Goal: Task Accomplishment & Management: Use online tool/utility

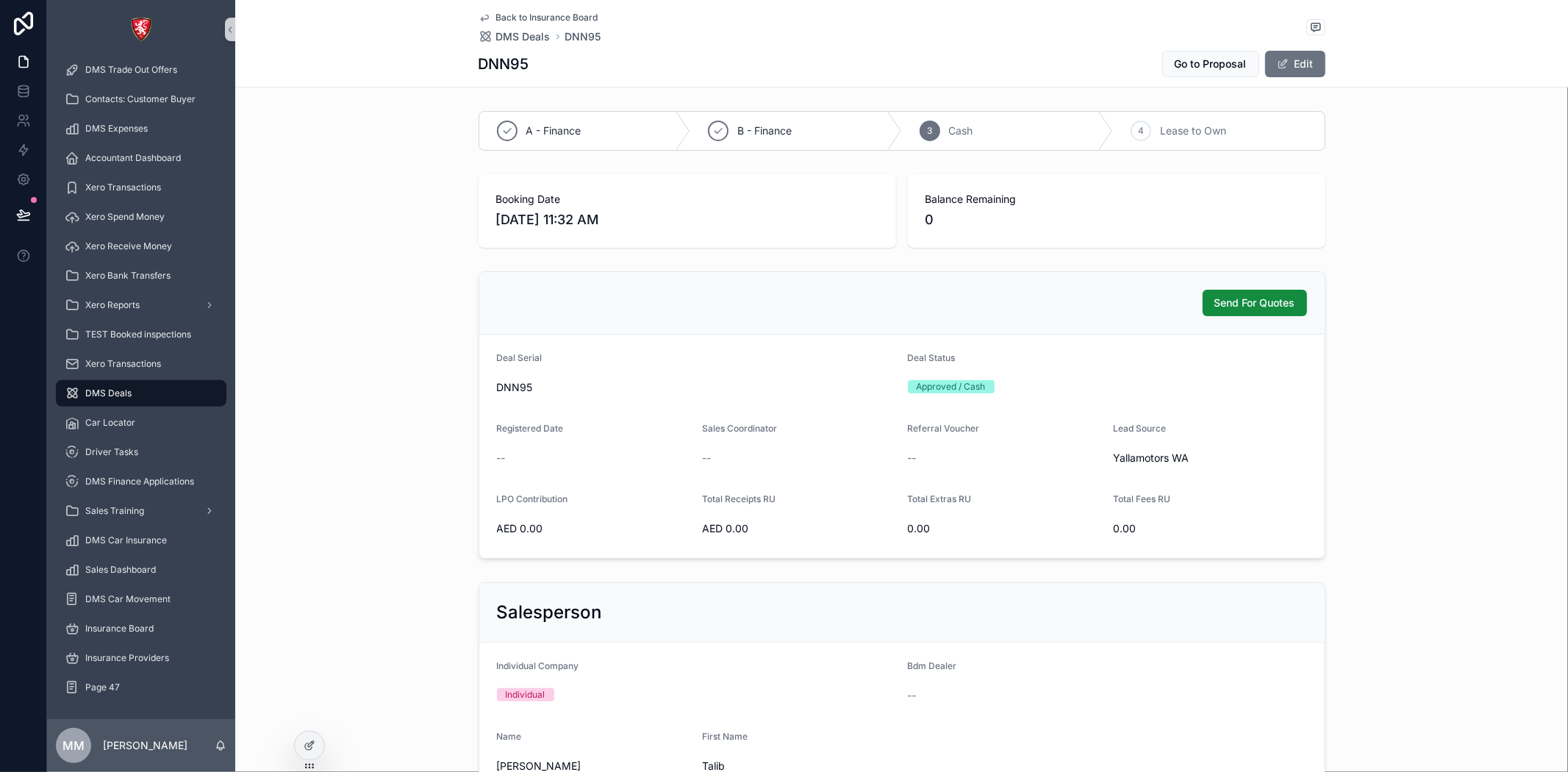
click at [1182, 275] on div "Send For Quotes" at bounding box center [902, 303] width 845 height 62
click at [311, 759] on div at bounding box center [309, 745] width 30 height 28
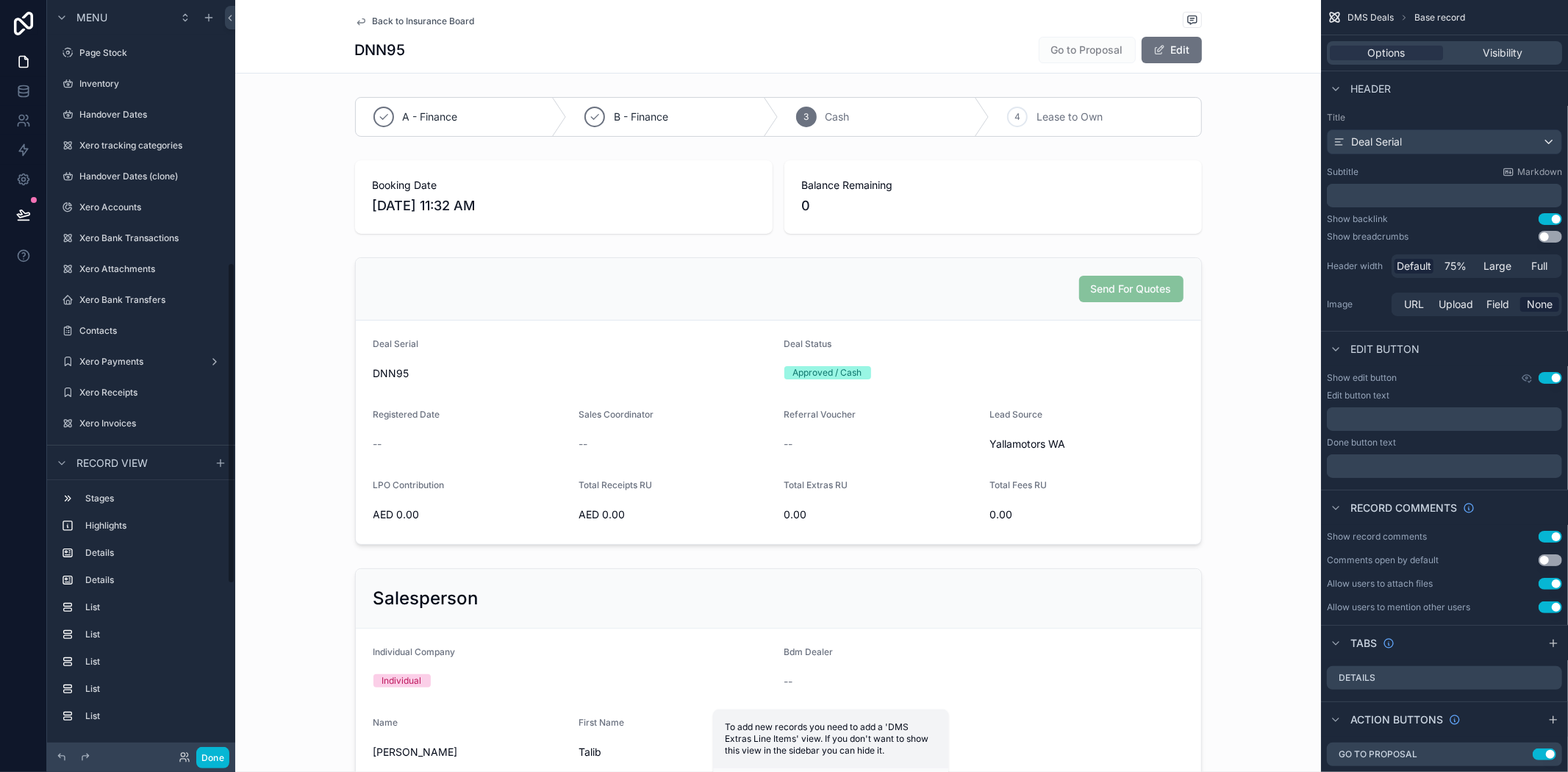
scroll to position [616, 0]
click at [988, 284] on div "scrollable content" at bounding box center [778, 401] width 1086 height 299
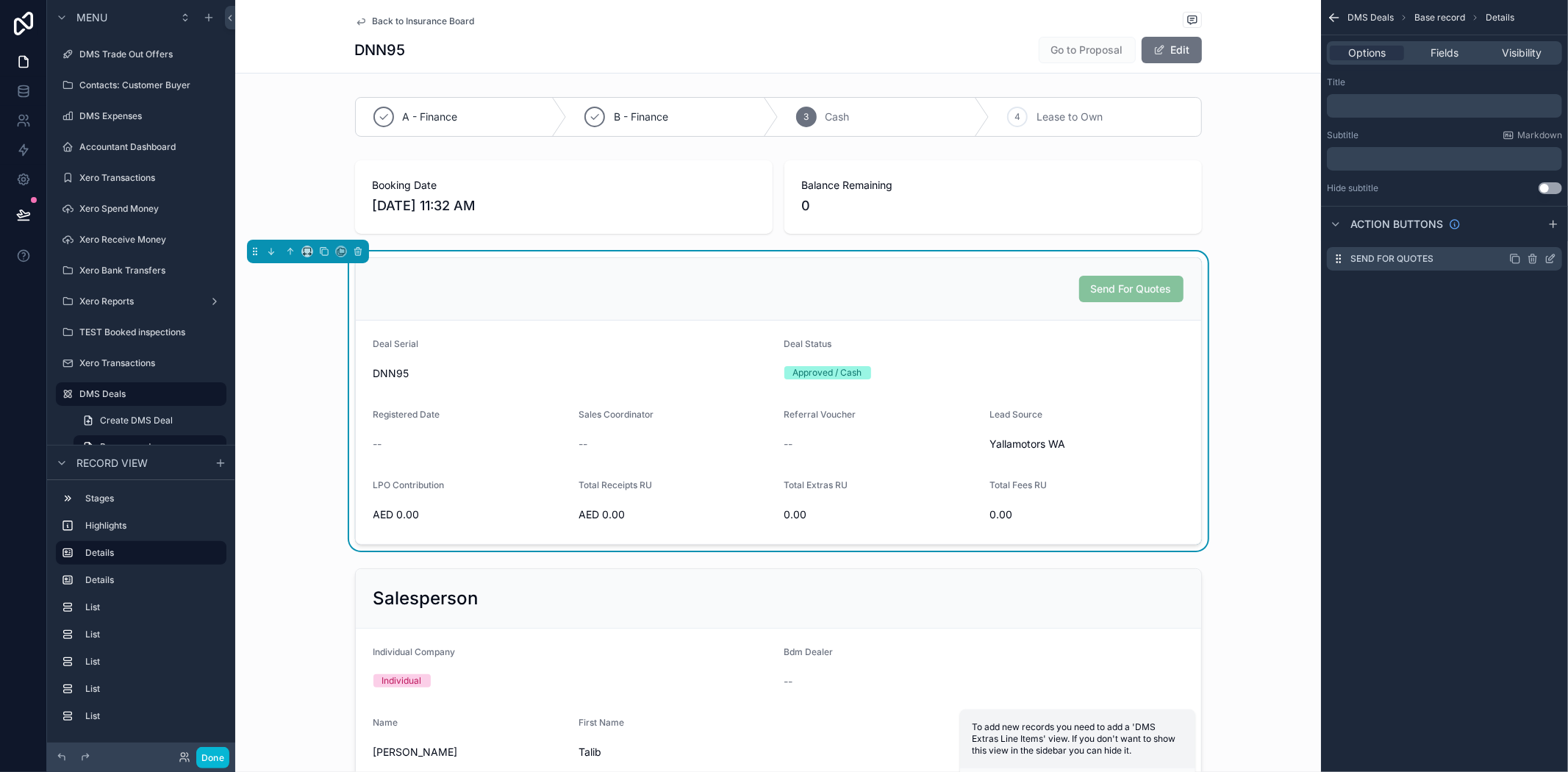
click at [1549, 259] on icon "scrollable content" at bounding box center [1551, 259] width 12 height 12
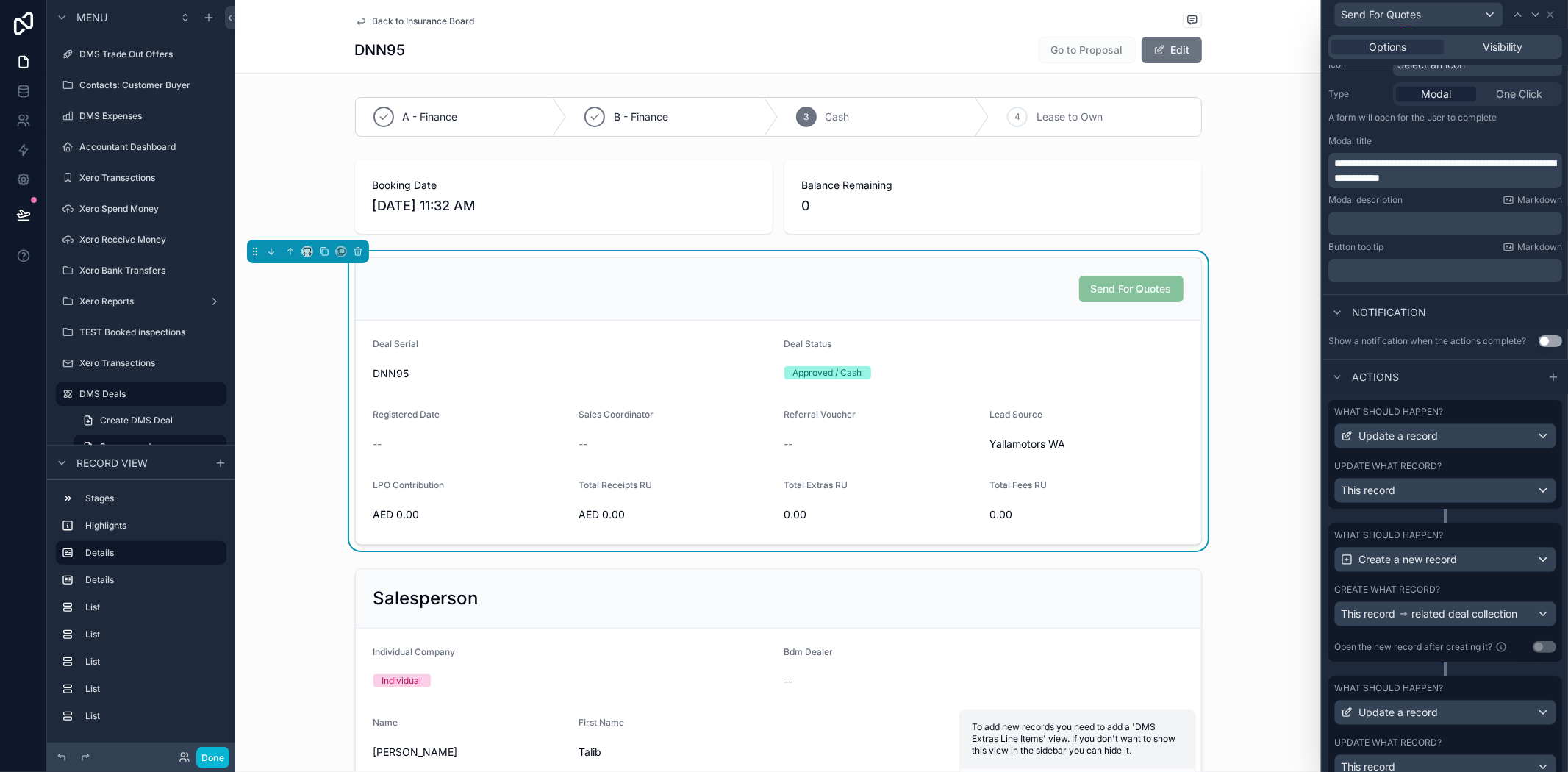
scroll to position [237, 0]
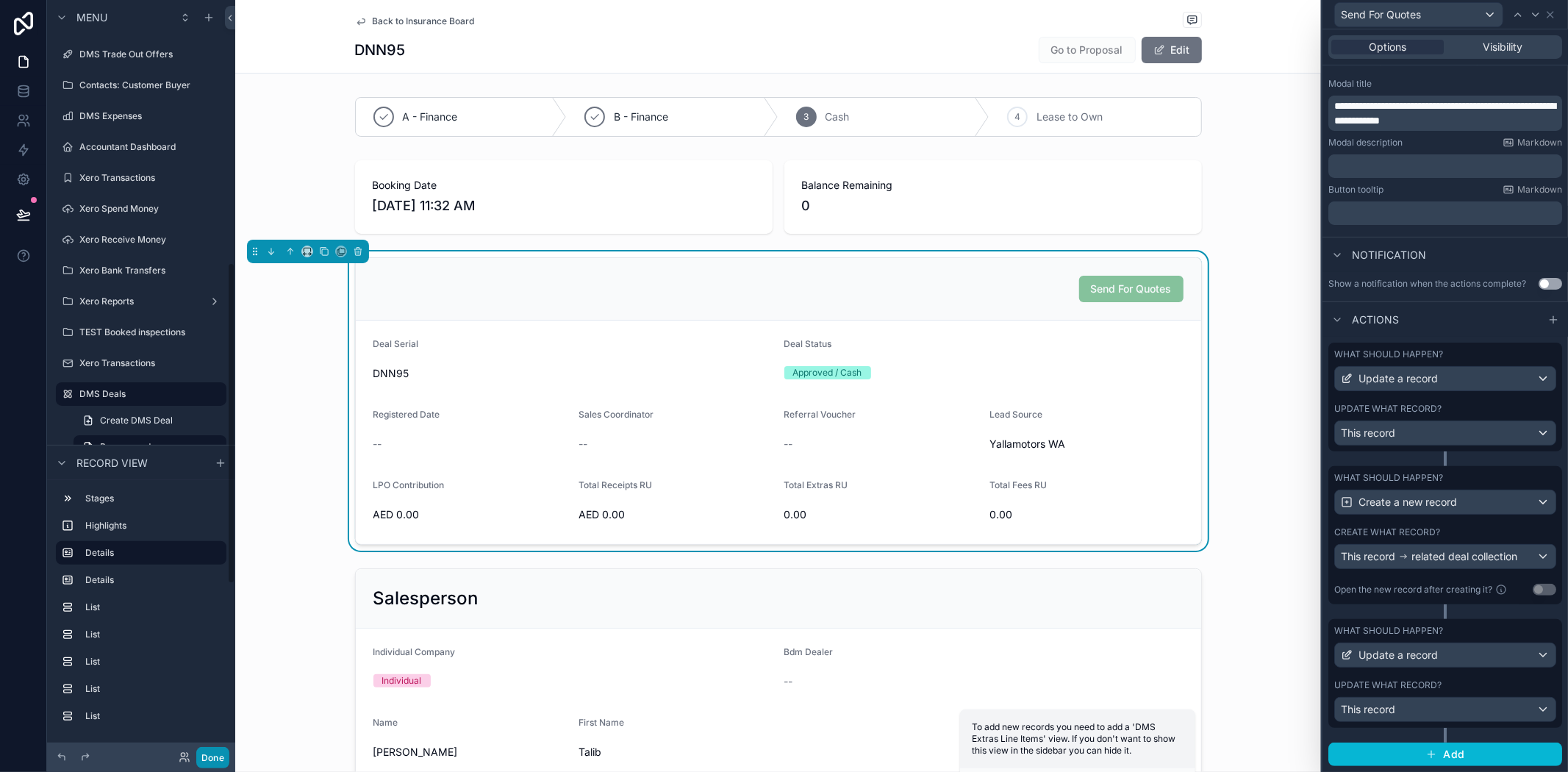
click at [199, 752] on button "Done" at bounding box center [212, 757] width 33 height 21
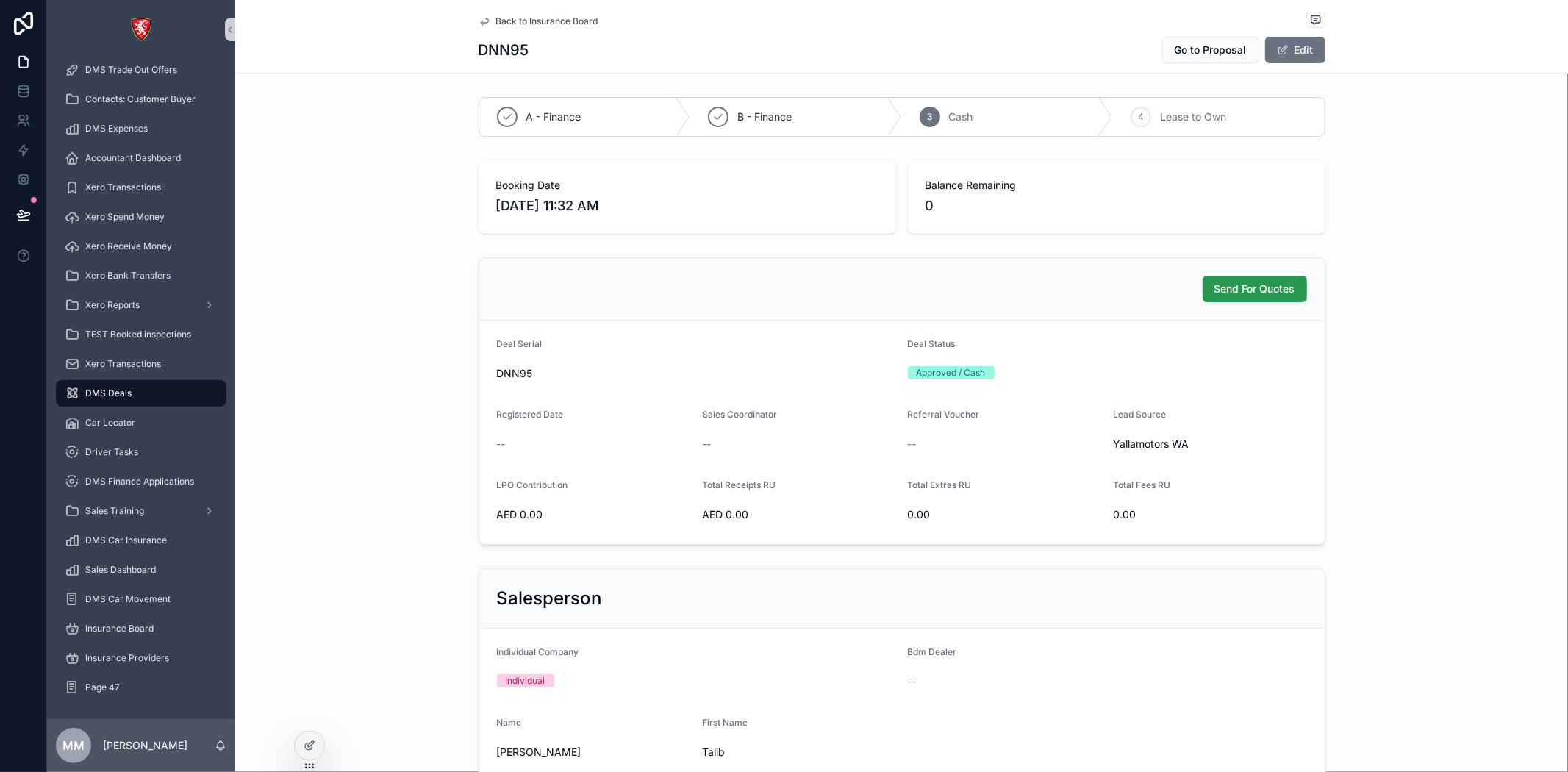
click at [1235, 292] on span "Send For Quotes" at bounding box center [1255, 289] width 81 height 15
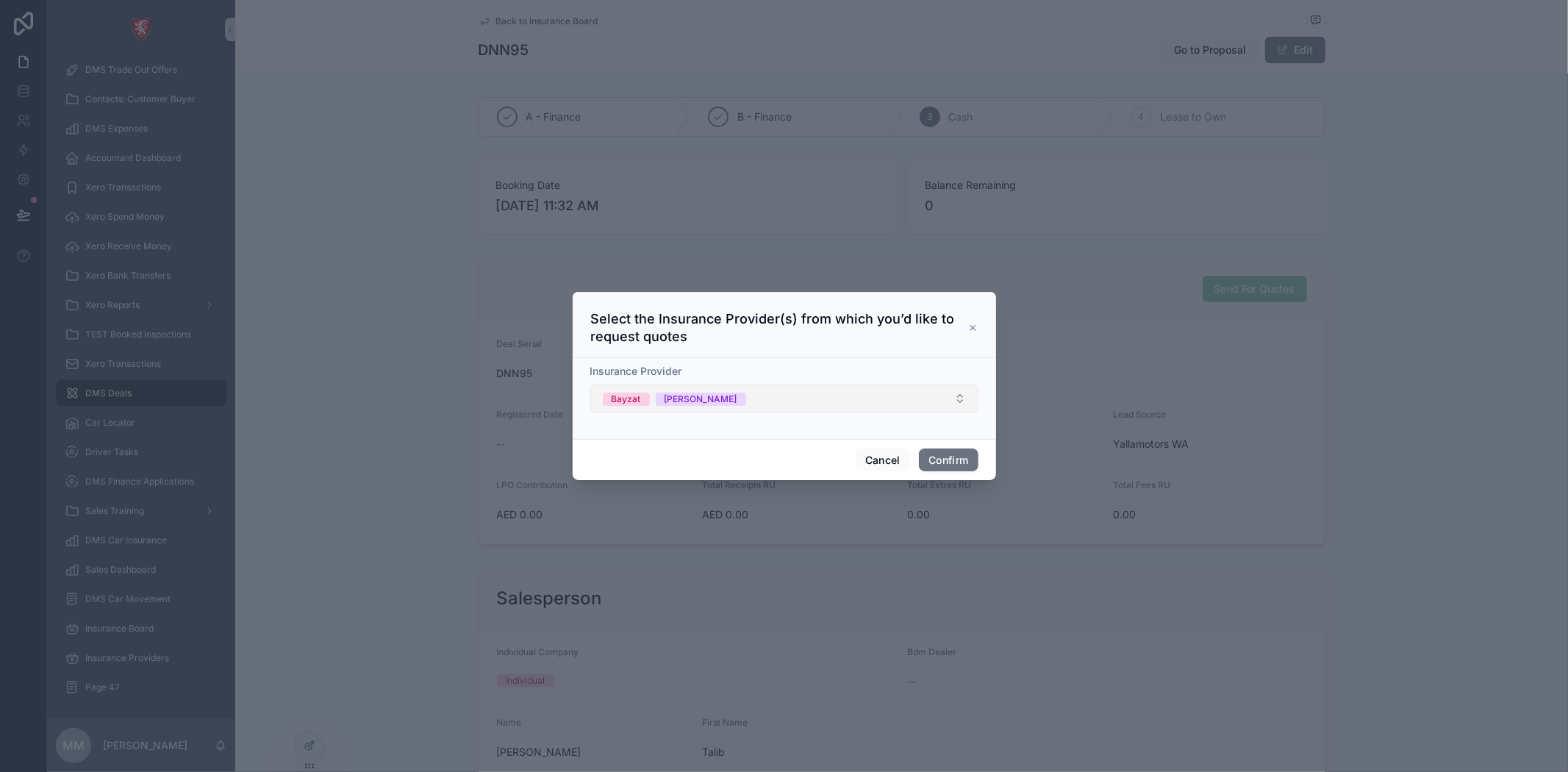
click at [716, 398] on button "Bayzat Ernest" at bounding box center [784, 398] width 388 height 28
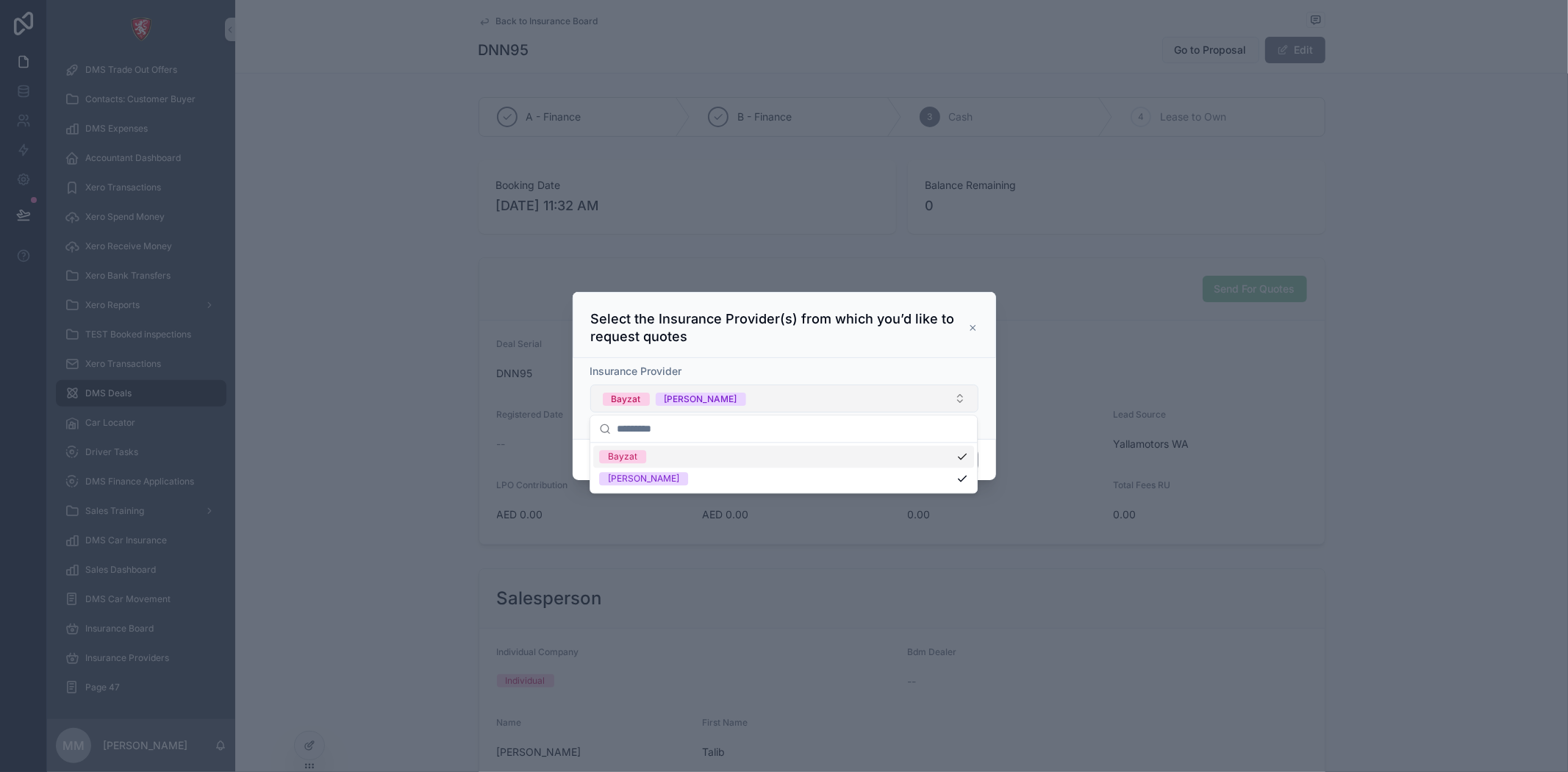
click at [802, 401] on button "Bayzat Ernest" at bounding box center [784, 398] width 388 height 28
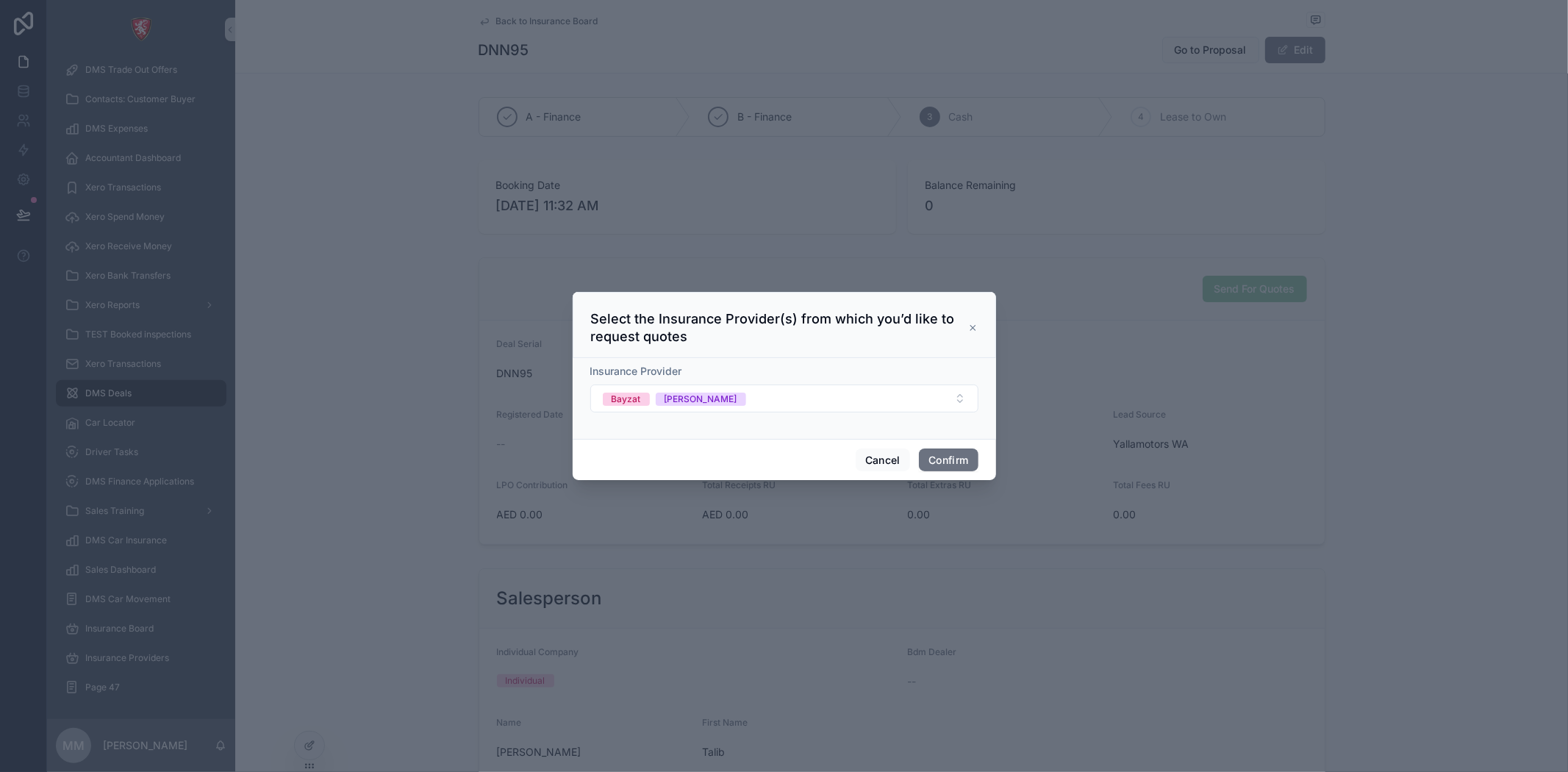
click at [973, 325] on icon at bounding box center [973, 328] width 10 height 12
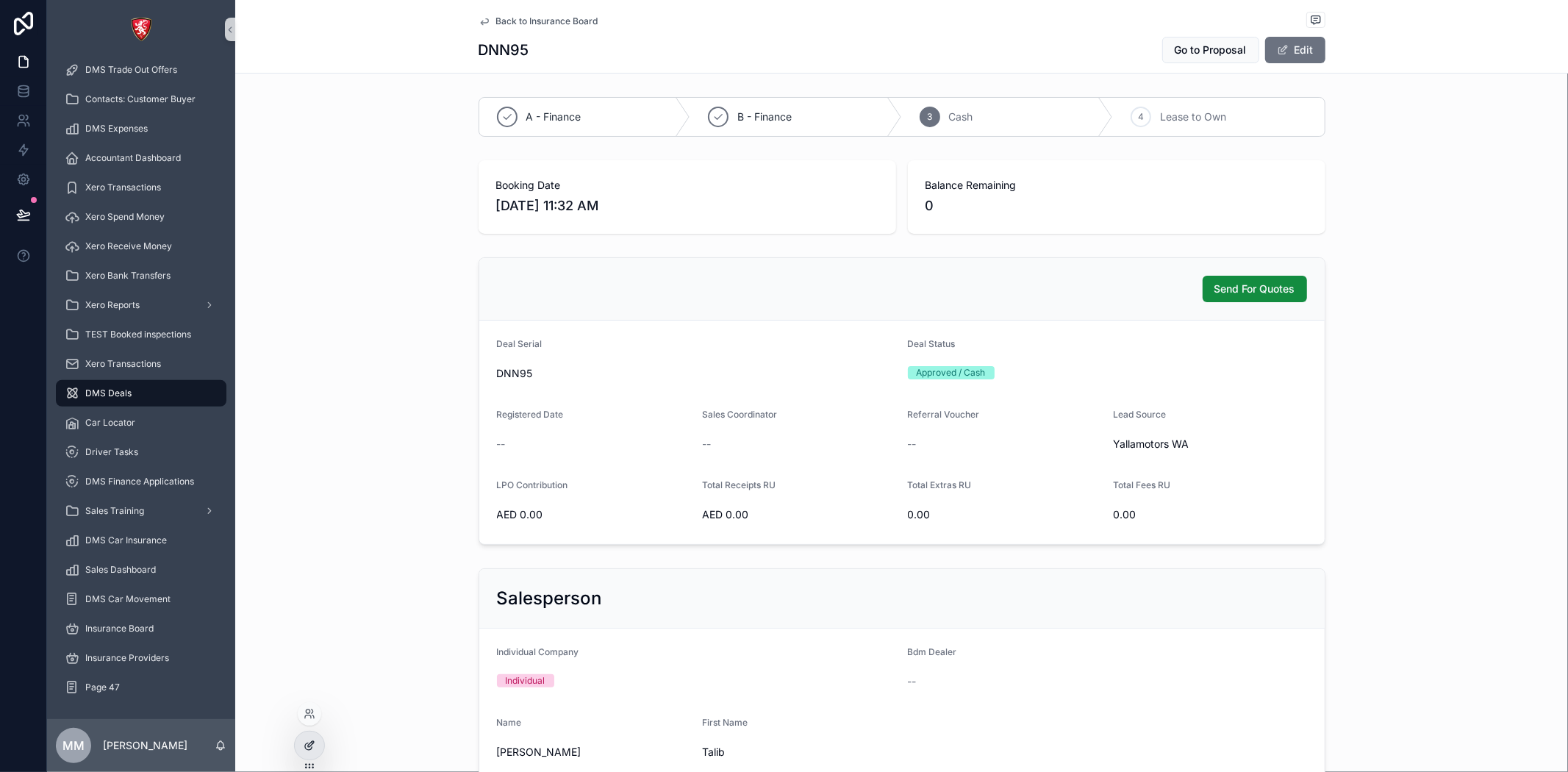
click at [318, 748] on div at bounding box center [309, 745] width 30 height 28
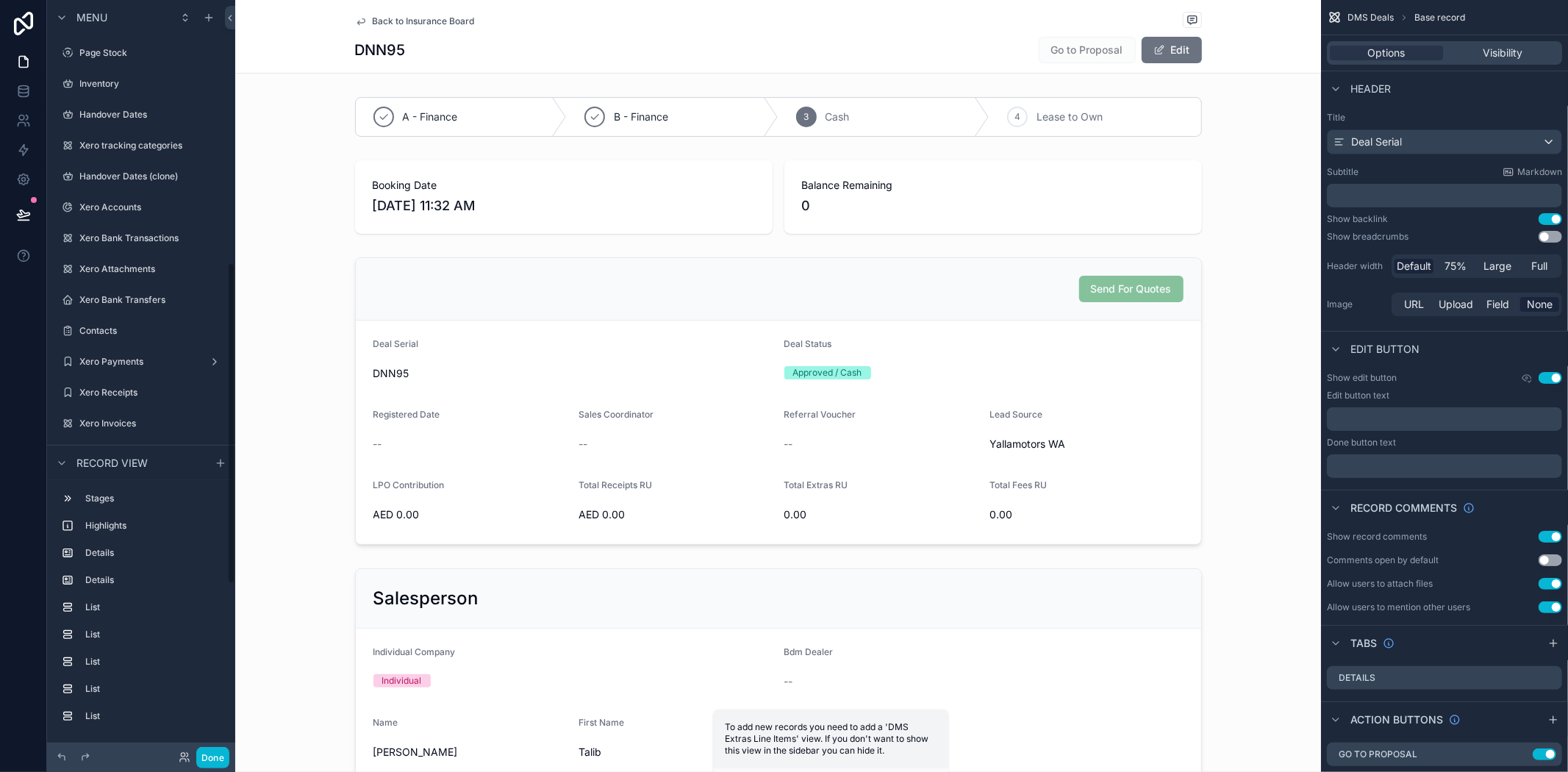
scroll to position [616, 0]
click at [1100, 294] on div "scrollable content" at bounding box center [778, 401] width 1086 height 299
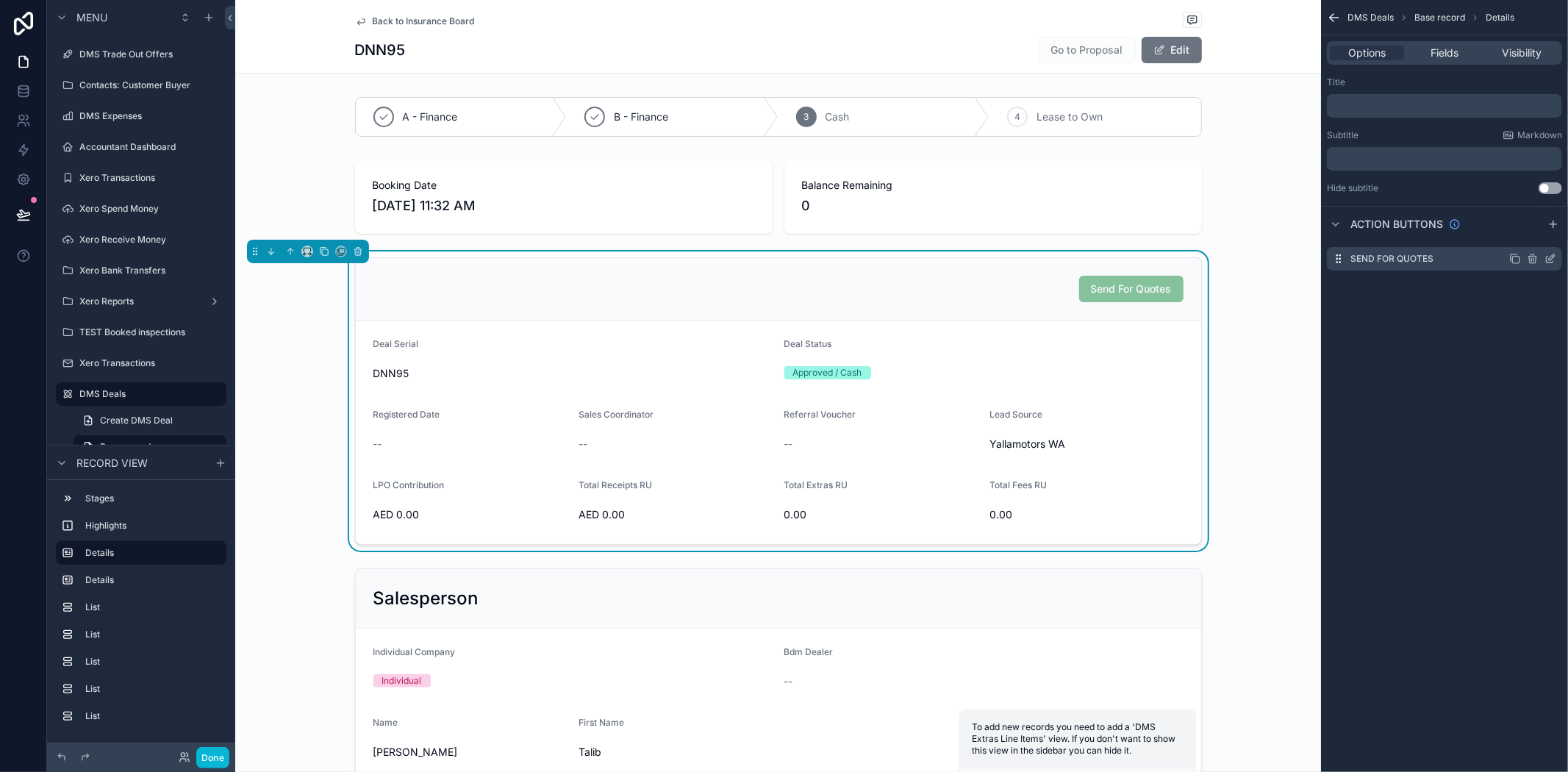
click at [1549, 260] on icon "scrollable content" at bounding box center [1552, 258] width 6 height 6
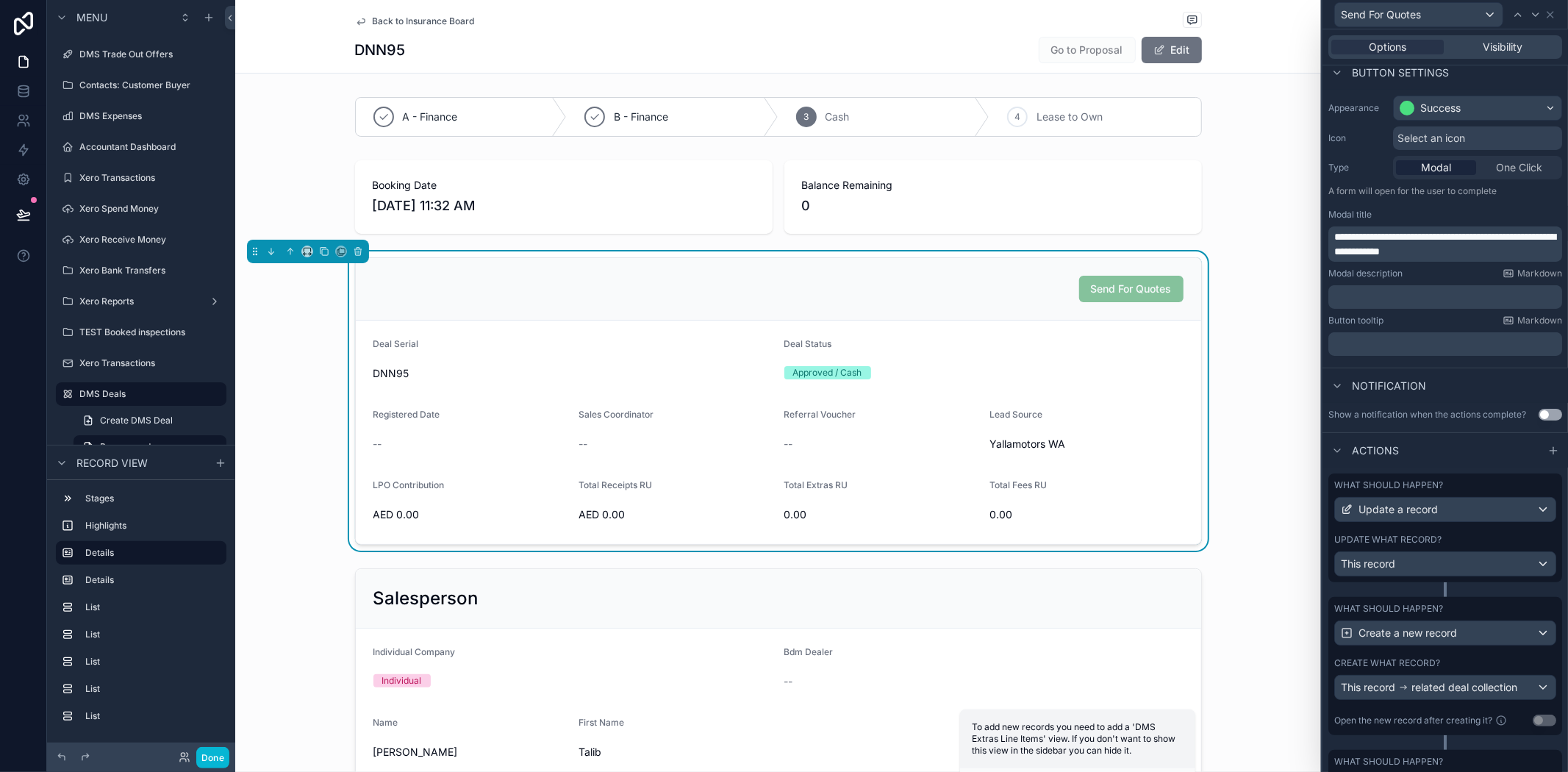
scroll to position [237, 0]
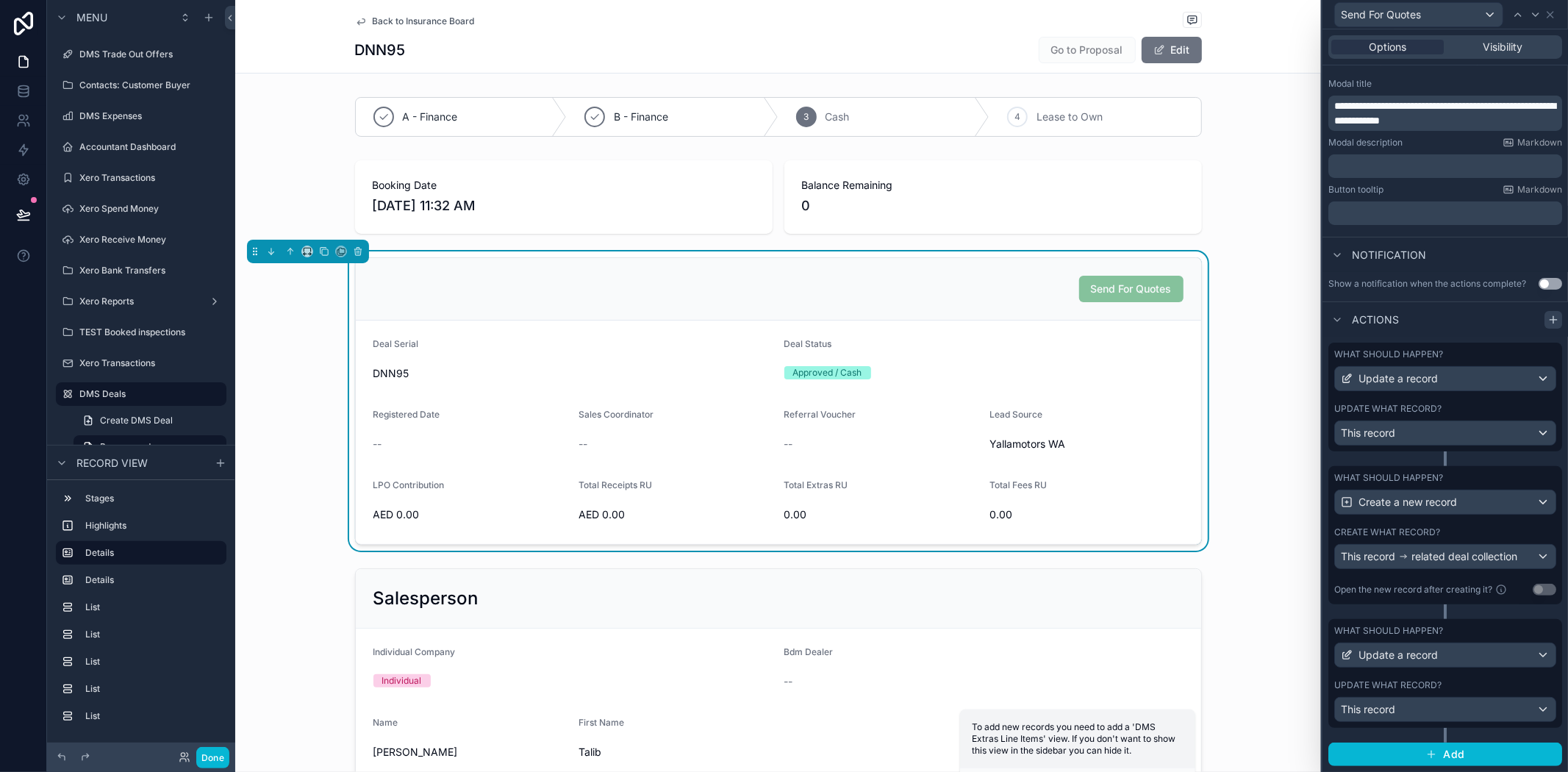
click at [1548, 318] on icon at bounding box center [1554, 320] width 12 height 12
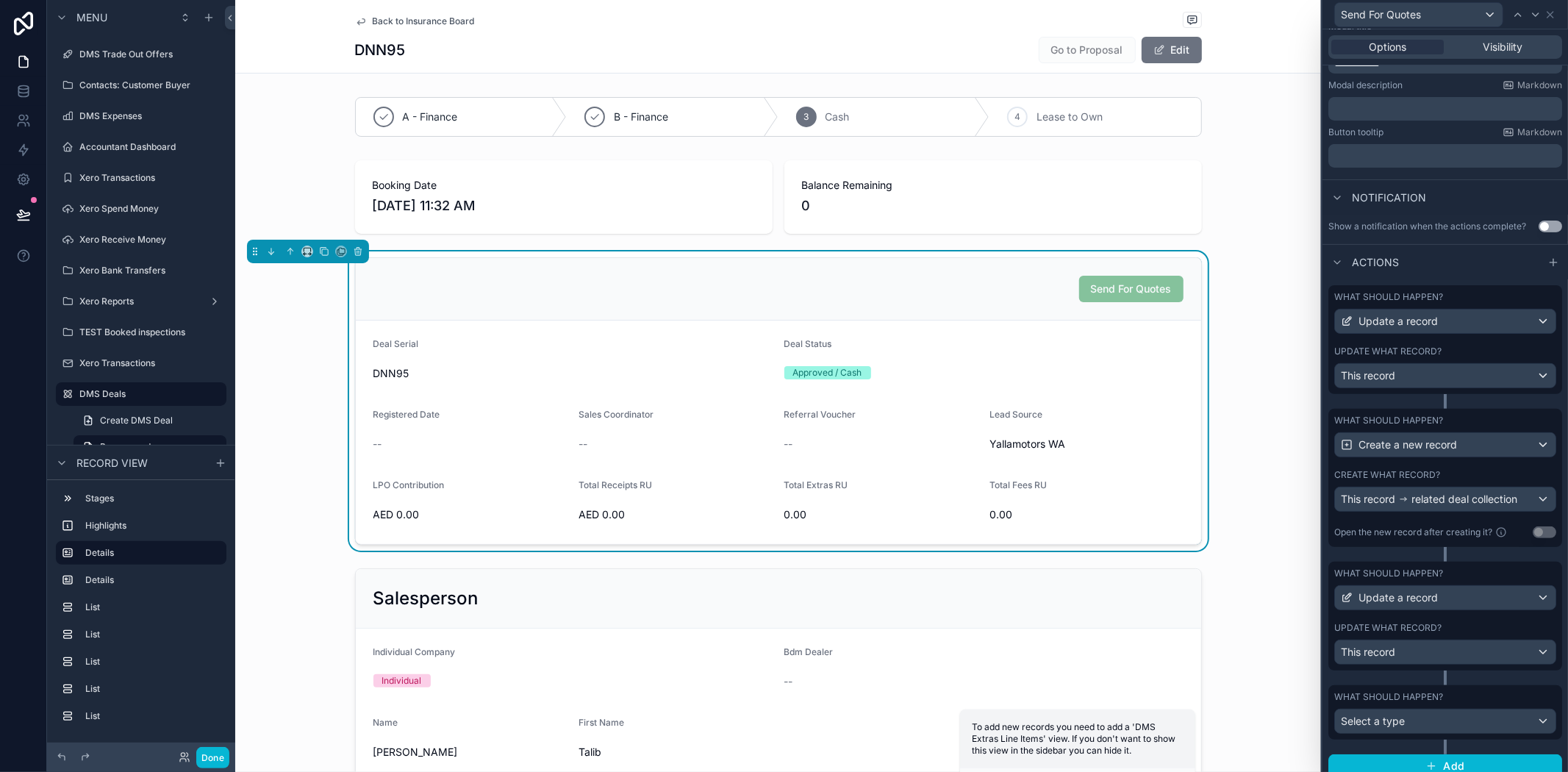
scroll to position [305, 0]
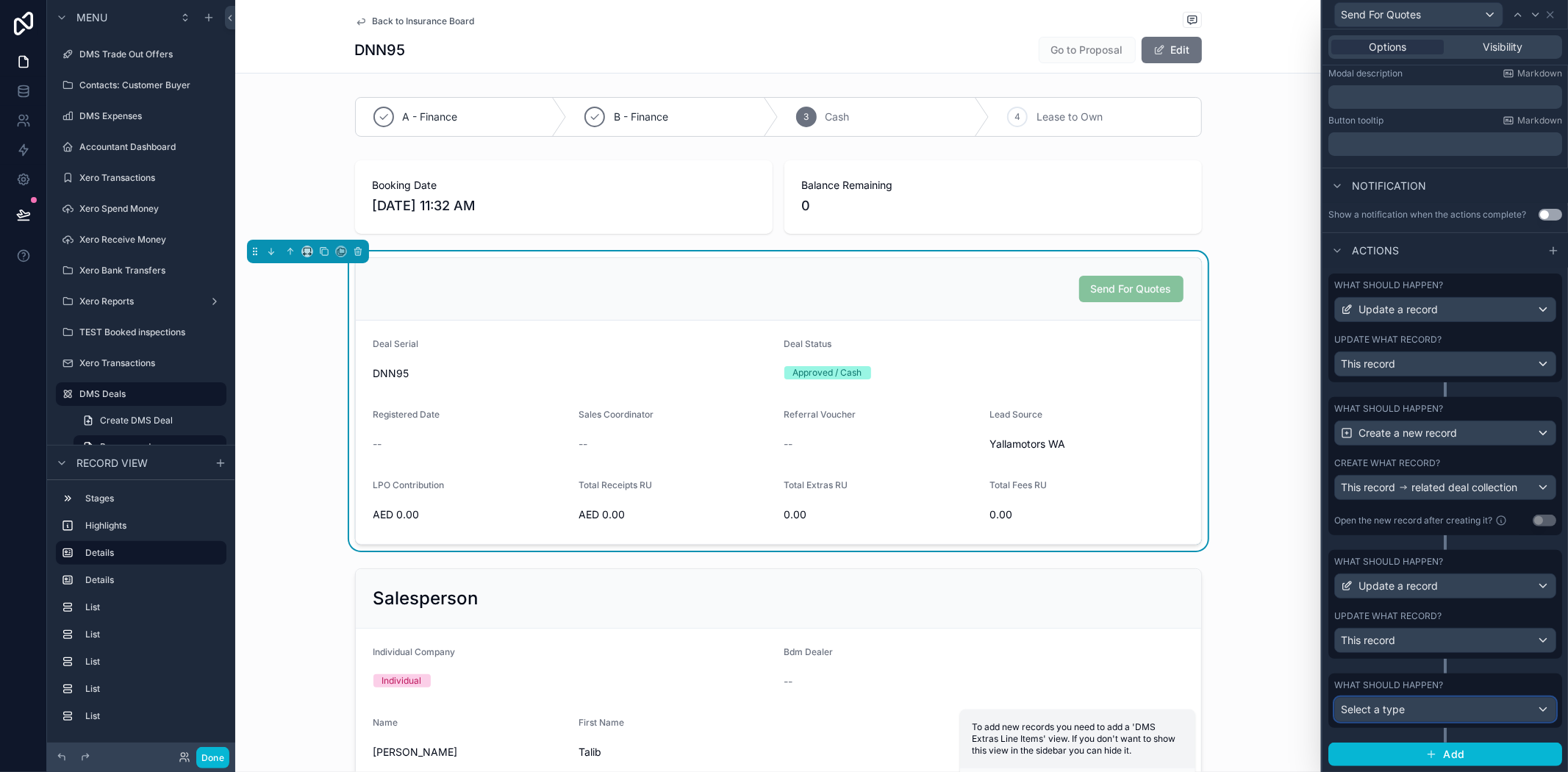
click at [1428, 715] on div "Select a type" at bounding box center [1445, 709] width 221 height 24
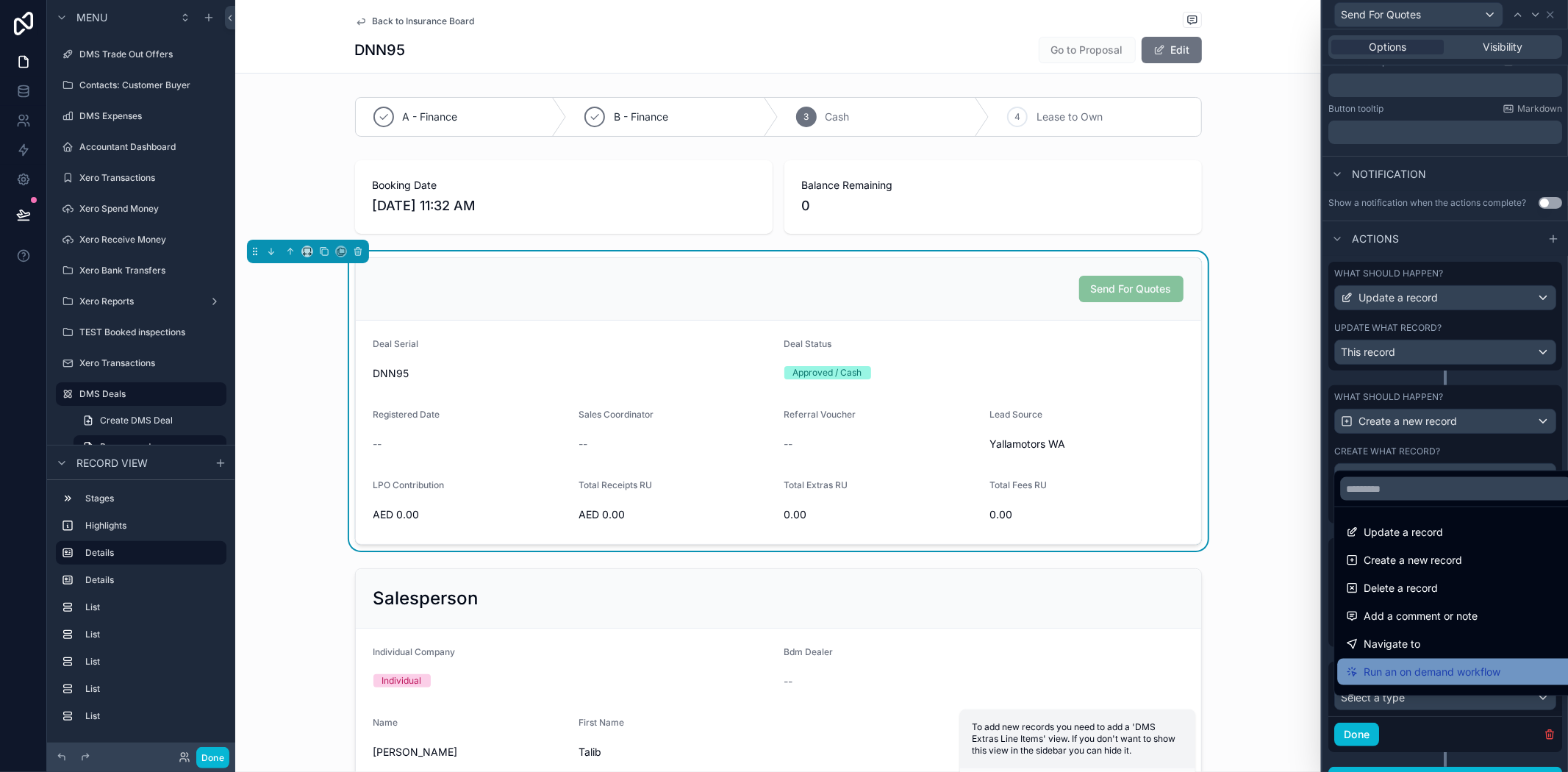
click at [1410, 669] on span "Run an on demand workflow" at bounding box center [1432, 672] width 137 height 18
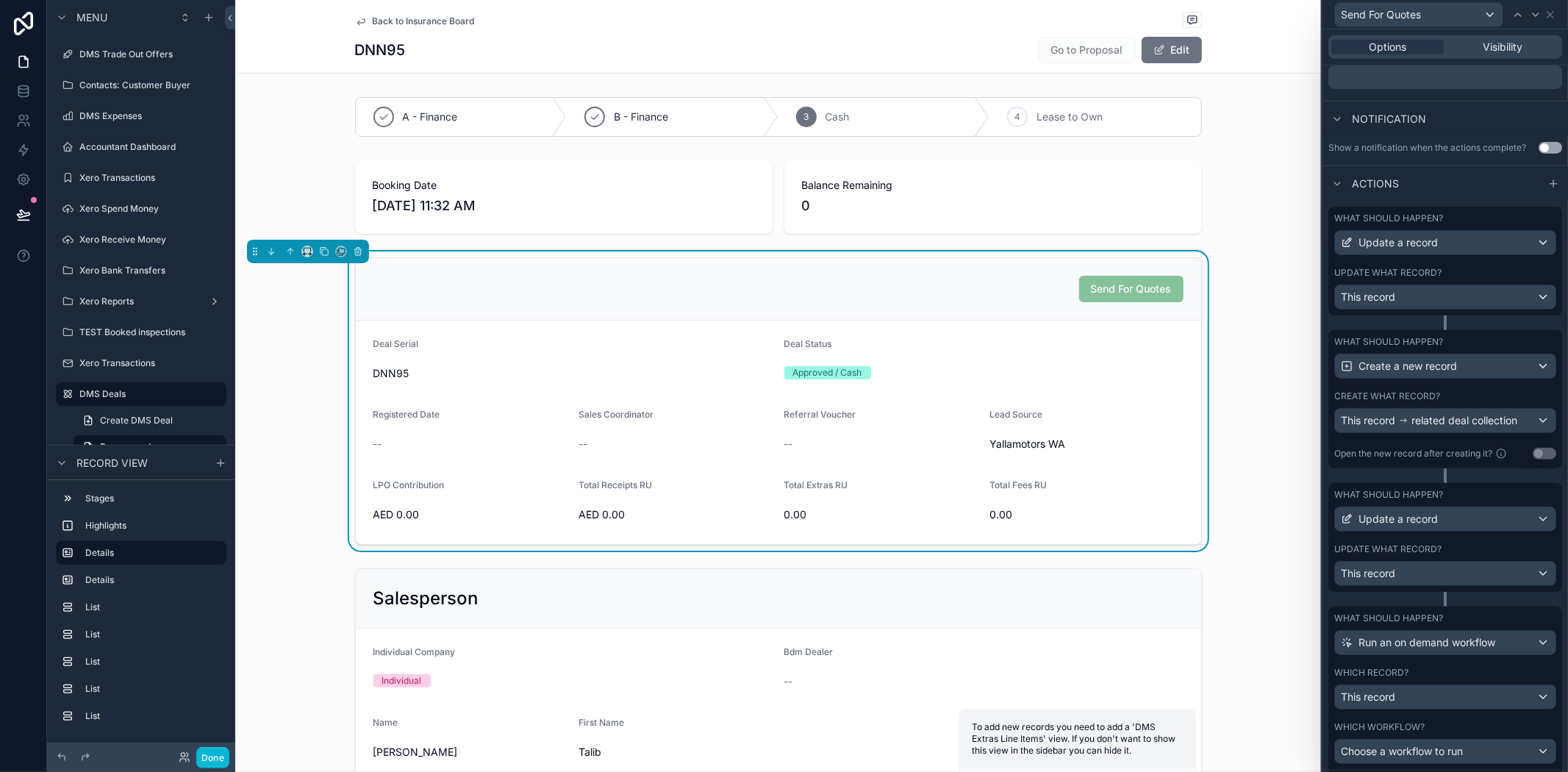
scroll to position [451, 0]
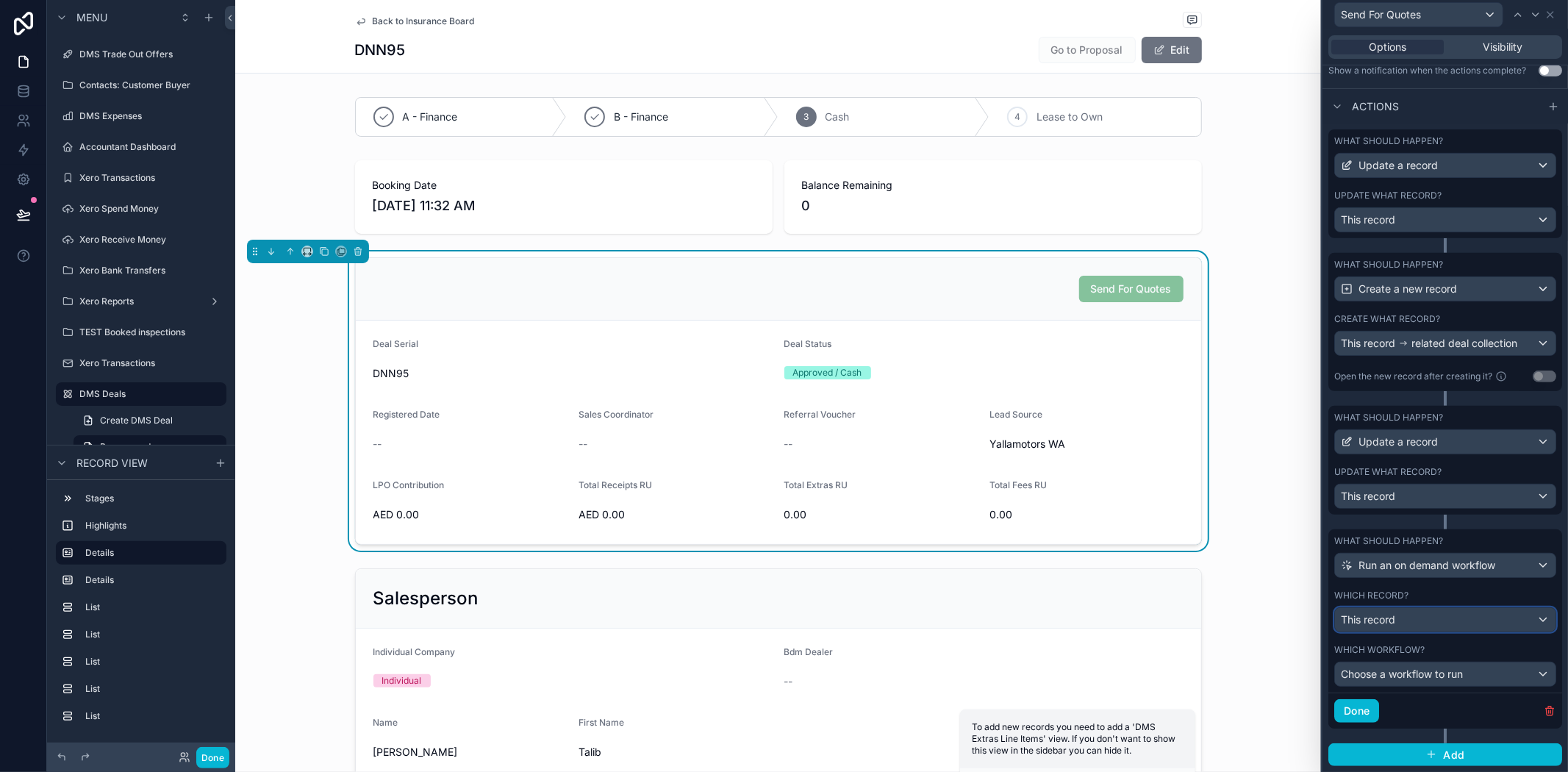
click at [1417, 627] on div "This record" at bounding box center [1445, 620] width 221 height 24
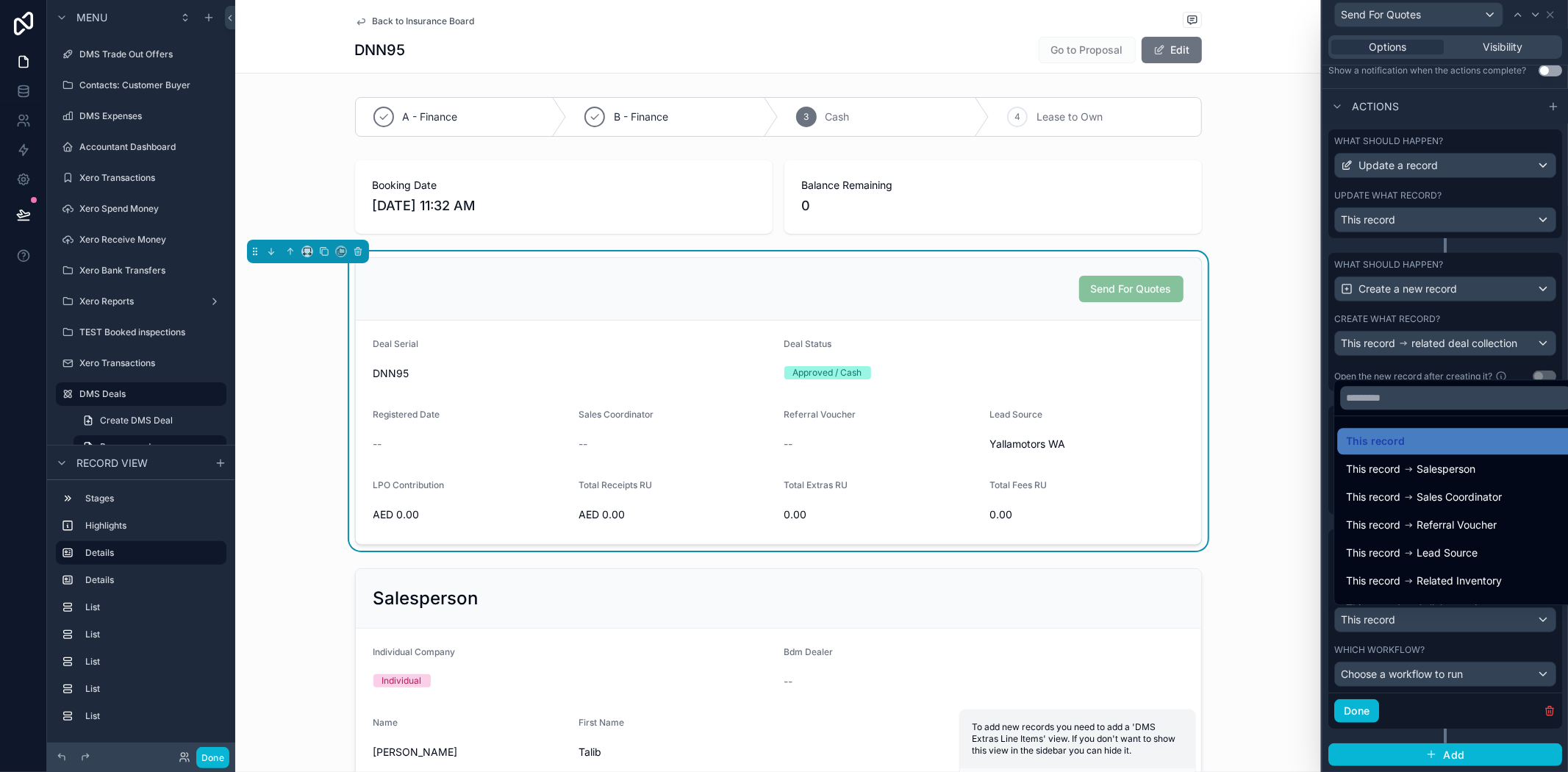
click at [1424, 648] on div at bounding box center [1446, 386] width 246 height 772
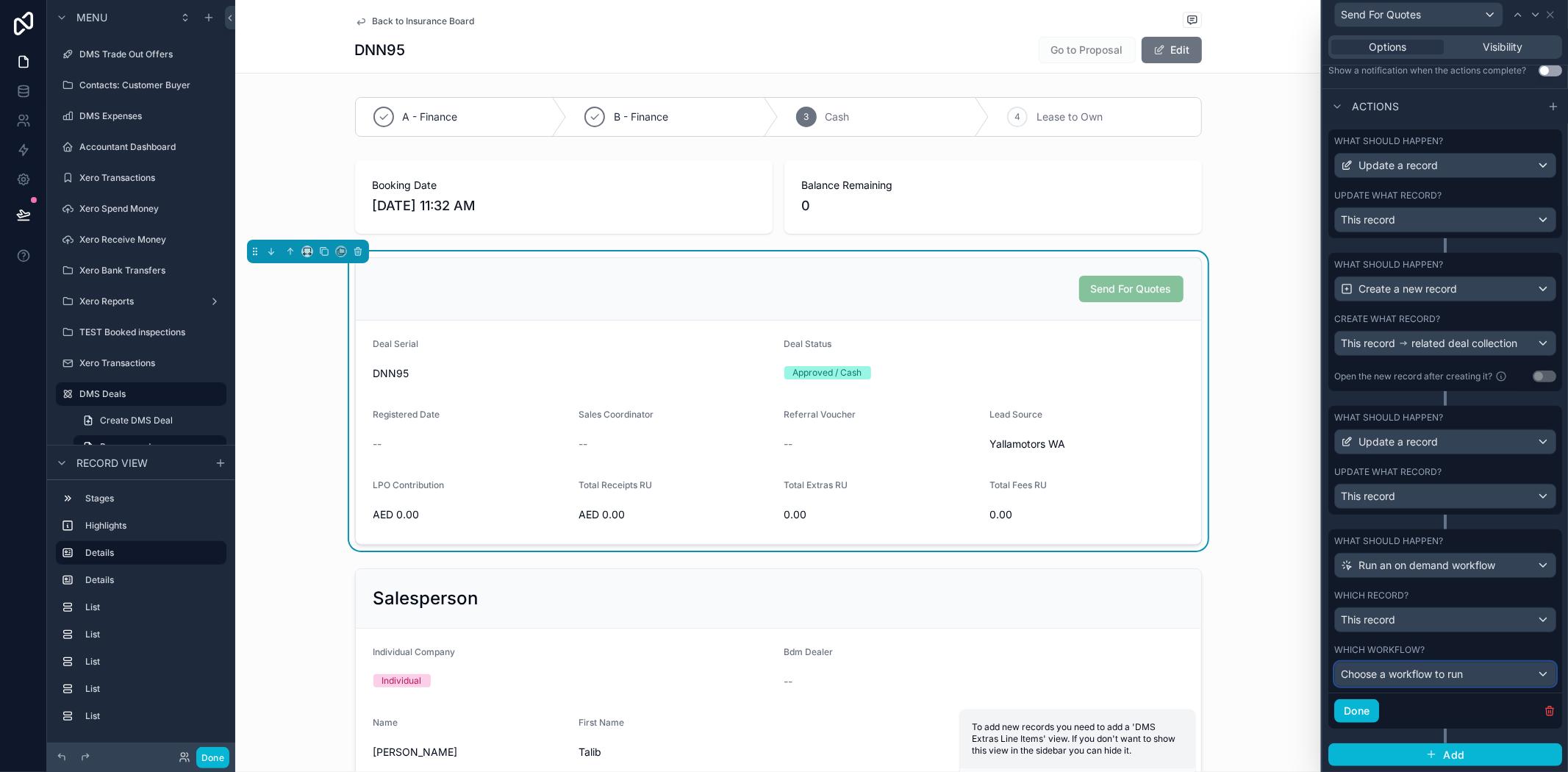
click at [1425, 671] on span "Choose a workflow to run" at bounding box center [1401, 674] width 122 height 13
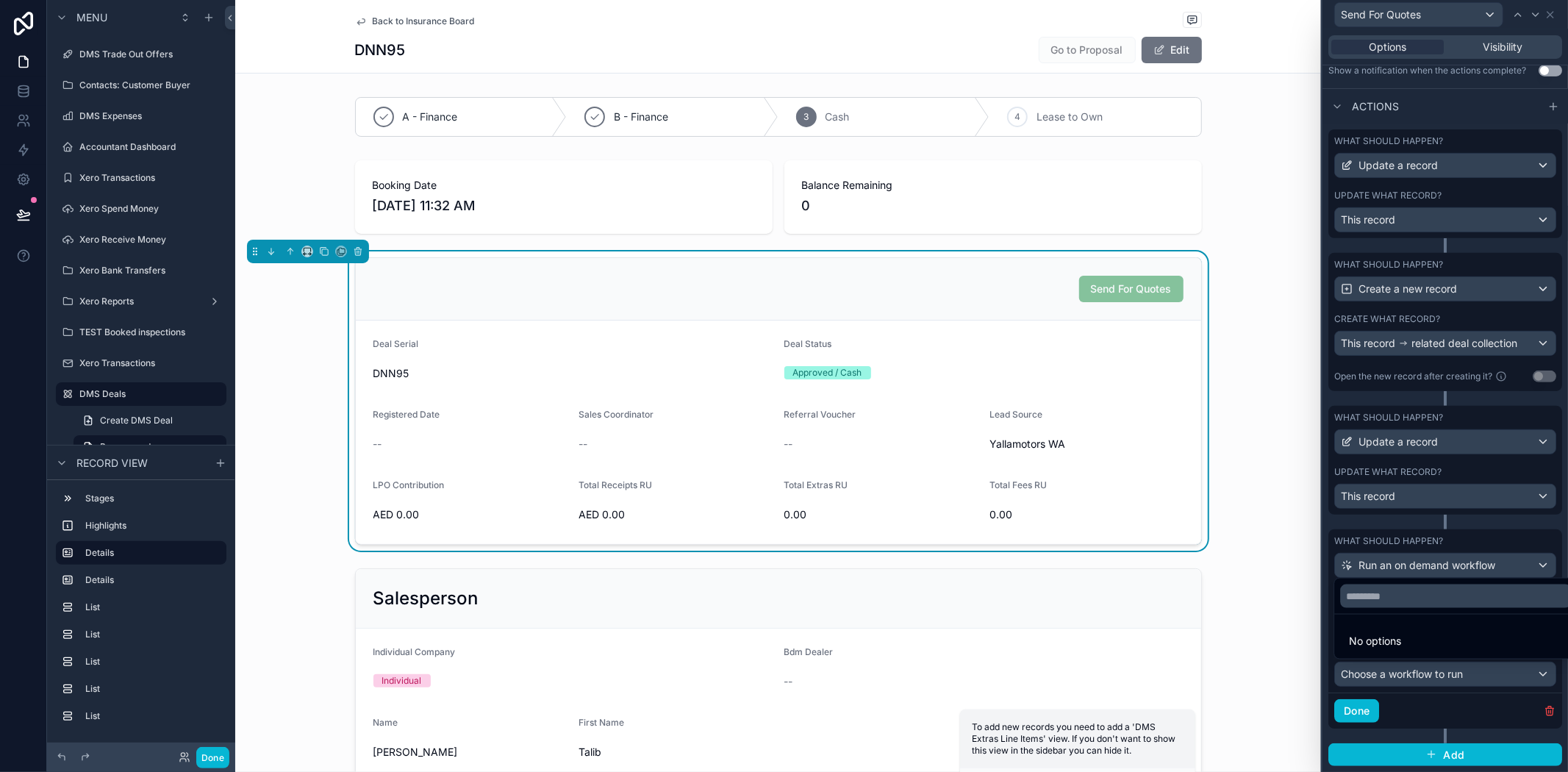
click at [1425, 671] on div at bounding box center [1446, 386] width 246 height 772
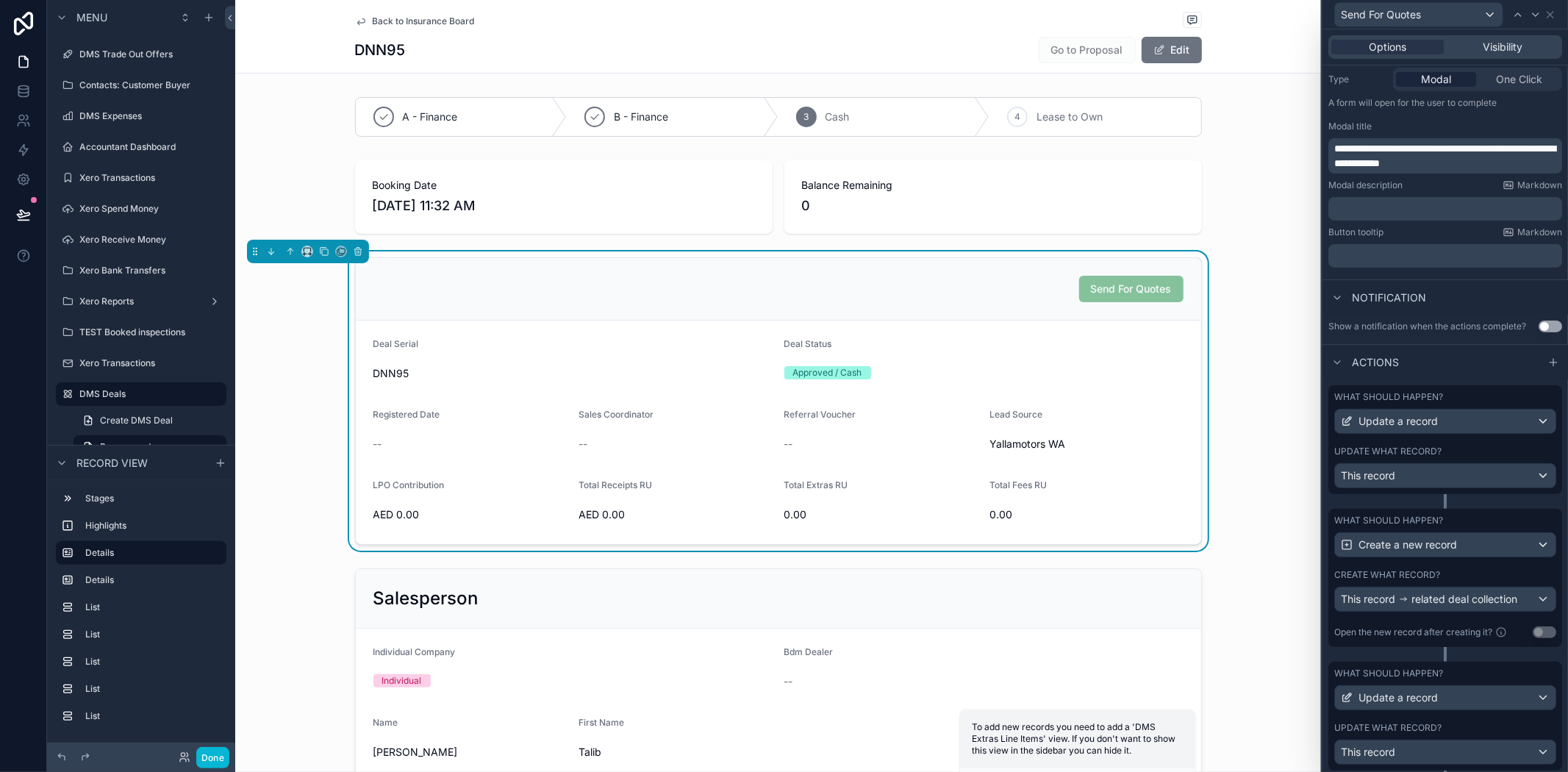
scroll to position [0, 0]
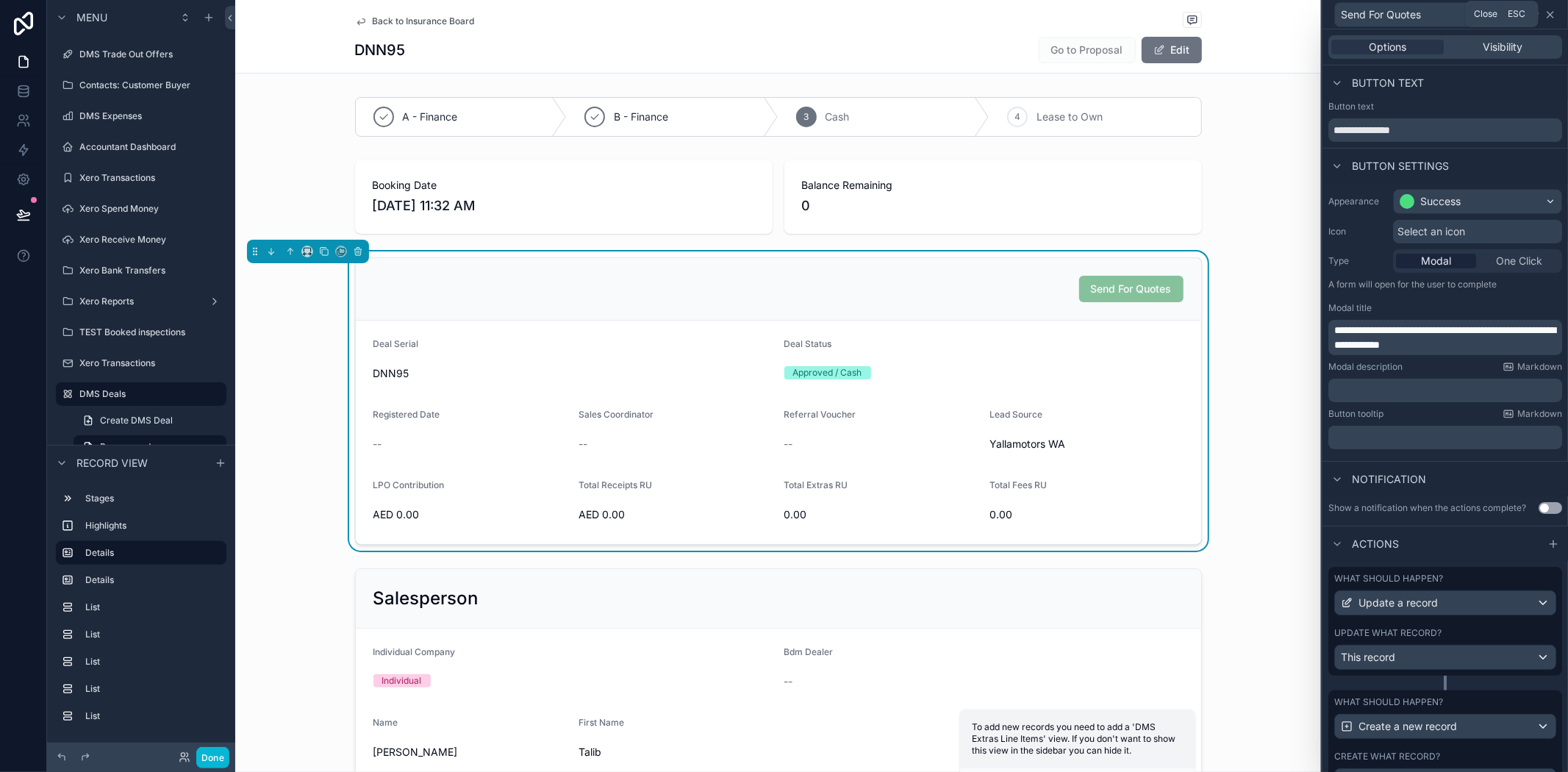
click at [1552, 13] on icon at bounding box center [1551, 15] width 6 height 6
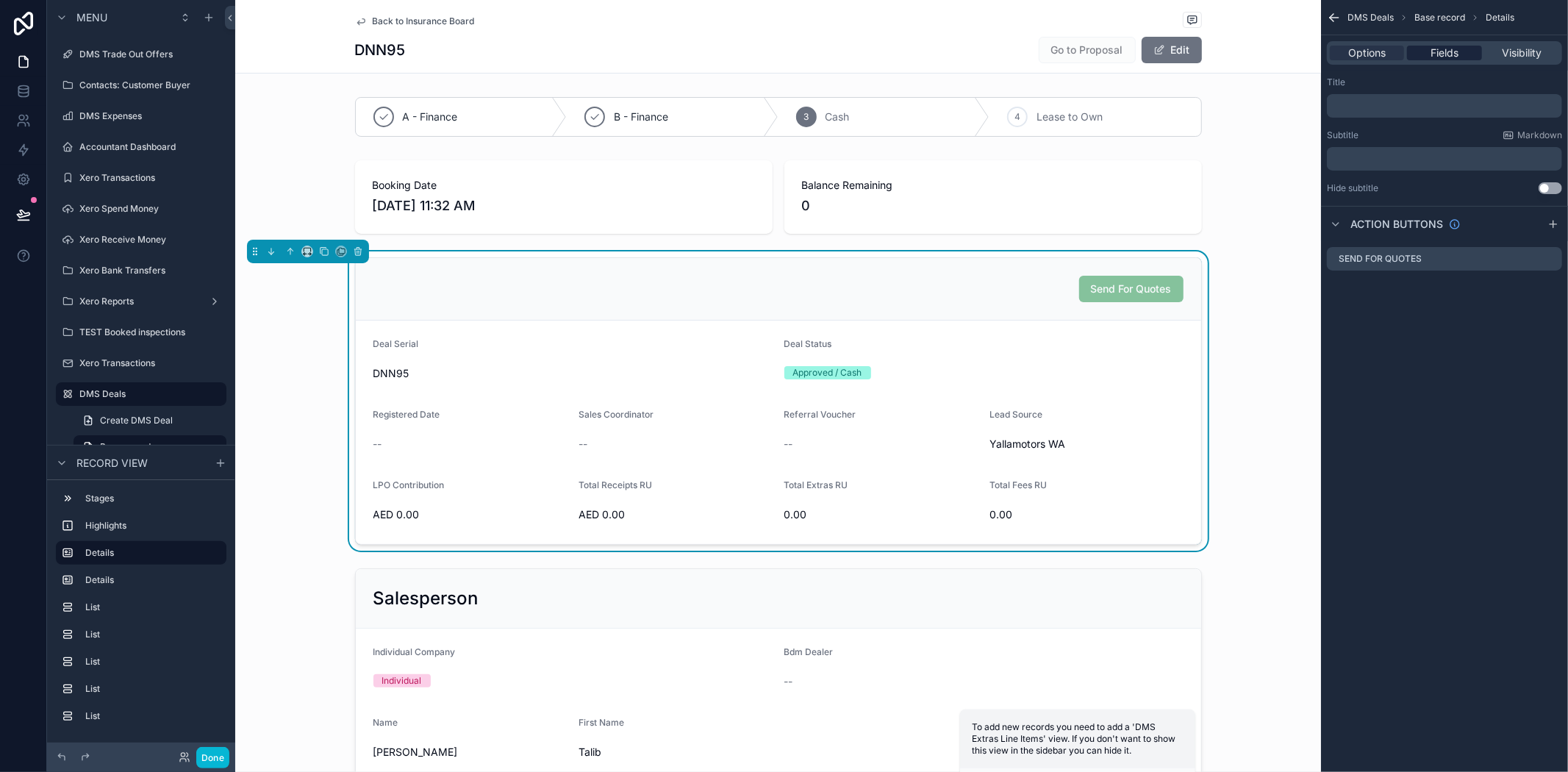
click at [1437, 41] on div "Options Fields Visibility" at bounding box center [1445, 53] width 235 height 24
click at [1437, 50] on span "Fields" at bounding box center [1445, 53] width 28 height 15
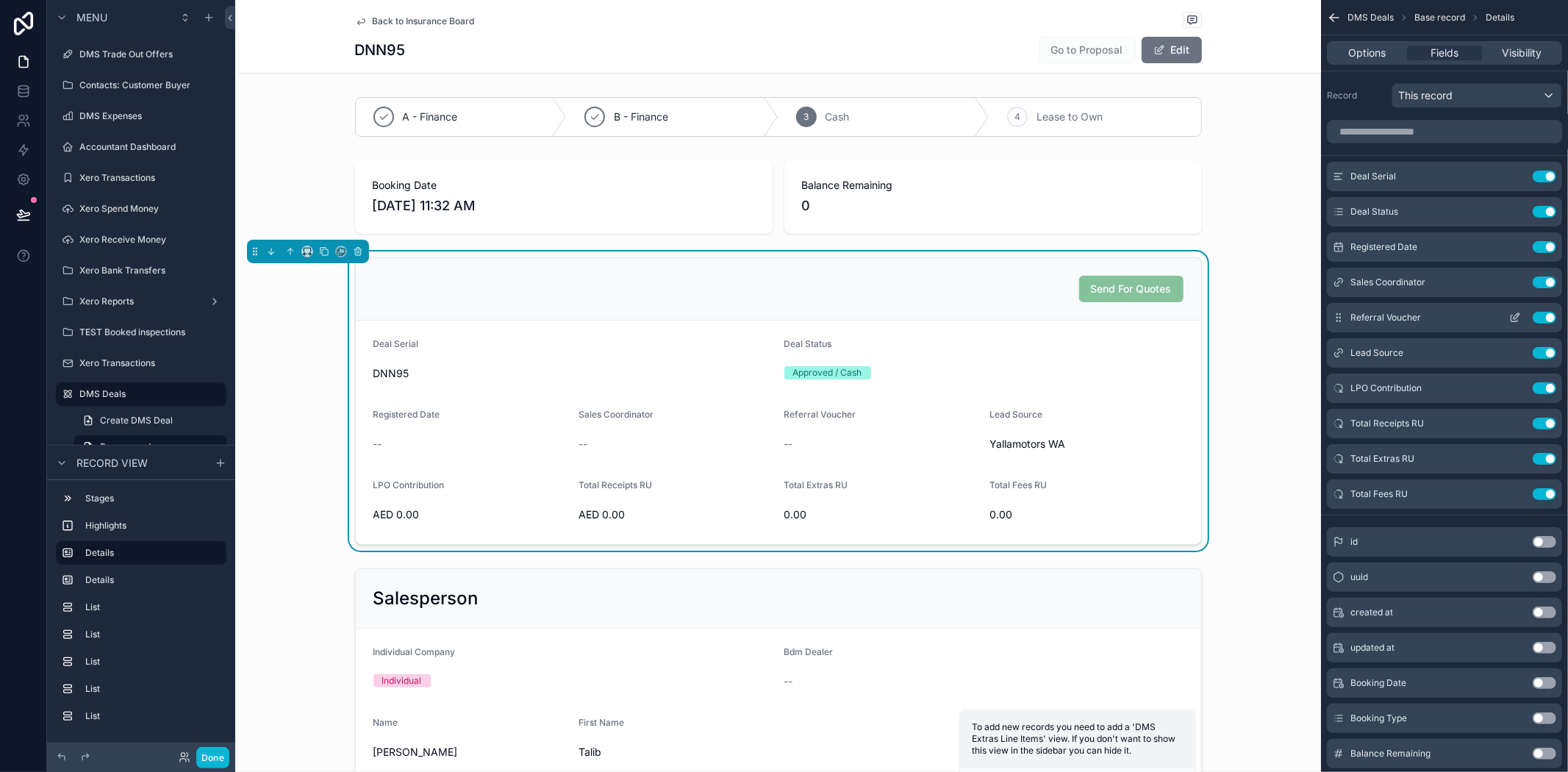
click at [1509, 317] on button "scrollable content" at bounding box center [1515, 318] width 24 height 12
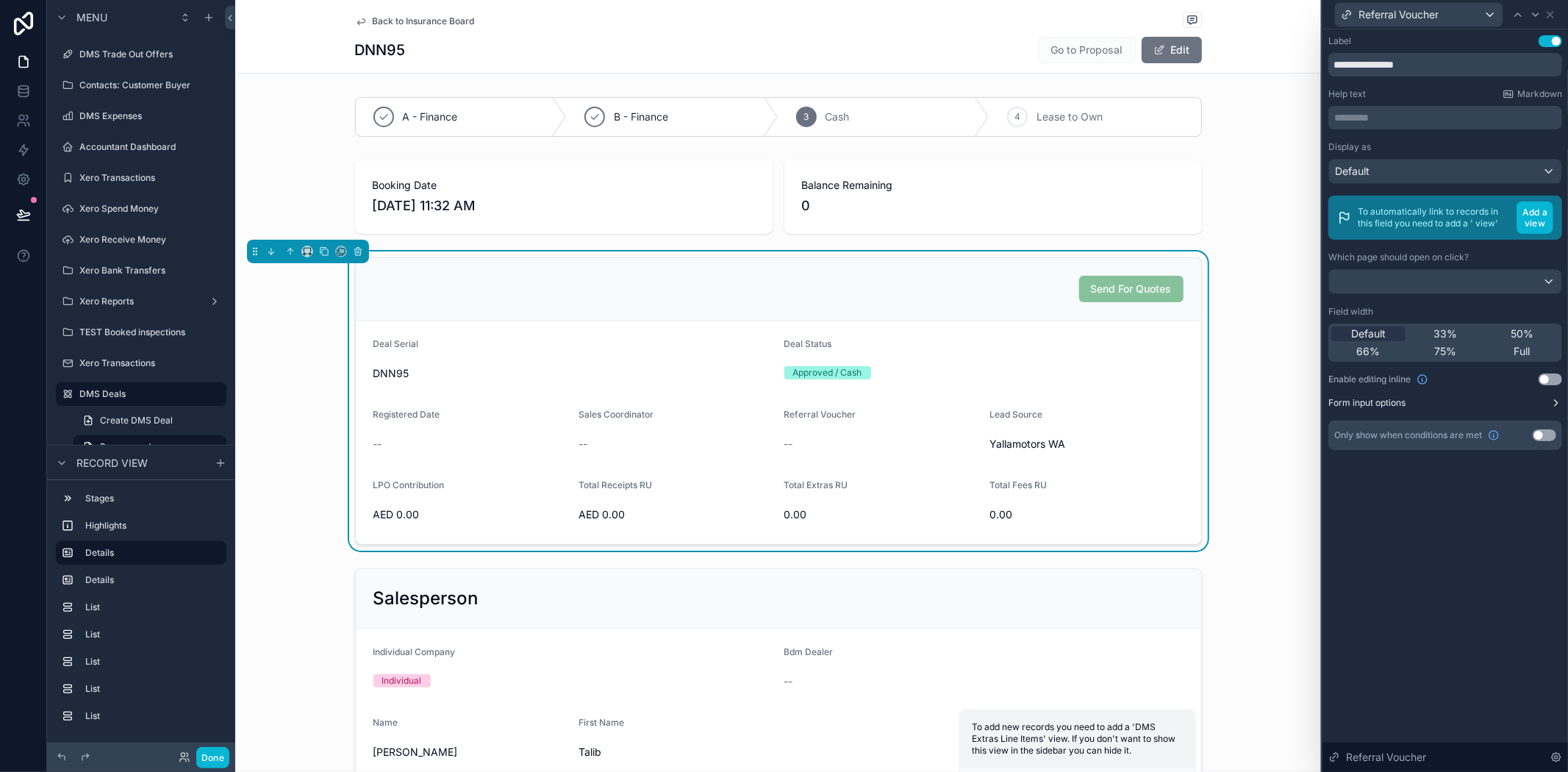
click at [1554, 404] on icon at bounding box center [1556, 403] width 12 height 12
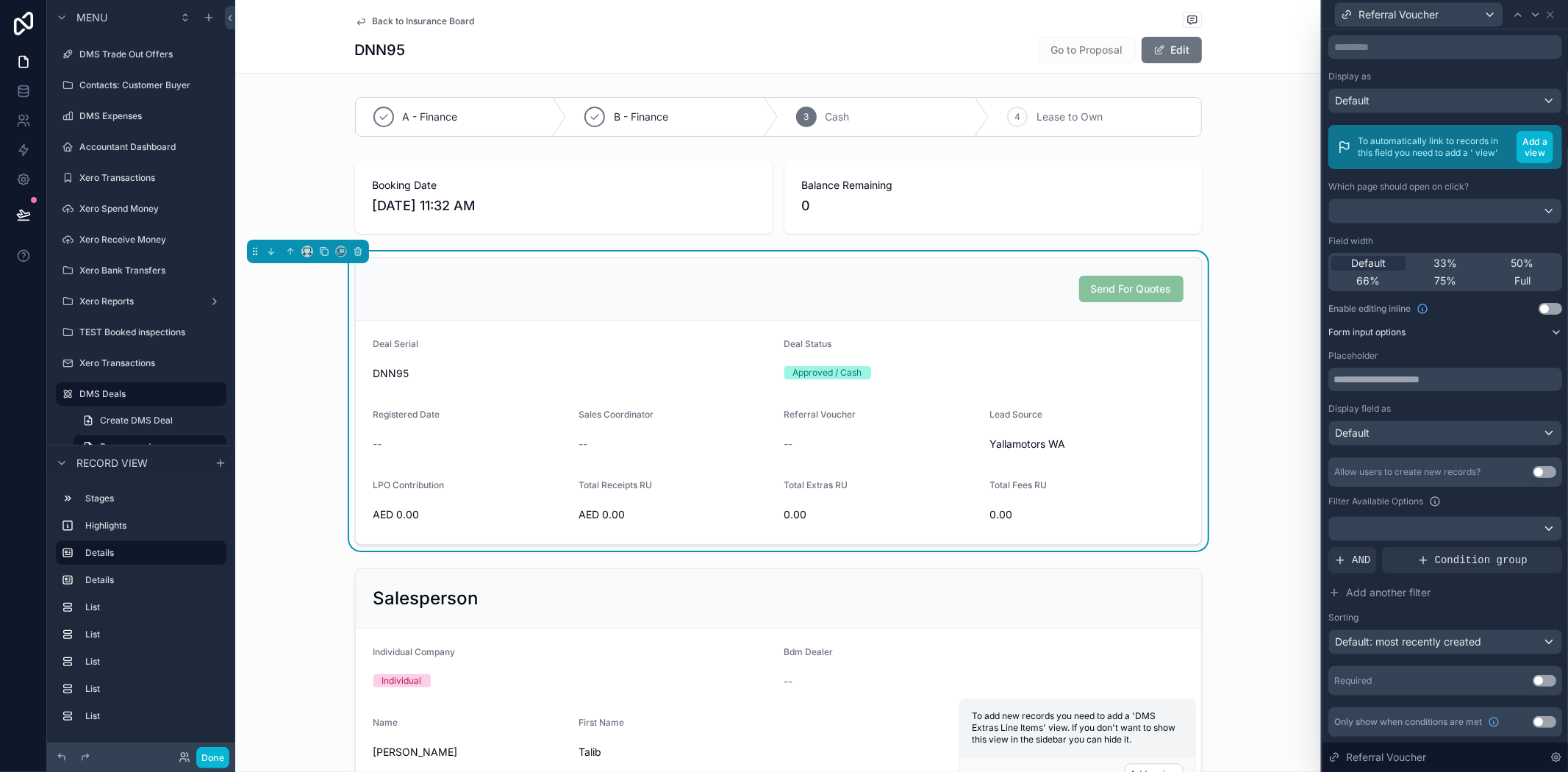
scroll to position [81, 0]
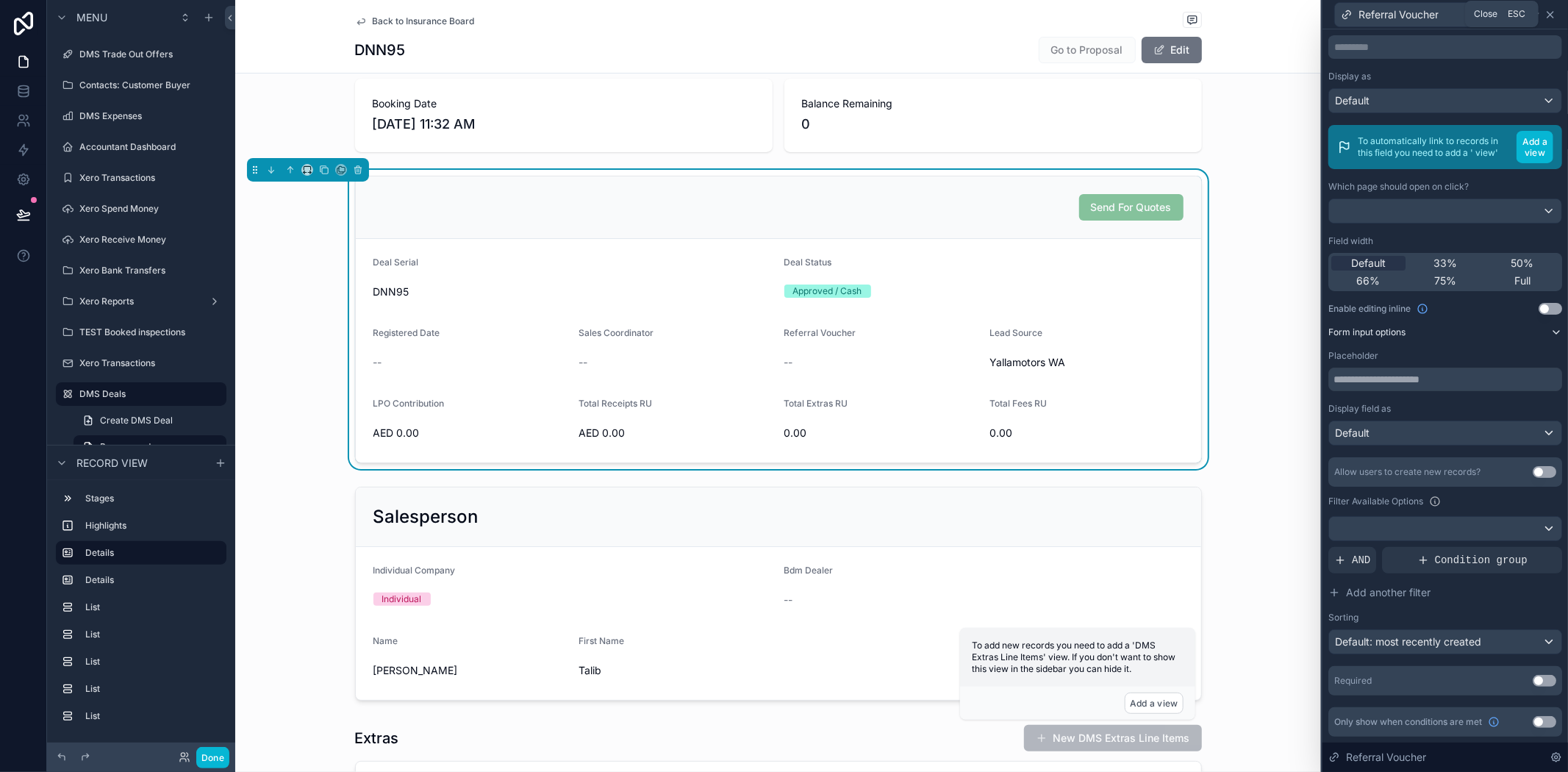
click at [1551, 16] on icon at bounding box center [1551, 15] width 12 height 12
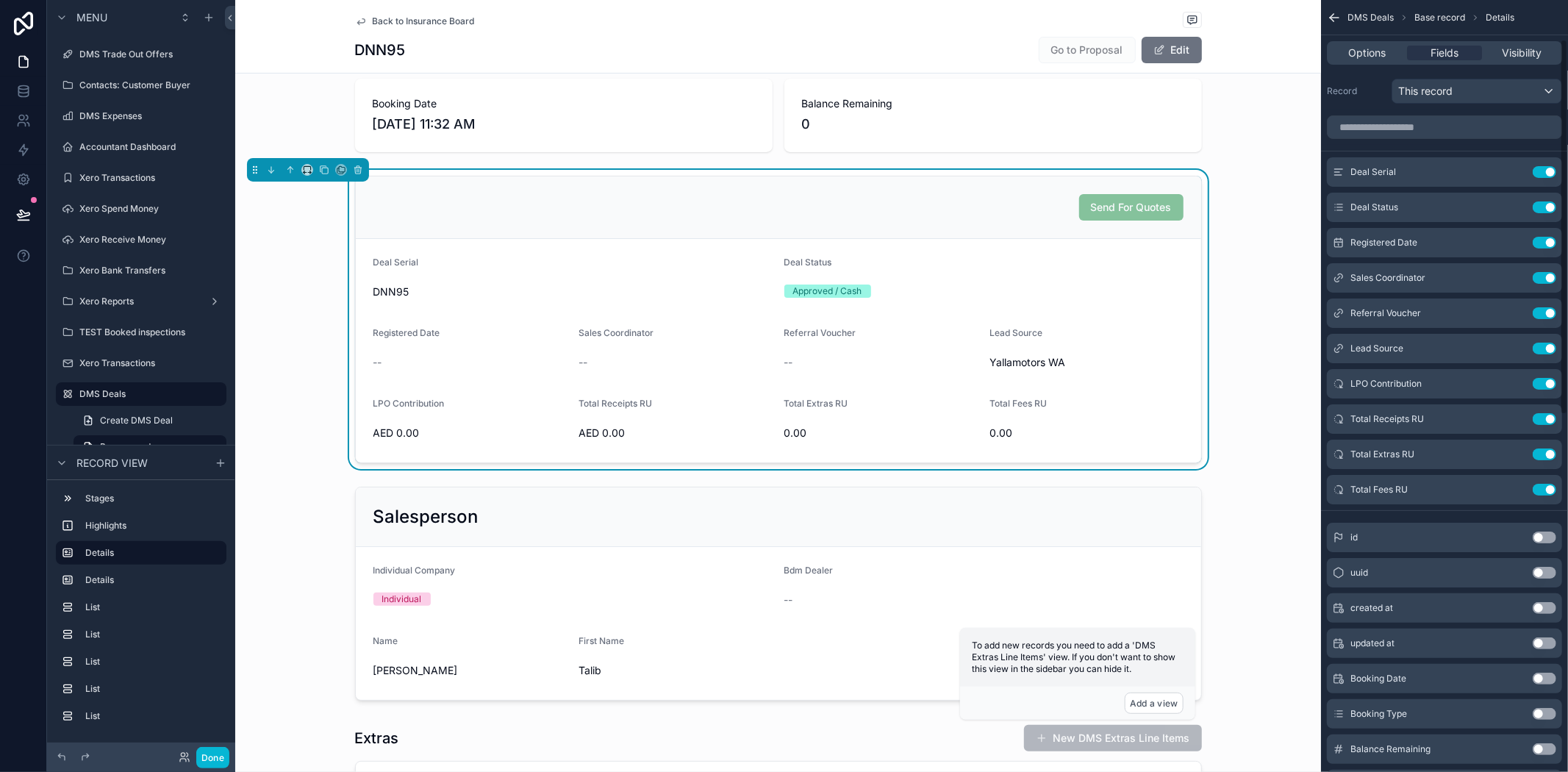
scroll to position [0, 0]
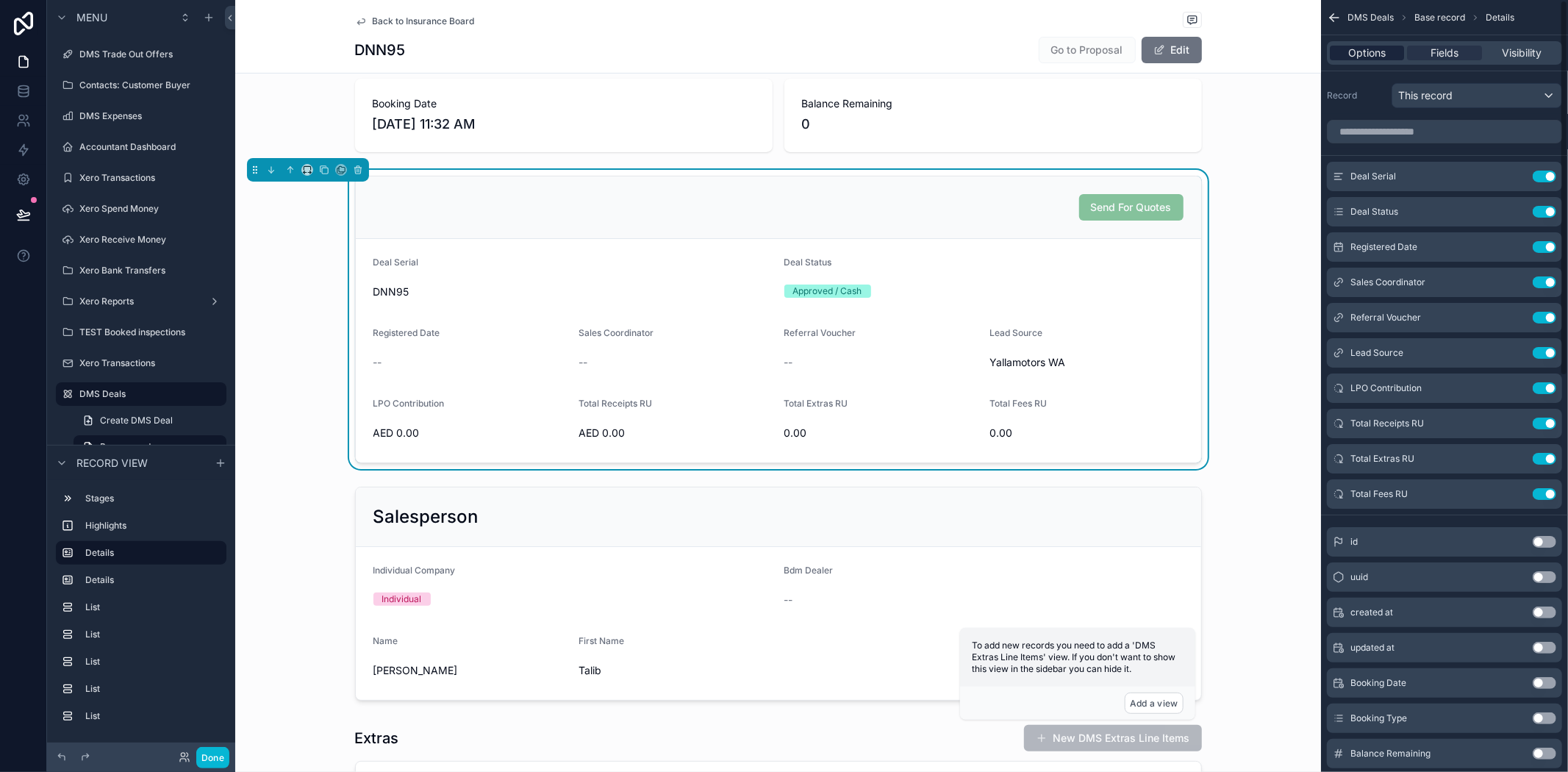
click at [1377, 56] on span "Options" at bounding box center [1367, 53] width 38 height 15
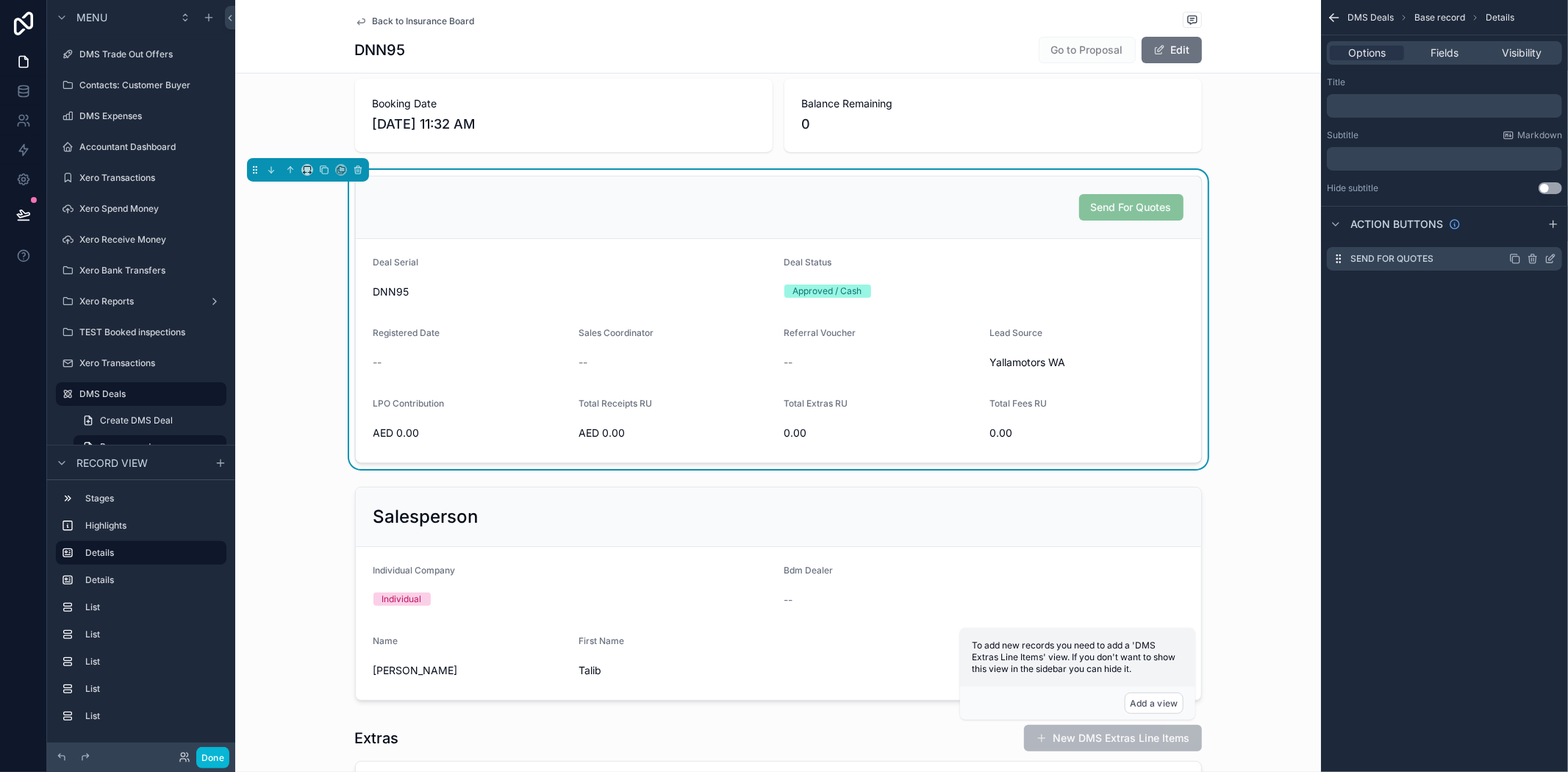
click at [1547, 261] on icon "scrollable content" at bounding box center [1550, 260] width 7 height 7
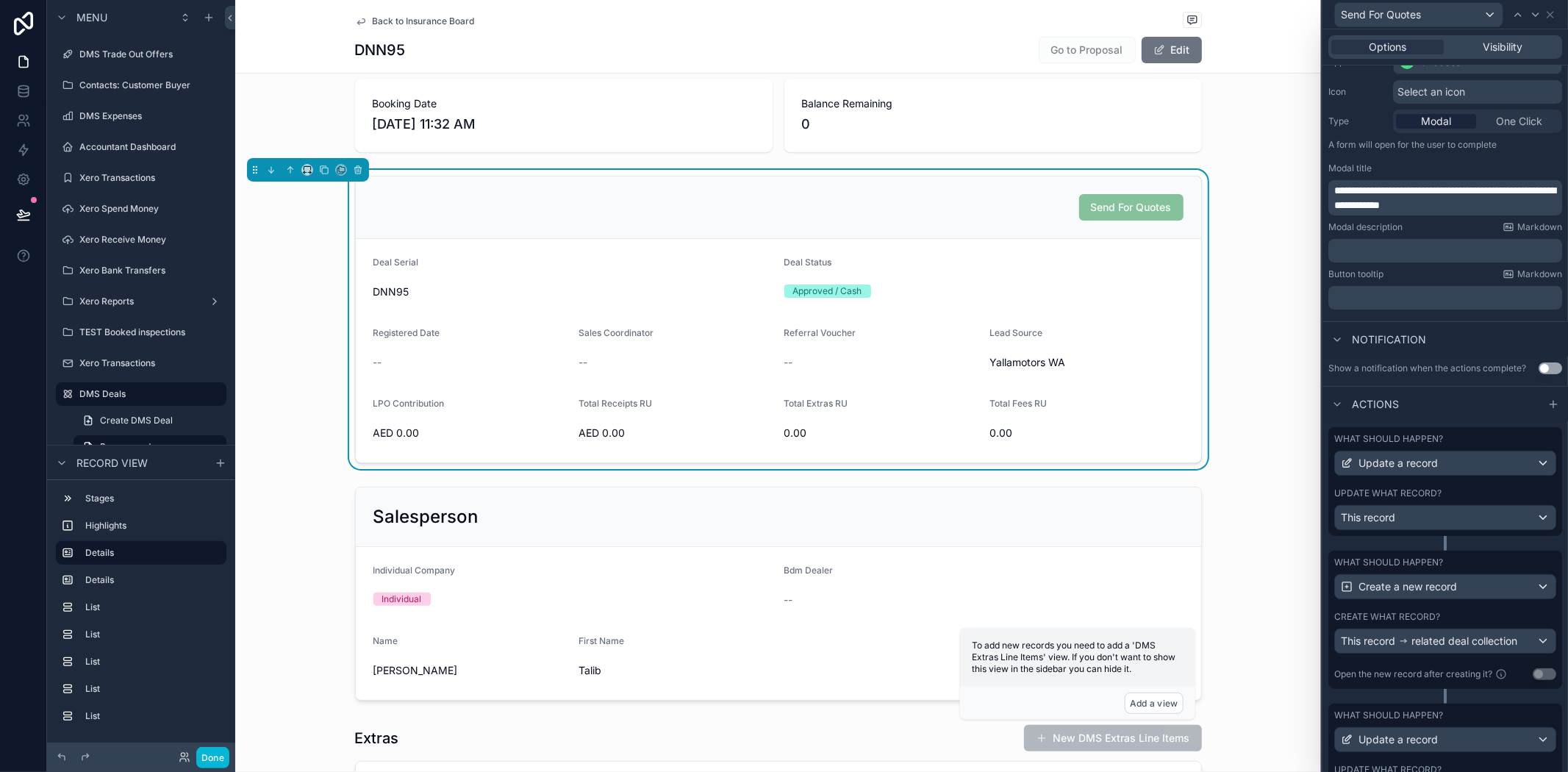
scroll to position [360, 0]
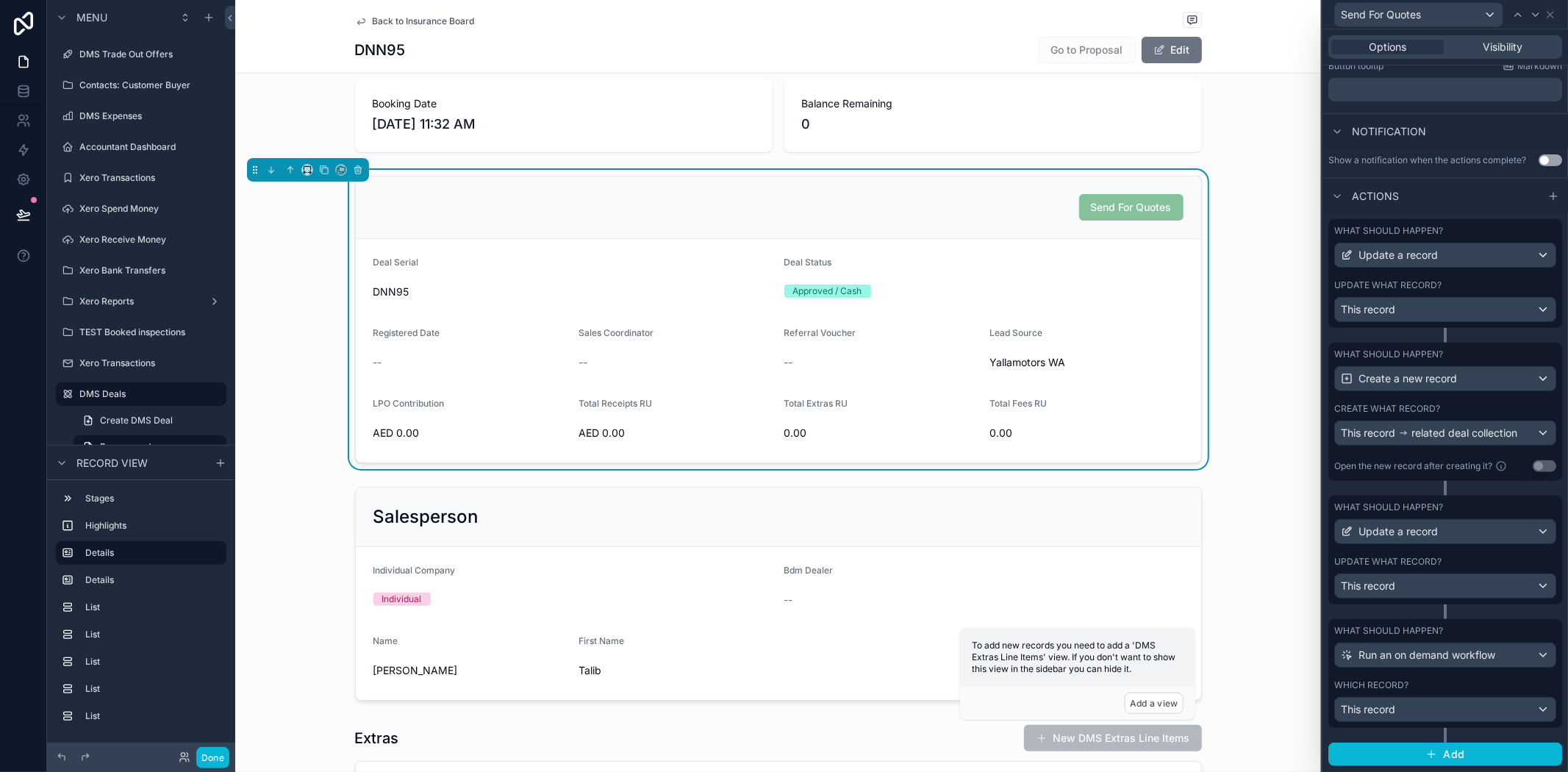
click at [1461, 685] on div "Which record?" at bounding box center [1446, 685] width 222 height 12
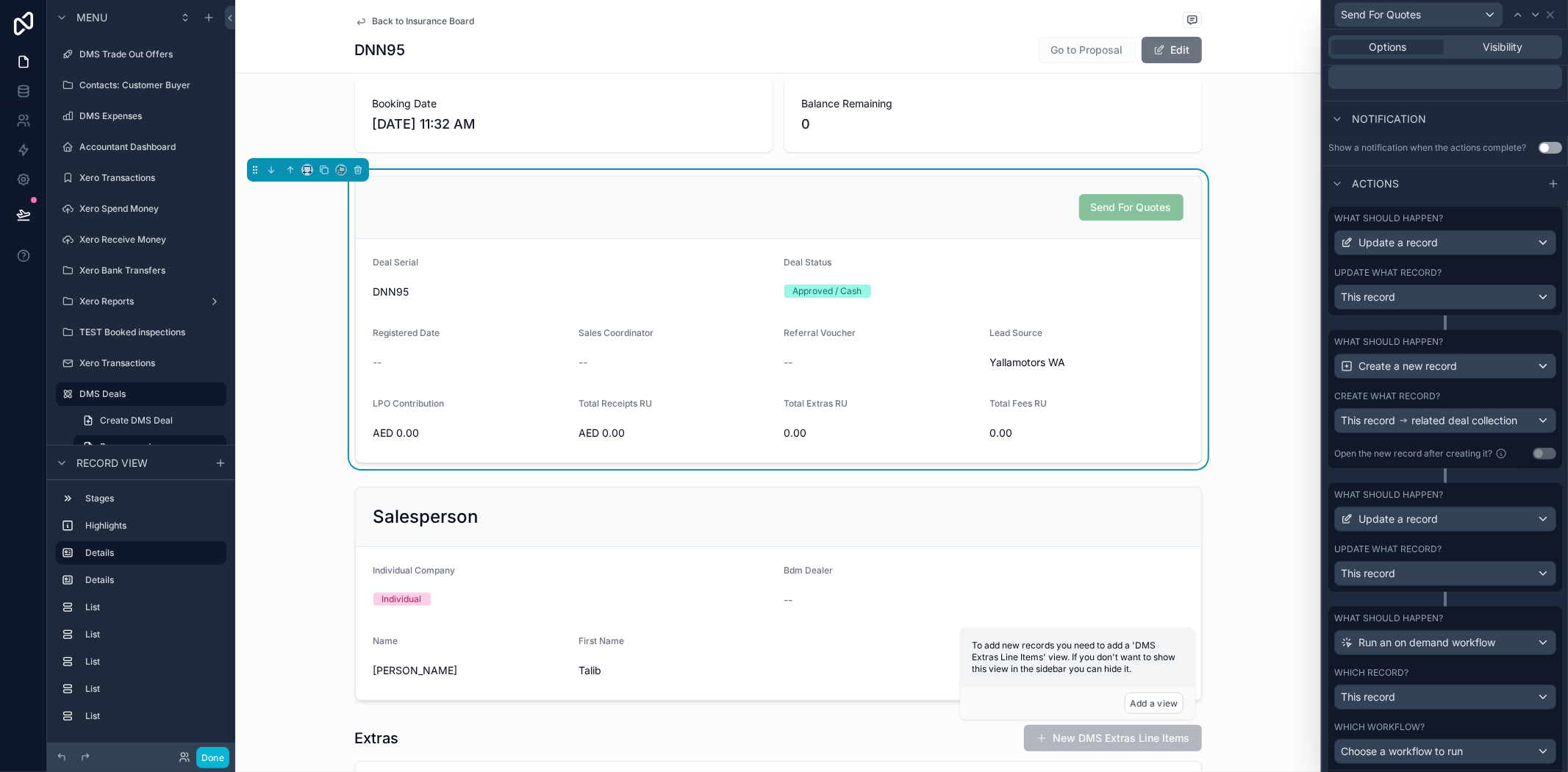
scroll to position [451, 0]
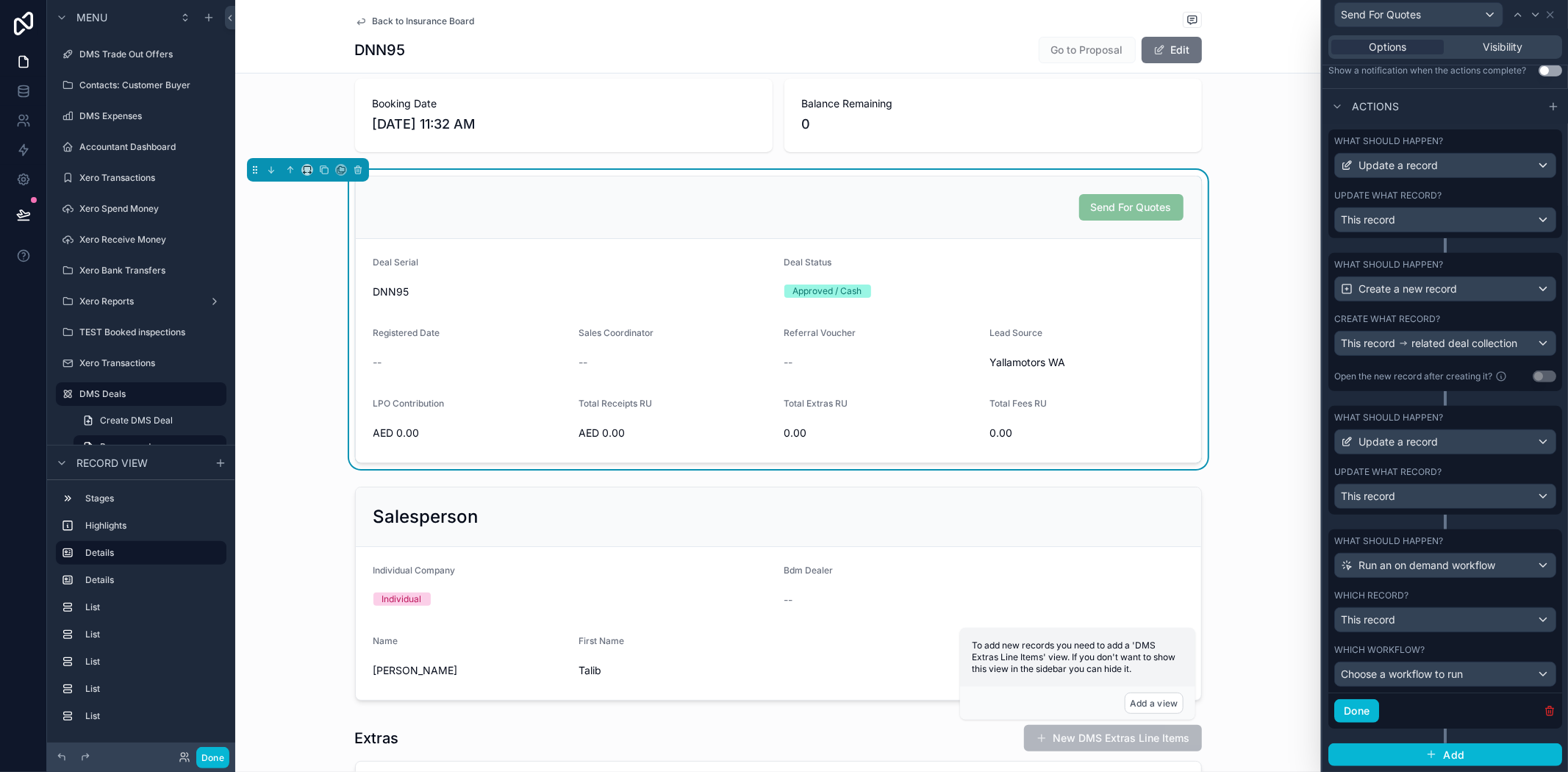
click at [1550, 710] on icon "button" at bounding box center [1550, 711] width 0 height 3
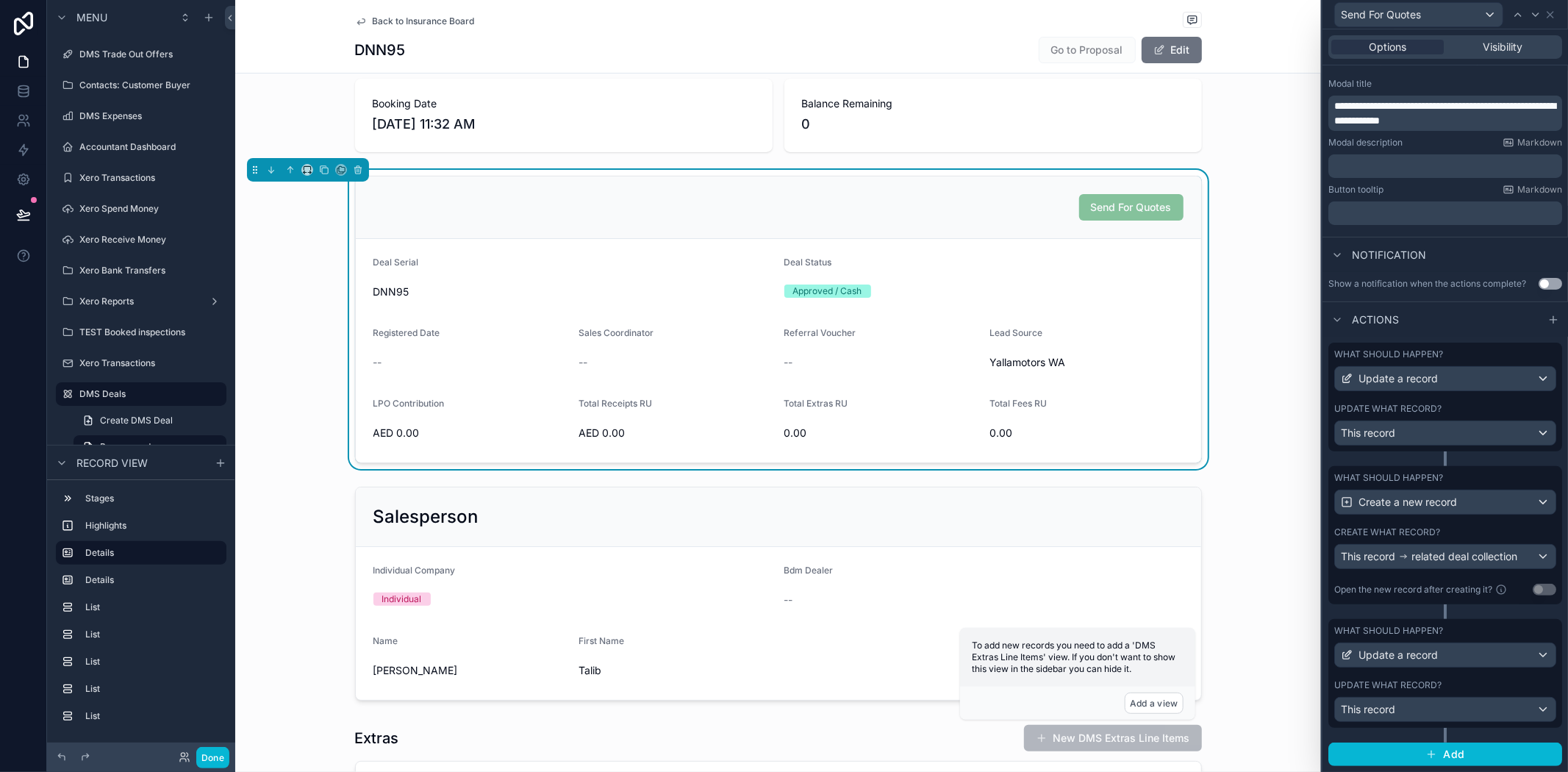
scroll to position [237, 0]
click at [1418, 680] on label "Update what record?" at bounding box center [1388, 685] width 107 height 12
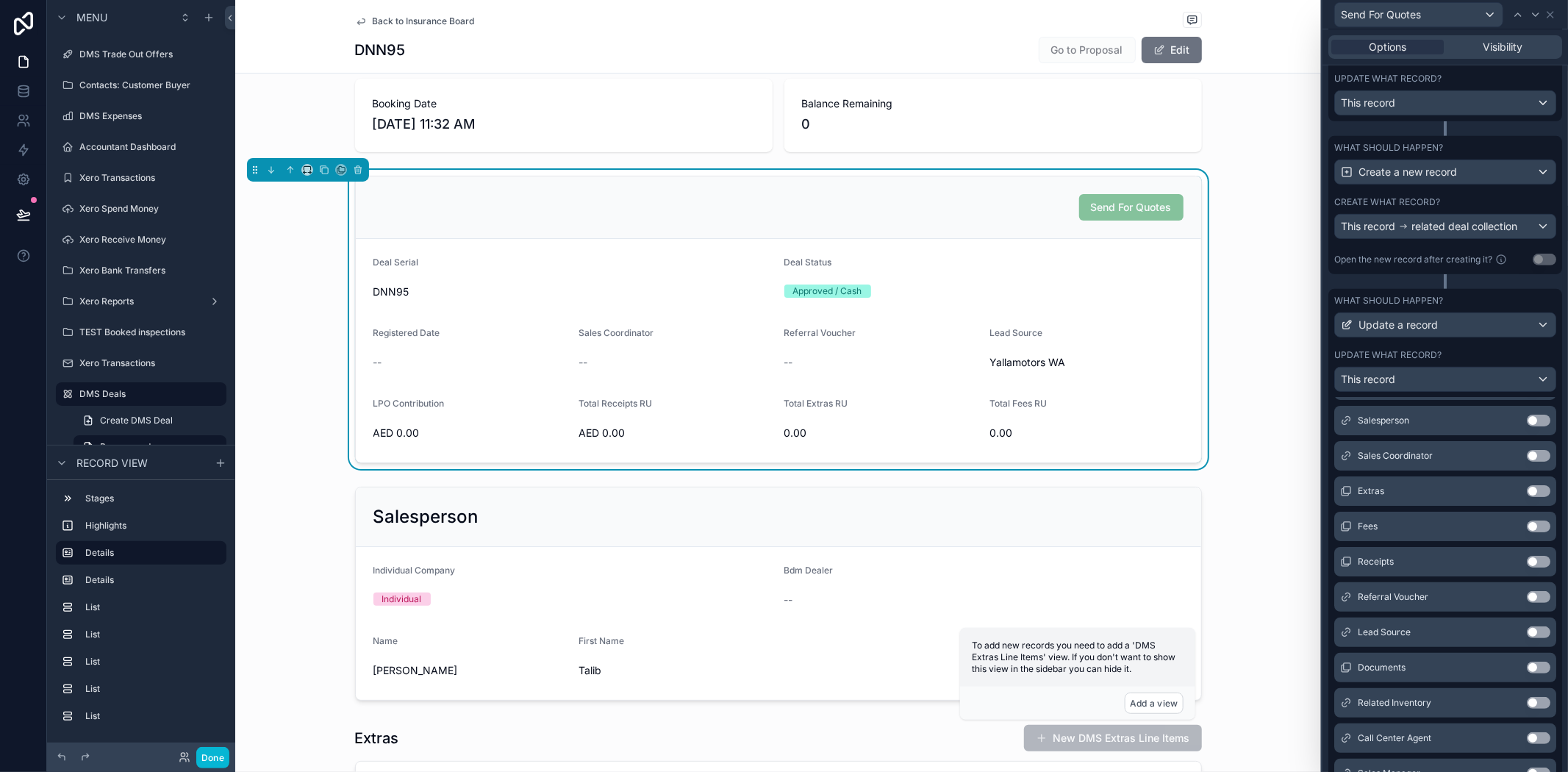
scroll to position [658, 0]
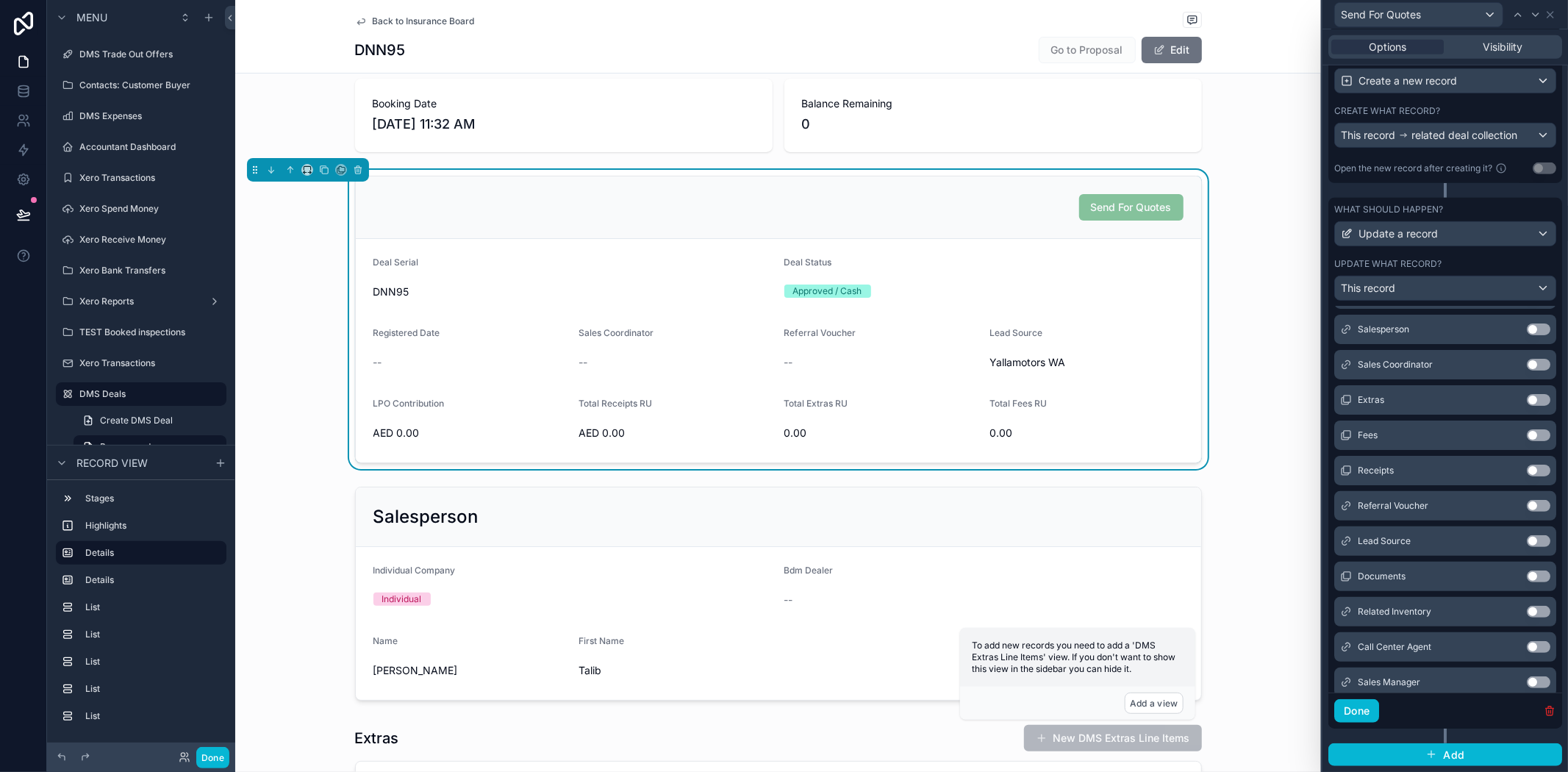
click at [1544, 711] on icon "button" at bounding box center [1550, 711] width 12 height 12
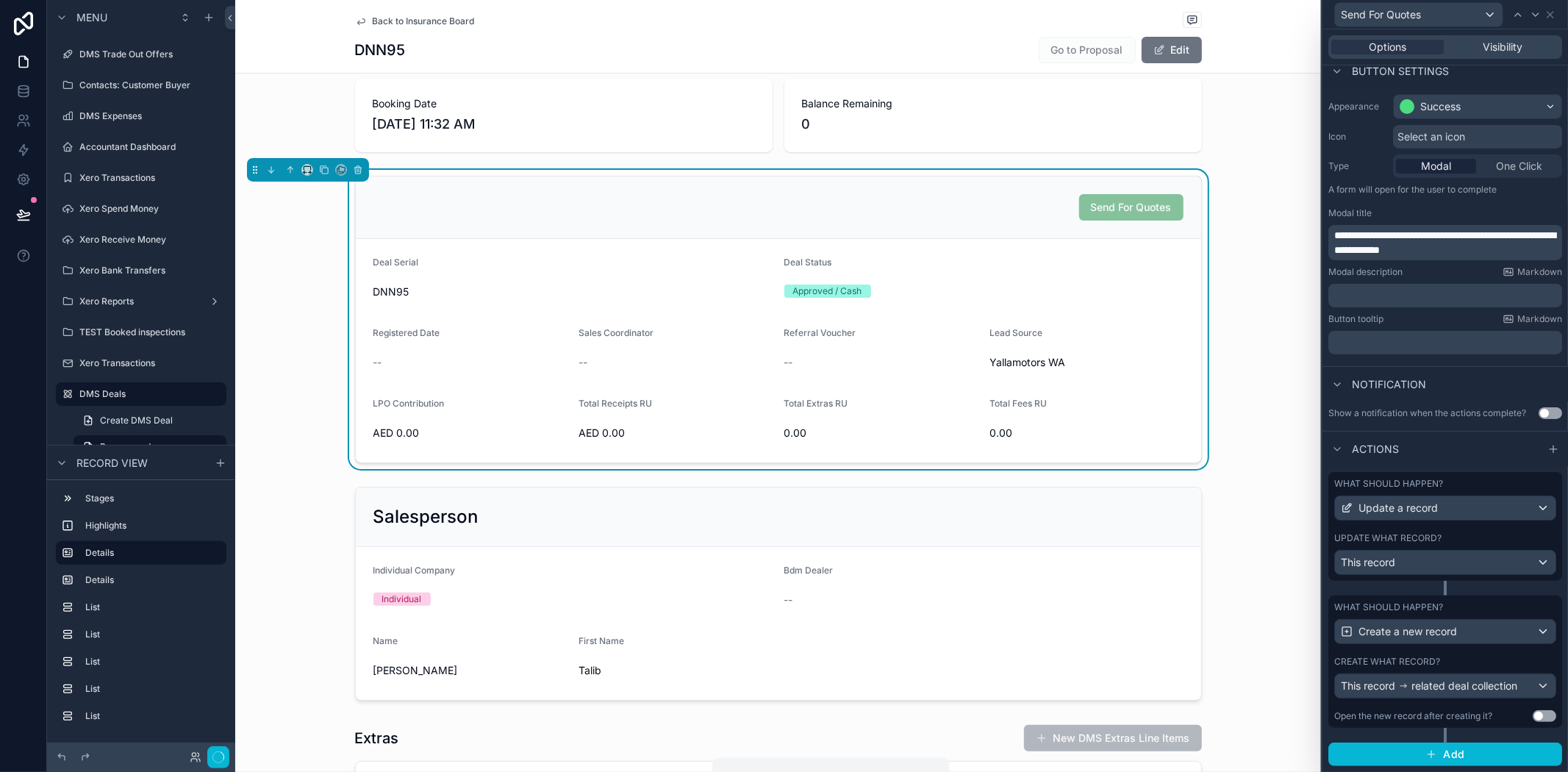
scroll to position [107, 0]
click at [1458, 659] on div "Create what record?" at bounding box center [1446, 662] width 222 height 12
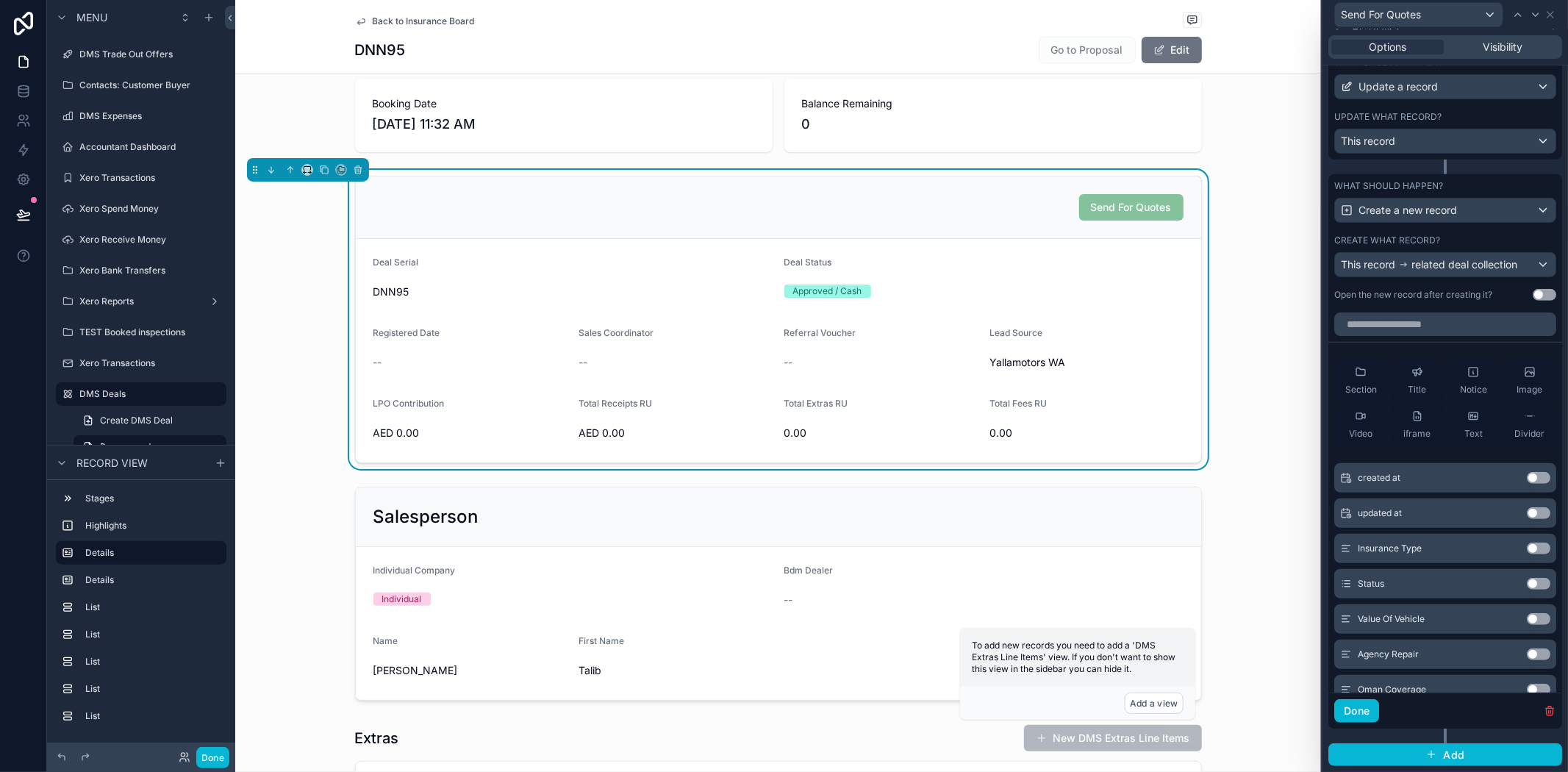
click at [1538, 717] on div "Done" at bounding box center [1446, 711] width 234 height 36
click at [1547, 714] on icon "button" at bounding box center [1549, 711] width 7 height 7
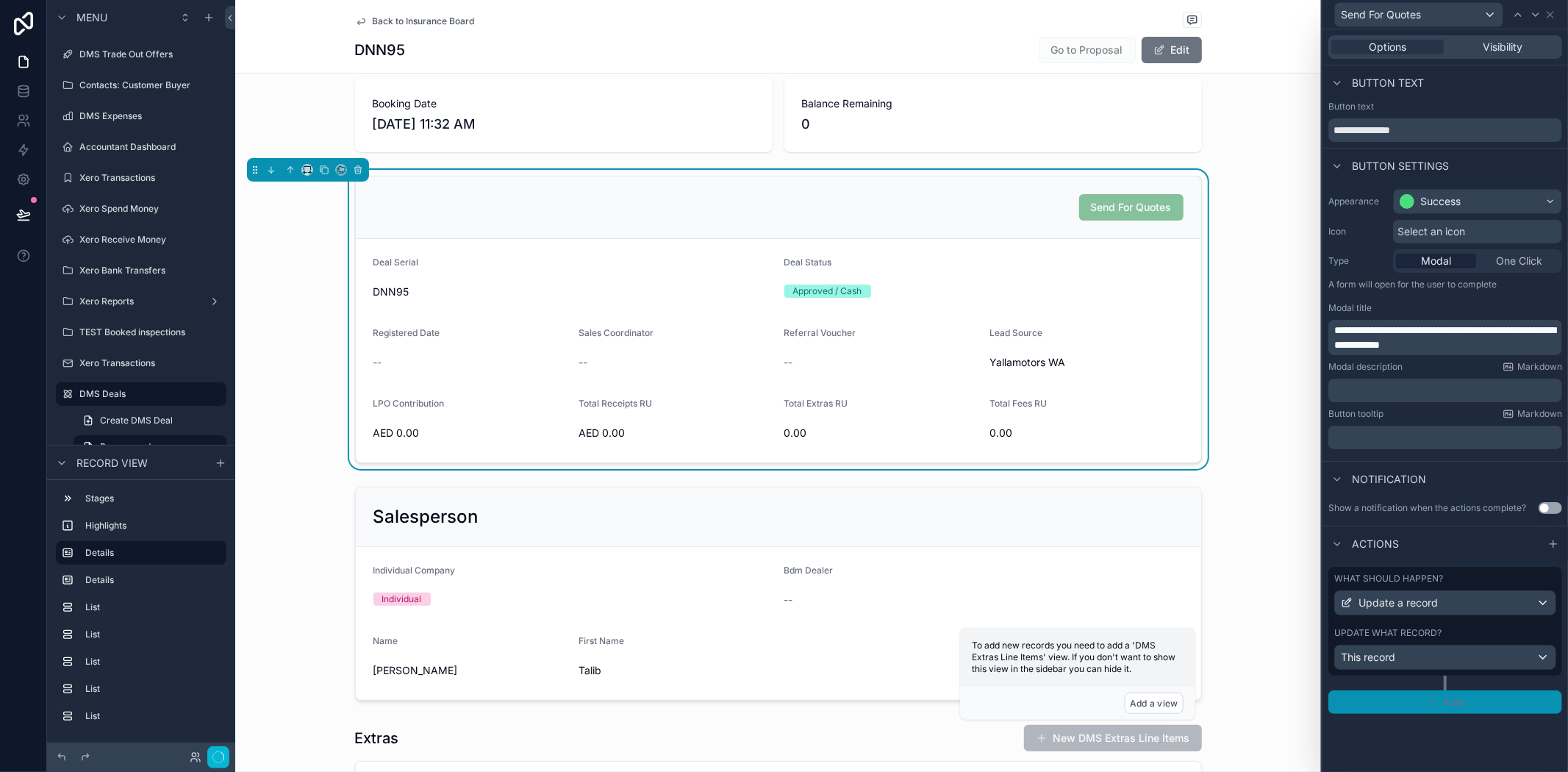
scroll to position [0, 0]
click at [1519, 625] on div "What should happen? Update a record Update what record? This record" at bounding box center [1446, 621] width 234 height 109
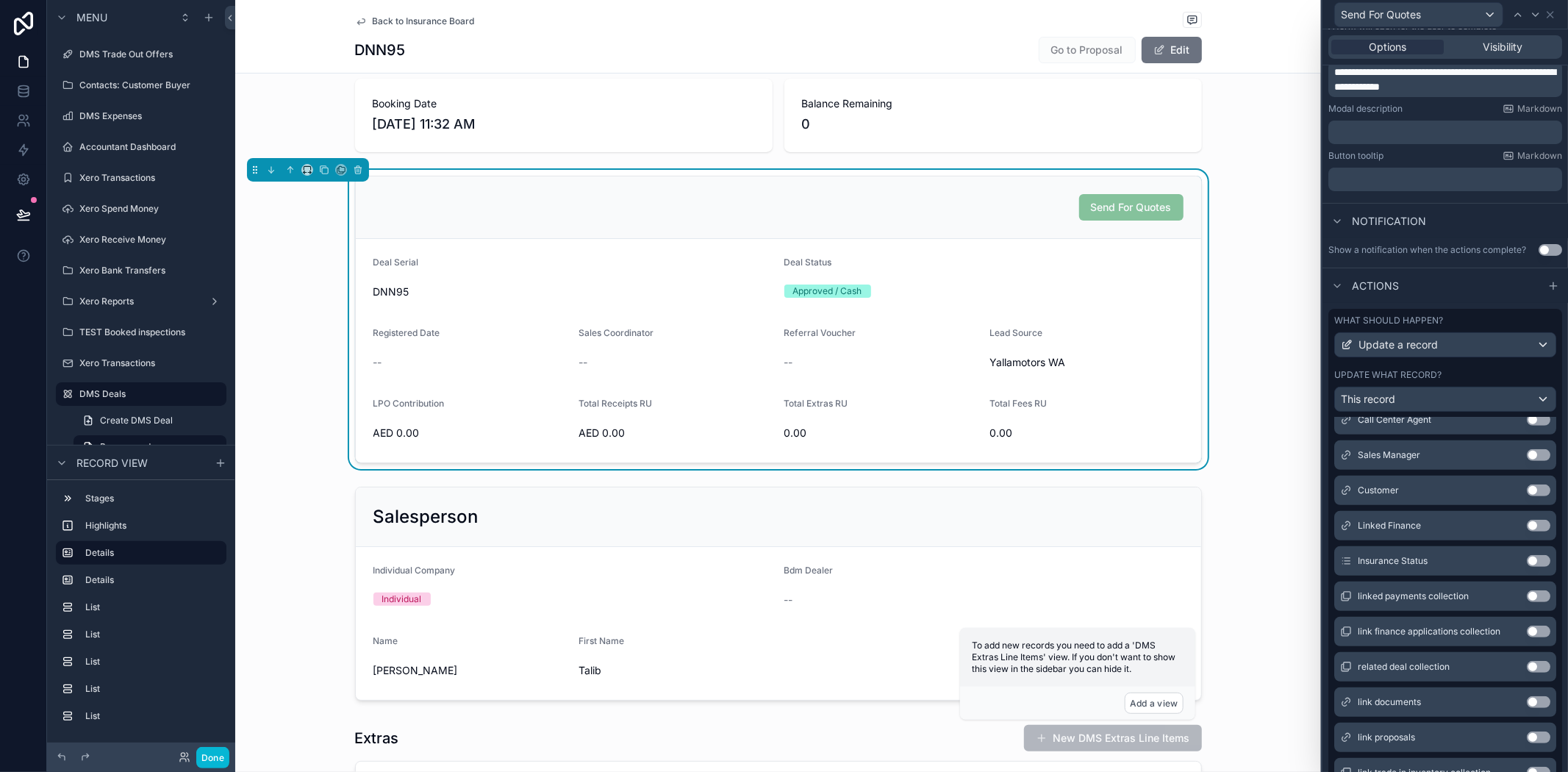
scroll to position [380, 0]
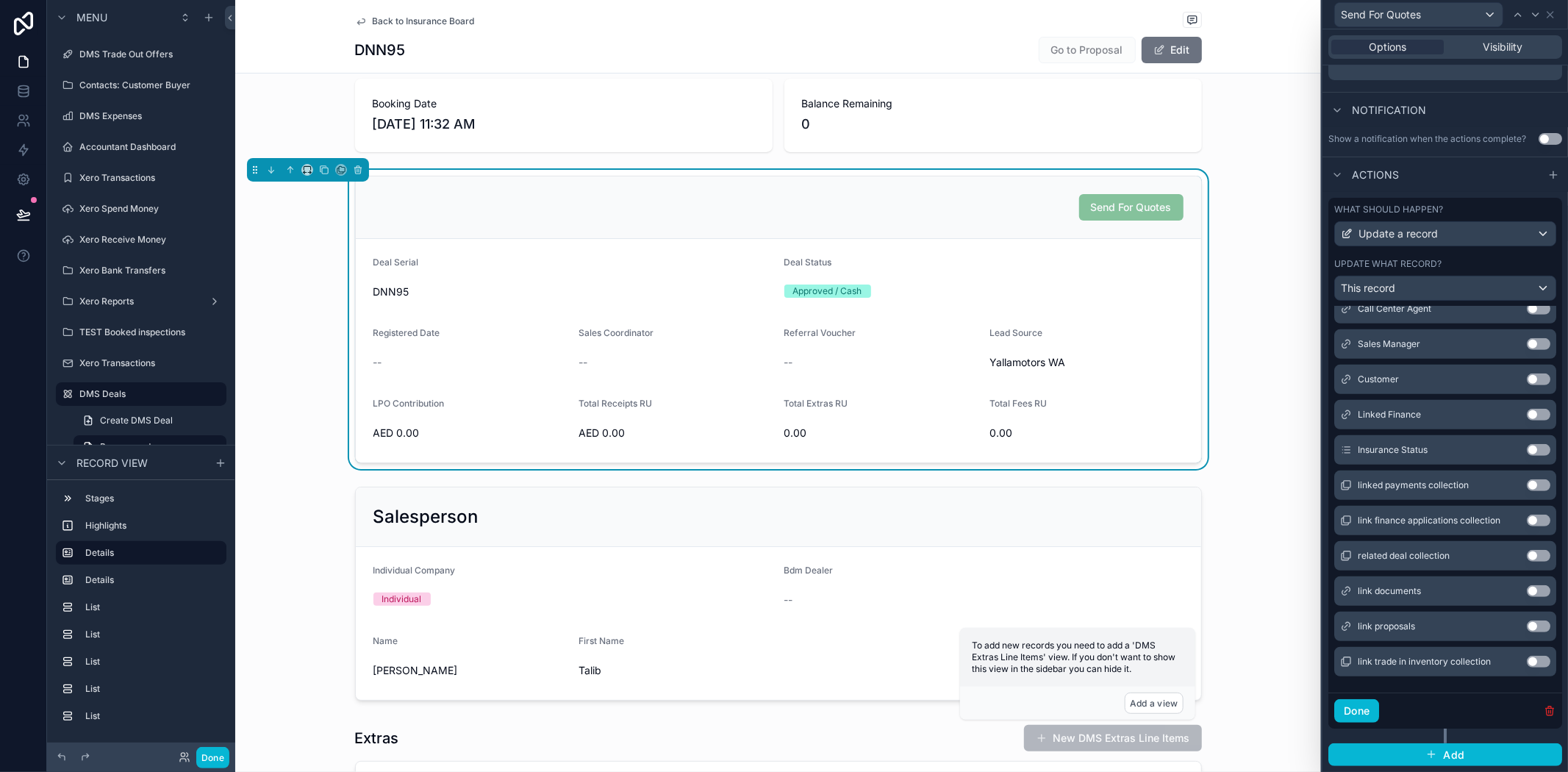
click at [1544, 707] on icon "button" at bounding box center [1550, 711] width 12 height 12
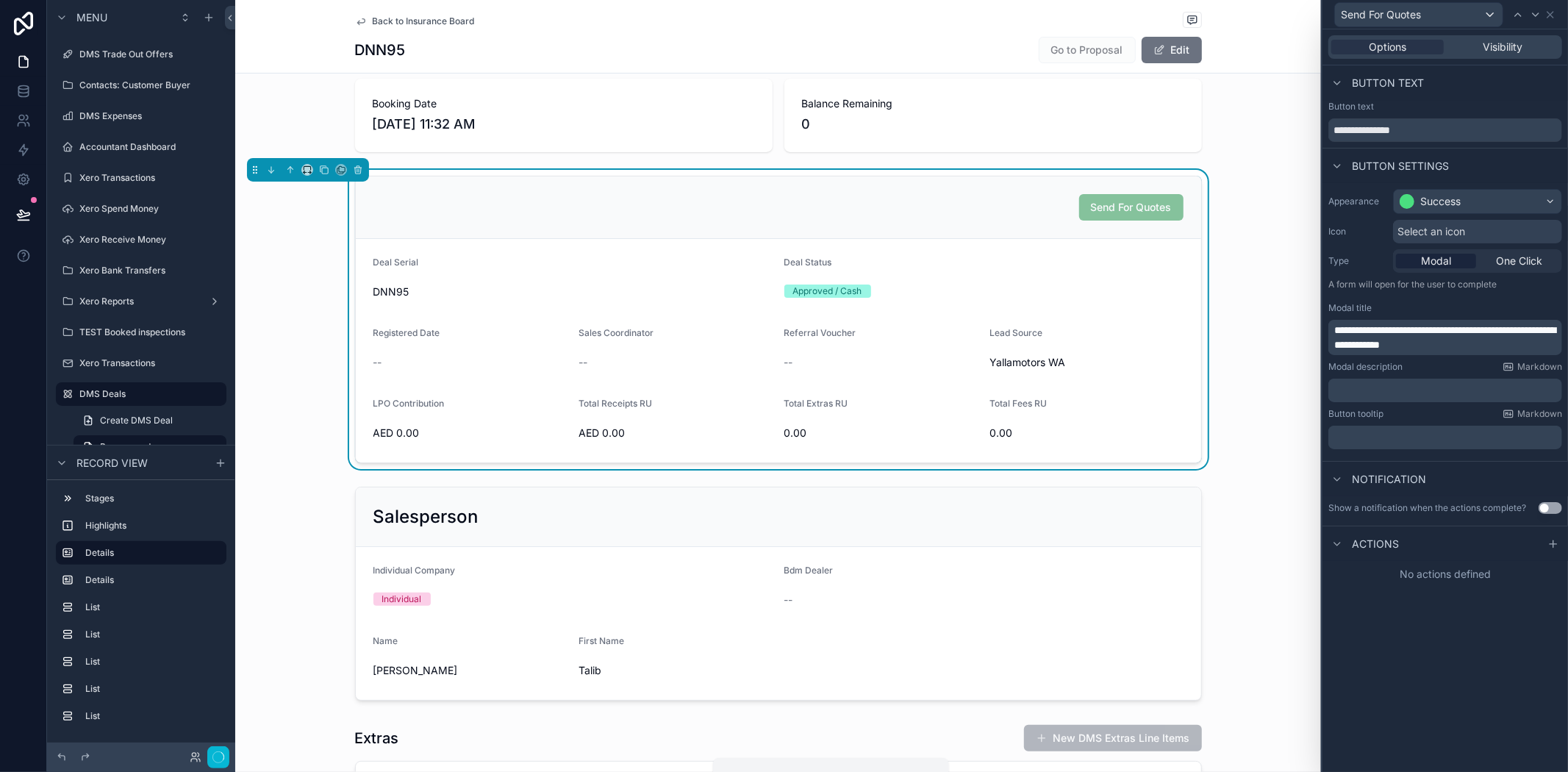
scroll to position [0, 0]
click at [1553, 542] on icon at bounding box center [1553, 543] width 0 height 7
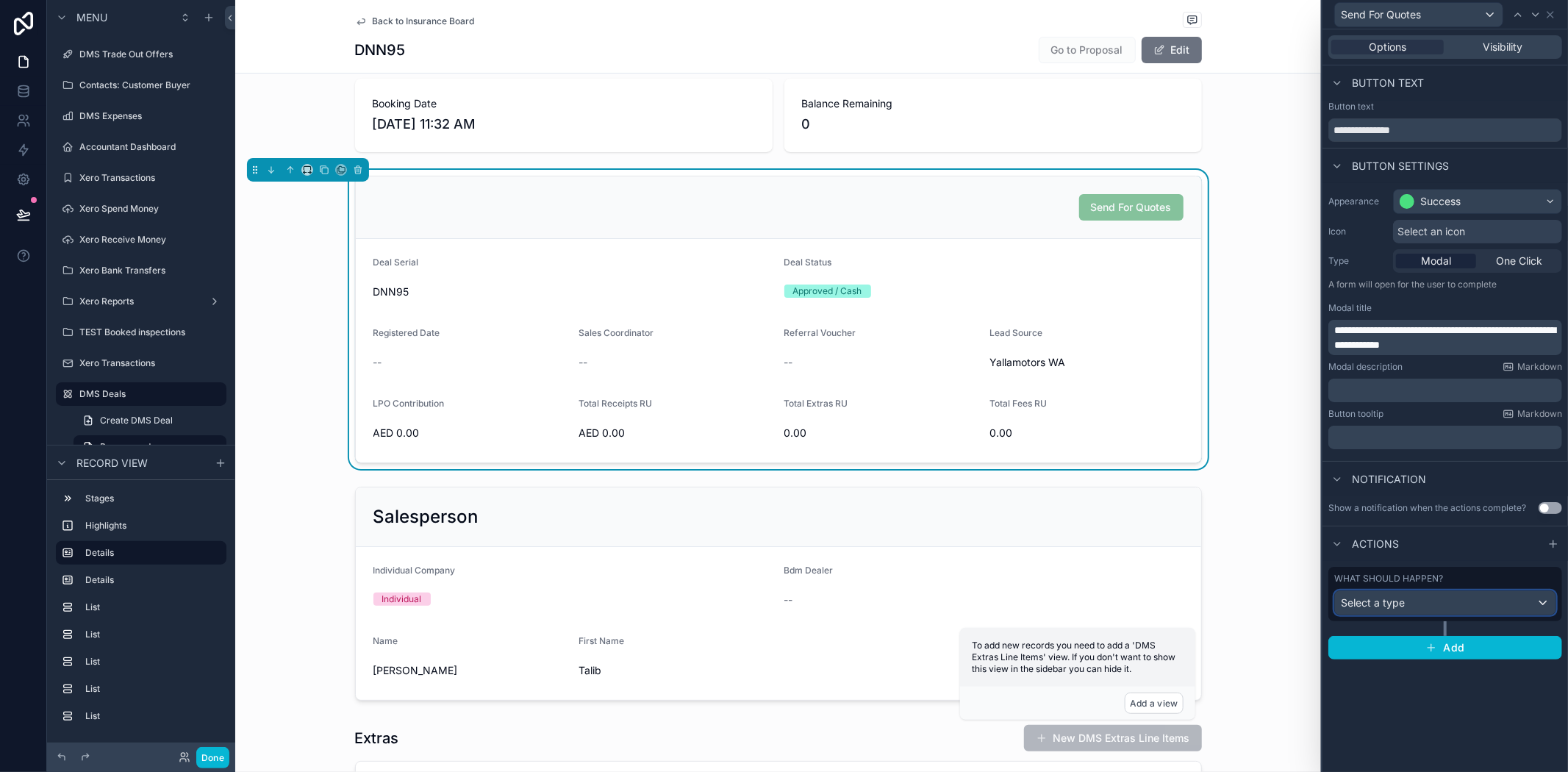
click at [1445, 612] on div "Select a type" at bounding box center [1445, 603] width 221 height 24
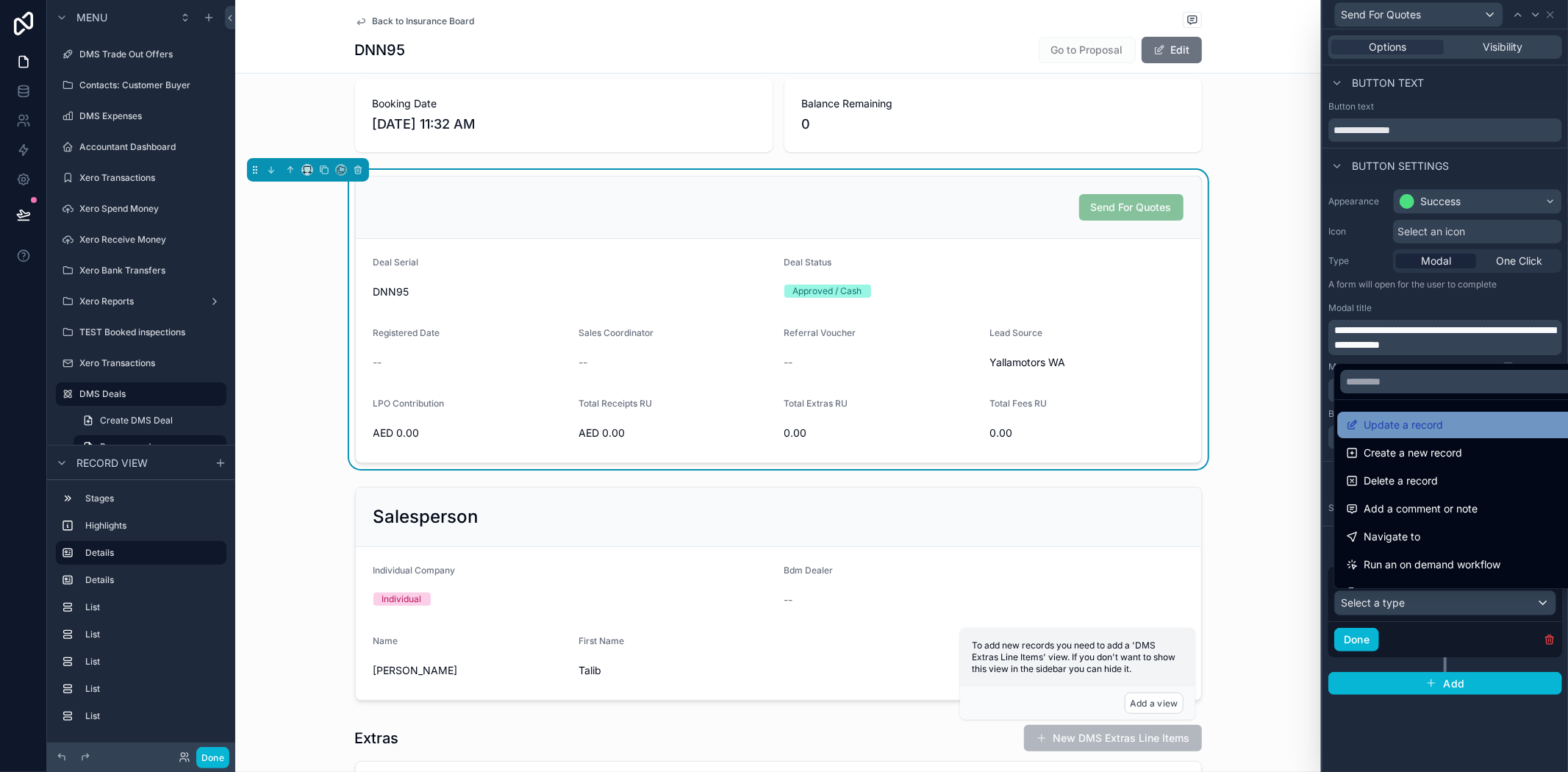
click at [1456, 431] on div "Update a record" at bounding box center [1461, 425] width 232 height 18
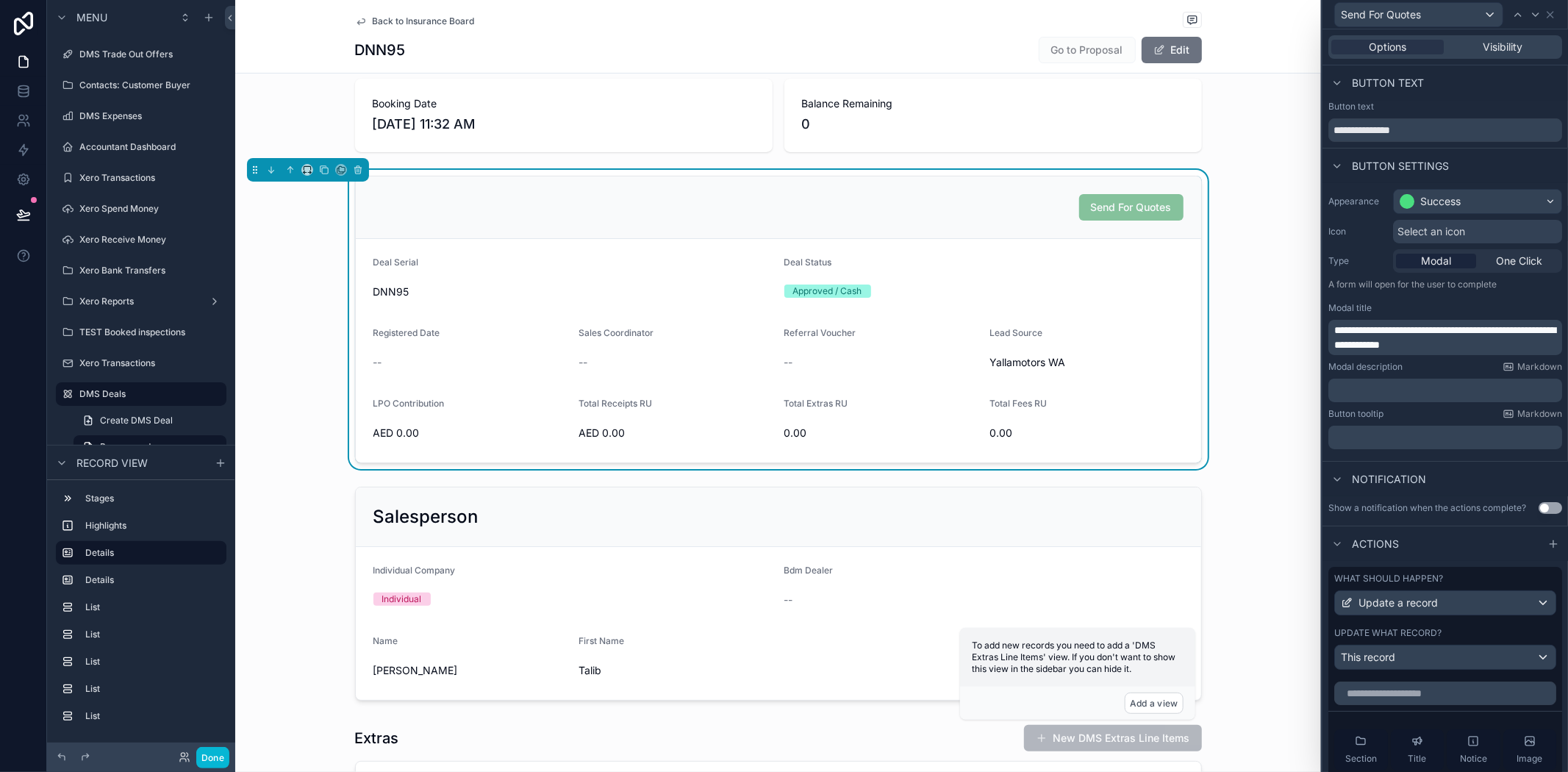
click at [1451, 639] on div "Update what record?" at bounding box center [1446, 633] width 222 height 12
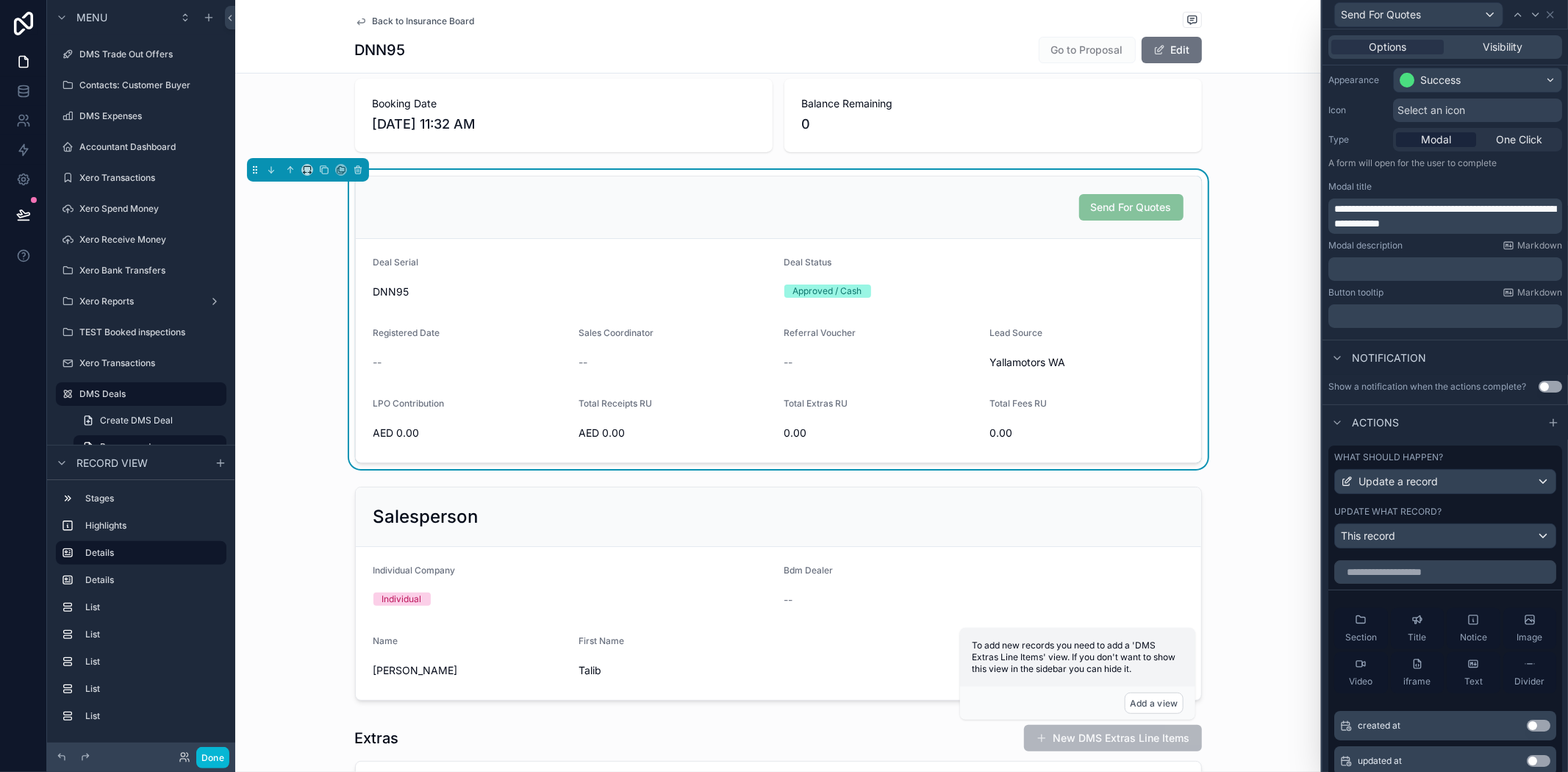
scroll to position [245, 0]
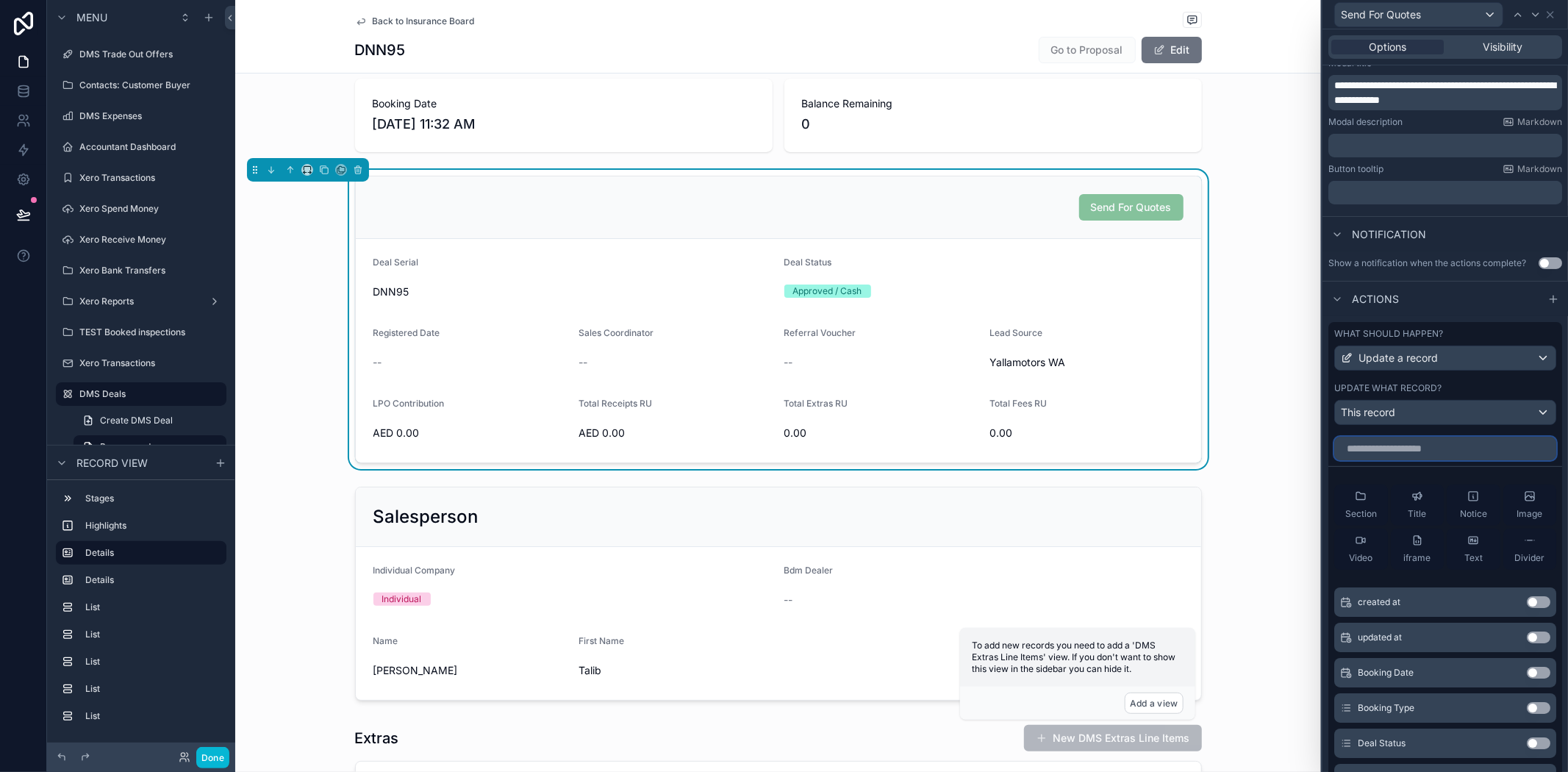
click at [1443, 460] on input "text" at bounding box center [1446, 449] width 222 height 24
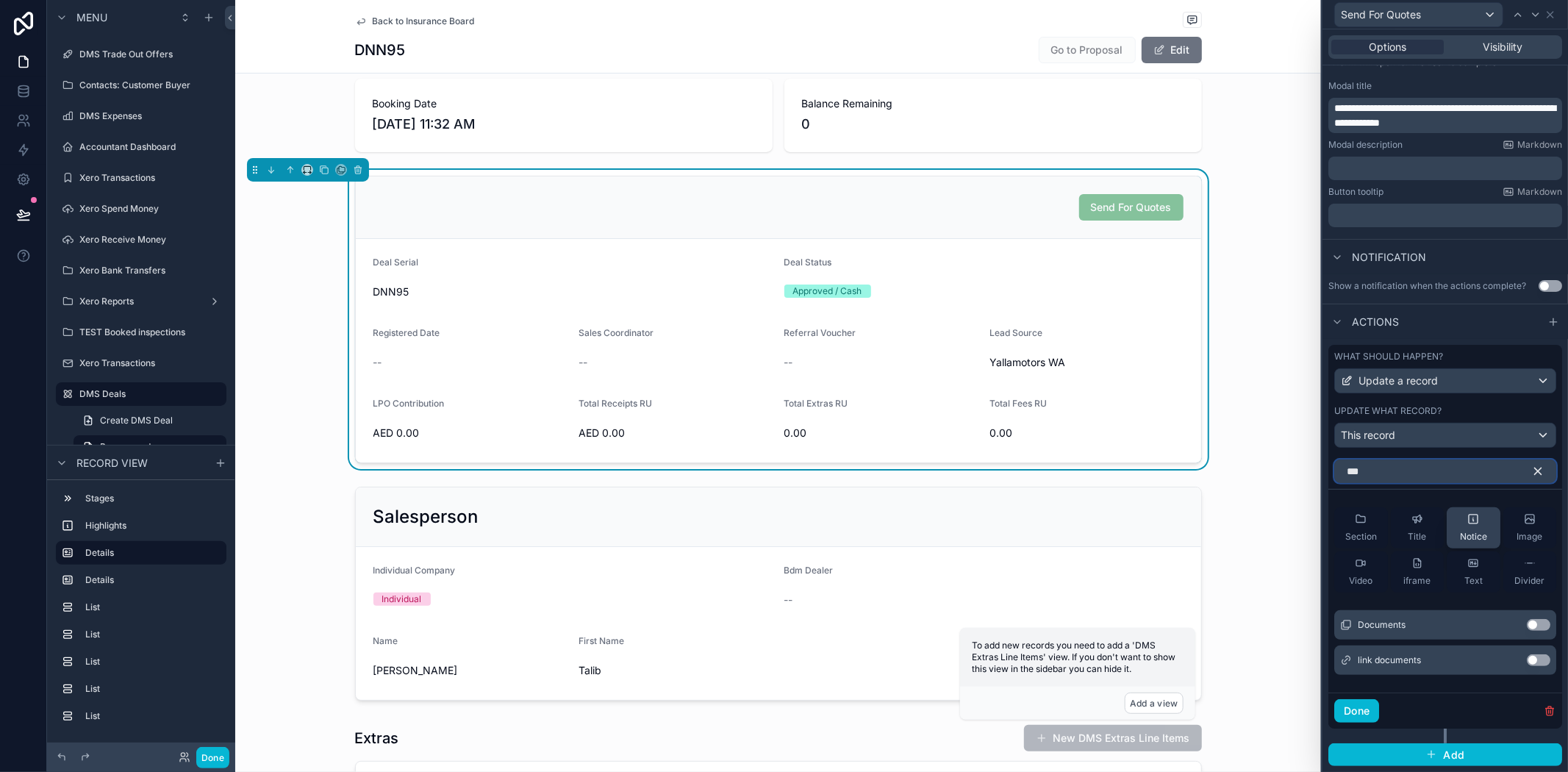
scroll to position [169, 0]
type input "*"
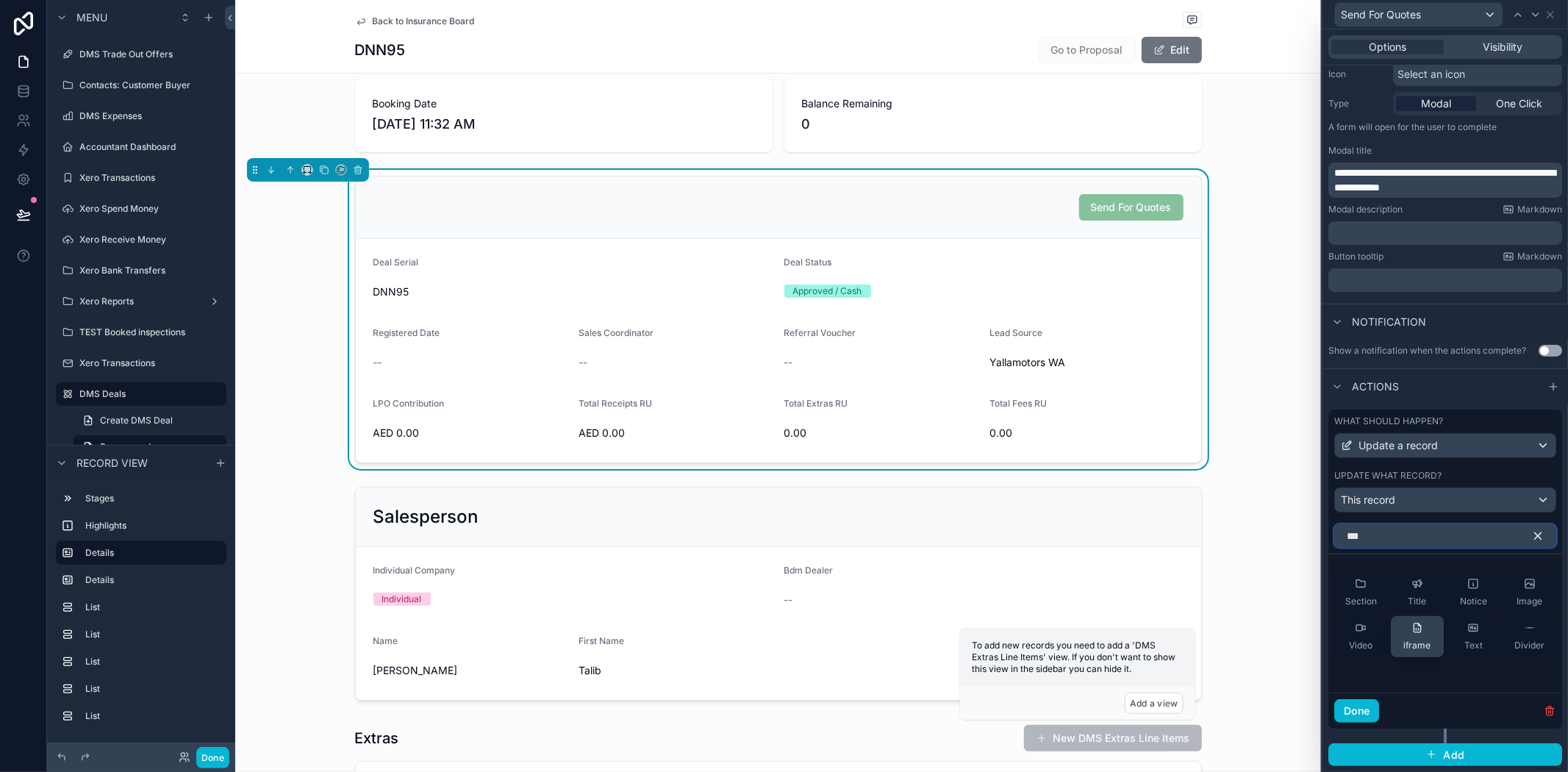
scroll to position [163, 0]
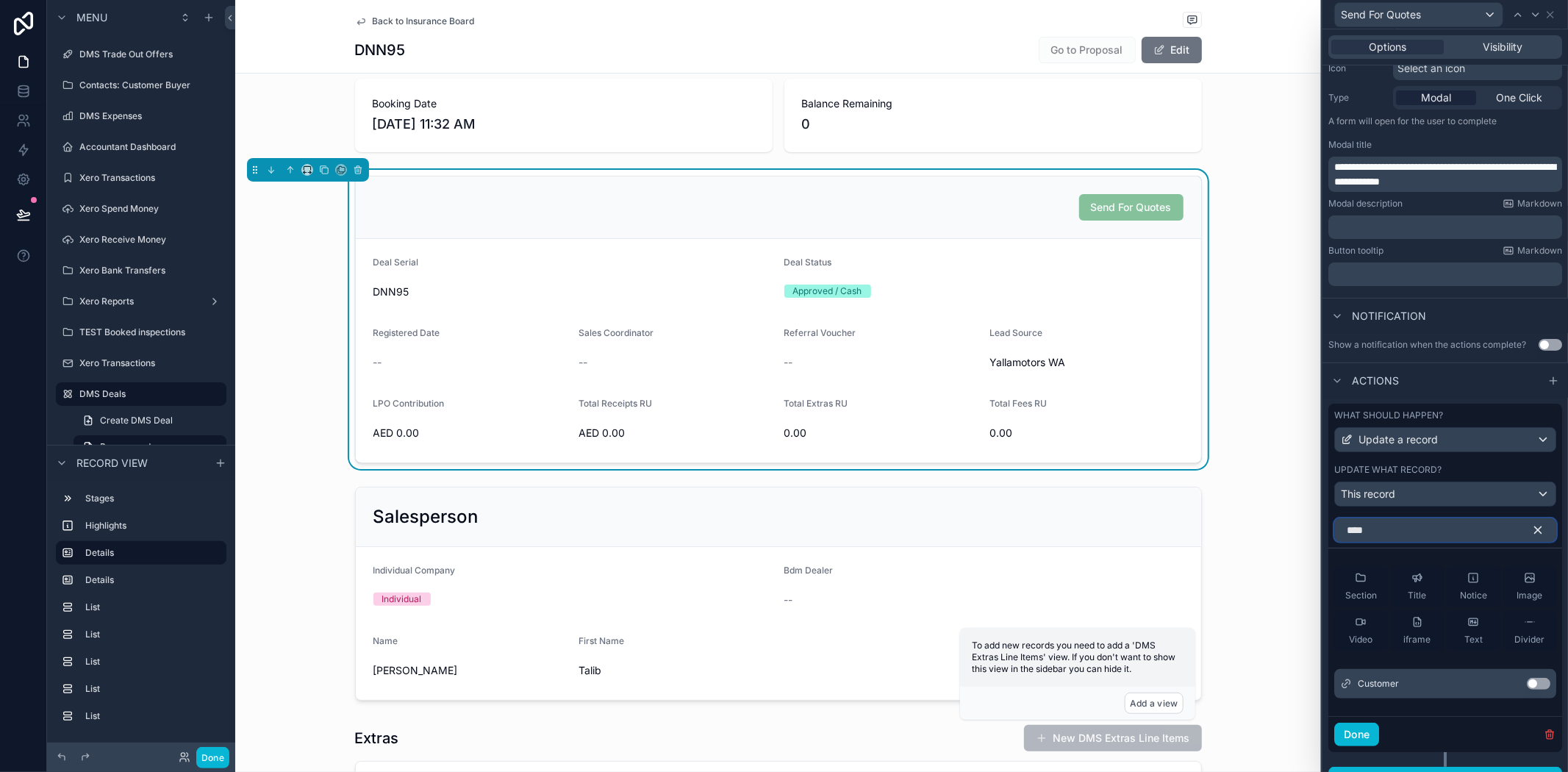
type input "****"
click at [1527, 690] on button "Use setting" at bounding box center [1539, 684] width 24 height 12
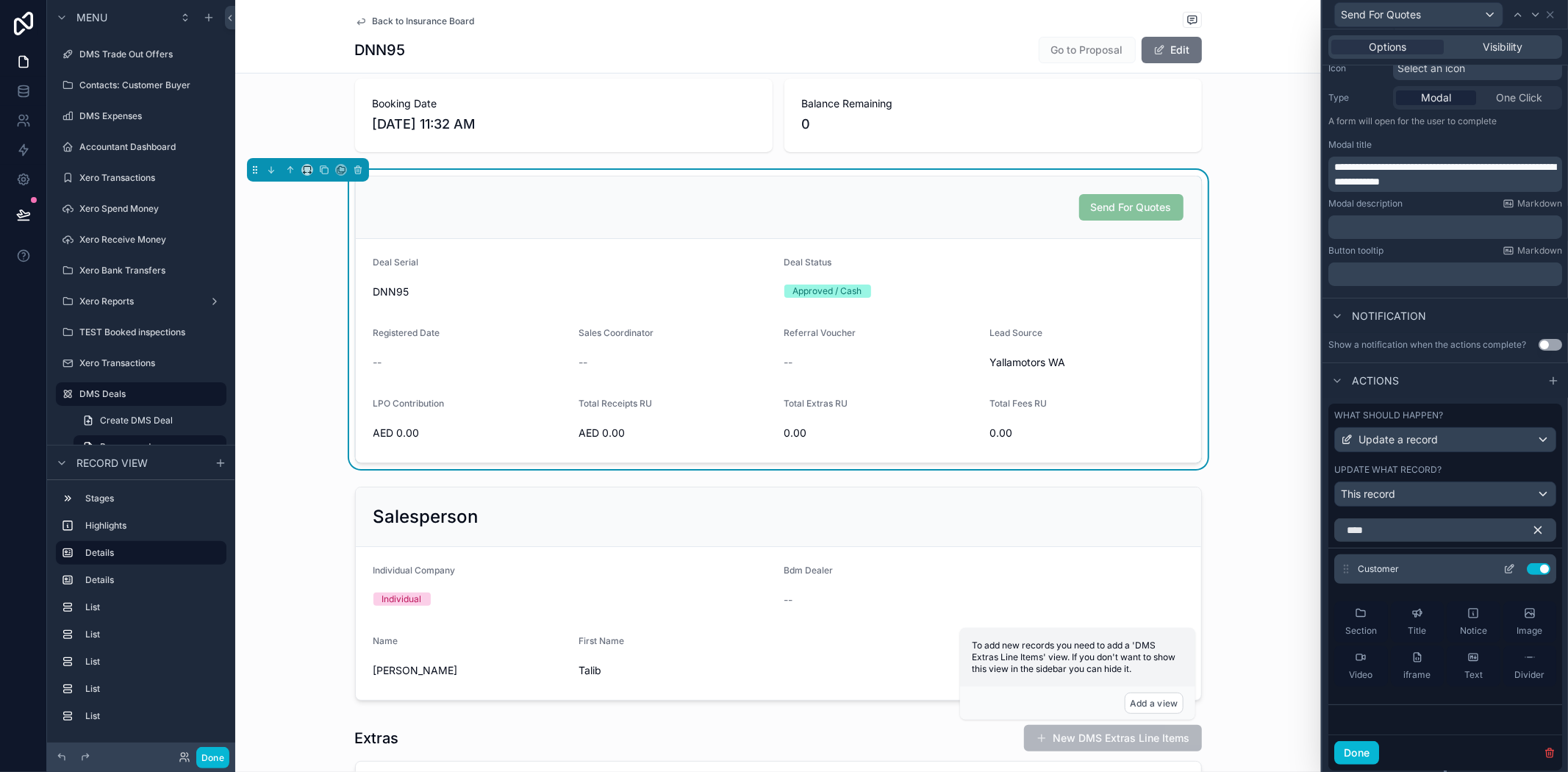
click at [1504, 575] on icon at bounding box center [1510, 569] width 12 height 12
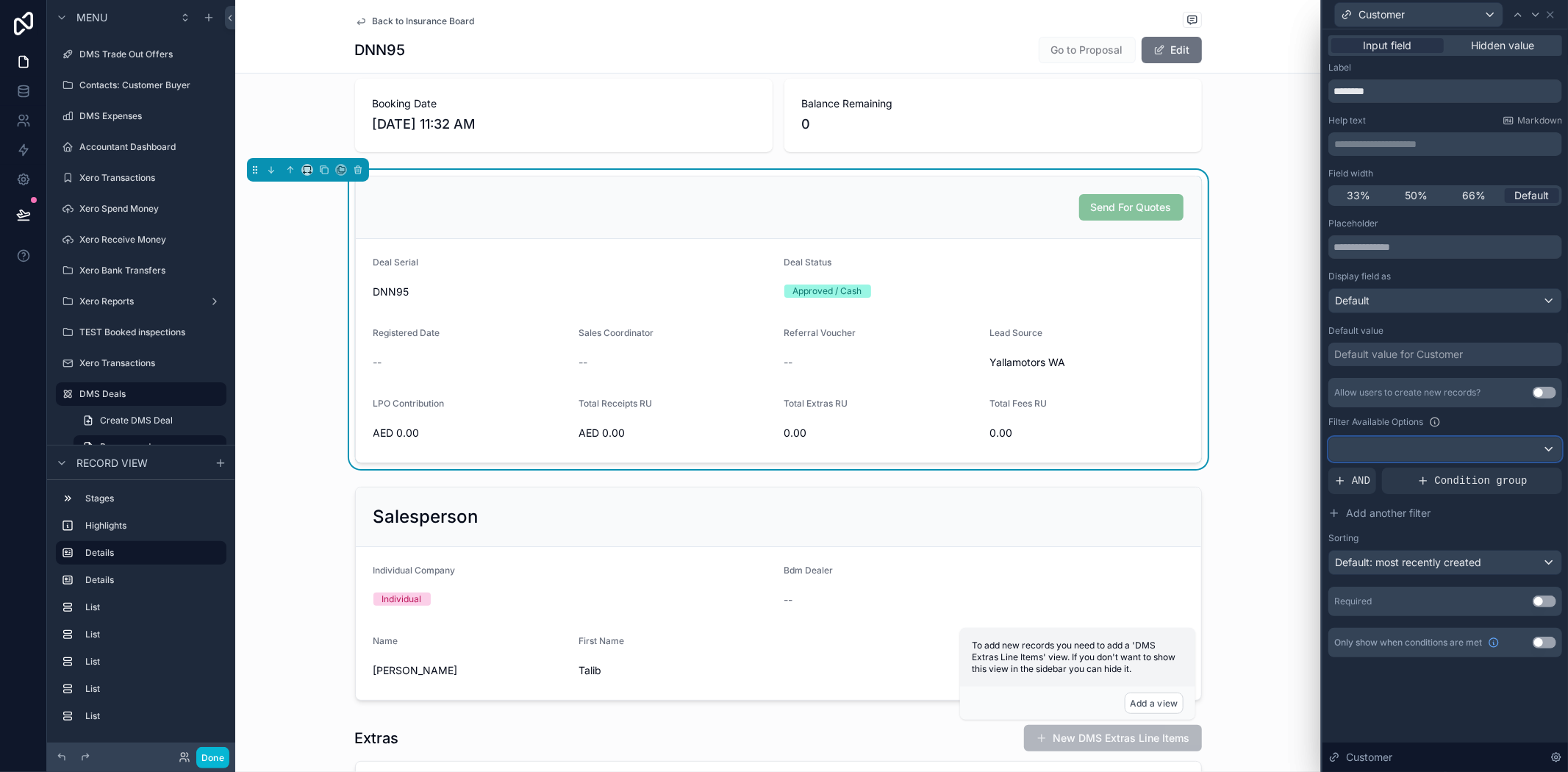
click at [1407, 447] on div at bounding box center [1446, 449] width 232 height 24
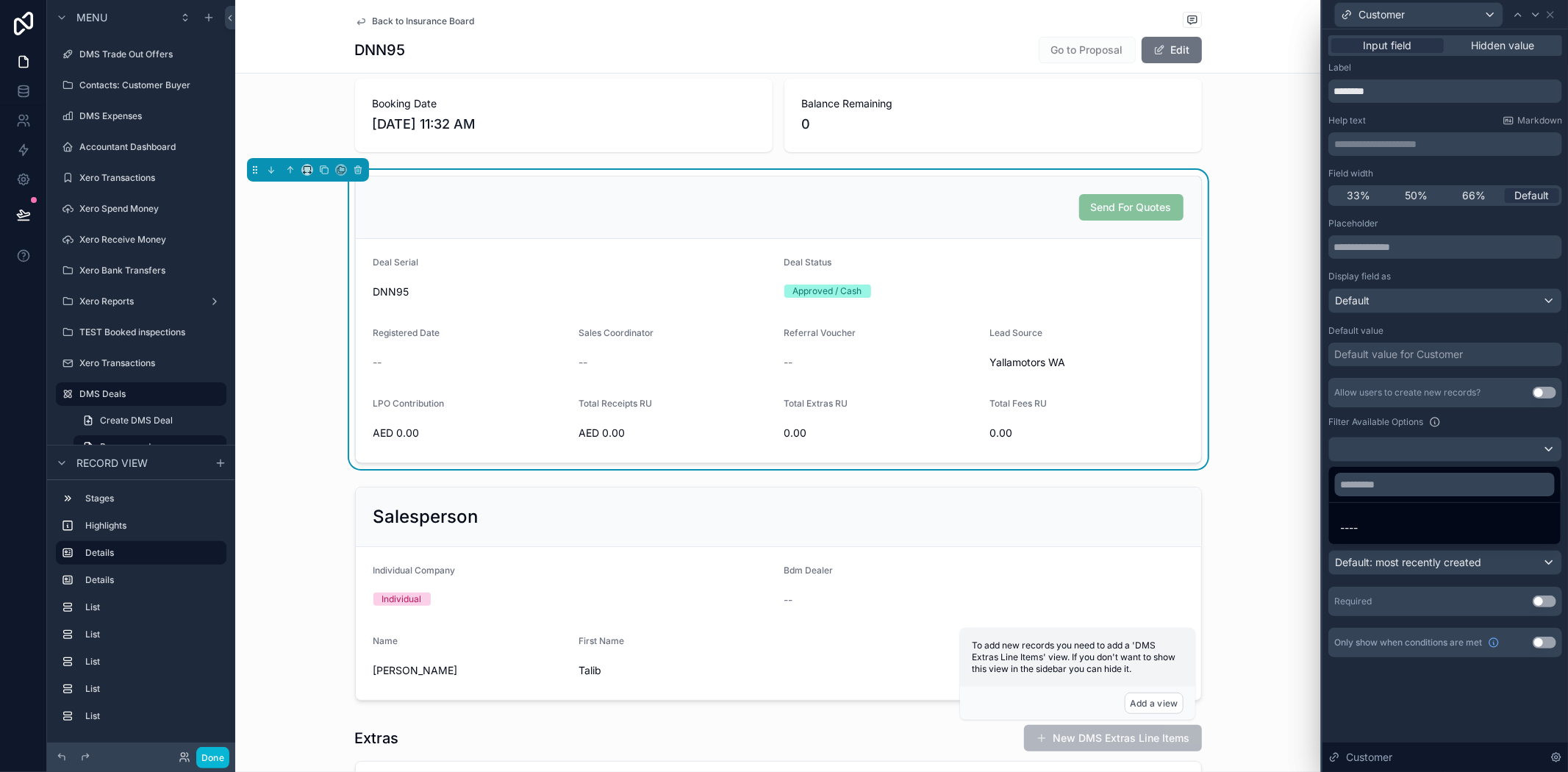
click at [1458, 437] on div at bounding box center [1446, 386] width 246 height 772
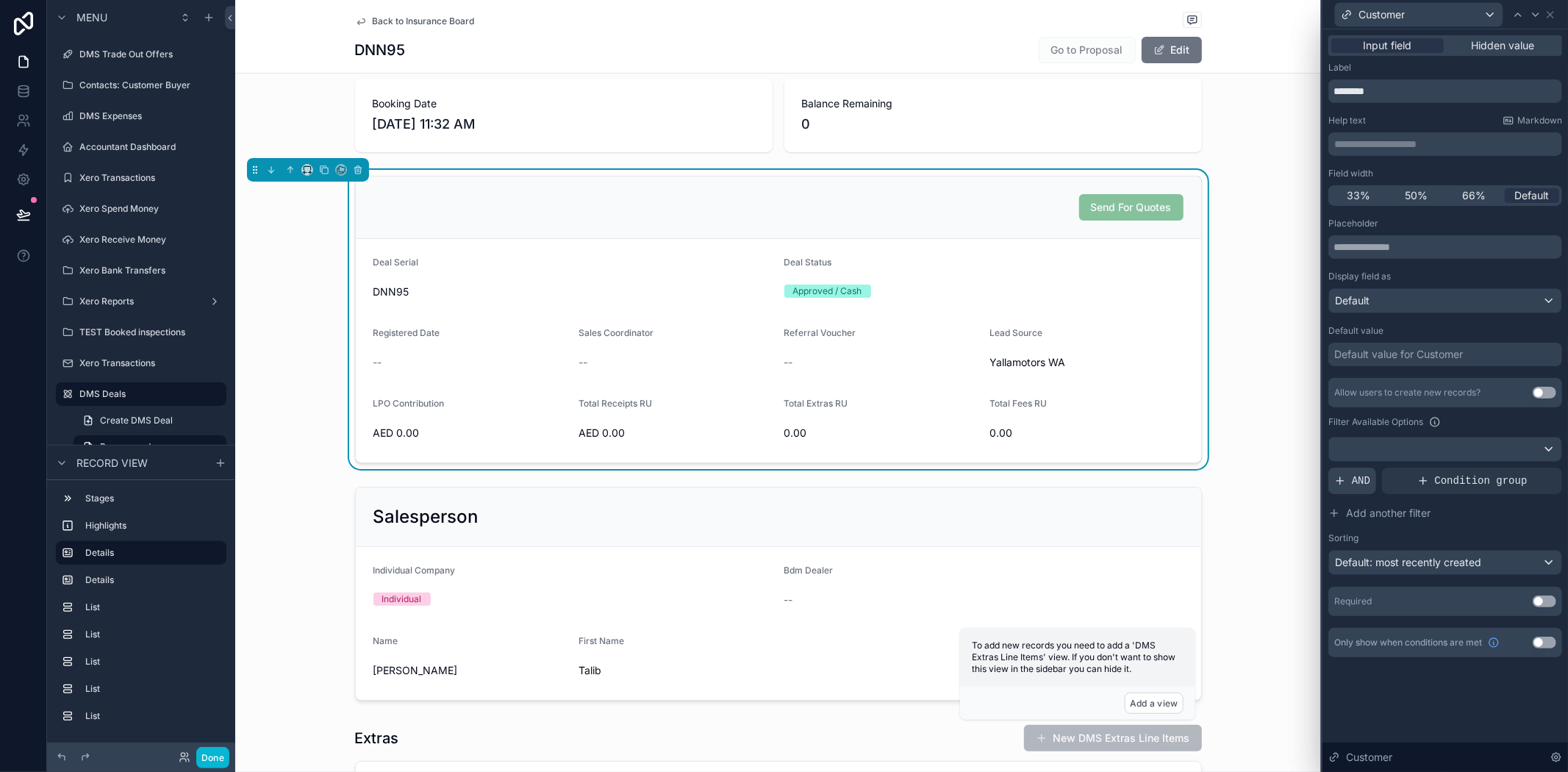
click at [1354, 486] on span "AND" at bounding box center [1361, 481] width 19 height 15
click at [1398, 479] on span "Add a filter" at bounding box center [1372, 481] width 74 height 15
click at [1552, 468] on div at bounding box center [1547, 469] width 21 height 21
click at [1501, 450] on div at bounding box center [1446, 449] width 232 height 24
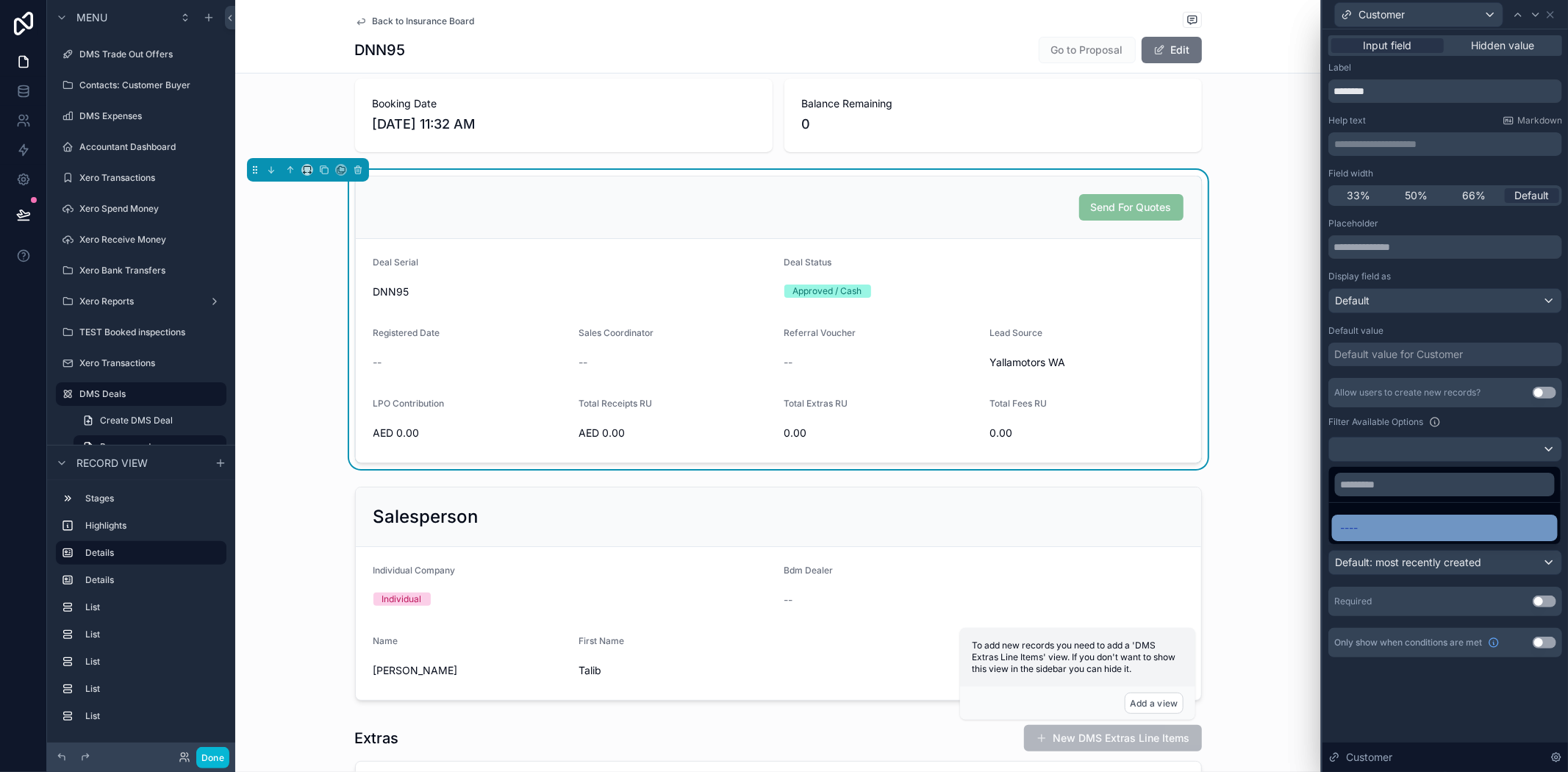
click at [1434, 530] on div "----" at bounding box center [1444, 528] width 208 height 18
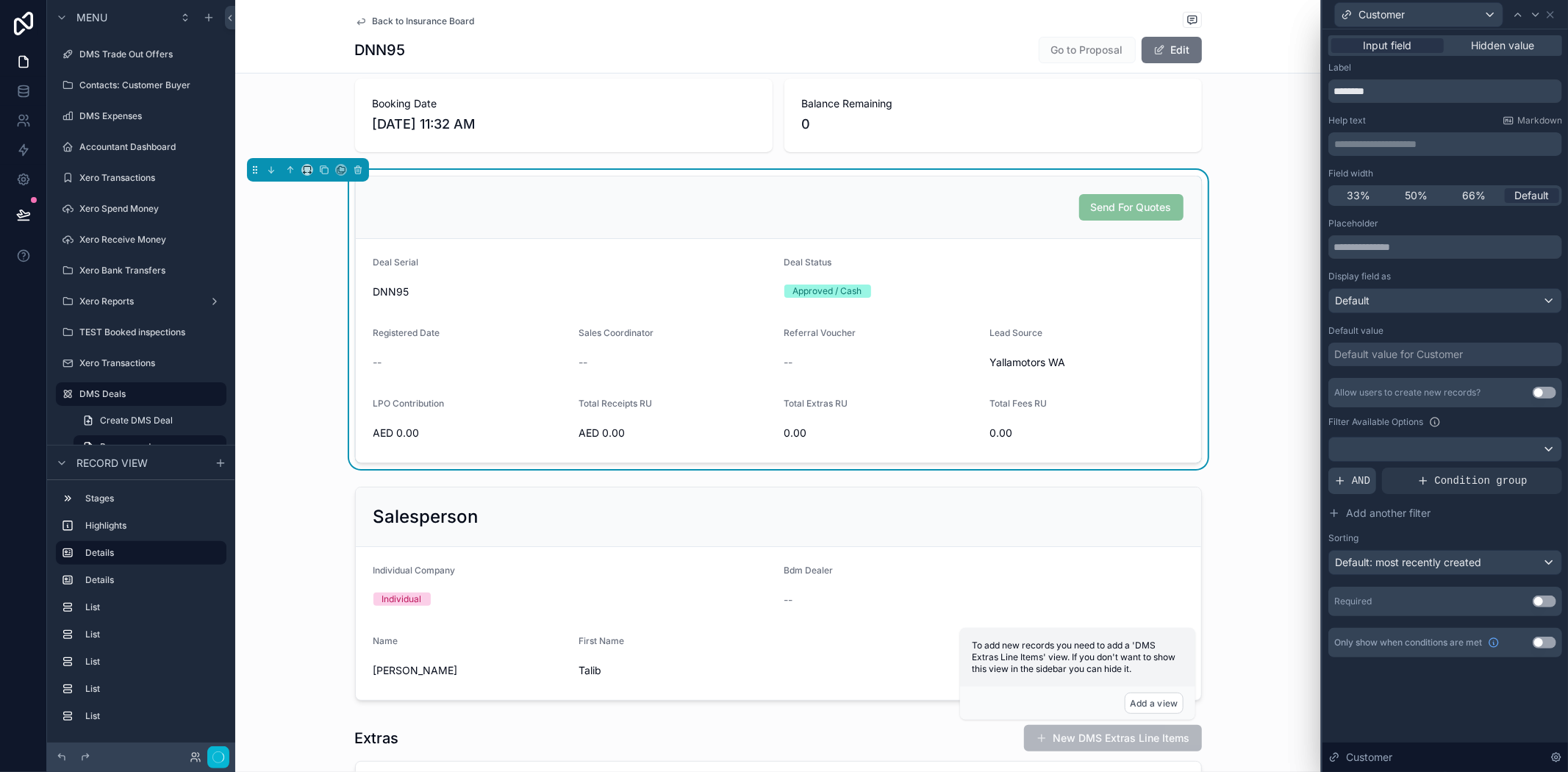
click at [1346, 483] on div "AND" at bounding box center [1353, 481] width 48 height 27
click at [1523, 466] on icon at bounding box center [1526, 469] width 9 height 9
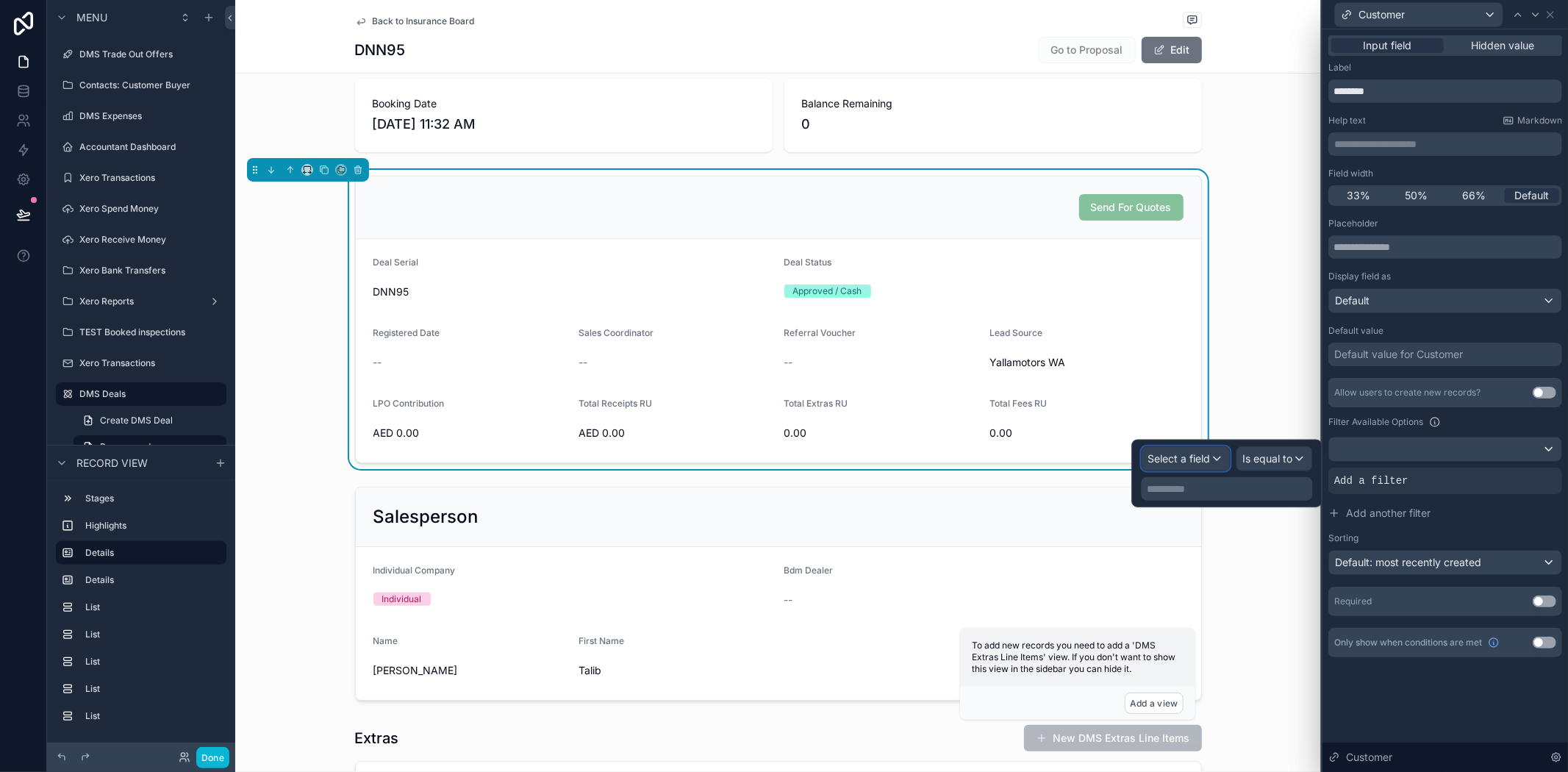
click at [1184, 459] on span "Select a field" at bounding box center [1179, 458] width 62 height 13
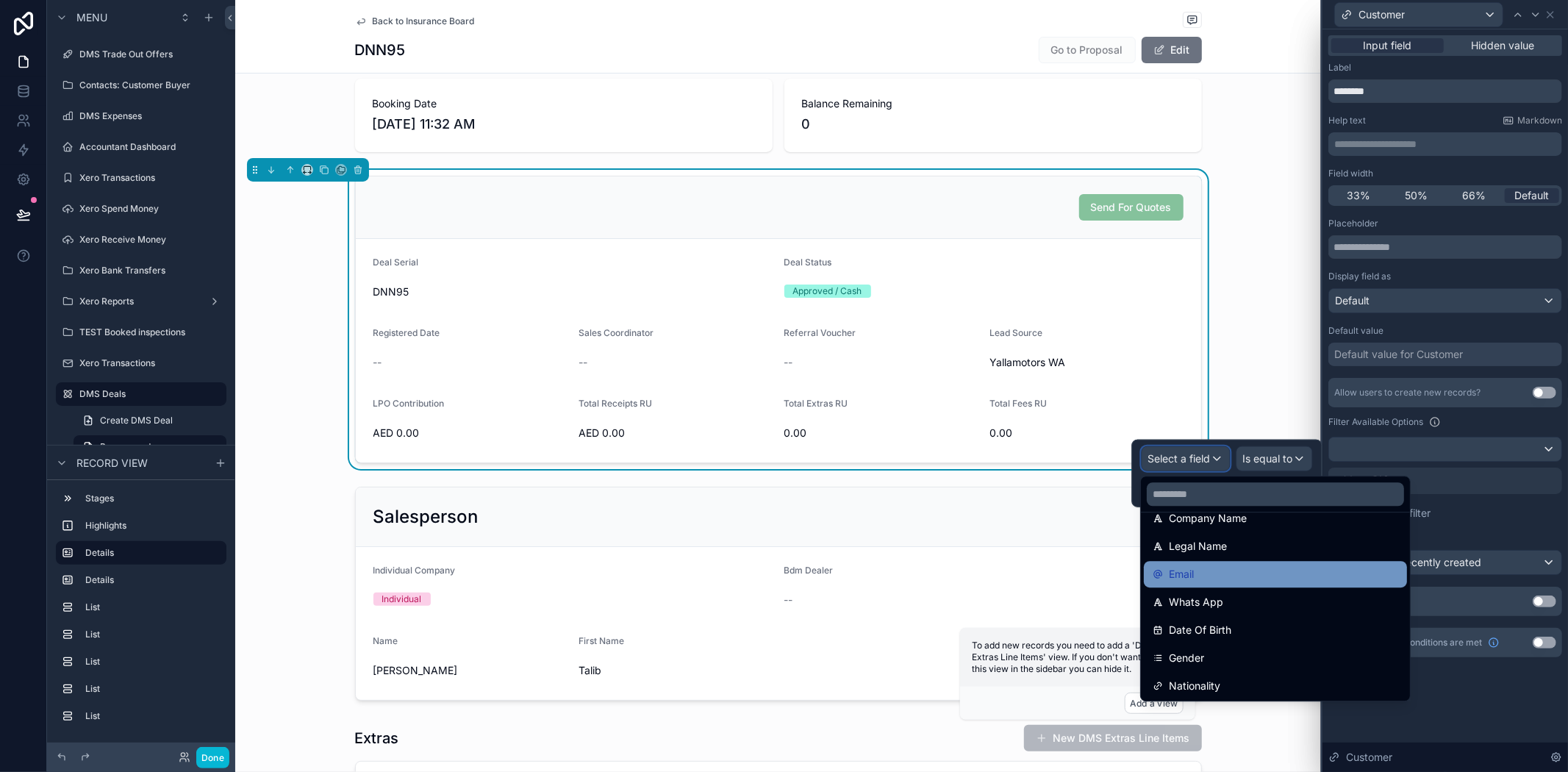
scroll to position [245, 0]
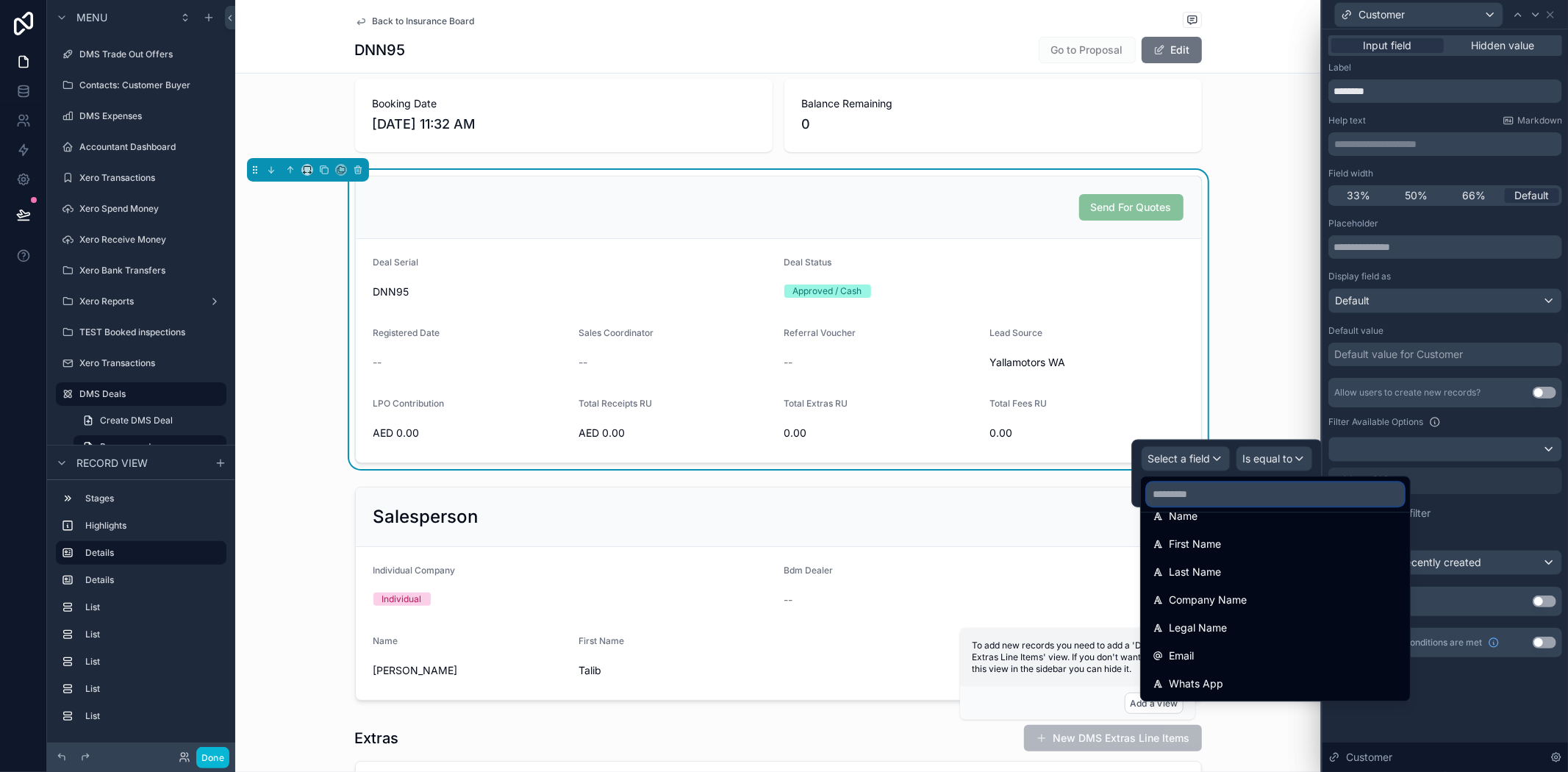
click at [1258, 494] on input "text" at bounding box center [1276, 494] width 258 height 24
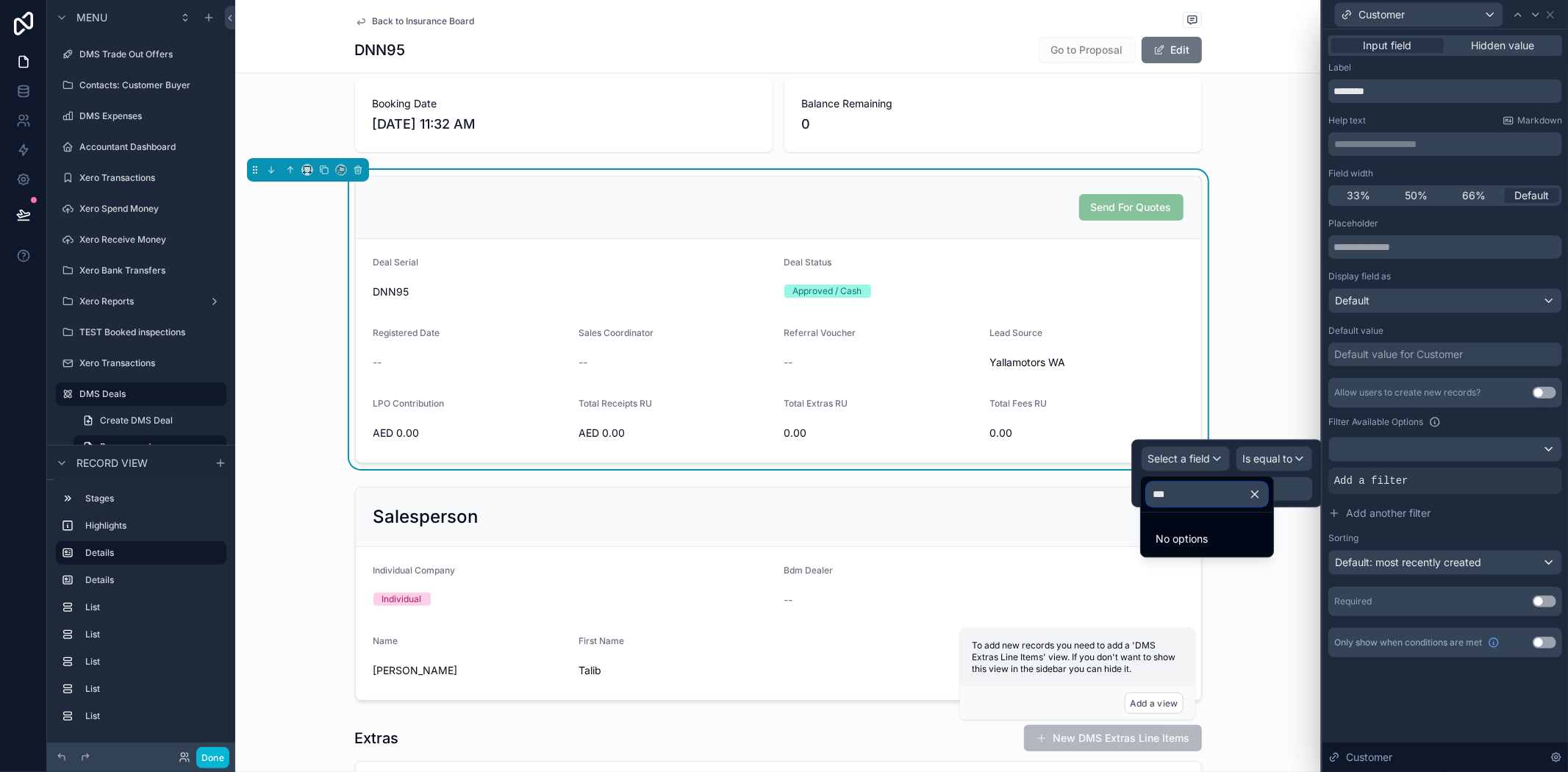
scroll to position [0, 0]
type input "****"
click at [1262, 494] on icon "button" at bounding box center [1255, 494] width 13 height 13
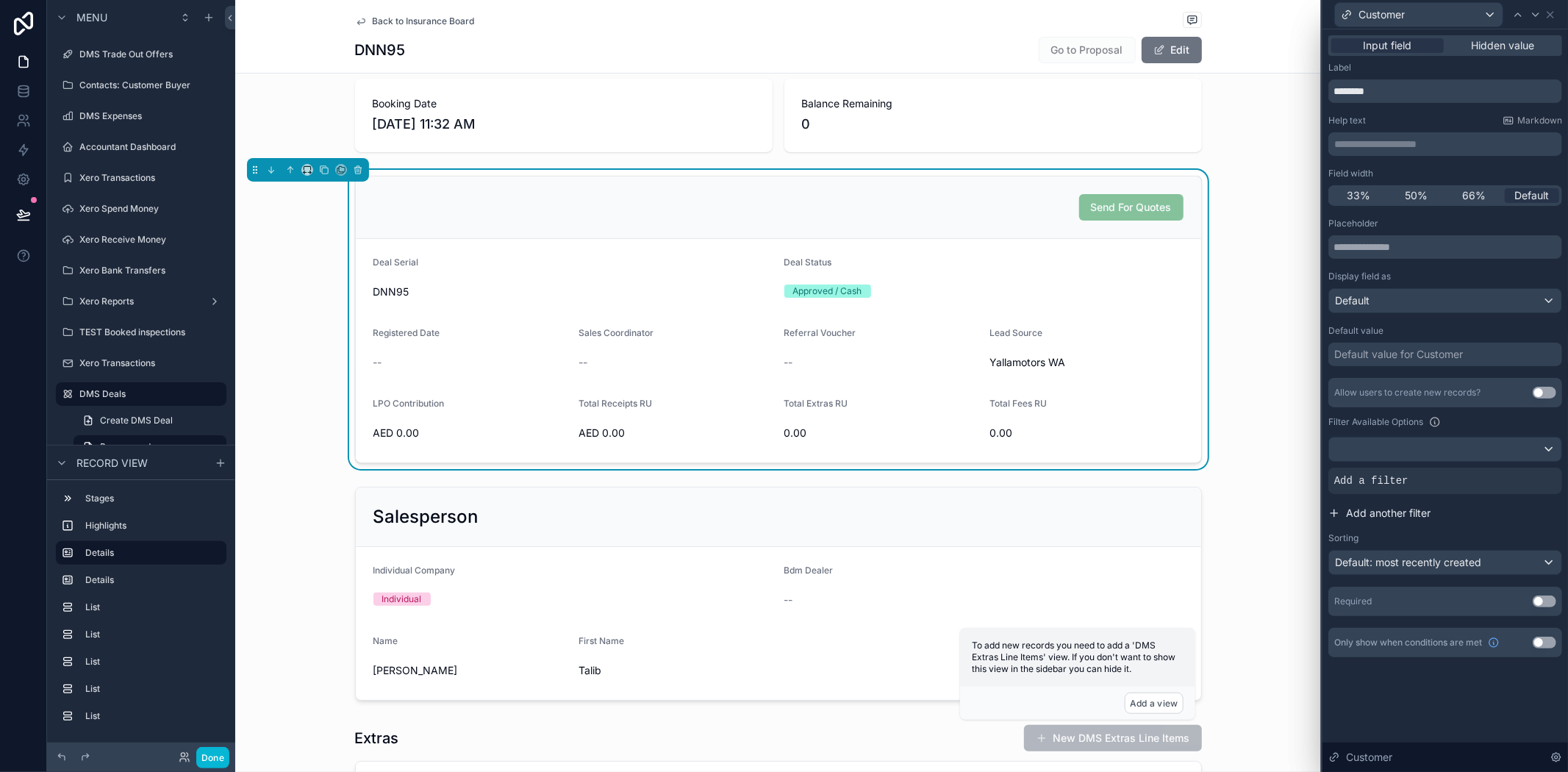
click at [1518, 523] on button "Add another filter" at bounding box center [1446, 513] width 234 height 27
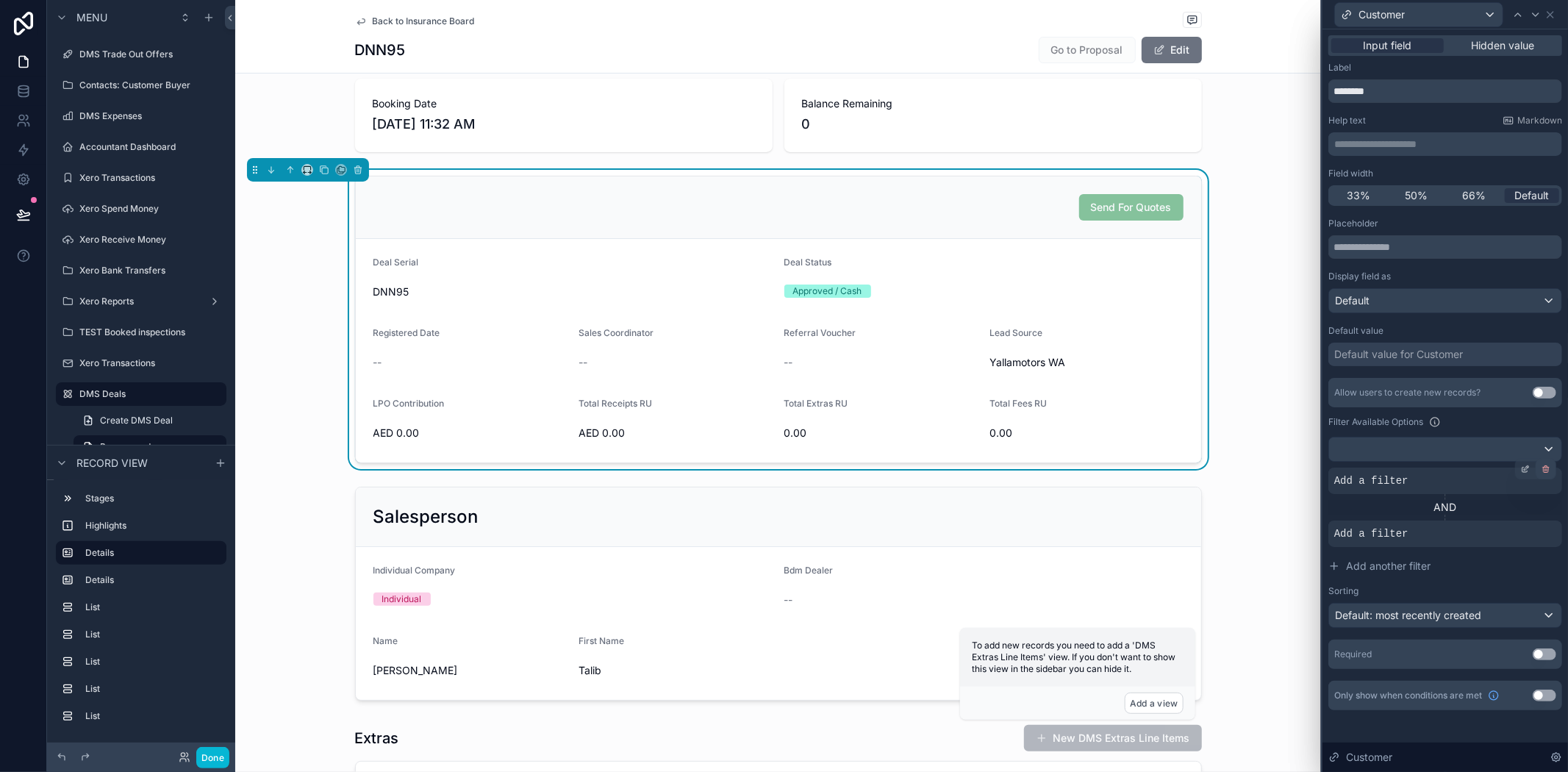
click at [1546, 469] on icon at bounding box center [1546, 470] width 0 height 2
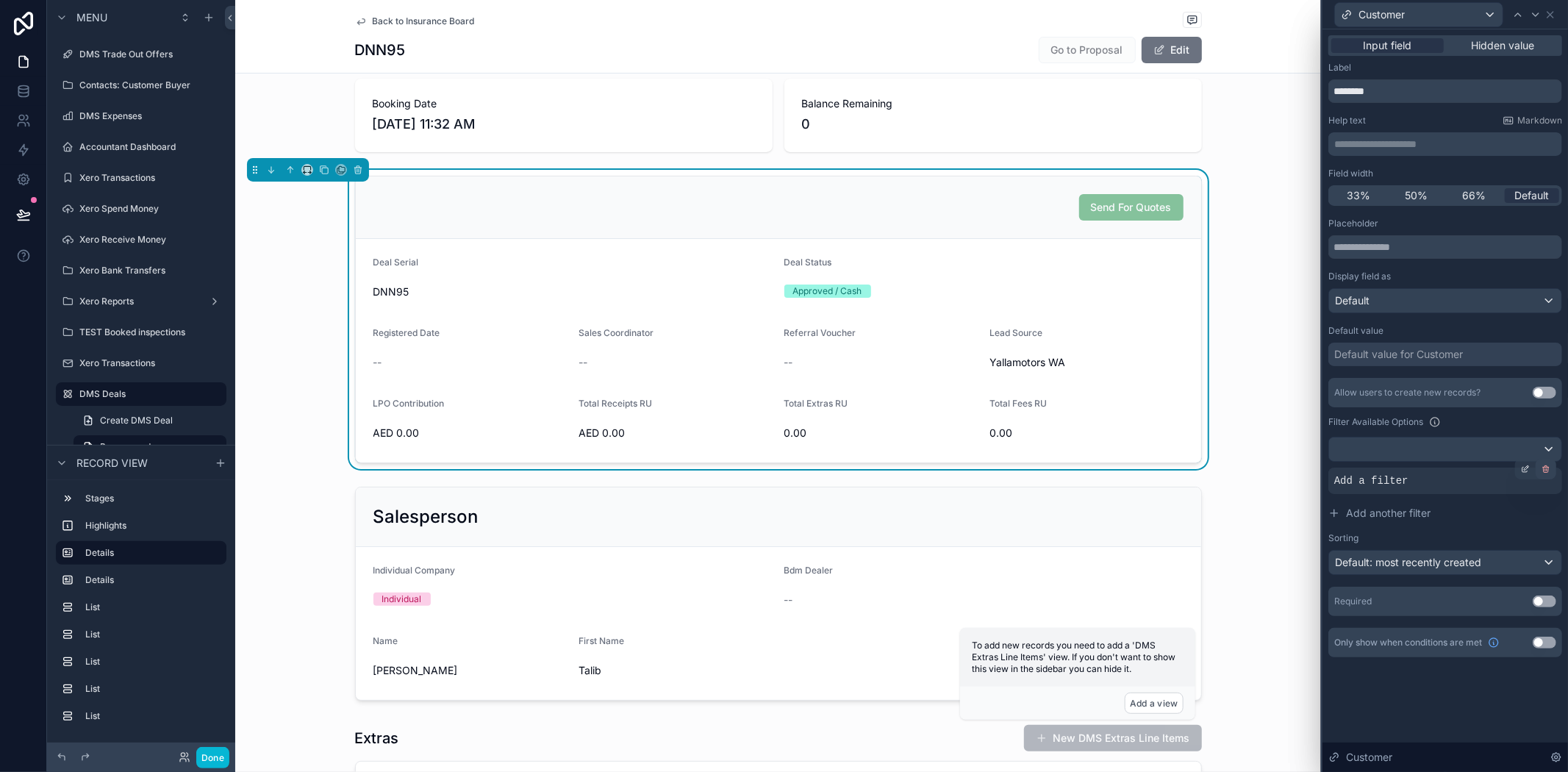
click at [1549, 473] on icon at bounding box center [1547, 469] width 9 height 9
click at [1545, 16] on div at bounding box center [1536, 15] width 18 height 18
click at [1555, 13] on icon at bounding box center [1551, 15] width 12 height 12
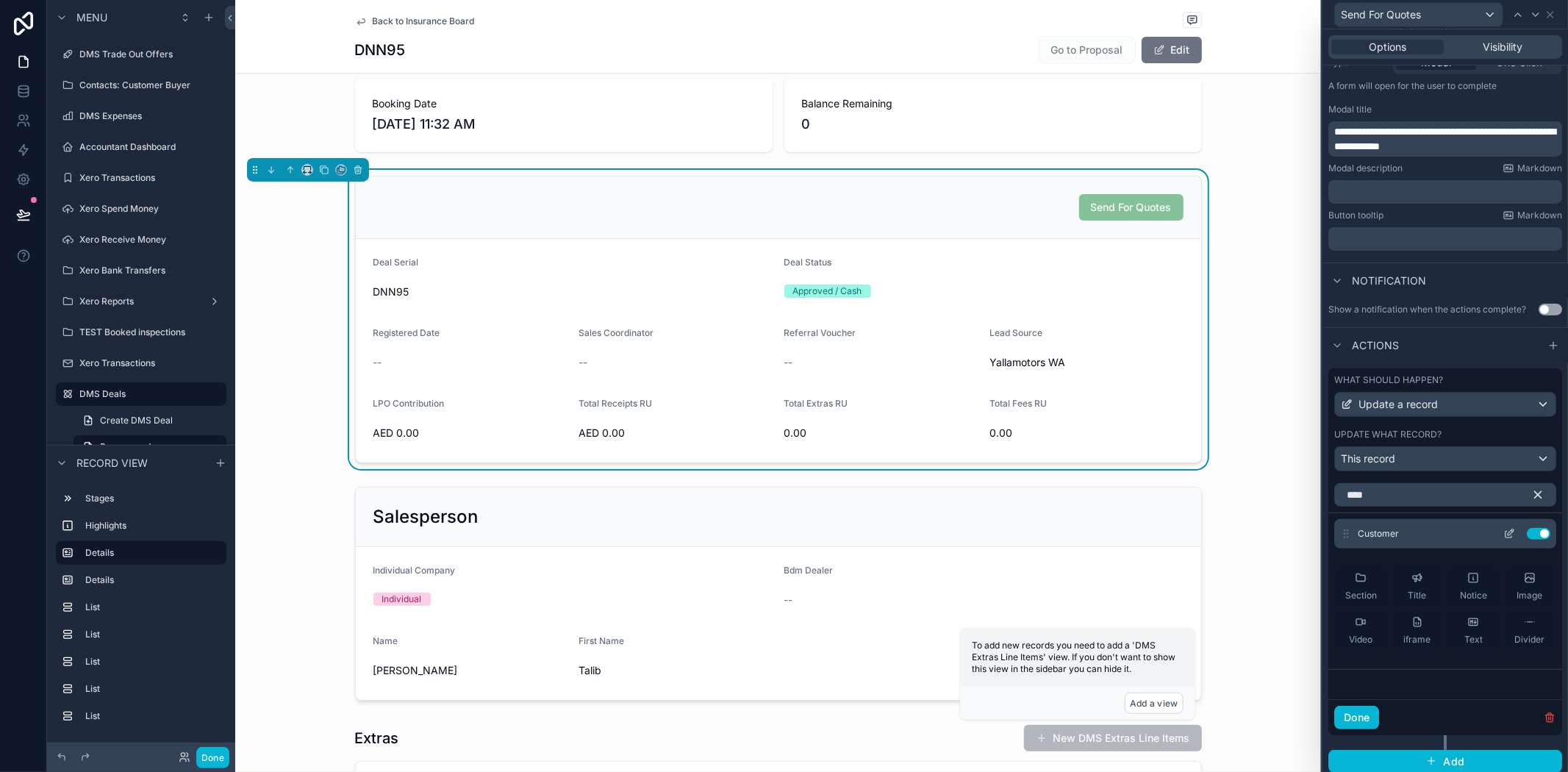
scroll to position [217, 0]
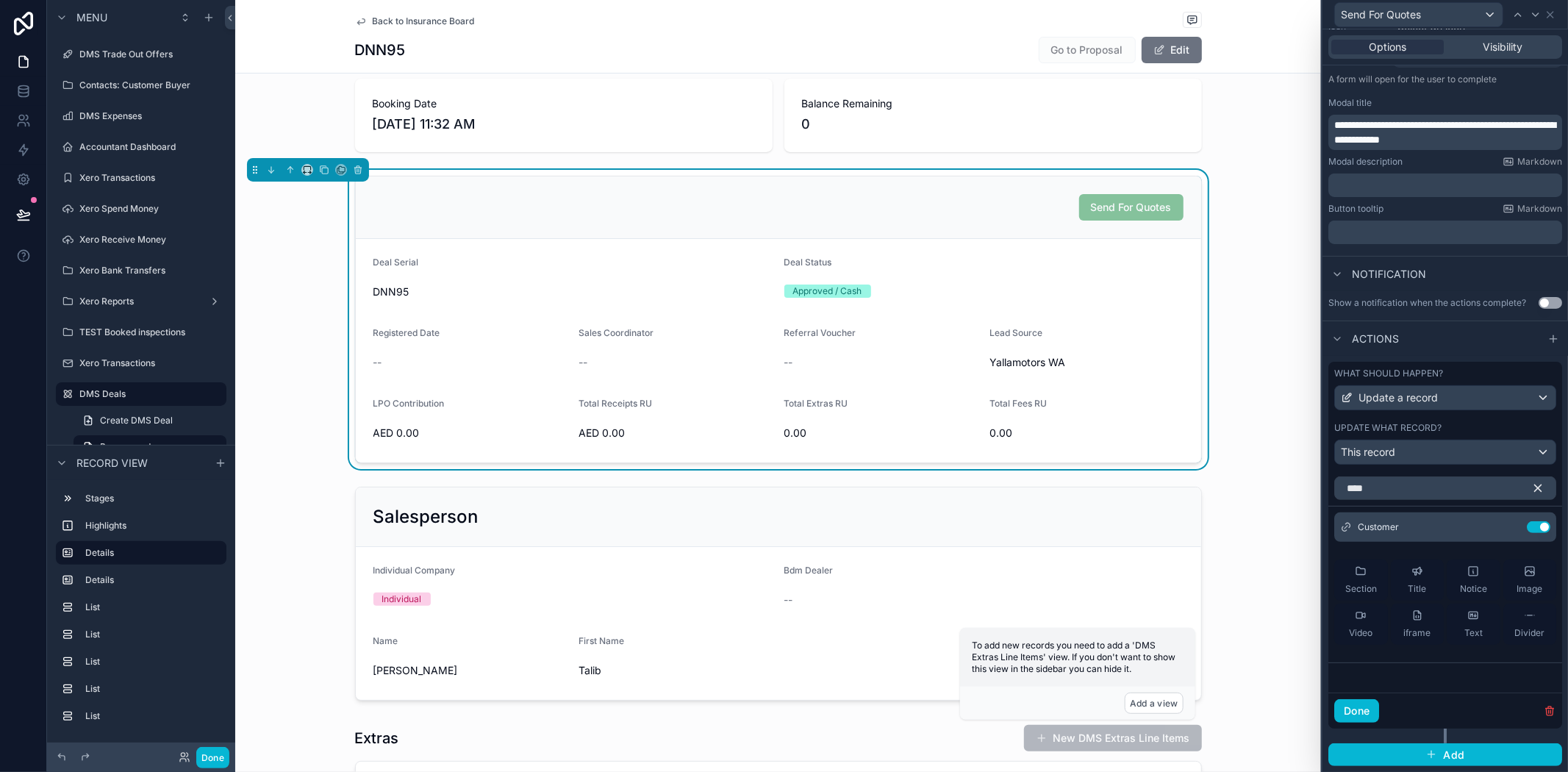
click at [1463, 376] on div "What should happen?" at bounding box center [1446, 374] width 222 height 12
click at [1533, 524] on button "Use setting" at bounding box center [1539, 527] width 24 height 12
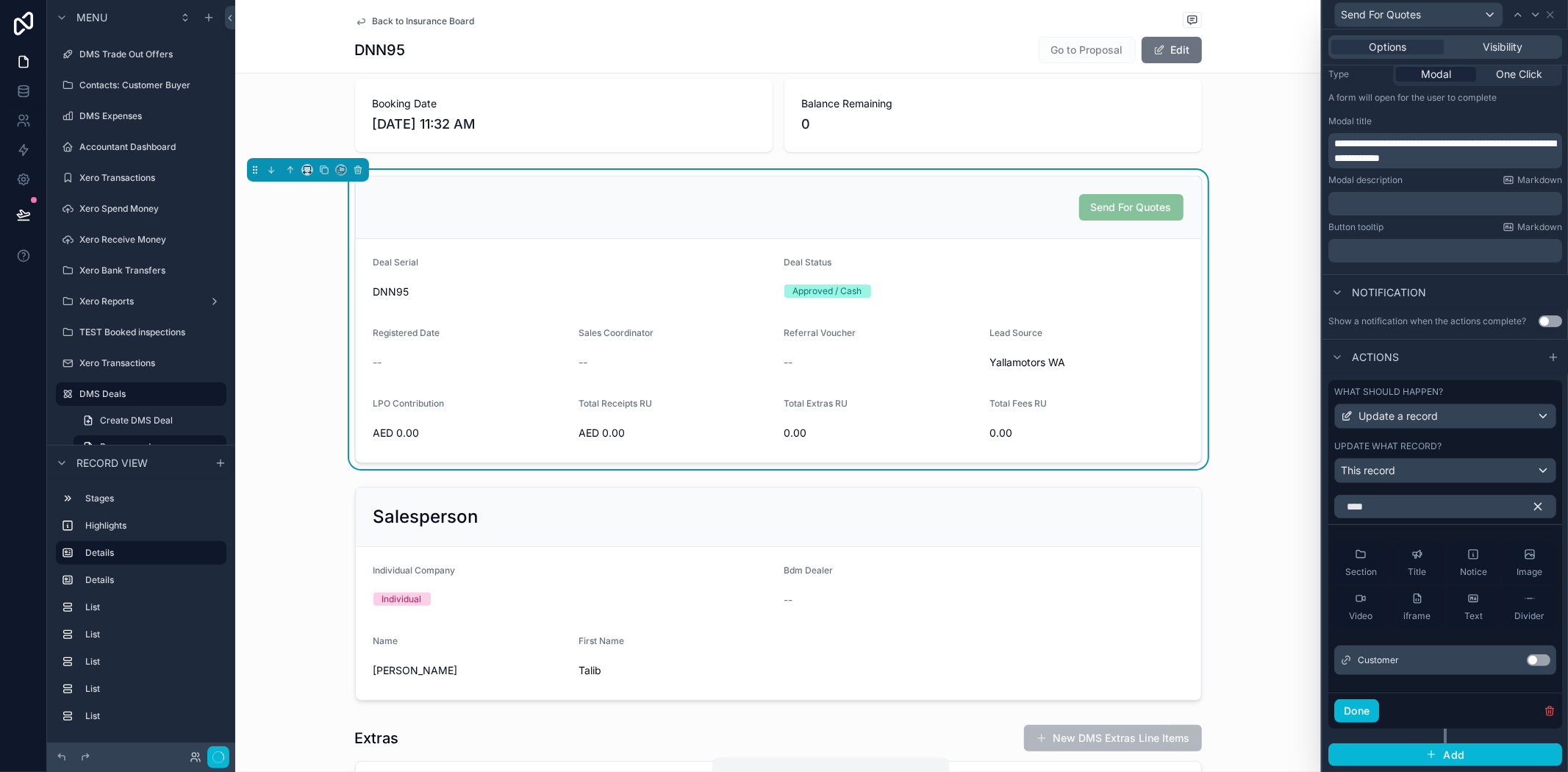
scroll to position [199, 0]
click at [1419, 515] on input "****" at bounding box center [1446, 506] width 222 height 24
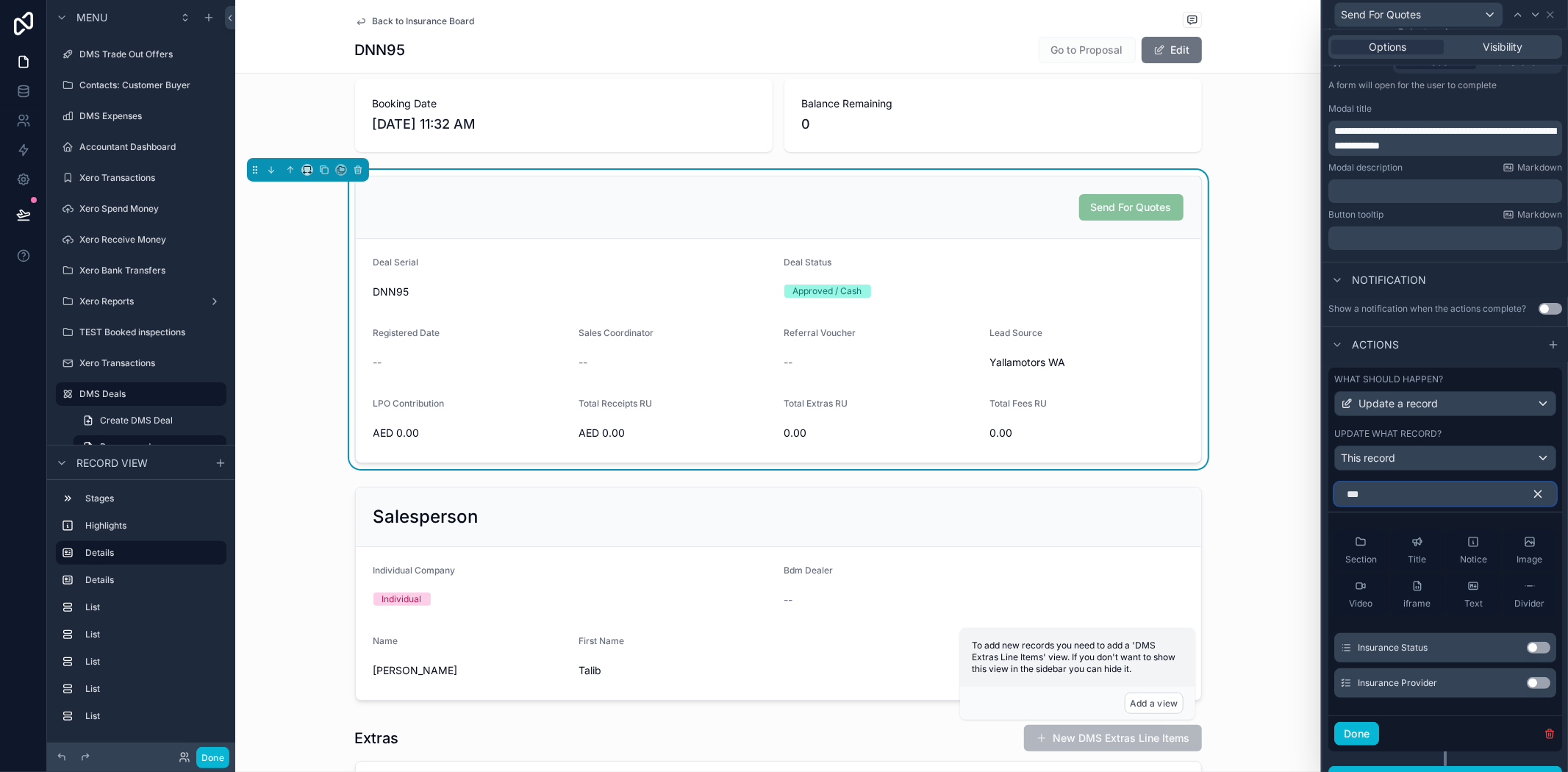
type input "***"
click at [1532, 500] on icon "button" at bounding box center [1538, 494] width 13 height 13
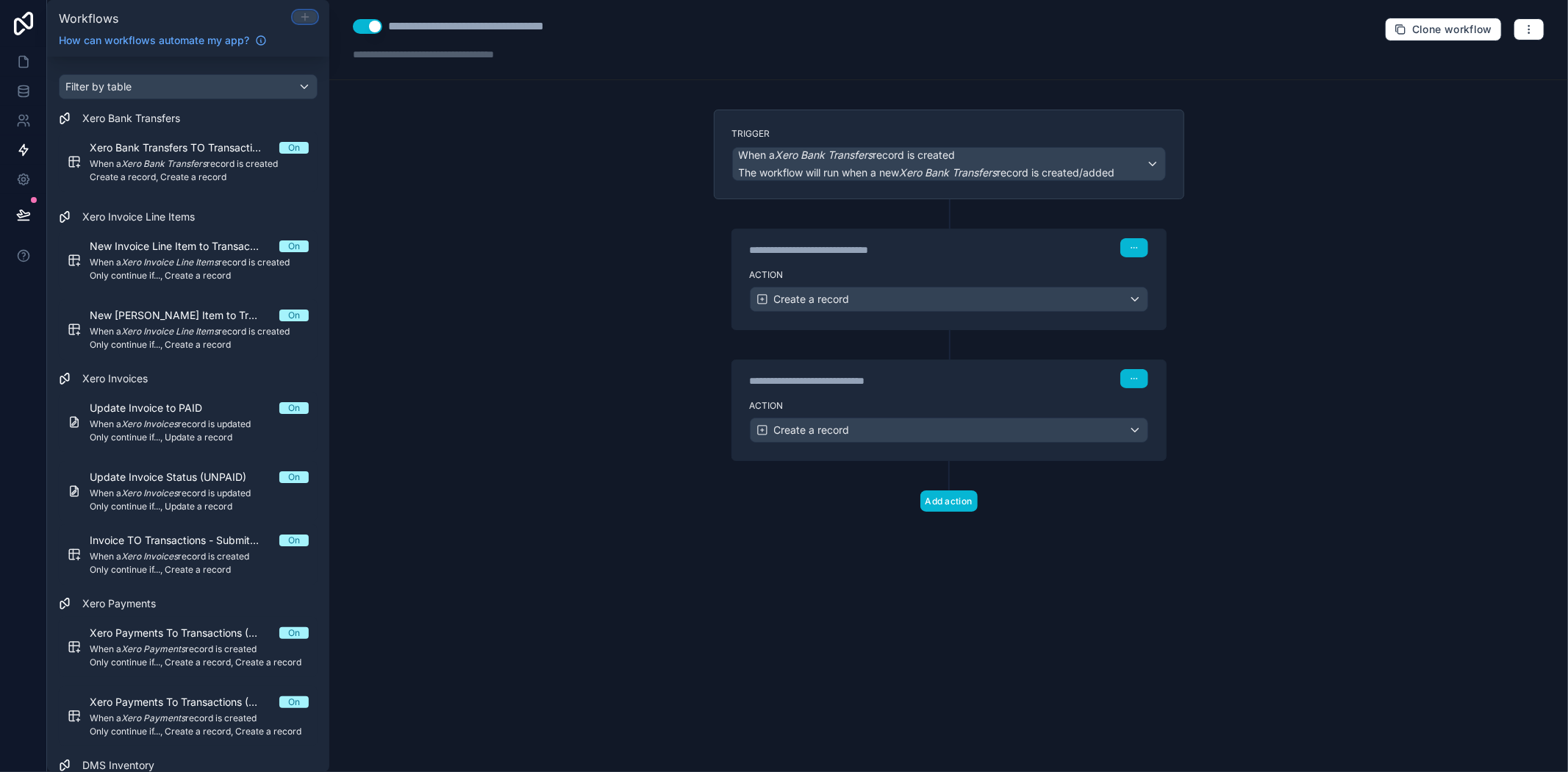
click at [302, 11] on icon at bounding box center [305, 17] width 12 height 12
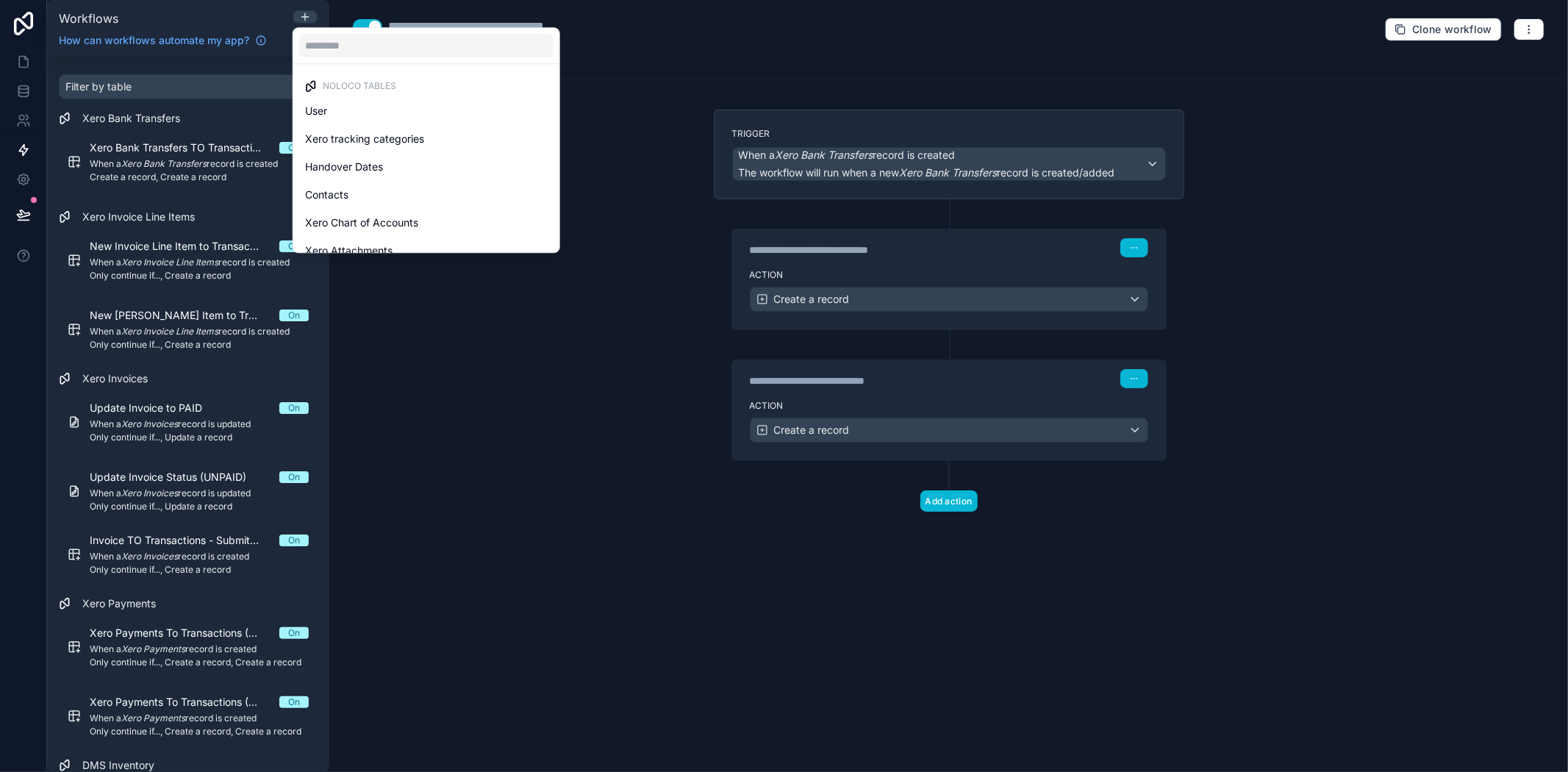
click at [422, 30] on div at bounding box center [426, 46] width 267 height 36
click at [424, 38] on input "text" at bounding box center [426, 46] width 255 height 24
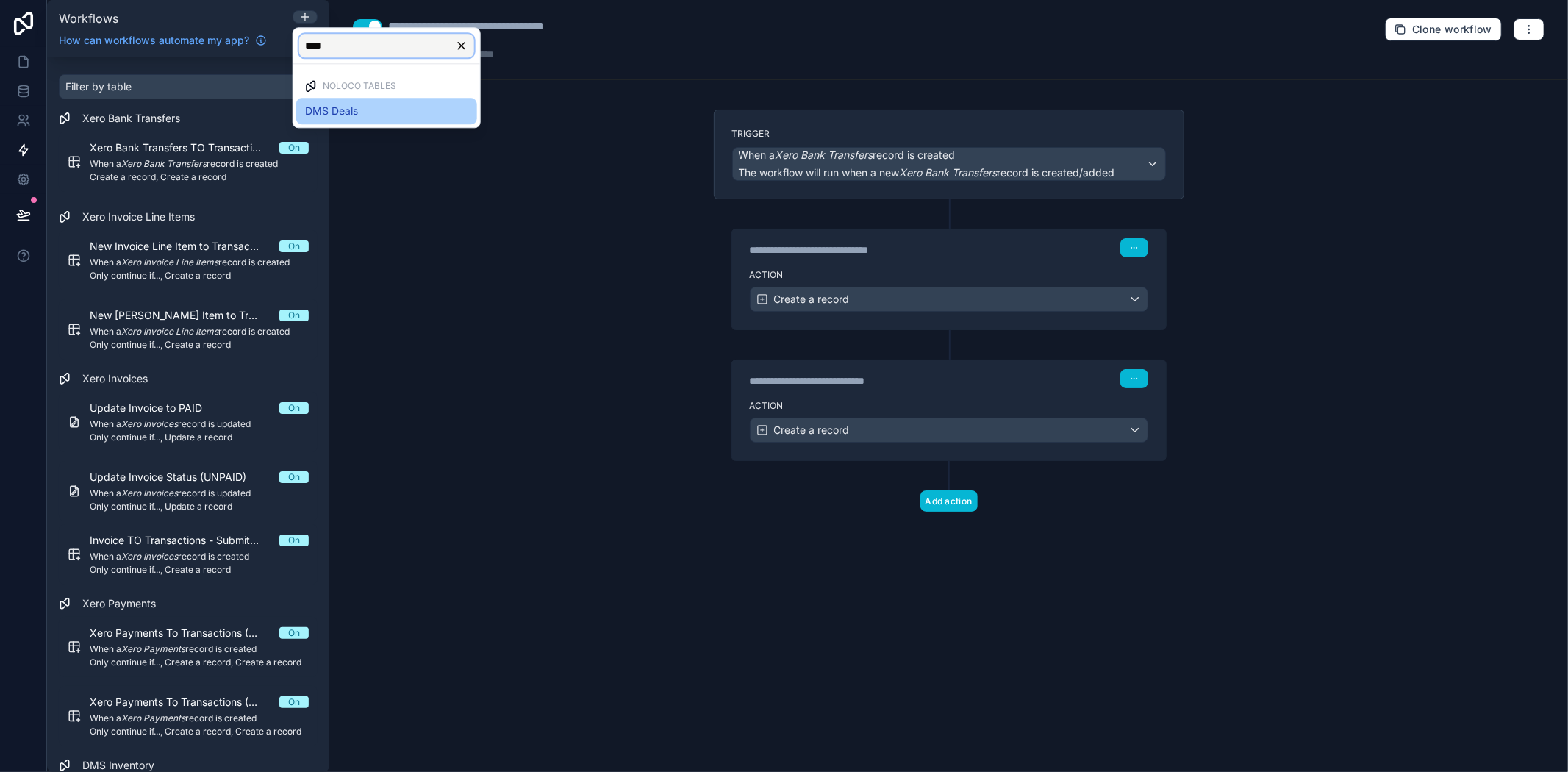
type input "****"
click at [421, 98] on div "DMS Deals" at bounding box center [386, 111] width 181 height 27
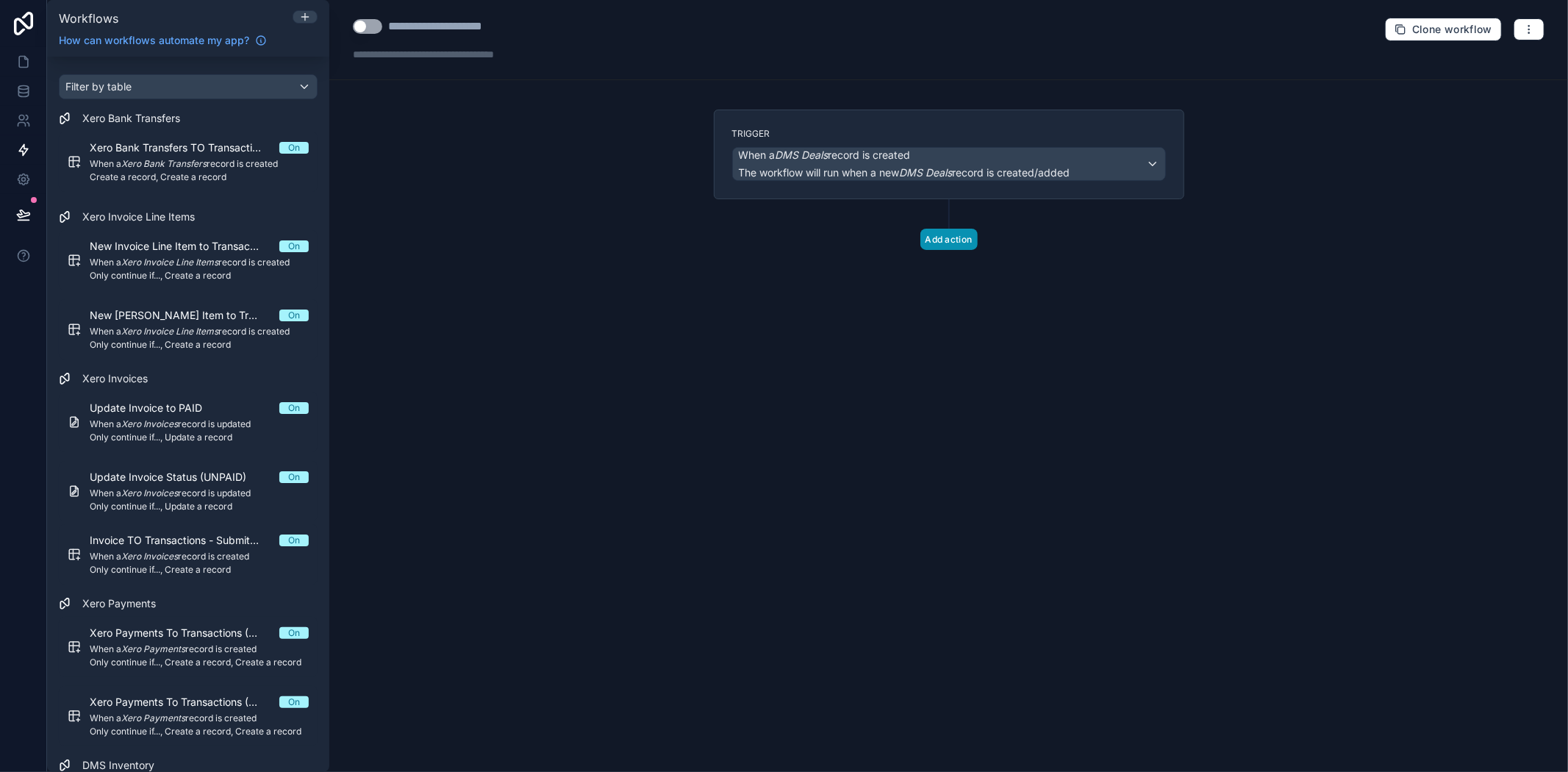
click at [964, 241] on button "Add action" at bounding box center [948, 239] width 57 height 21
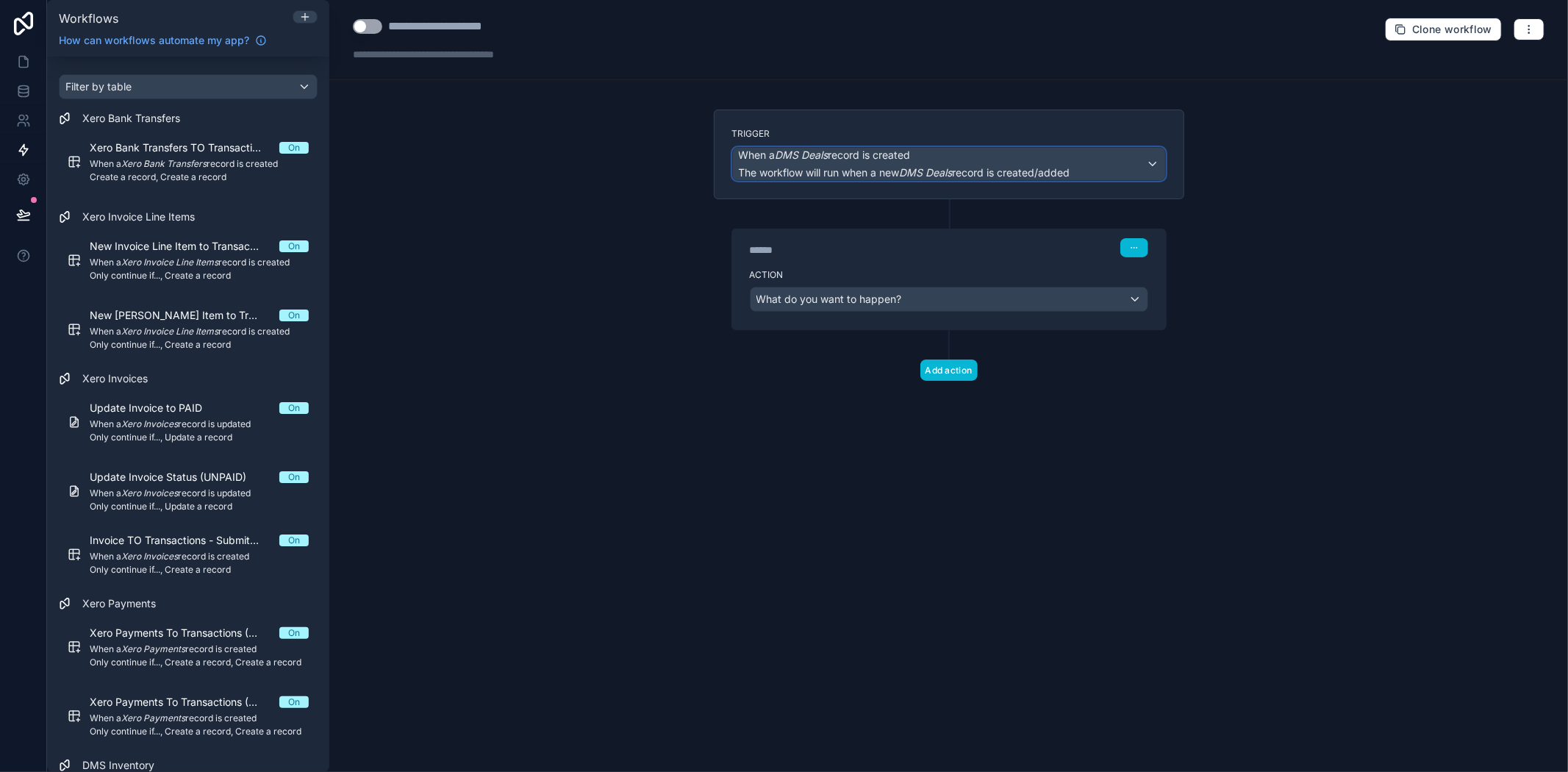
click at [953, 174] on em "DMS Deals" at bounding box center [927, 172] width 53 height 13
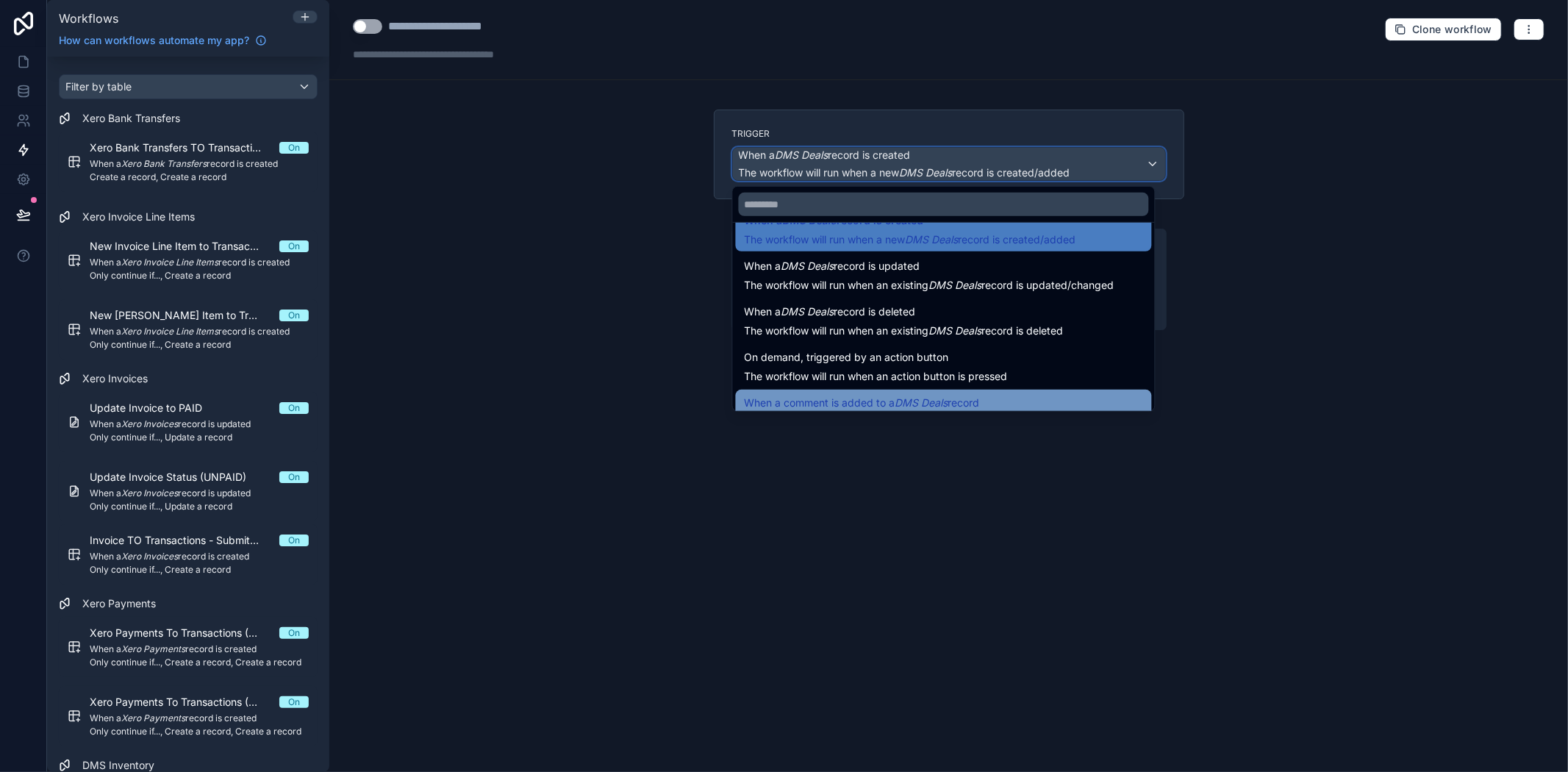
scroll to position [53, 0]
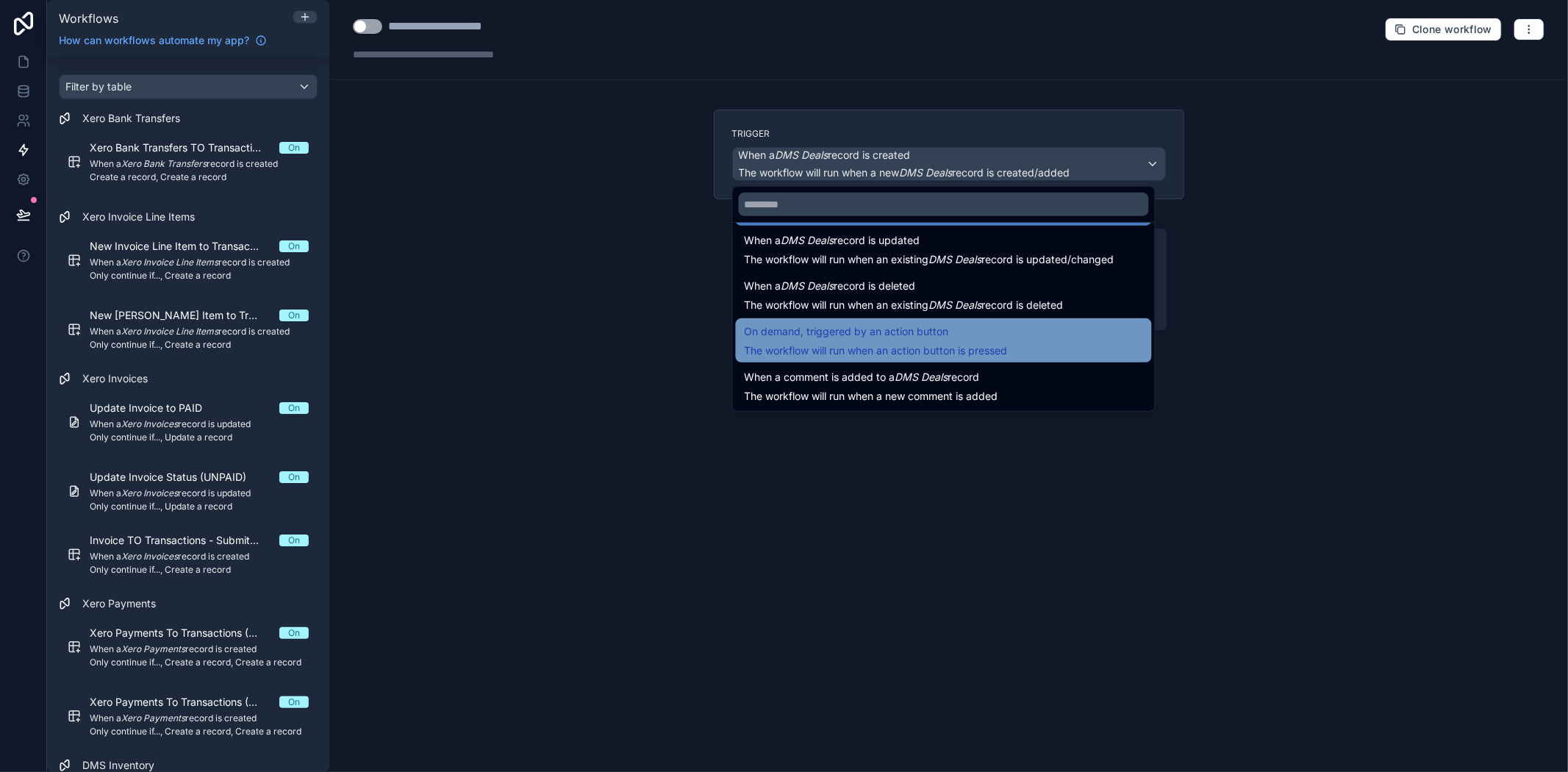
click at [913, 336] on span "On demand, triggered by an action button" at bounding box center [847, 332] width 204 height 18
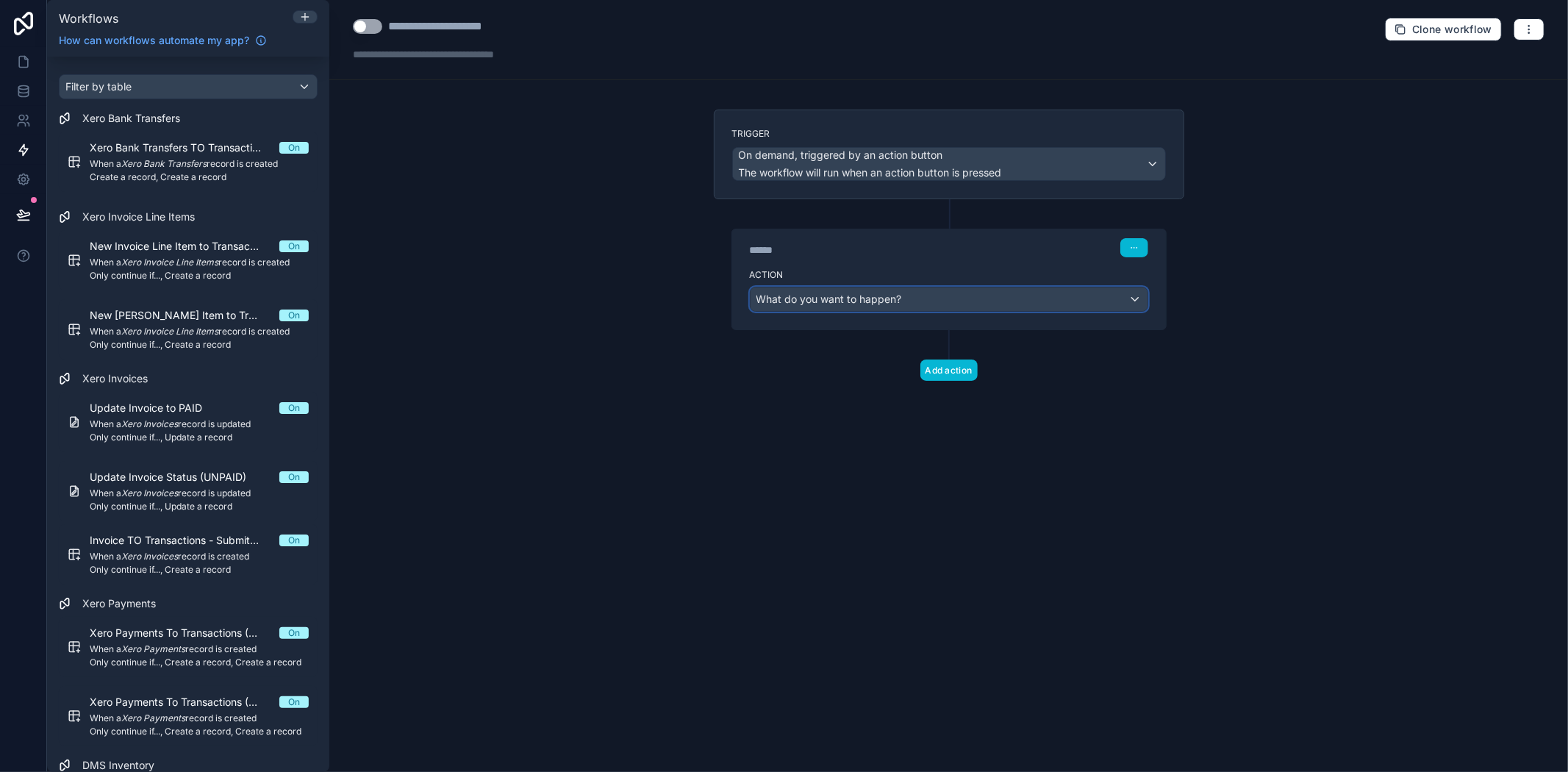
click at [921, 296] on div "What do you want to happen?" at bounding box center [949, 299] width 397 height 24
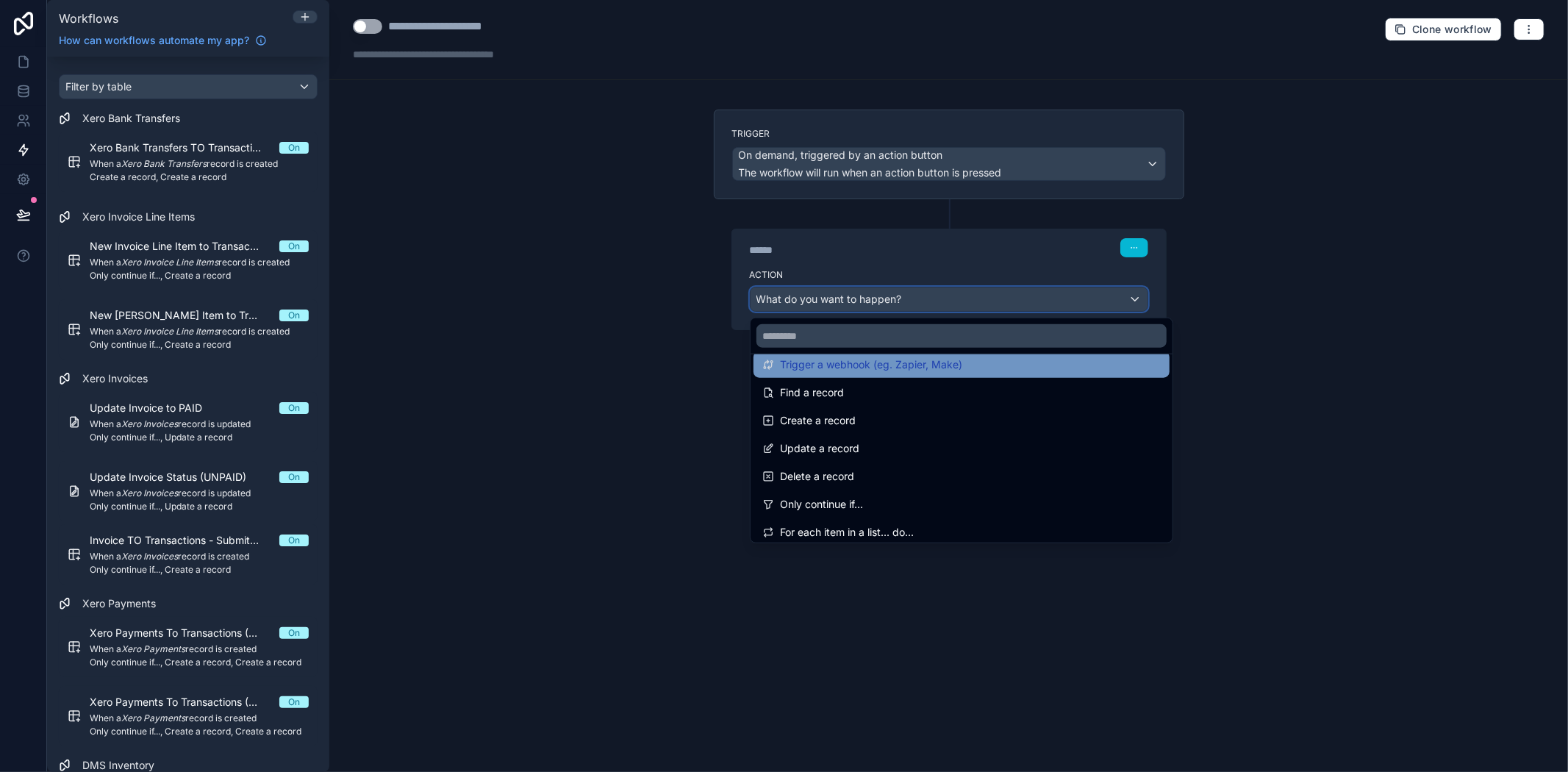
scroll to position [163, 0]
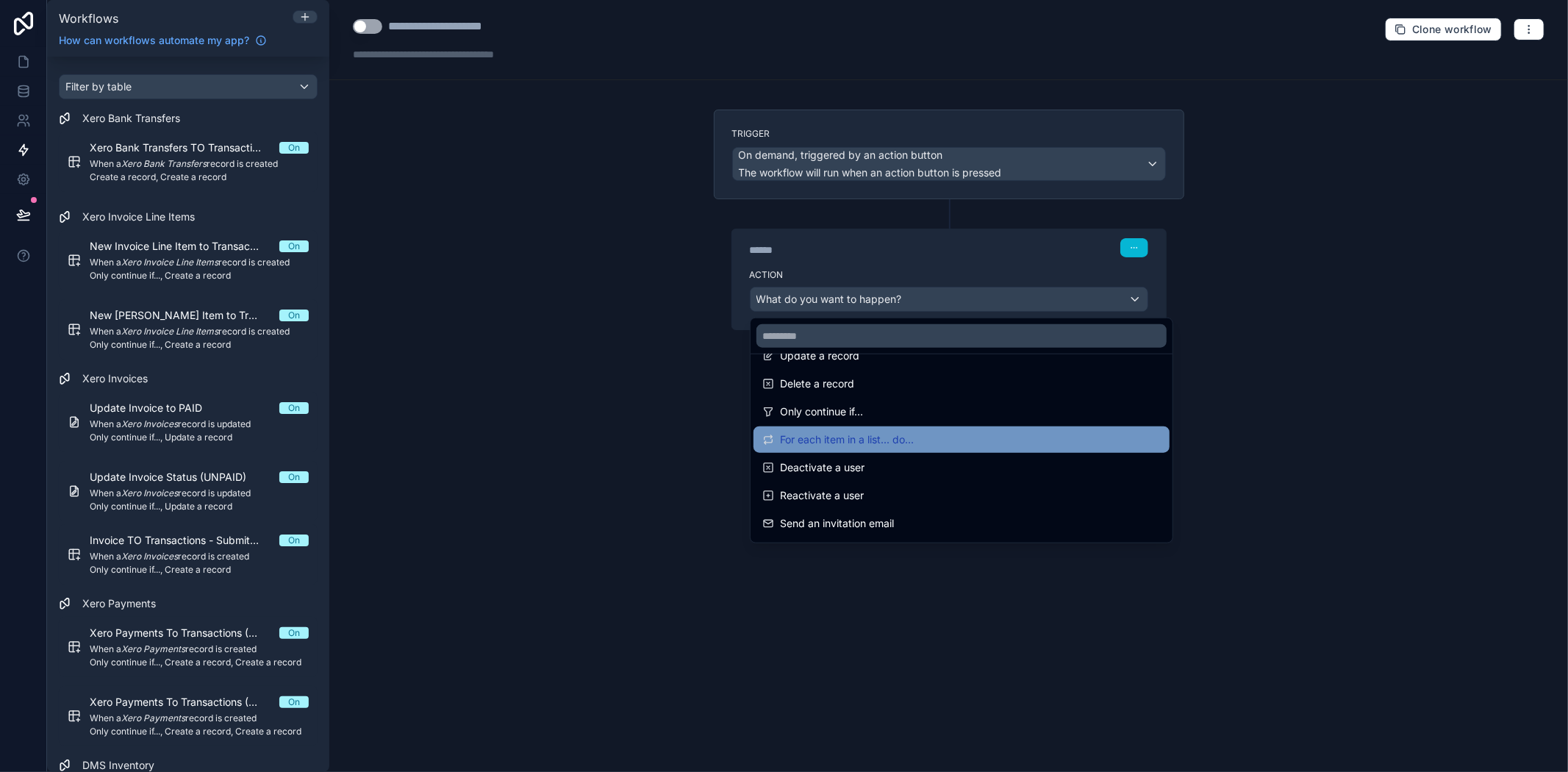
click at [861, 435] on span "For each item in a list... do..." at bounding box center [847, 440] width 134 height 18
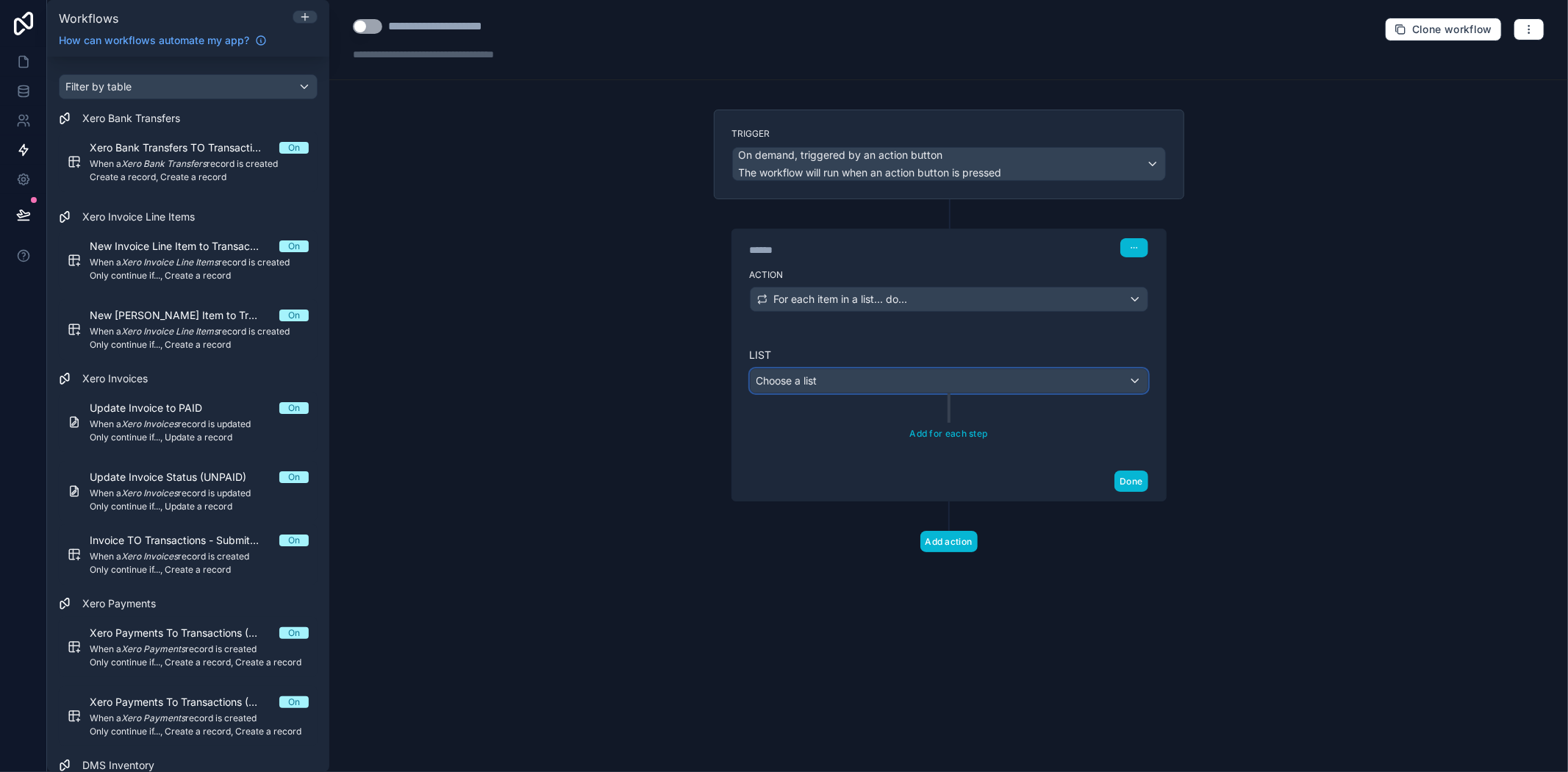
click at [926, 386] on div "Choose a list" at bounding box center [949, 381] width 397 height 24
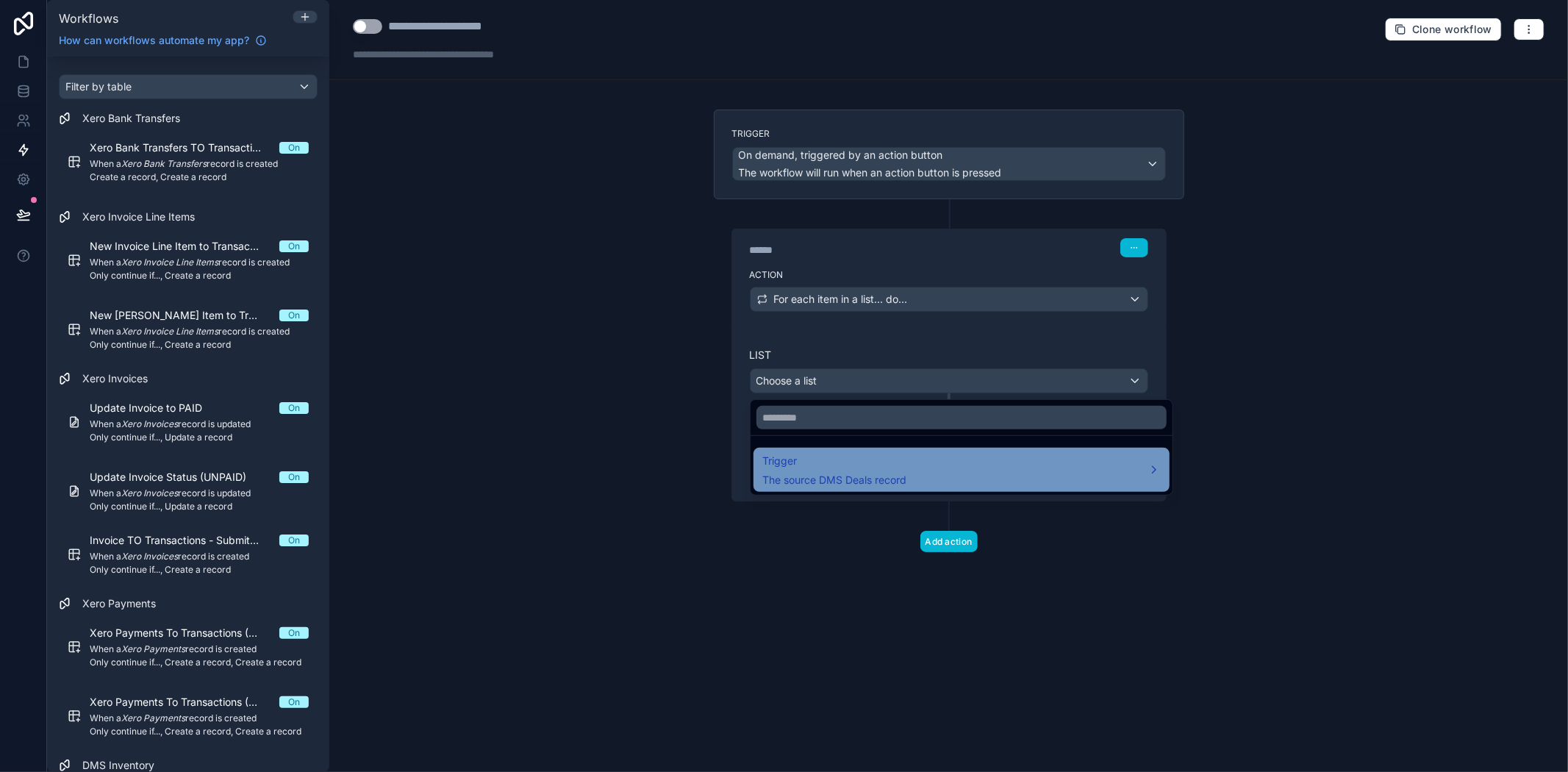
click at [880, 466] on span "Trigger" at bounding box center [834, 461] width 144 height 18
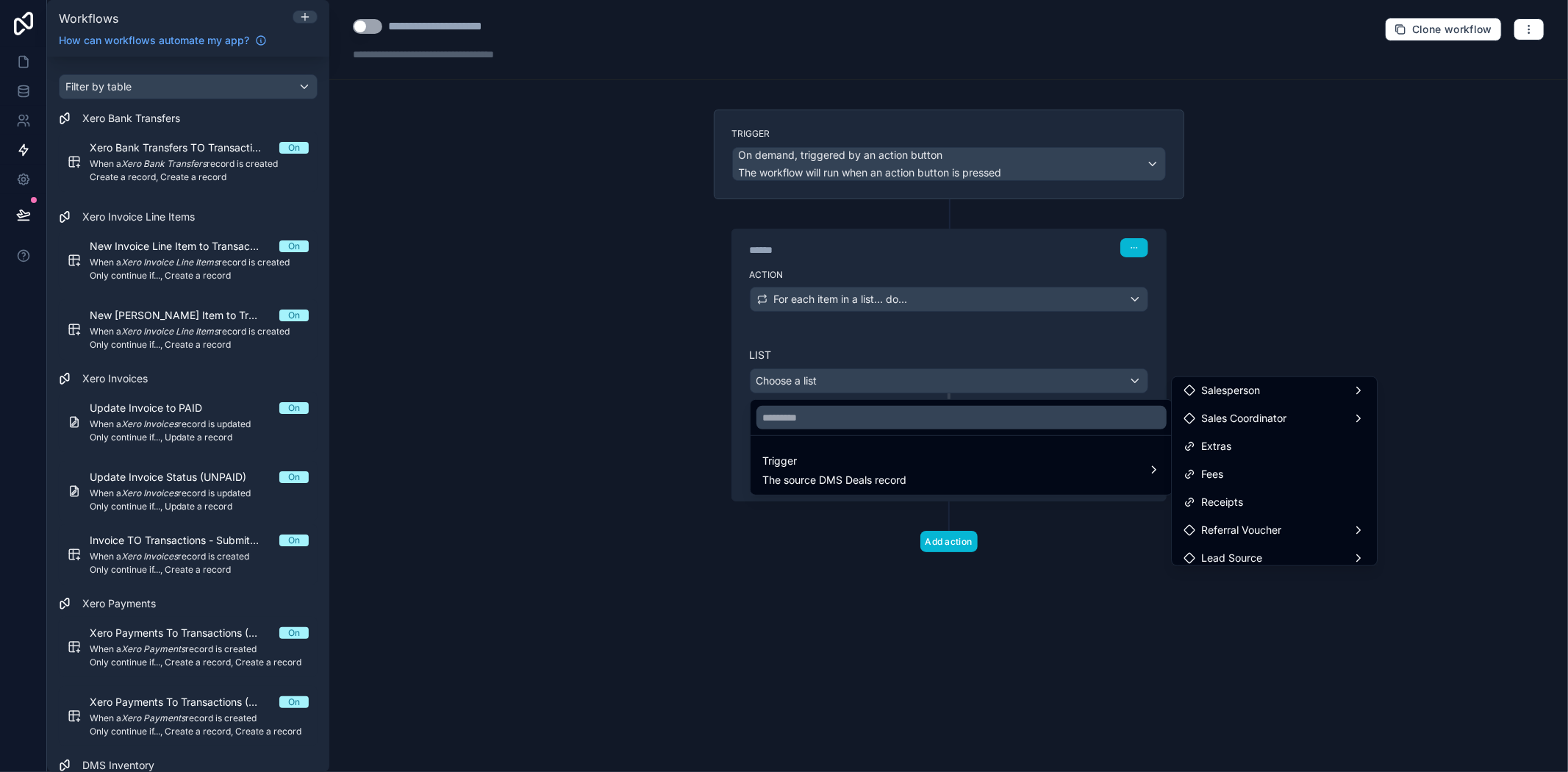
scroll to position [0, 0]
click at [507, 27] on div at bounding box center [784, 386] width 1568 height 772
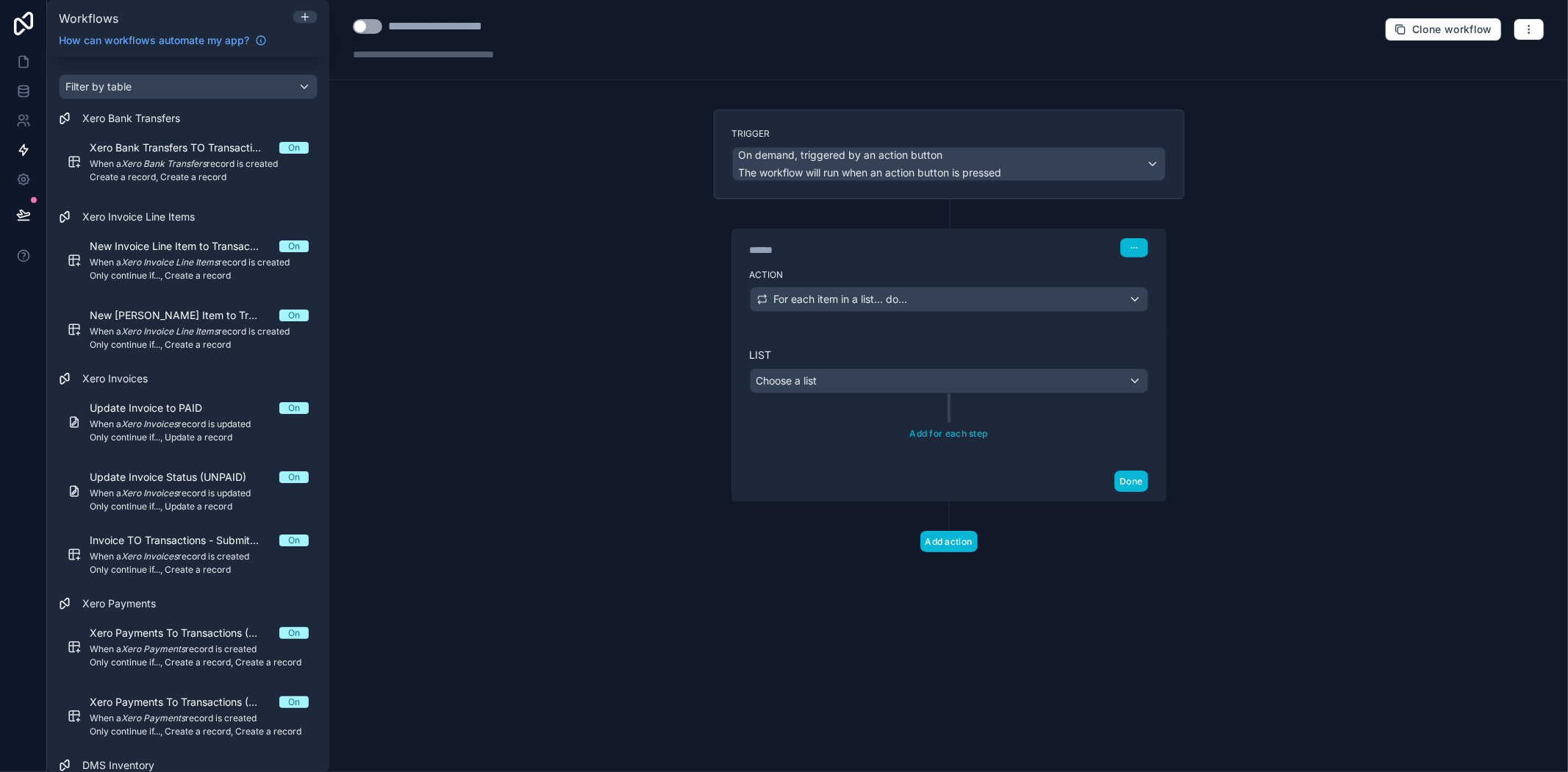
click at [489, 27] on div "**********" at bounding box center [460, 27] width 146 height 18
click at [490, 27] on div "**********" at bounding box center [460, 27] width 146 height 18
click at [1522, 31] on button "button" at bounding box center [1530, 30] width 31 height 22
click at [439, 43] on div "**********" at bounding box center [456, 40] width 206 height 44
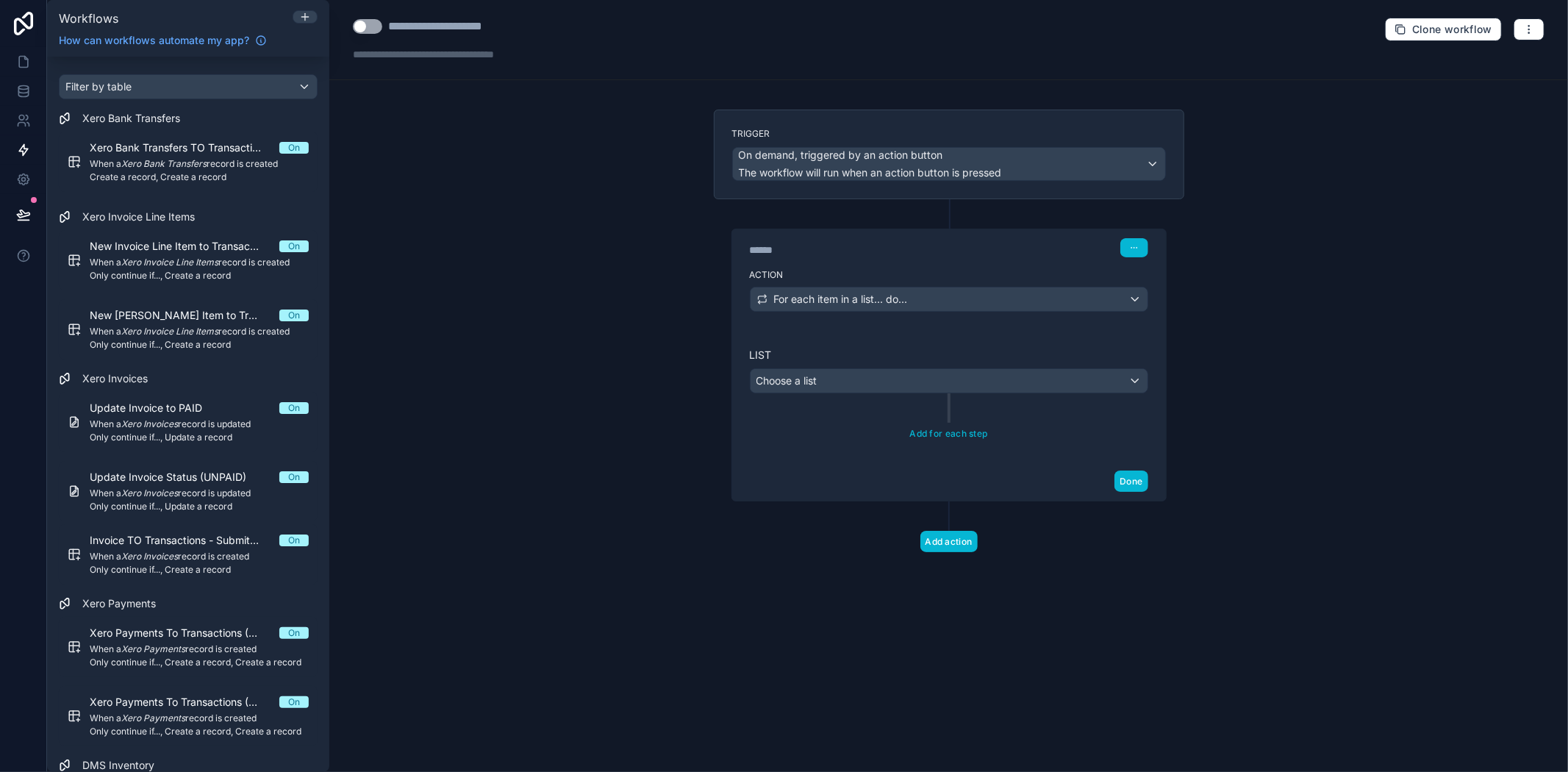
click at [462, 21] on div "**********" at bounding box center [460, 27] width 146 height 18
click at [530, 28] on div "**********" at bounding box center [460, 27] width 146 height 18
type div "**********"
click at [890, 280] on label "Action" at bounding box center [949, 275] width 398 height 12
click at [862, 347] on div "List Choose a list Add for each step" at bounding box center [949, 395] width 434 height 132
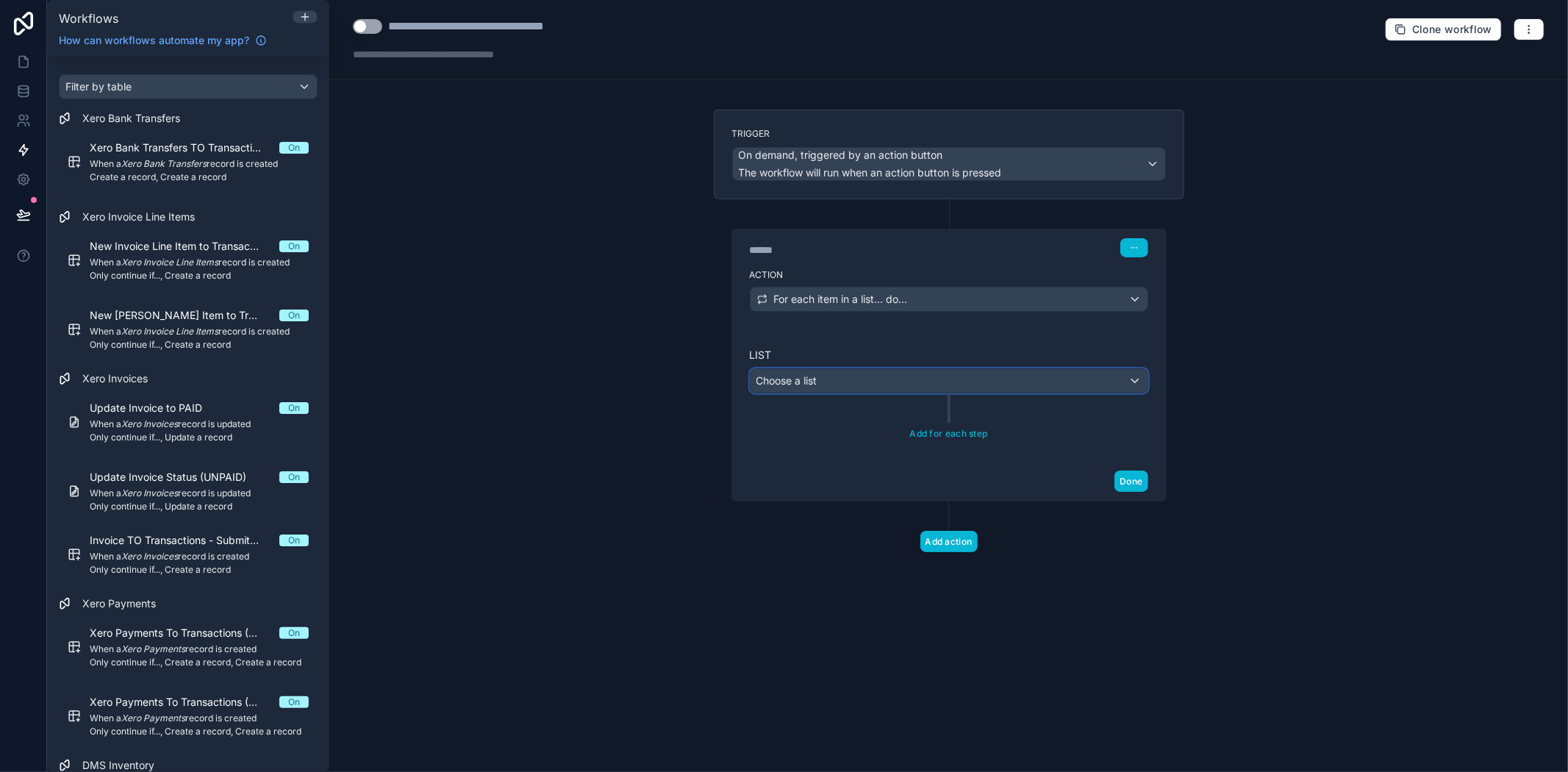
click at [885, 380] on div "Choose a list" at bounding box center [949, 381] width 397 height 24
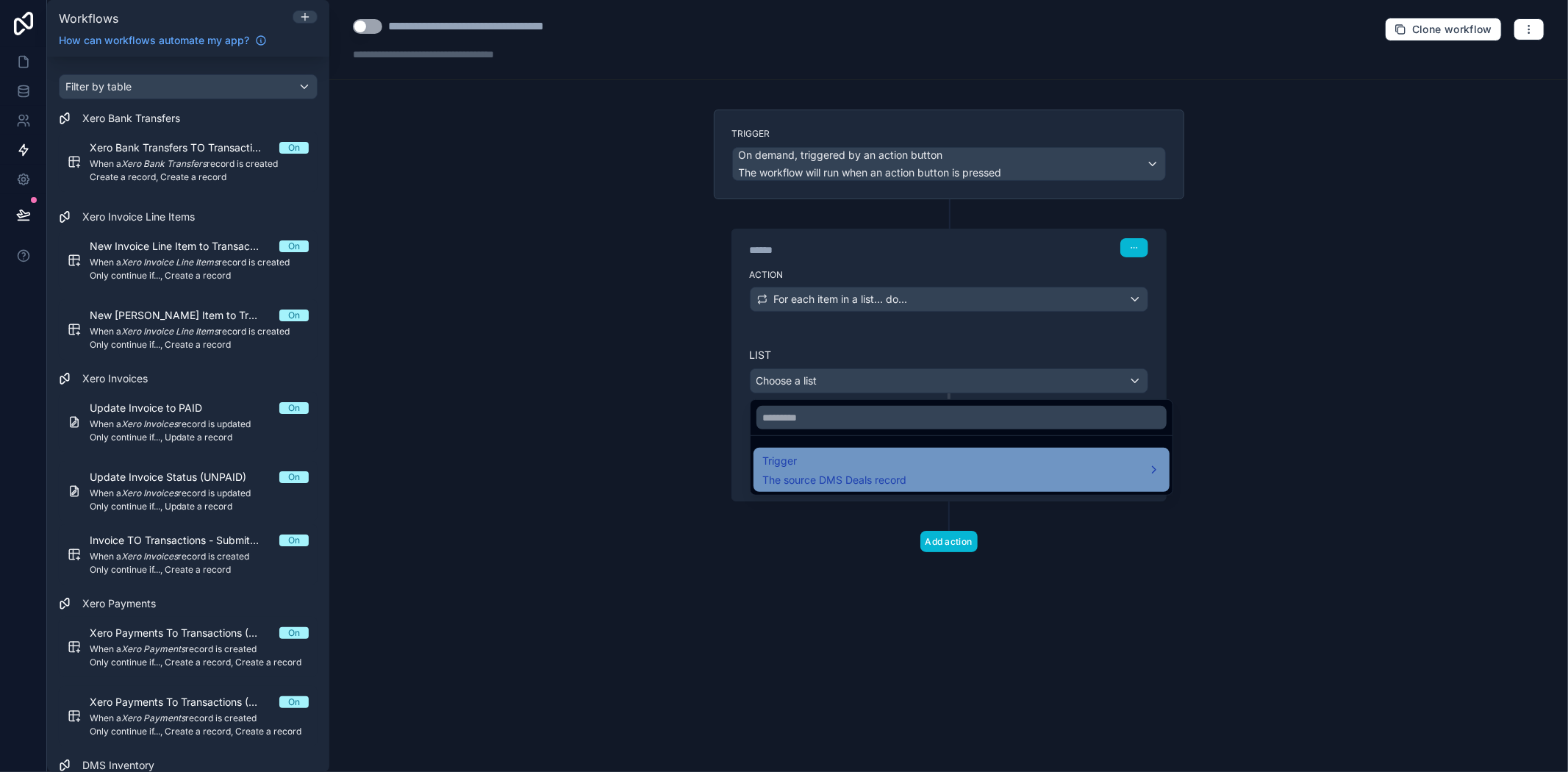
click at [932, 472] on div "Trigger The source DMS Deals record" at bounding box center [962, 470] width 398 height 36
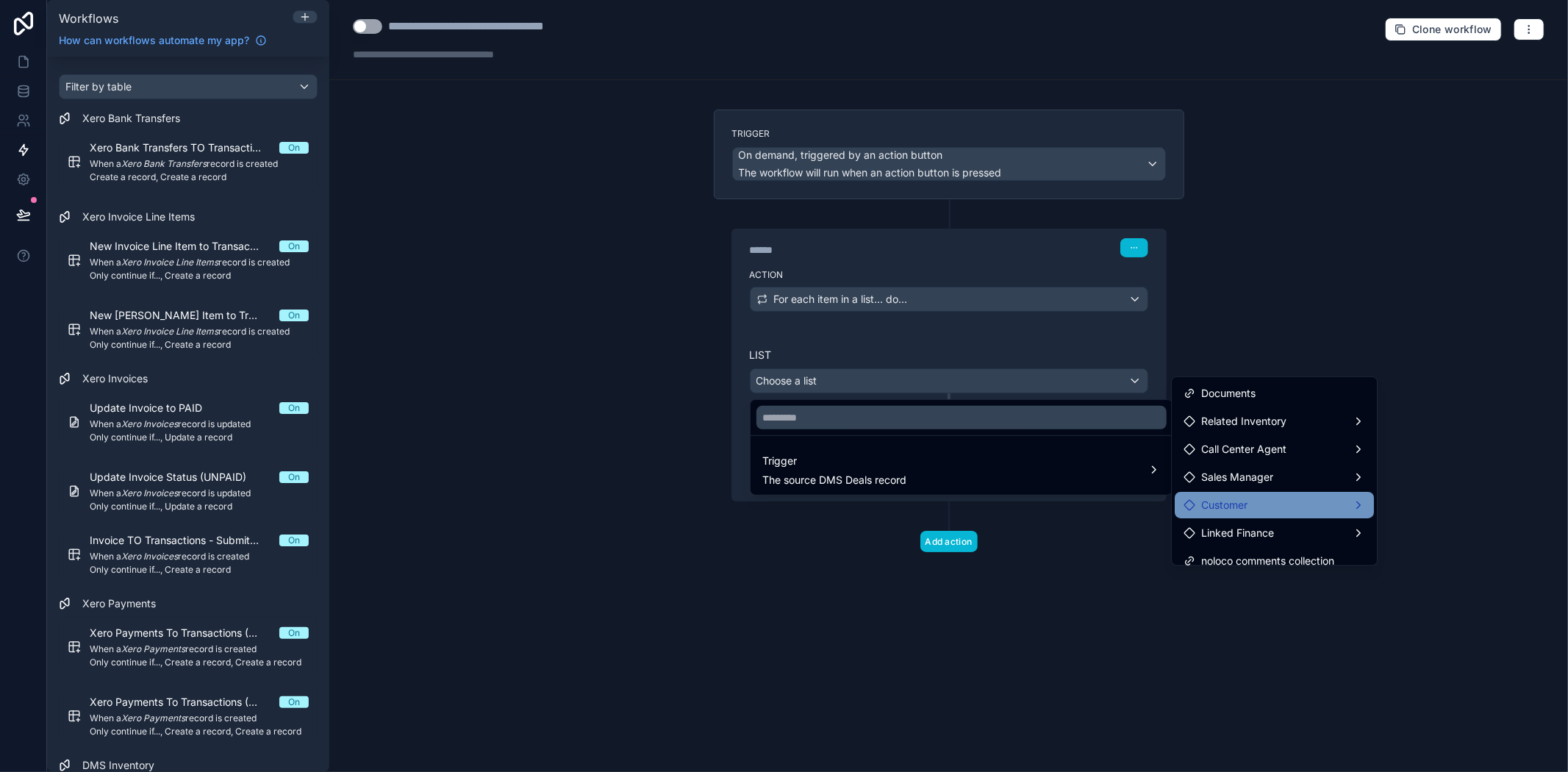
scroll to position [245, 0]
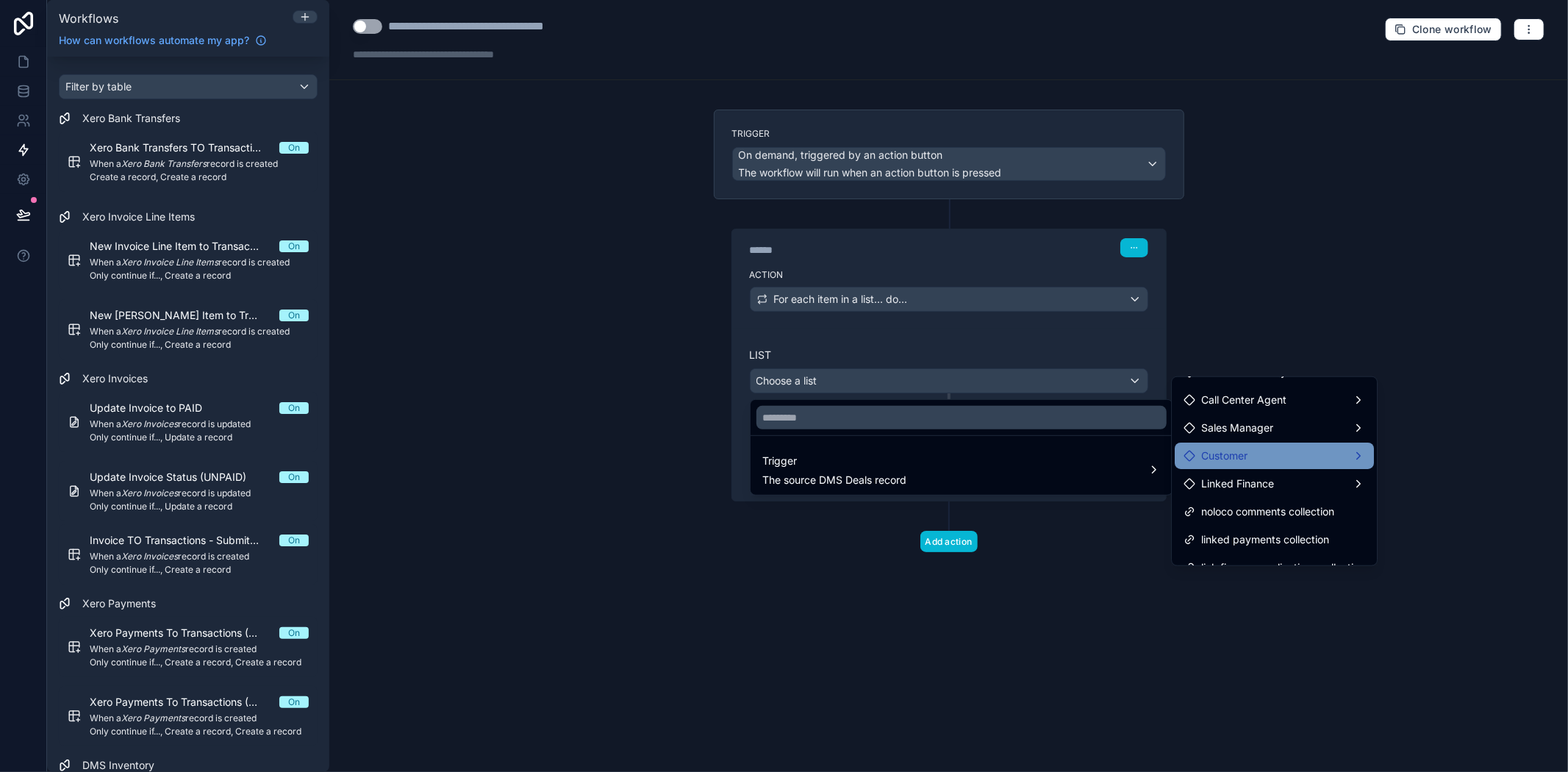
click at [1263, 461] on div "Customer" at bounding box center [1274, 456] width 181 height 18
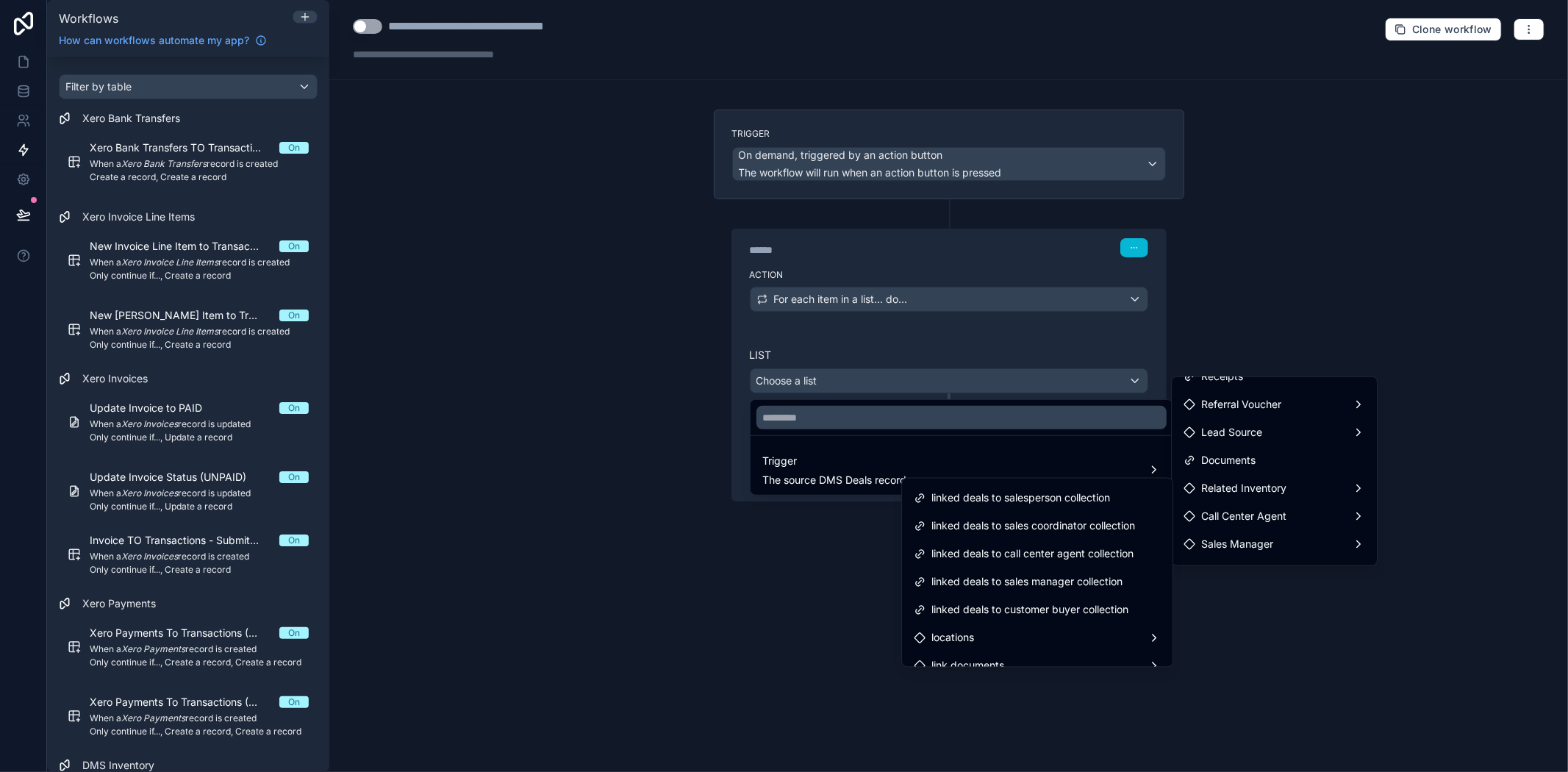
scroll to position [443, 0]
click at [1005, 635] on span "linked deals to customer buyer collection" at bounding box center [1030, 639] width 197 height 18
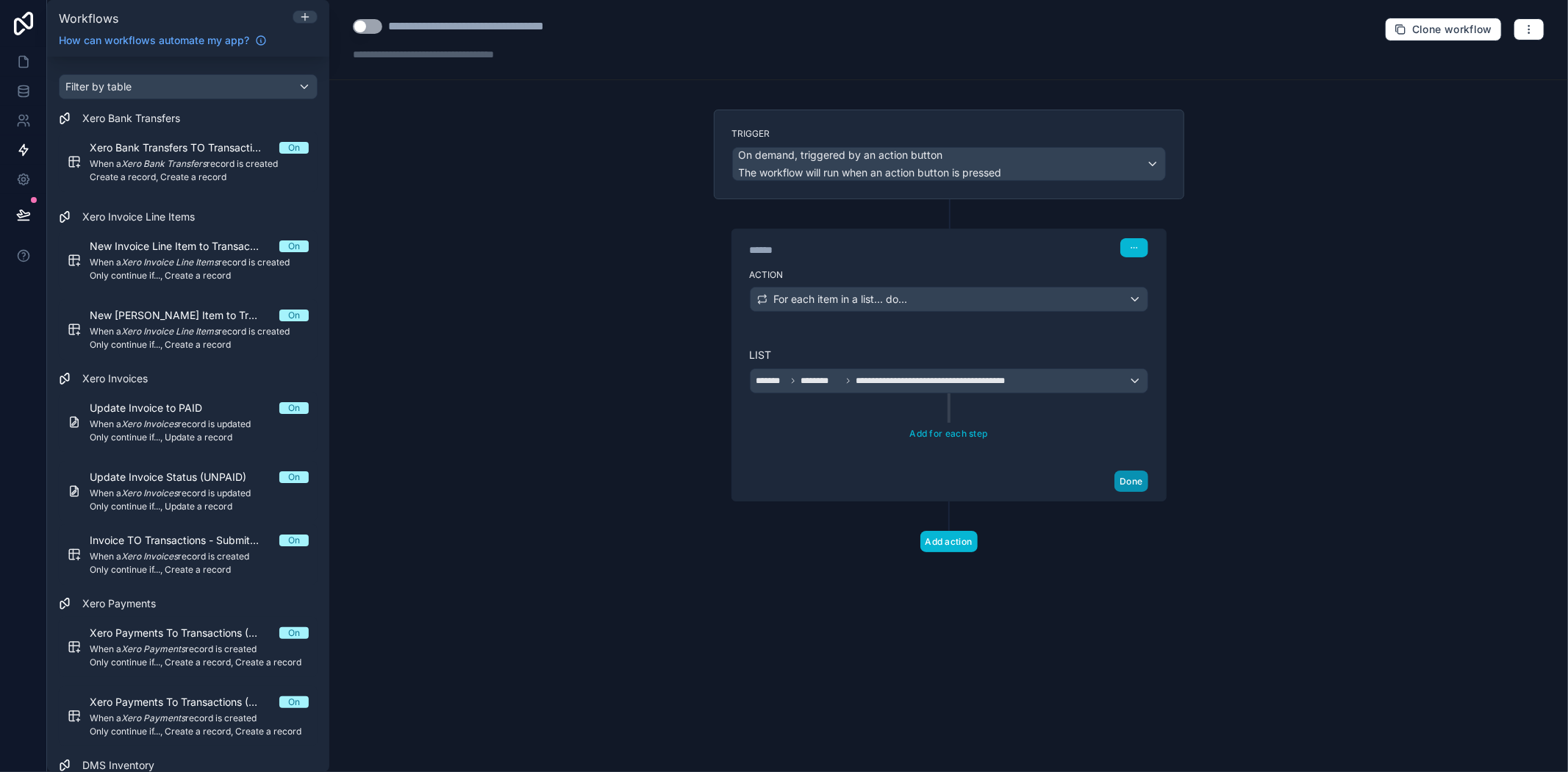
click at [1132, 483] on button "Done" at bounding box center [1131, 481] width 33 height 21
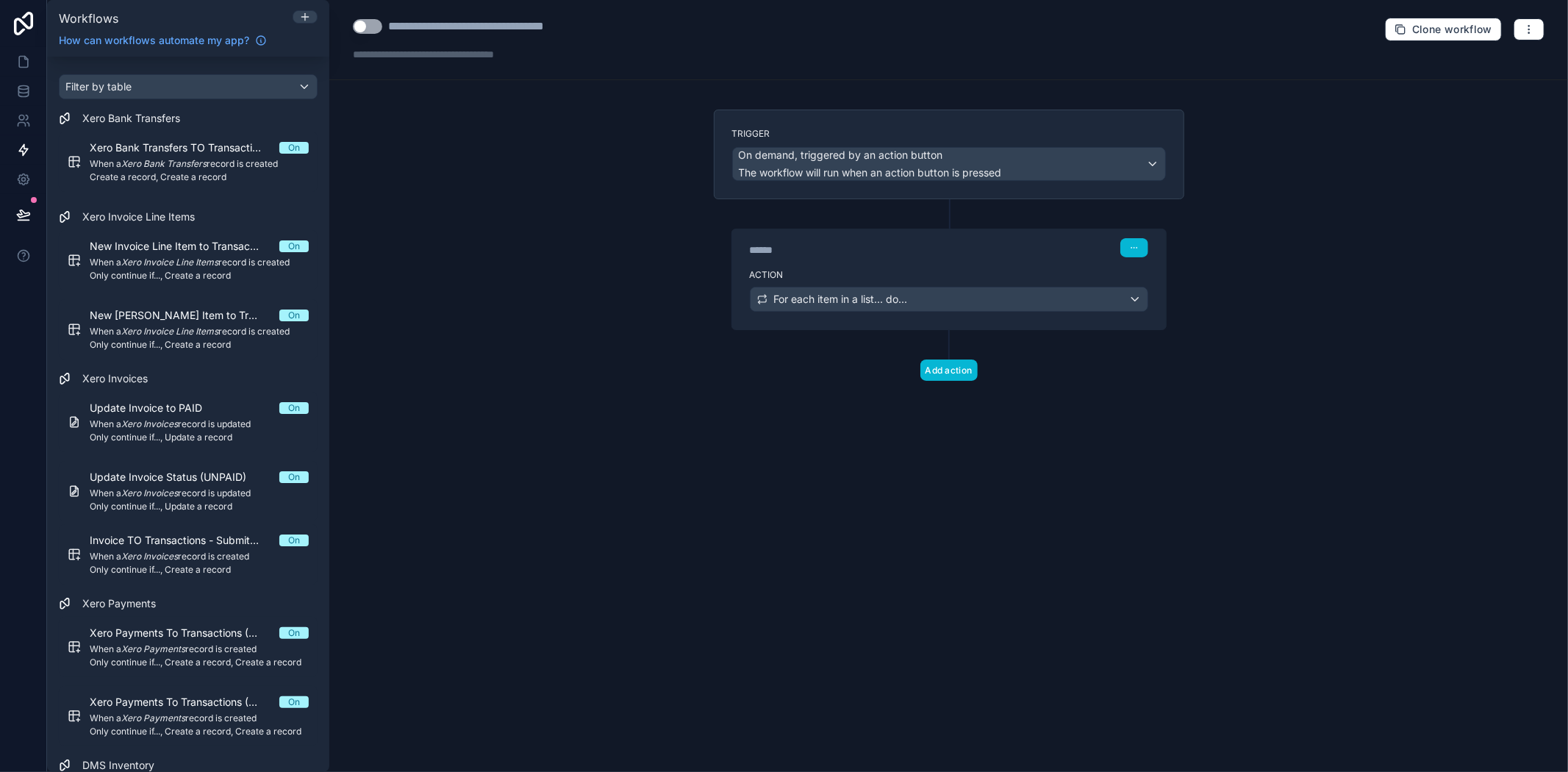
drag, startPoint x: 1063, startPoint y: 406, endPoint x: 974, endPoint y: 399, distance: 89.3
click at [1062, 406] on div "Trigger On demand, triggered by an action button The workflow will run when an …" at bounding box center [948, 269] width 494 height 318
click at [908, 301] on span "For each item in a list... do..." at bounding box center [841, 299] width 134 height 15
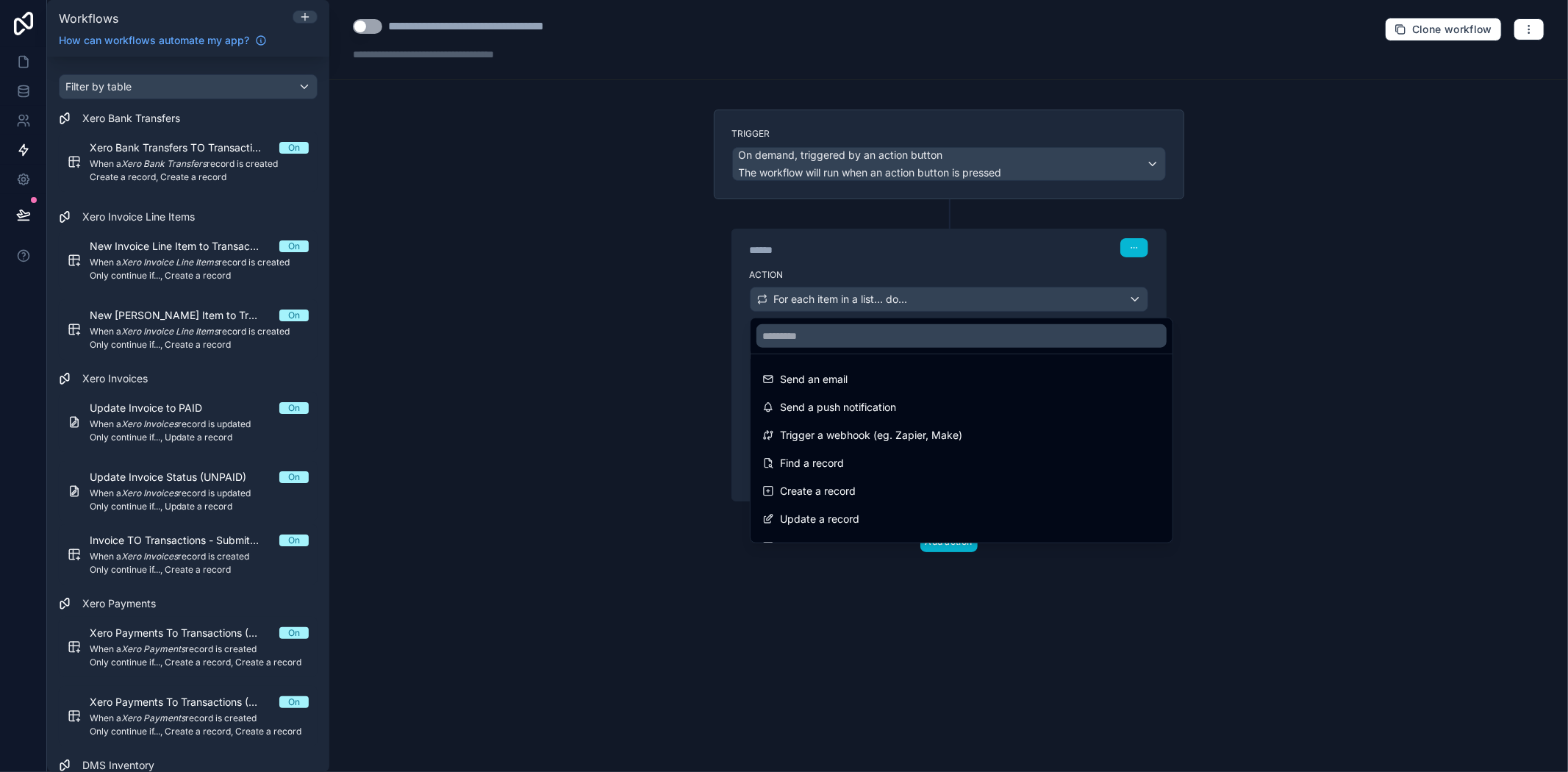
click at [937, 259] on div at bounding box center [784, 386] width 1568 height 772
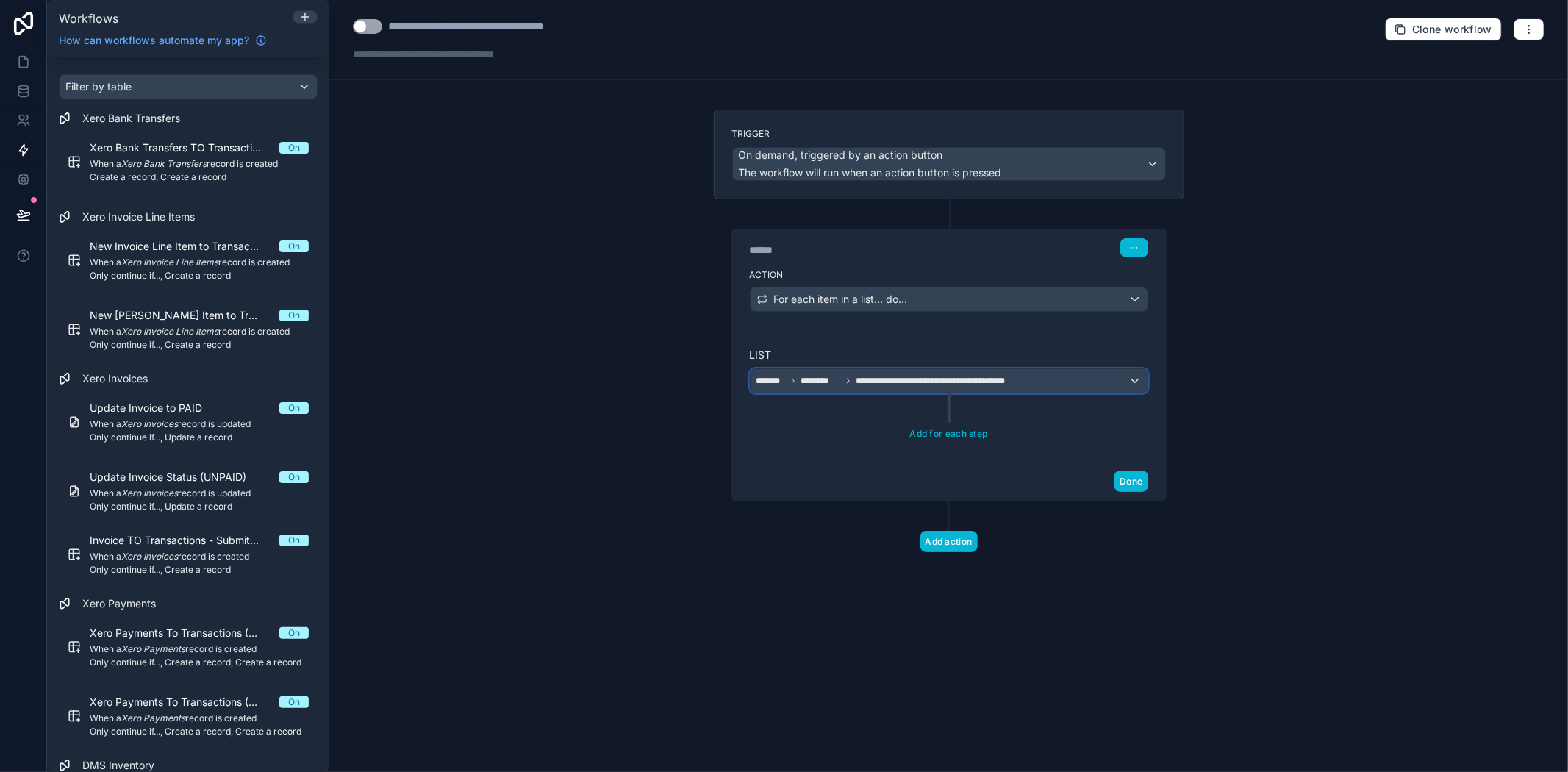
click at [917, 377] on span "**********" at bounding box center [941, 380] width 170 height 12
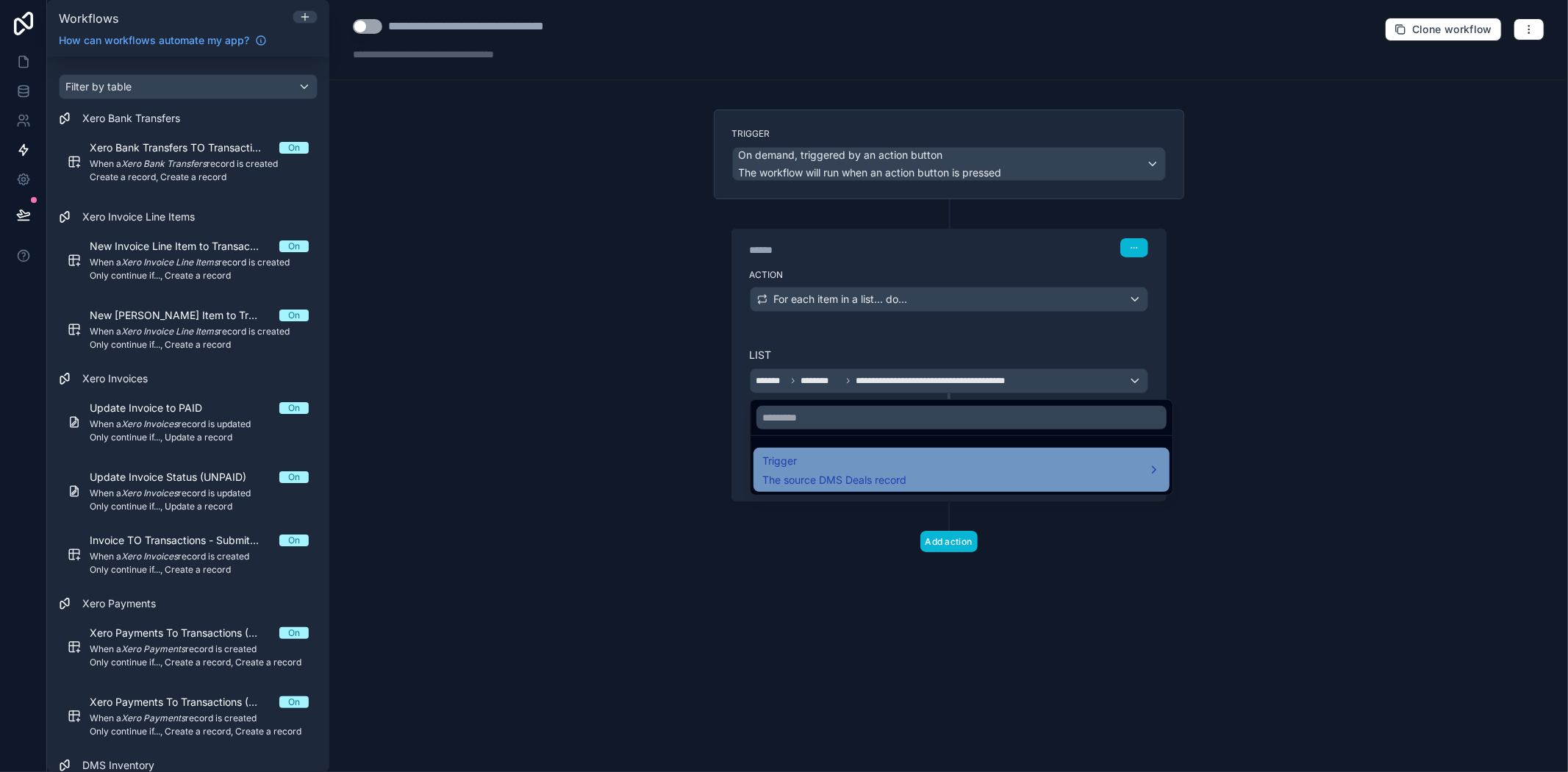
click at [939, 476] on div "Trigger The source DMS Deals record" at bounding box center [962, 470] width 398 height 36
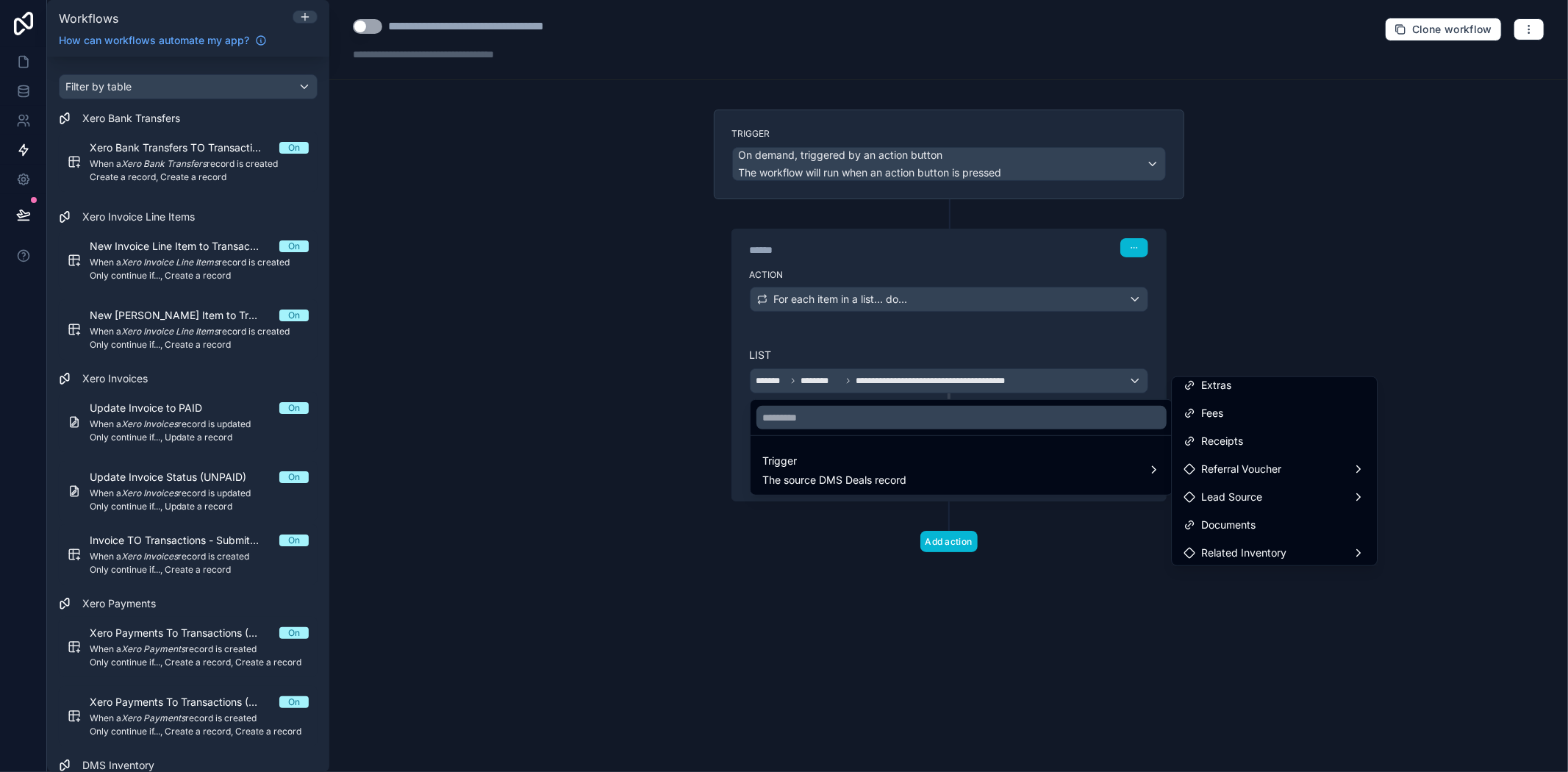
scroll to position [0, 0]
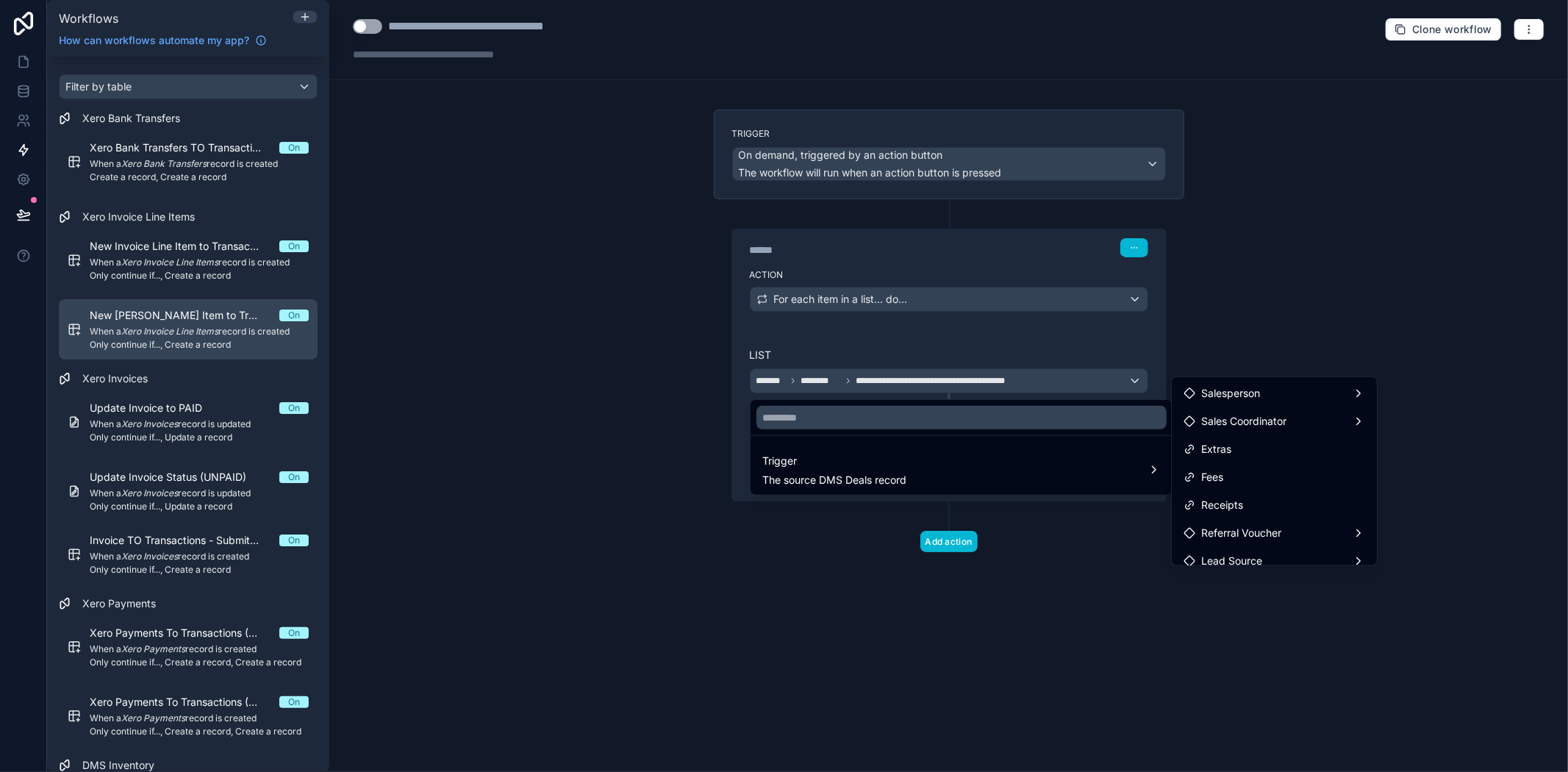
drag, startPoint x: 324, startPoint y: 425, endPoint x: 250, endPoint y: 319, distance: 129.3
click at [324, 424] on div at bounding box center [784, 386] width 1568 height 772
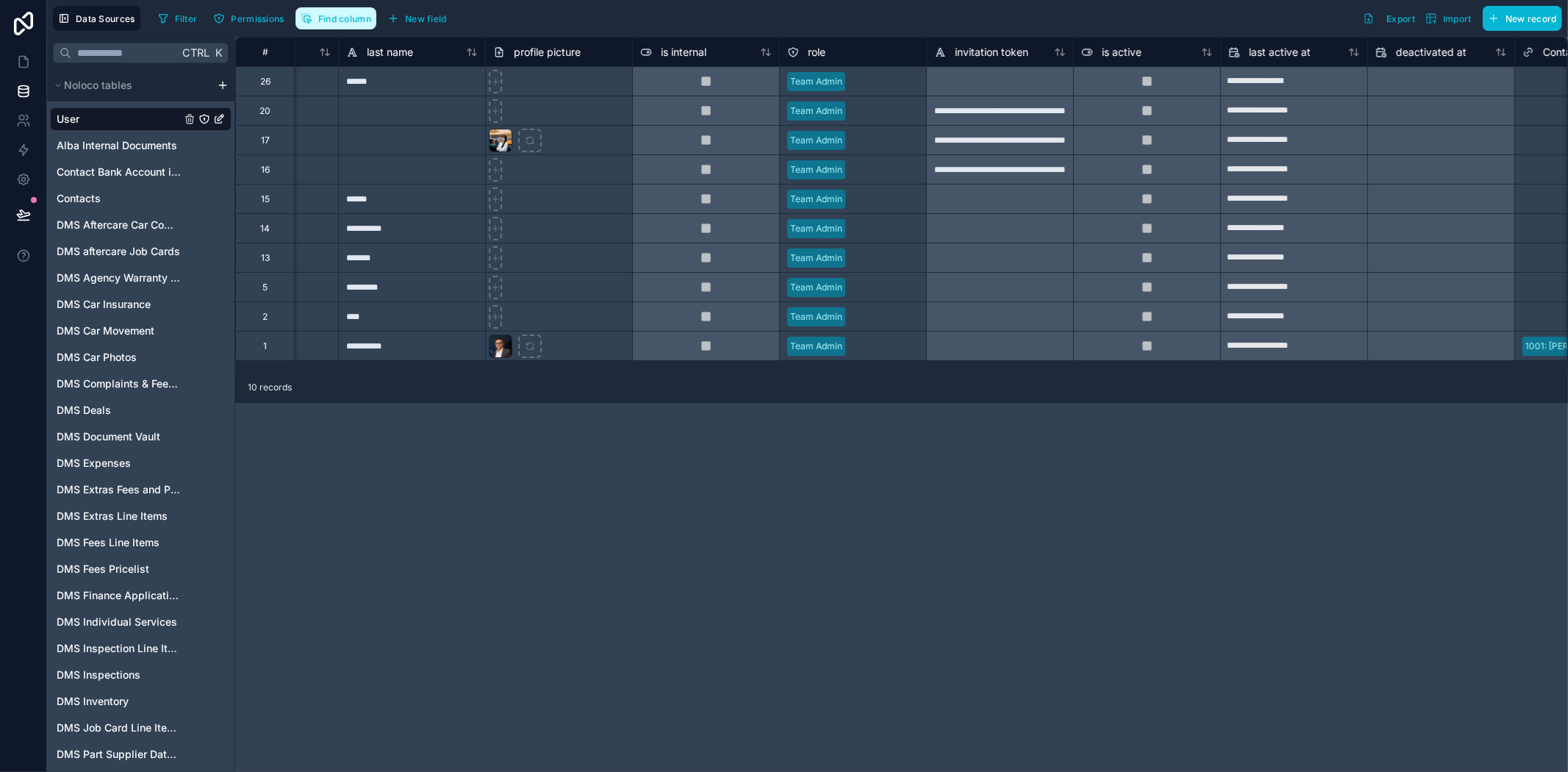
scroll to position [0, 27]
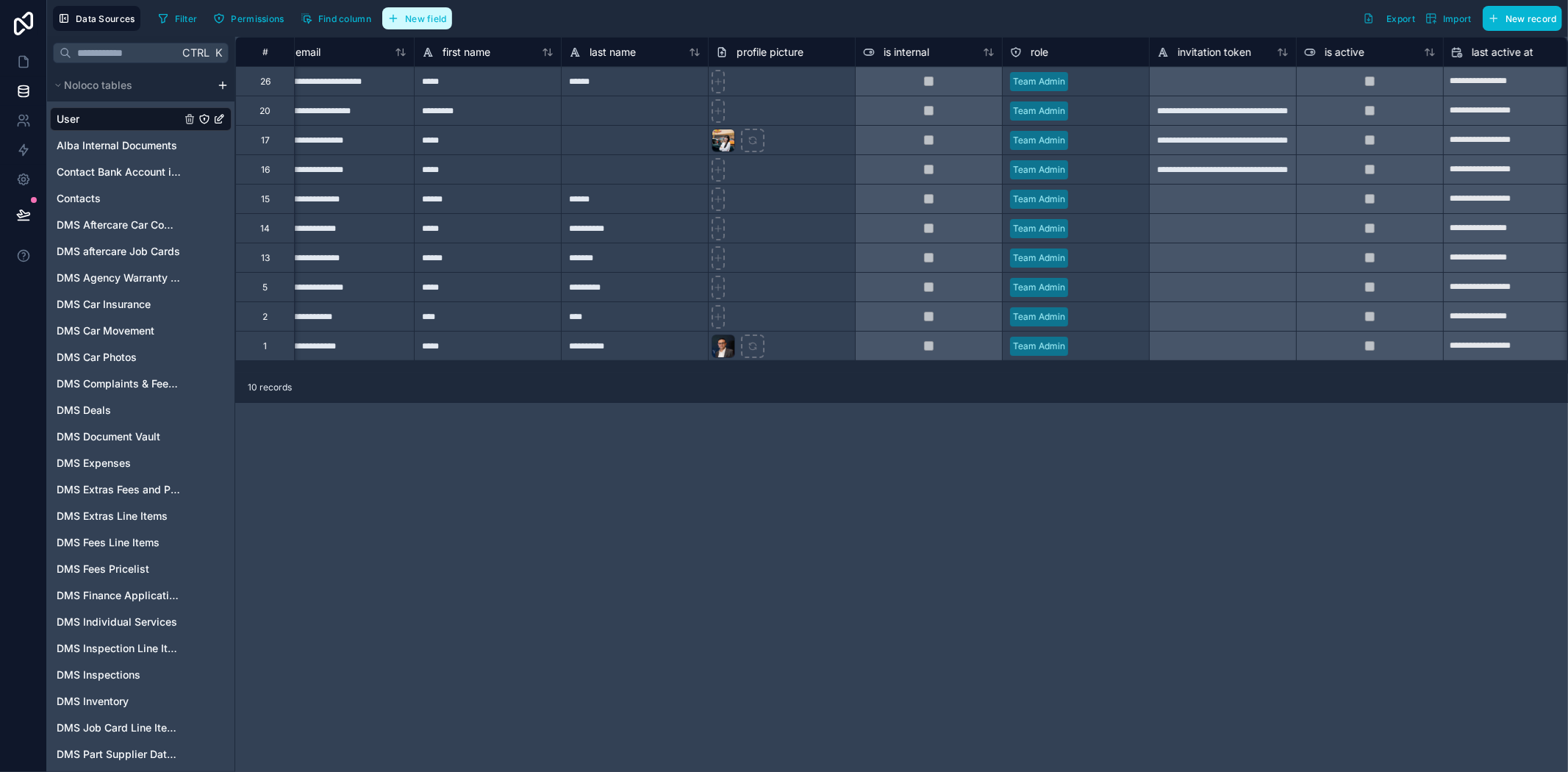
click at [414, 26] on button "New field" at bounding box center [417, 19] width 70 height 22
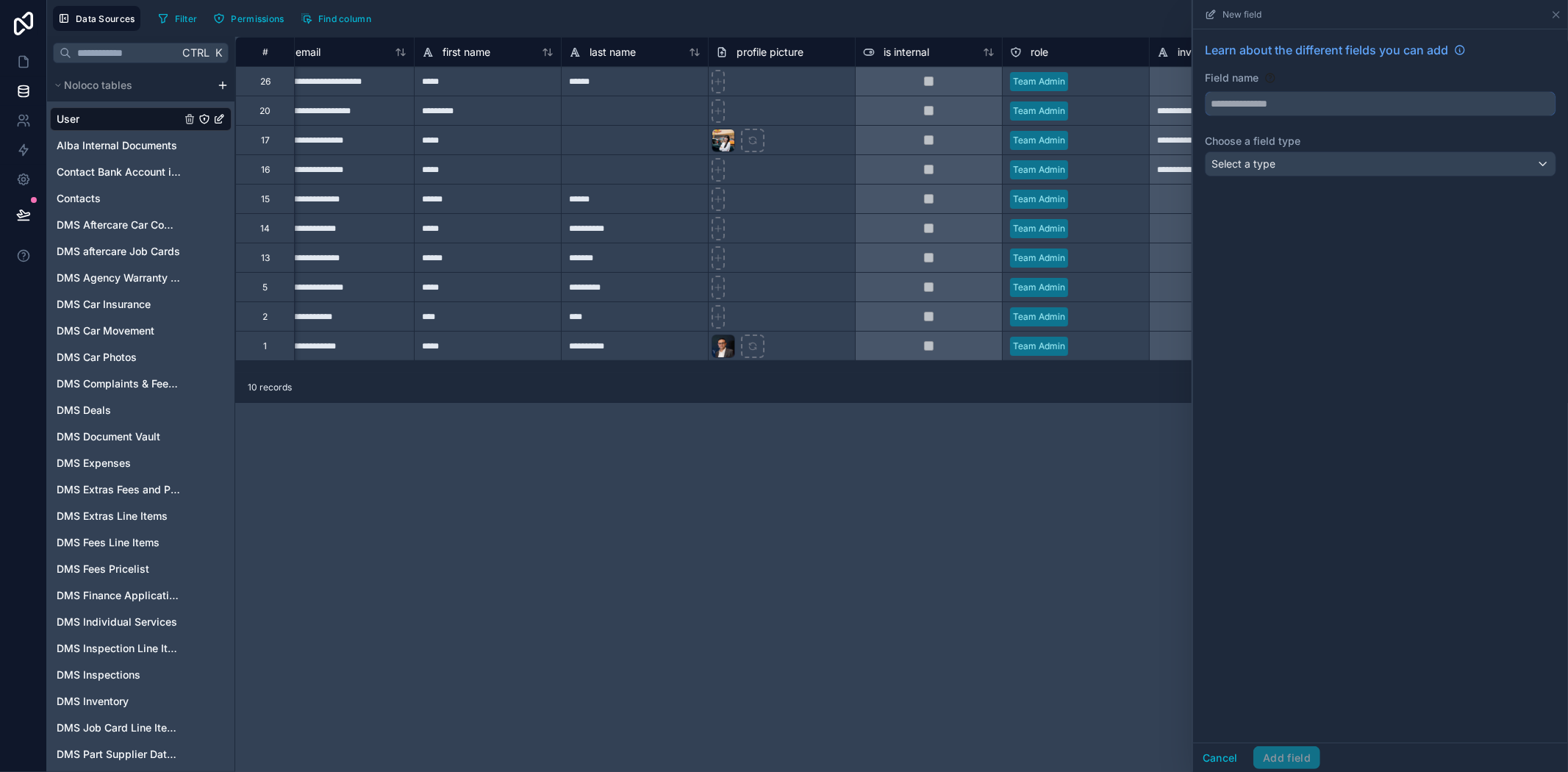
click at [1307, 111] on input "text" at bounding box center [1381, 104] width 350 height 24
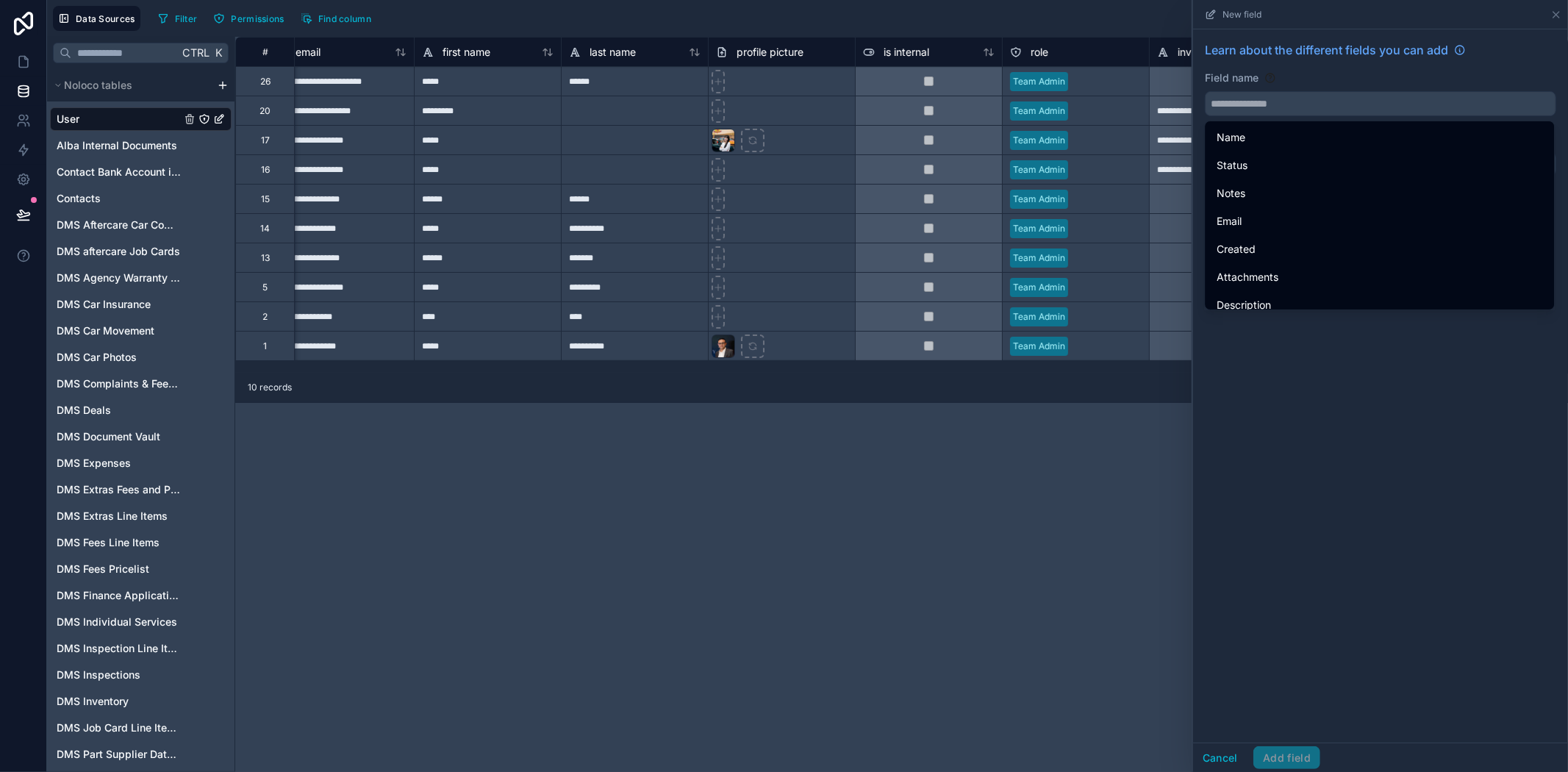
click at [1309, 116] on div "Learn about the different fields you can add Field name Choose a field type Sel…" at bounding box center [1381, 112] width 375 height 164
click at [1312, 100] on input "text" at bounding box center [1381, 104] width 350 height 24
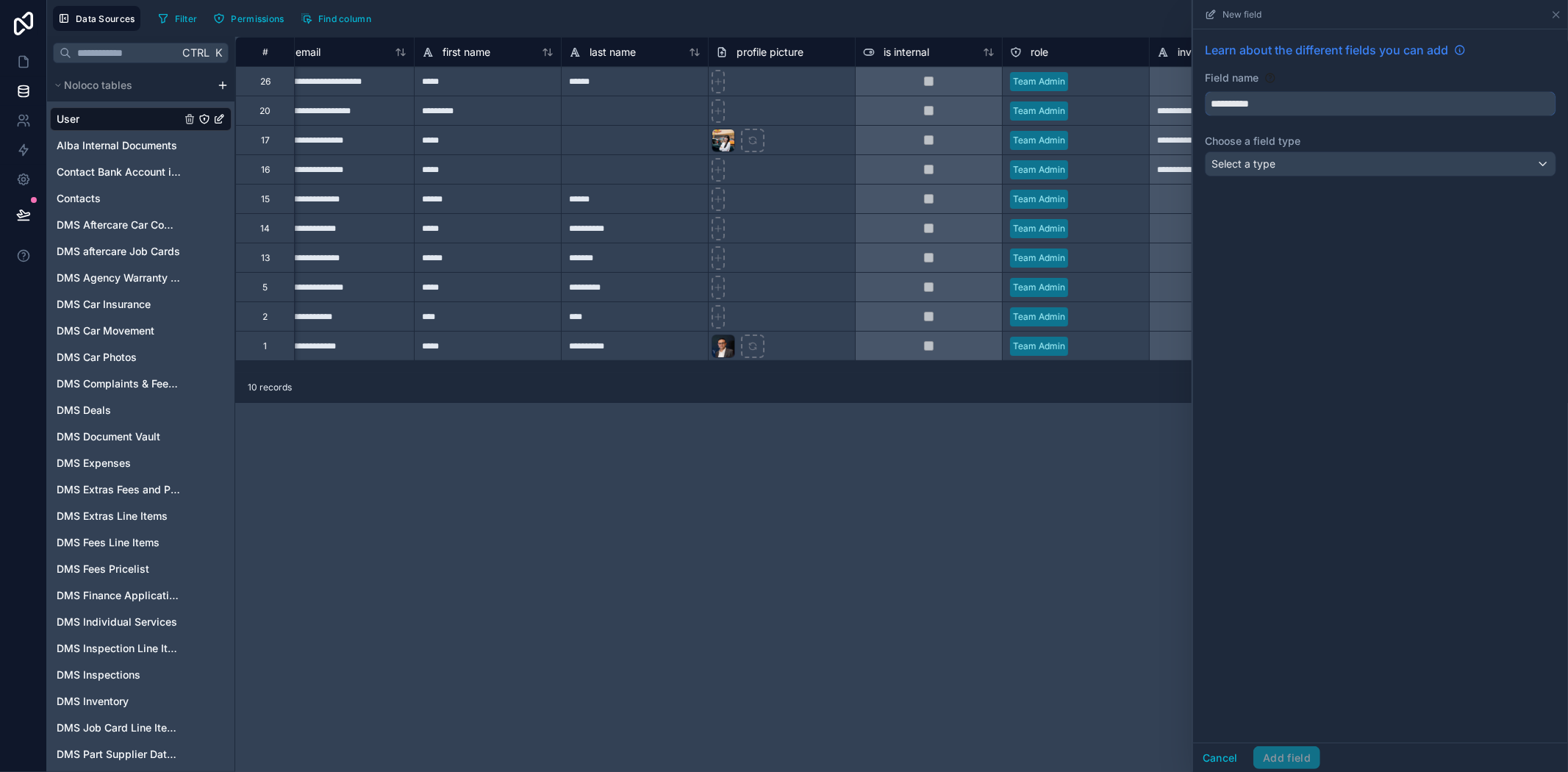
click at [1205, 91] on button "*********" at bounding box center [1381, 104] width 352 height 25
type input "**********"
click at [1360, 167] on div "Select a type" at bounding box center [1381, 164] width 350 height 24
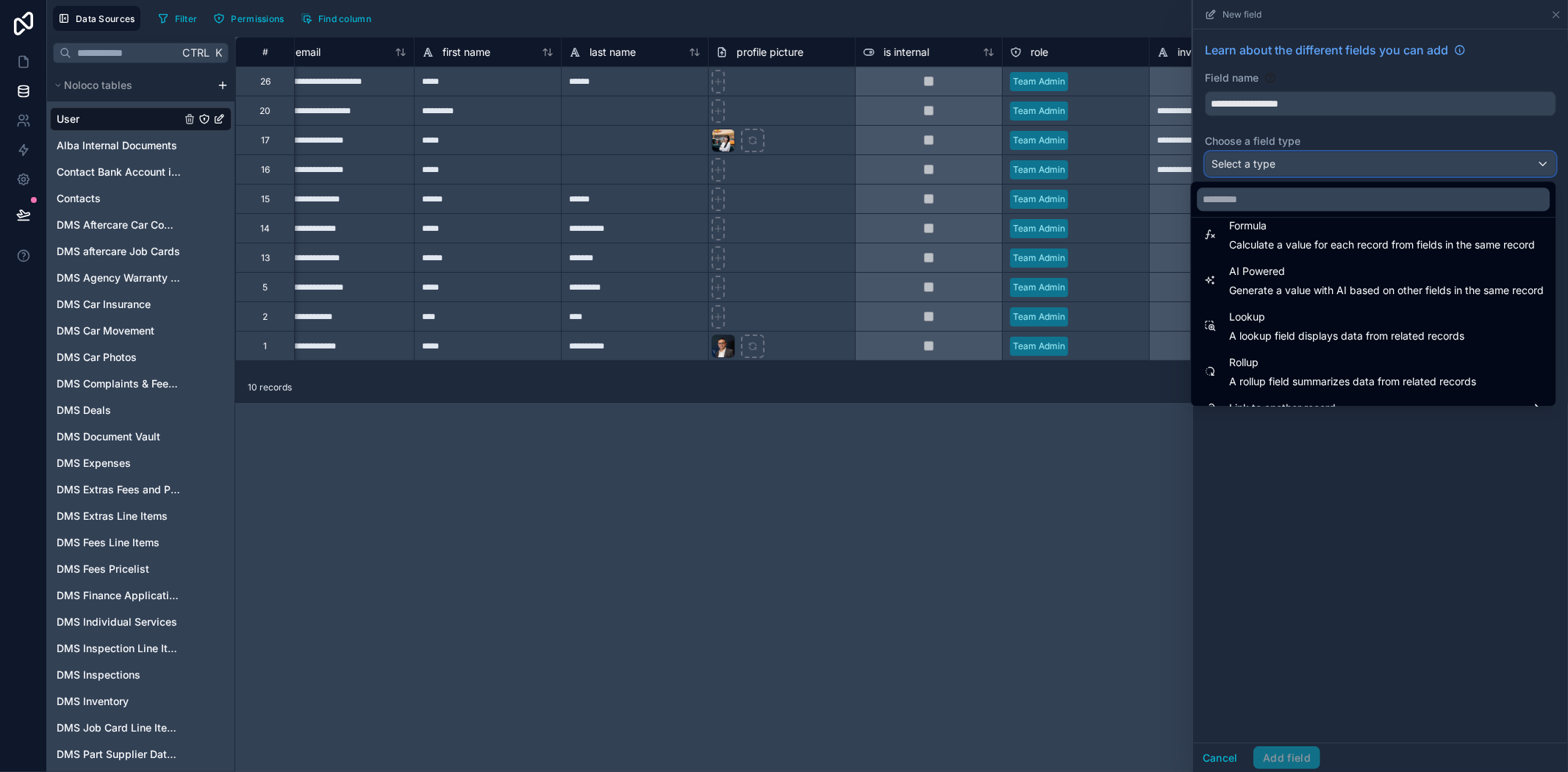
scroll to position [426, 0]
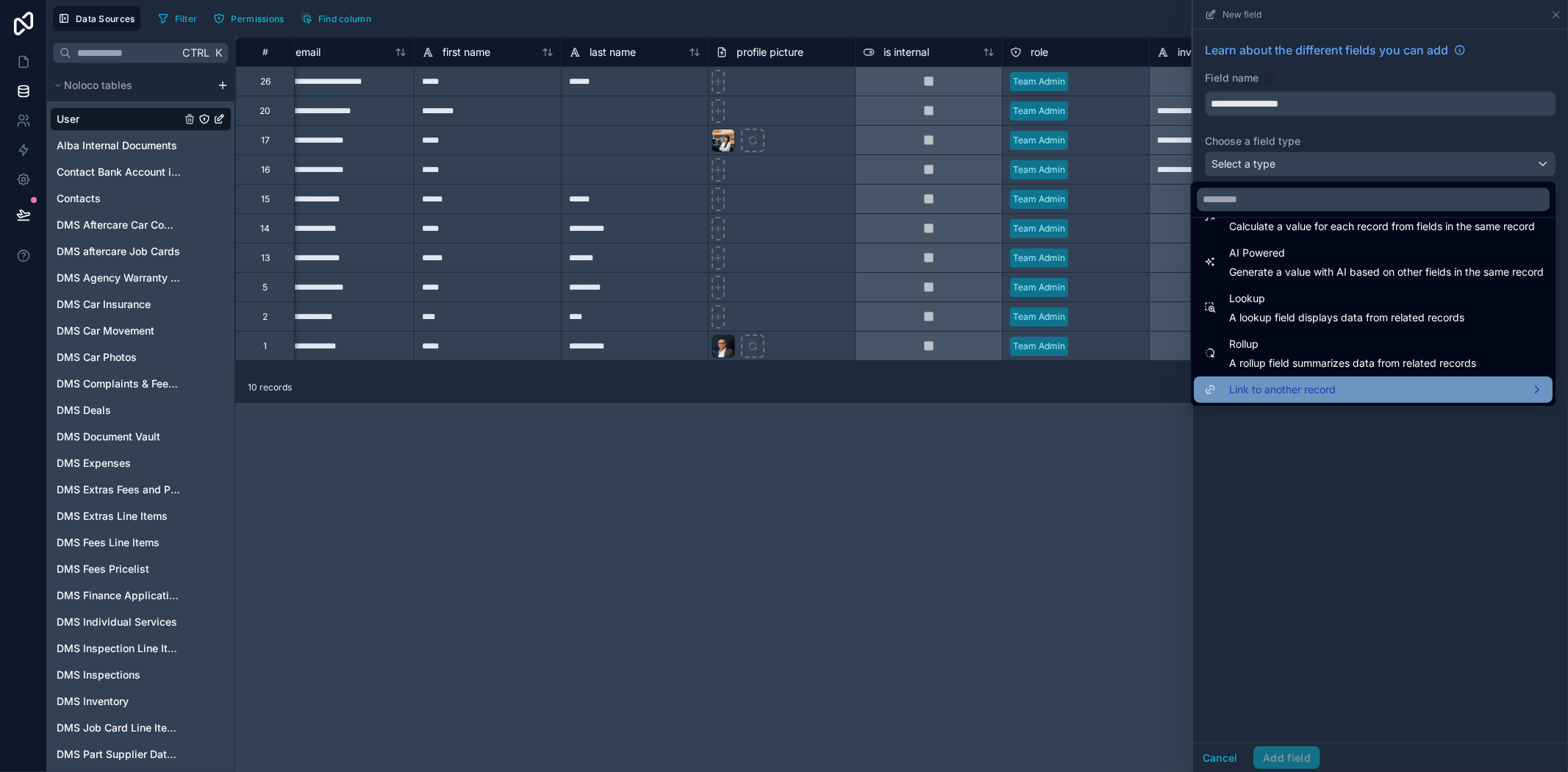
click at [1334, 385] on div "Link to another record" at bounding box center [1373, 389] width 341 height 18
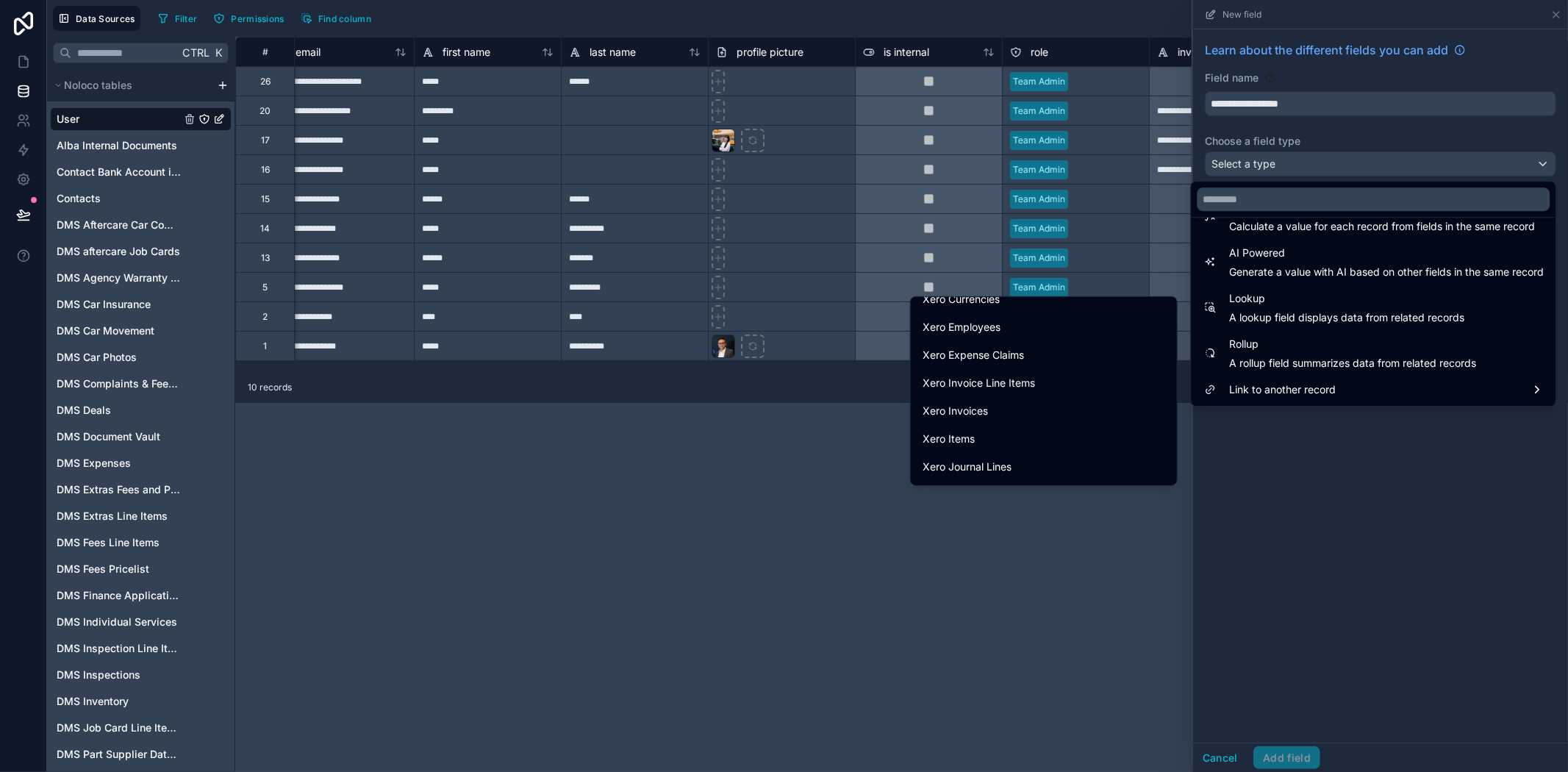
scroll to position [245, 0]
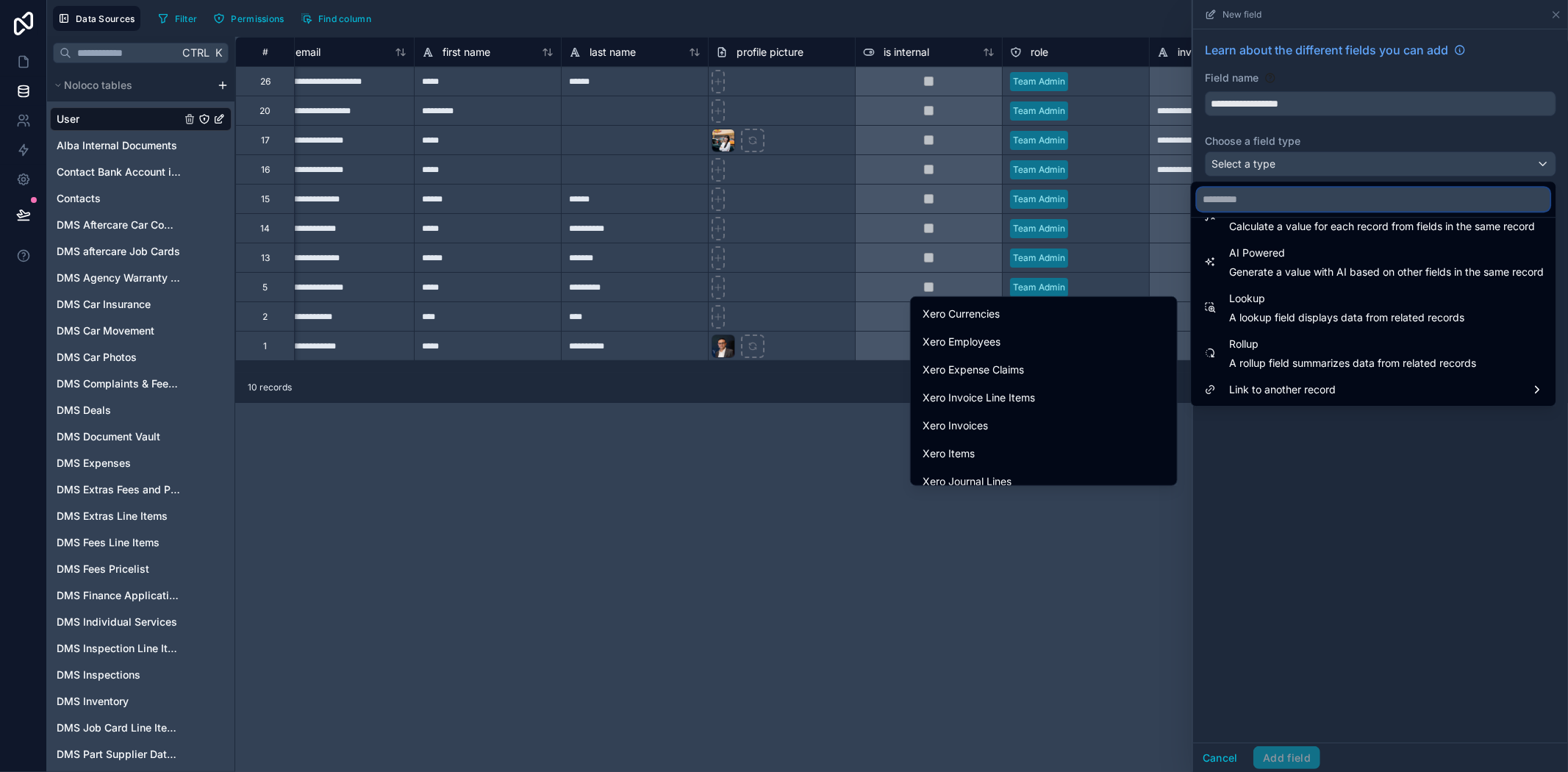
click at [1265, 207] on input "text" at bounding box center [1373, 199] width 353 height 24
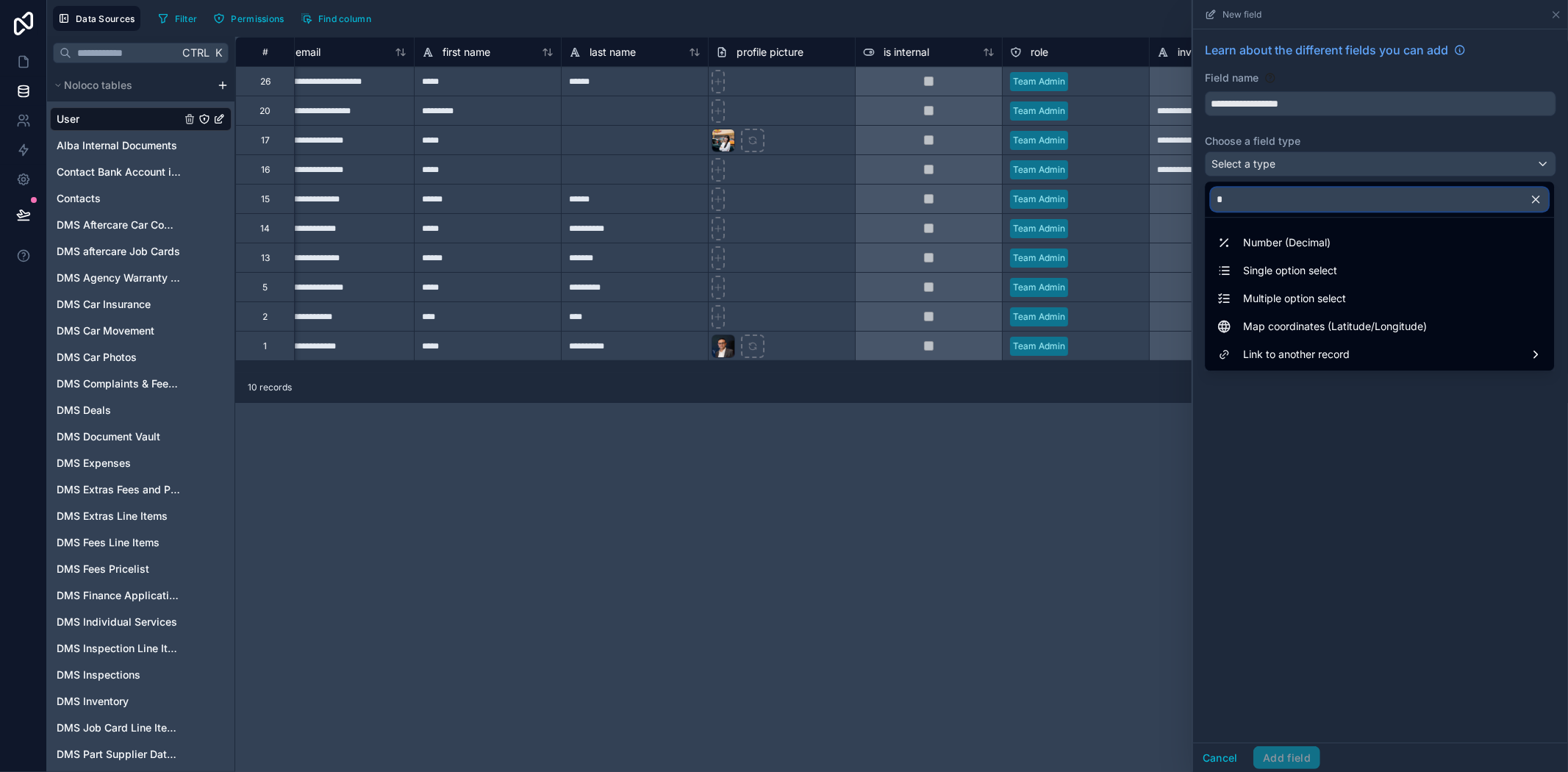
scroll to position [0, 0]
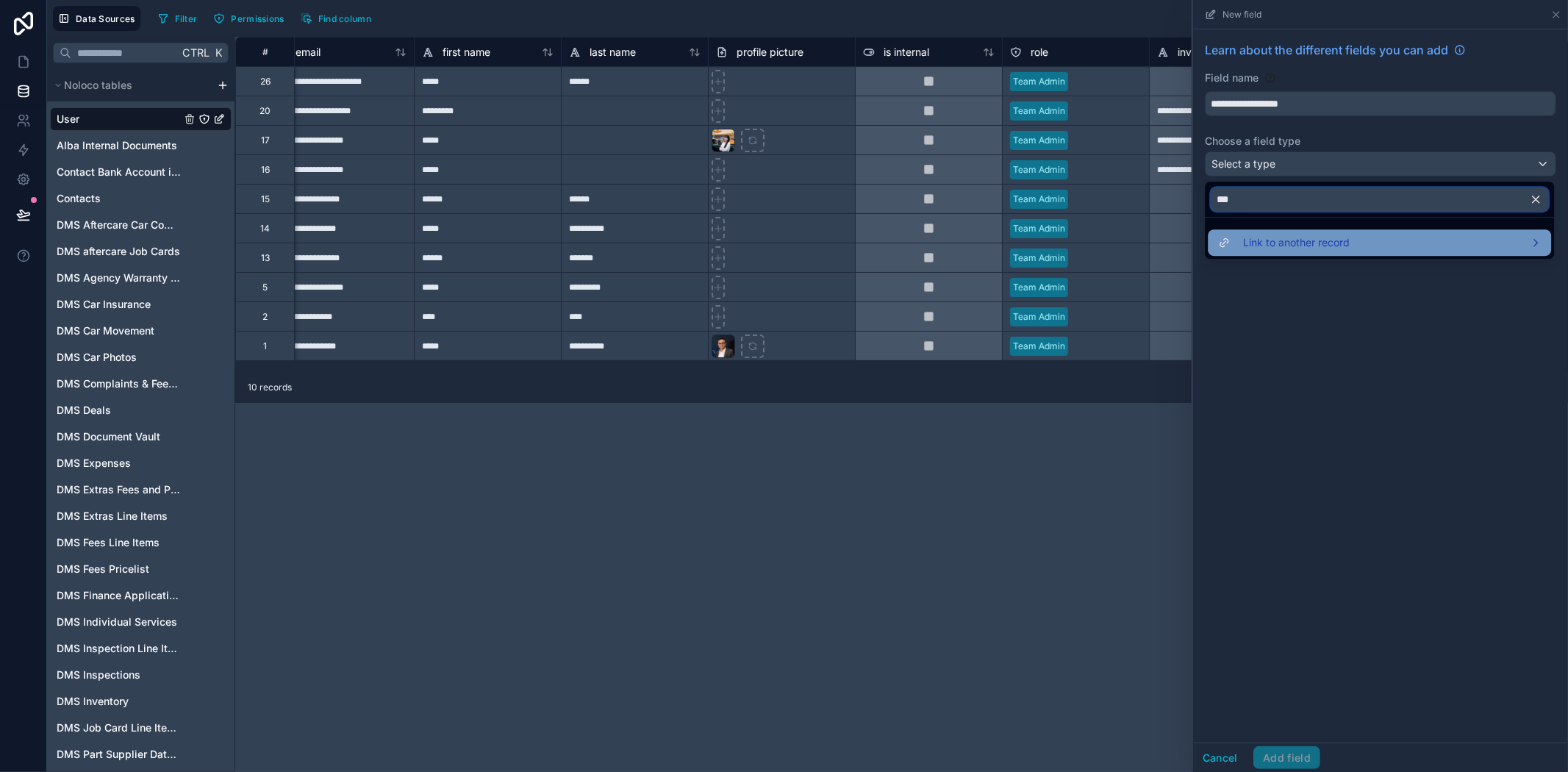
type input "***"
click at [1285, 241] on span "Link to another record" at bounding box center [1296, 243] width 107 height 18
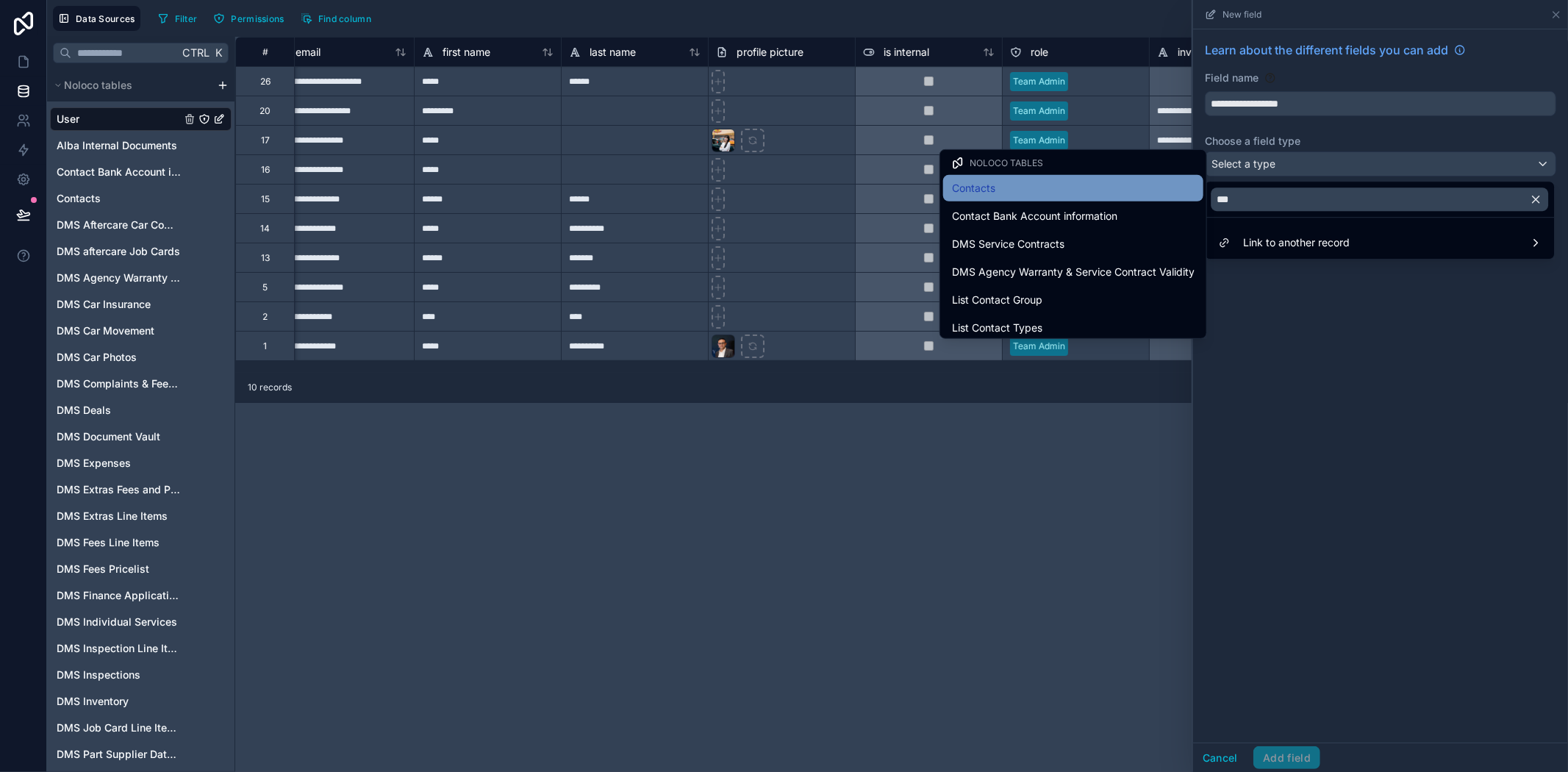
click at [1030, 195] on div "Contacts" at bounding box center [1073, 188] width 243 height 18
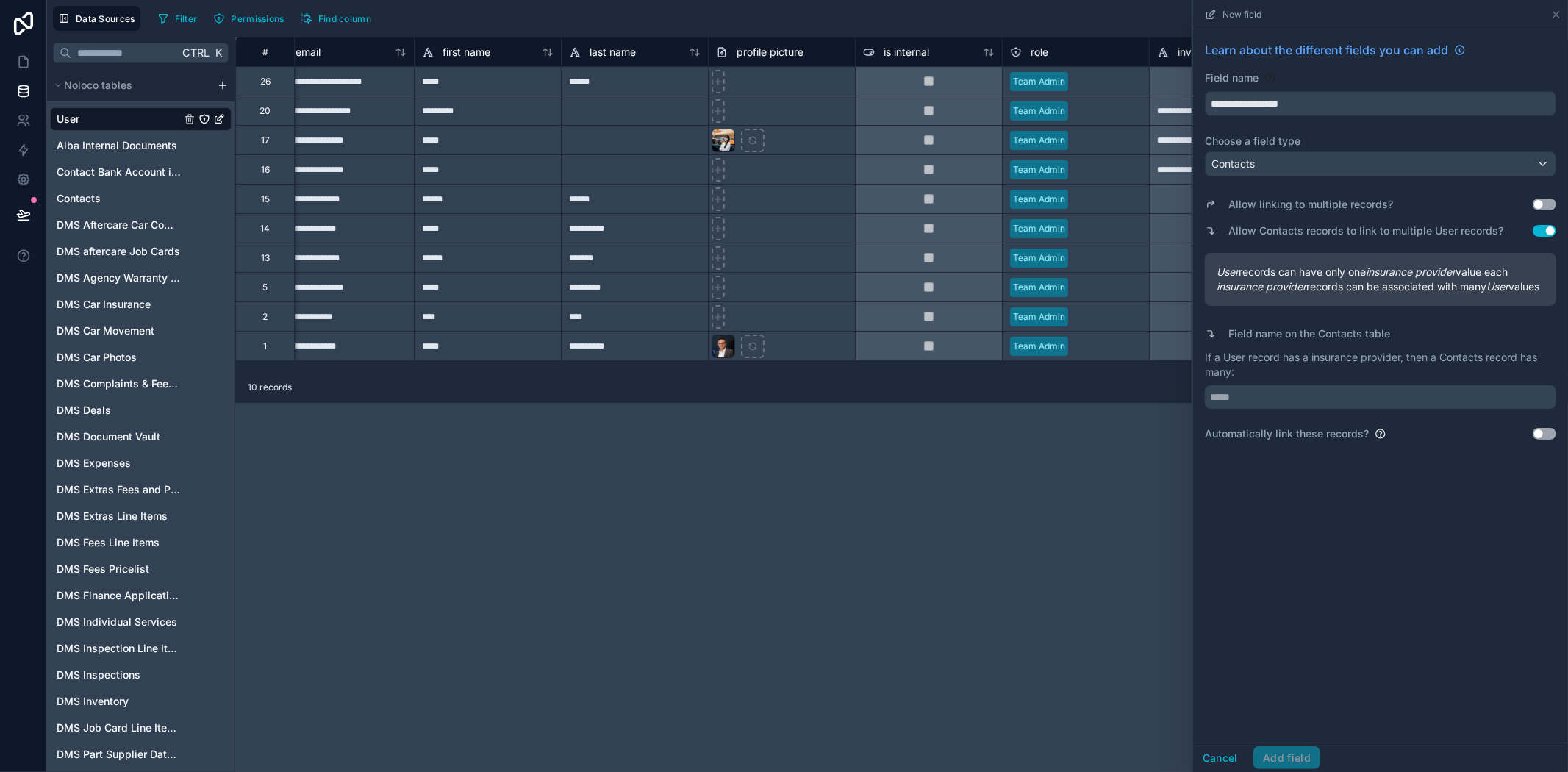
click at [1553, 203] on button "Use setting" at bounding box center [1545, 204] width 24 height 12
click at [1328, 106] on input "**********" at bounding box center [1381, 104] width 350 height 24
click at [1260, 100] on input "**********" at bounding box center [1381, 104] width 350 height 24
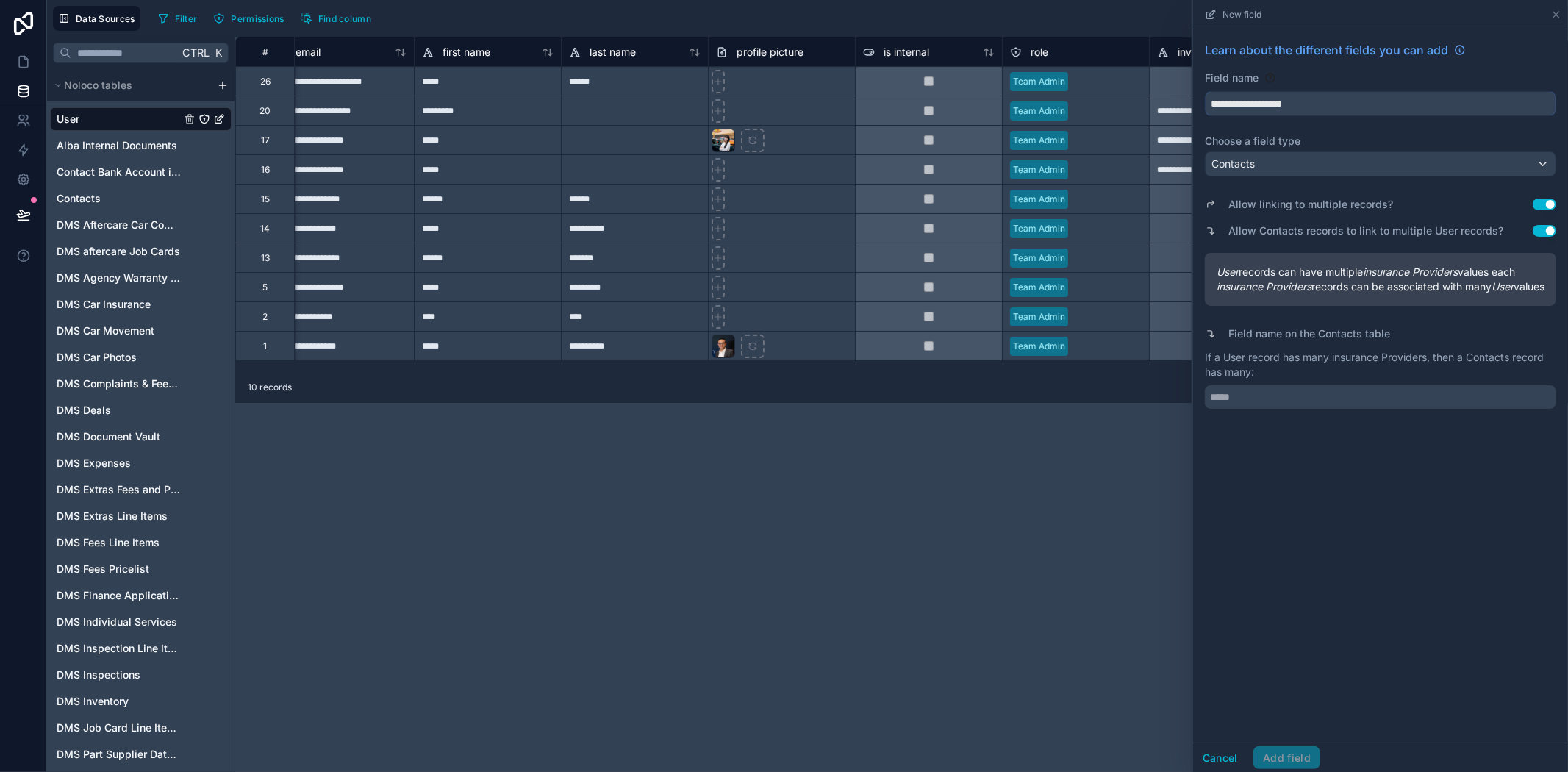
drag, startPoint x: 1212, startPoint y: 104, endPoint x: 1196, endPoint y: 104, distance: 16.0
click at [1197, 104] on div "**********" at bounding box center [1381, 225] width 375 height 391
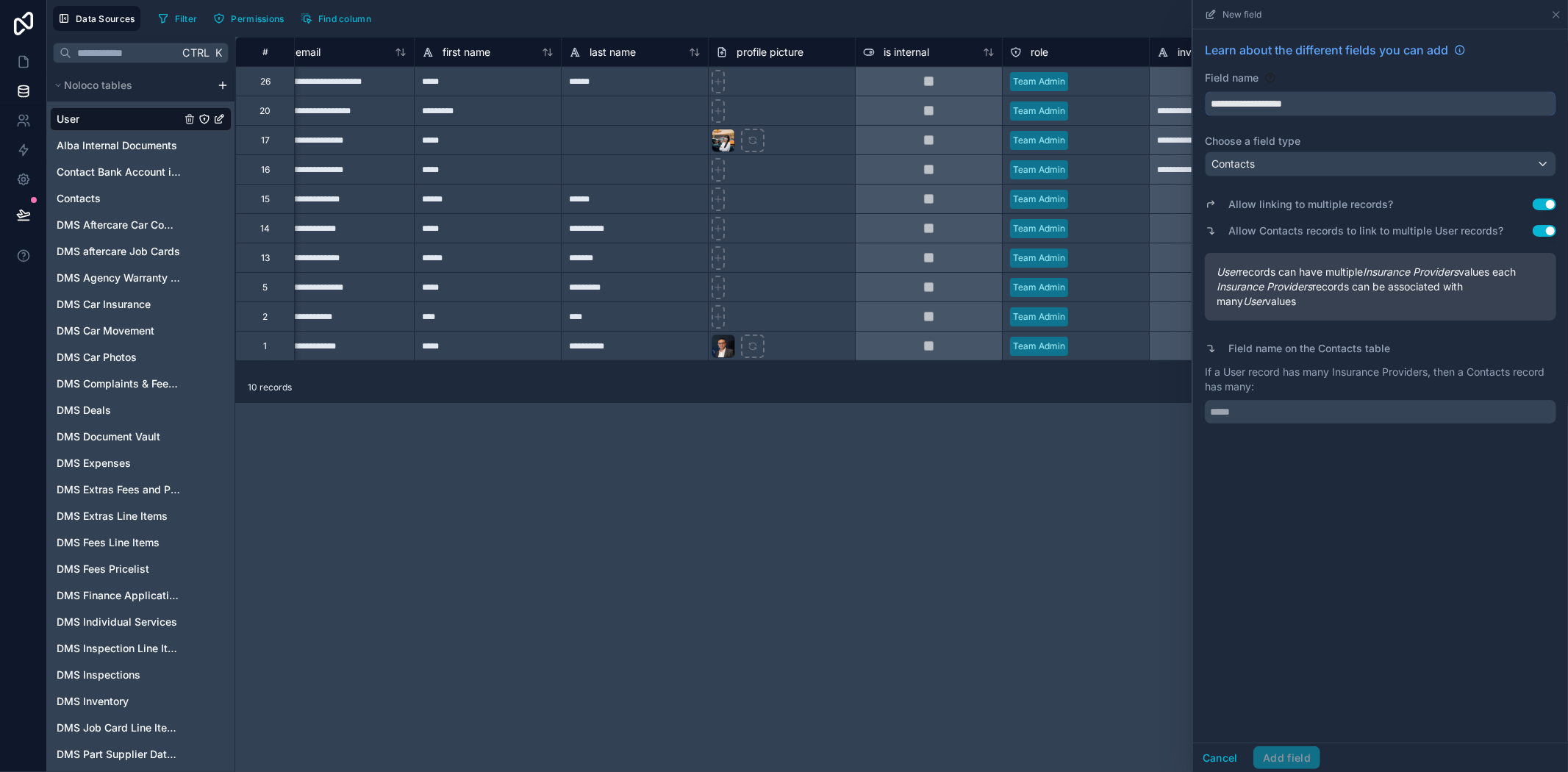
type input "**********"
click at [1319, 649] on div "**********" at bounding box center [1381, 386] width 375 height 713
click at [1288, 408] on input "text" at bounding box center [1381, 412] width 352 height 24
type input "*"
type input "**********"
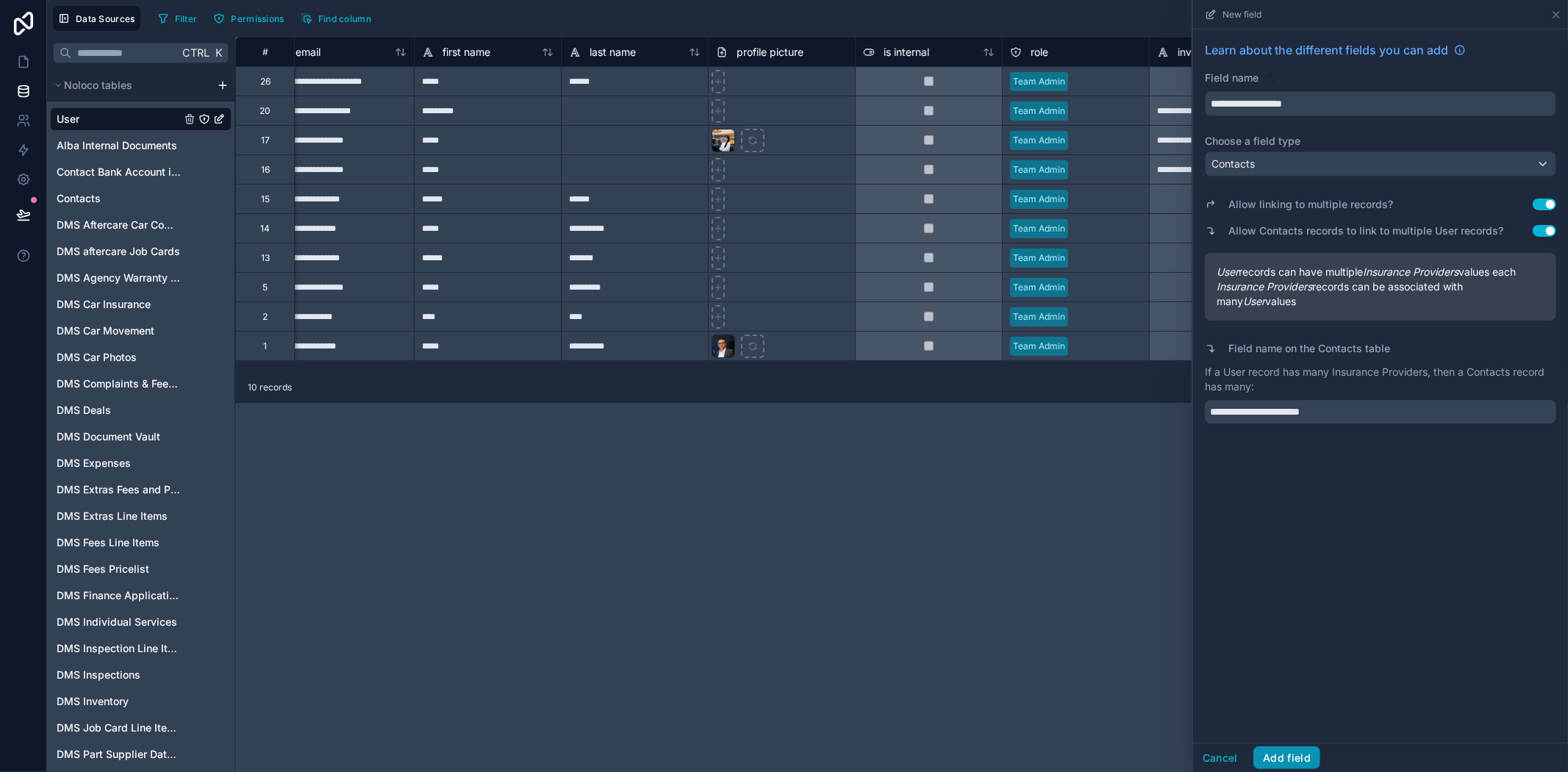
click at [1313, 759] on button "Add field" at bounding box center [1287, 758] width 67 height 24
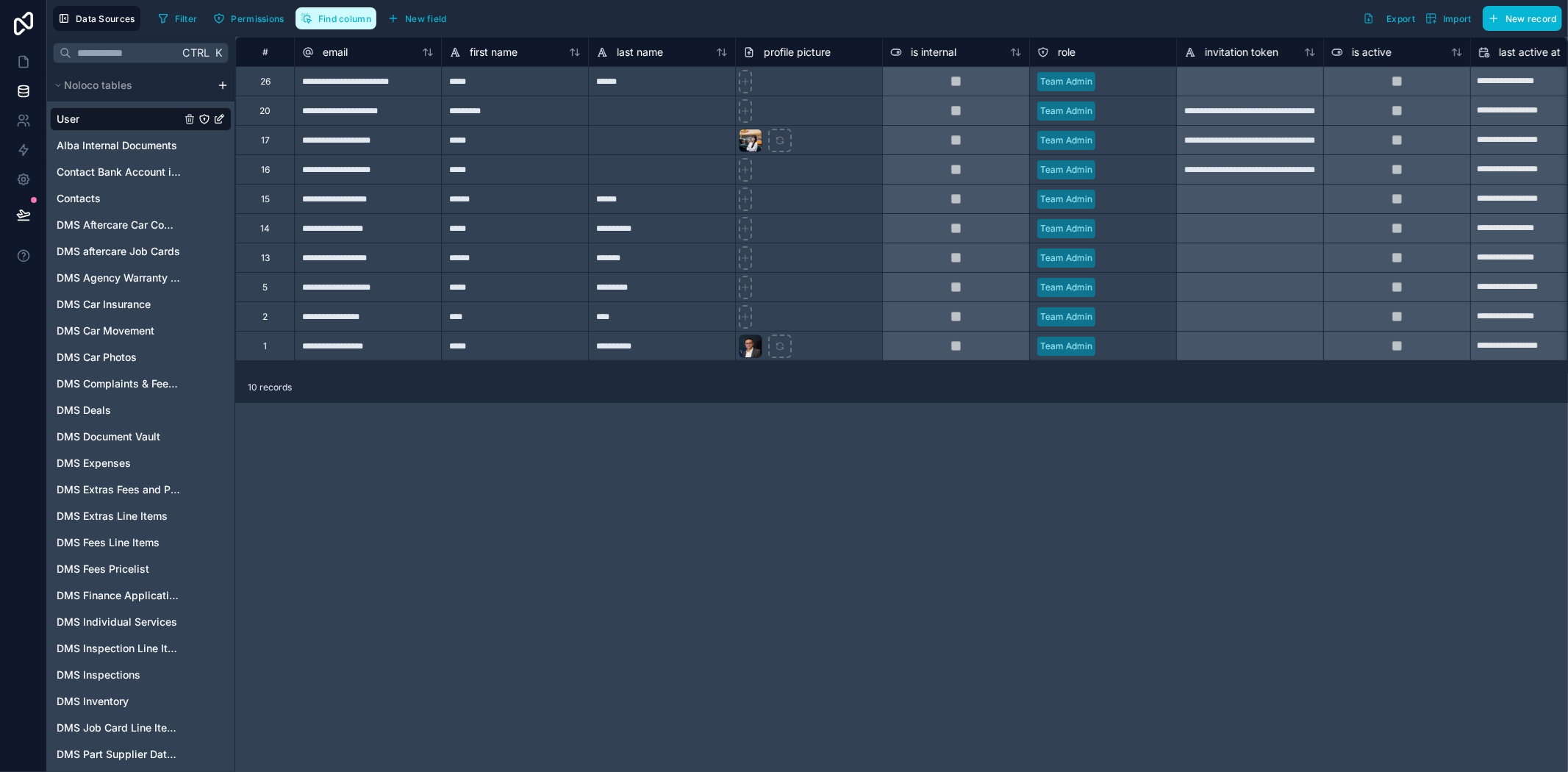
click at [344, 13] on span "Find column" at bounding box center [345, 19] width 53 height 11
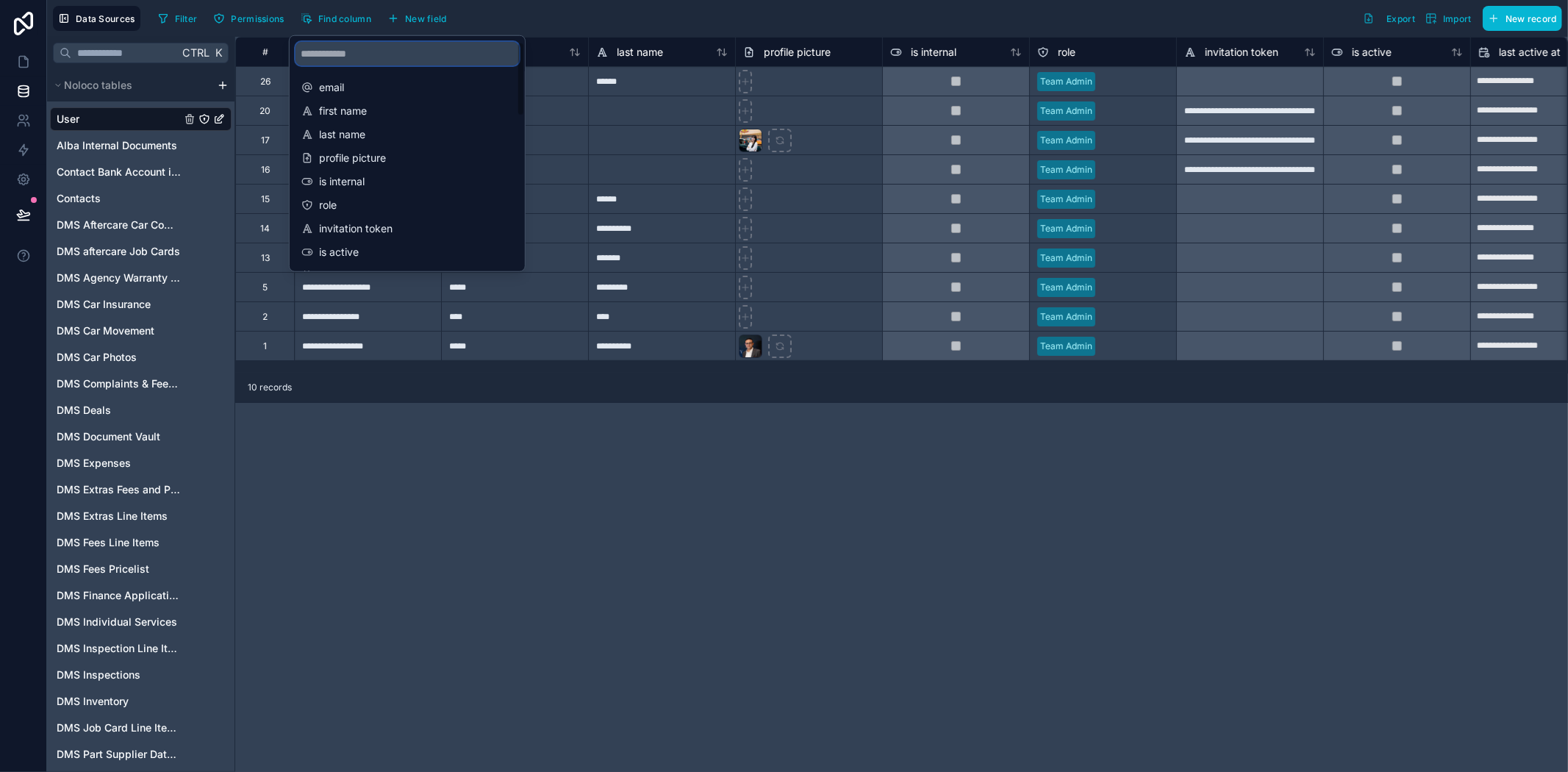
click at [416, 57] on input "scrollable content" at bounding box center [407, 54] width 224 height 24
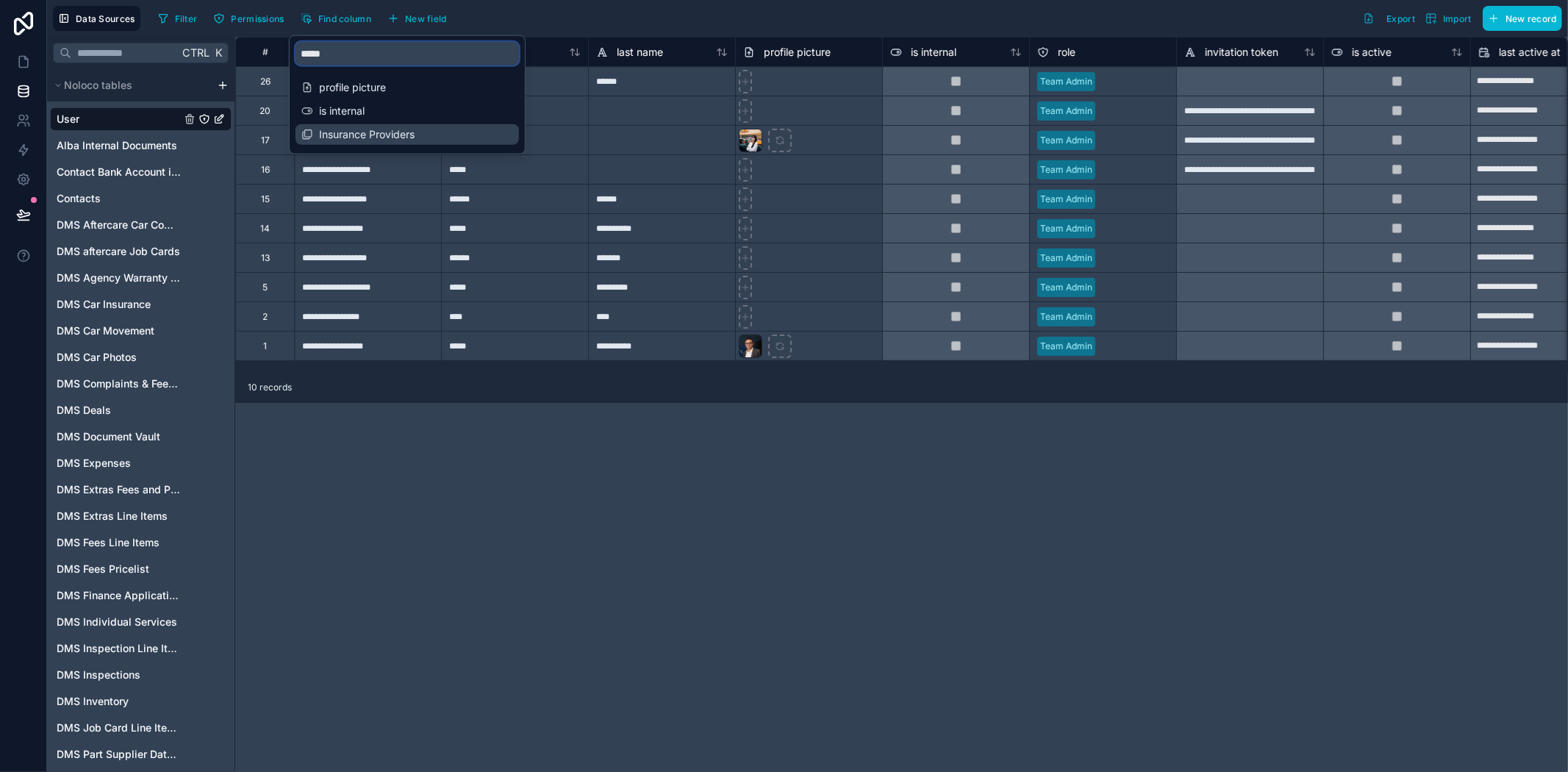
type input "*****"
click at [430, 131] on span "Insurance Providers" at bounding box center [408, 135] width 178 height 15
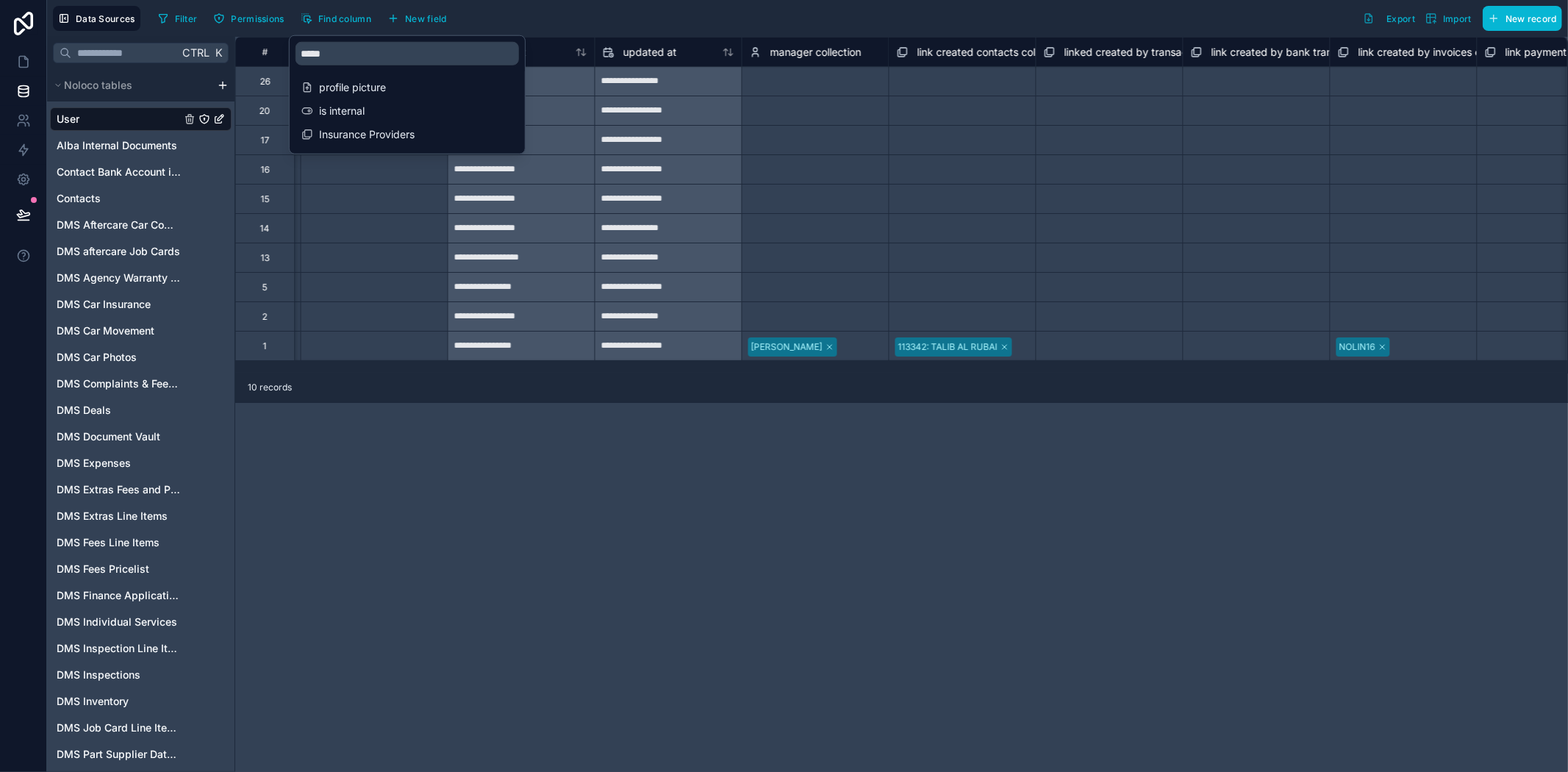
scroll to position [0, 2353]
click at [983, 509] on div "**********" at bounding box center [902, 404] width 1333 height 735
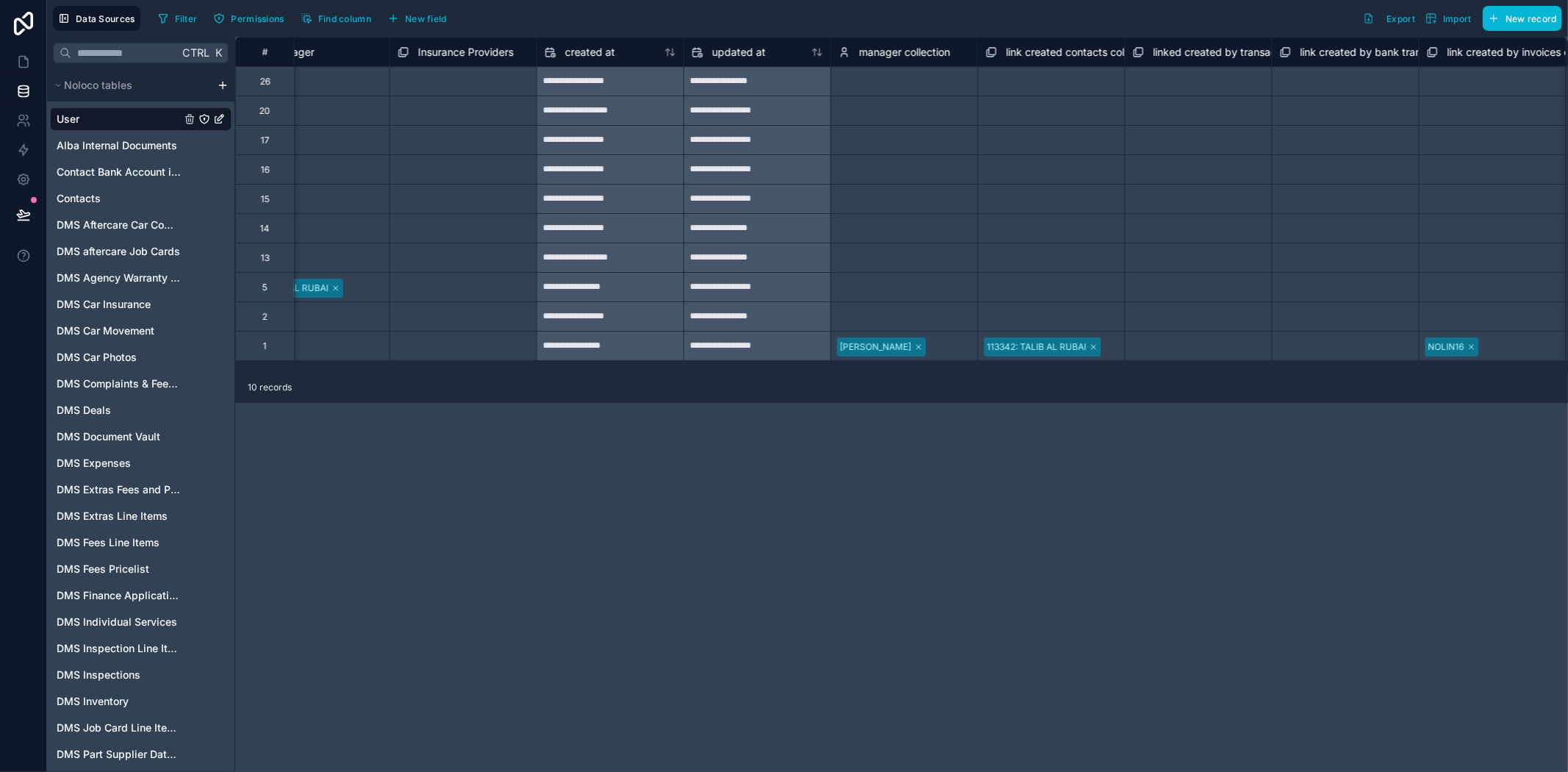
scroll to position [0, 2233]
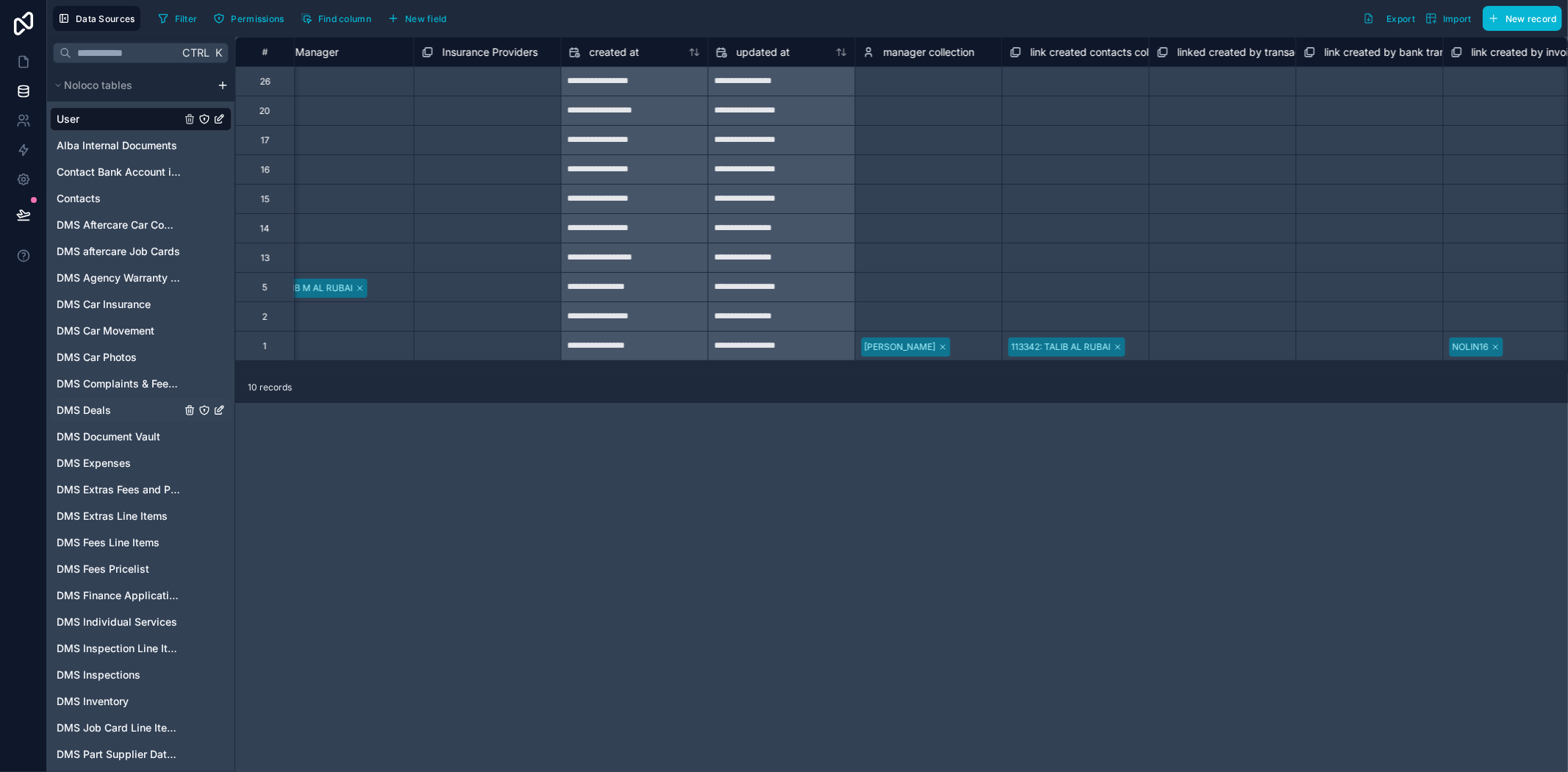
click at [88, 410] on span "DMS Deals" at bounding box center [83, 410] width 54 height 15
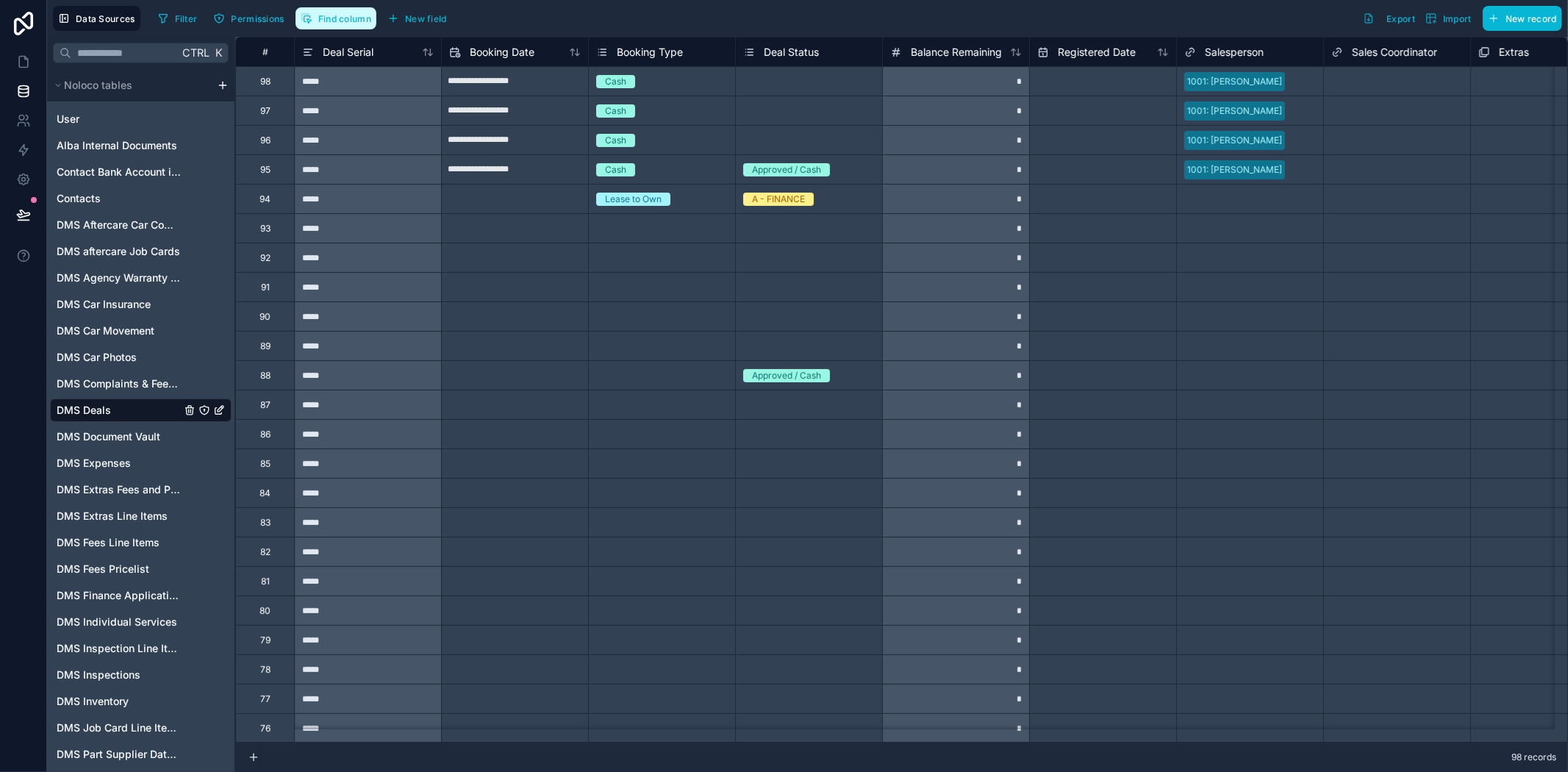
click at [335, 15] on span "Find column" at bounding box center [345, 19] width 53 height 11
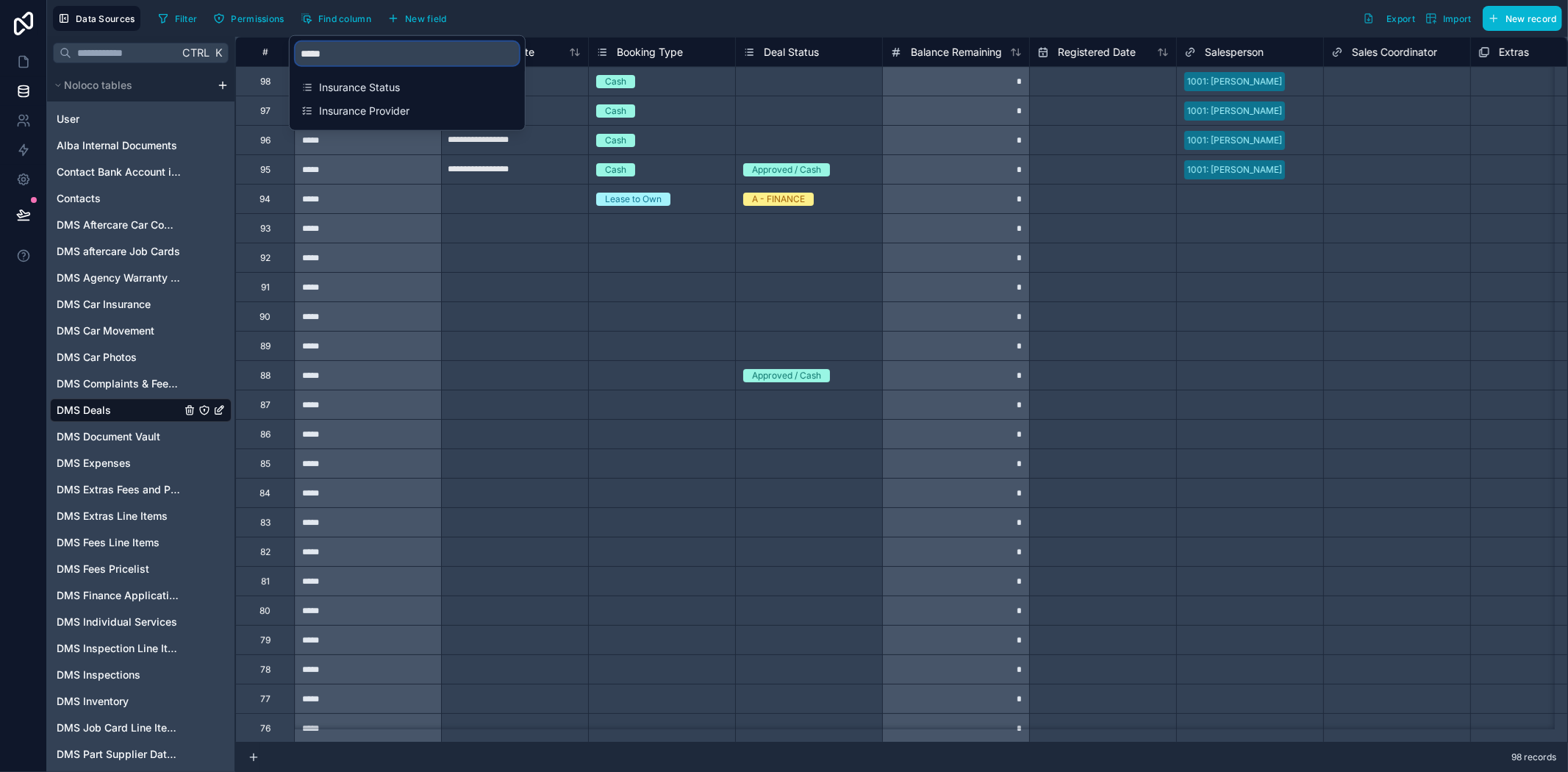
click at [371, 47] on input "*****" at bounding box center [407, 54] width 224 height 24
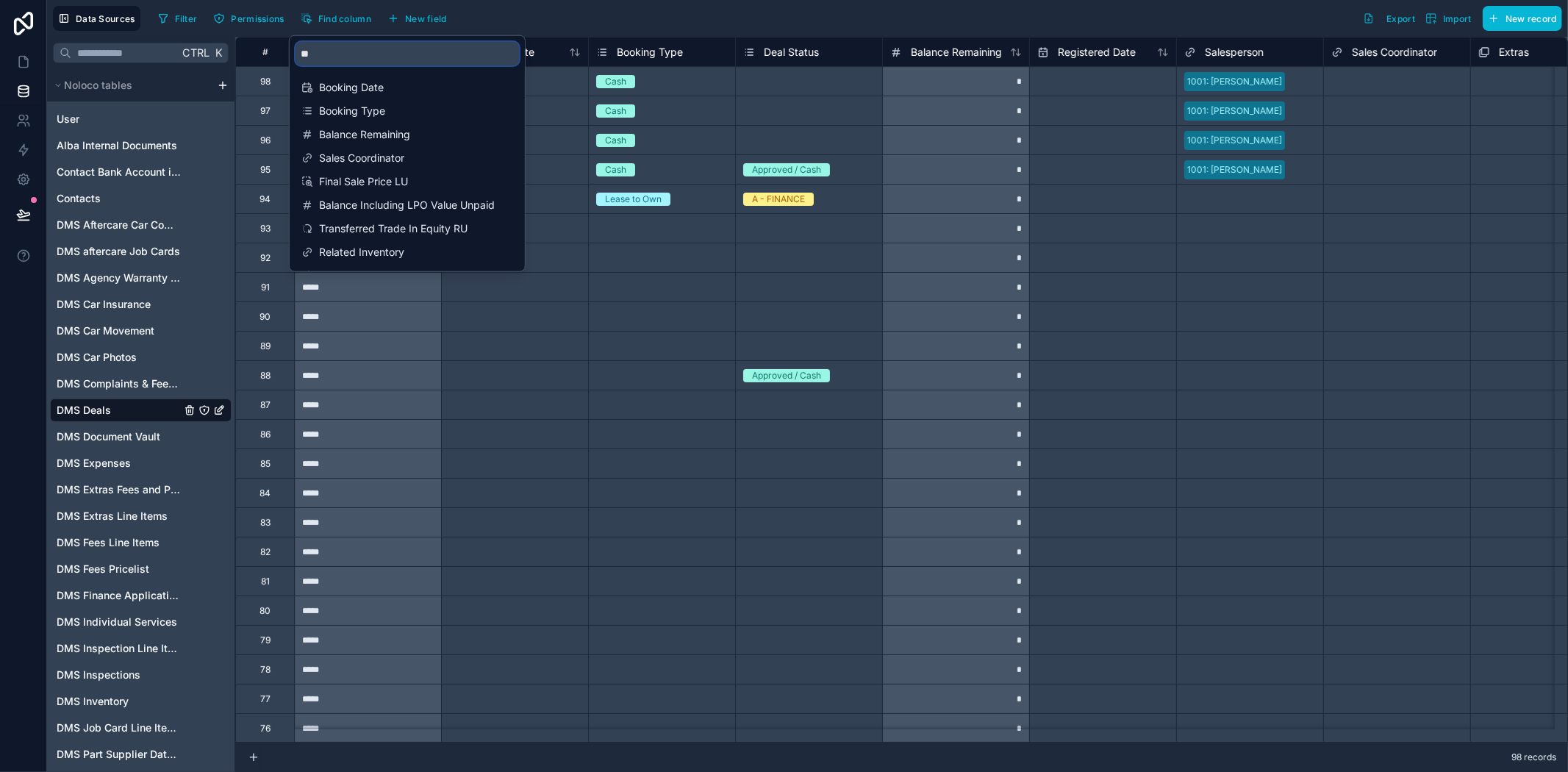
type input "*"
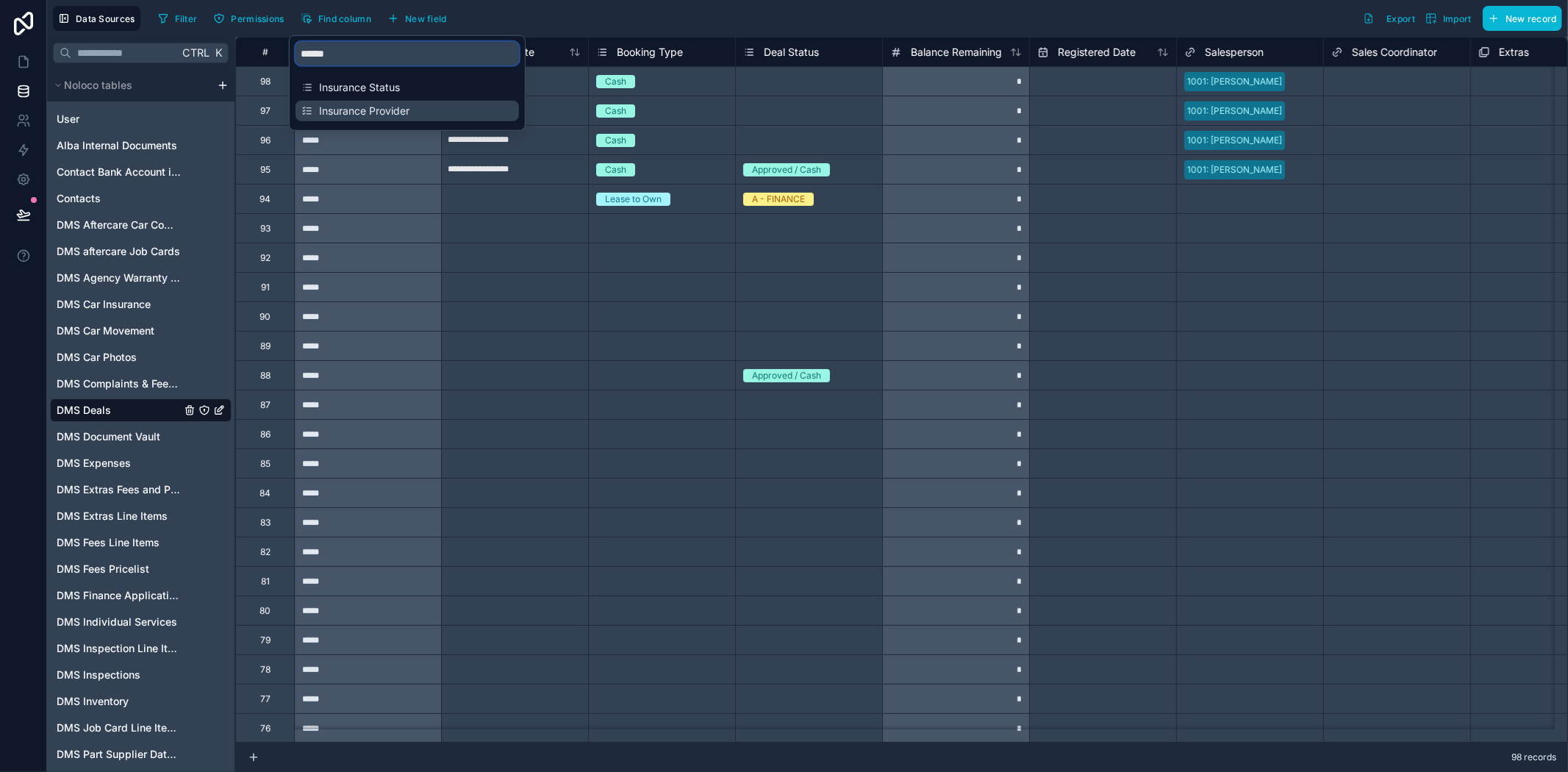
type input "******"
click at [413, 108] on span "Insurance Provider" at bounding box center [408, 111] width 178 height 15
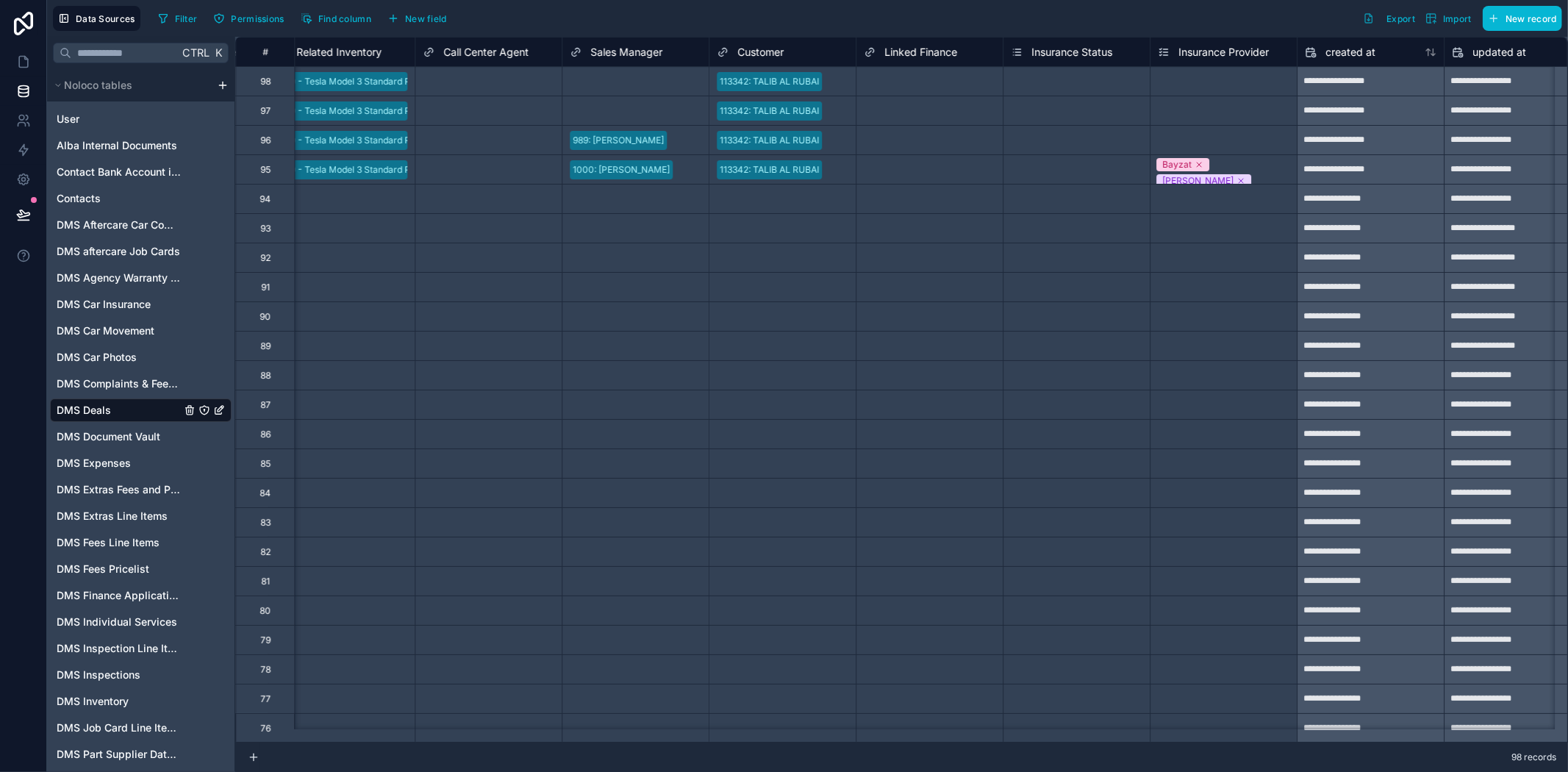
scroll to position [0, 3240]
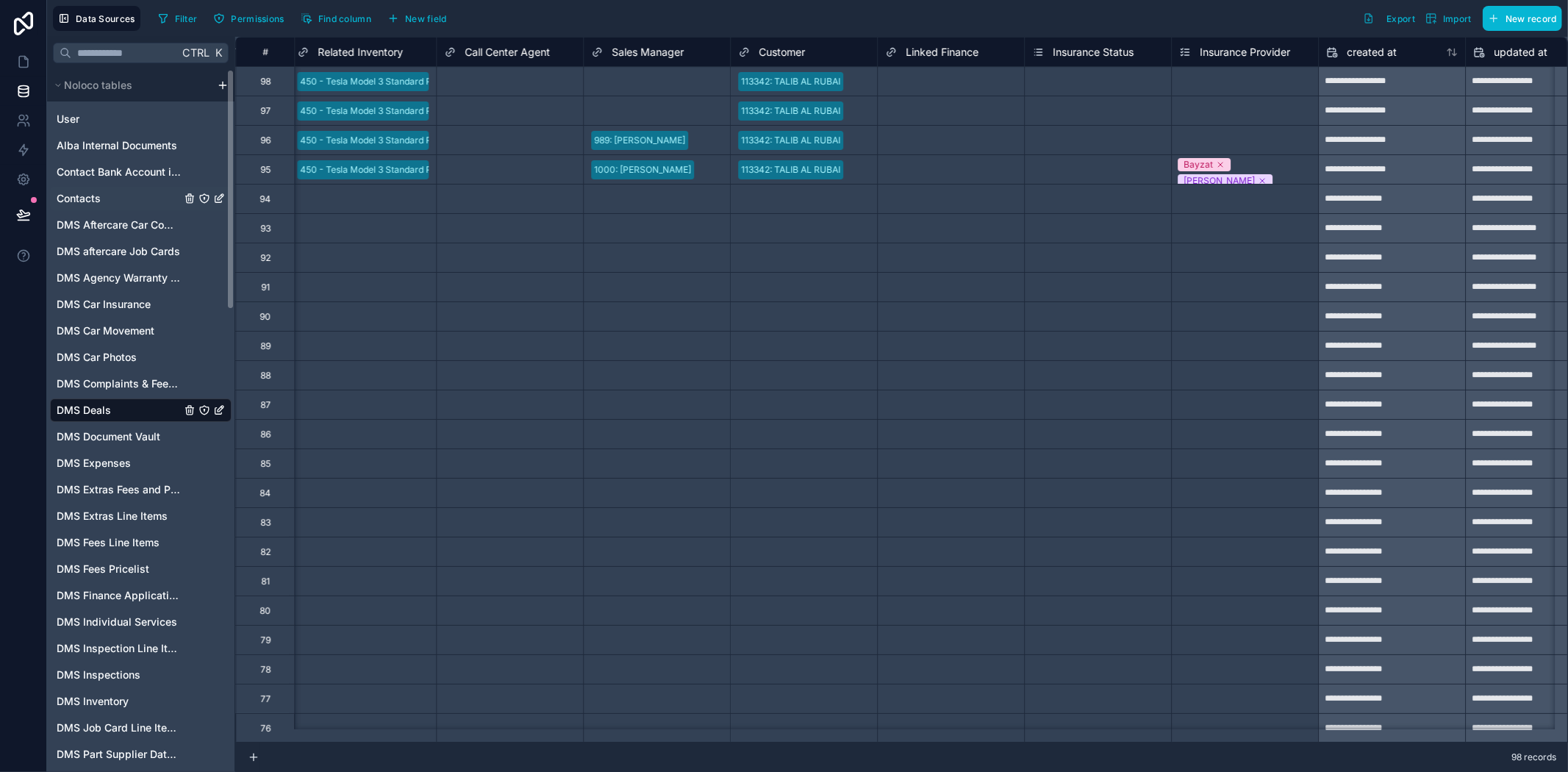
click at [86, 199] on span "Contacts" at bounding box center [78, 198] width 44 height 15
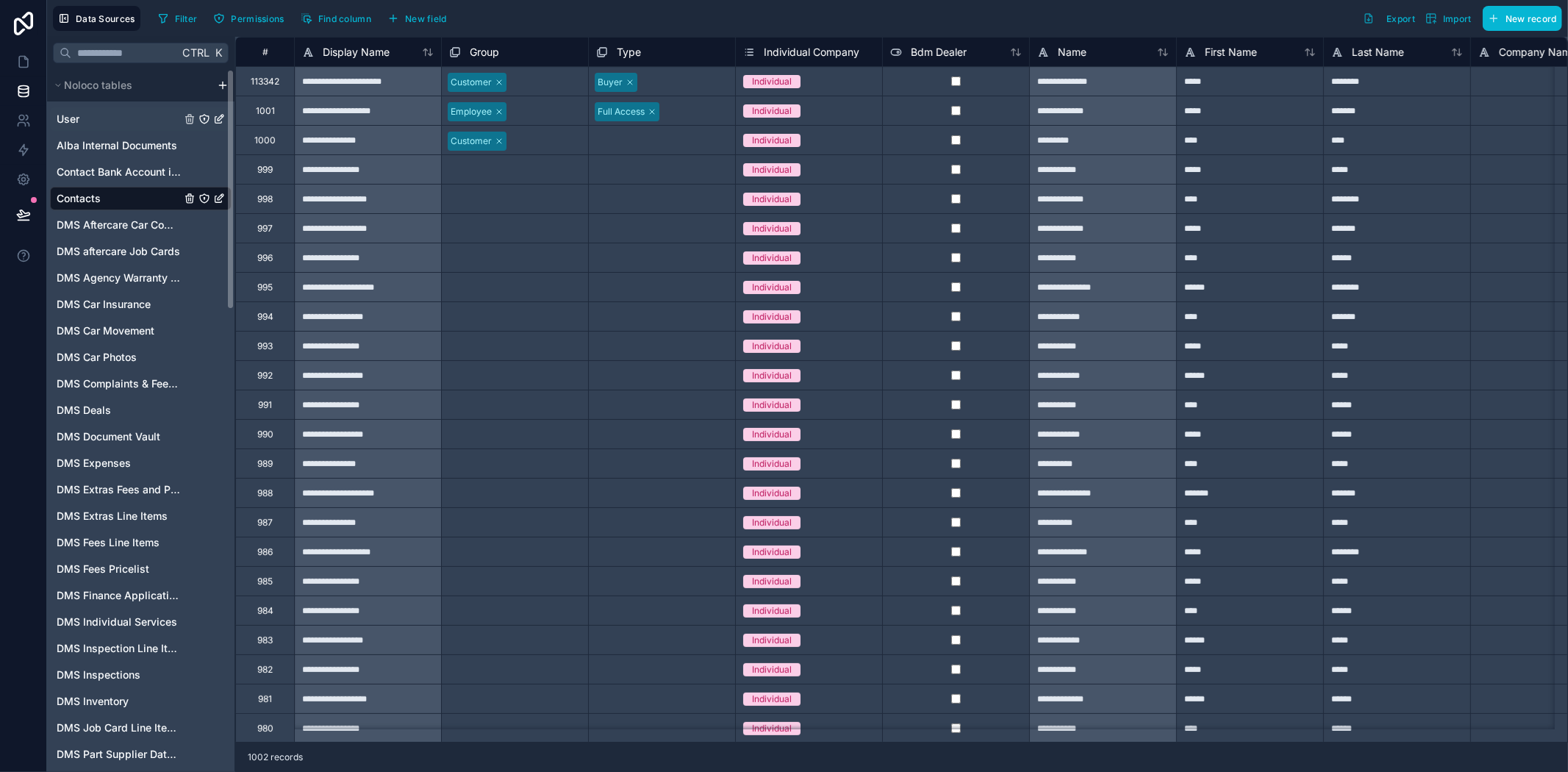
click at [72, 127] on div "User" at bounding box center [141, 119] width 181 height 24
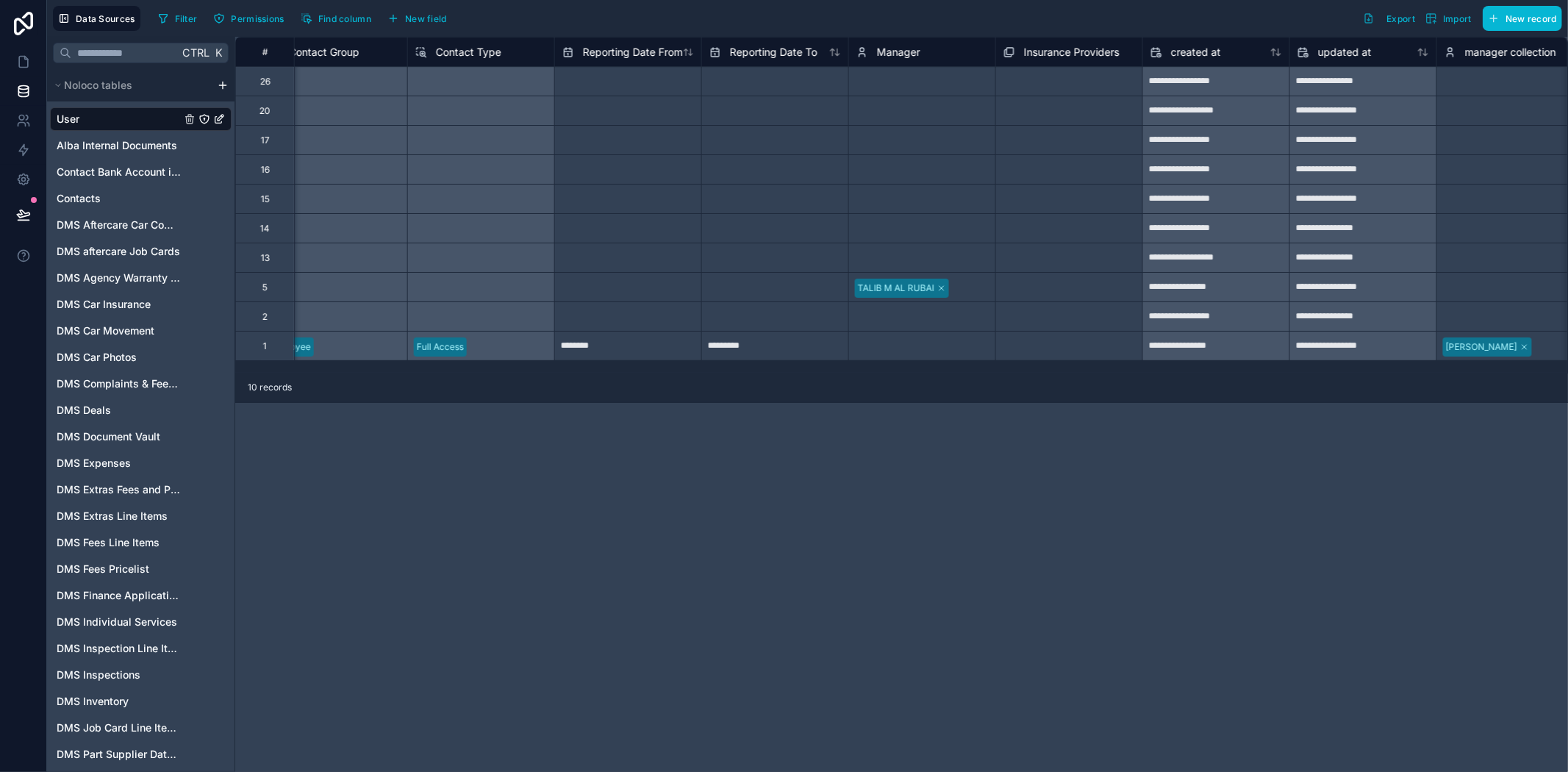
scroll to position [0, 1657]
click at [1071, 53] on span "Insurance Providers" at bounding box center [1065, 53] width 96 height 15
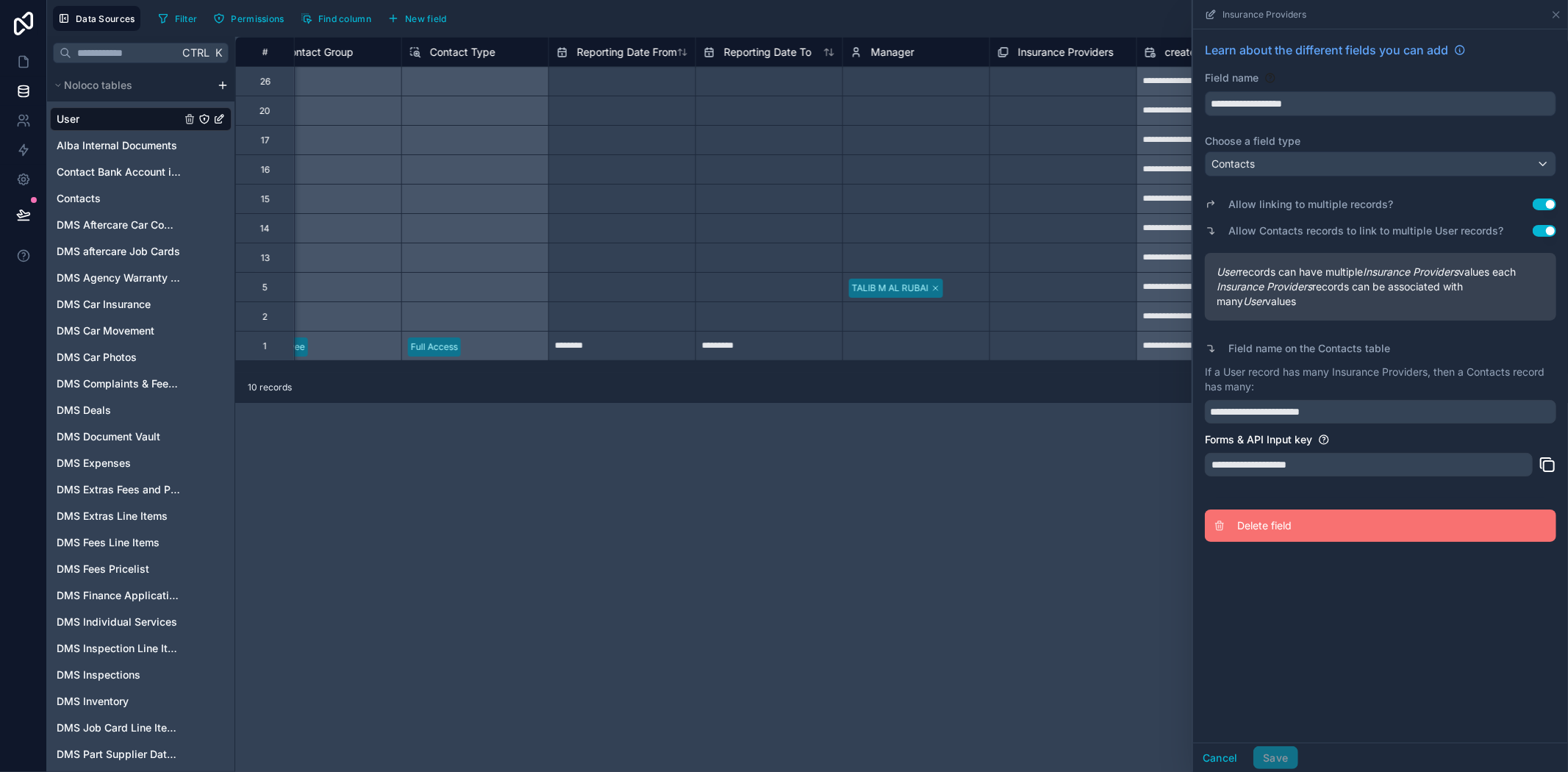
click at [1273, 517] on button "Delete field" at bounding box center [1381, 526] width 352 height 33
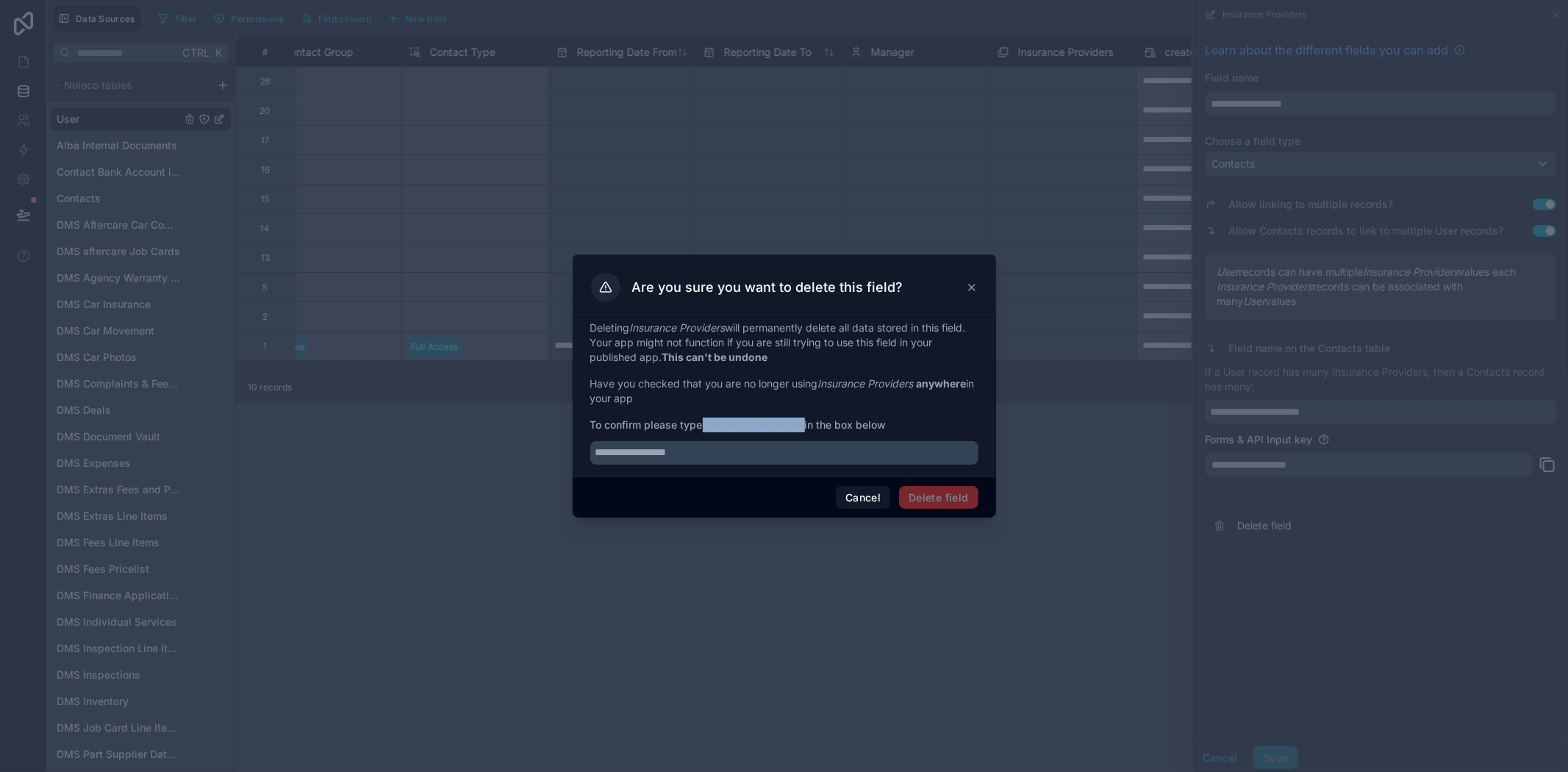
drag, startPoint x: 703, startPoint y: 424, endPoint x: 807, endPoint y: 422, distance: 104.0
click at [807, 422] on span "To confirm please type Insurance Providers in the box below" at bounding box center [784, 425] width 388 height 15
copy span "Insurance Providers"
click at [744, 453] on input "text" at bounding box center [784, 453] width 388 height 24
paste input "**********"
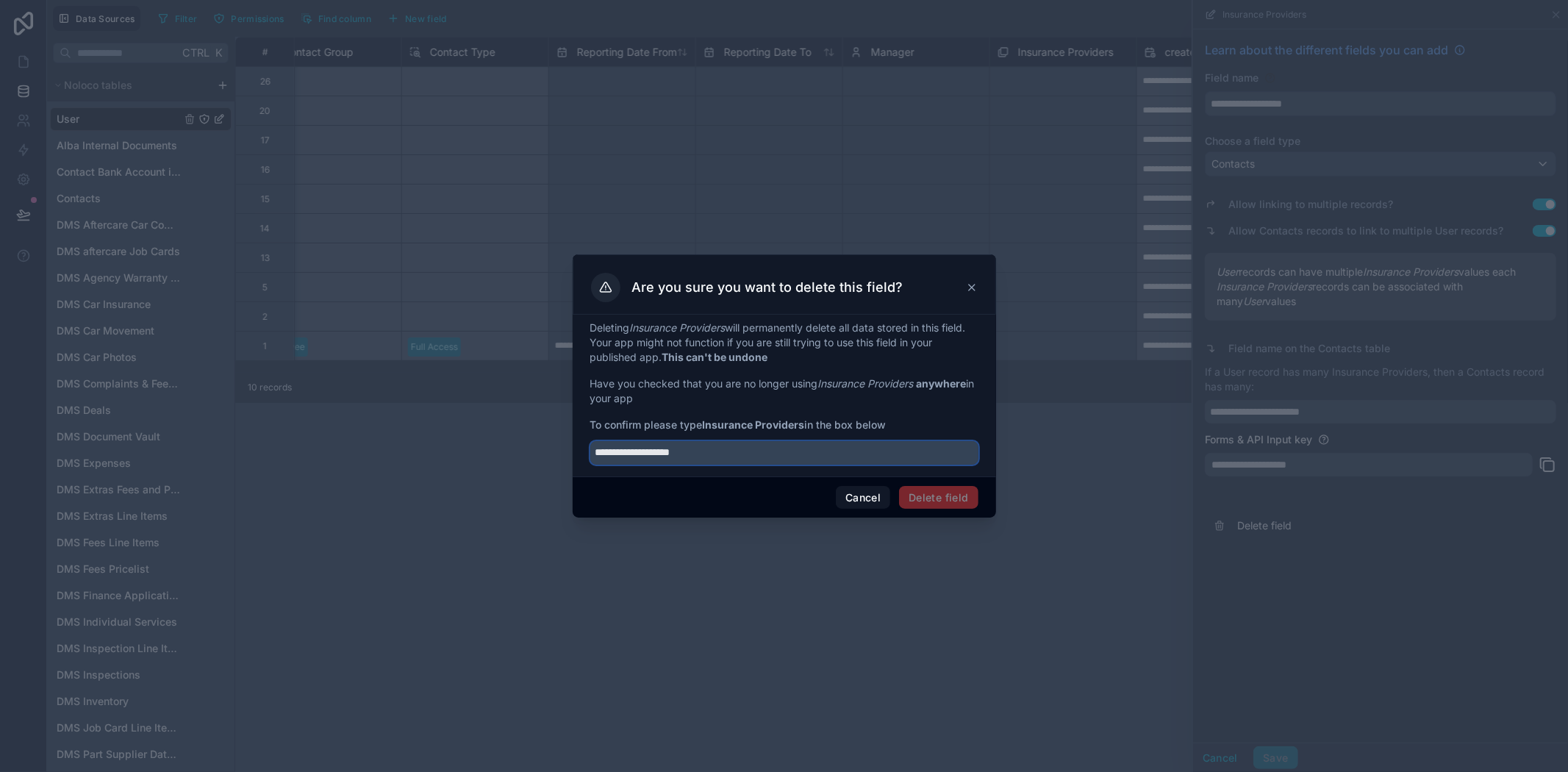
click at [597, 452] on input "**********" at bounding box center [784, 453] width 388 height 24
type input "**********"
click at [934, 496] on button "Delete field" at bounding box center [939, 497] width 78 height 24
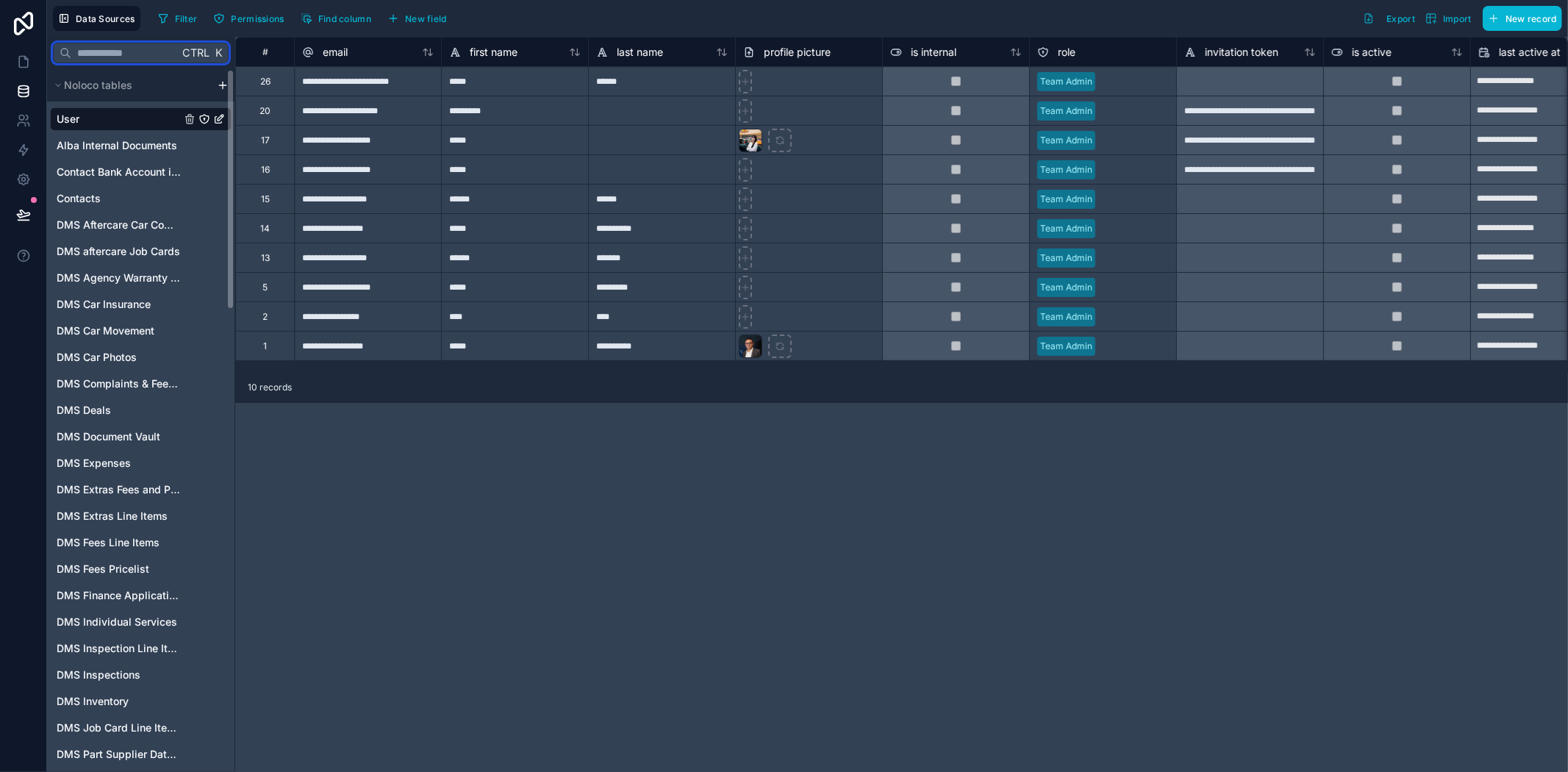
click at [94, 61] on input "text" at bounding box center [124, 53] width 107 height 27
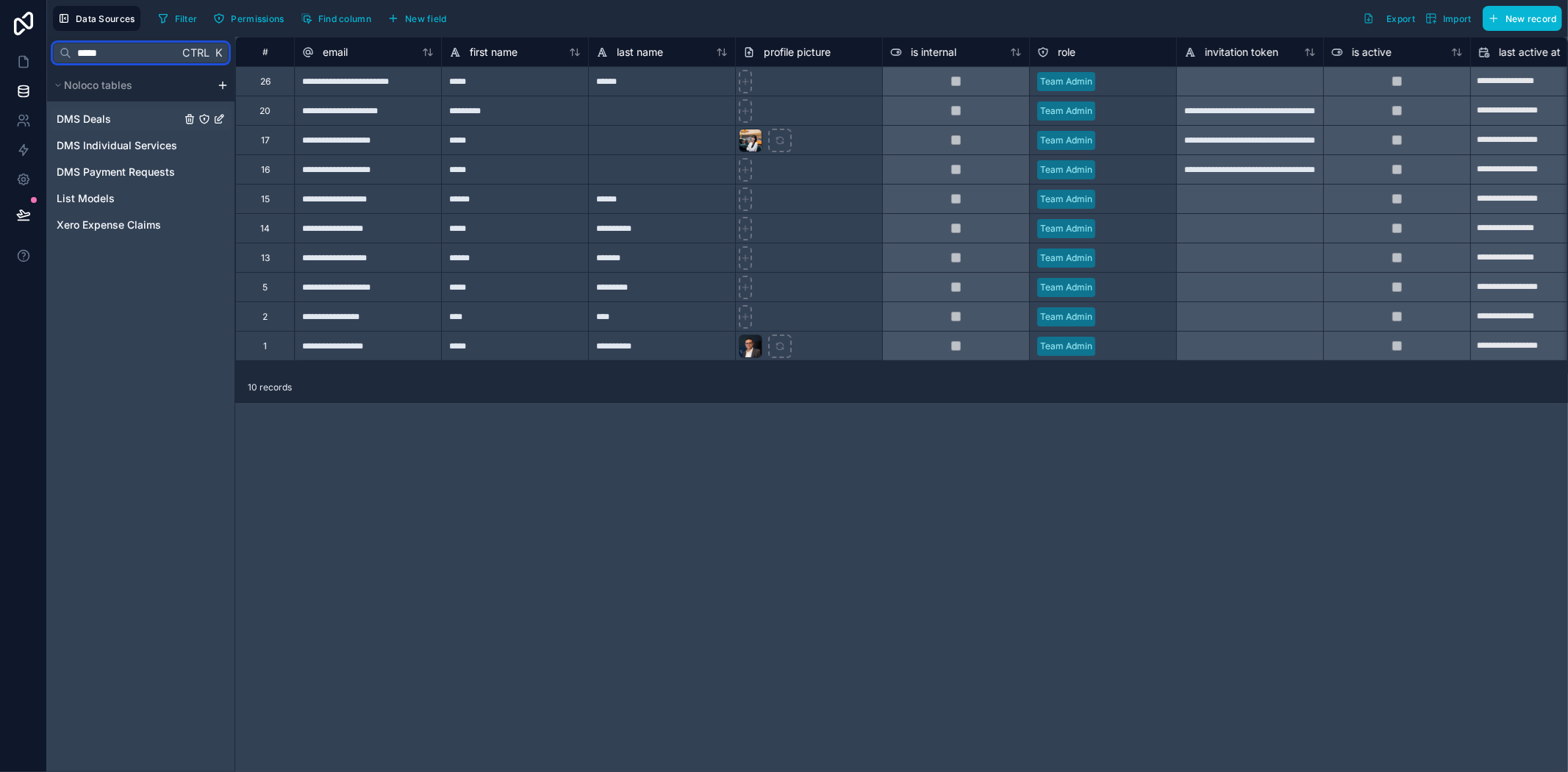
type input "*****"
click at [122, 124] on div "DMS Deals" at bounding box center [141, 119] width 181 height 24
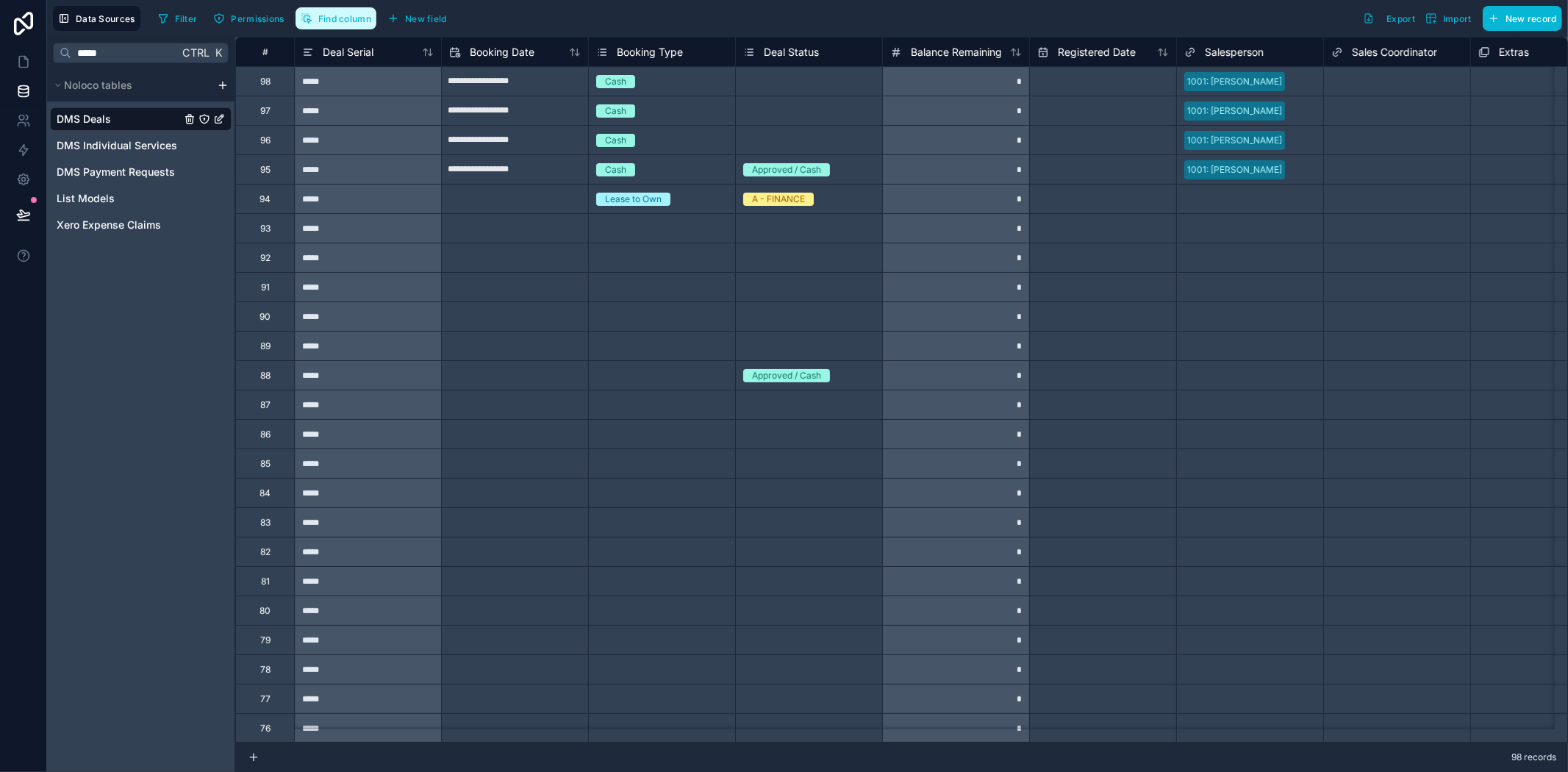
click at [324, 23] on span "Find column" at bounding box center [345, 19] width 53 height 11
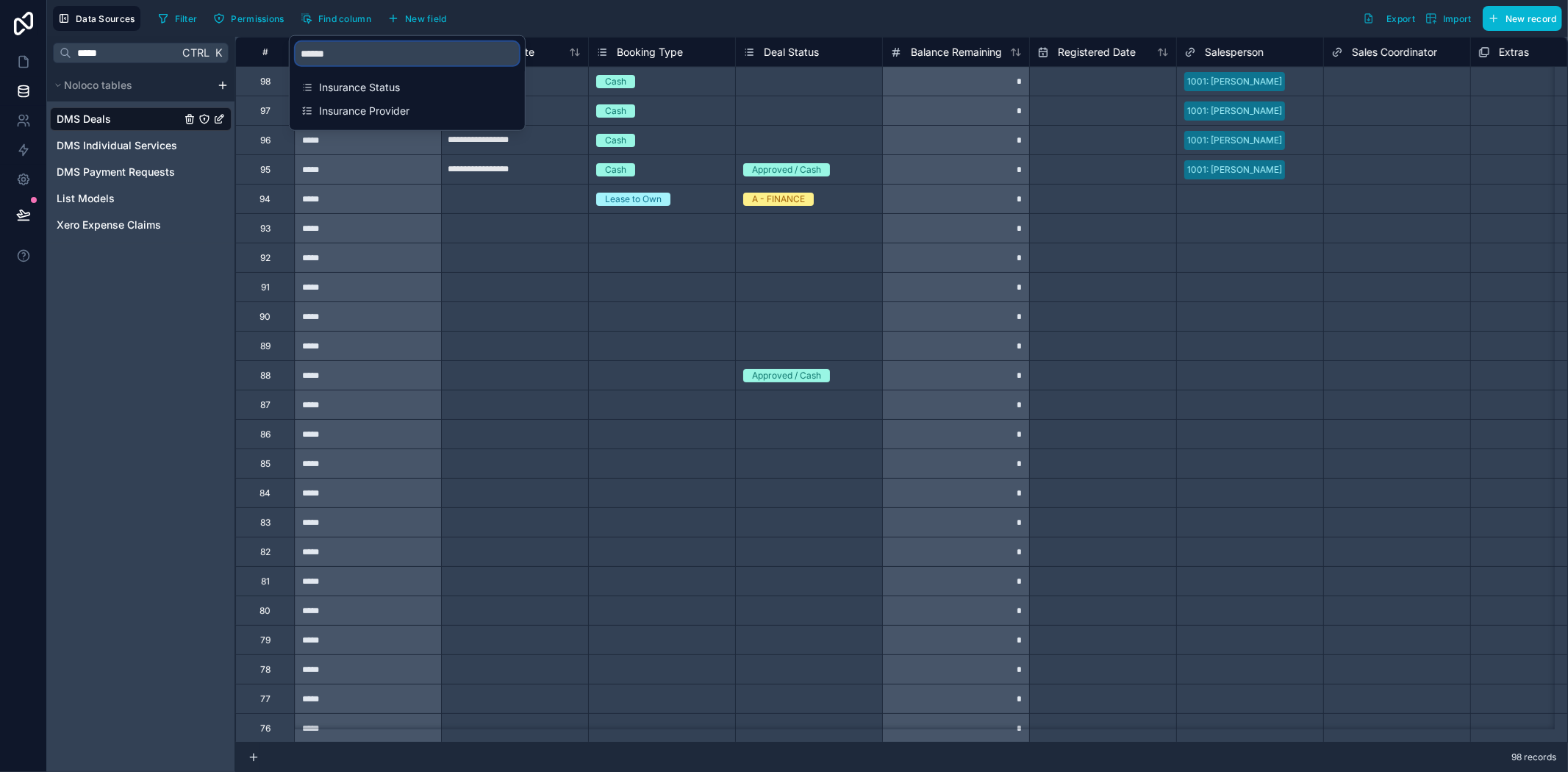
drag, startPoint x: 375, startPoint y: 53, endPoint x: 129, endPoint y: 47, distance: 246.1
click at [127, 46] on div "**********" at bounding box center [808, 386] width 1521 height 772
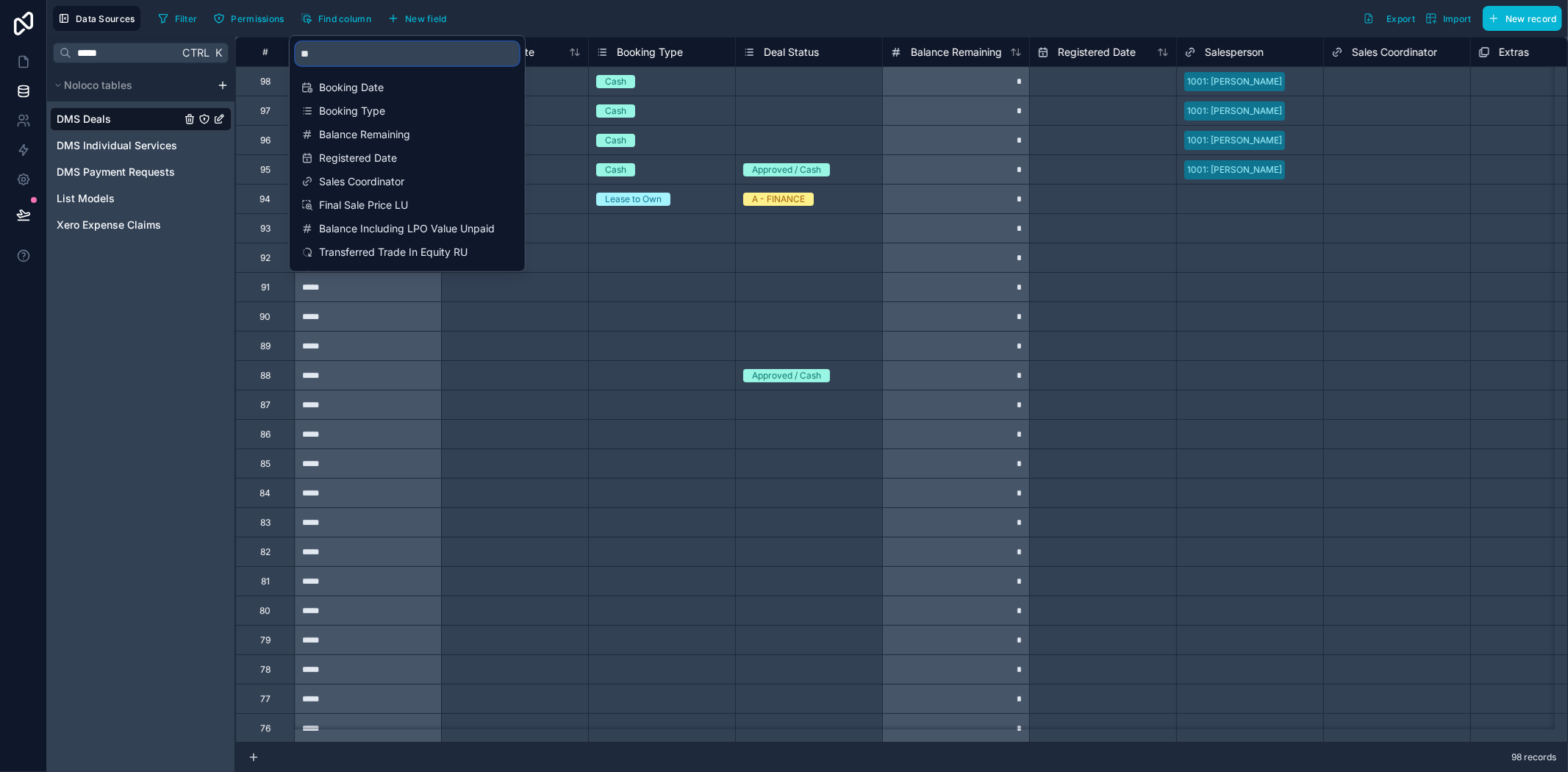
type input "*"
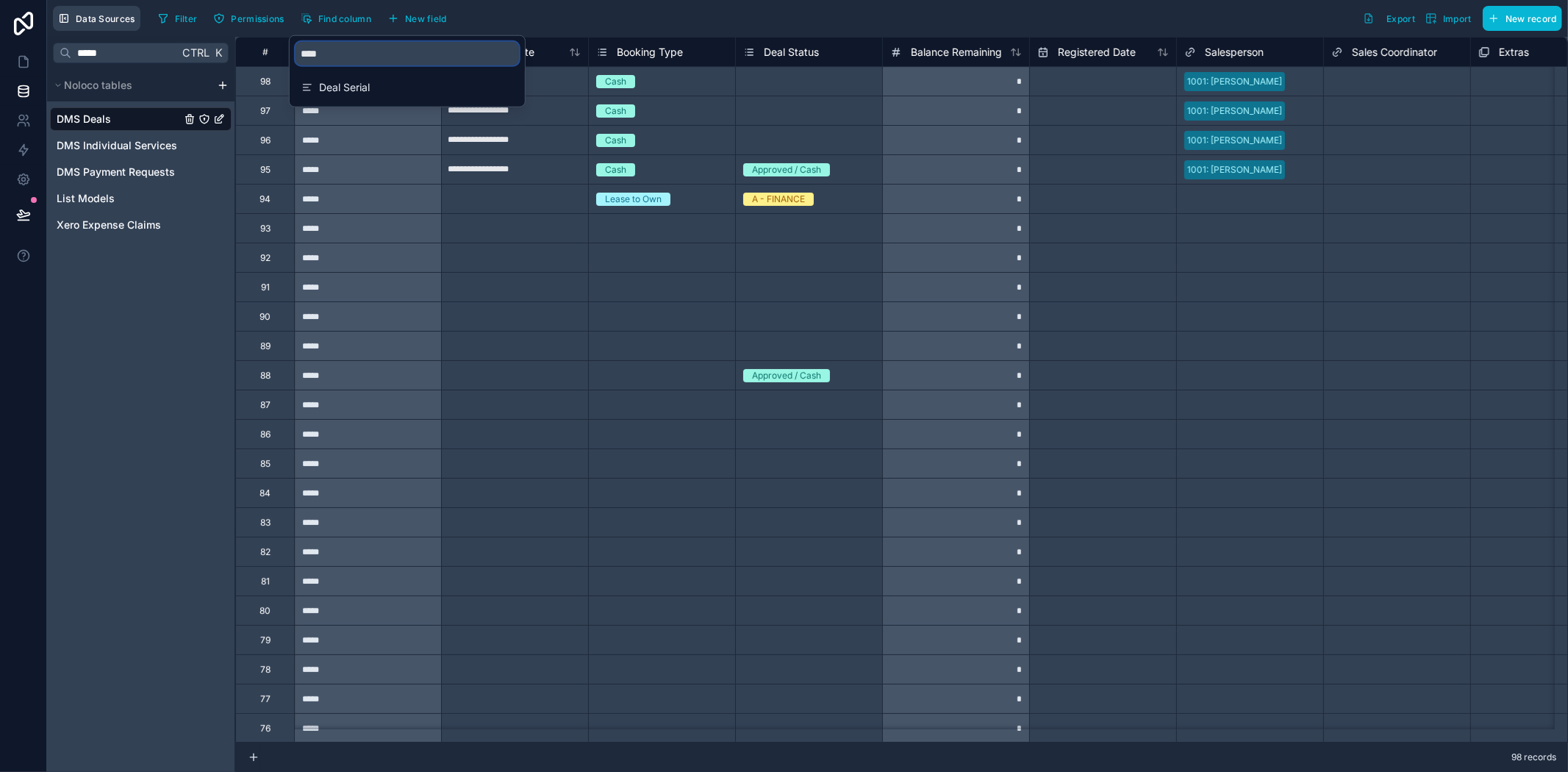
drag, startPoint x: 458, startPoint y: 46, endPoint x: 81, endPoint y: 28, distance: 377.4
click at [81, 28] on div "**********" at bounding box center [808, 386] width 1521 height 772
click at [333, 42] on input "****" at bounding box center [407, 54] width 224 height 24
click at [332, 50] on input "****" at bounding box center [407, 54] width 224 height 24
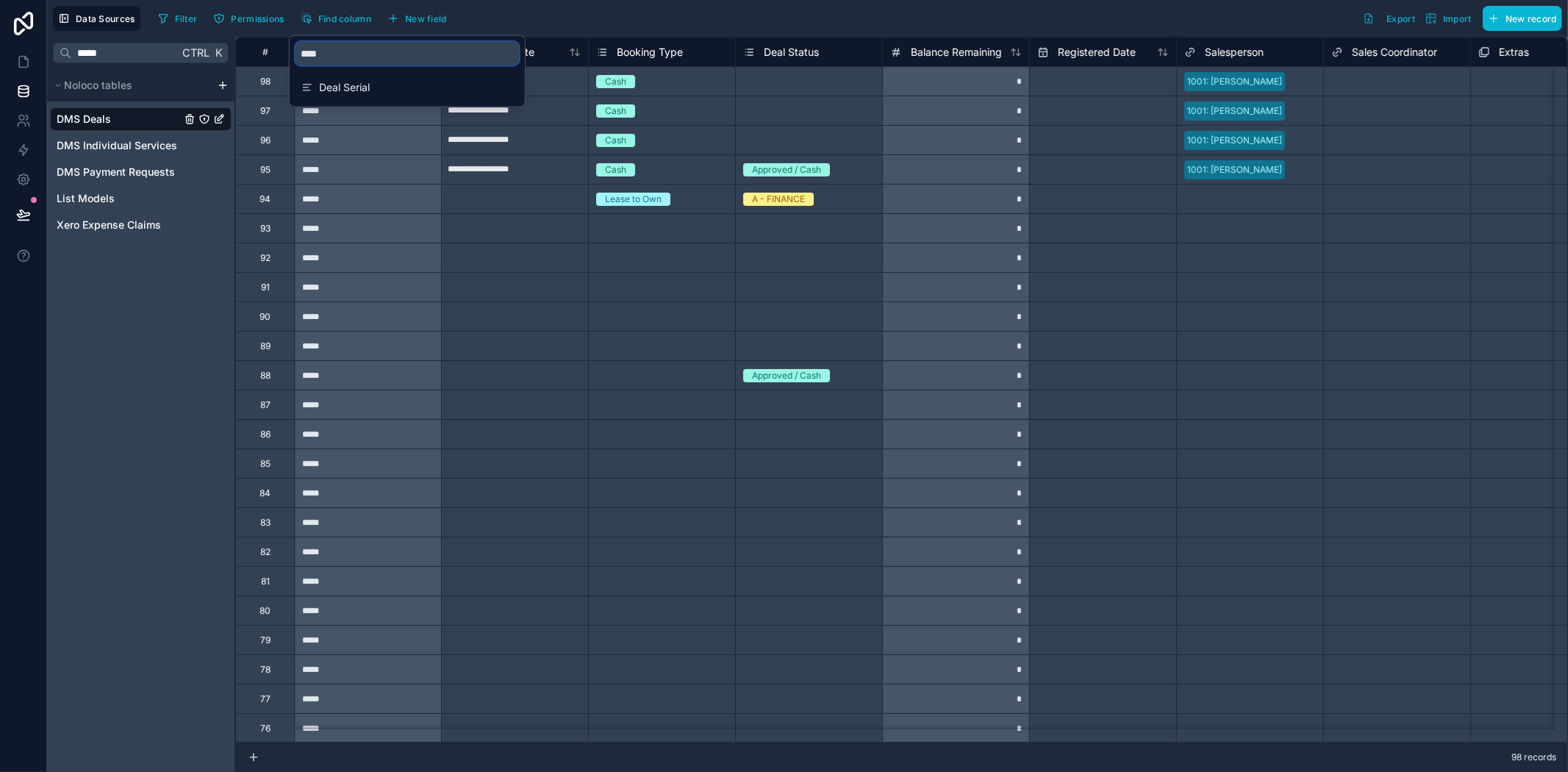
type input "***"
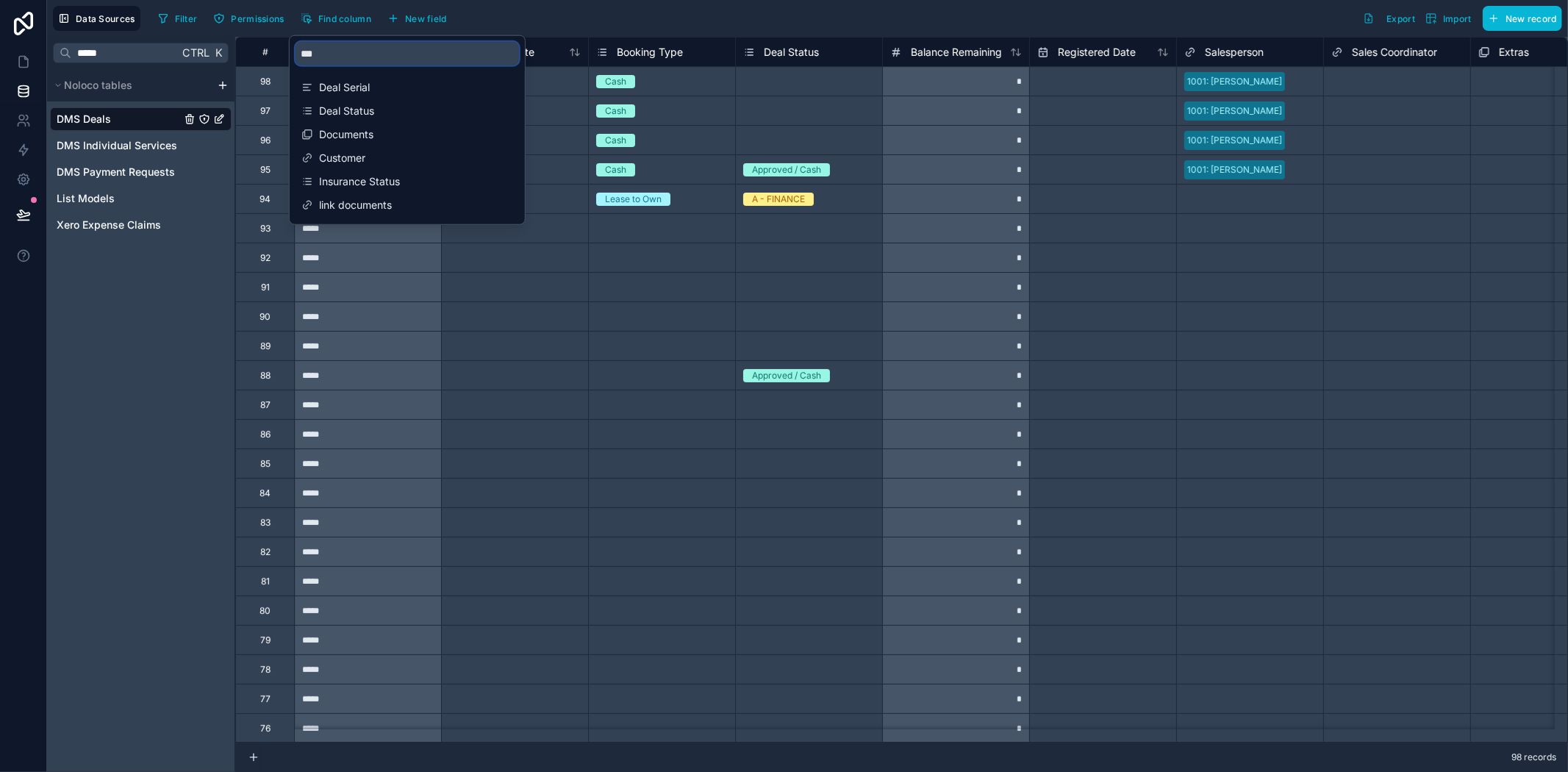
drag, startPoint x: 326, startPoint y: 54, endPoint x: 295, endPoint y: 54, distance: 31.0
click at [295, 54] on input "***" at bounding box center [407, 54] width 224 height 24
click at [788, 23] on div "Filter Permissions Find column New field Export Import New record" at bounding box center [857, 19] width 1410 height 25
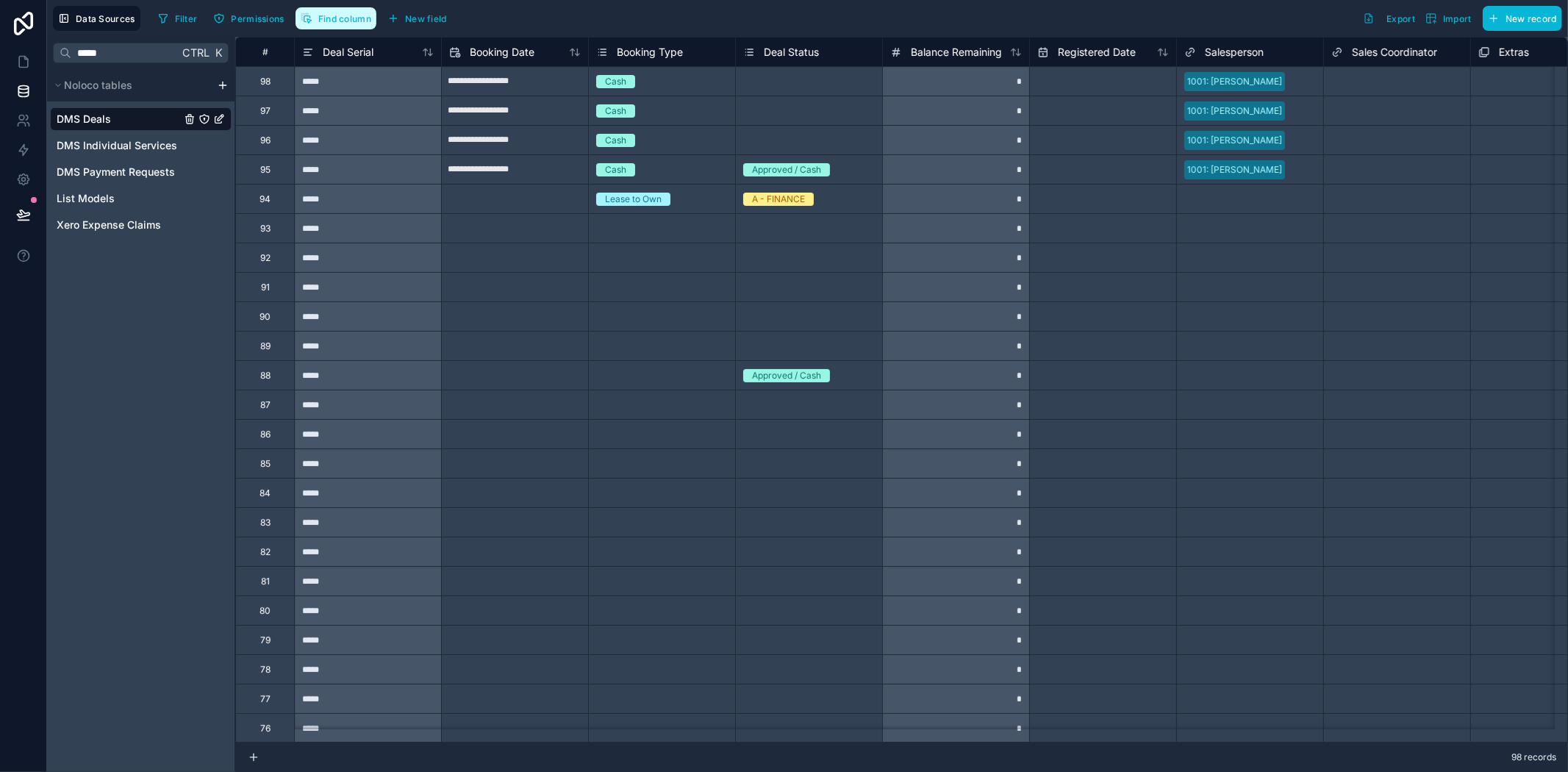
click at [347, 27] on button "Find column" at bounding box center [335, 19] width 81 height 22
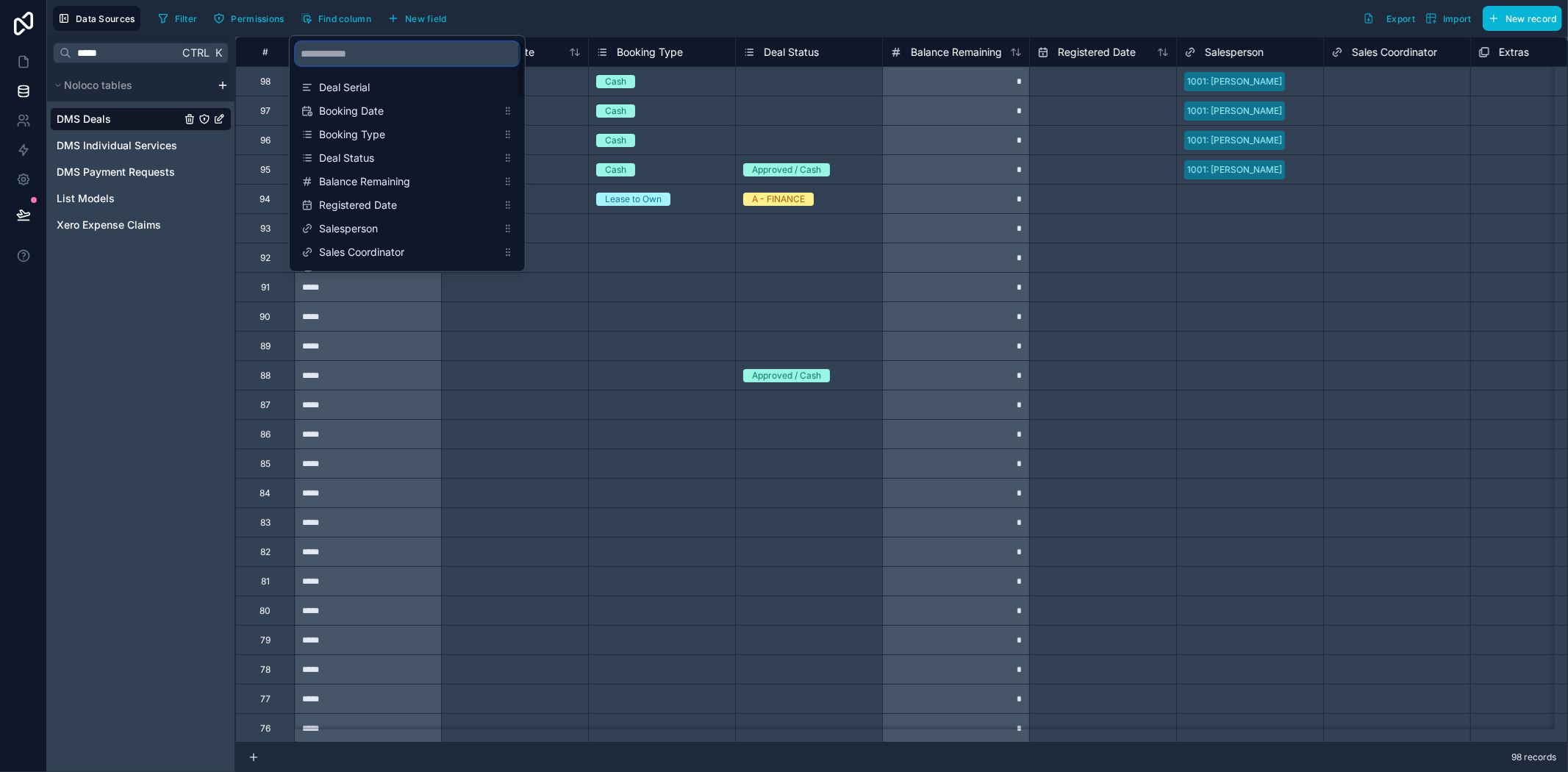
click at [399, 53] on input "scrollable content" at bounding box center [407, 54] width 224 height 24
click at [371, 58] on input "***" at bounding box center [407, 54] width 224 height 24
type input "*"
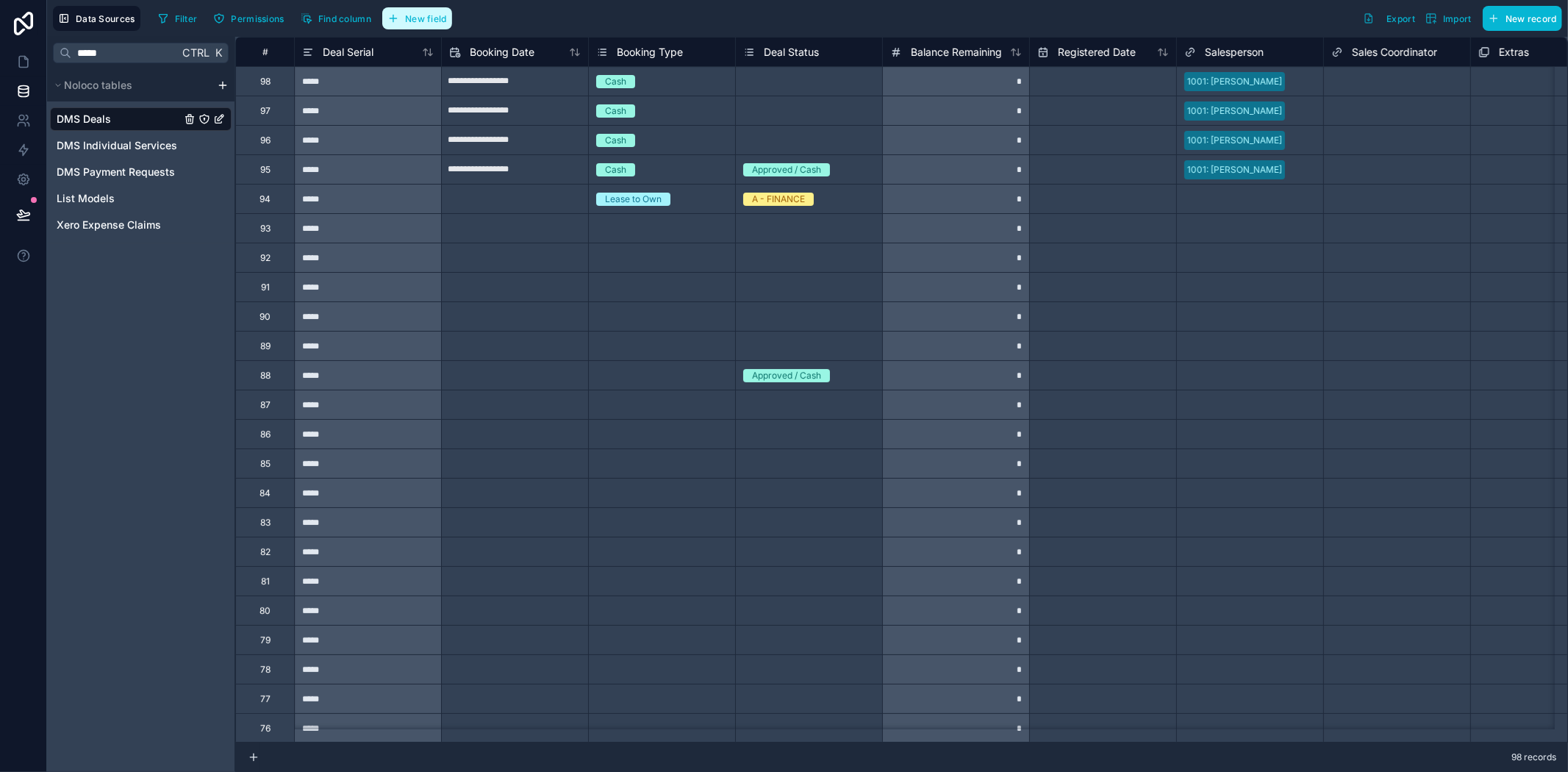
click at [409, 10] on button "New field" at bounding box center [417, 19] width 70 height 22
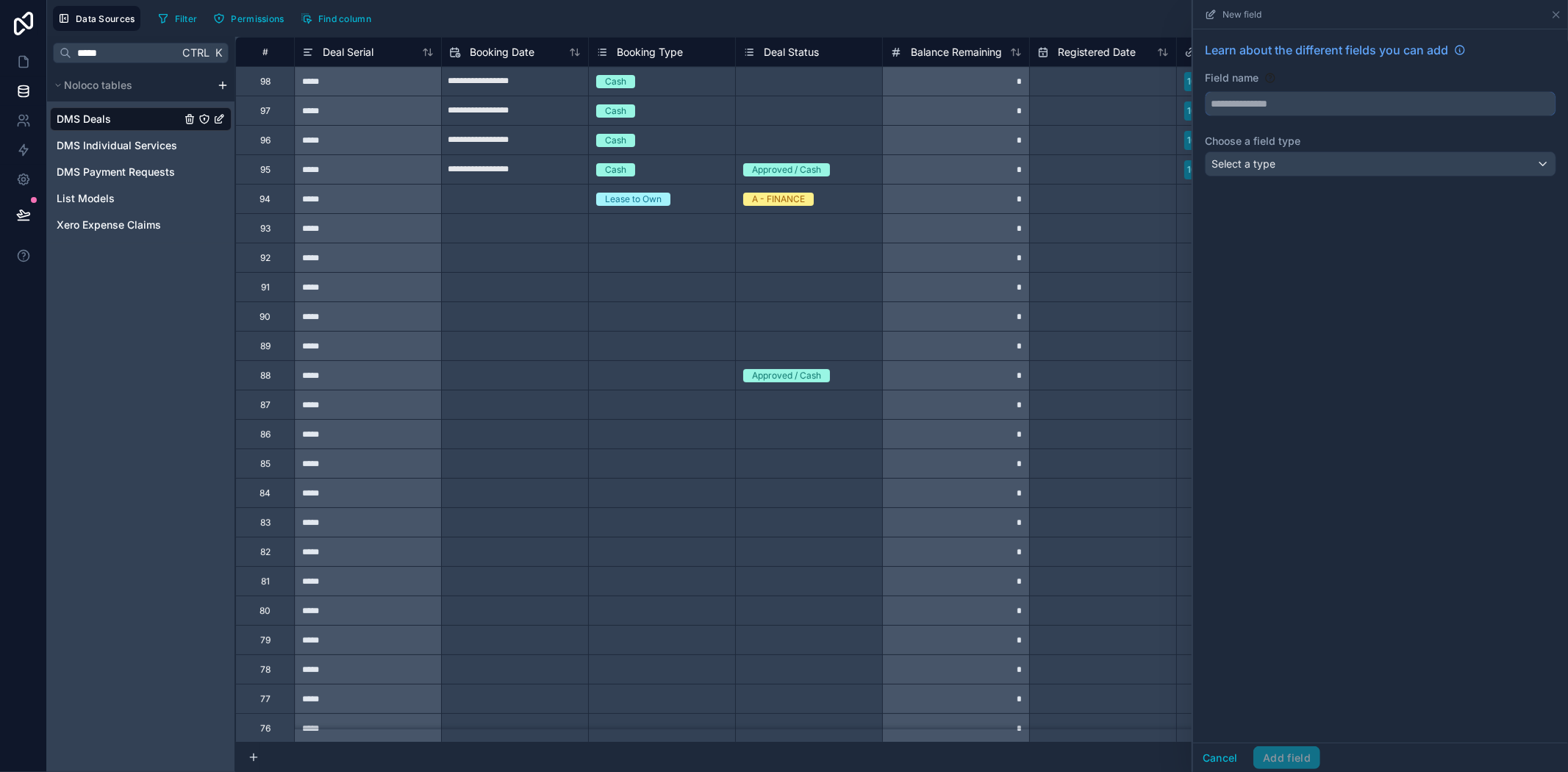
click at [1267, 101] on input "text" at bounding box center [1381, 104] width 350 height 24
click at [1205, 91] on button "*********" at bounding box center [1381, 104] width 352 height 25
type input "**********"
drag, startPoint x: 1373, startPoint y: 332, endPoint x: 1350, endPoint y: 244, distance: 91.0
click at [1373, 326] on div "**********" at bounding box center [1381, 386] width 375 height 713
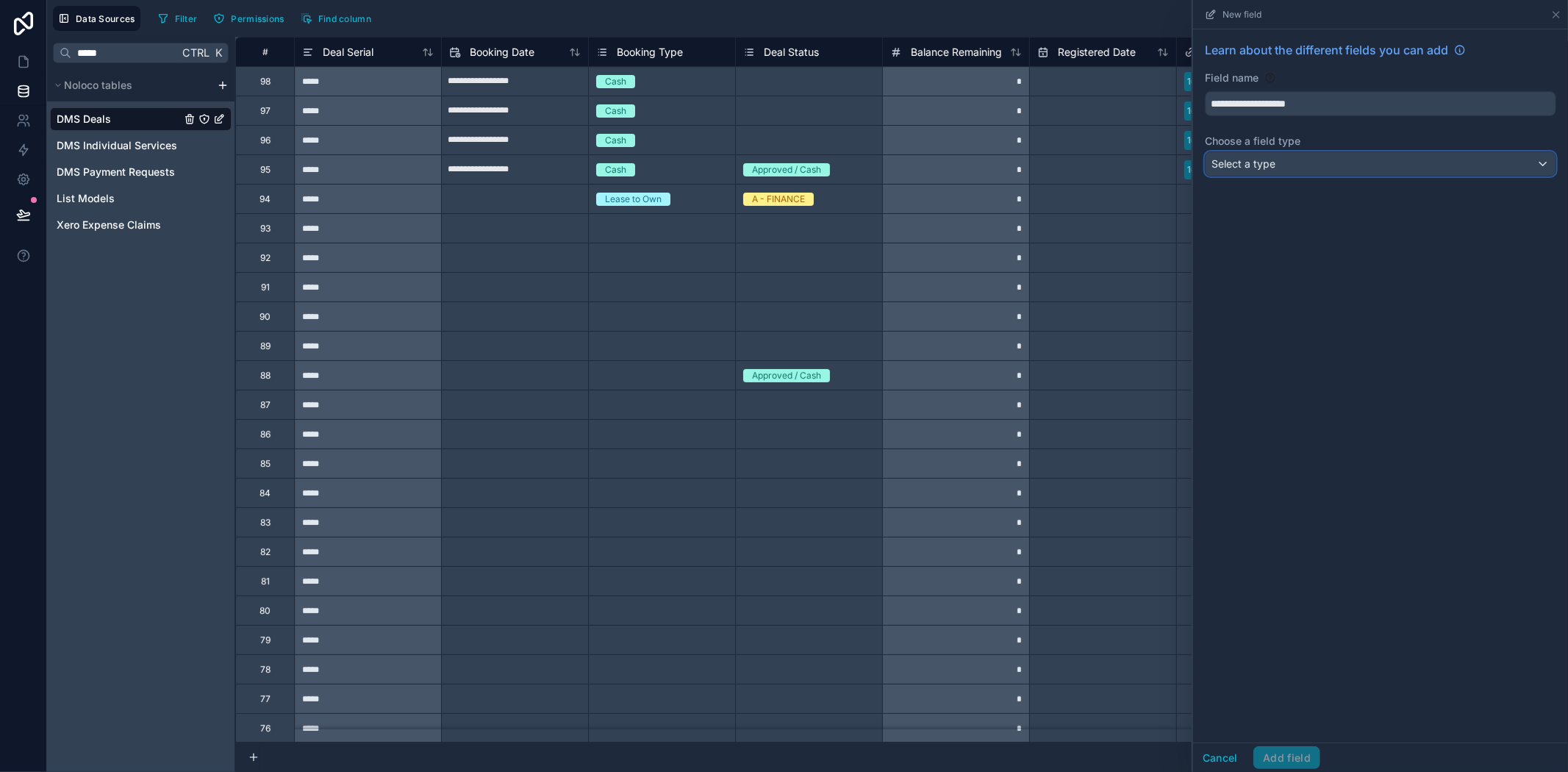
click at [1292, 170] on div "Select a type" at bounding box center [1381, 164] width 350 height 24
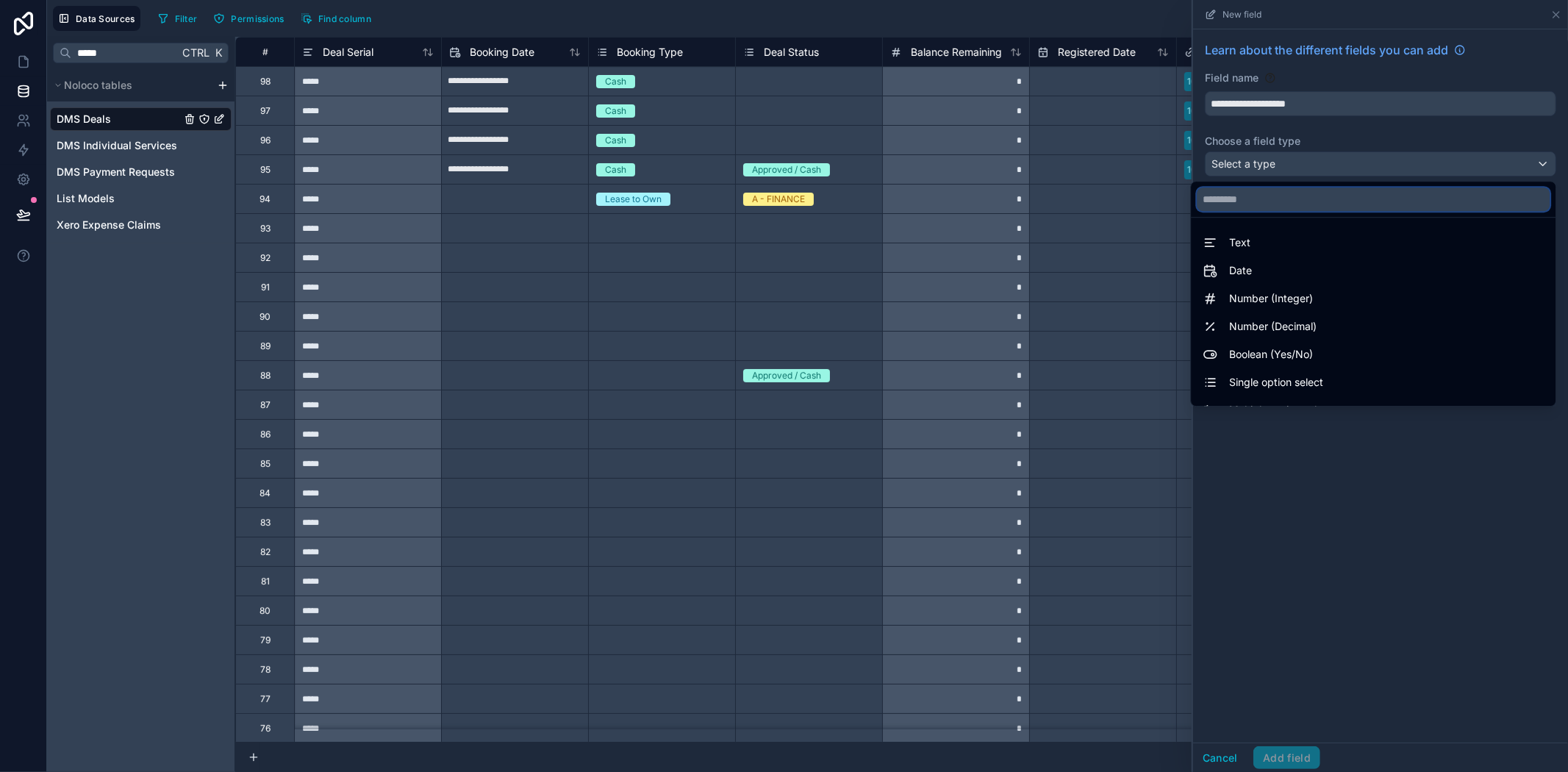
click at [1298, 207] on input "text" at bounding box center [1373, 199] width 353 height 24
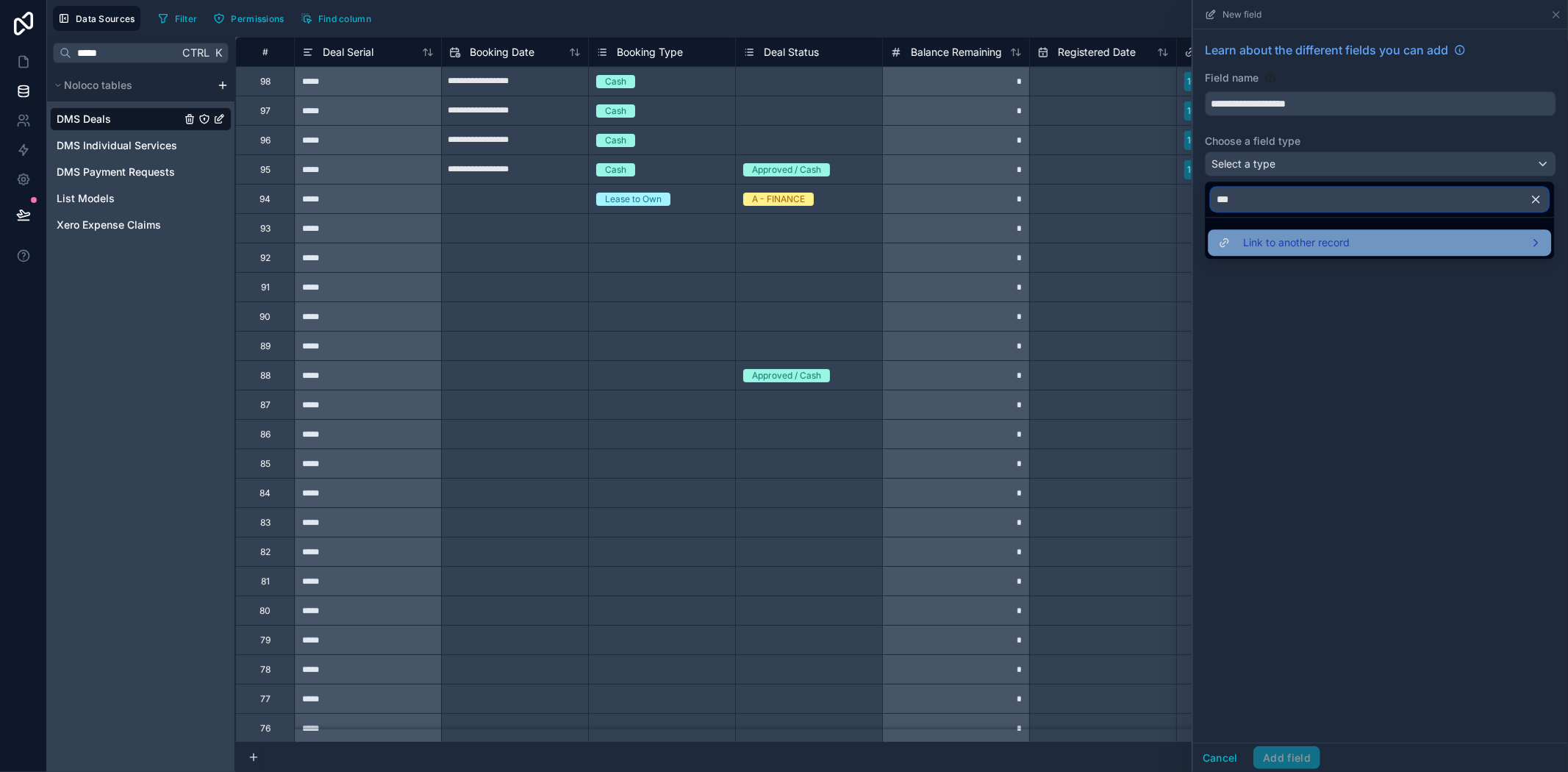
type input "***"
click at [1327, 246] on span "Link to another record" at bounding box center [1296, 243] width 107 height 18
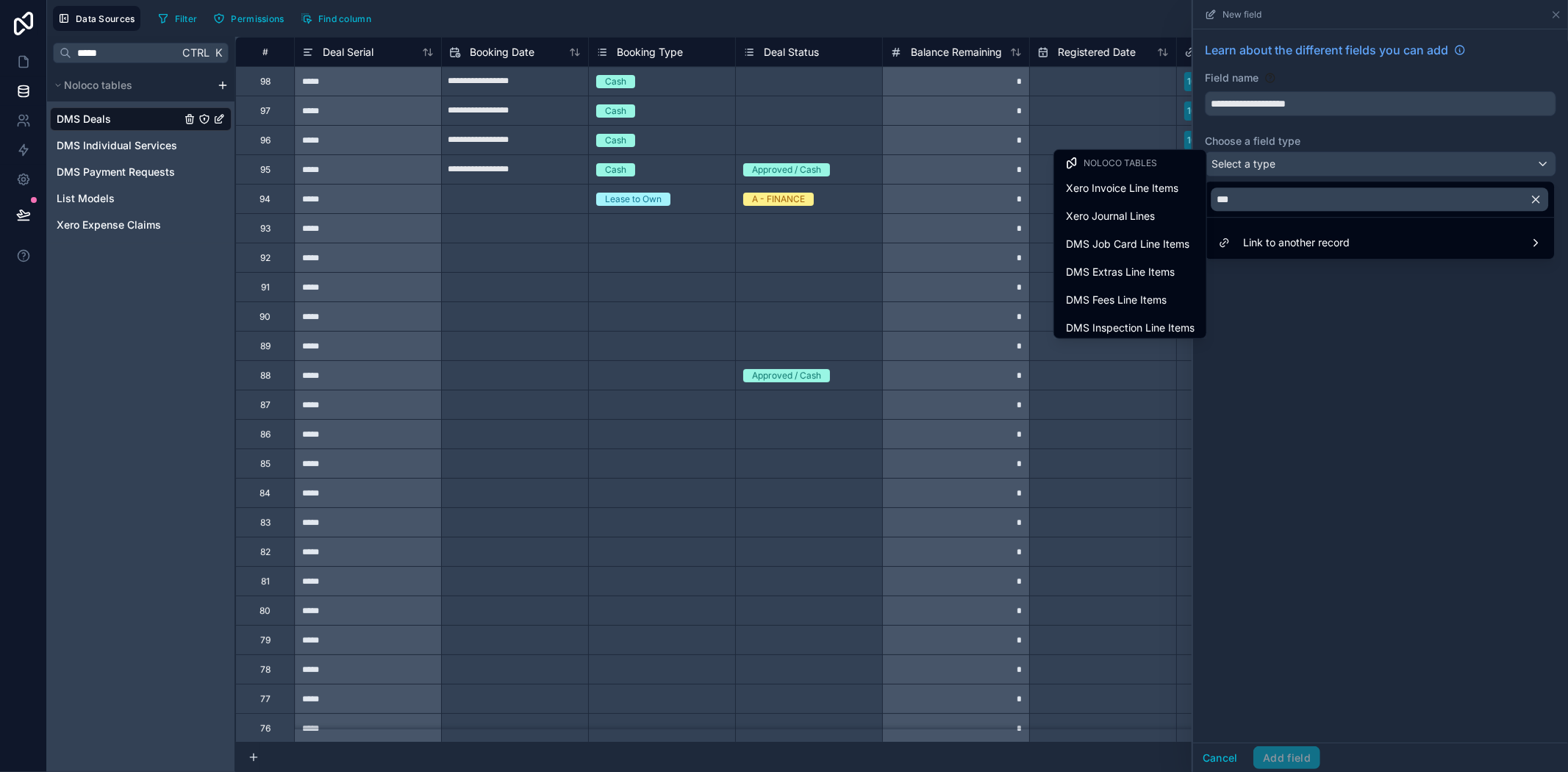
click at [1122, 159] on span "Noloco tables" at bounding box center [1120, 164] width 73 height 12
click at [1332, 446] on div at bounding box center [1381, 386] width 375 height 772
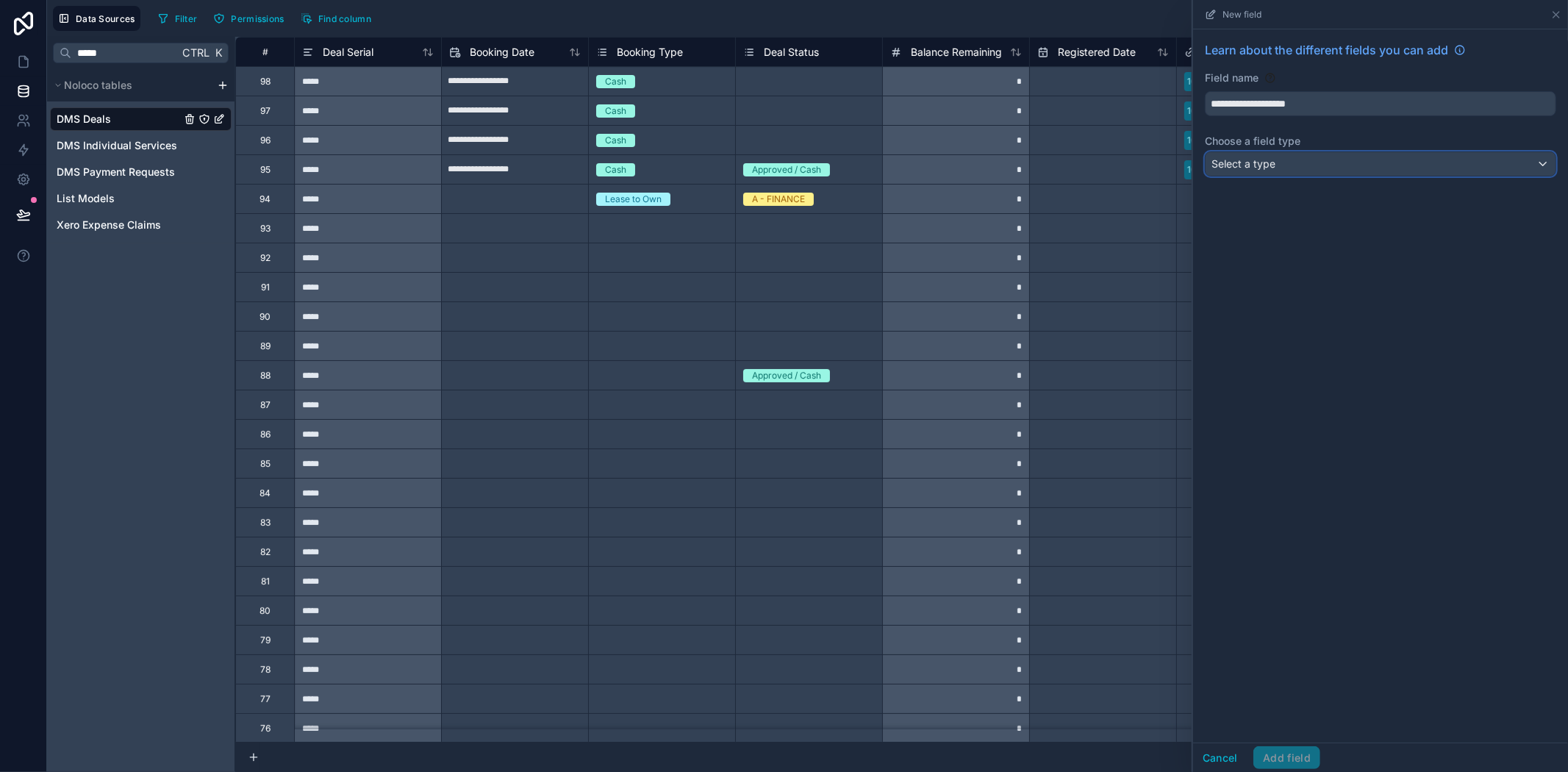
click at [1290, 165] on div "Select a type" at bounding box center [1381, 164] width 350 height 24
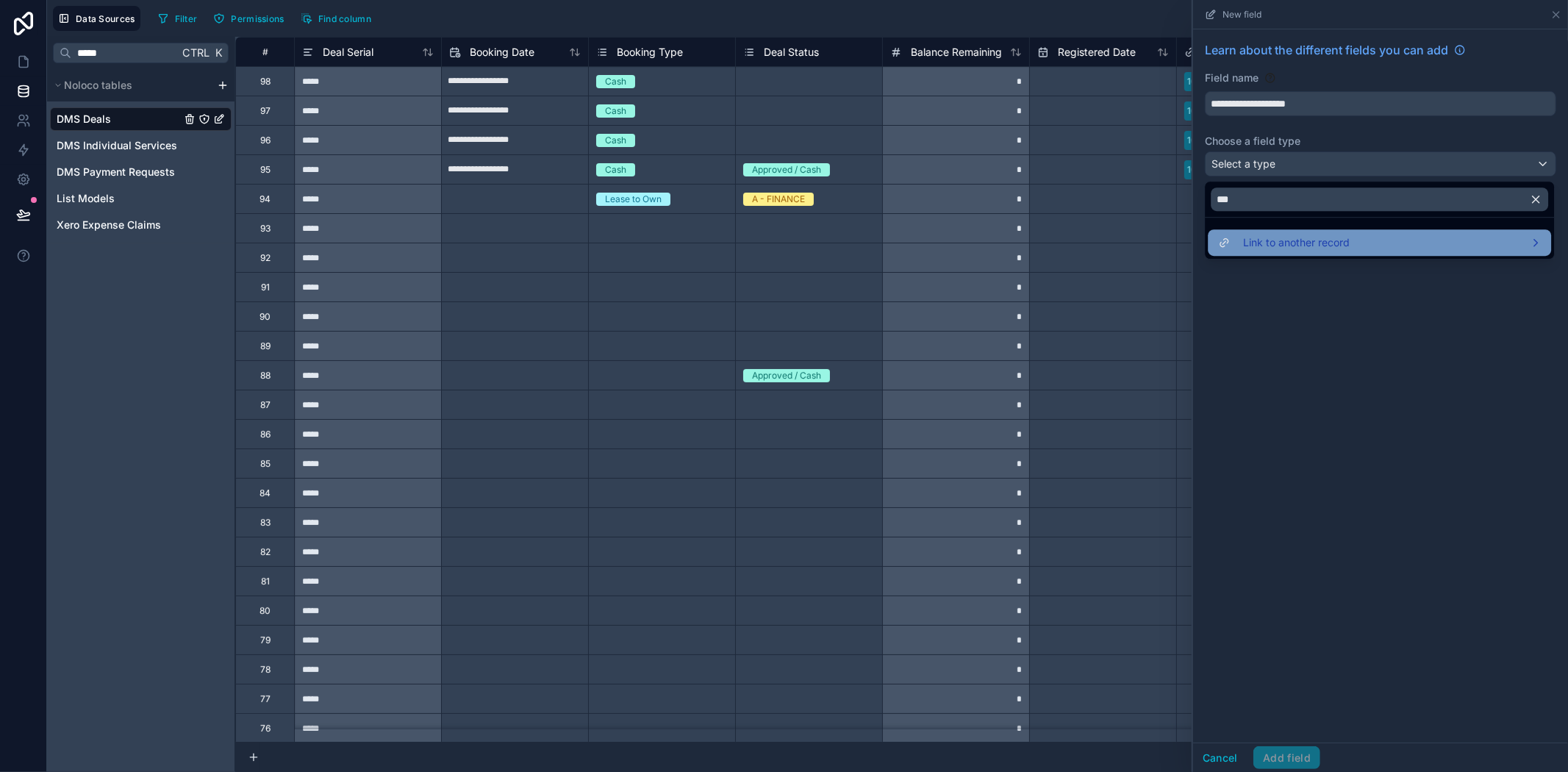
click at [1318, 241] on span "Link to another record" at bounding box center [1296, 243] width 107 height 18
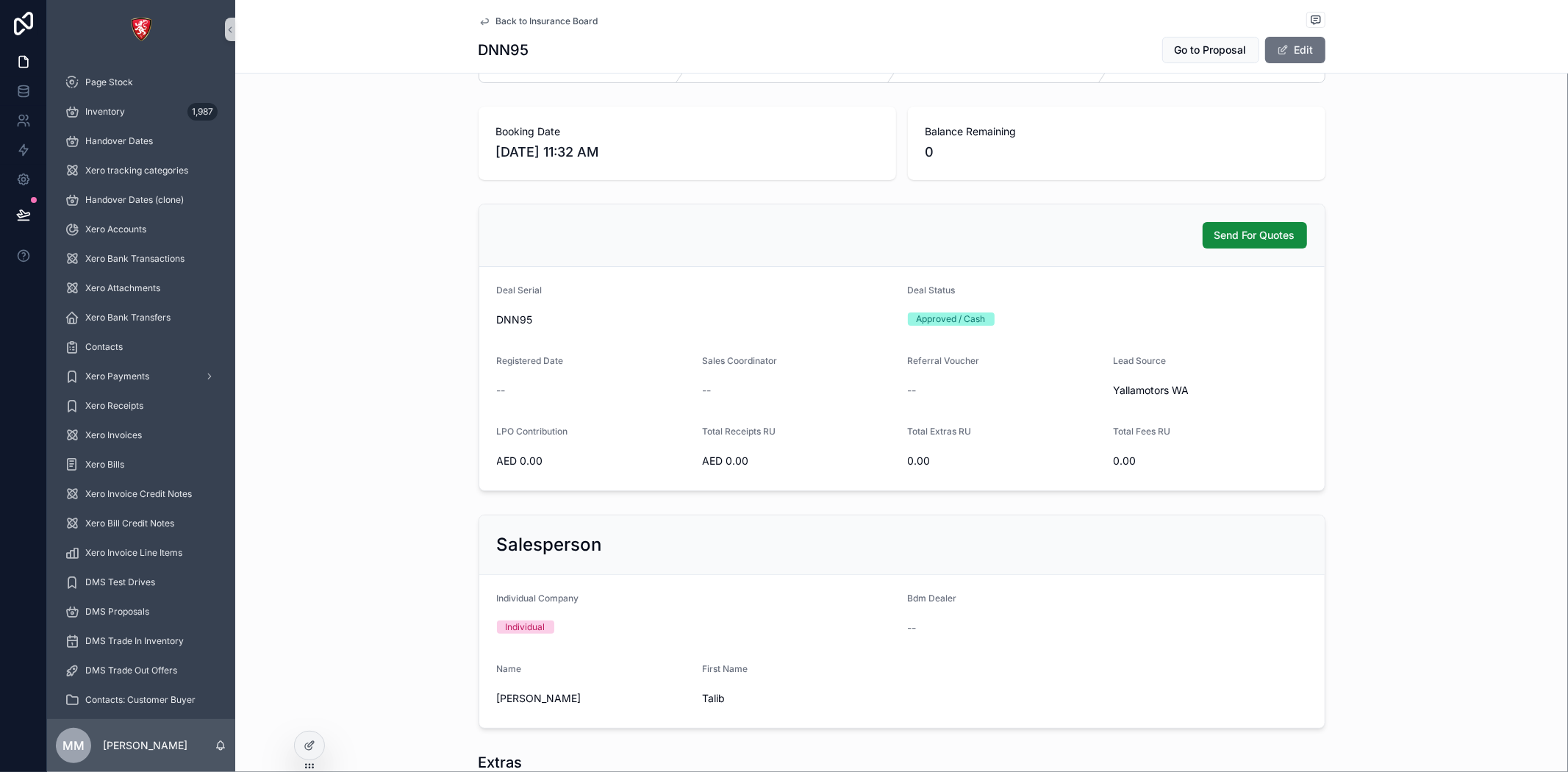
scroll to position [81, 0]
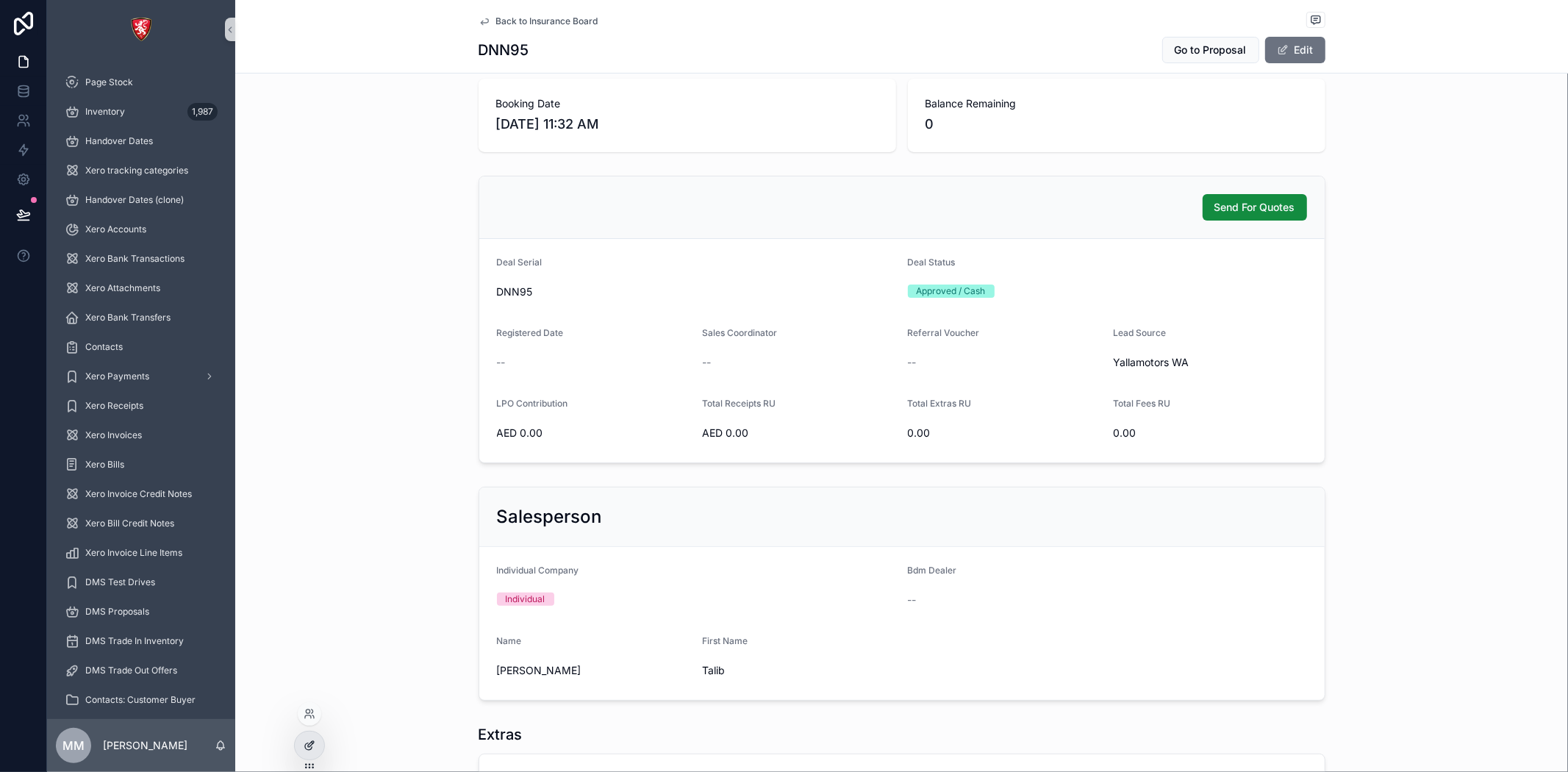
click at [311, 744] on icon at bounding box center [309, 745] width 12 height 12
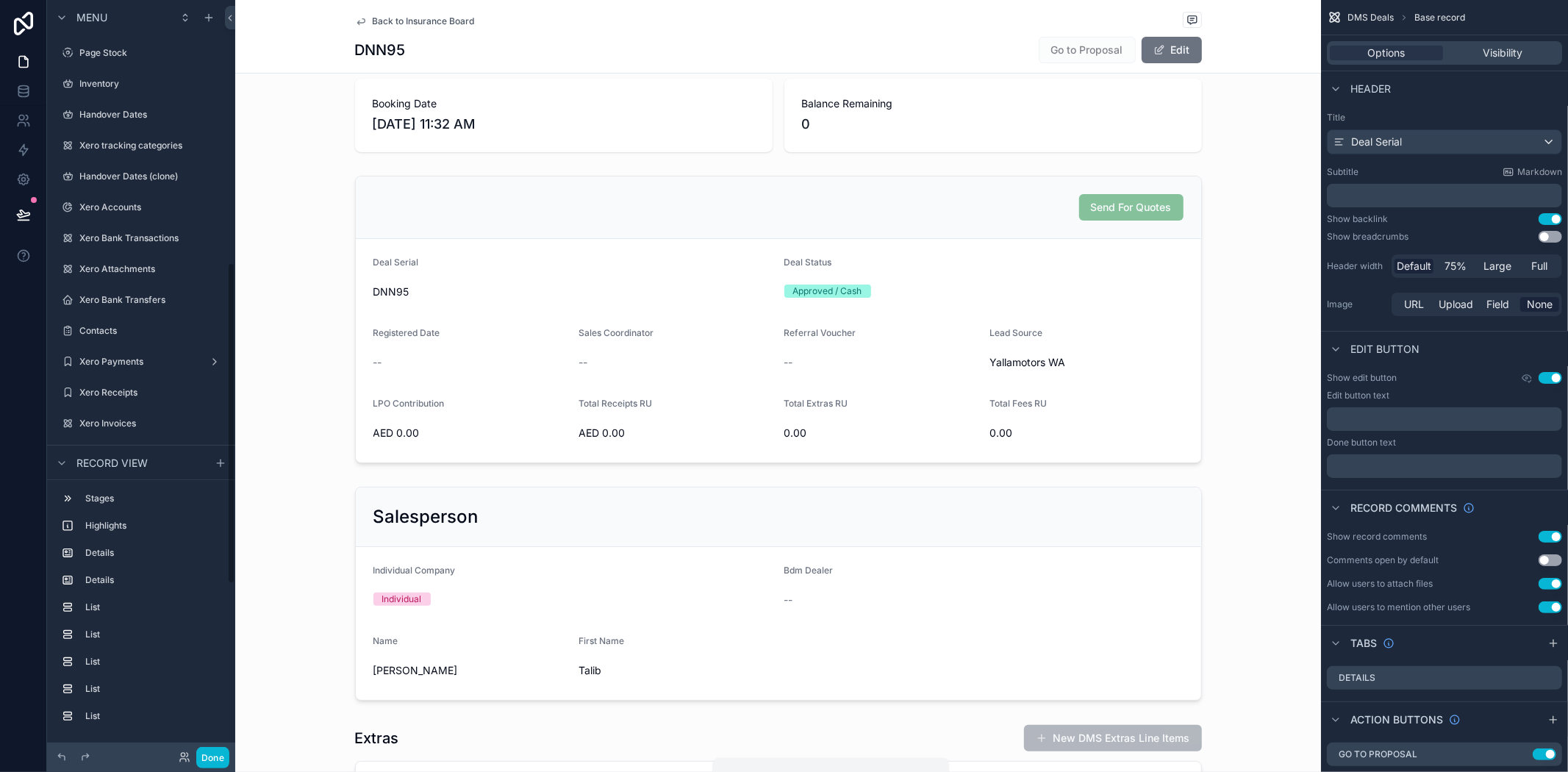
scroll to position [616, 0]
click at [1252, 319] on div "scrollable content" at bounding box center [778, 319] width 1086 height 299
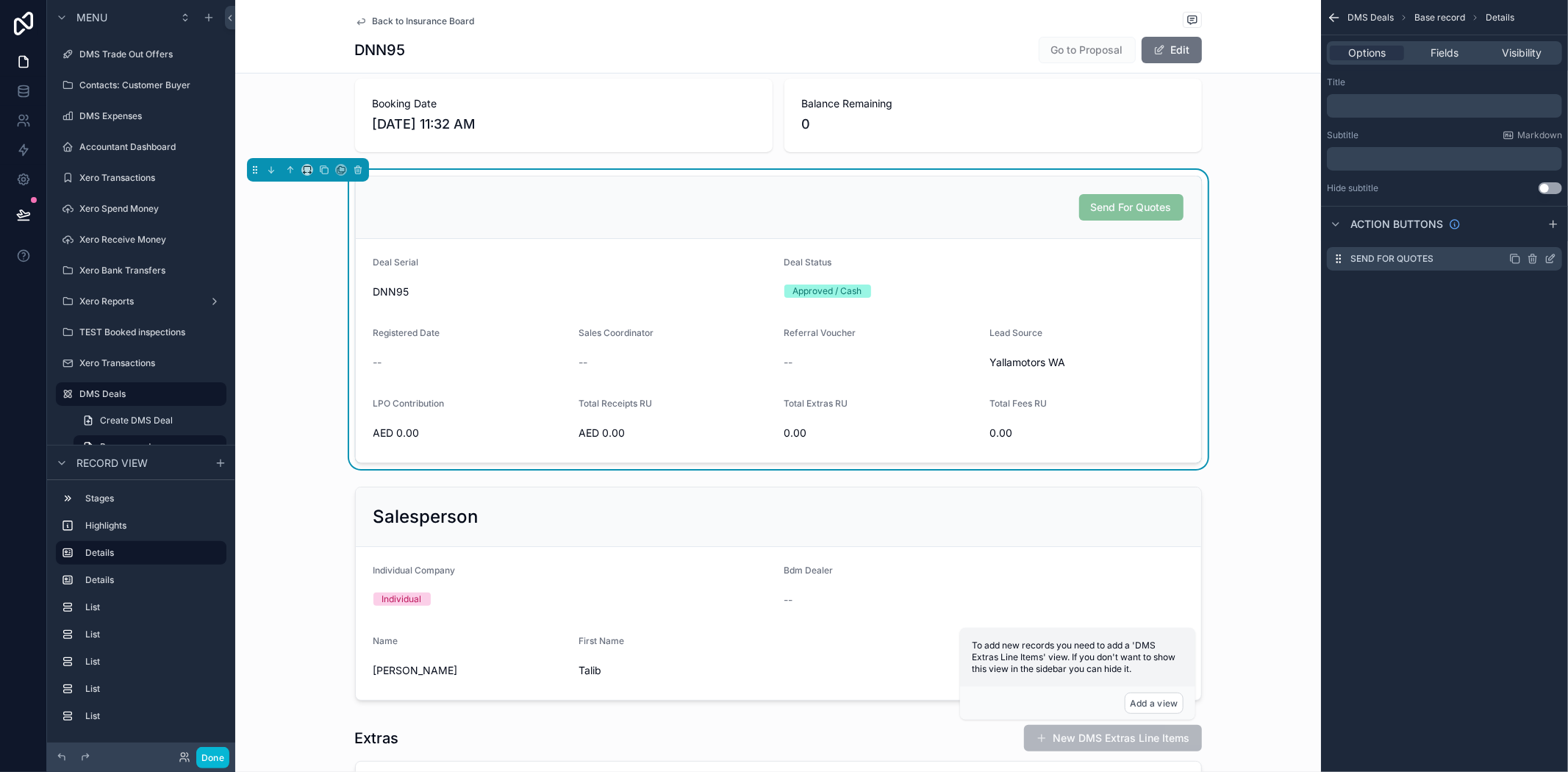
click at [1549, 254] on icon "scrollable content" at bounding box center [1551, 259] width 12 height 12
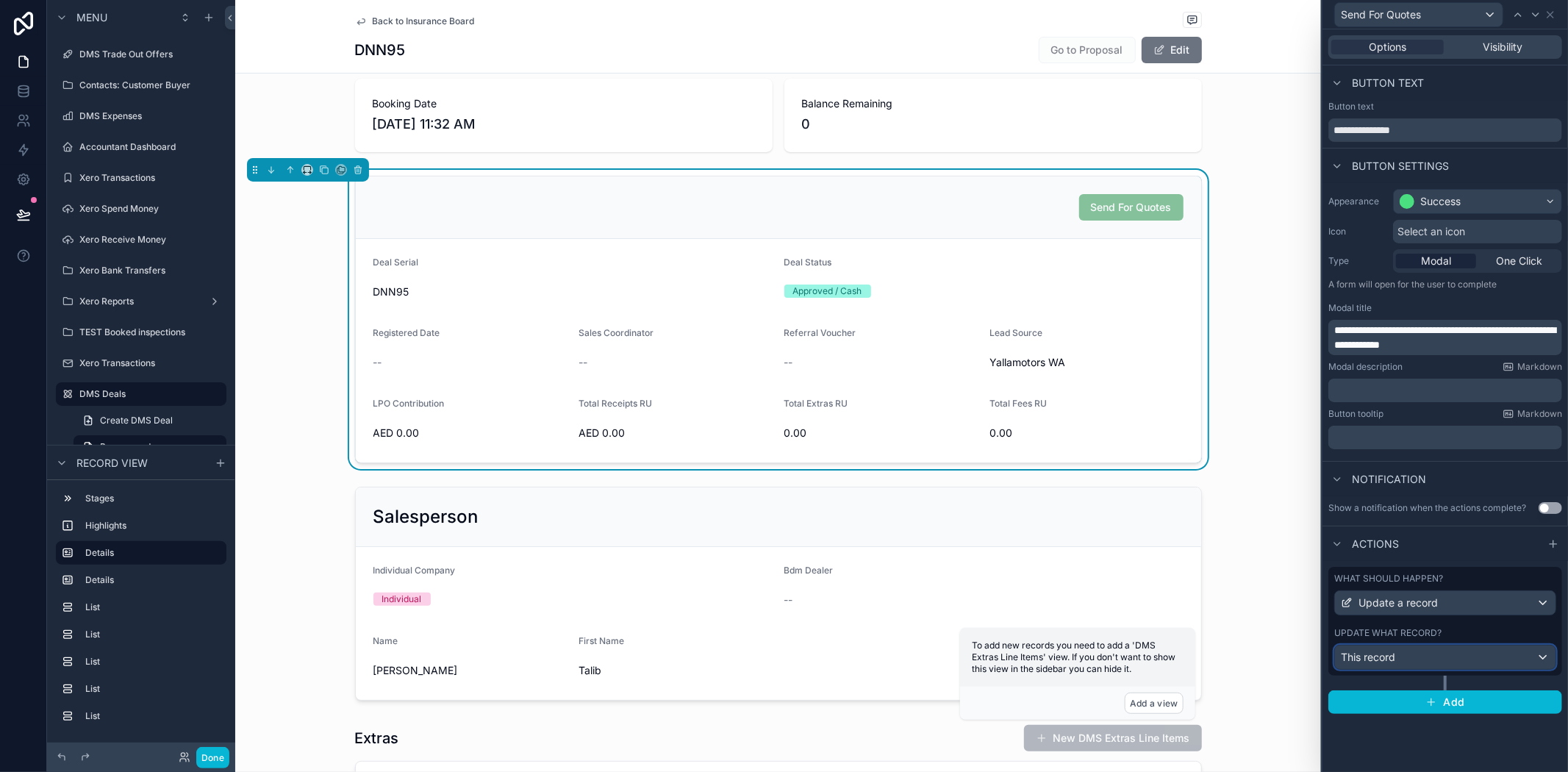
click at [1428, 648] on div "This record" at bounding box center [1445, 657] width 221 height 24
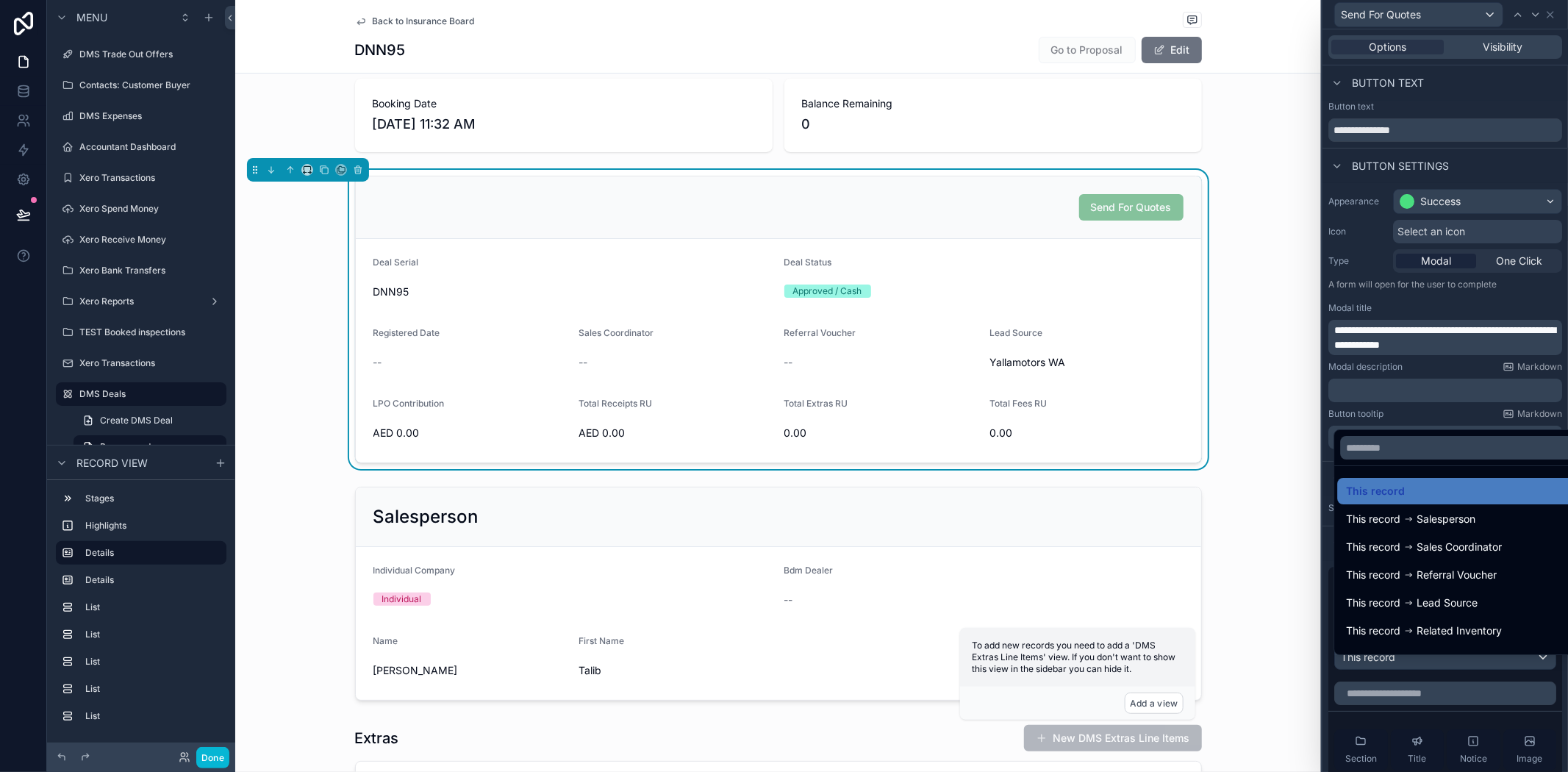
click at [1247, 614] on div "scrollable content" at bounding box center [778, 593] width 1086 height 226
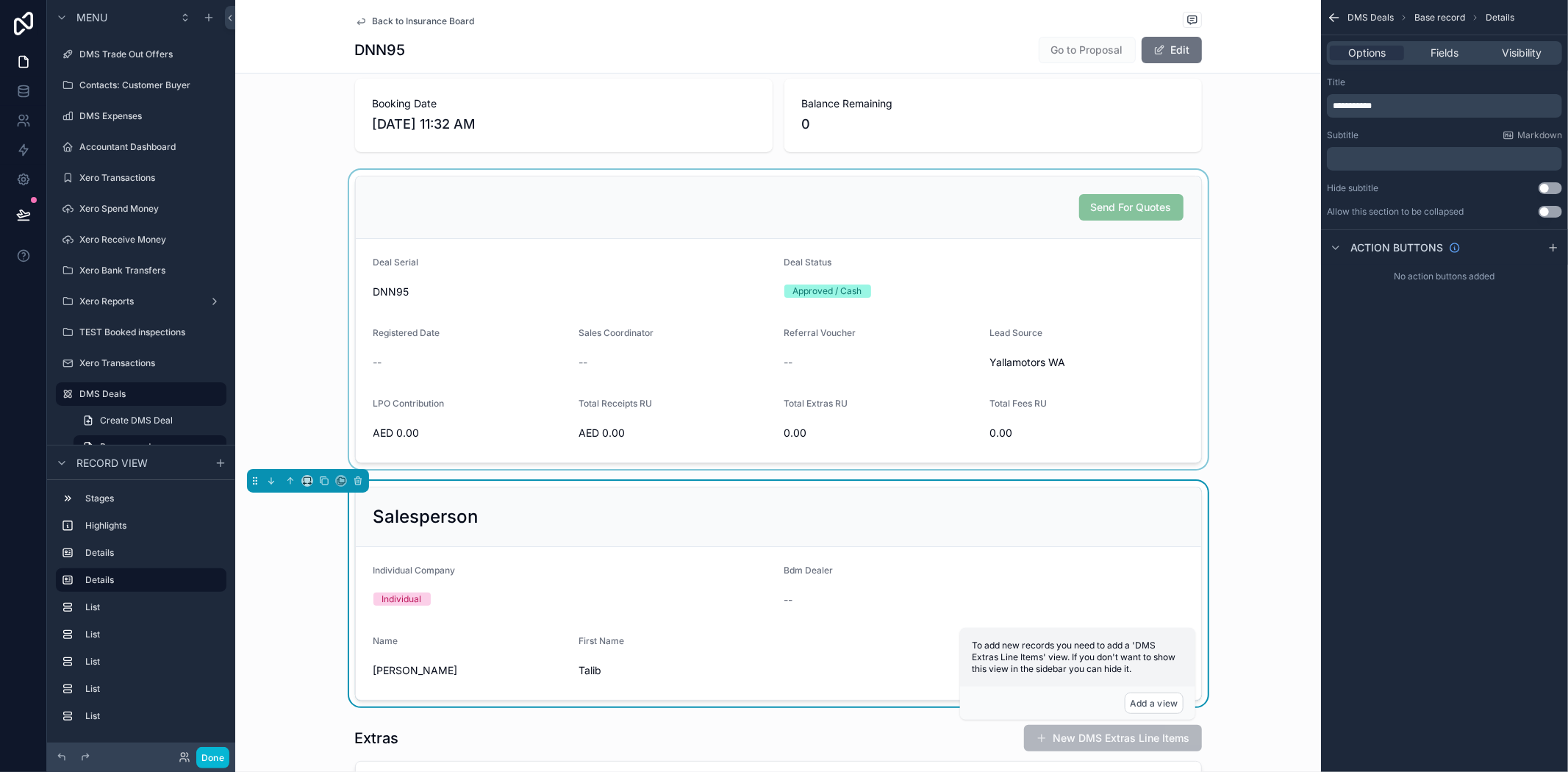
click at [885, 306] on div "scrollable content" at bounding box center [778, 319] width 1086 height 299
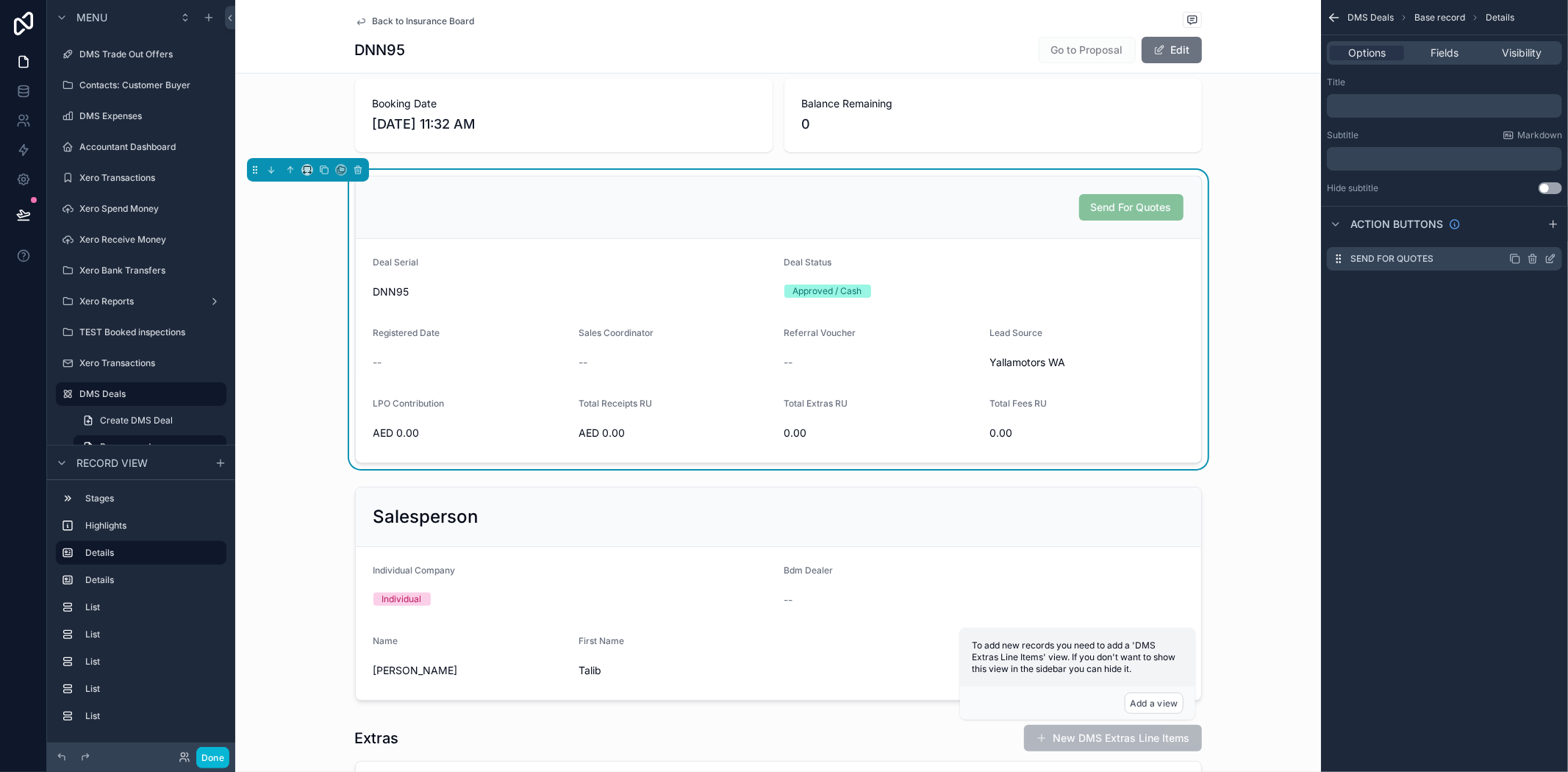
click at [1549, 256] on icon "scrollable content" at bounding box center [1551, 259] width 12 height 12
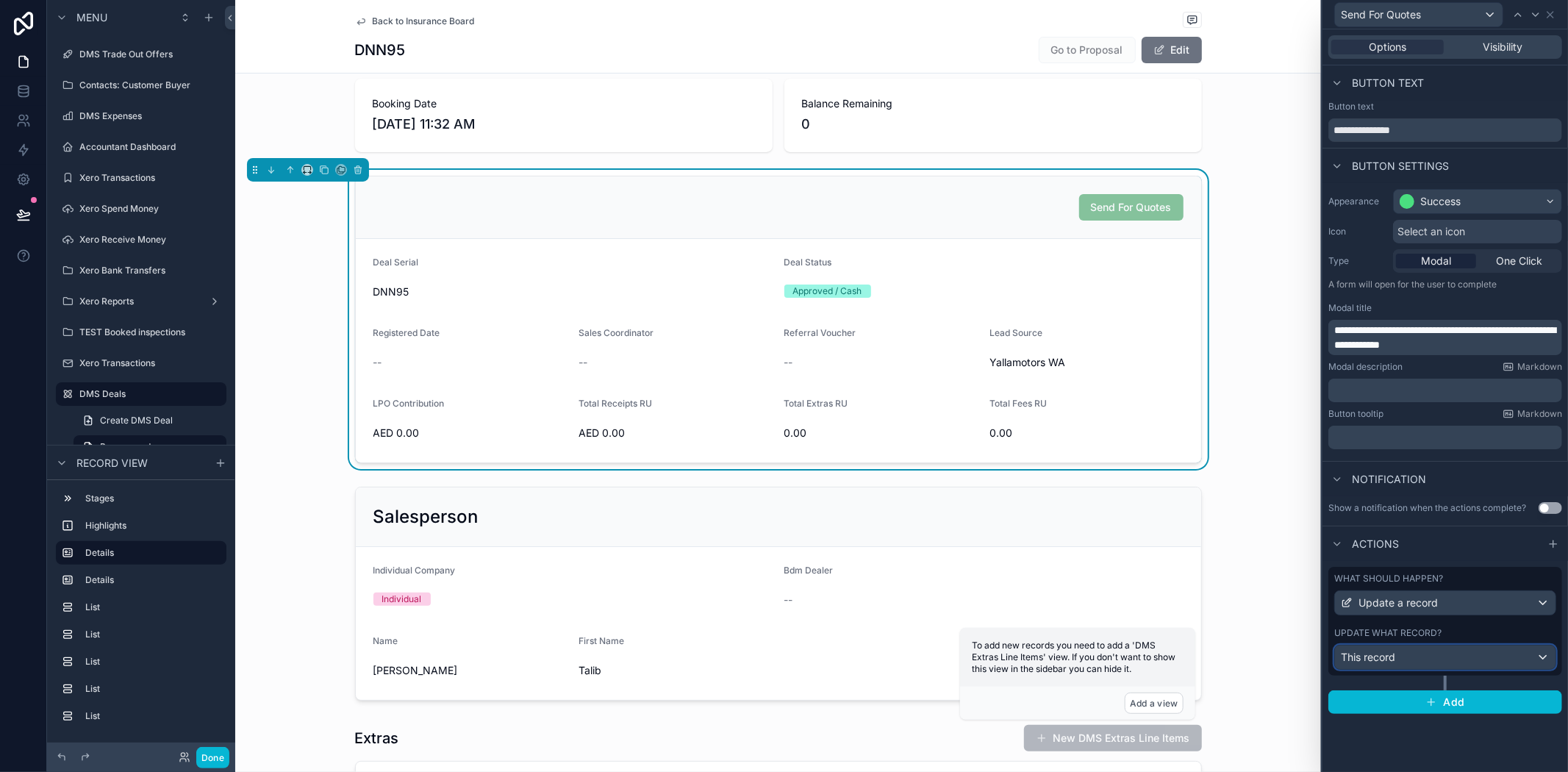
click at [1413, 659] on div "This record" at bounding box center [1445, 657] width 221 height 24
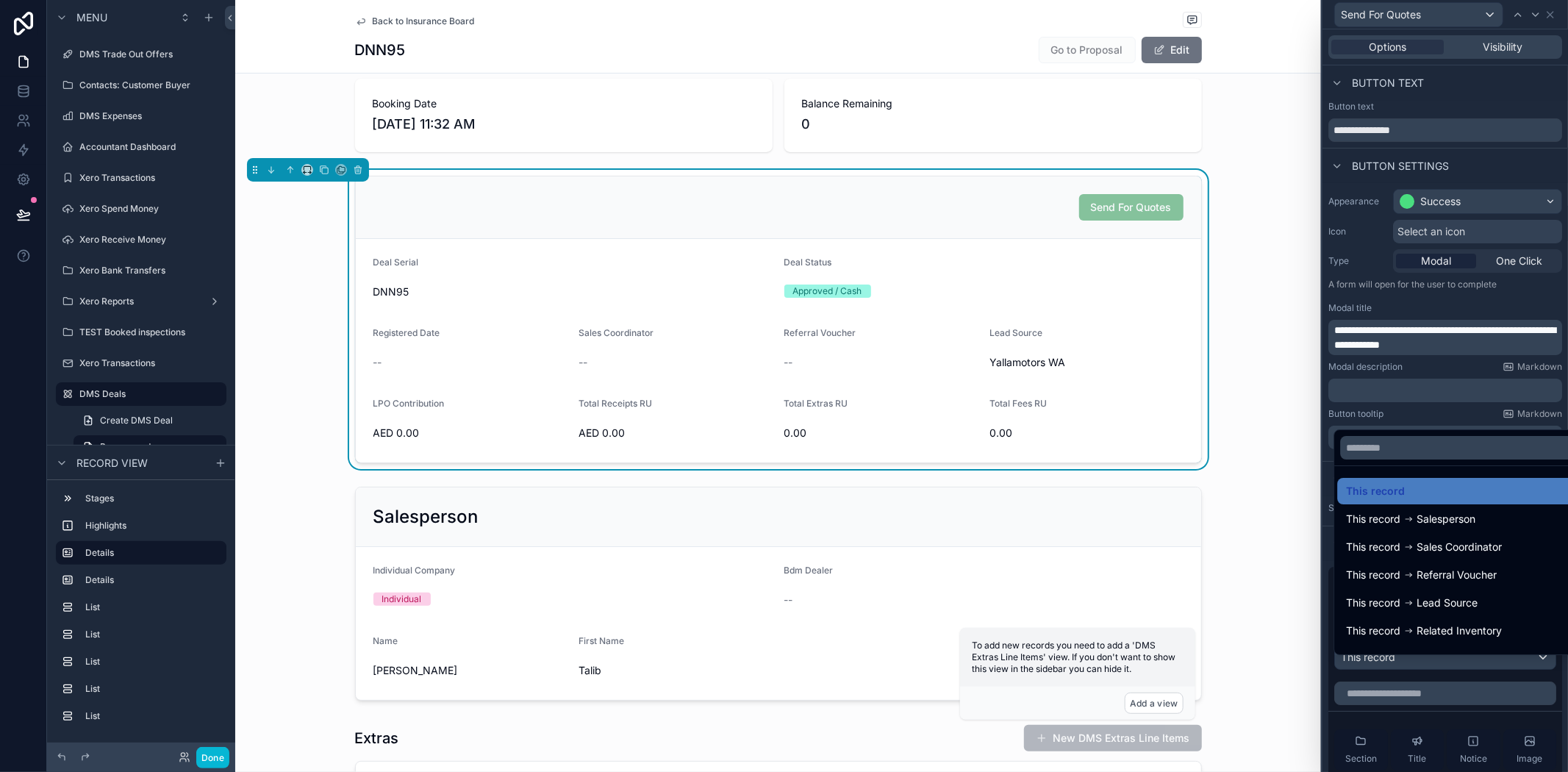
click at [1401, 420] on div at bounding box center [1446, 386] width 246 height 772
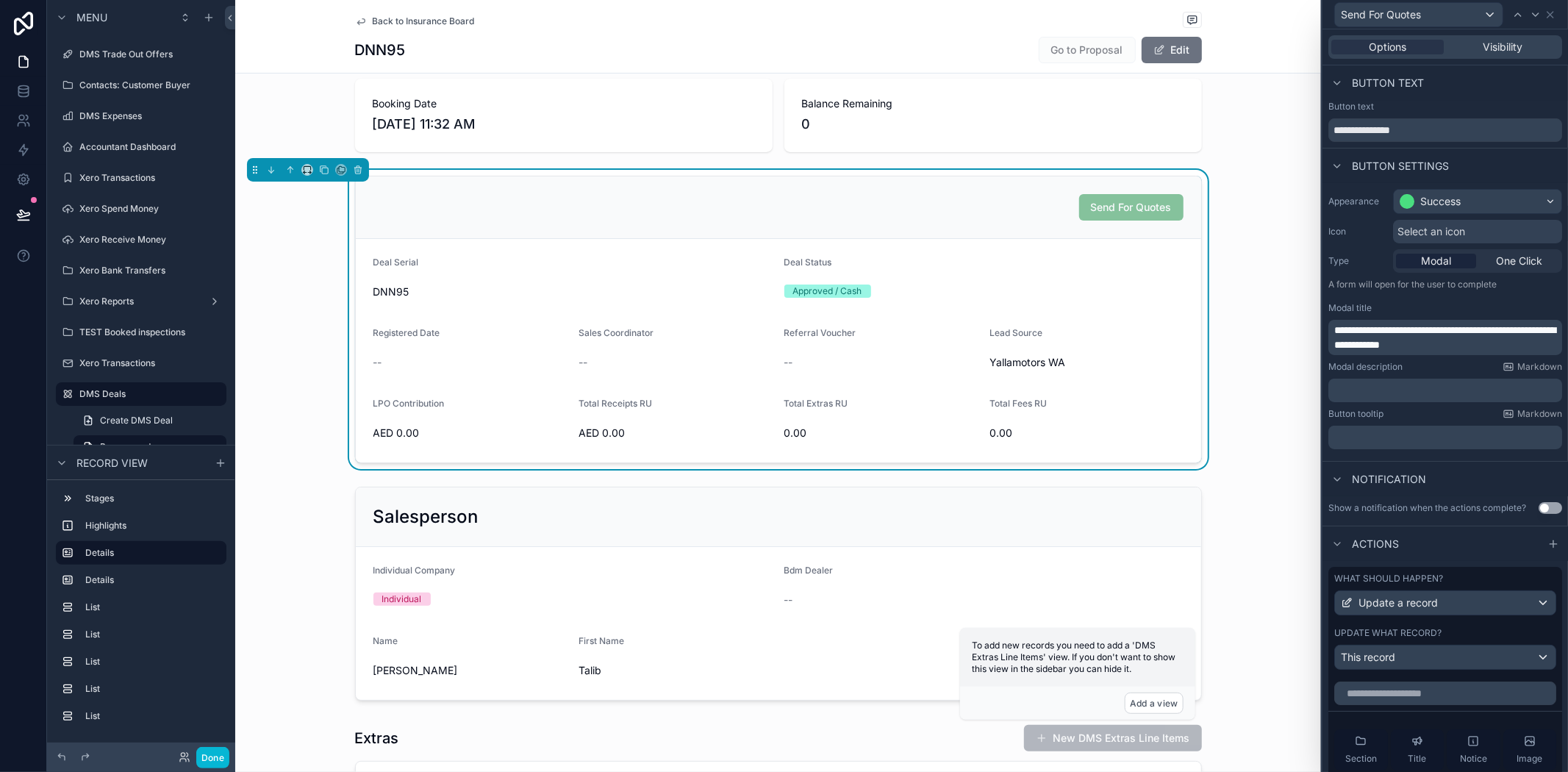
scroll to position [380, 0]
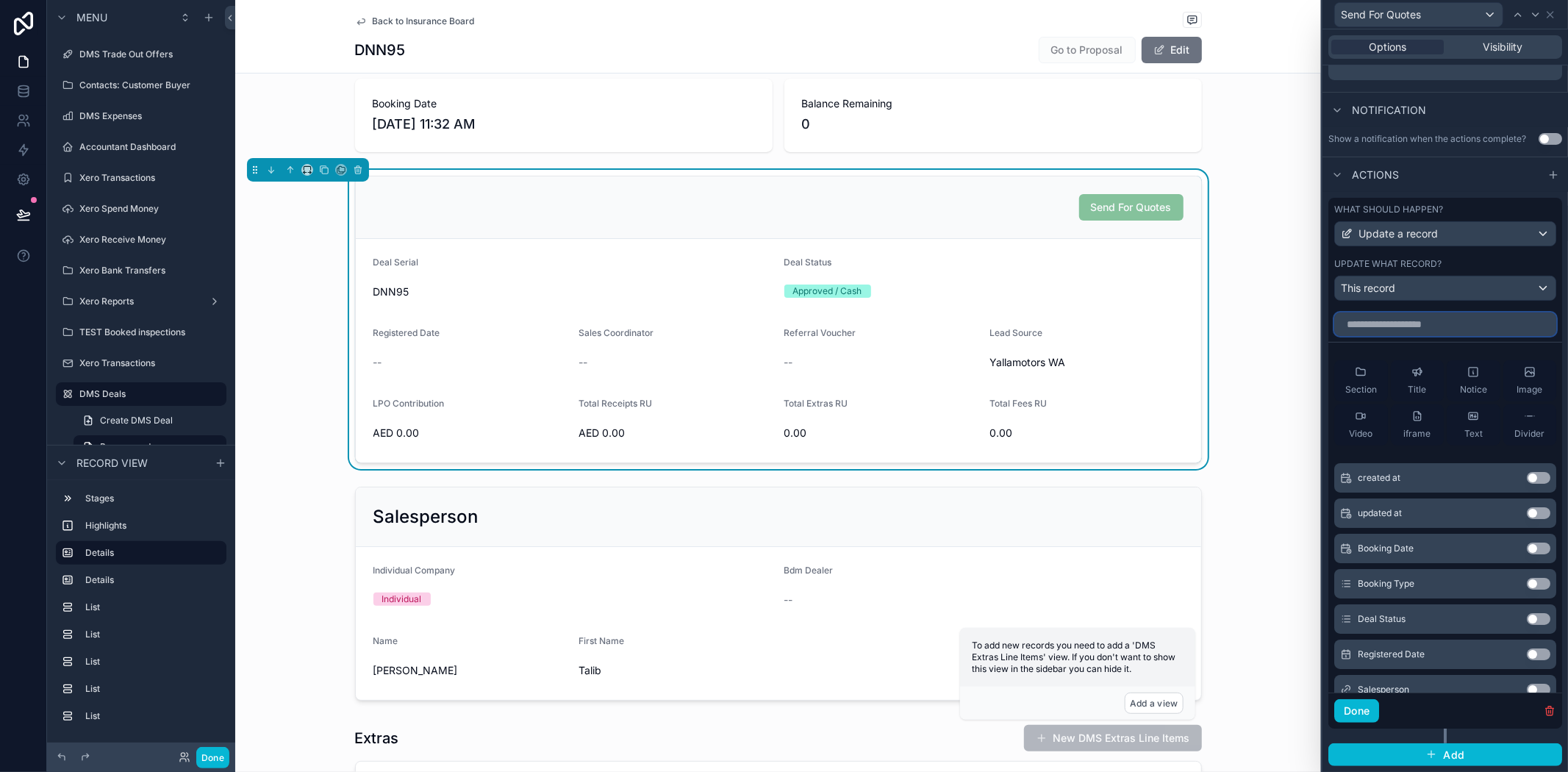
click at [1423, 326] on input "text" at bounding box center [1446, 324] width 222 height 24
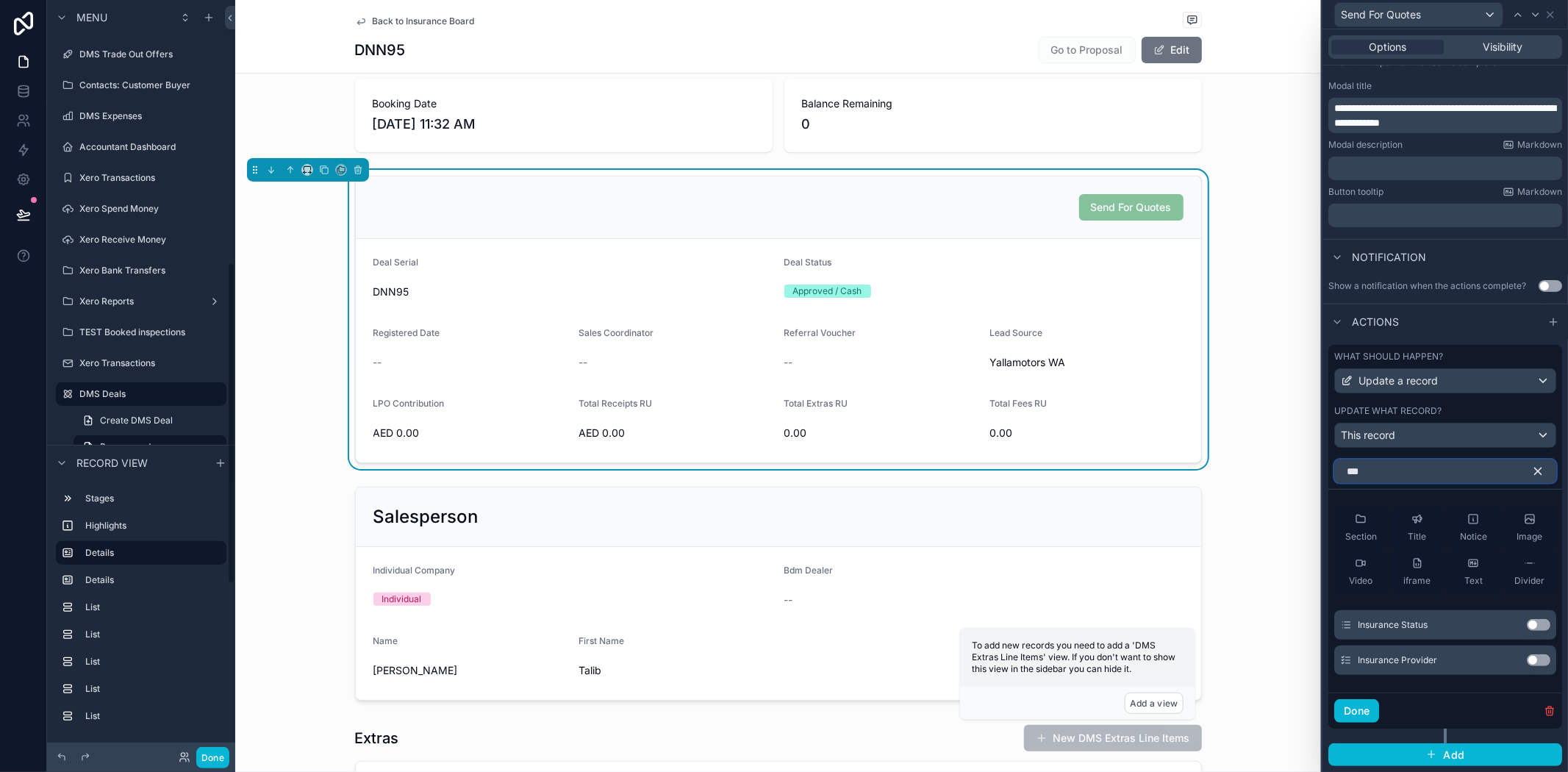
type input "***"
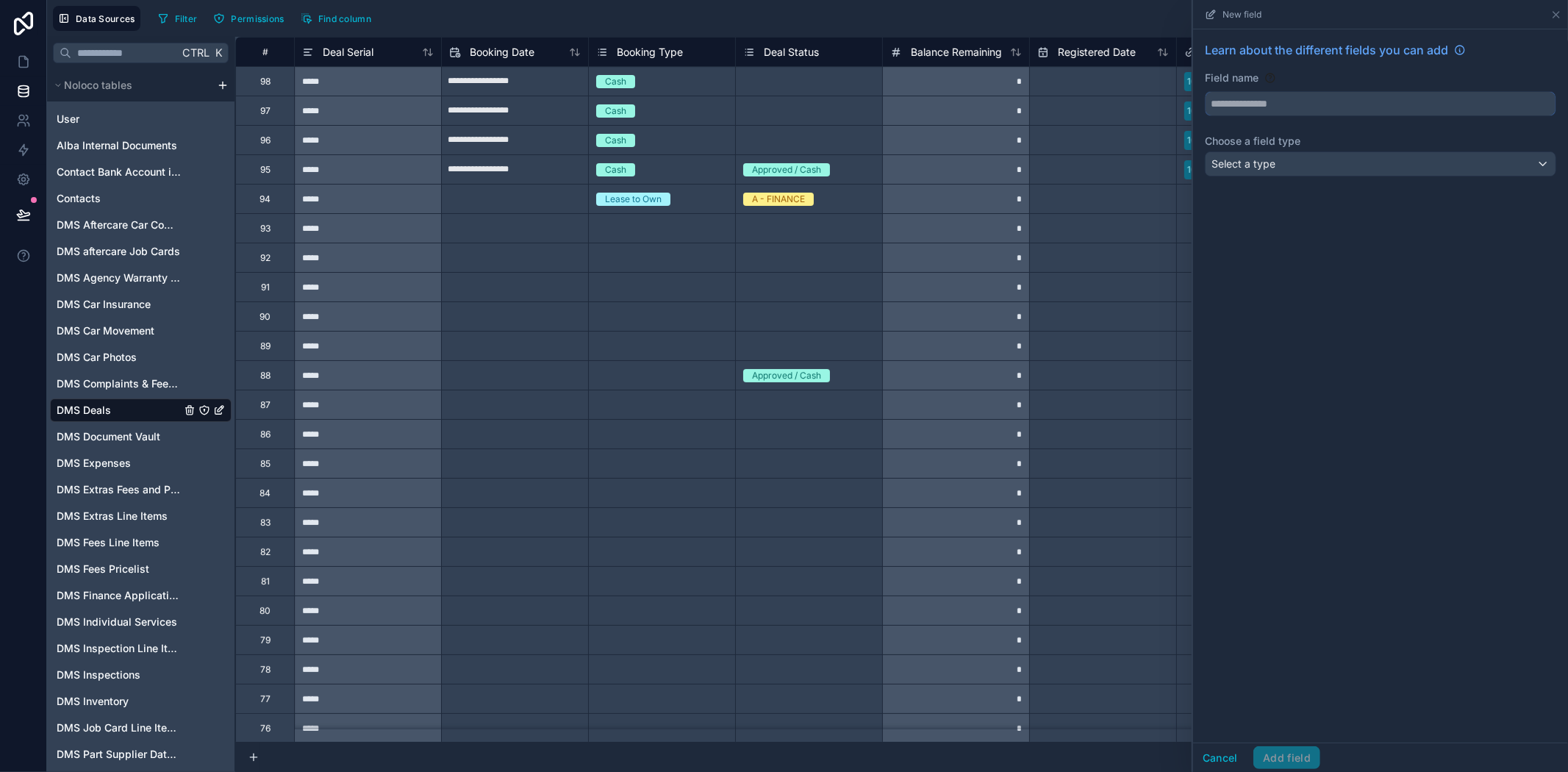
drag, startPoint x: 1342, startPoint y: 104, endPoint x: 1341, endPoint y: 114, distance: 10.0
click at [1342, 103] on input "text" at bounding box center [1381, 104] width 350 height 24
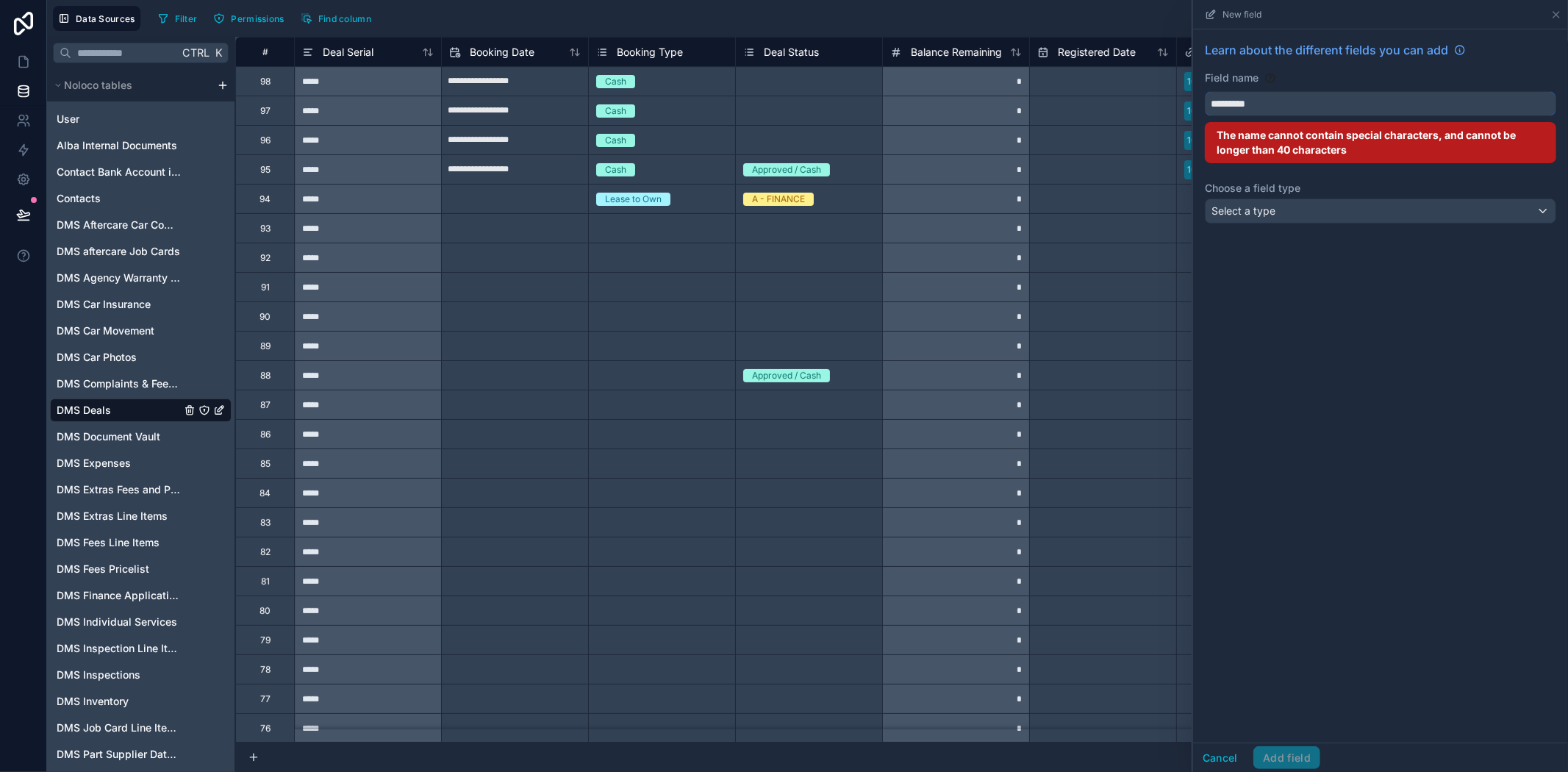
click at [1205, 91] on button "********" at bounding box center [1381, 104] width 352 height 25
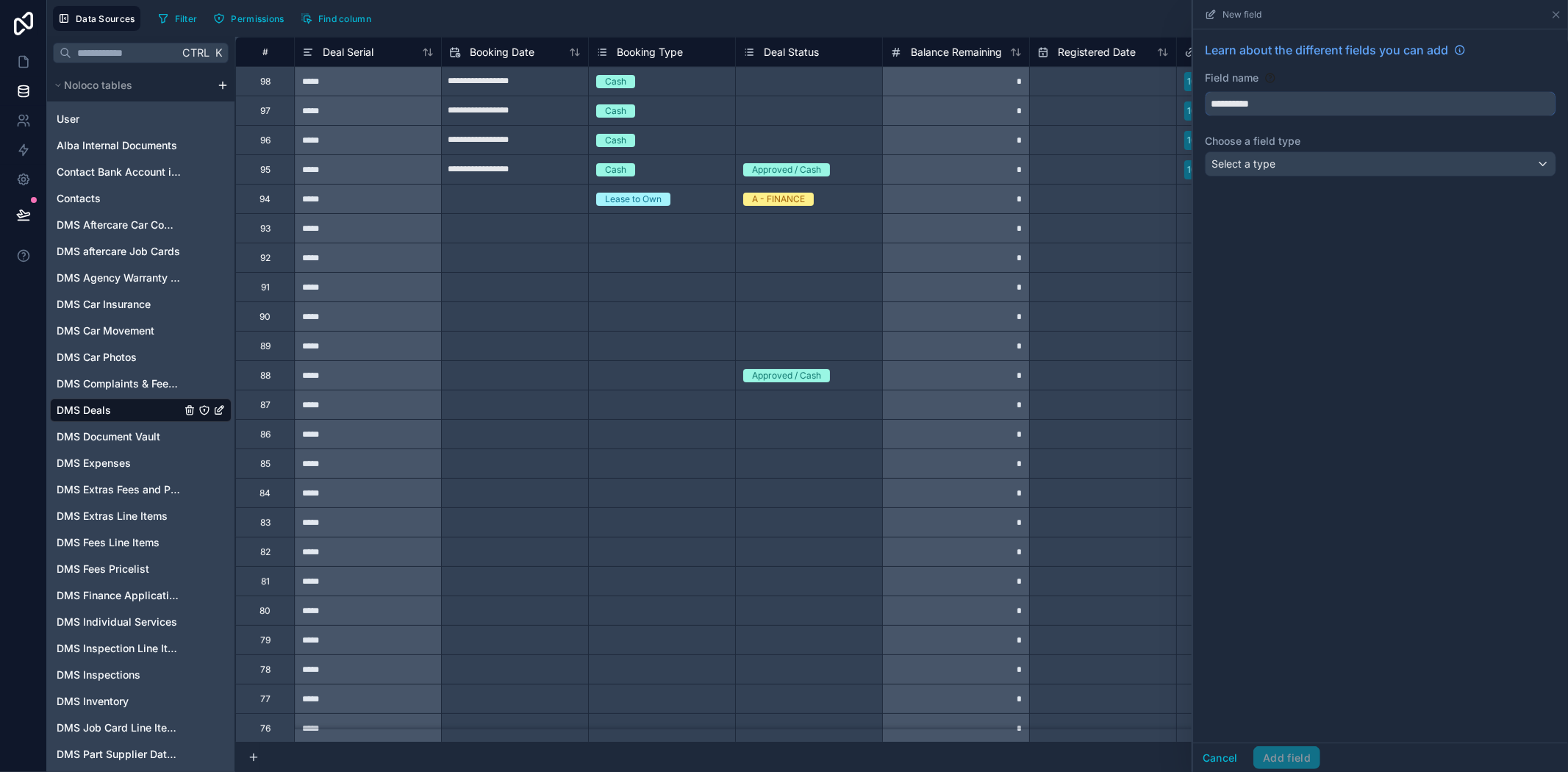
click at [1205, 91] on button "*********" at bounding box center [1381, 104] width 352 height 25
type input "**********"
click at [1313, 169] on div "Select a type" at bounding box center [1381, 164] width 350 height 24
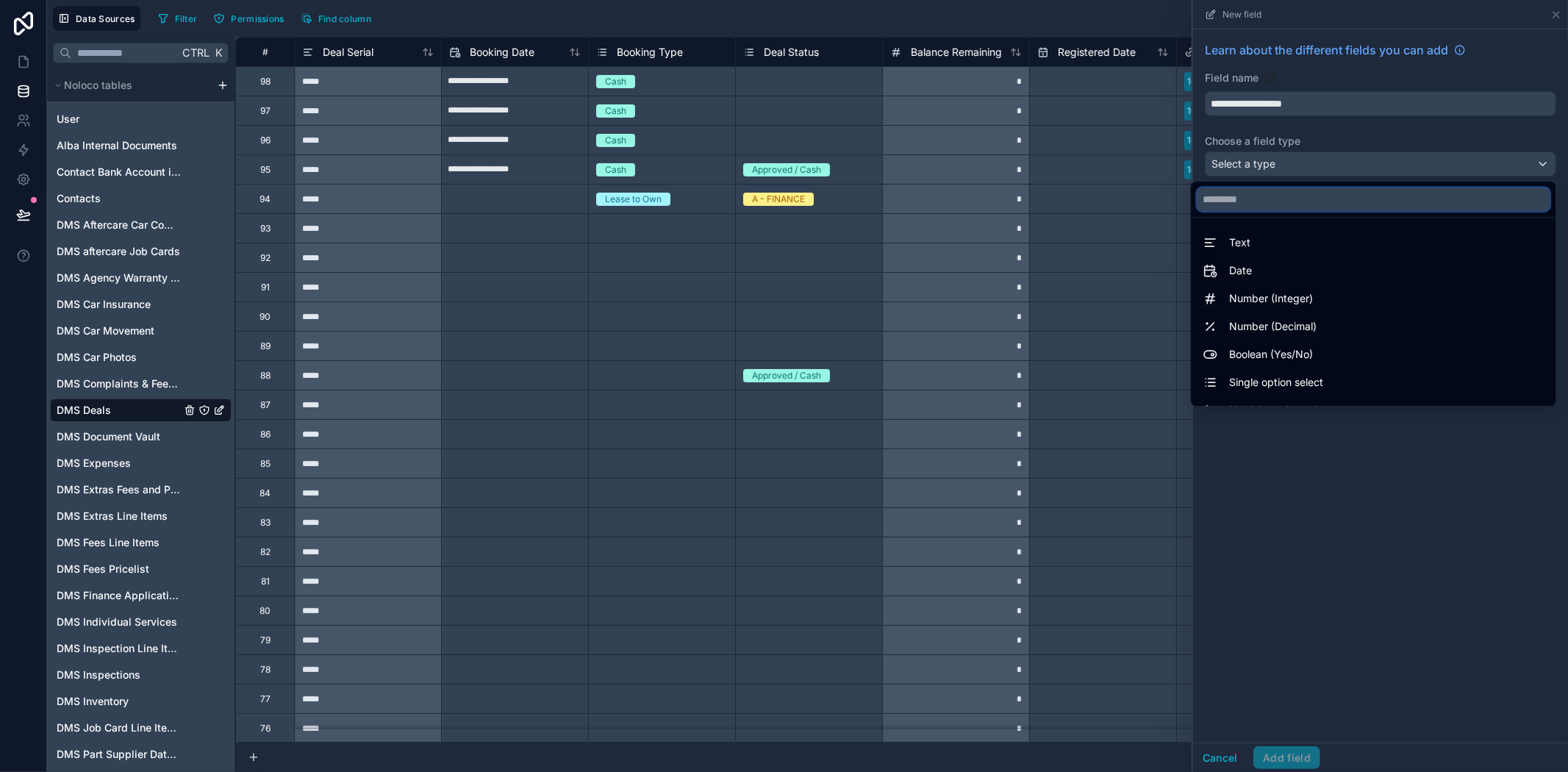
click at [1309, 209] on input "text" at bounding box center [1373, 199] width 353 height 24
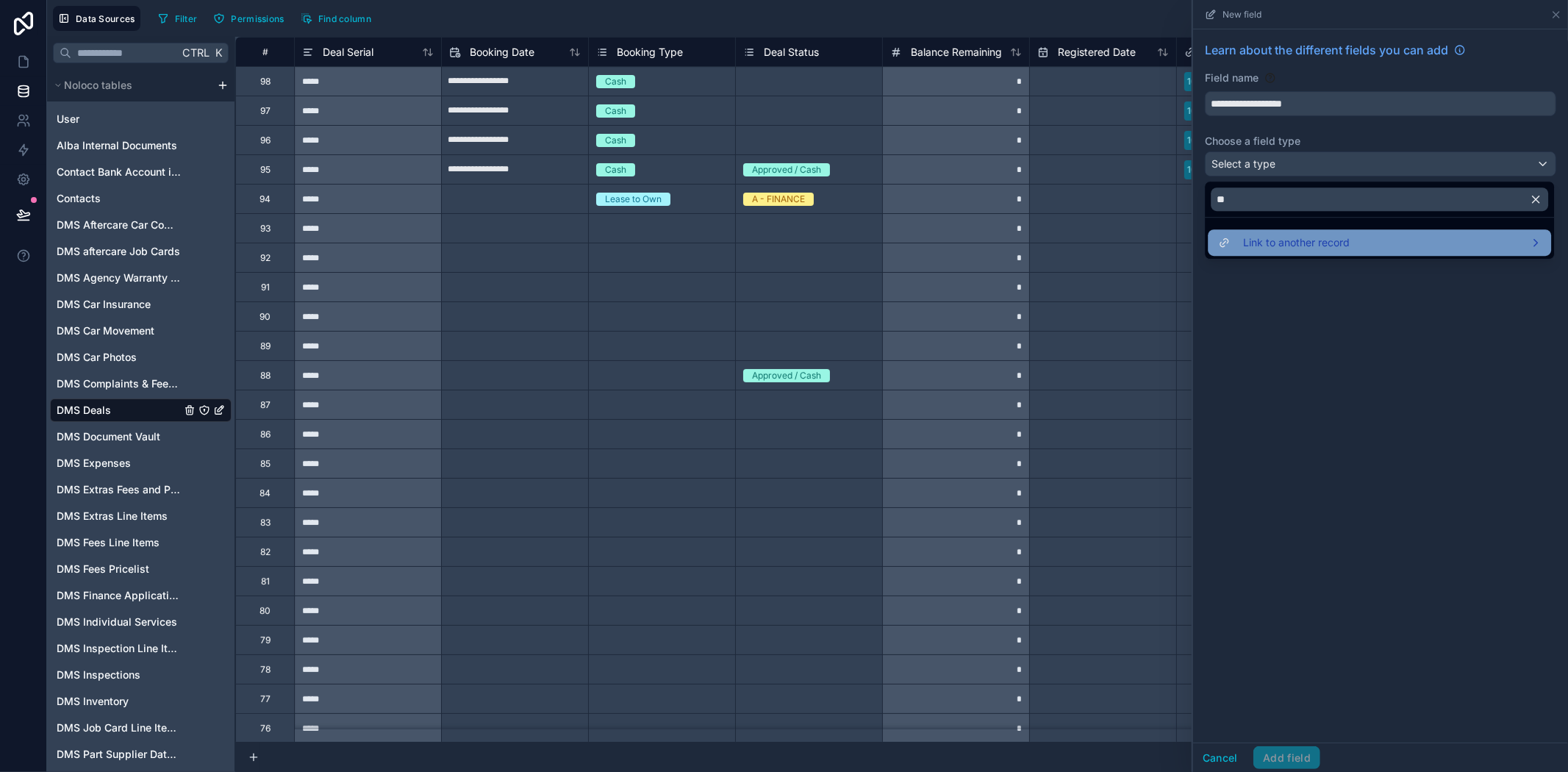
click at [1334, 245] on span "Link to another record" at bounding box center [1296, 243] width 107 height 18
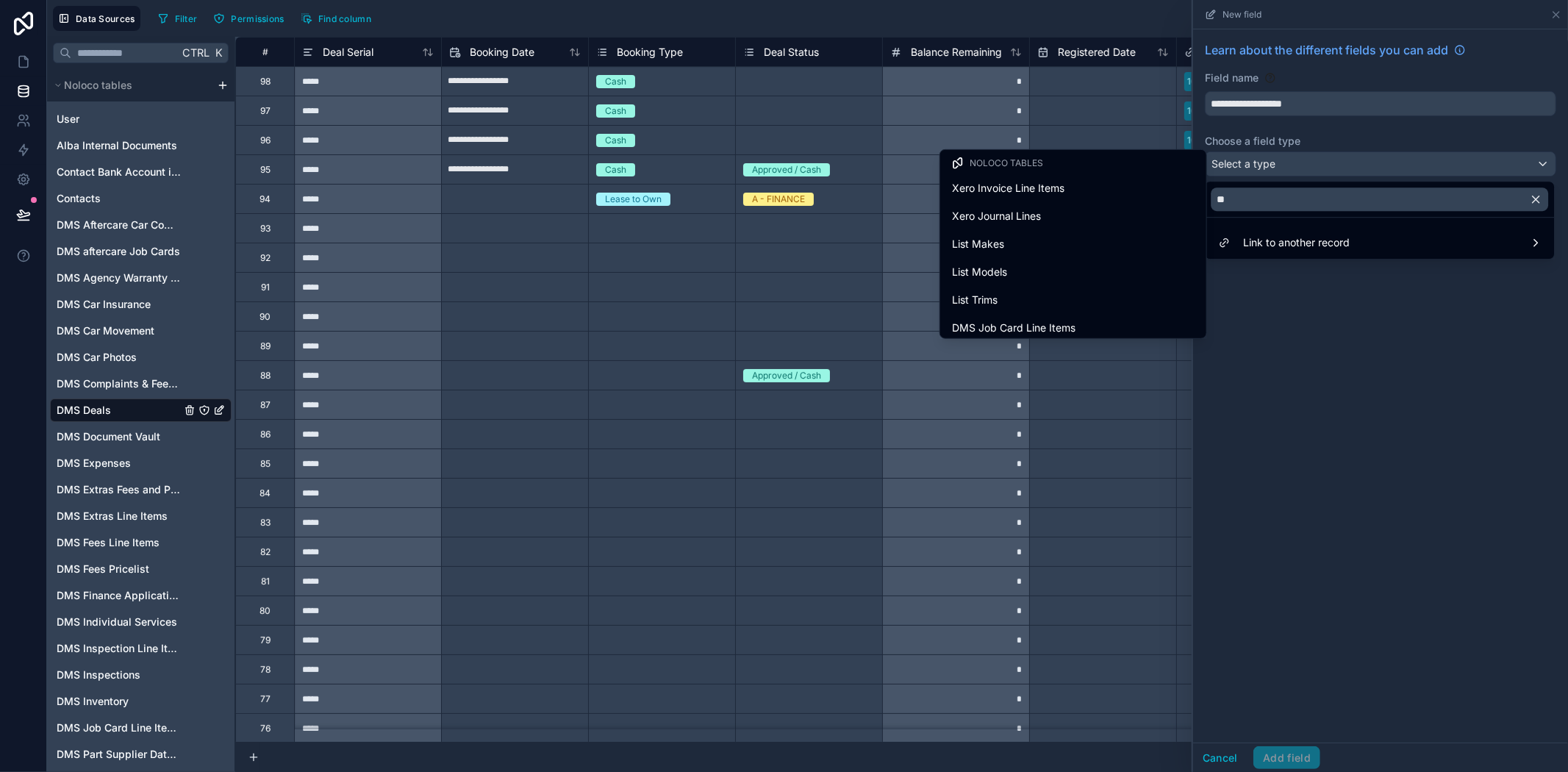
click at [1107, 163] on div "Noloco tables" at bounding box center [1073, 164] width 243 height 12
click at [1362, 198] on input "**" at bounding box center [1380, 199] width 338 height 24
type input "*"
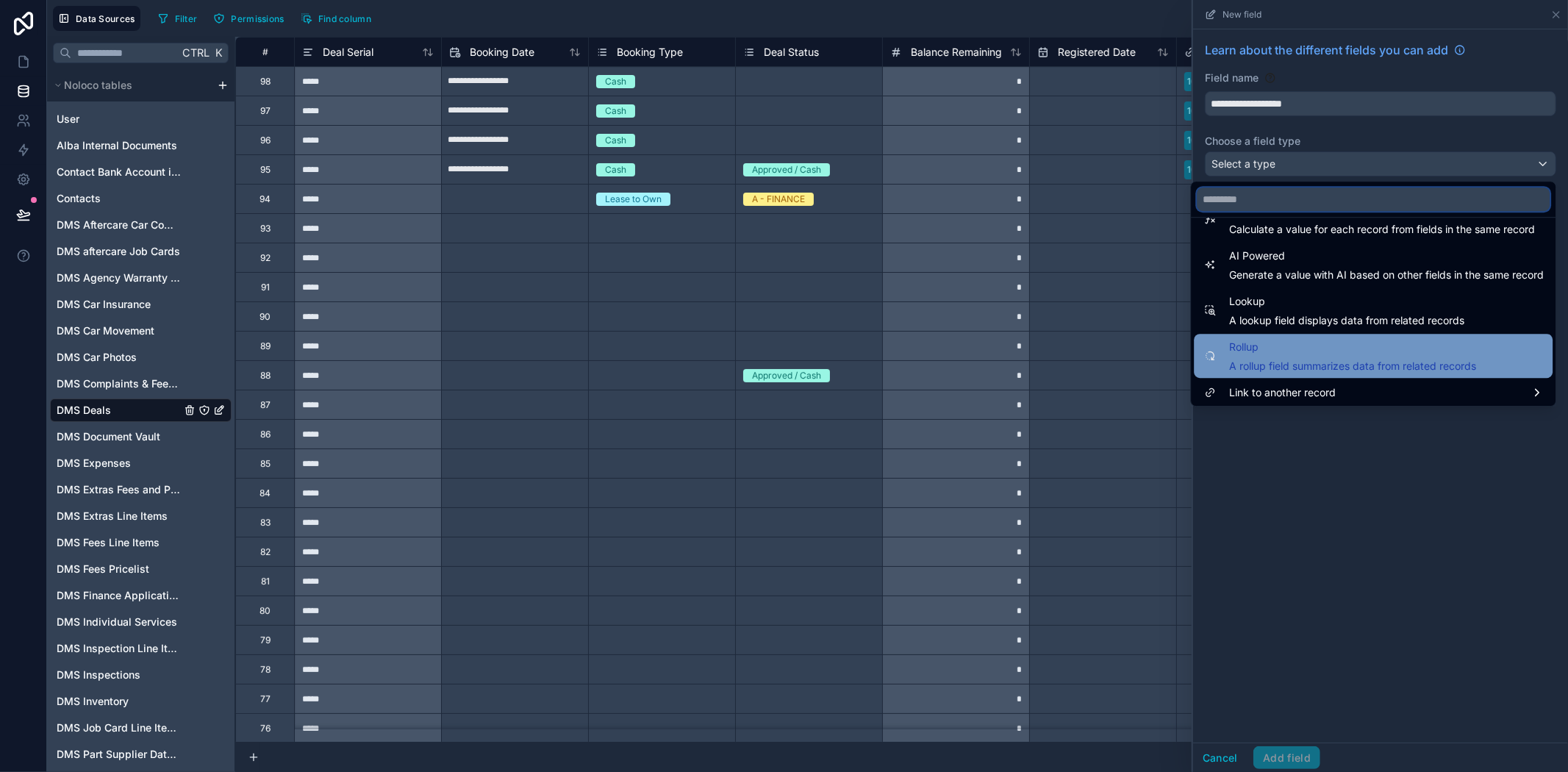
scroll to position [426, 0]
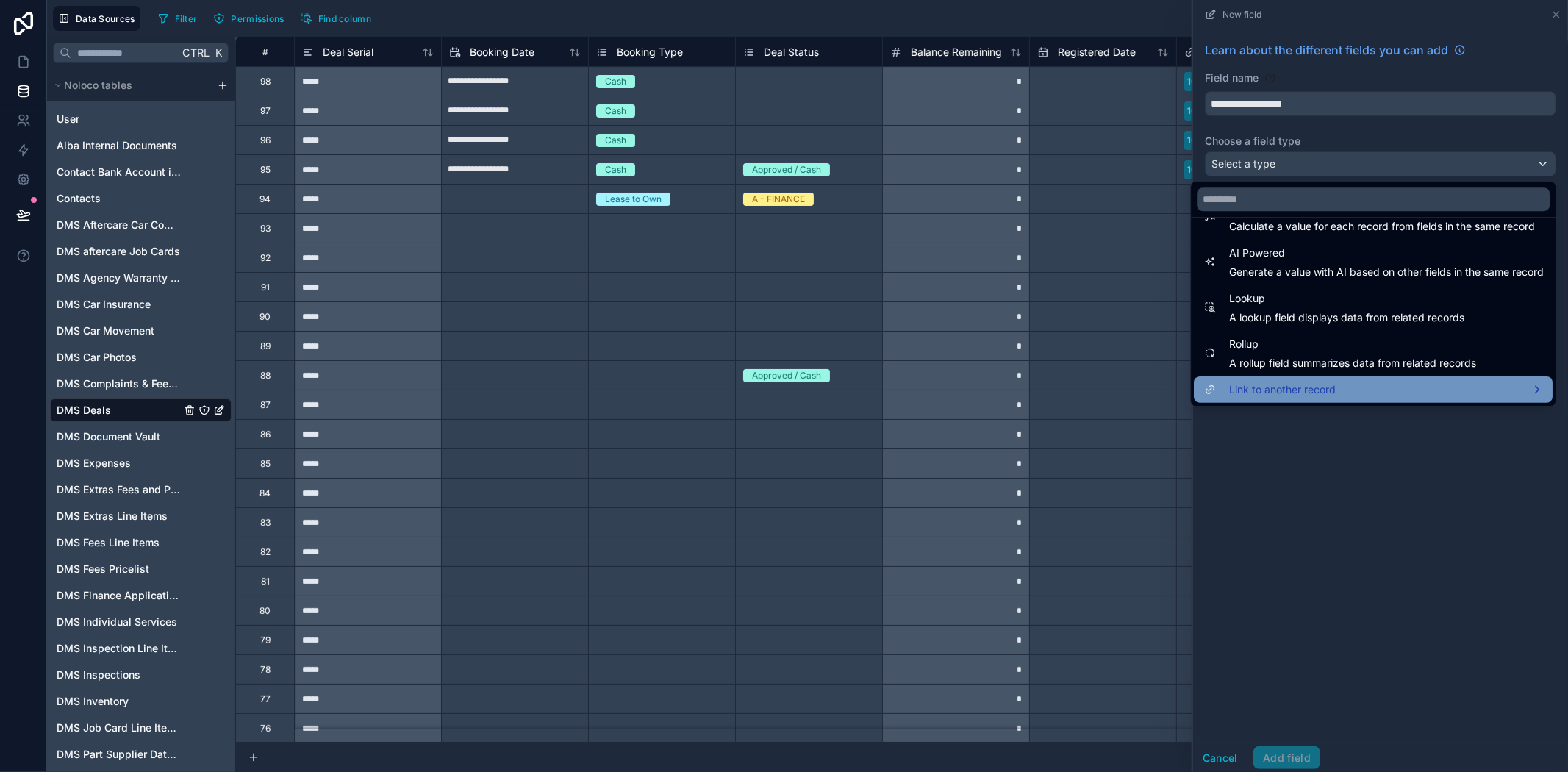
click at [1296, 394] on span "Link to another record" at bounding box center [1282, 389] width 107 height 18
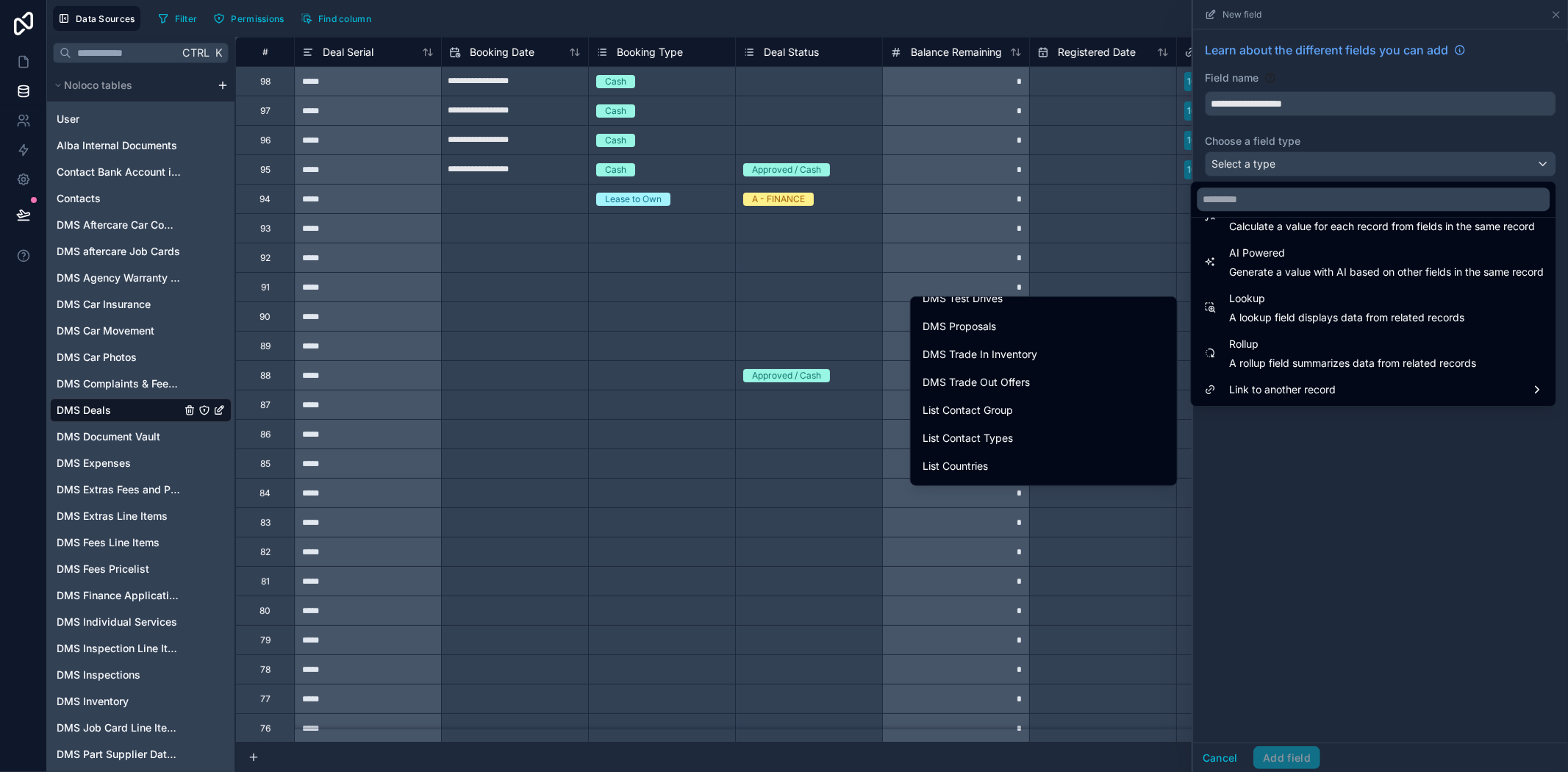
scroll to position [1631, 0]
click at [1369, 200] on input "text" at bounding box center [1373, 199] width 353 height 24
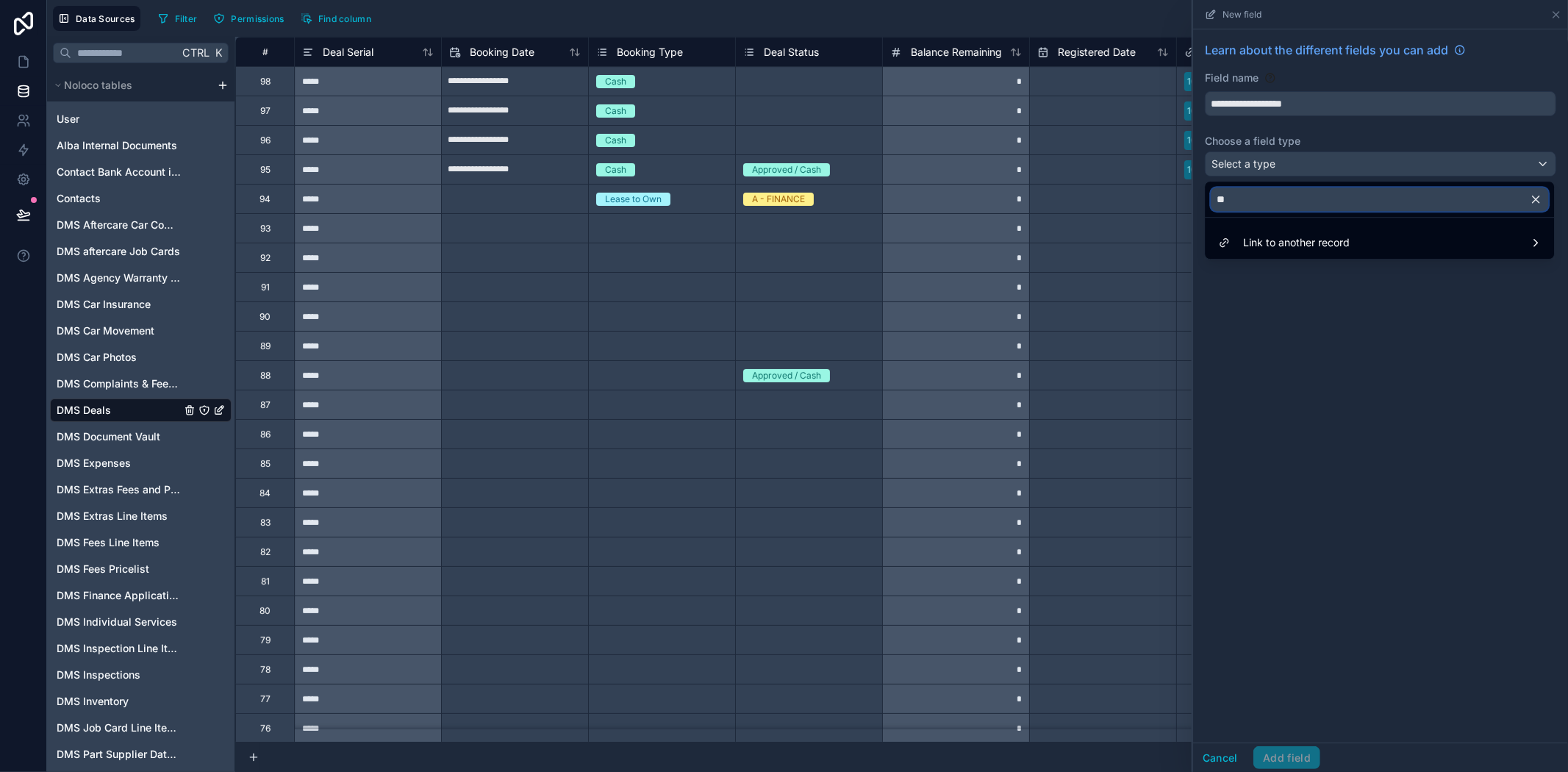
scroll to position [0, 0]
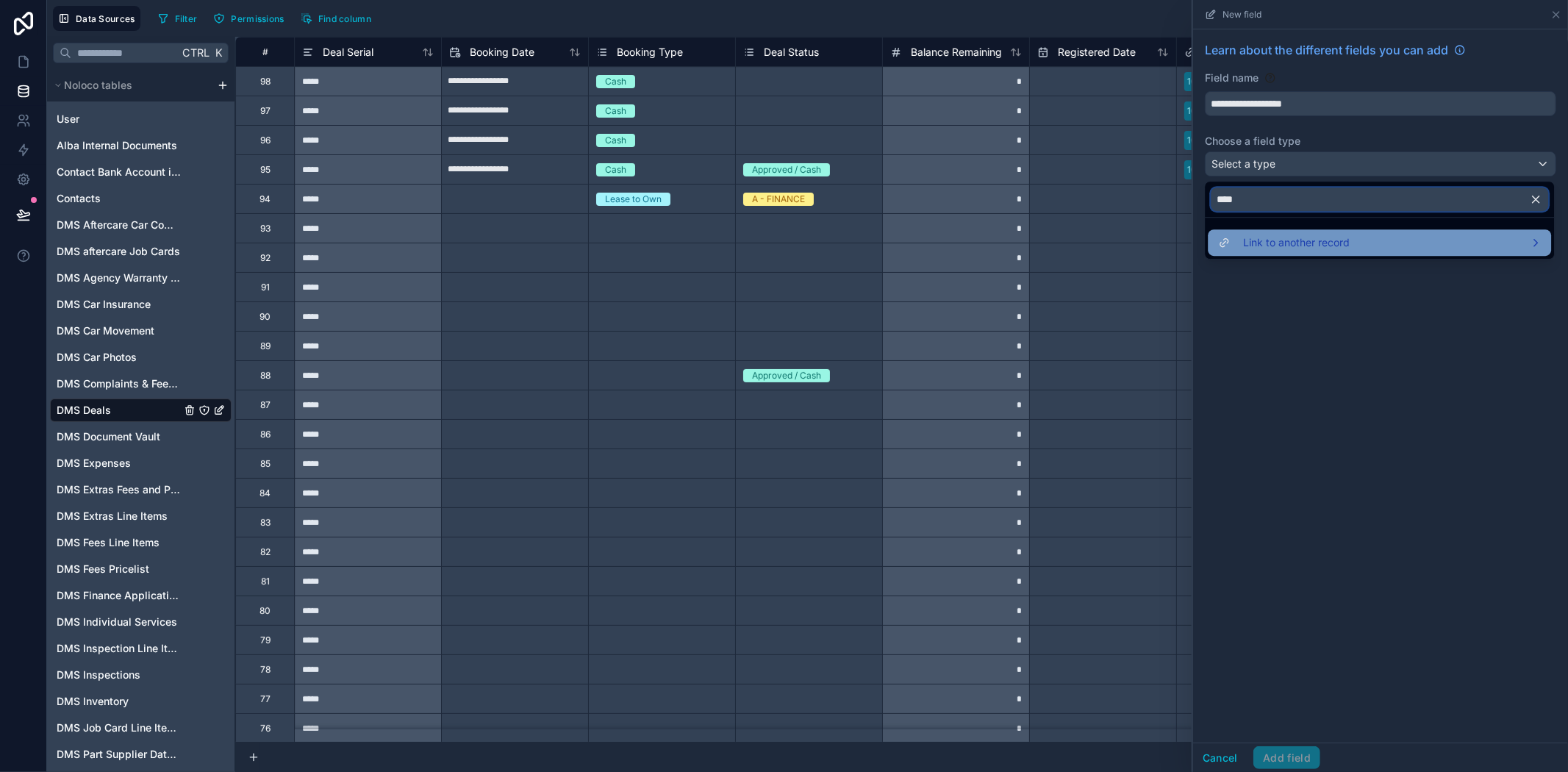
type input "****"
click at [1386, 243] on div "Link to another record" at bounding box center [1380, 243] width 326 height 18
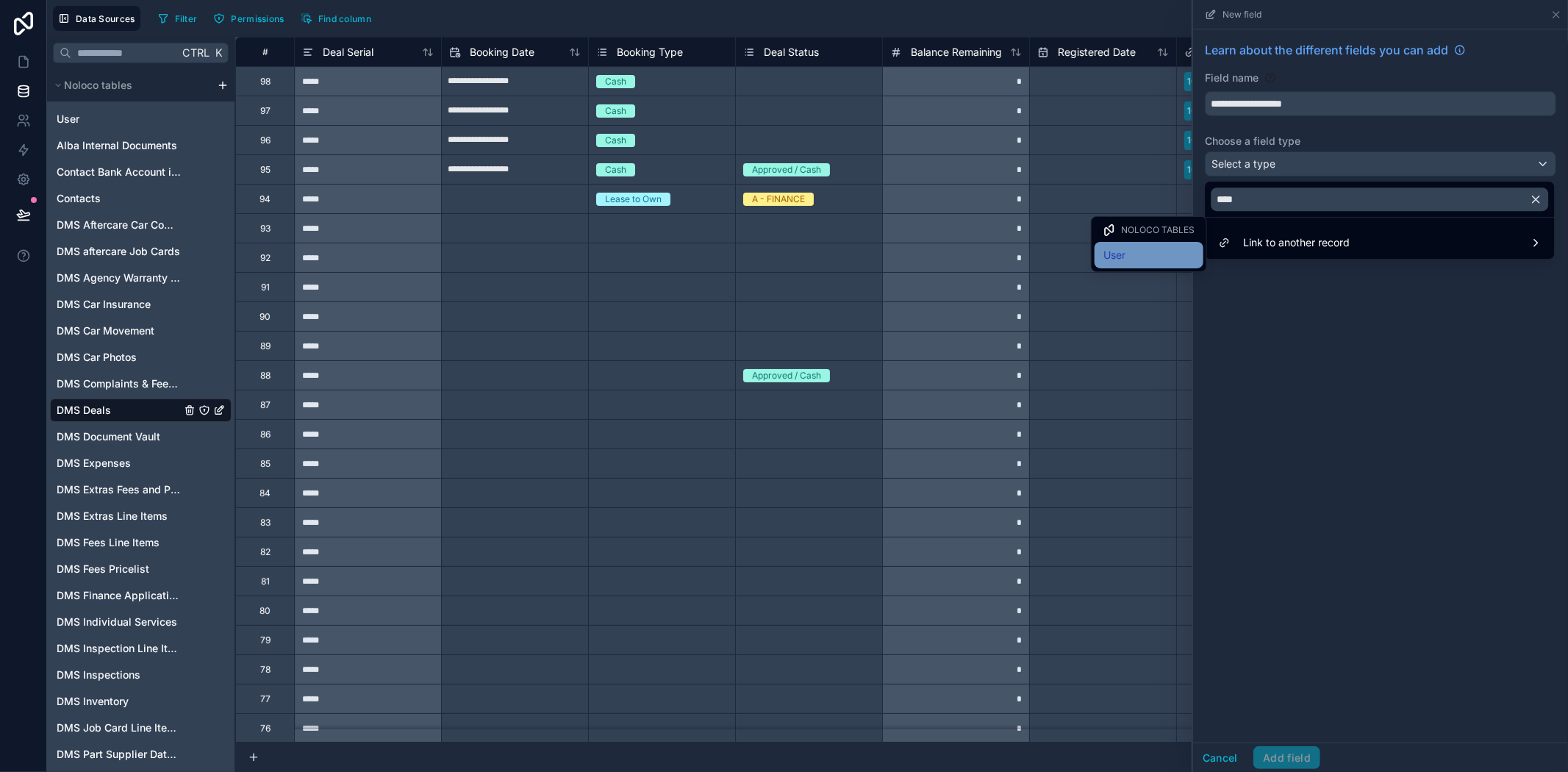
click at [1143, 252] on div "User" at bounding box center [1149, 255] width 91 height 18
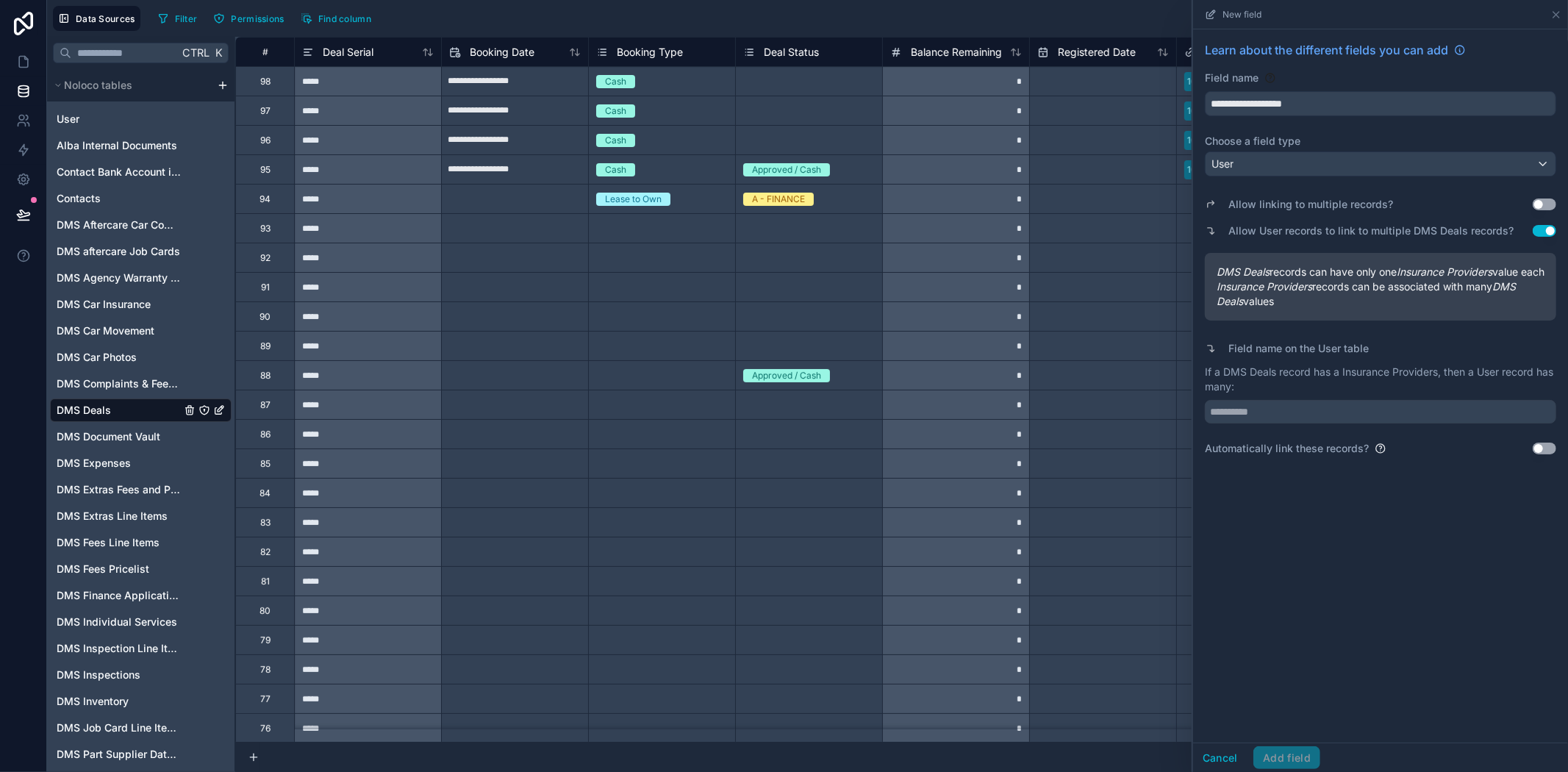
click at [1459, 491] on div "**********" at bounding box center [1381, 386] width 375 height 713
click at [1553, 204] on button "Use setting" at bounding box center [1545, 204] width 24 height 12
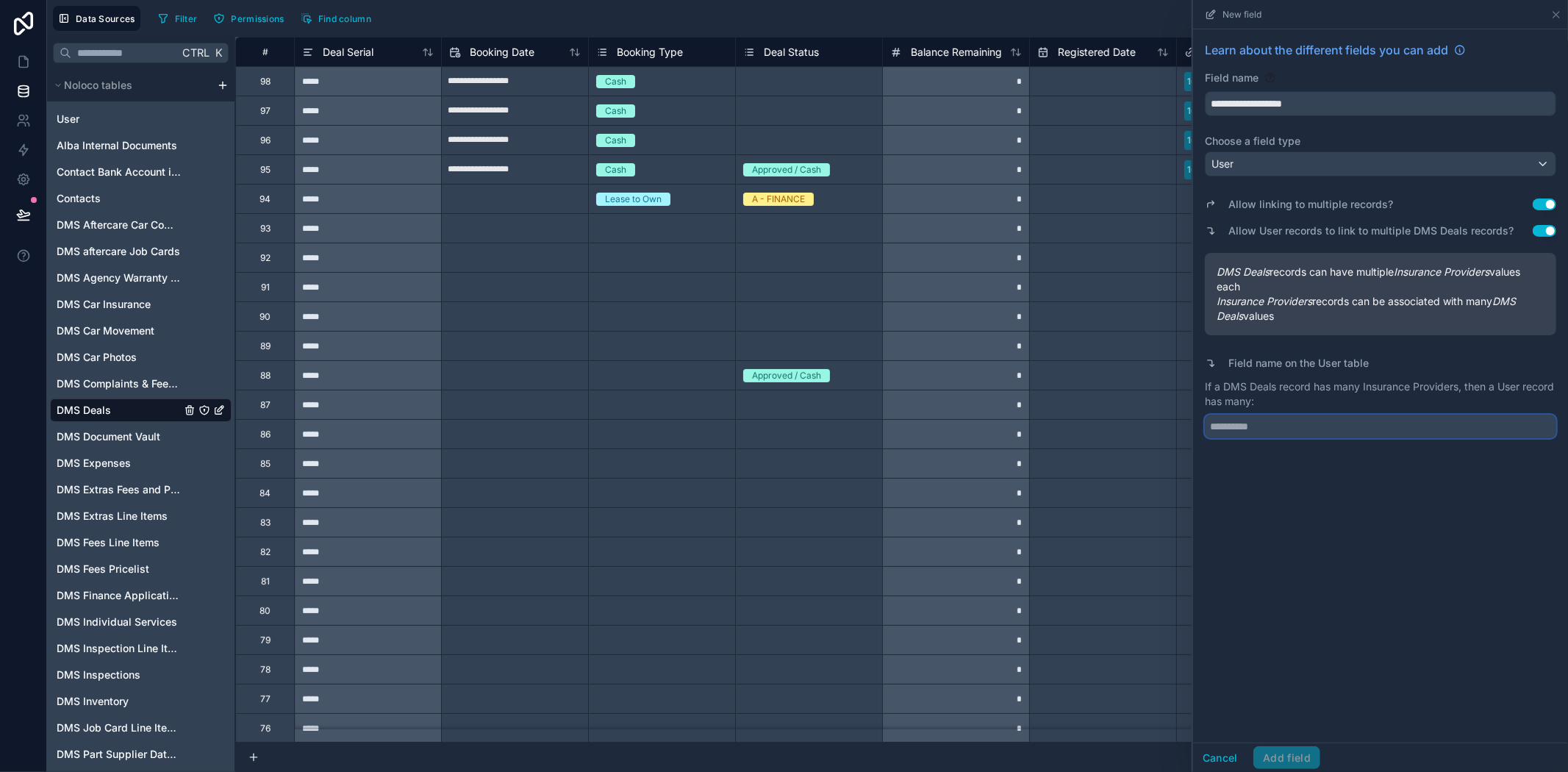
click at [1232, 424] on input "text" at bounding box center [1381, 426] width 352 height 24
type input "**********"
click at [1302, 763] on button "Add field" at bounding box center [1287, 758] width 67 height 24
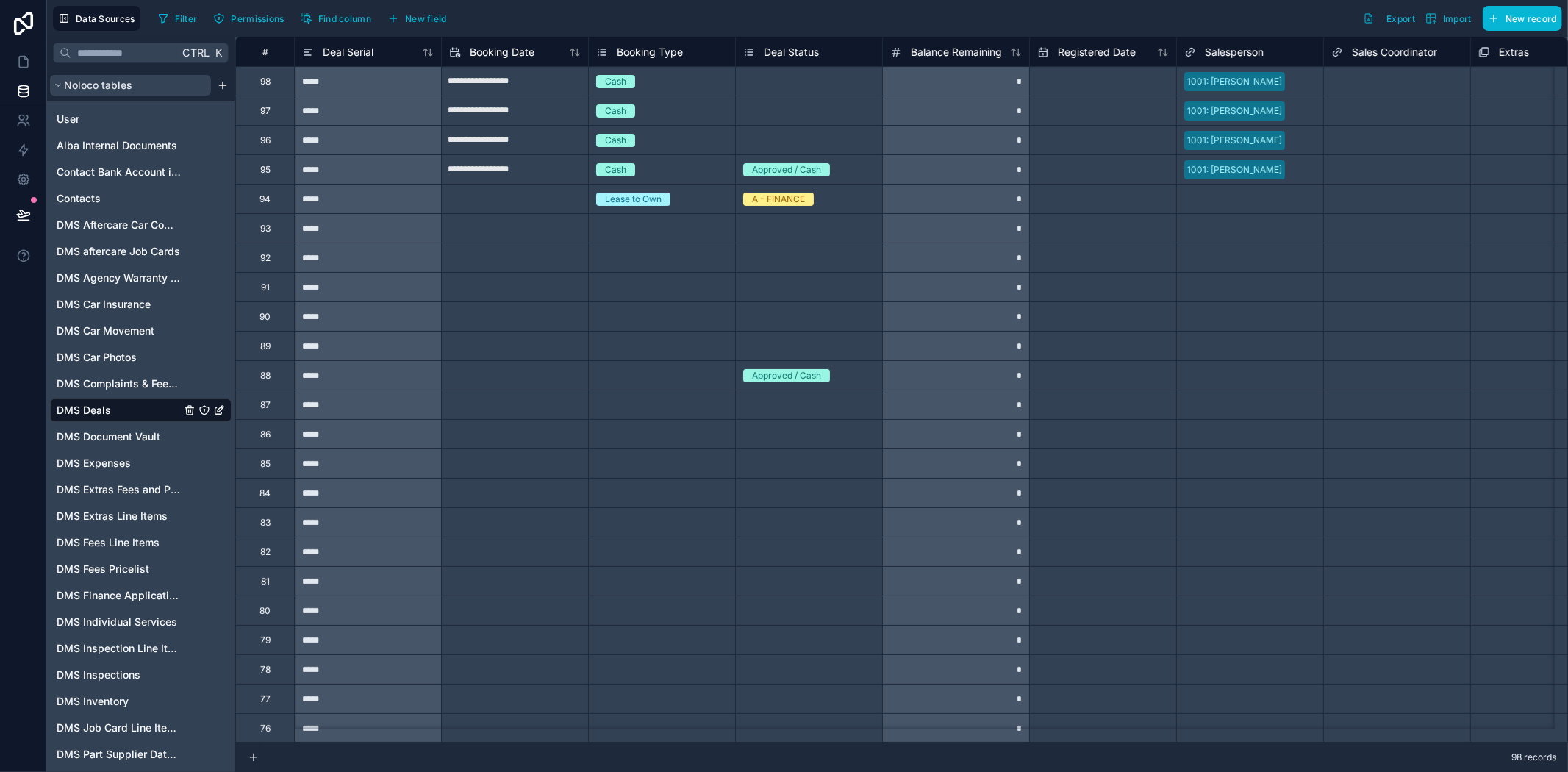
drag, startPoint x: 135, startPoint y: 77, endPoint x: 155, endPoint y: 95, distance: 26.9
click at [135, 77] on button "Noloco tables" at bounding box center [130, 85] width 161 height 21
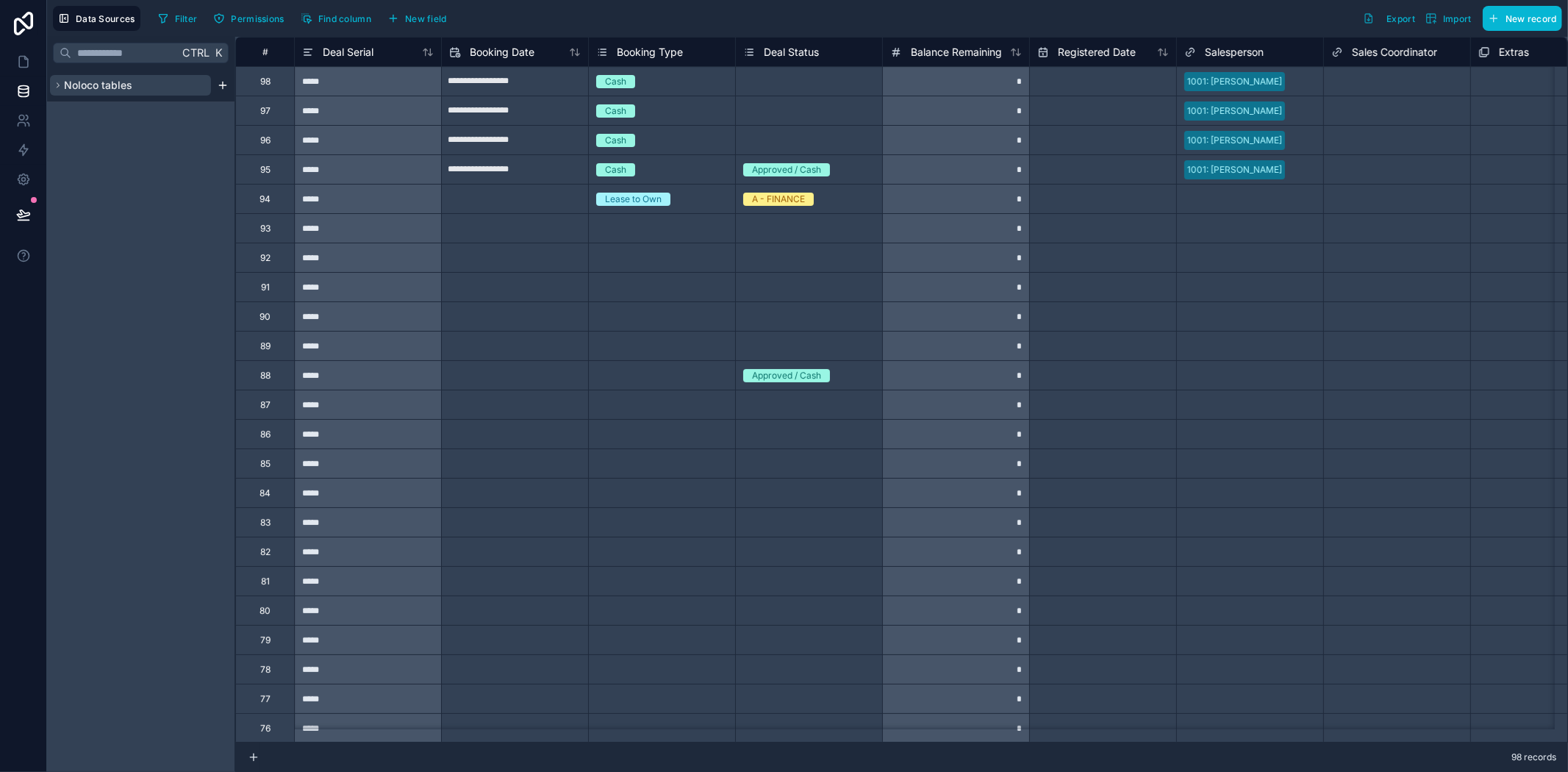
drag, startPoint x: 111, startPoint y: 89, endPoint x: 113, endPoint y: 70, distance: 19.1
click at [111, 86] on span "Noloco tables" at bounding box center [98, 85] width 68 height 15
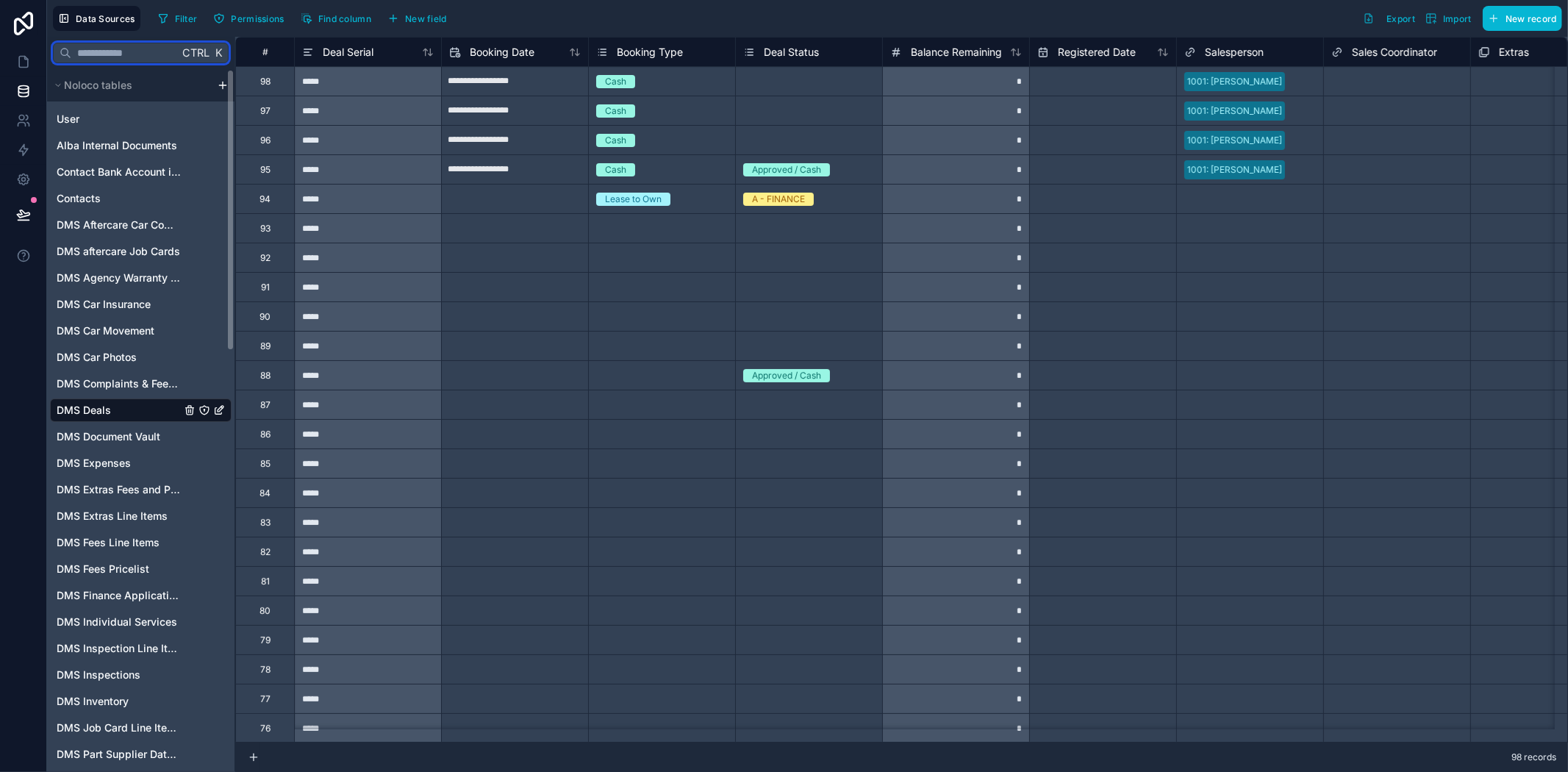
click at [119, 59] on input "text" at bounding box center [124, 53] width 107 height 27
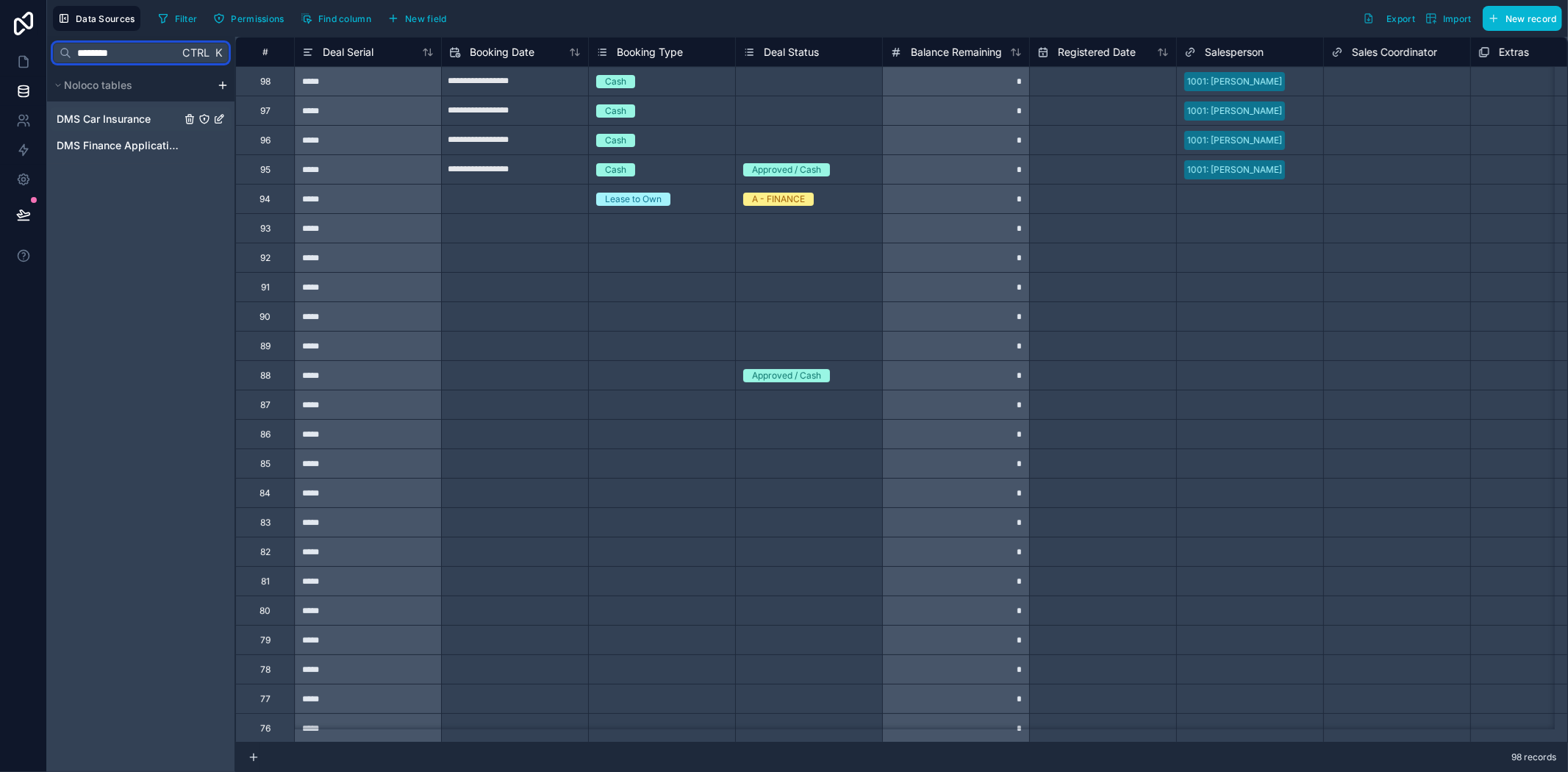
type input "********"
click at [109, 115] on span "DMS Car Insurance" at bounding box center [103, 119] width 94 height 15
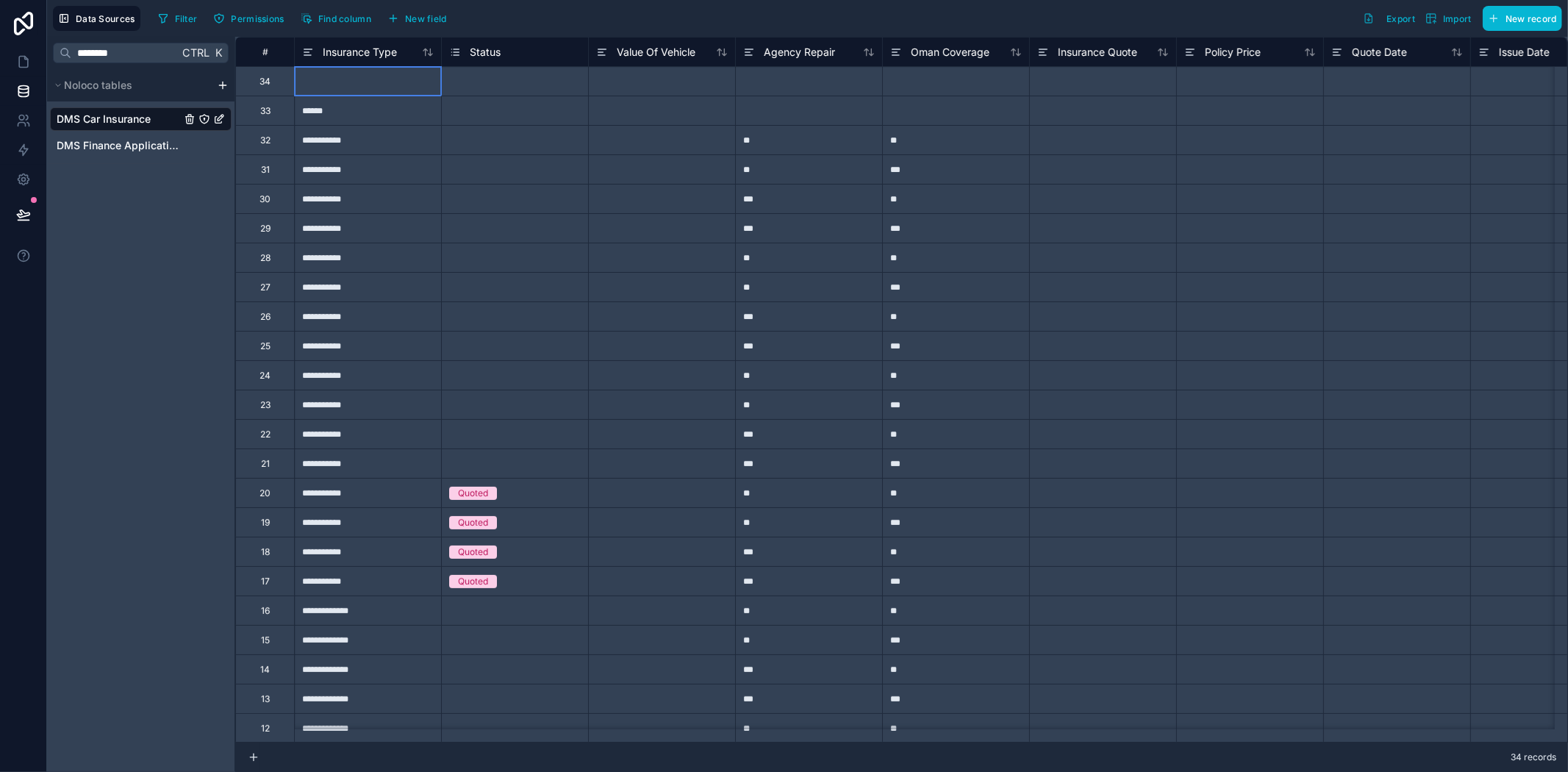
click at [329, 78] on div at bounding box center [367, 81] width 147 height 30
type input "***"
click at [119, 247] on div "******** Ctrl K Noloco tables DMS Car Insurance DMS Finance Applications" at bounding box center [141, 404] width 188 height 735
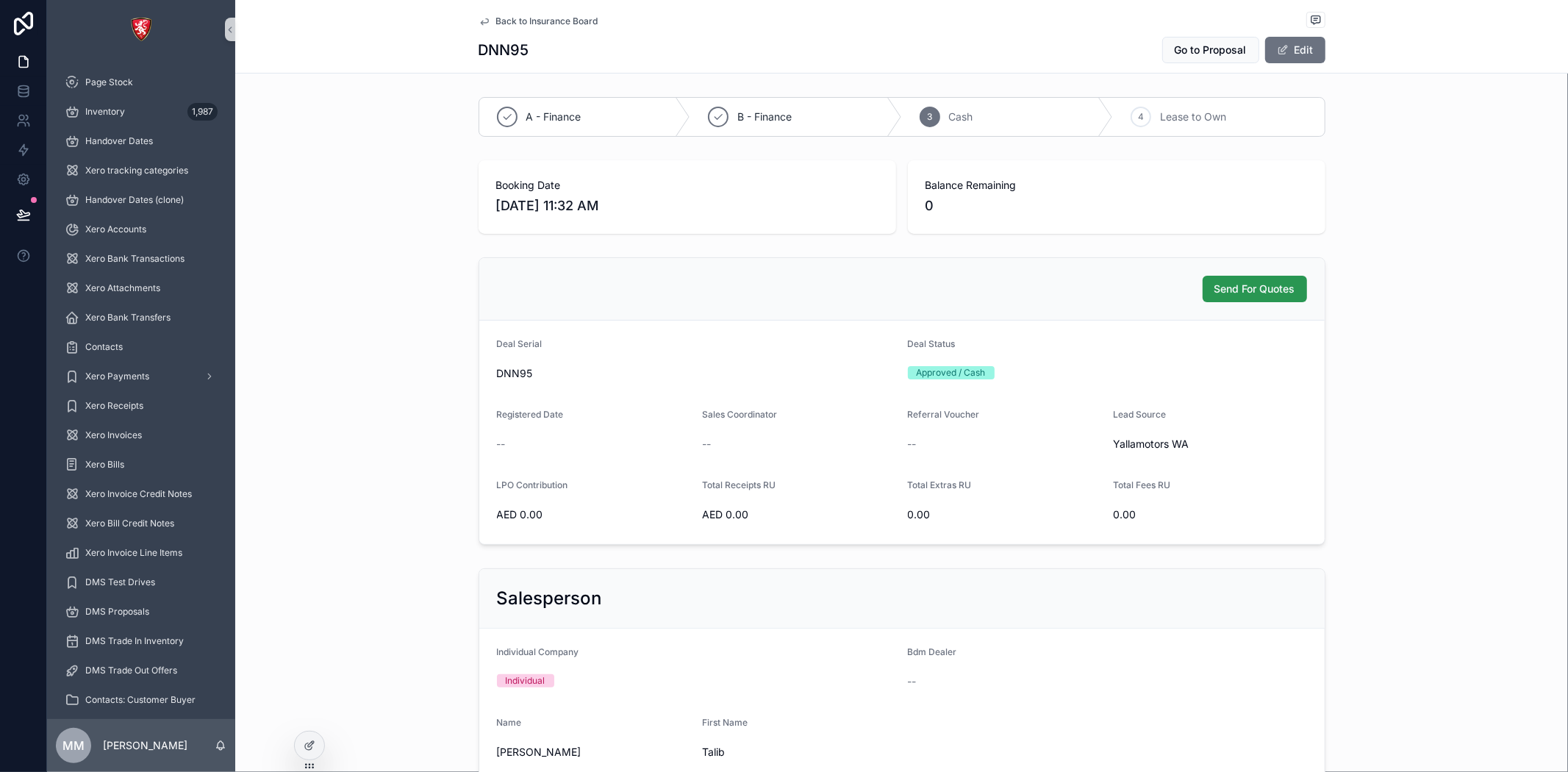
click at [1259, 290] on span "Send For Quotes" at bounding box center [1255, 289] width 81 height 15
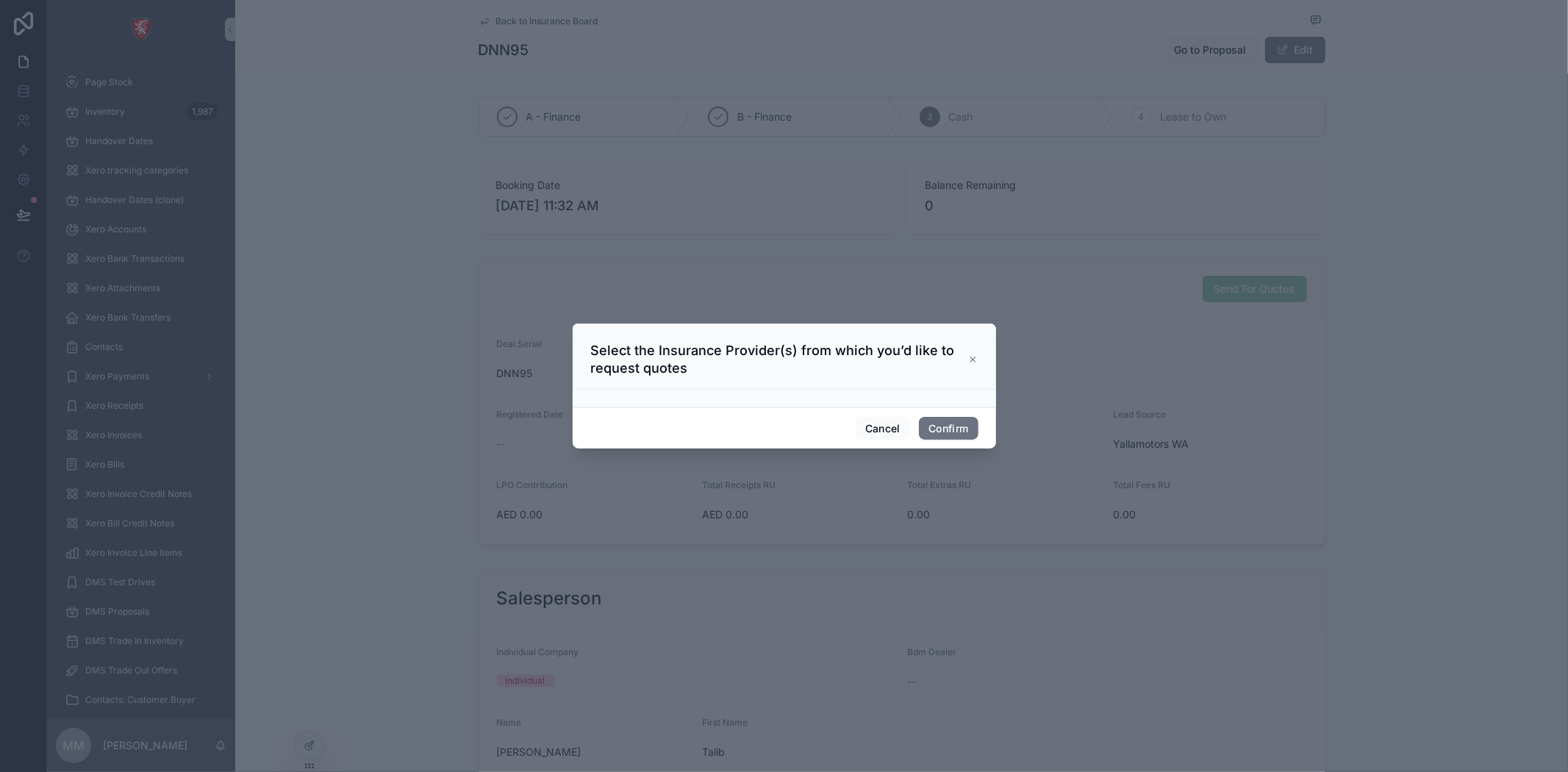
click at [884, 577] on div at bounding box center [784, 386] width 1568 height 772
click at [877, 420] on button "Cancel" at bounding box center [882, 429] width 54 height 24
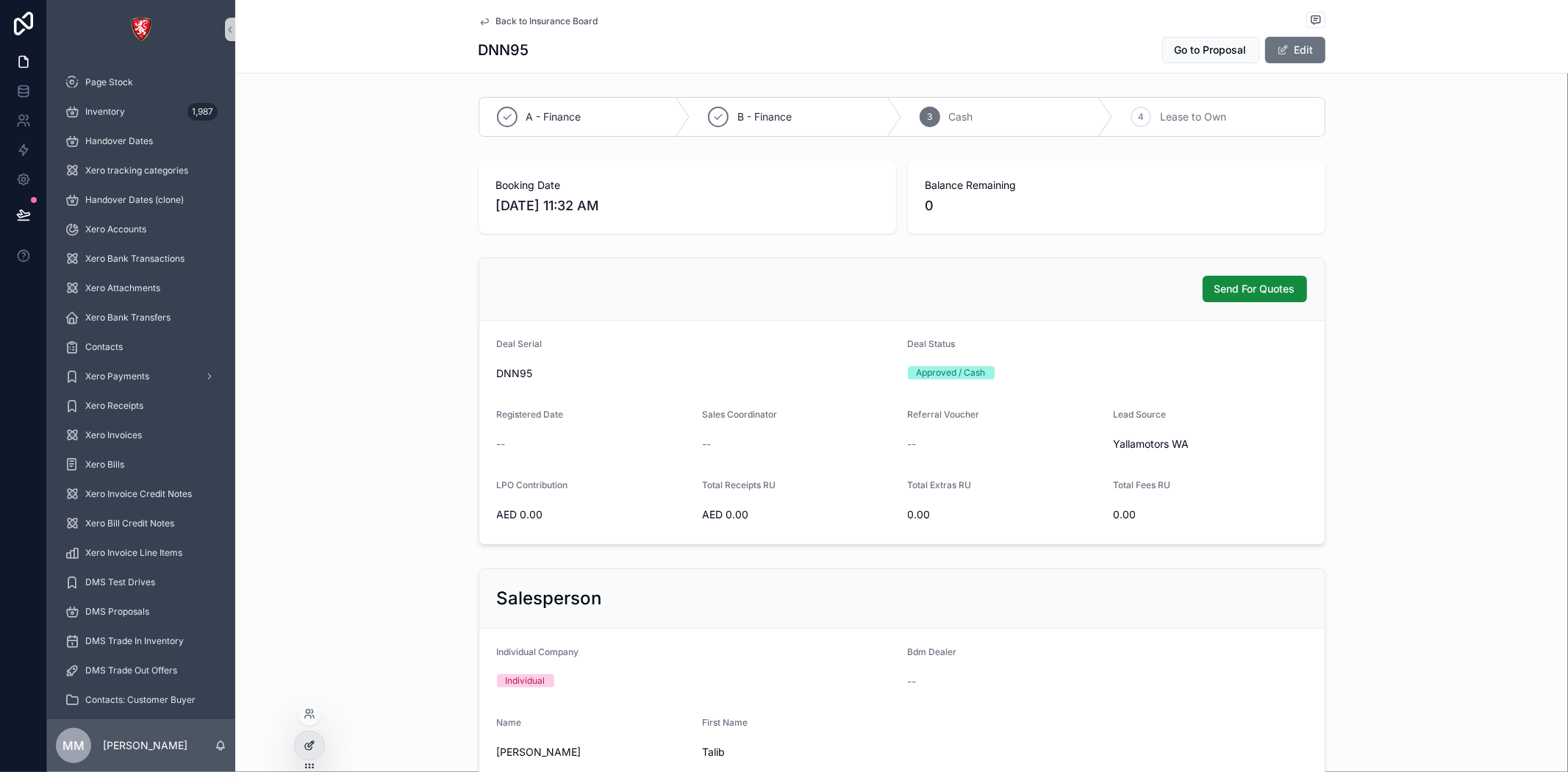
click at [312, 745] on icon at bounding box center [311, 744] width 6 height 6
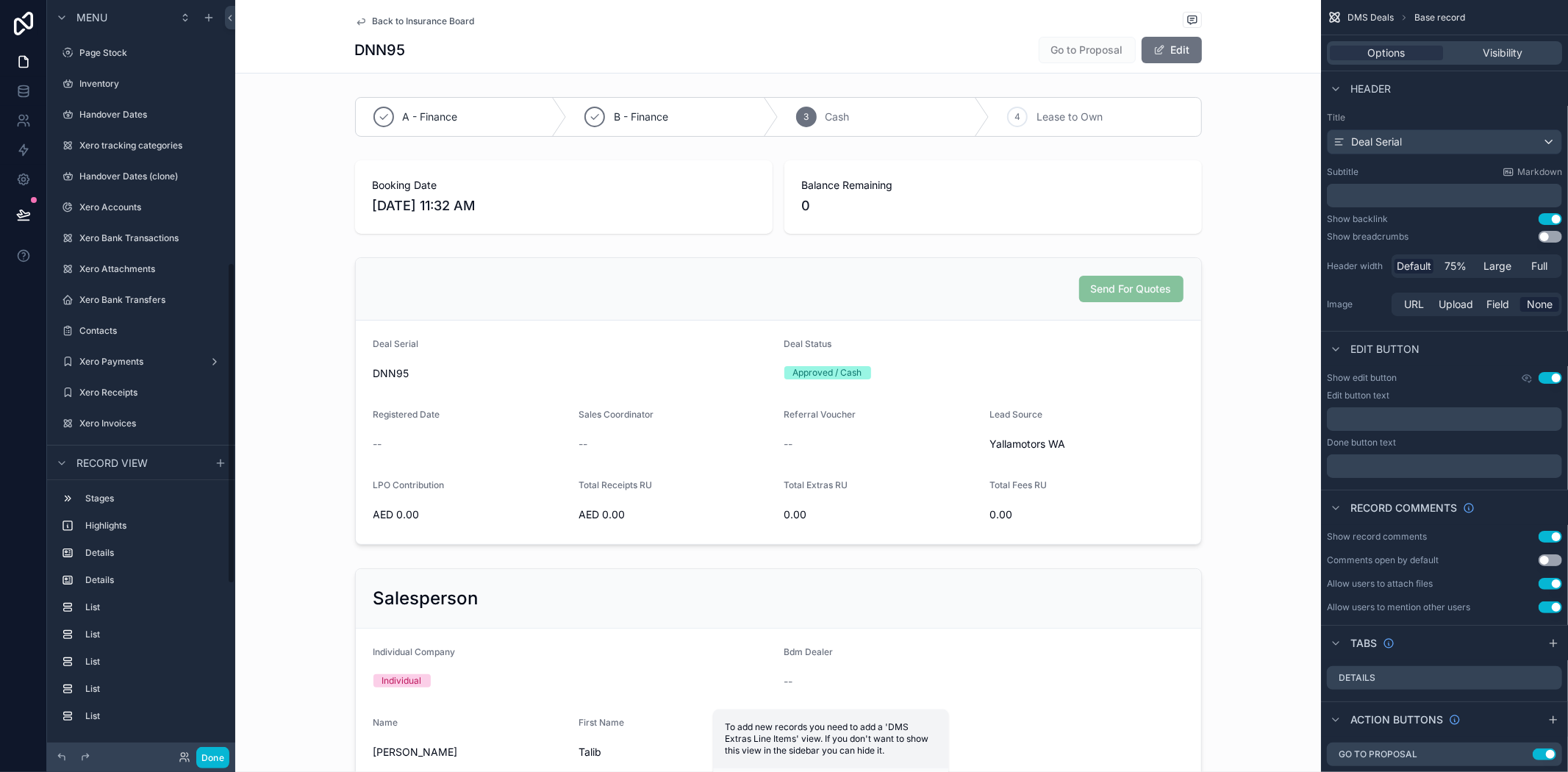
scroll to position [616, 0]
click at [1187, 366] on div "scrollable content" at bounding box center [778, 401] width 1086 height 299
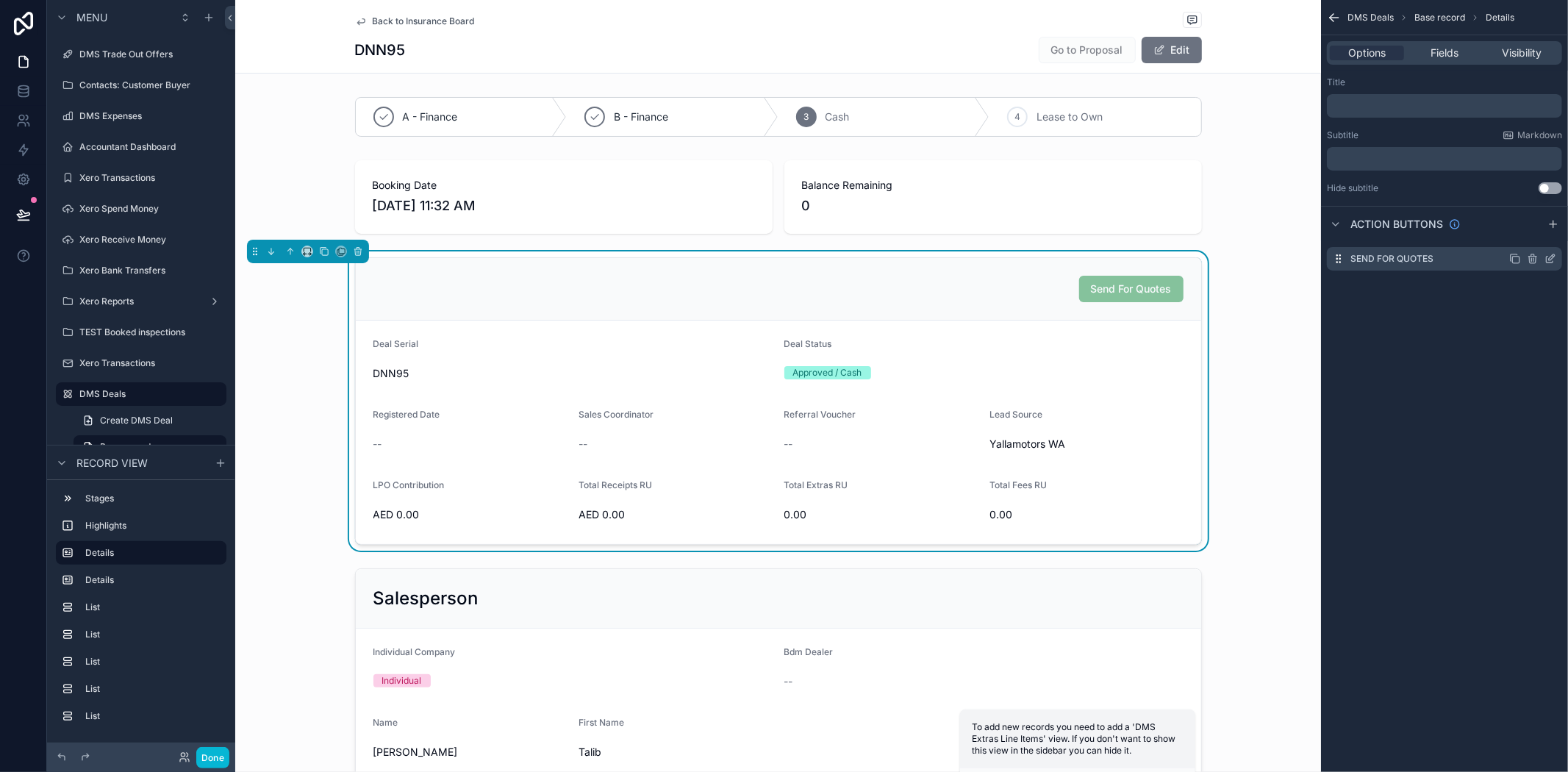
click at [1549, 259] on icon "scrollable content" at bounding box center [1551, 259] width 12 height 12
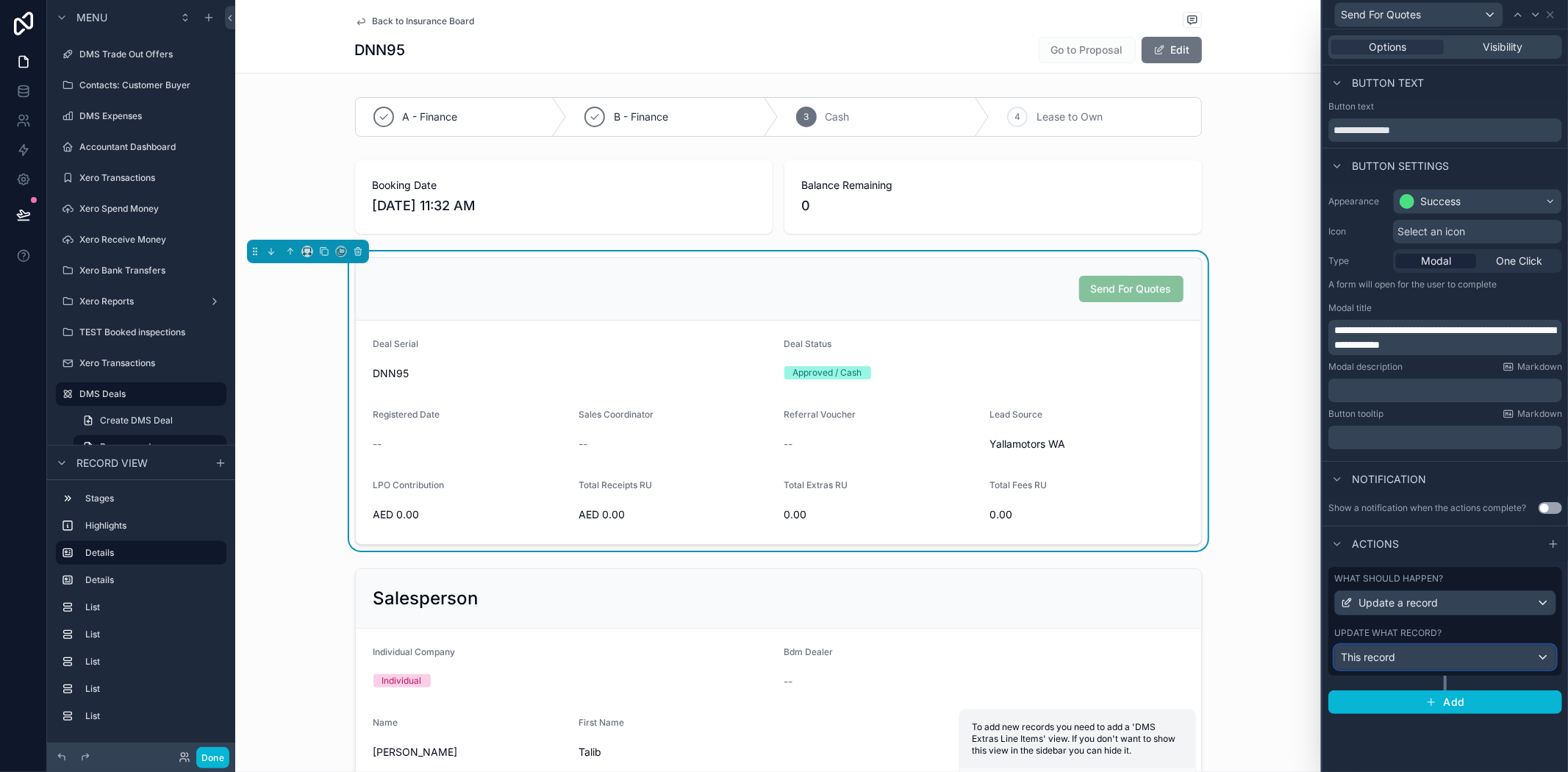
click at [1424, 649] on div "This record" at bounding box center [1445, 657] width 221 height 24
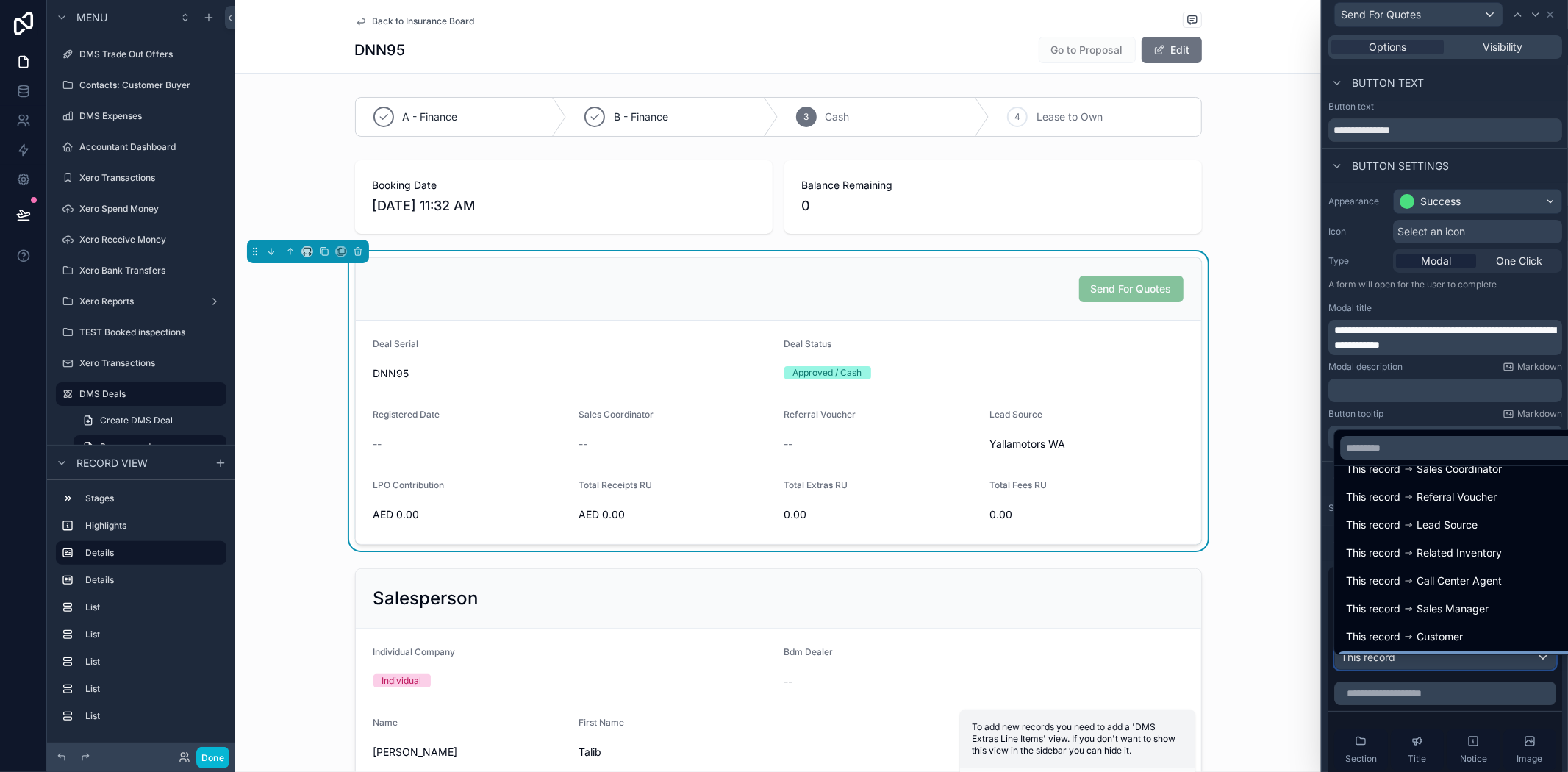
scroll to position [0, 0]
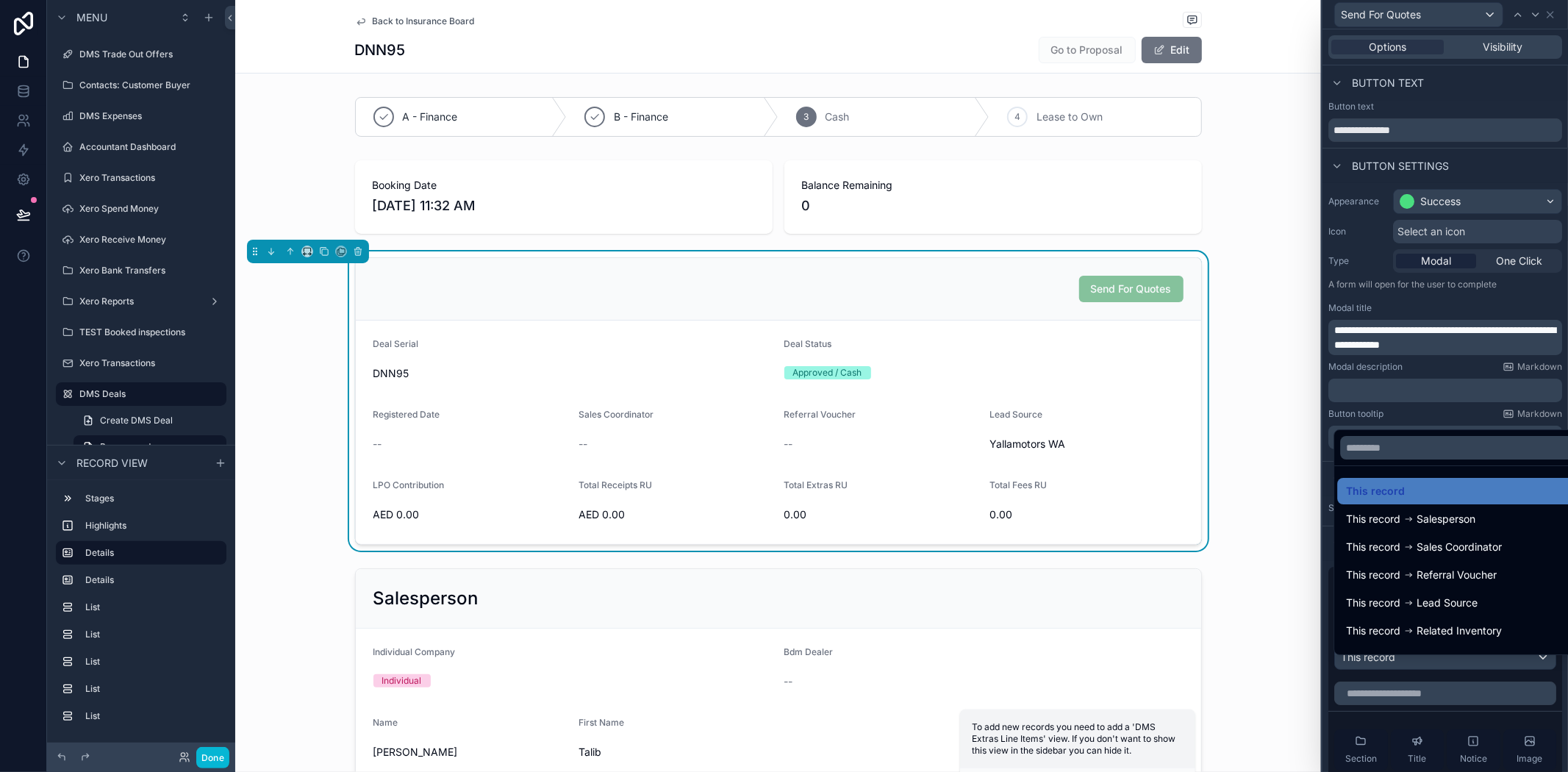
click at [1293, 498] on div "Send For Quotes Deal Serial DNN95 Deal Status Approved / Cash Registered Date -…" at bounding box center [778, 401] width 1086 height 299
click at [1427, 402] on div at bounding box center [1446, 386] width 246 height 772
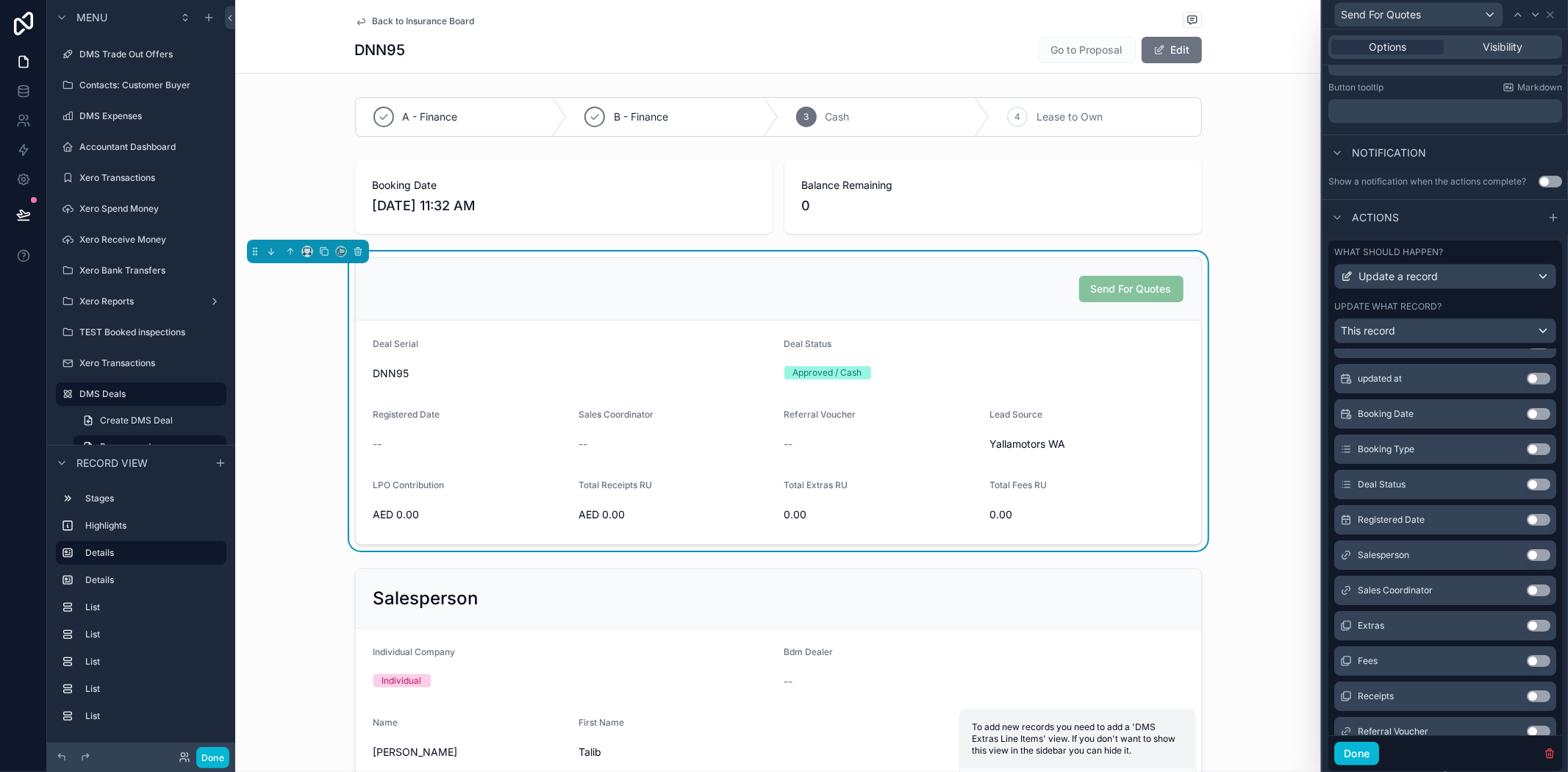
scroll to position [326, 0]
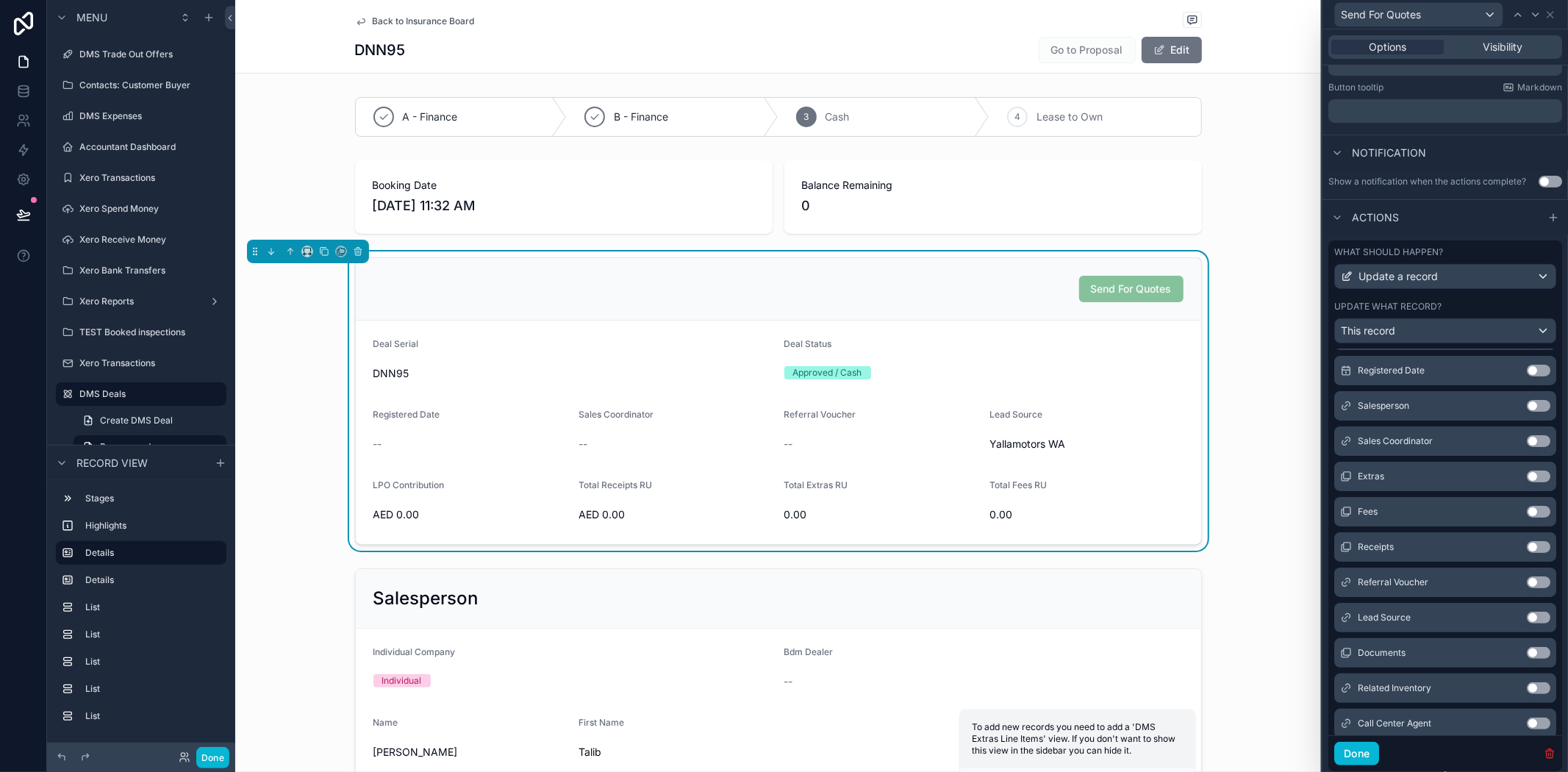
click at [1544, 759] on icon "button" at bounding box center [1550, 753] width 12 height 12
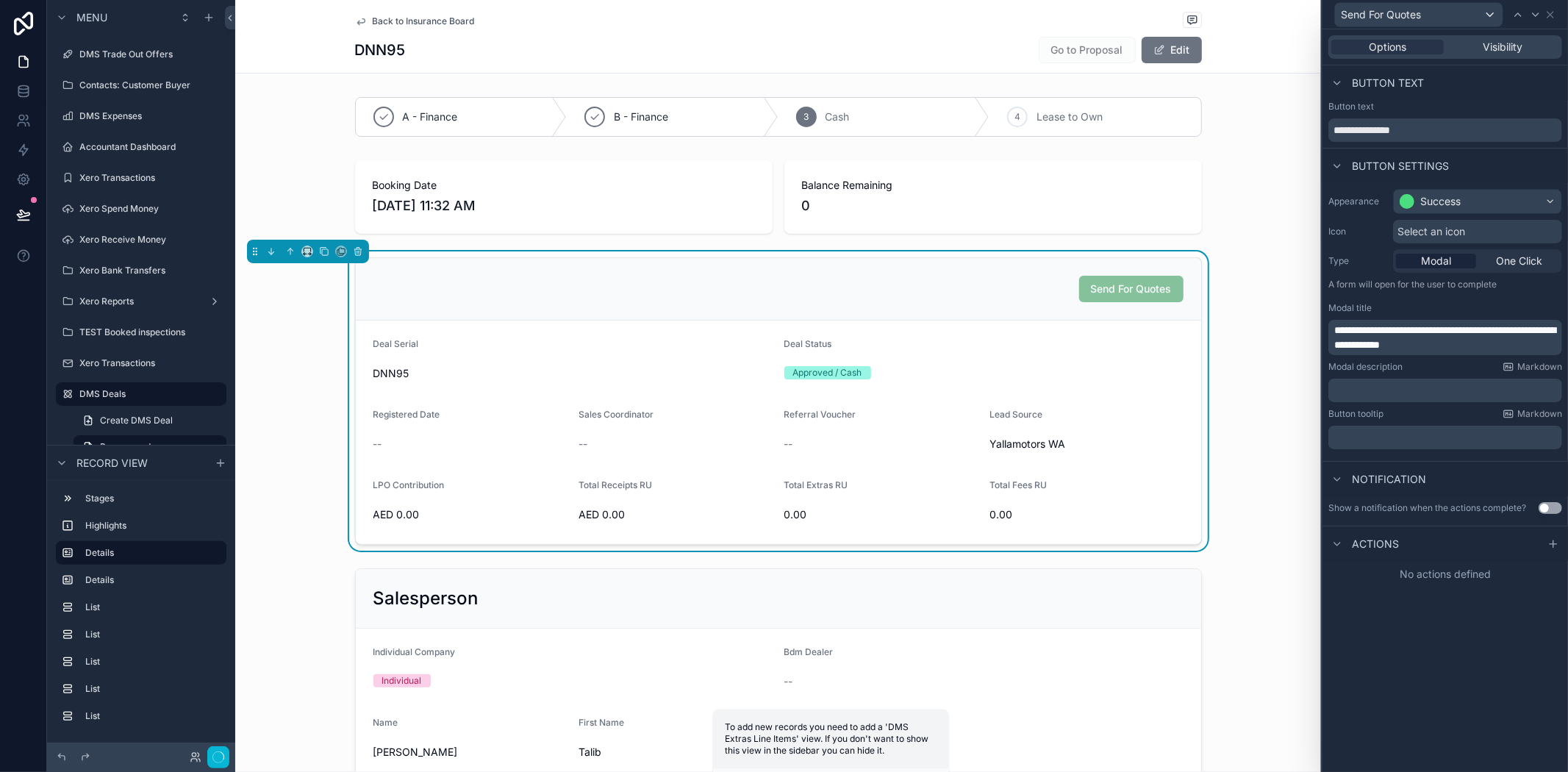
scroll to position [0, 0]
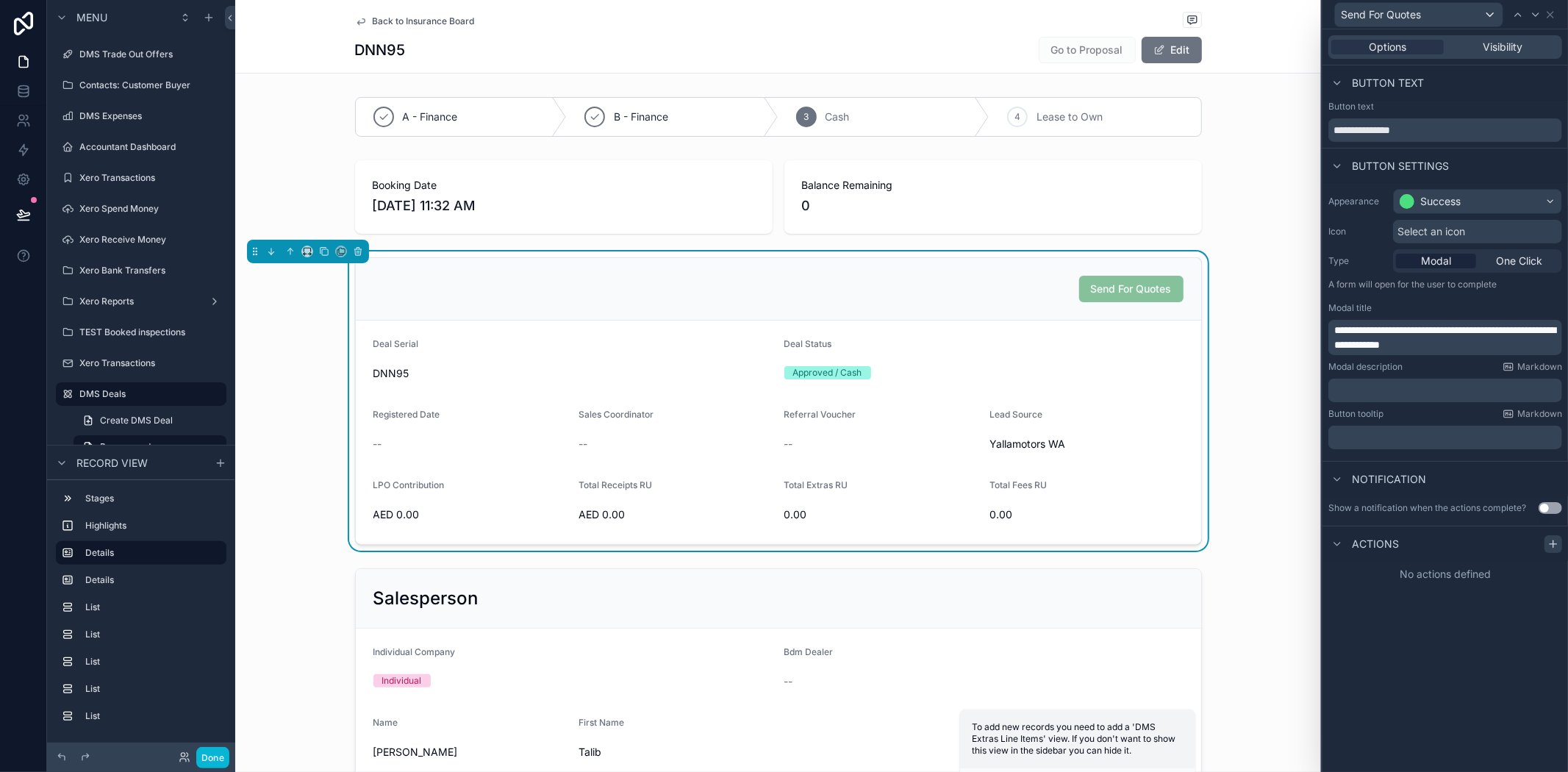
click at [1552, 542] on icon at bounding box center [1554, 544] width 12 height 12
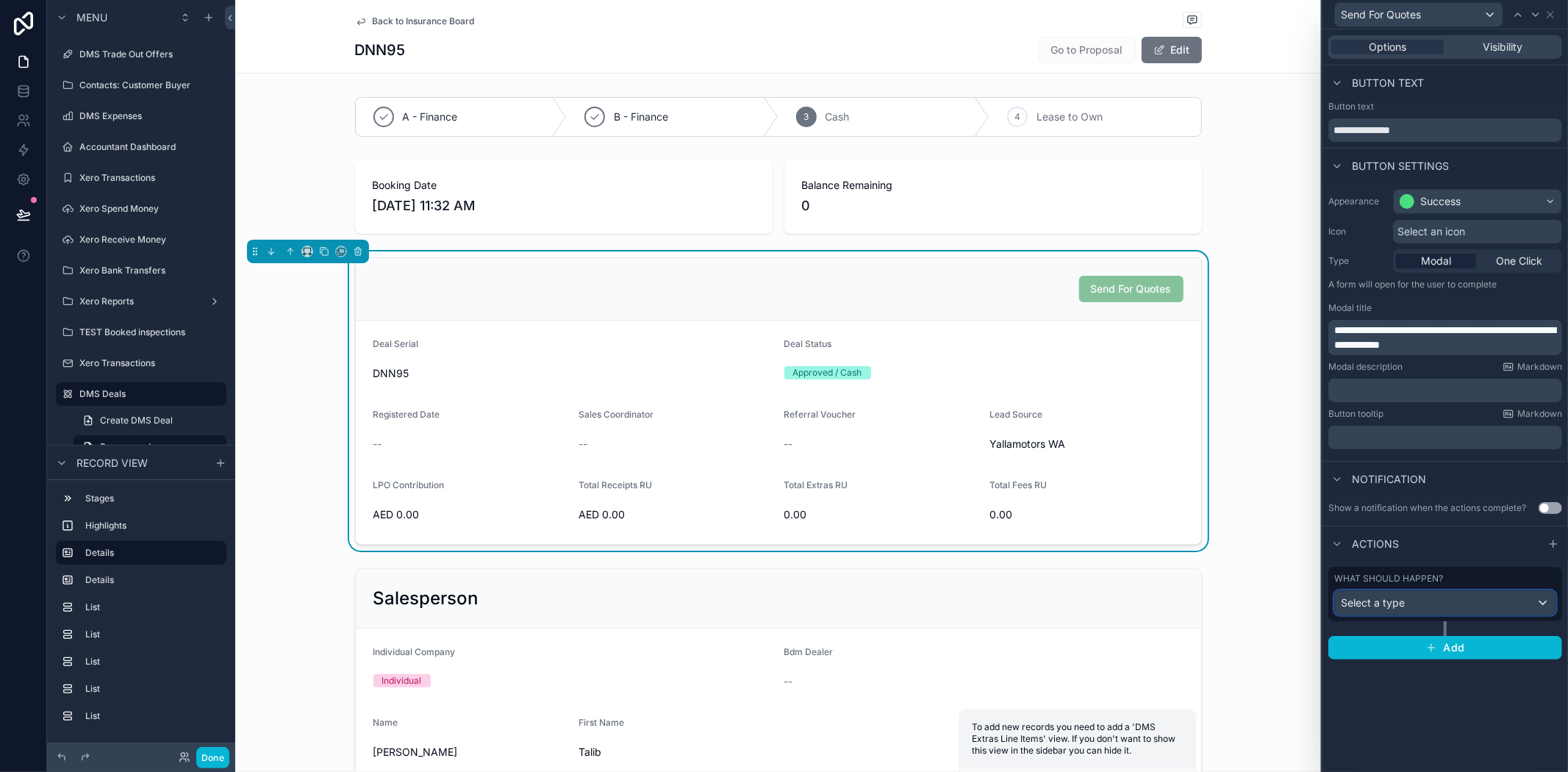
click at [1376, 612] on div "Select a type" at bounding box center [1445, 603] width 221 height 24
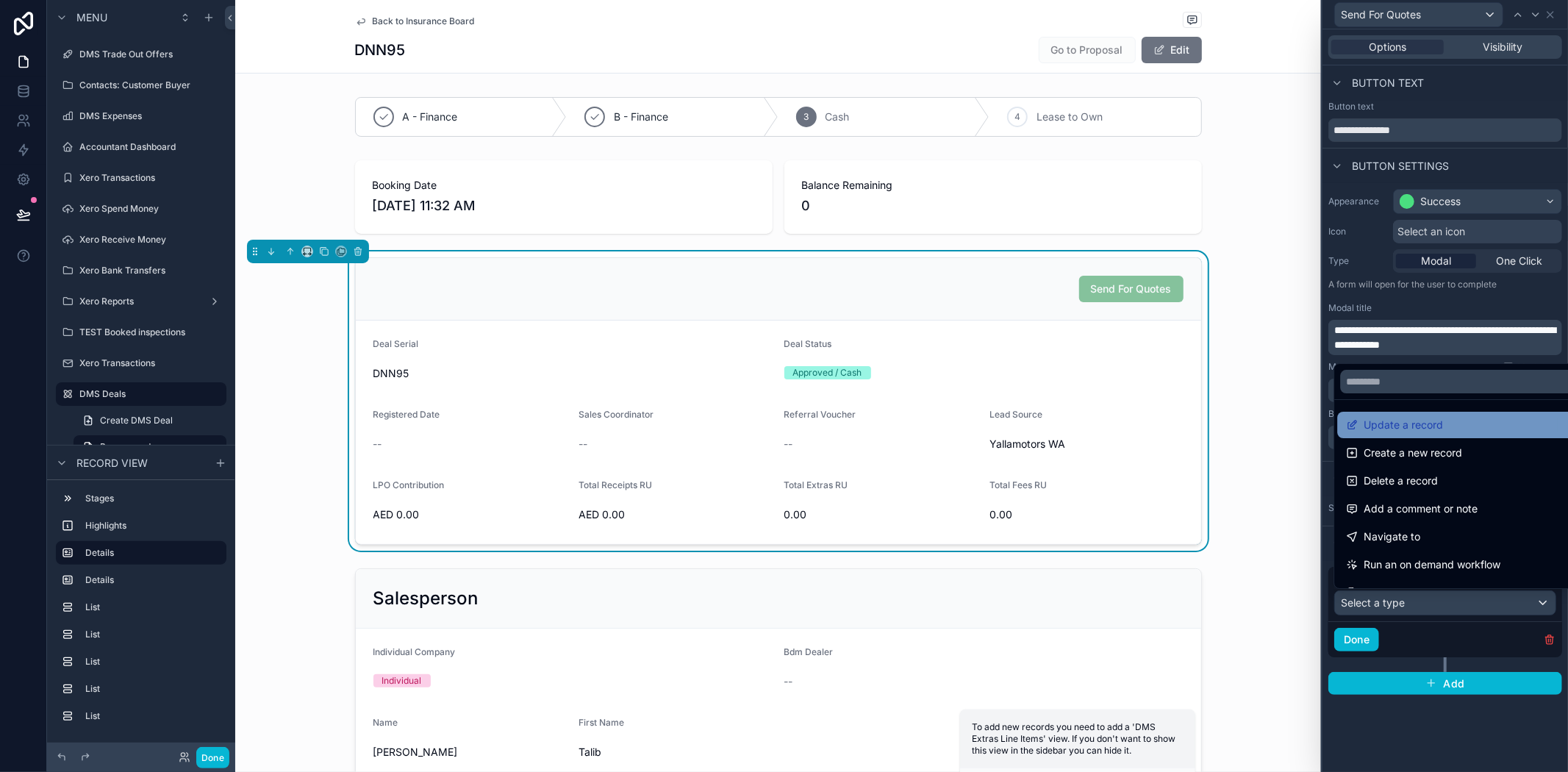
click at [1424, 420] on span "Update a record" at bounding box center [1403, 425] width 79 height 18
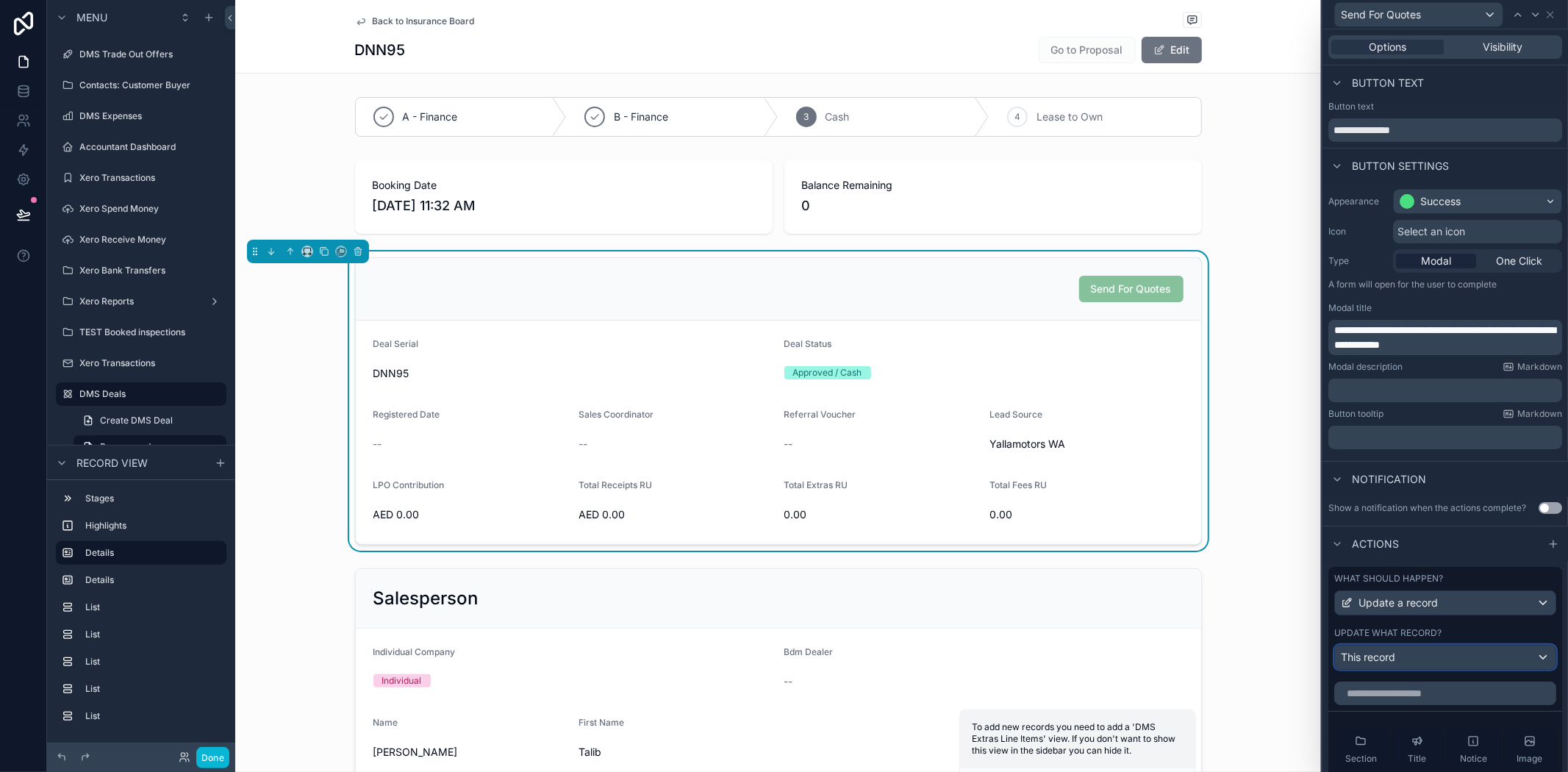
click at [1465, 669] on div "This record" at bounding box center [1445, 657] width 221 height 24
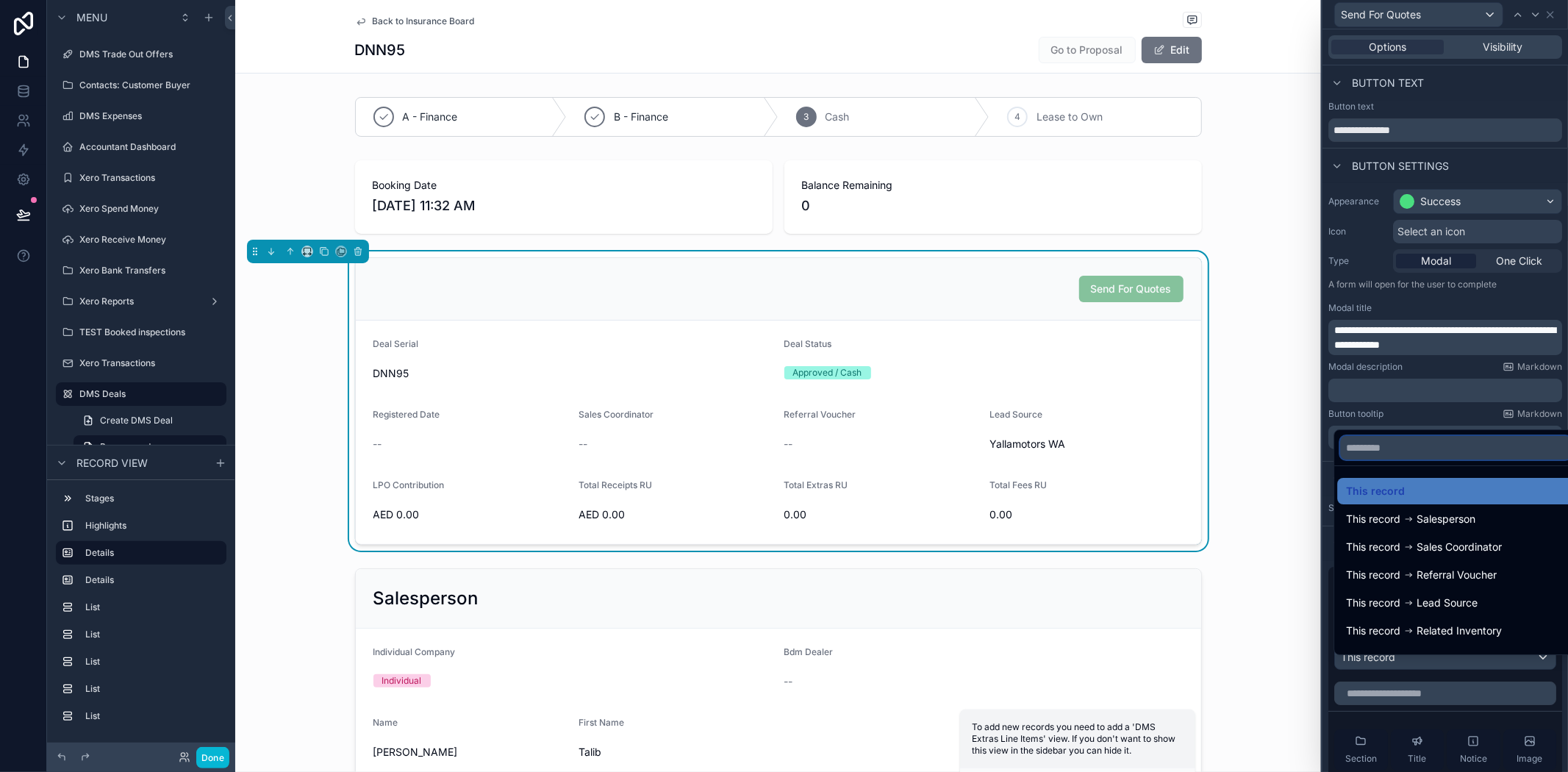
click at [1415, 439] on input "text" at bounding box center [1455, 448] width 231 height 24
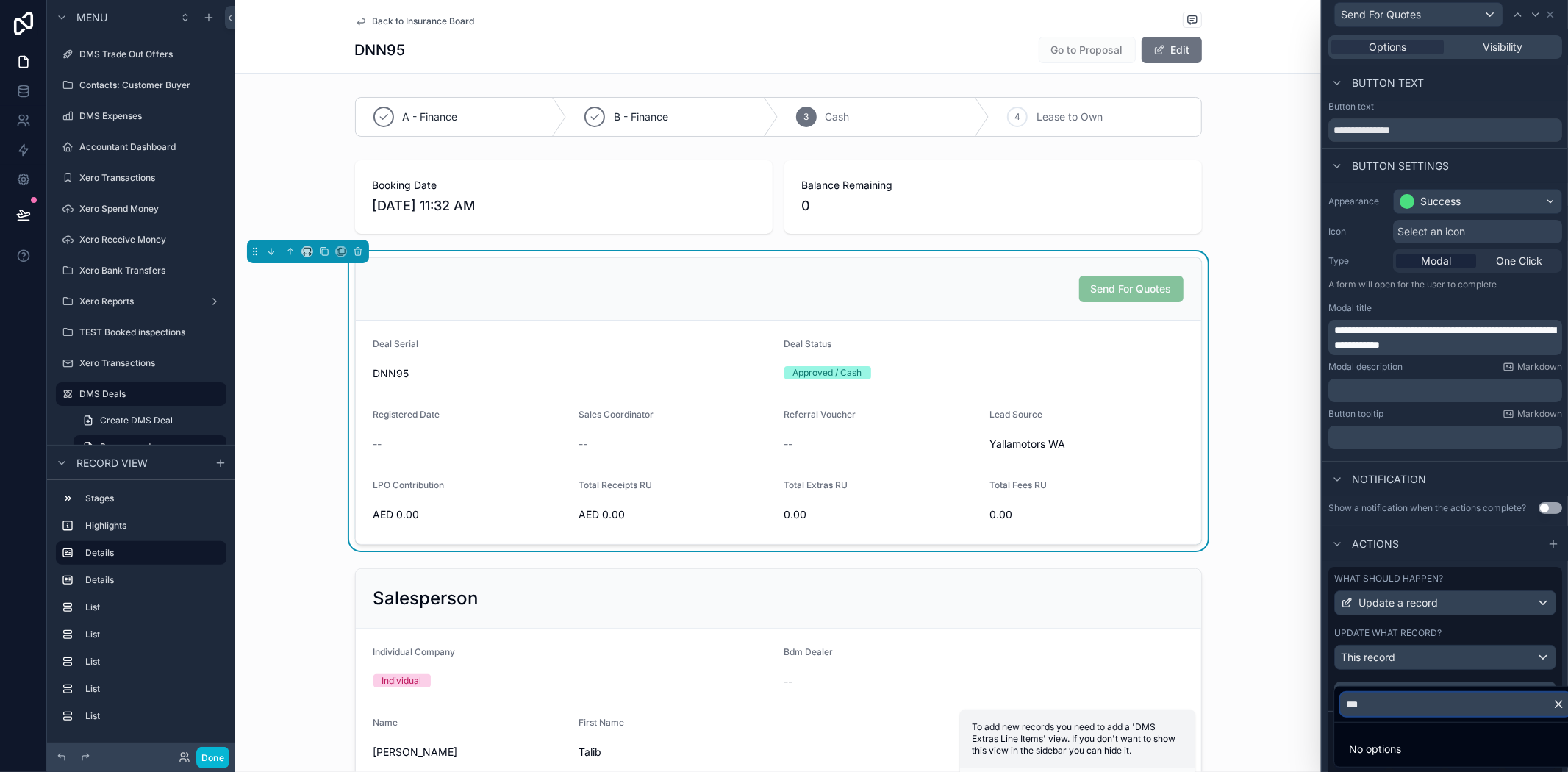
type input "***"
click at [1505, 729] on ul "No options" at bounding box center [1456, 745] width 243 height 44
click at [1549, 688] on div "***" at bounding box center [1456, 705] width 243 height 36
click at [1561, 702] on icon "button" at bounding box center [1558, 703] width 7 height 7
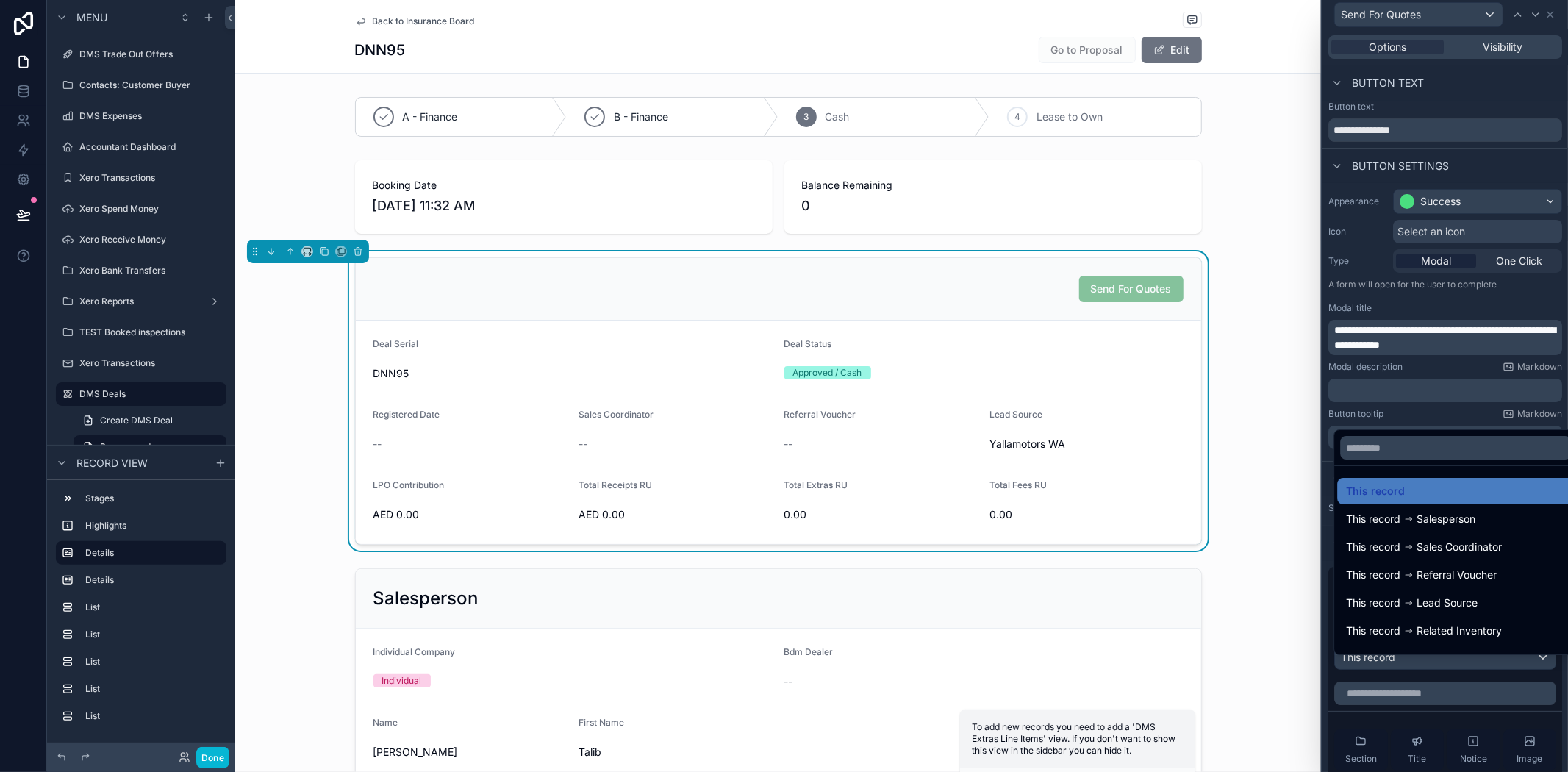
click at [1424, 662] on div at bounding box center [1446, 386] width 246 height 772
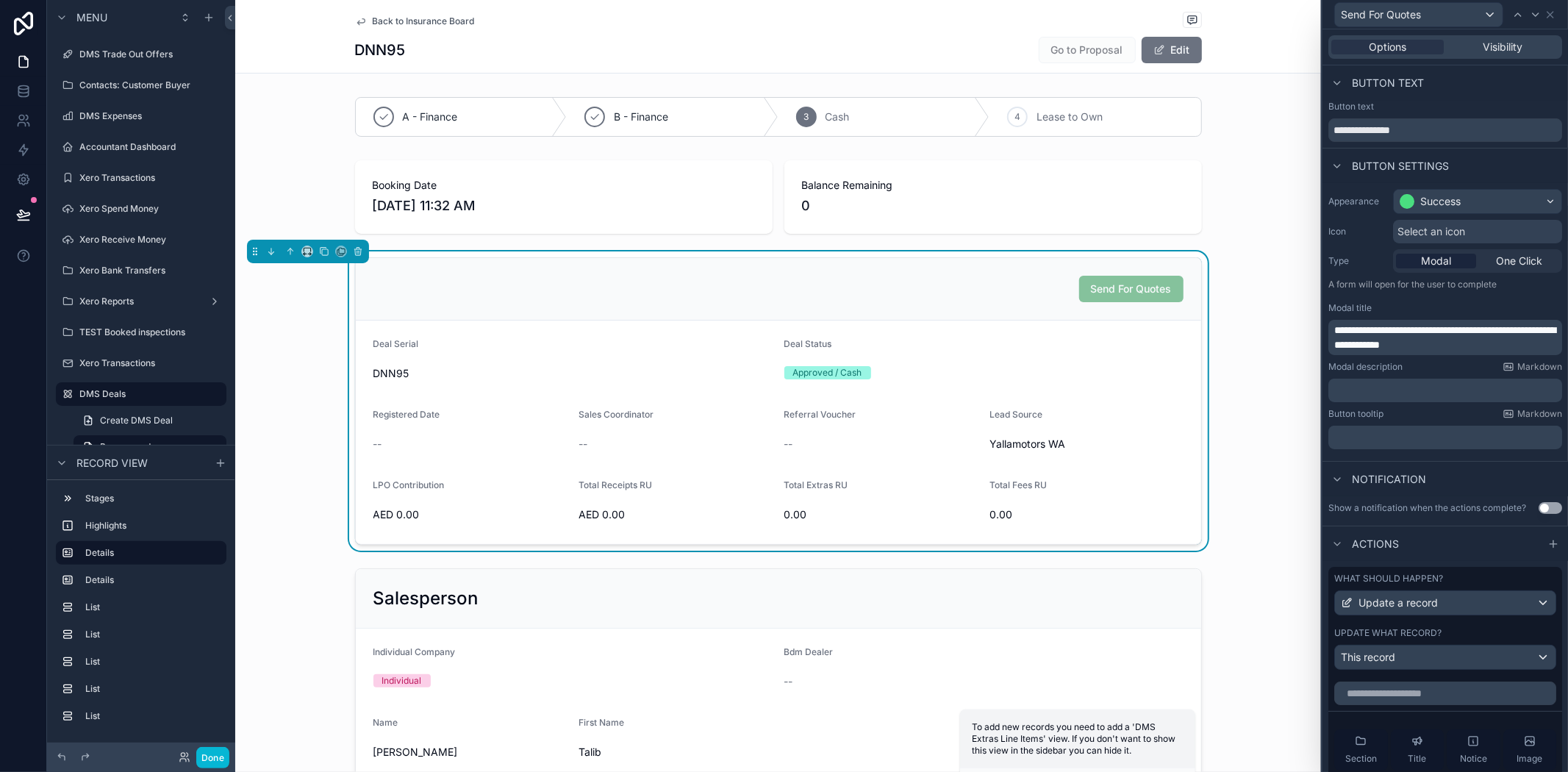
click at [1468, 637] on div "What should happen? Update a record Update what record? This record" at bounding box center [1446, 621] width 234 height 109
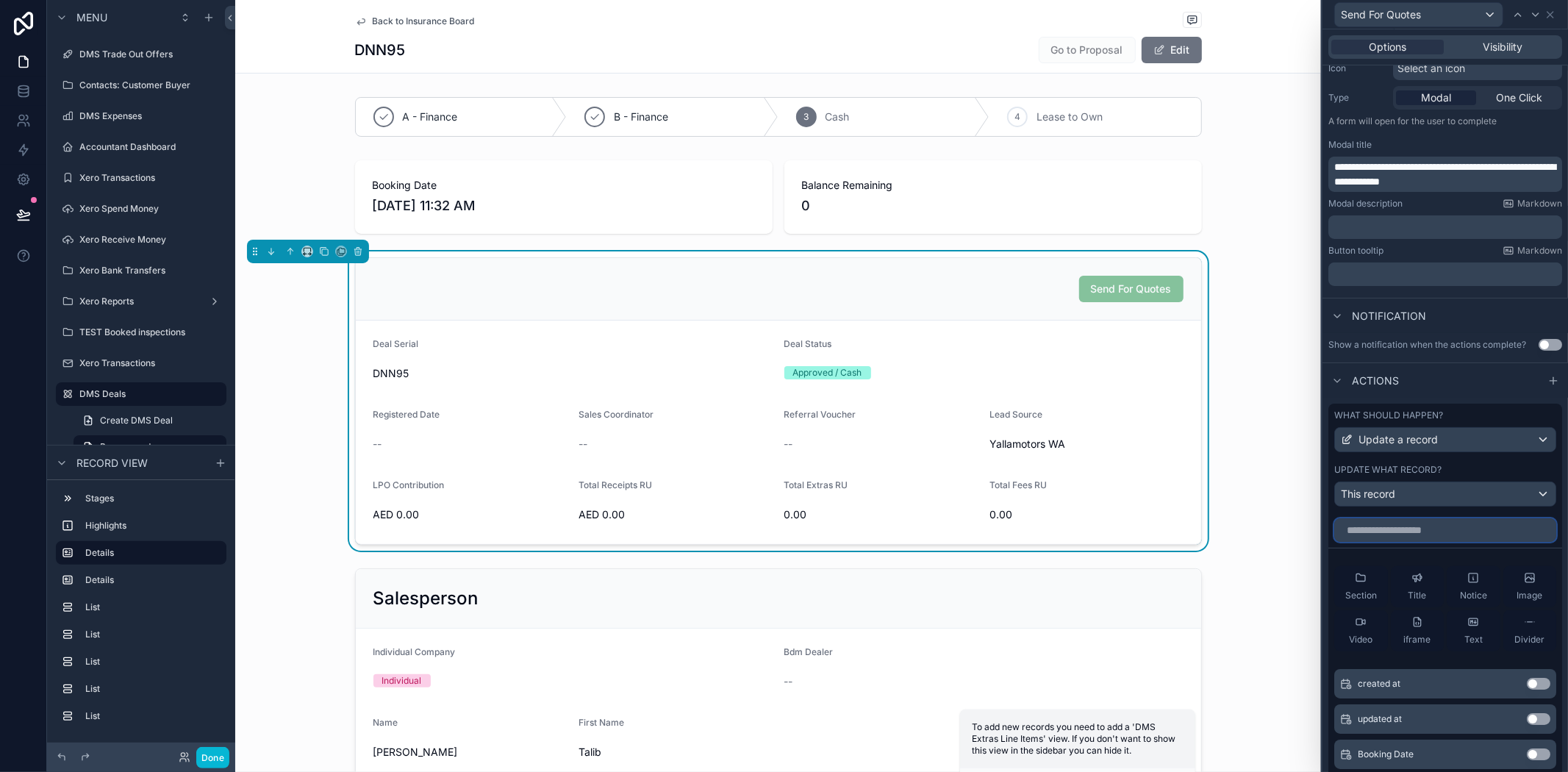
click at [1400, 542] on input "text" at bounding box center [1446, 530] width 222 height 24
type input "********"
click at [1530, 760] on button "Use setting" at bounding box center [1539, 754] width 24 height 12
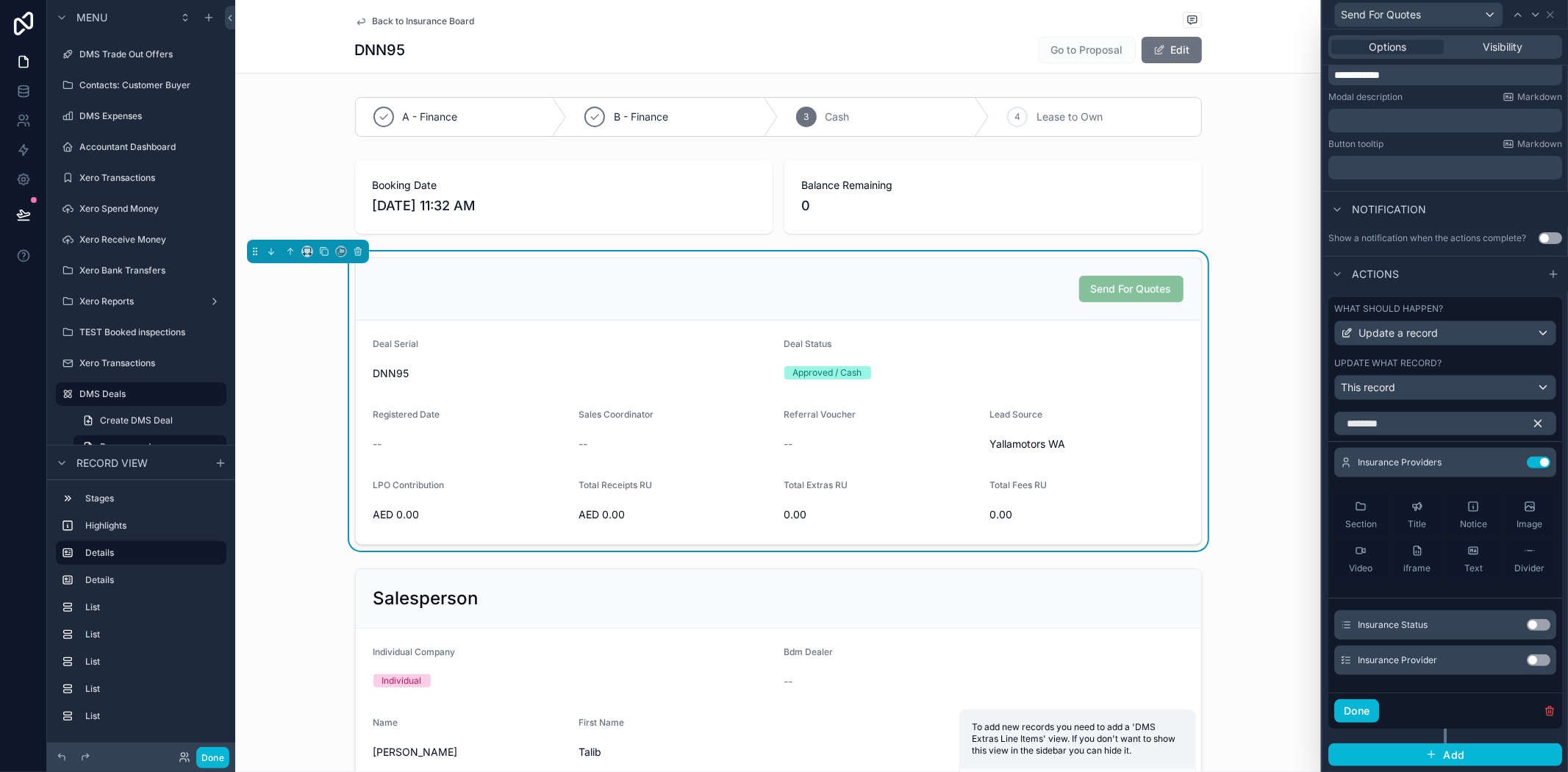
scroll to position [281, 0]
click at [1366, 707] on button "Done" at bounding box center [1357, 711] width 45 height 24
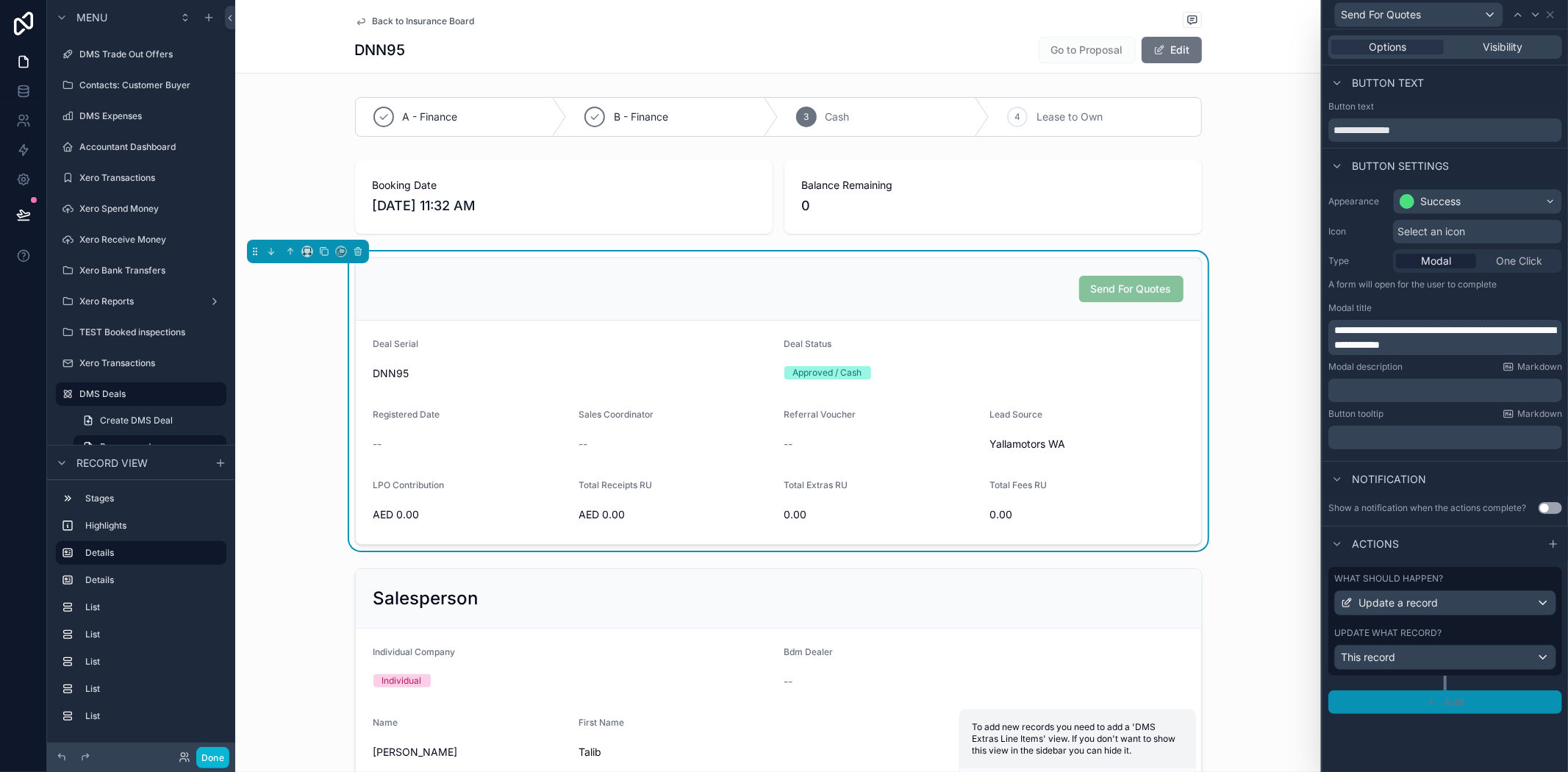
click at [1511, 694] on button "Add" at bounding box center [1446, 702] width 234 height 24
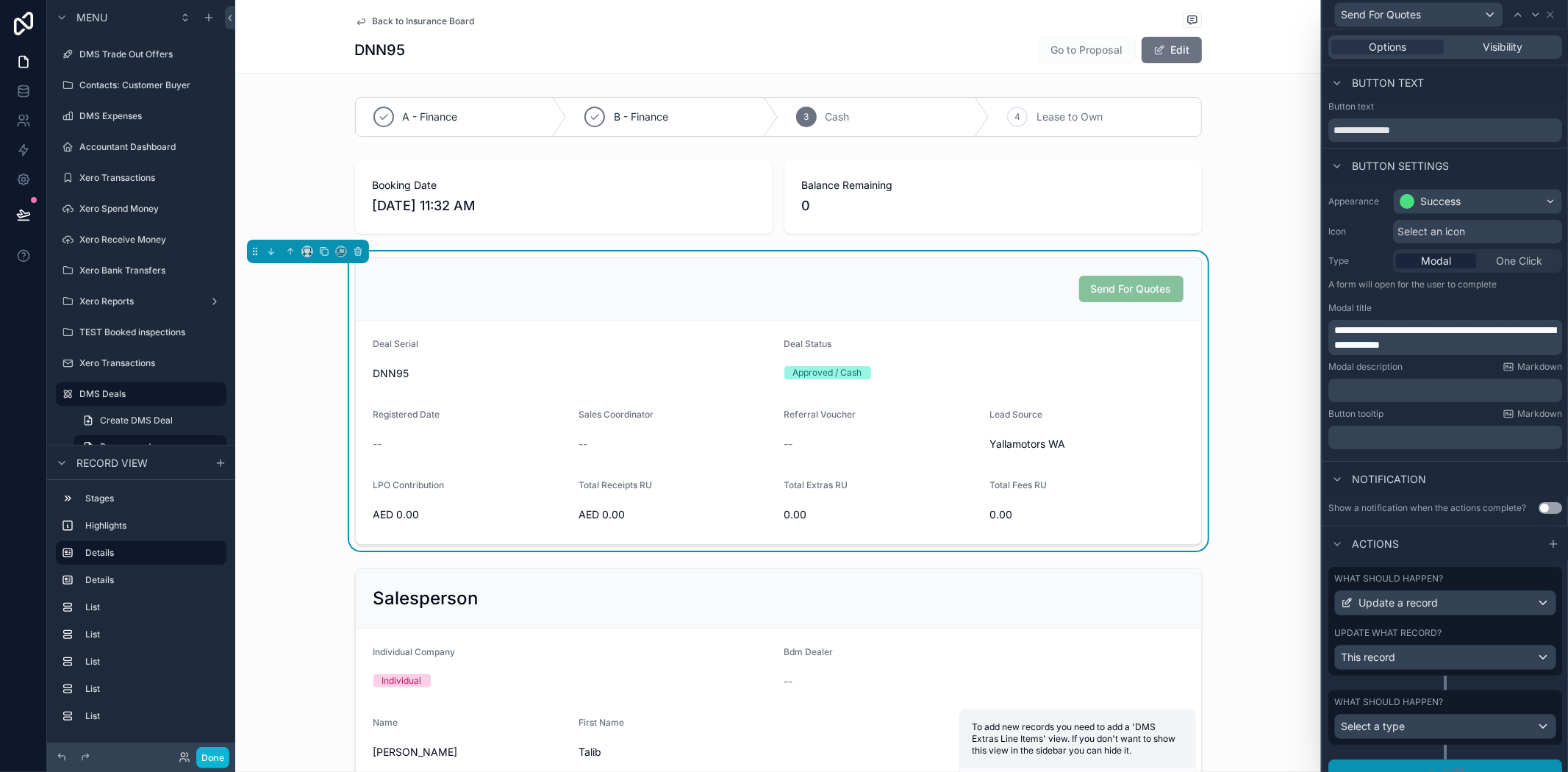
scroll to position [28, 0]
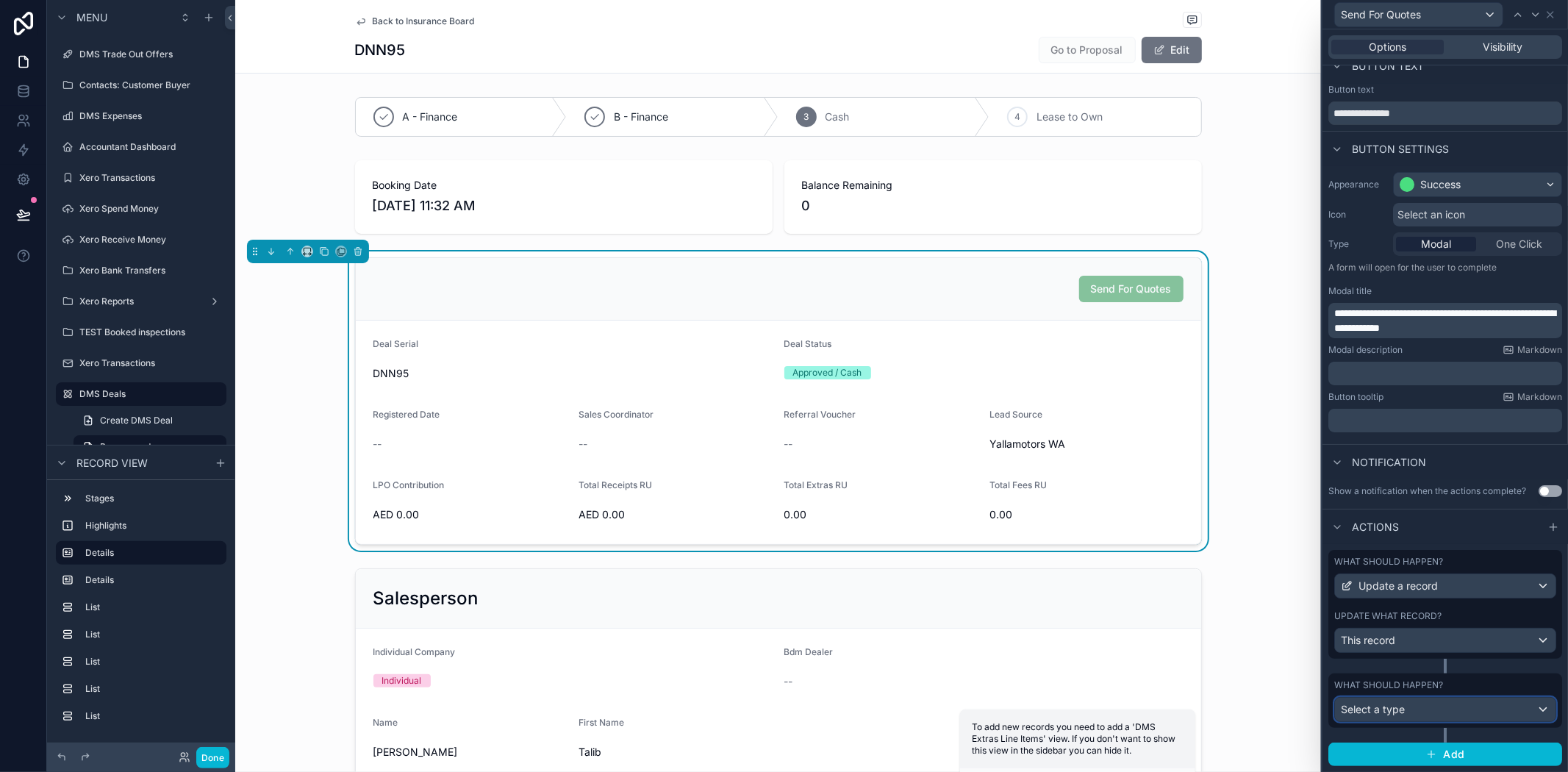
click at [1397, 704] on span "Select a type" at bounding box center [1373, 708] width 64 height 13
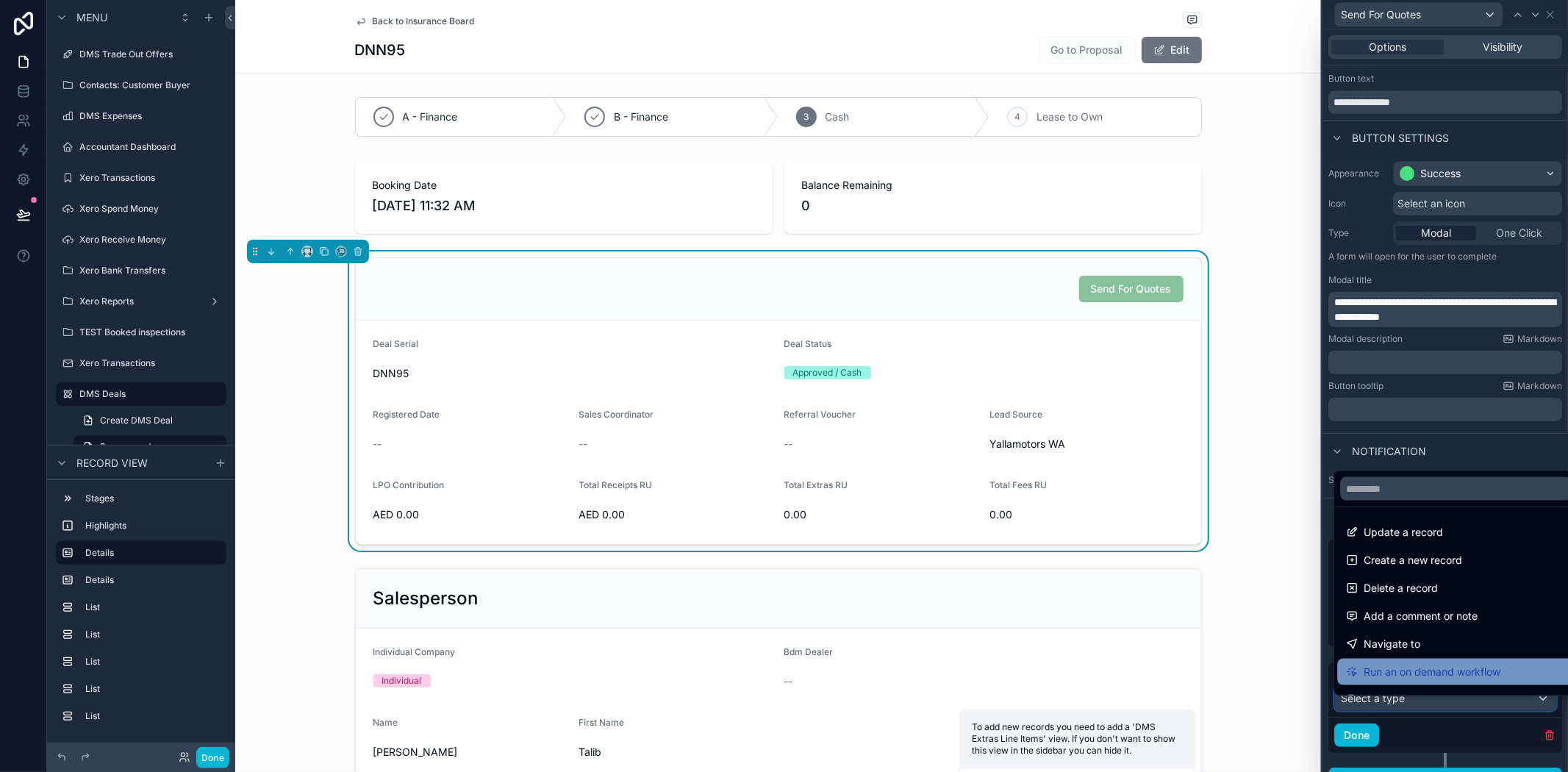
scroll to position [81, 0]
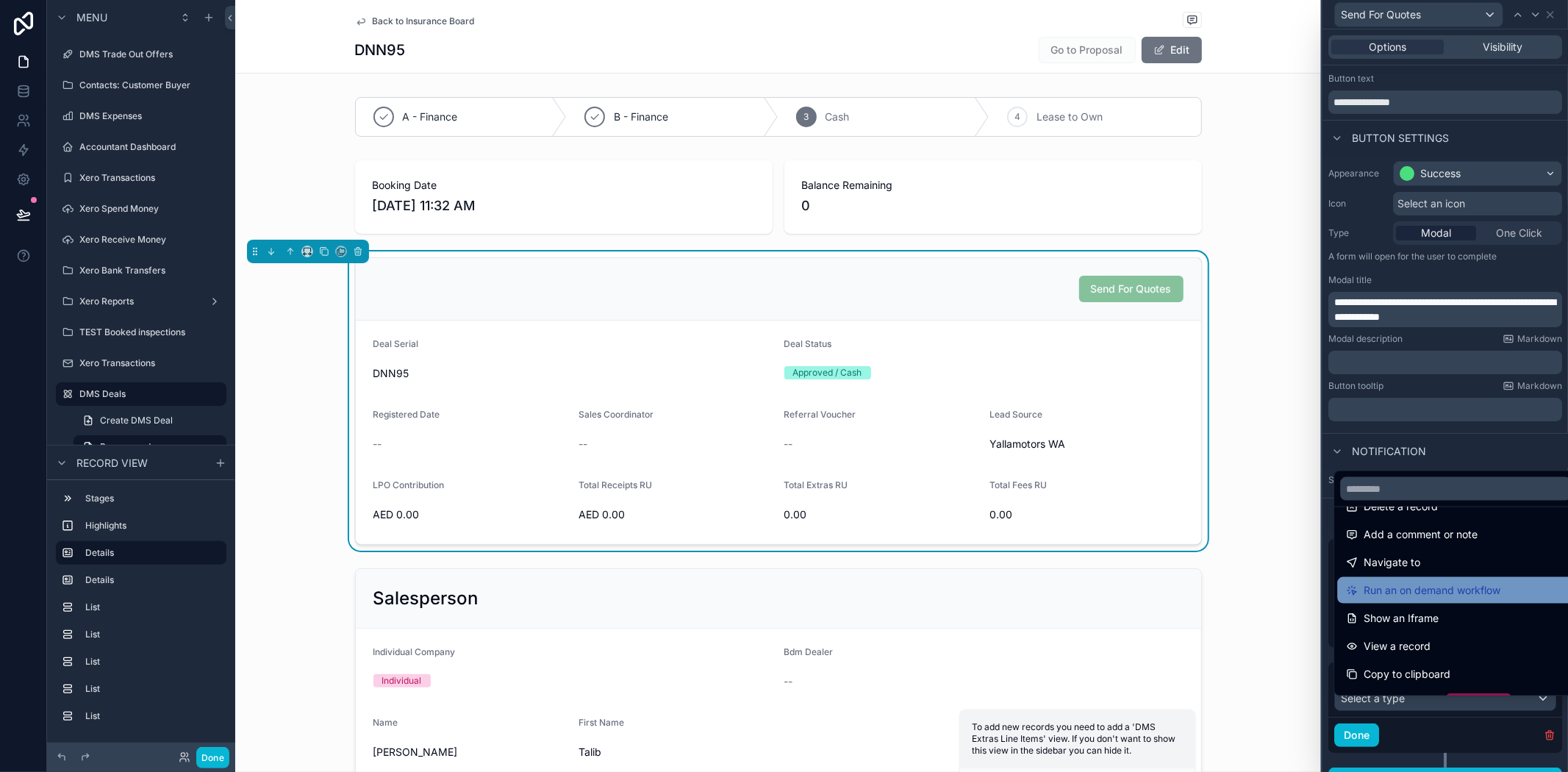
click at [1424, 596] on span "Run an on demand workflow" at bounding box center [1432, 591] width 137 height 18
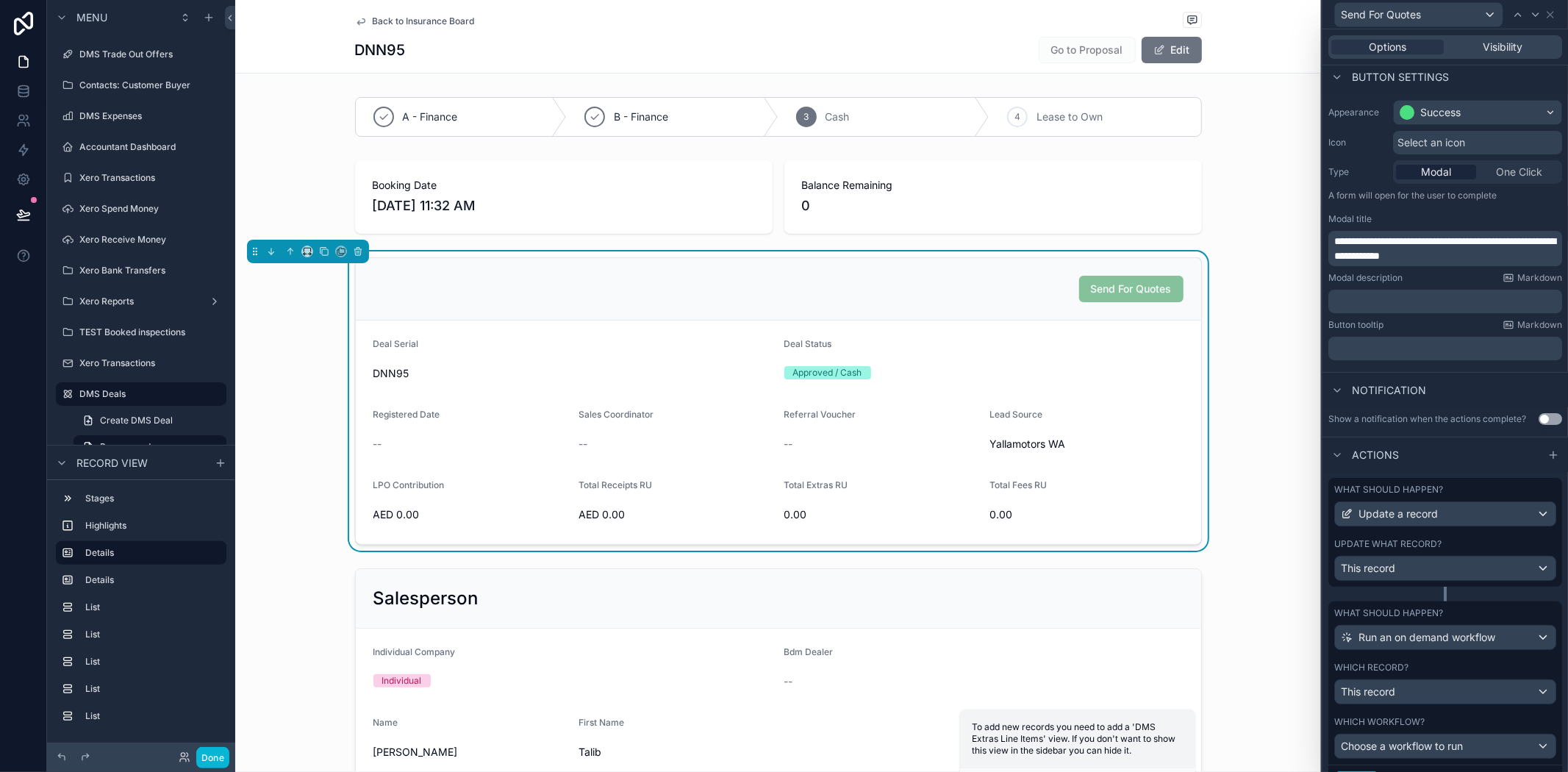
scroll to position [173, 0]
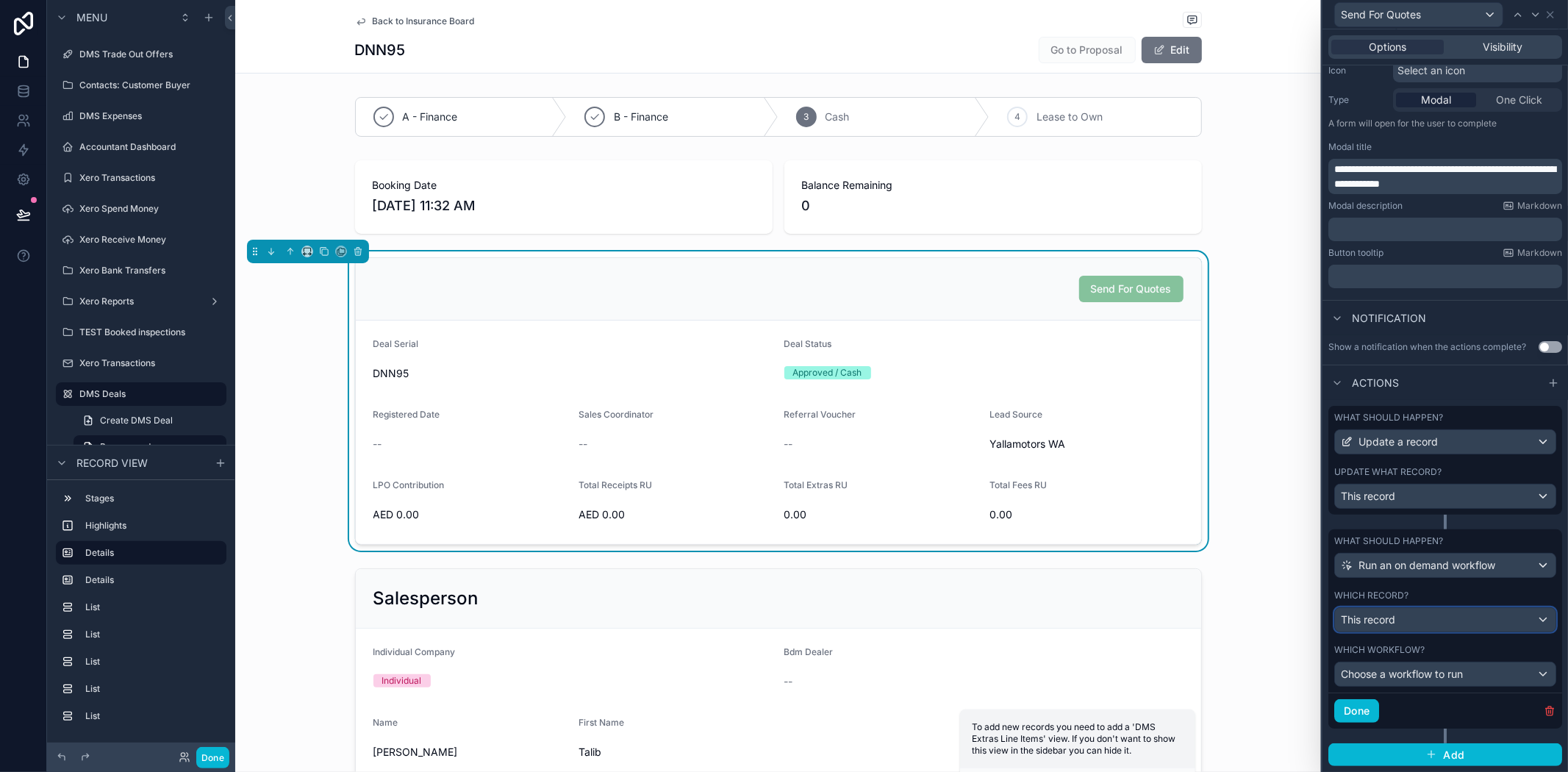
click at [1430, 622] on div "This record" at bounding box center [1445, 620] width 221 height 24
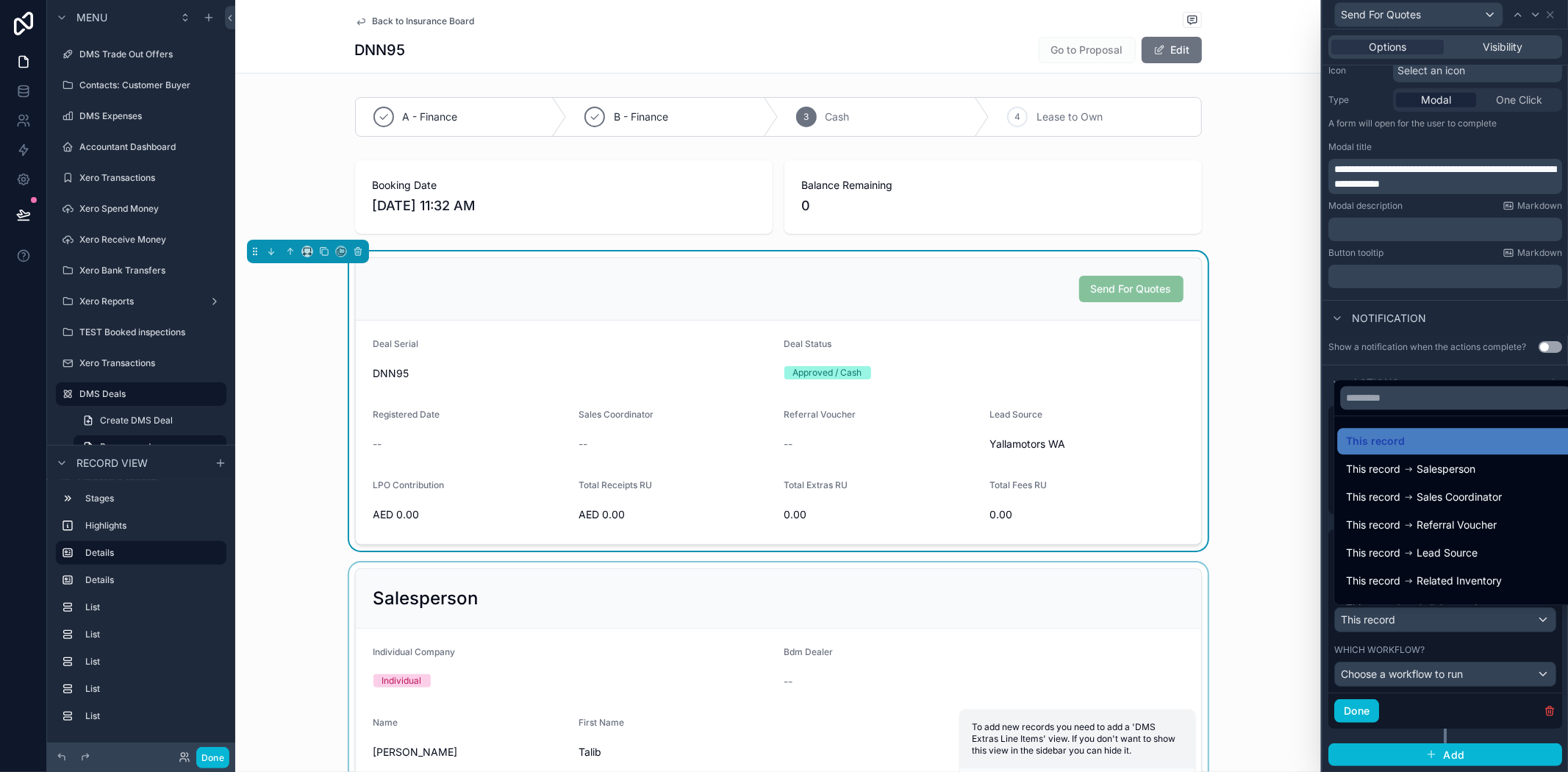
click at [1221, 652] on div "scrollable content" at bounding box center [778, 675] width 1086 height 226
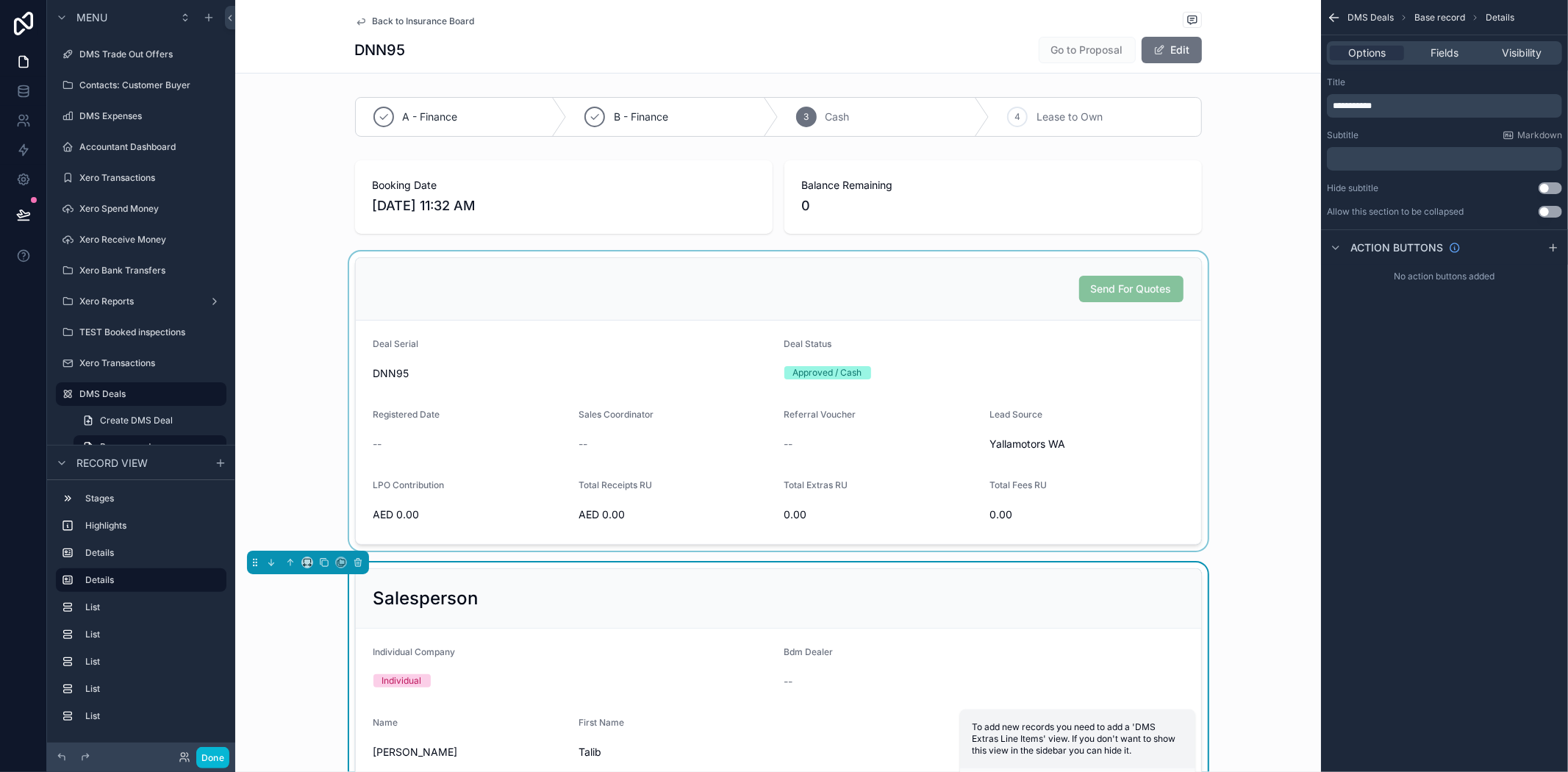
click at [1025, 376] on div "scrollable content" at bounding box center [778, 401] width 1086 height 299
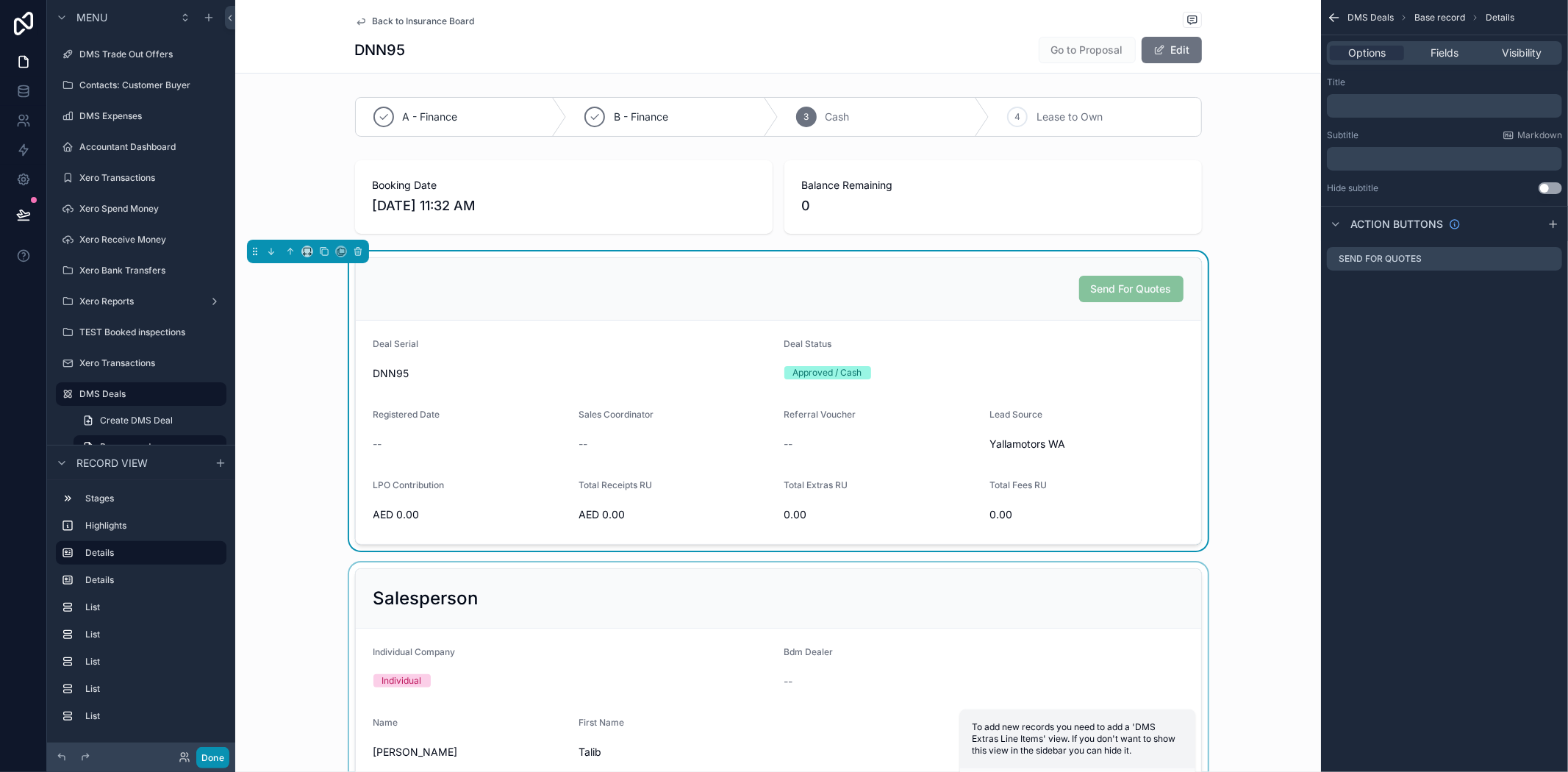
drag, startPoint x: 197, startPoint y: 751, endPoint x: 199, endPoint y: 758, distance: 7.3
click at [197, 751] on button "Done" at bounding box center [212, 757] width 33 height 21
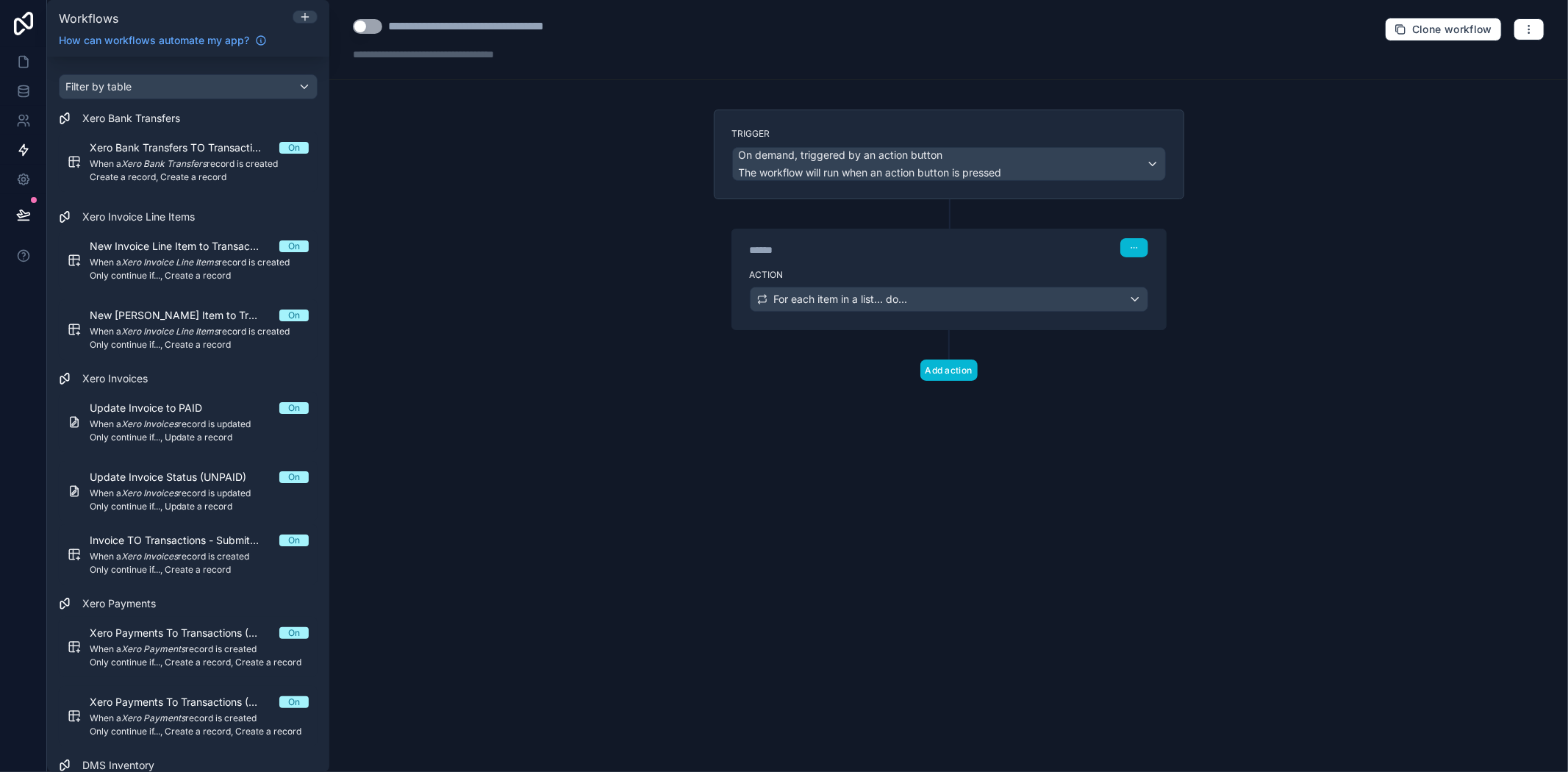
click at [1008, 273] on label "Action" at bounding box center [949, 275] width 398 height 12
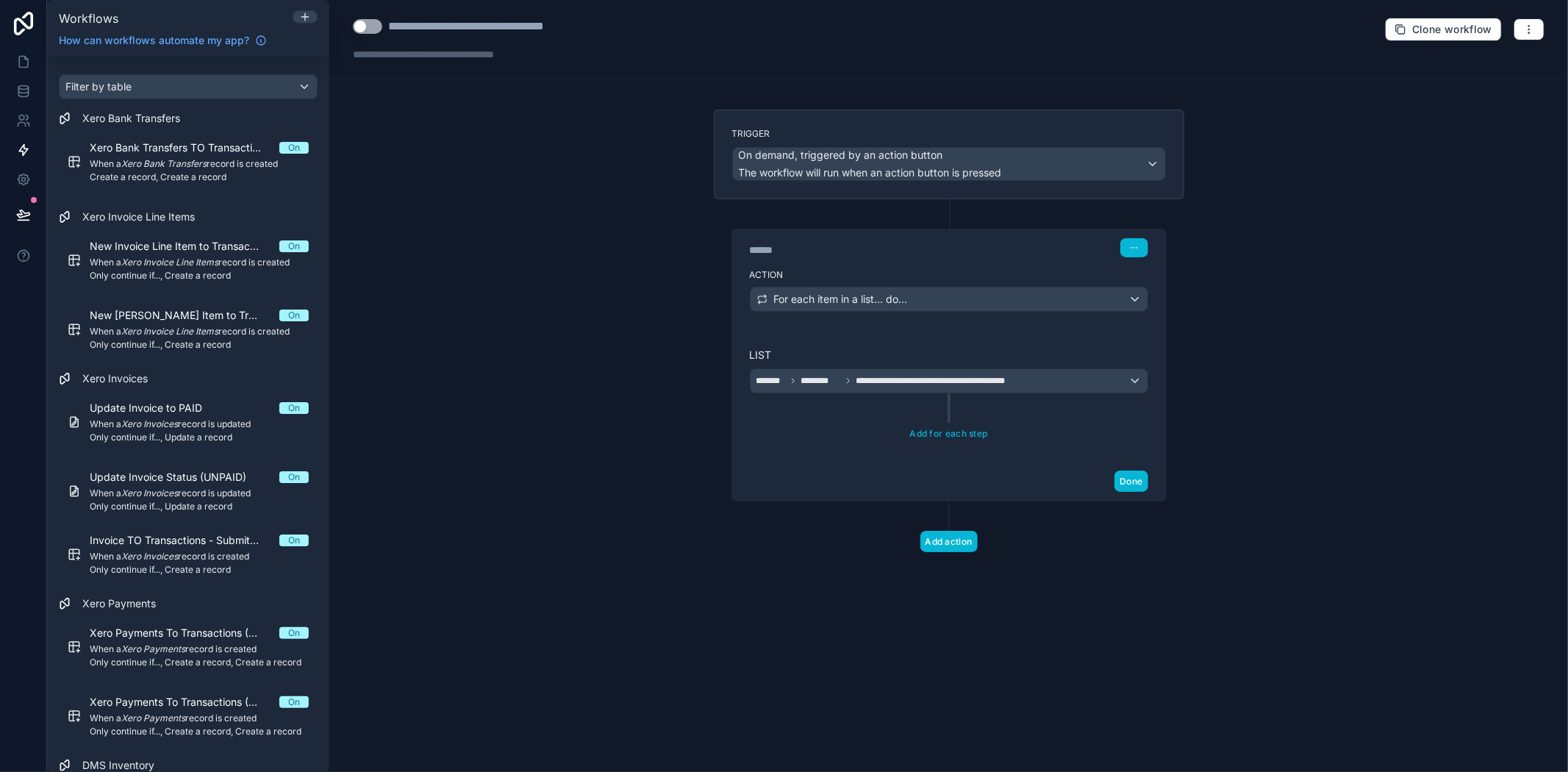
click at [956, 343] on div "**********" at bounding box center [949, 395] width 434 height 132
click at [954, 387] on div "**********" at bounding box center [949, 381] width 397 height 24
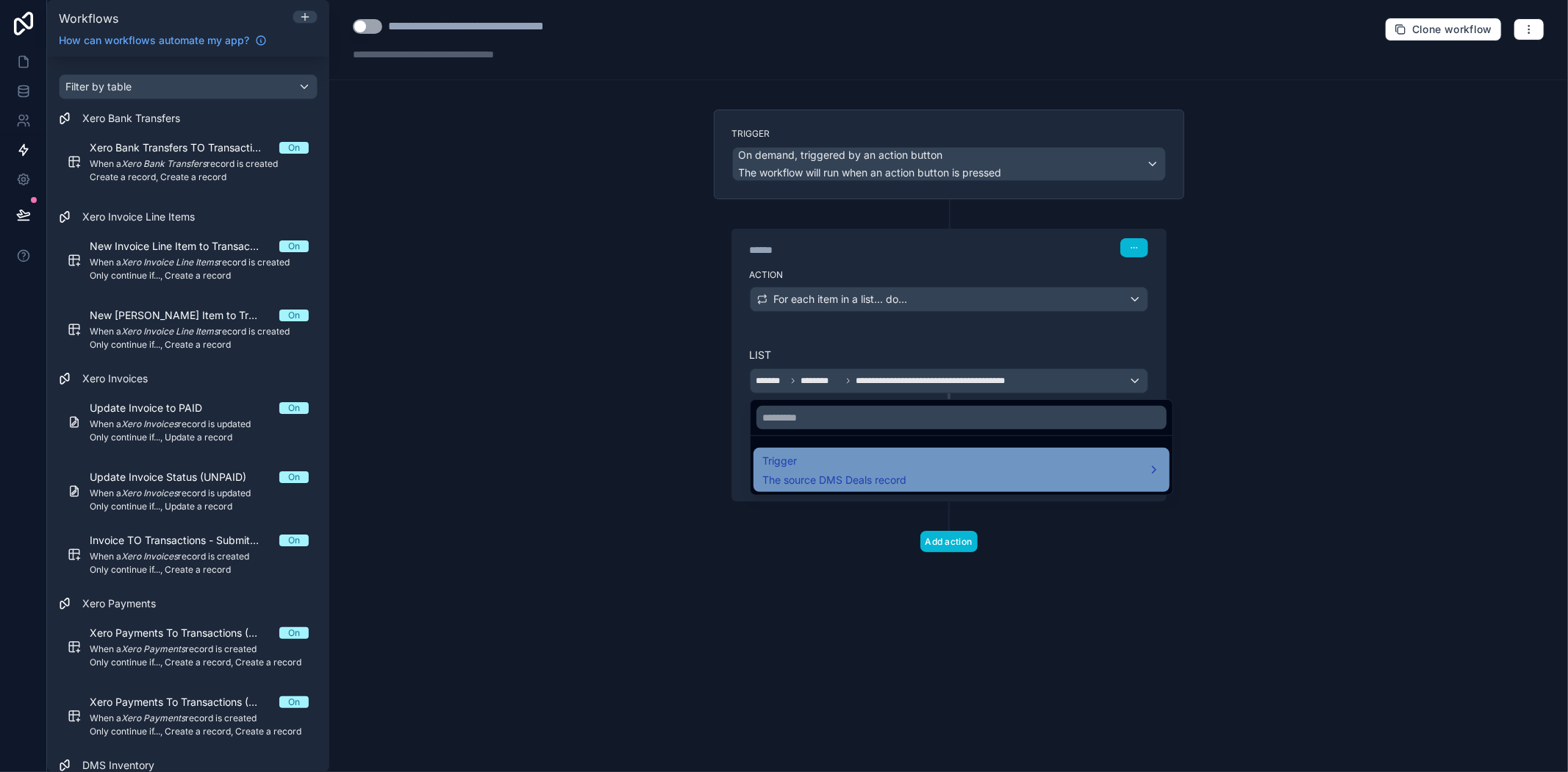
click at [942, 475] on div "Trigger The source DMS Deals record" at bounding box center [962, 470] width 398 height 36
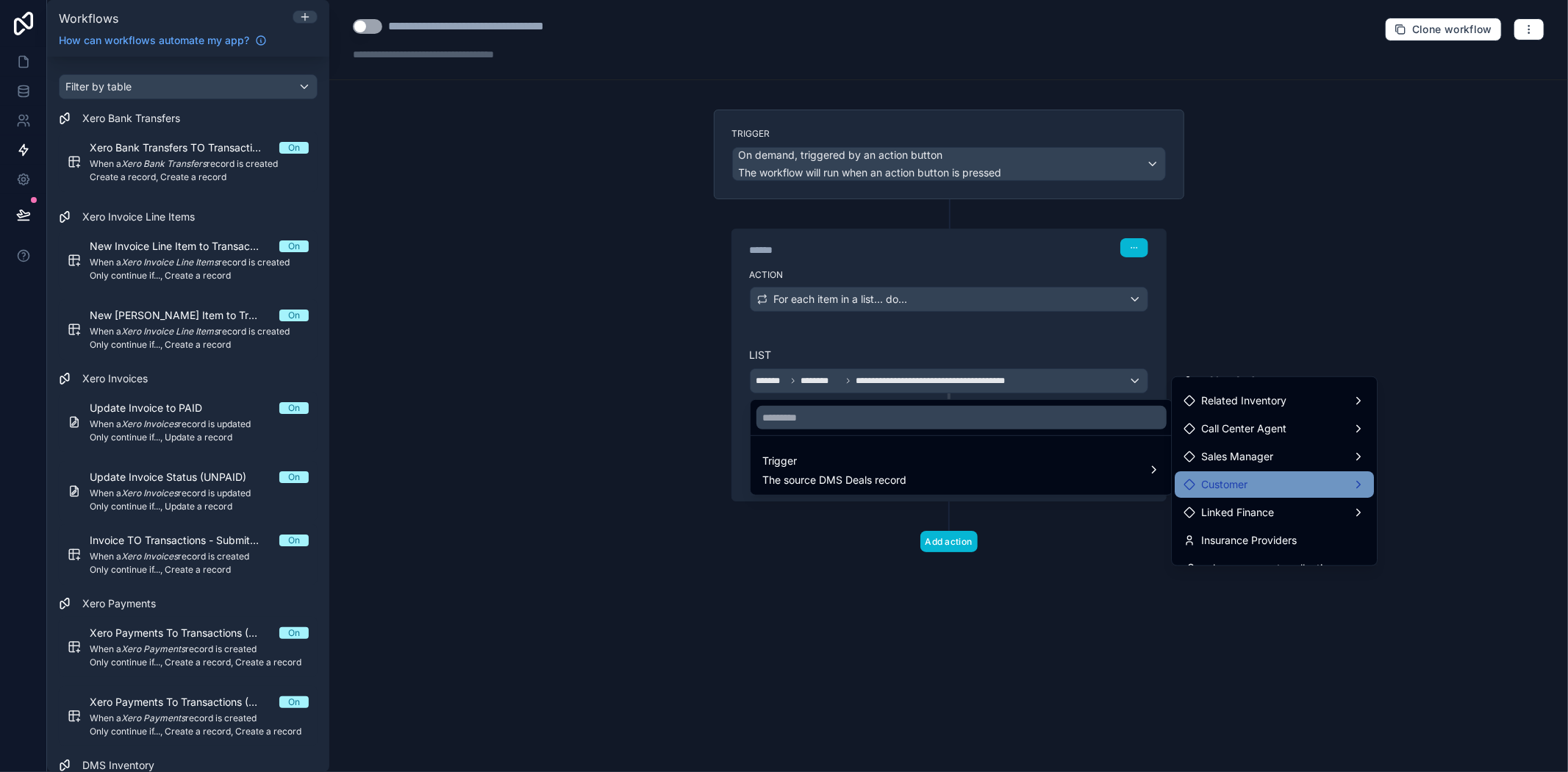
scroll to position [245, 0]
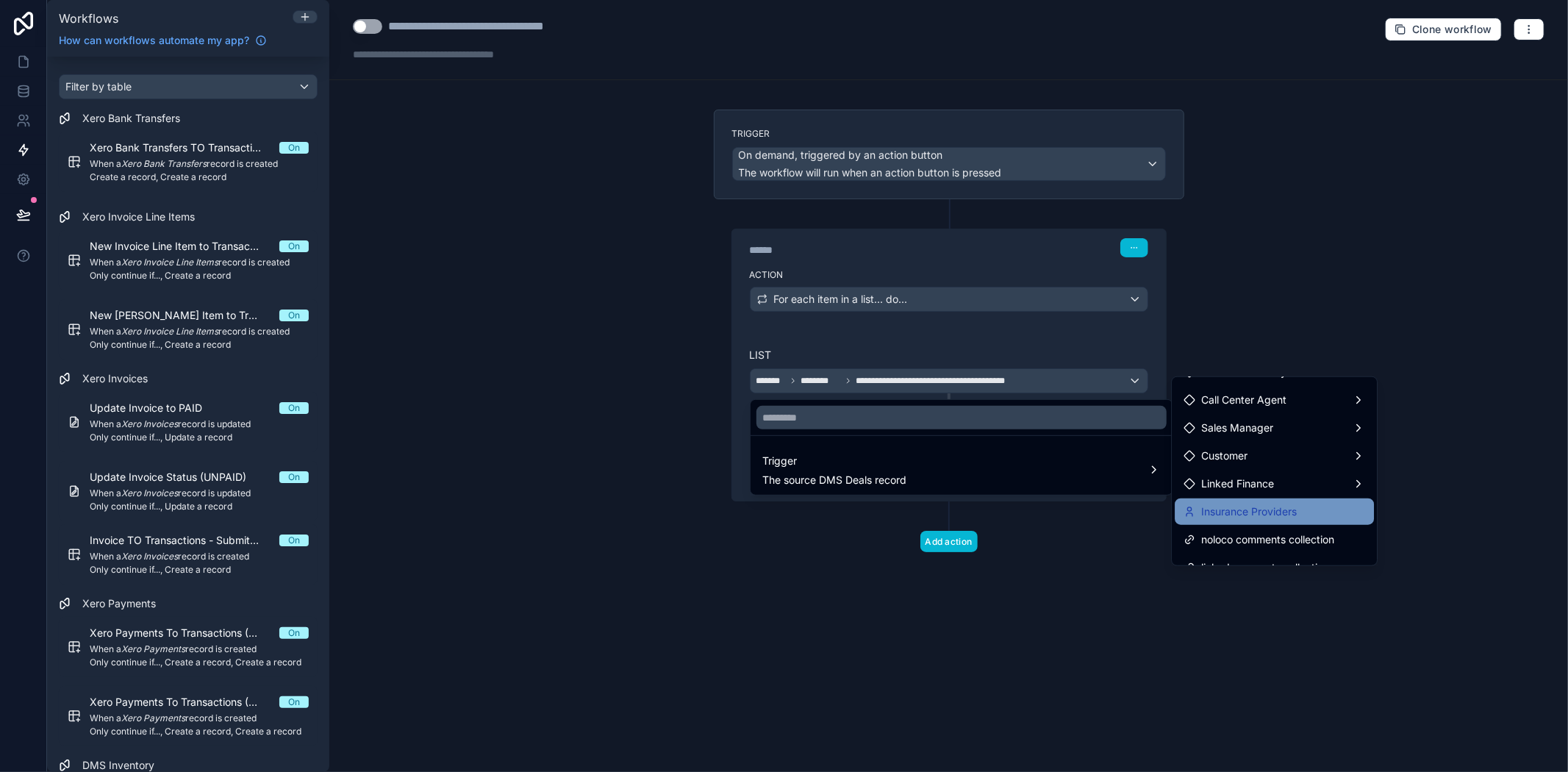
click at [1254, 518] on span "Insurance Providers" at bounding box center [1249, 511] width 96 height 18
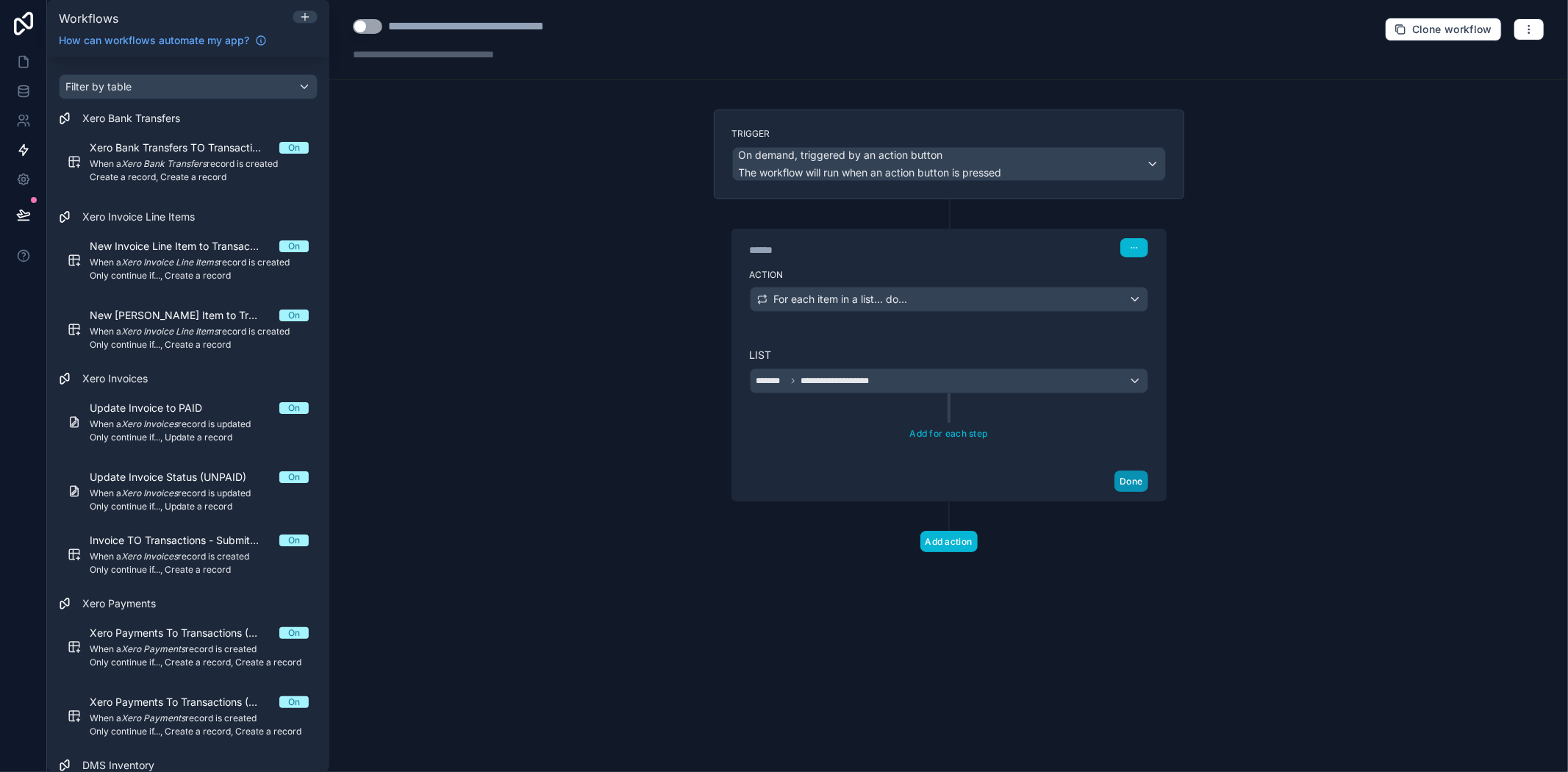
click at [1135, 482] on button "Done" at bounding box center [1131, 481] width 33 height 21
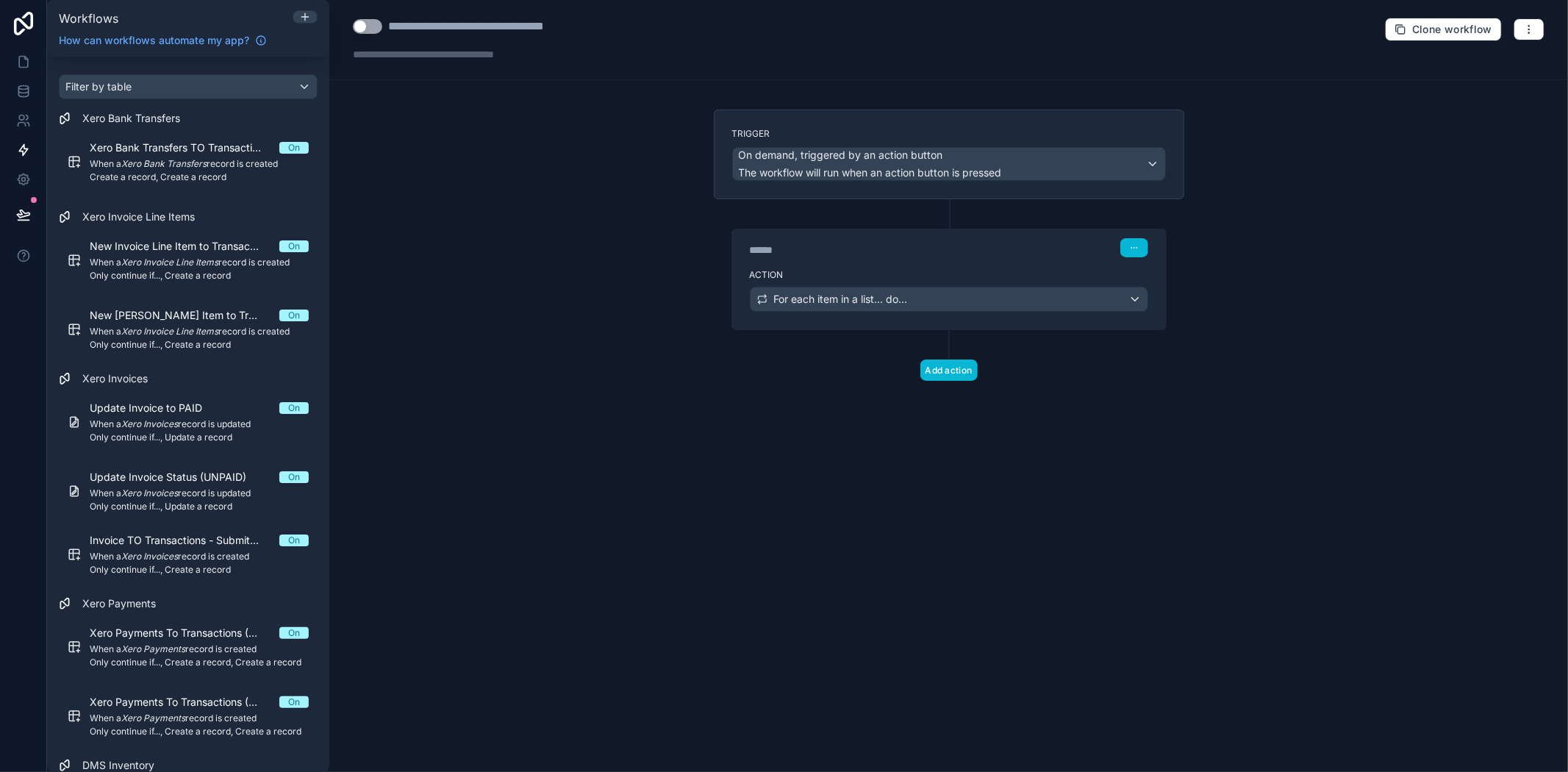
click at [952, 264] on div "Action For each item in a list... do..." at bounding box center [949, 296] width 434 height 66
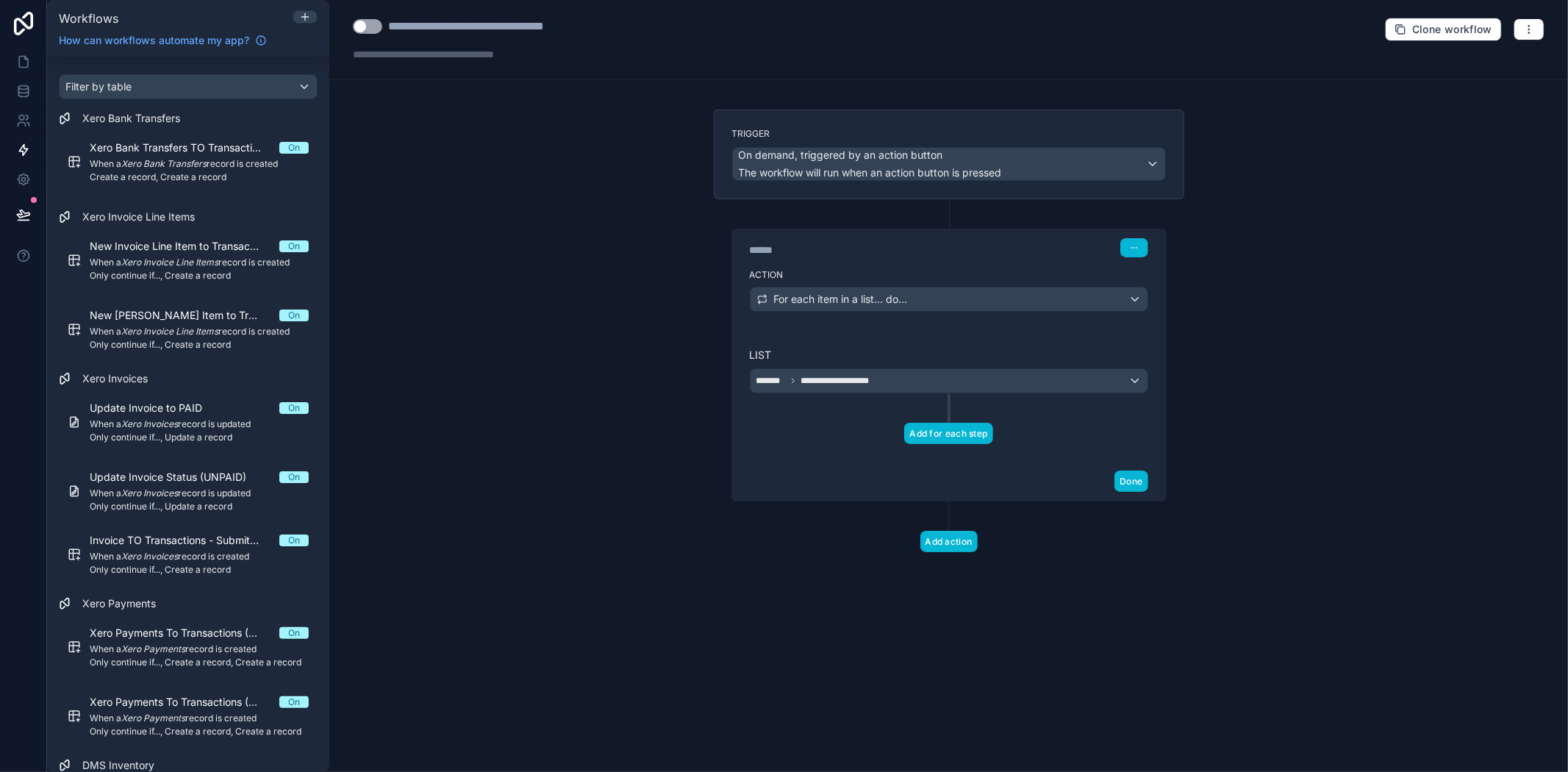
click at [956, 437] on button "Add for each step" at bounding box center [948, 433] width 88 height 21
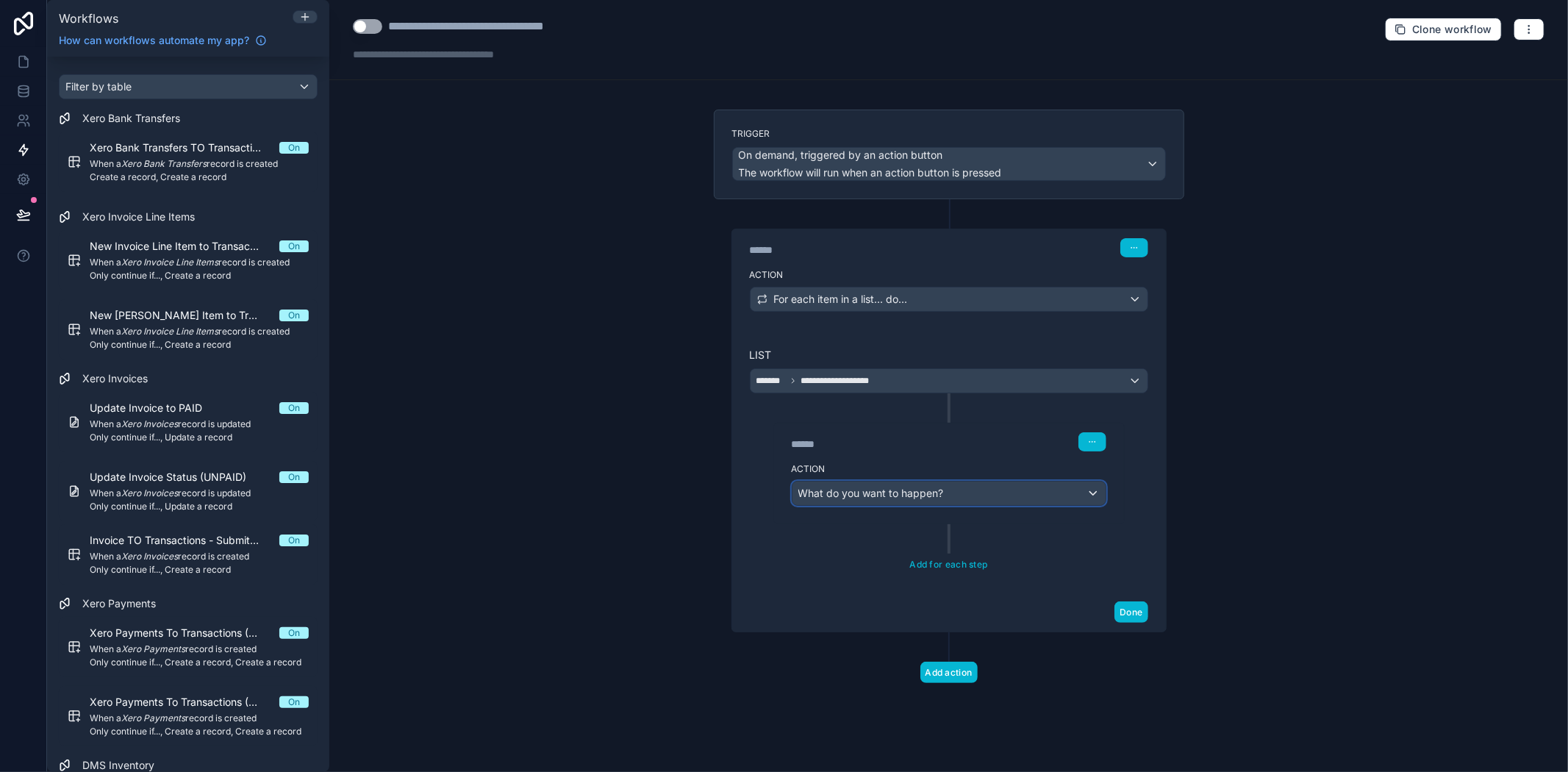
click at [929, 490] on span "What do you want to happen?" at bounding box center [871, 492] width 146 height 13
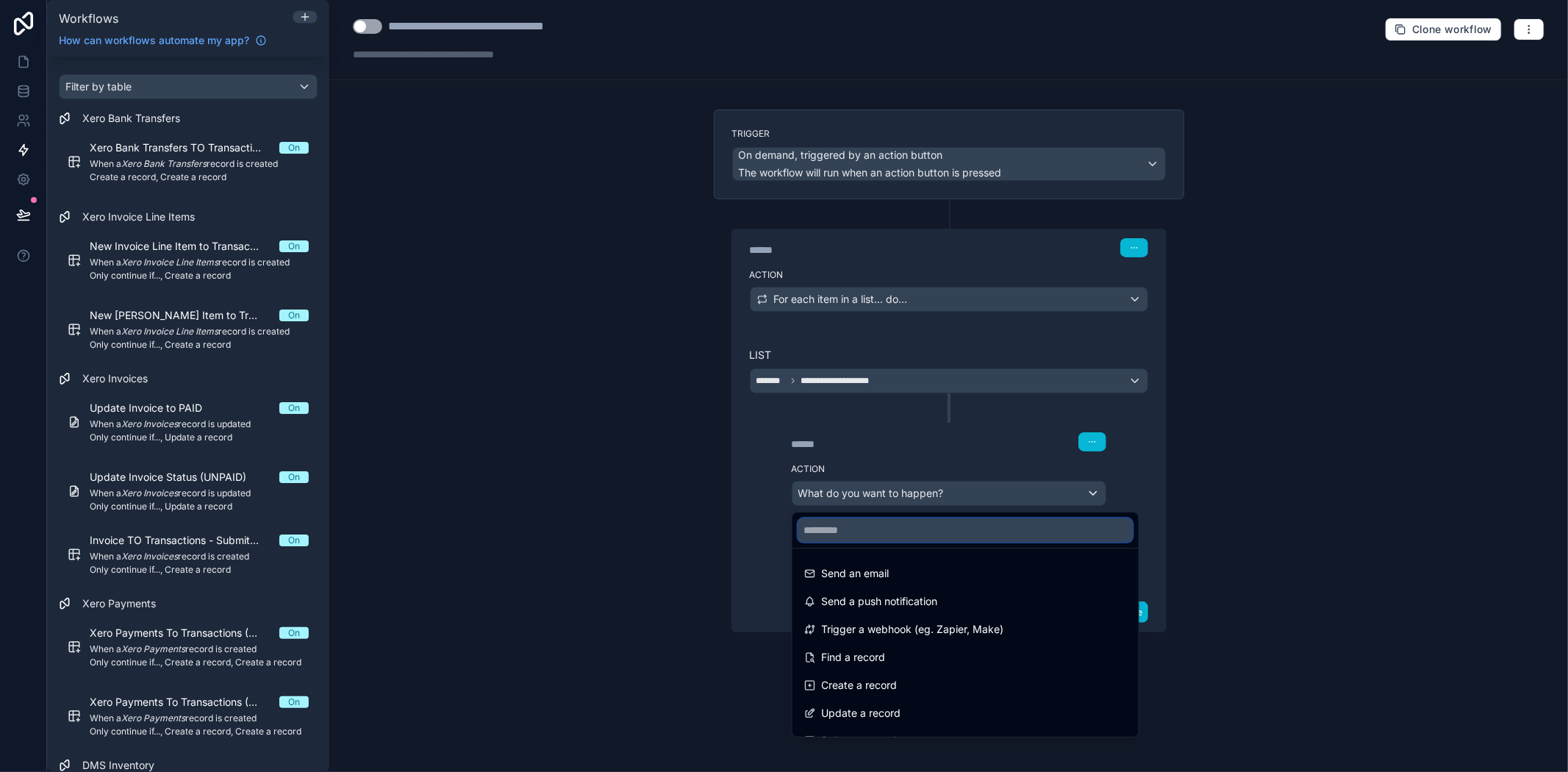
click at [931, 525] on input "text" at bounding box center [966, 530] width 335 height 24
click at [913, 685] on div "Create a record" at bounding box center [965, 685] width 323 height 18
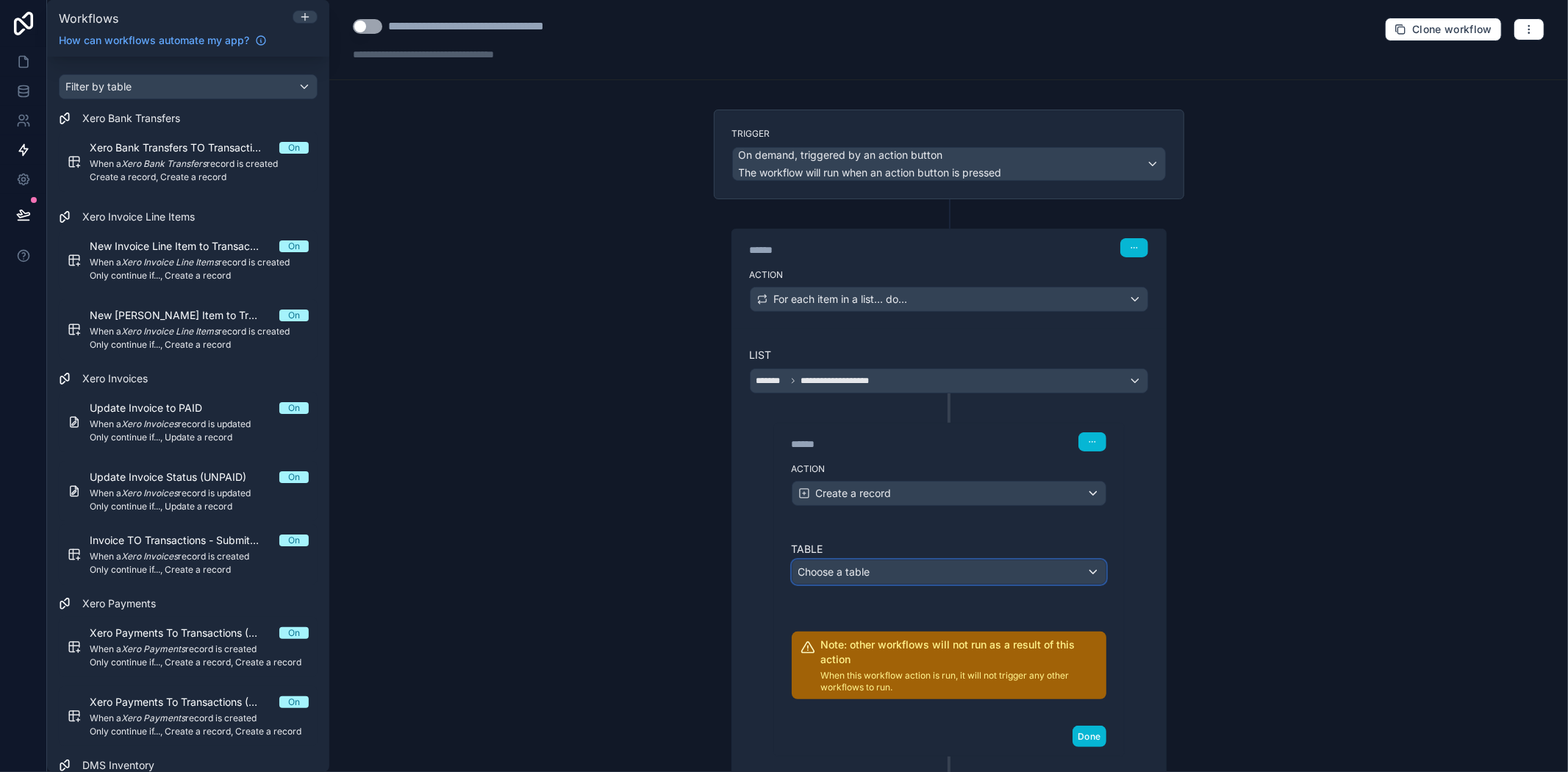
click at [915, 568] on div "Choose a table" at bounding box center [949, 572] width 313 height 24
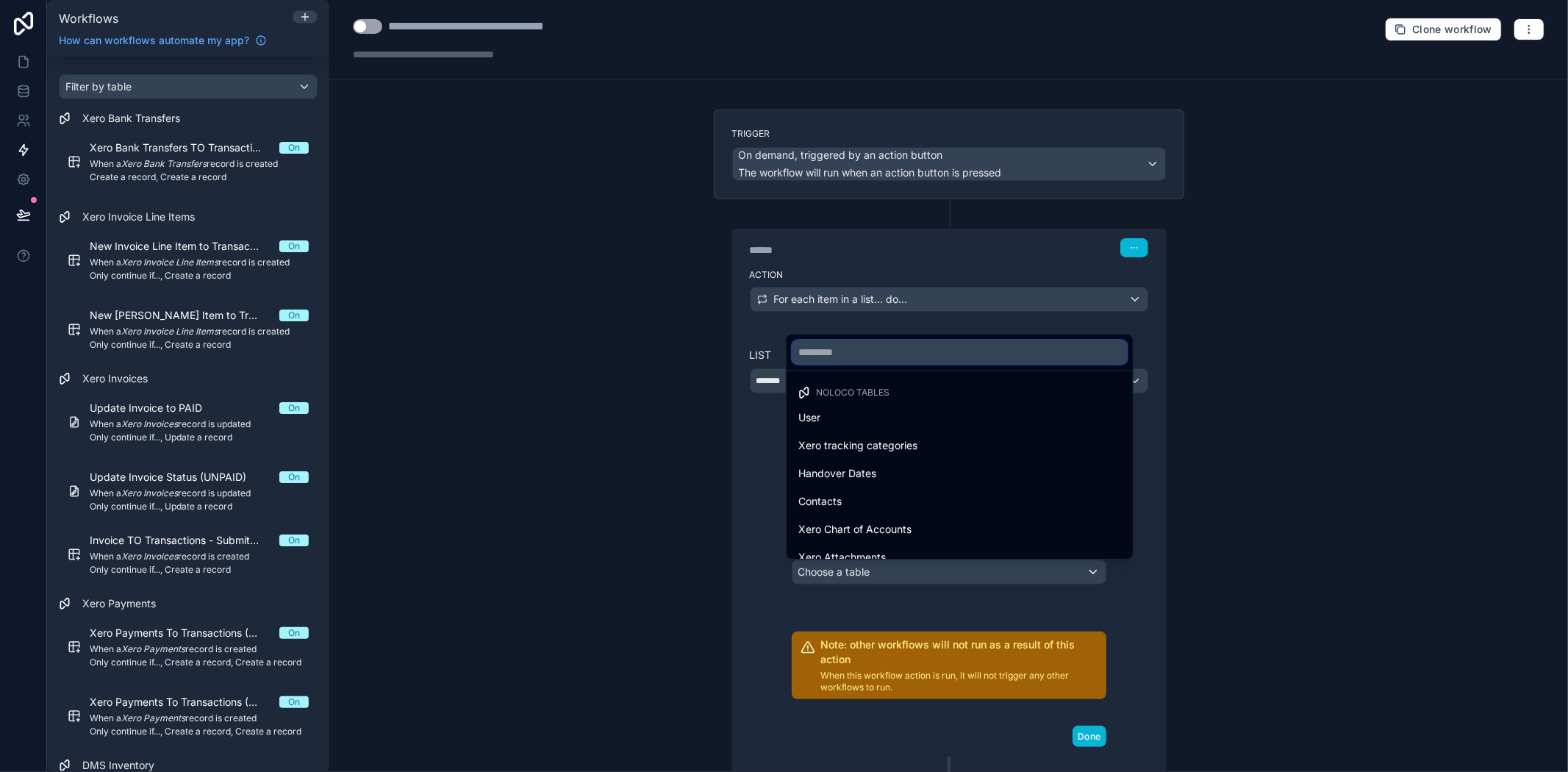
click at [892, 357] on input "text" at bounding box center [960, 352] width 335 height 24
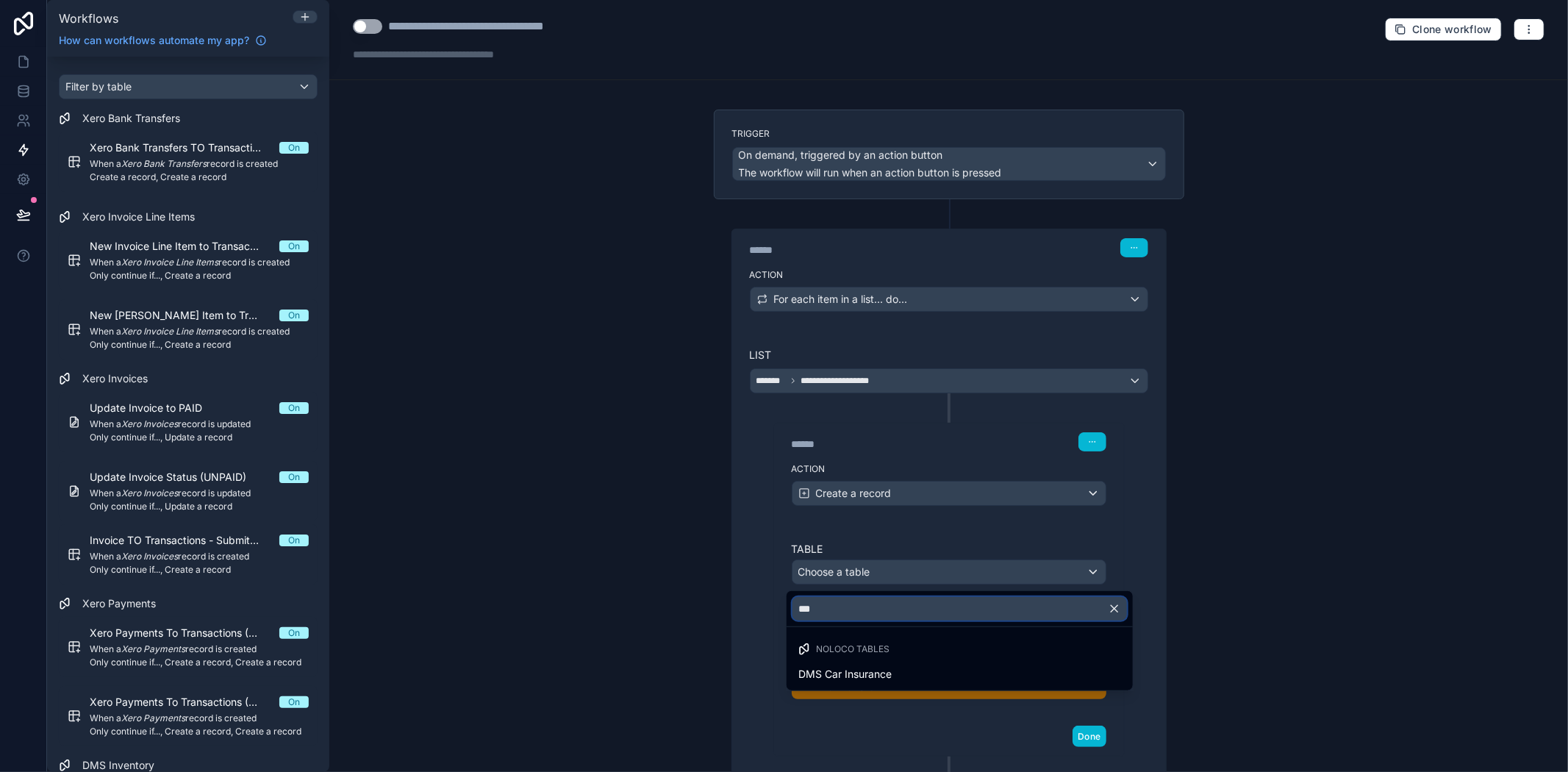
type input "****"
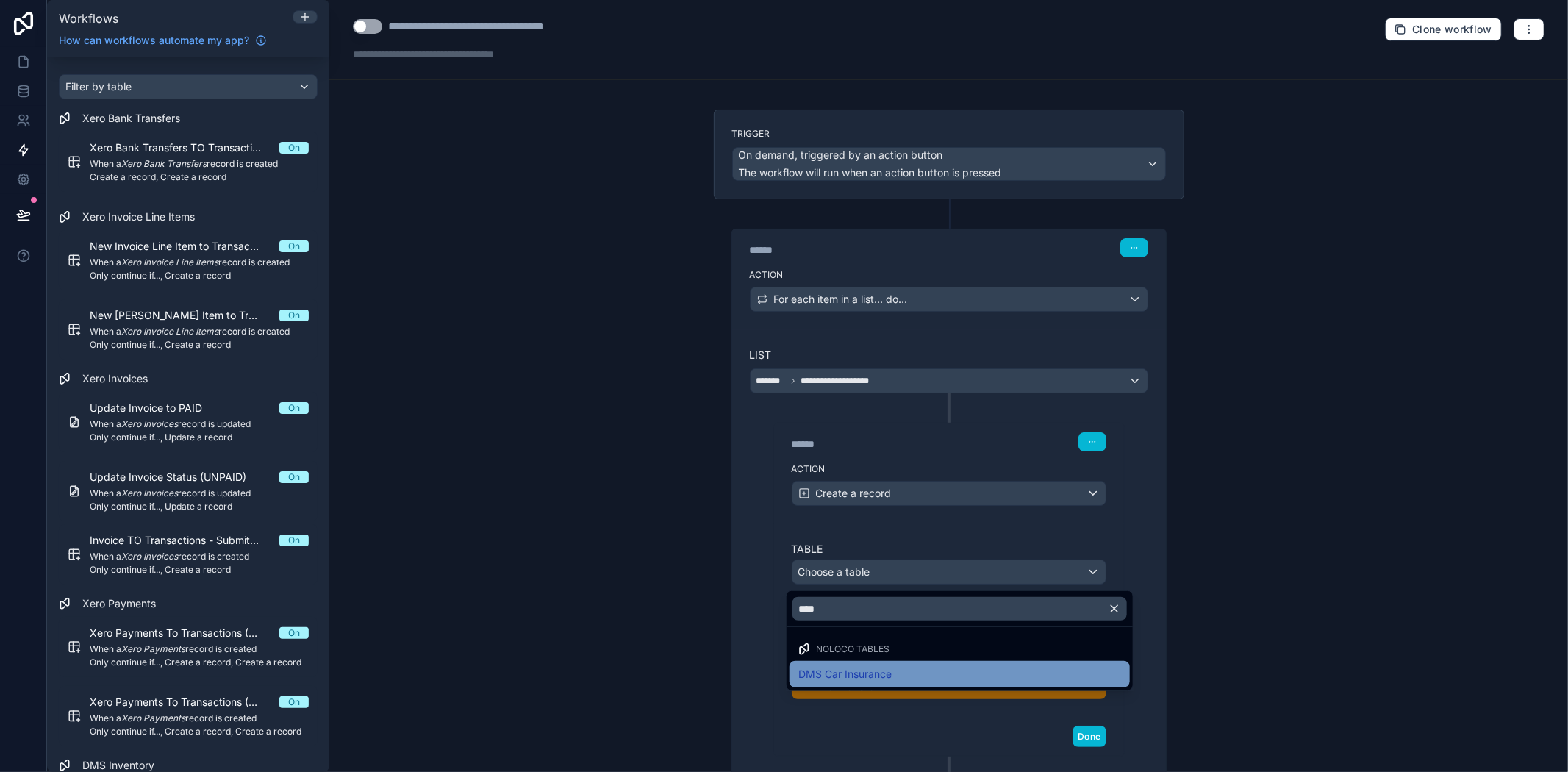
click at [886, 669] on span "DMS Car Insurance" at bounding box center [845, 674] width 93 height 18
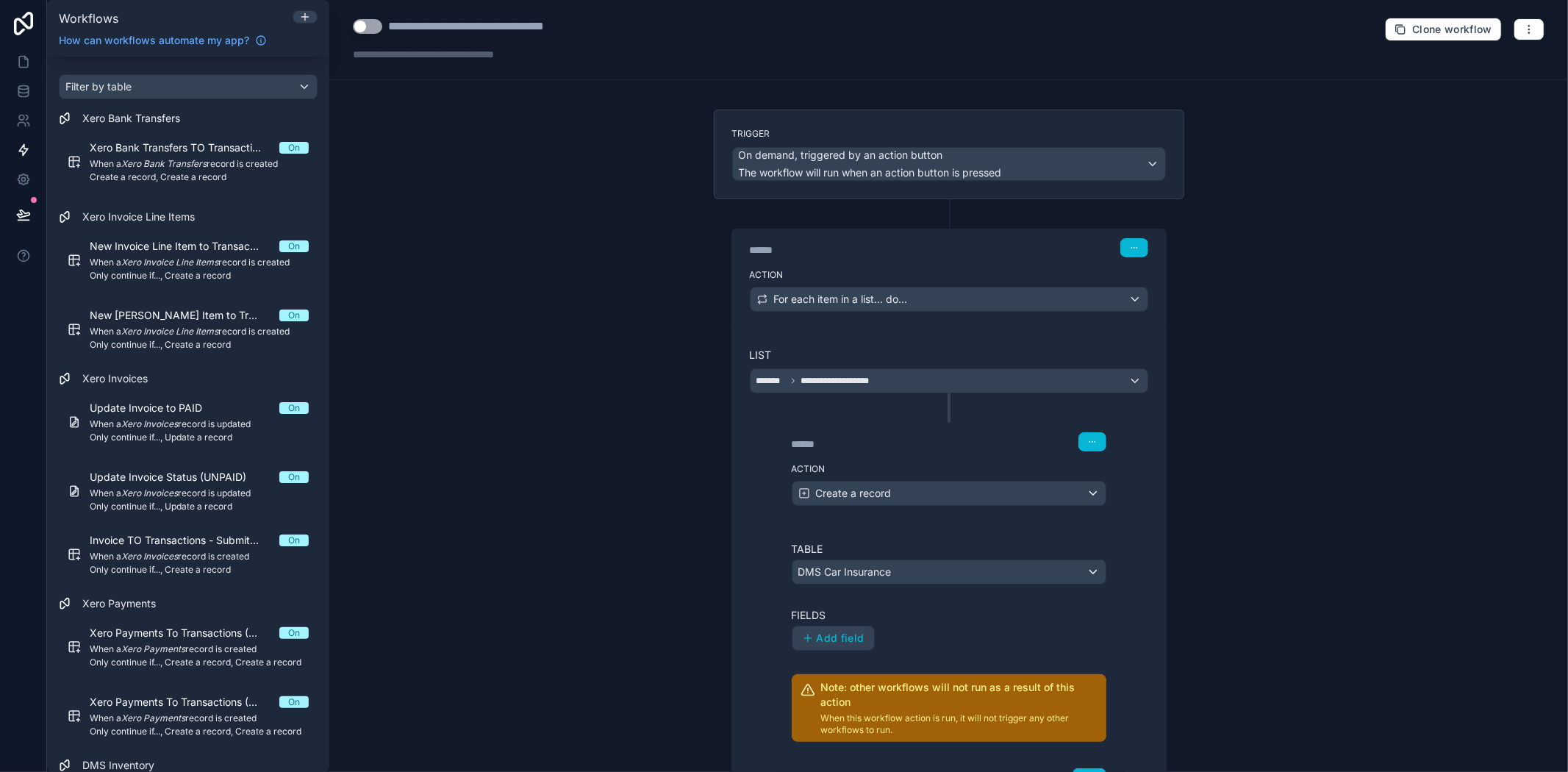
click at [1050, 618] on label "Fields" at bounding box center [949, 615] width 315 height 15
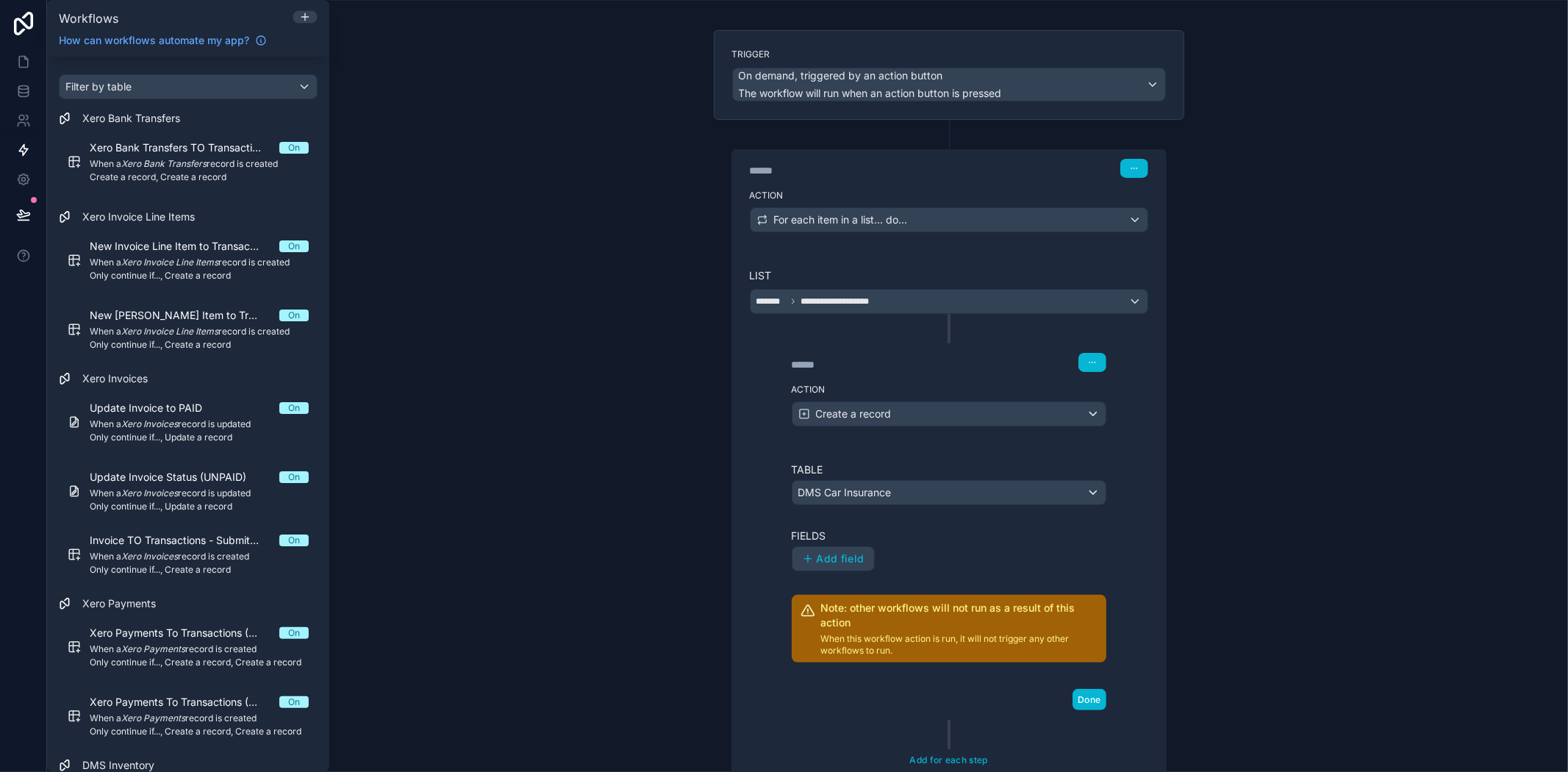
scroll to position [235, 0]
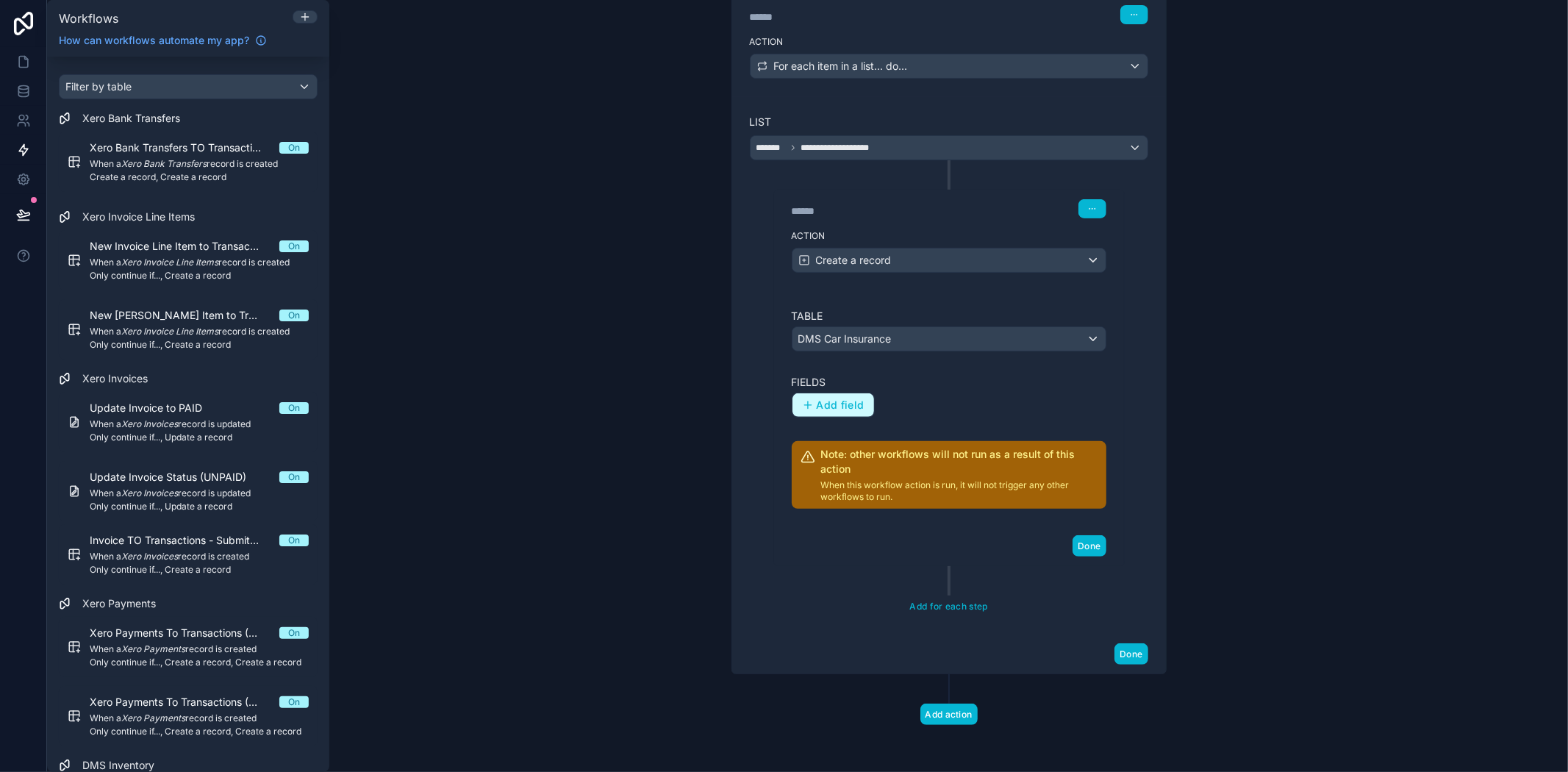
click at [814, 414] on button "Add field" at bounding box center [834, 405] width 81 height 24
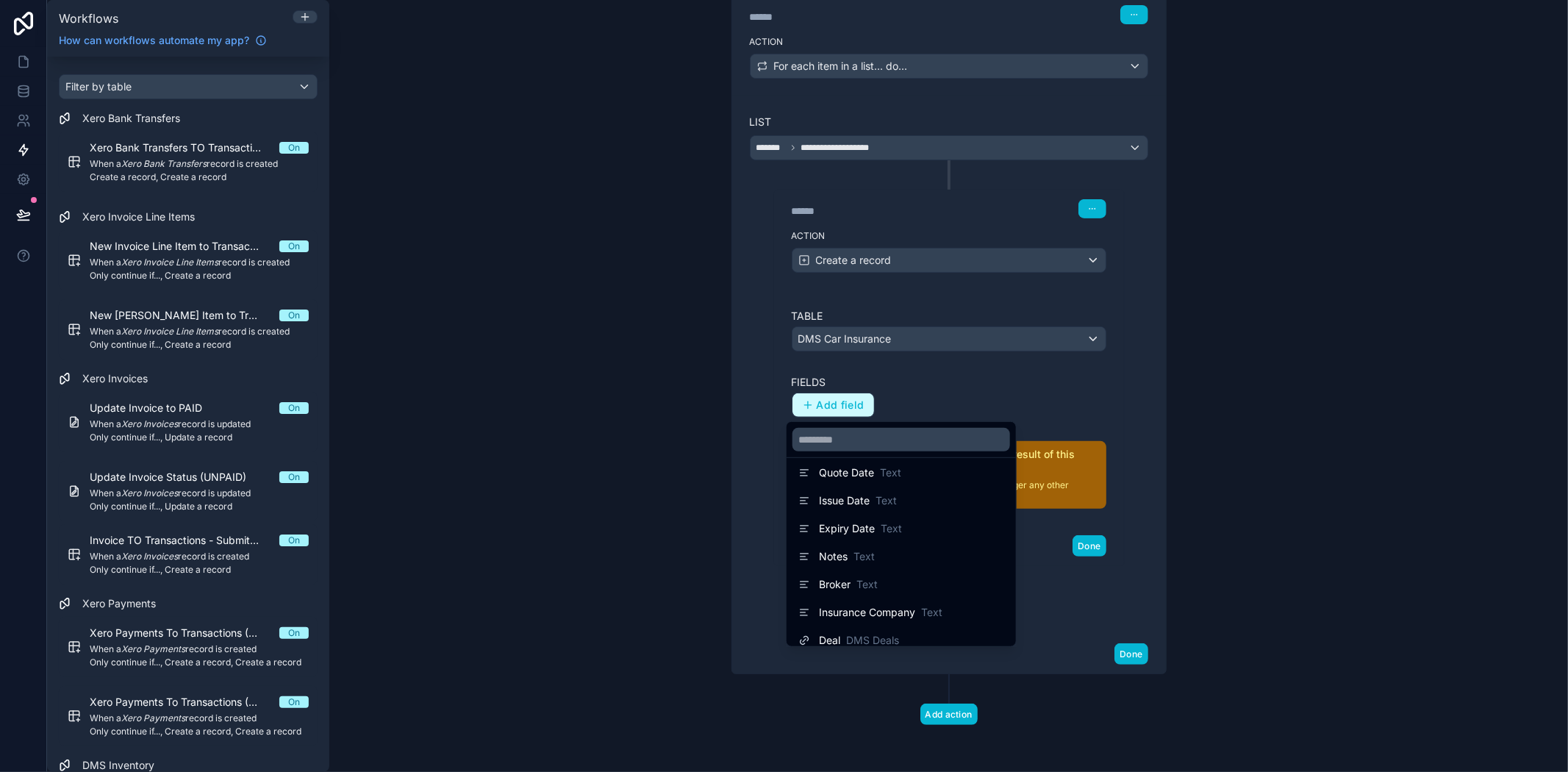
scroll to position [1, 0]
click at [1108, 425] on div at bounding box center [784, 386] width 1568 height 772
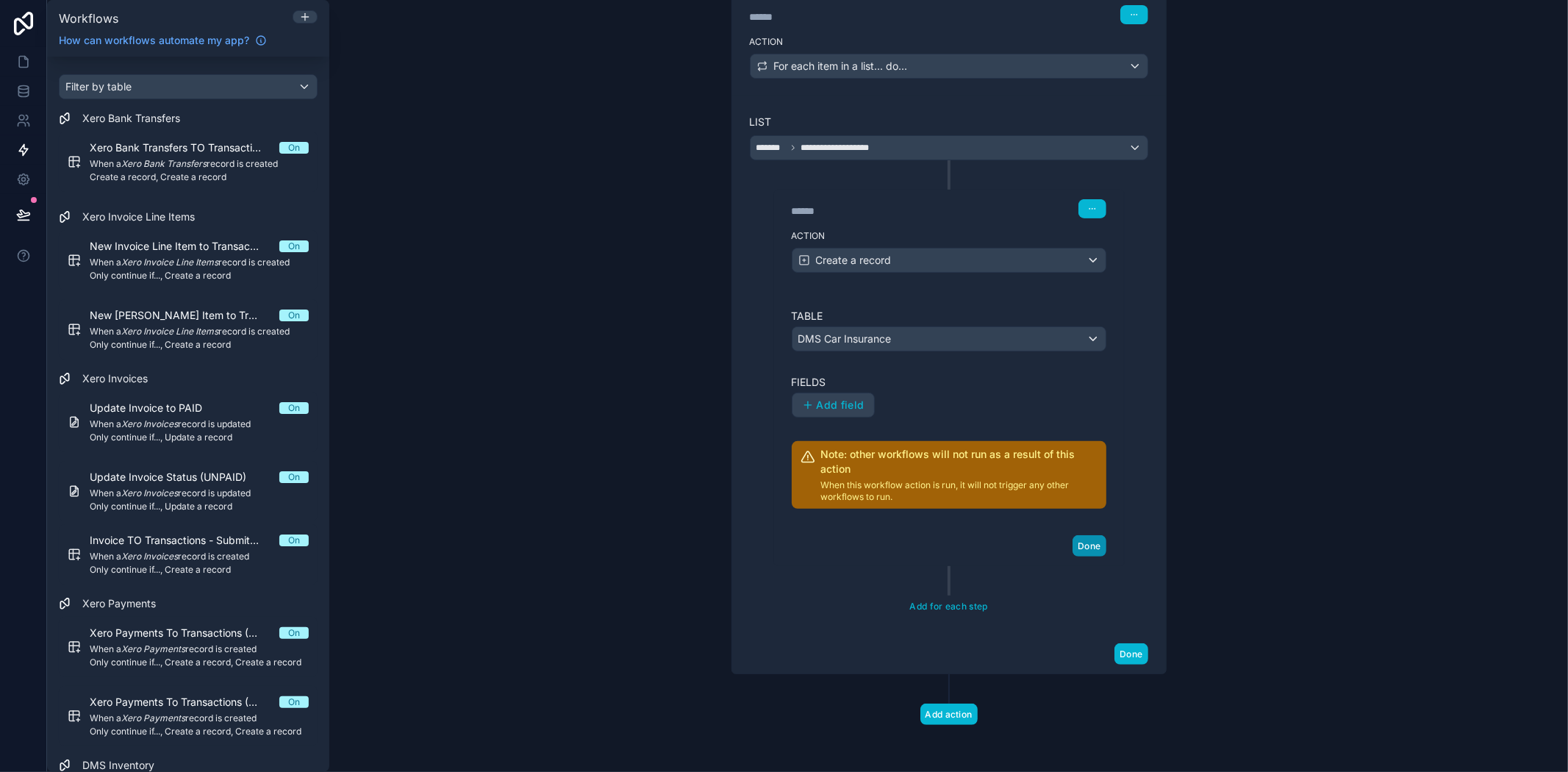
click at [1074, 546] on button "Done" at bounding box center [1089, 546] width 33 height 21
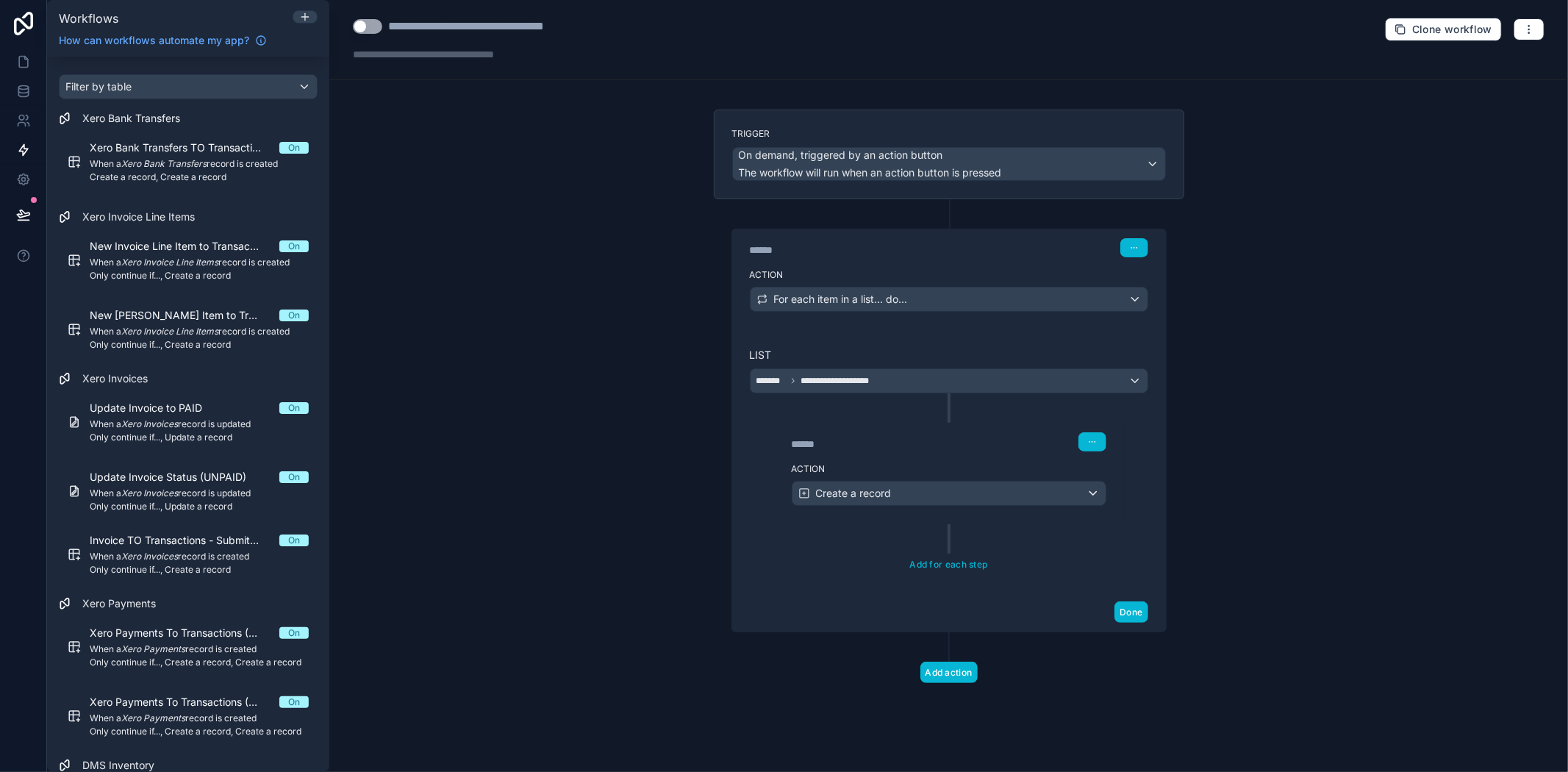
scroll to position [0, 0]
click at [1129, 614] on button "Done" at bounding box center [1131, 611] width 33 height 21
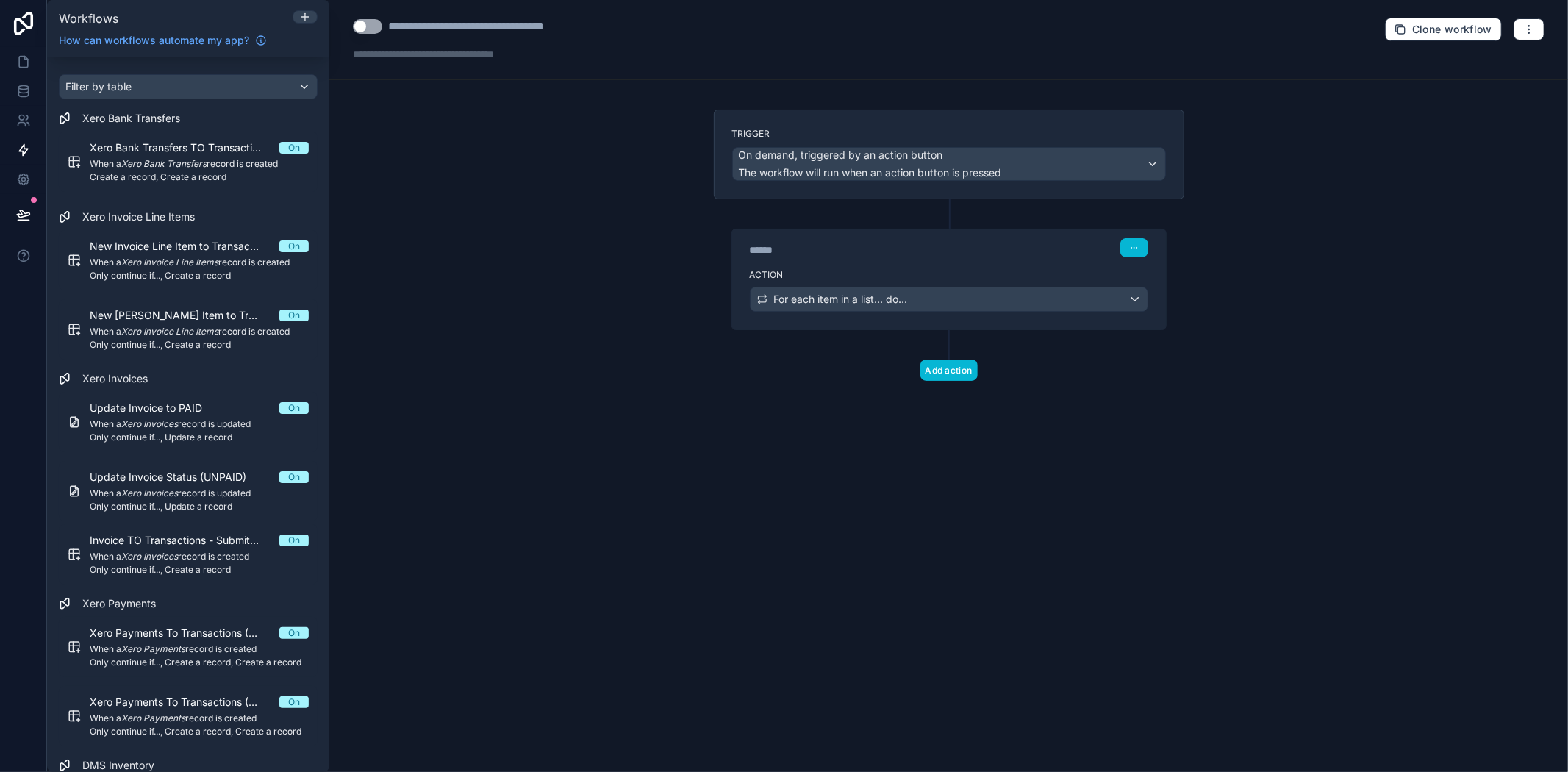
drag, startPoint x: 363, startPoint y: 26, endPoint x: 549, endPoint y: 272, distance: 308.4
click at [363, 26] on button "Use setting" at bounding box center [368, 27] width 30 height 15
click at [372, 22] on button "Use setting" at bounding box center [368, 27] width 30 height 15
click at [936, 258] on div "****** Step 1" at bounding box center [949, 246] width 434 height 34
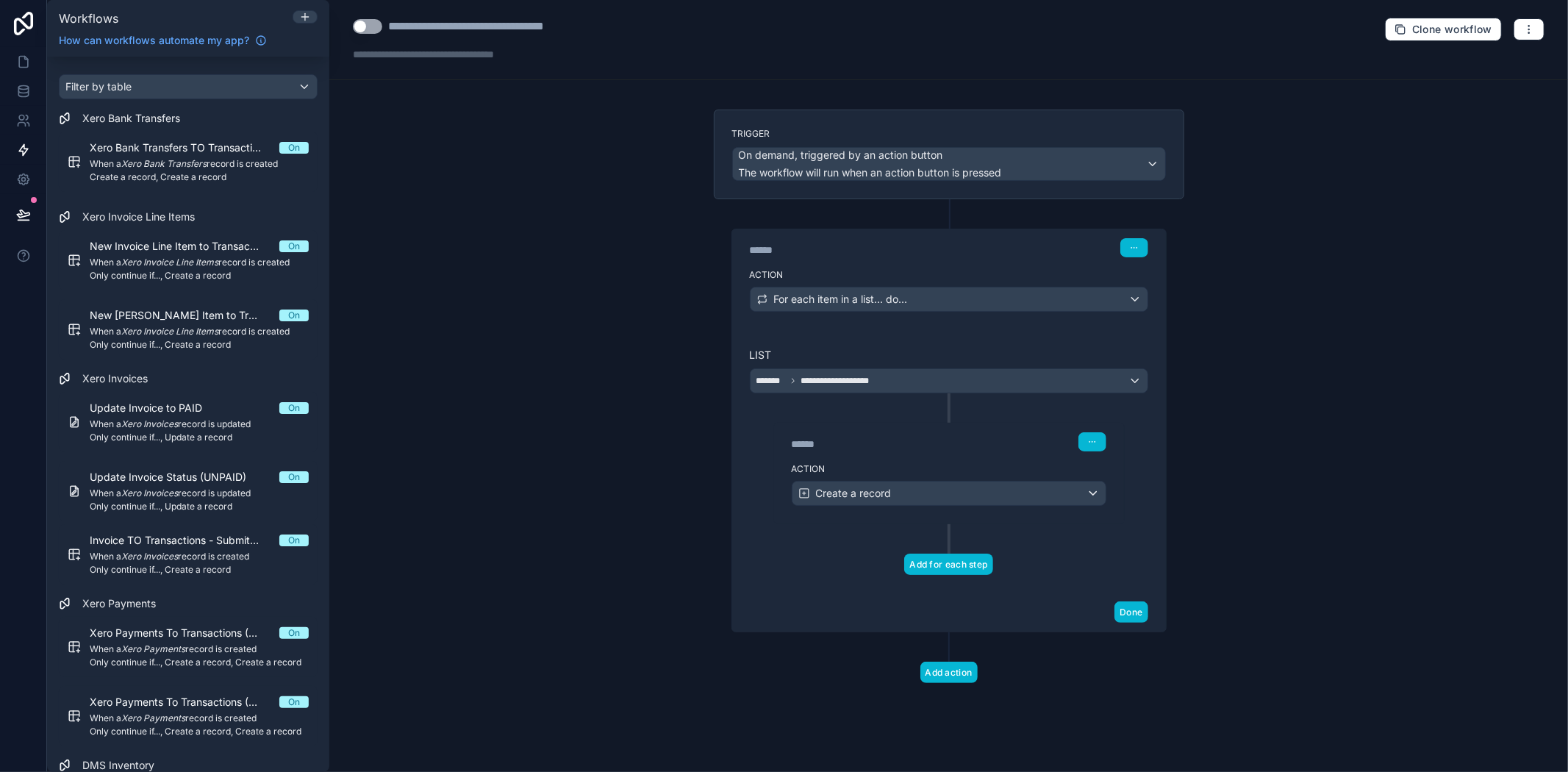
click at [948, 567] on button "Add for each step" at bounding box center [948, 564] width 88 height 21
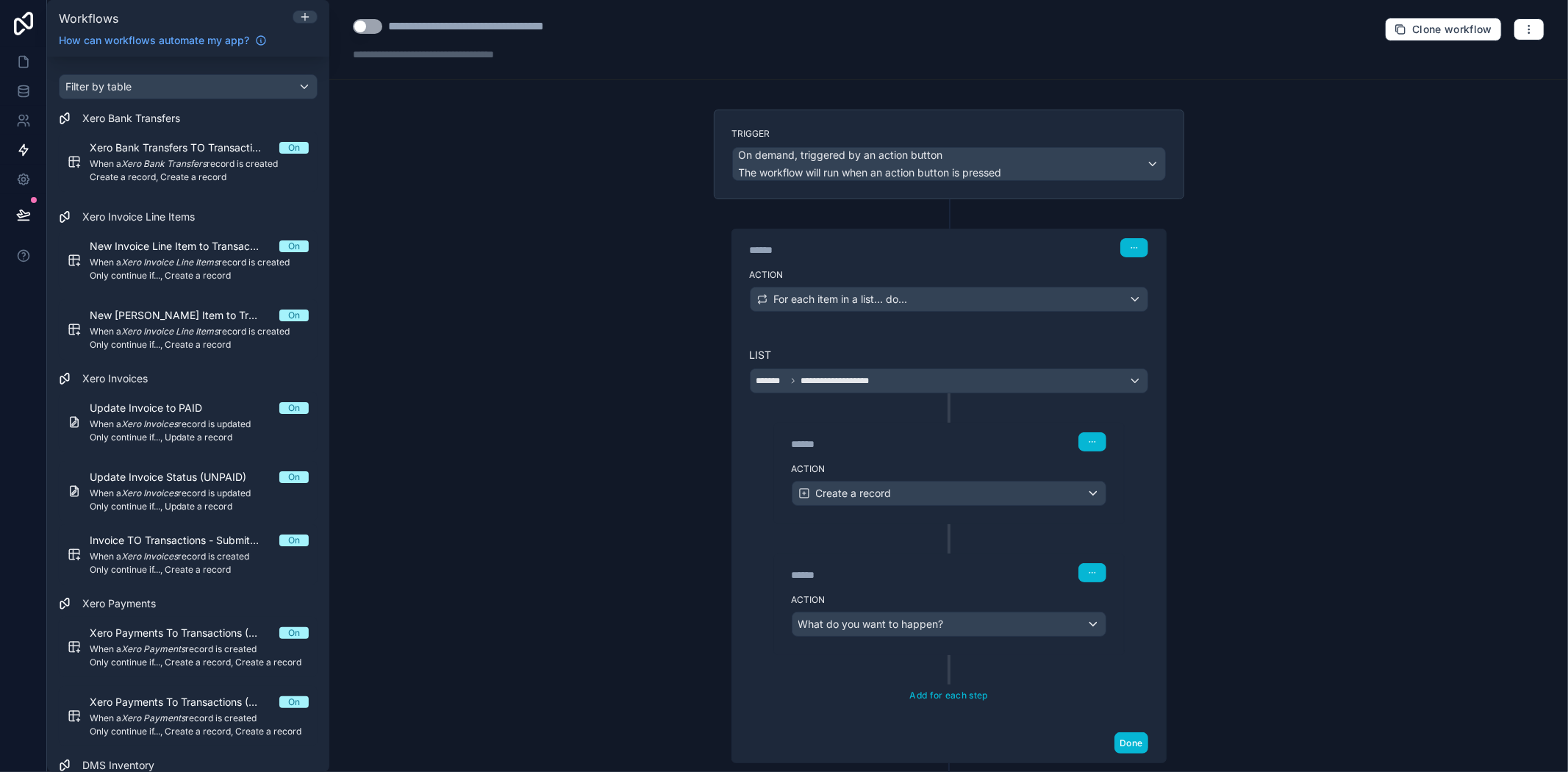
click at [981, 564] on div "****** Step 3" at bounding box center [949, 573] width 315 height 19
click at [1088, 575] on icon "button" at bounding box center [1093, 573] width 9 height 9
click at [1121, 630] on span "Delete" at bounding box center [1113, 631] width 27 height 12
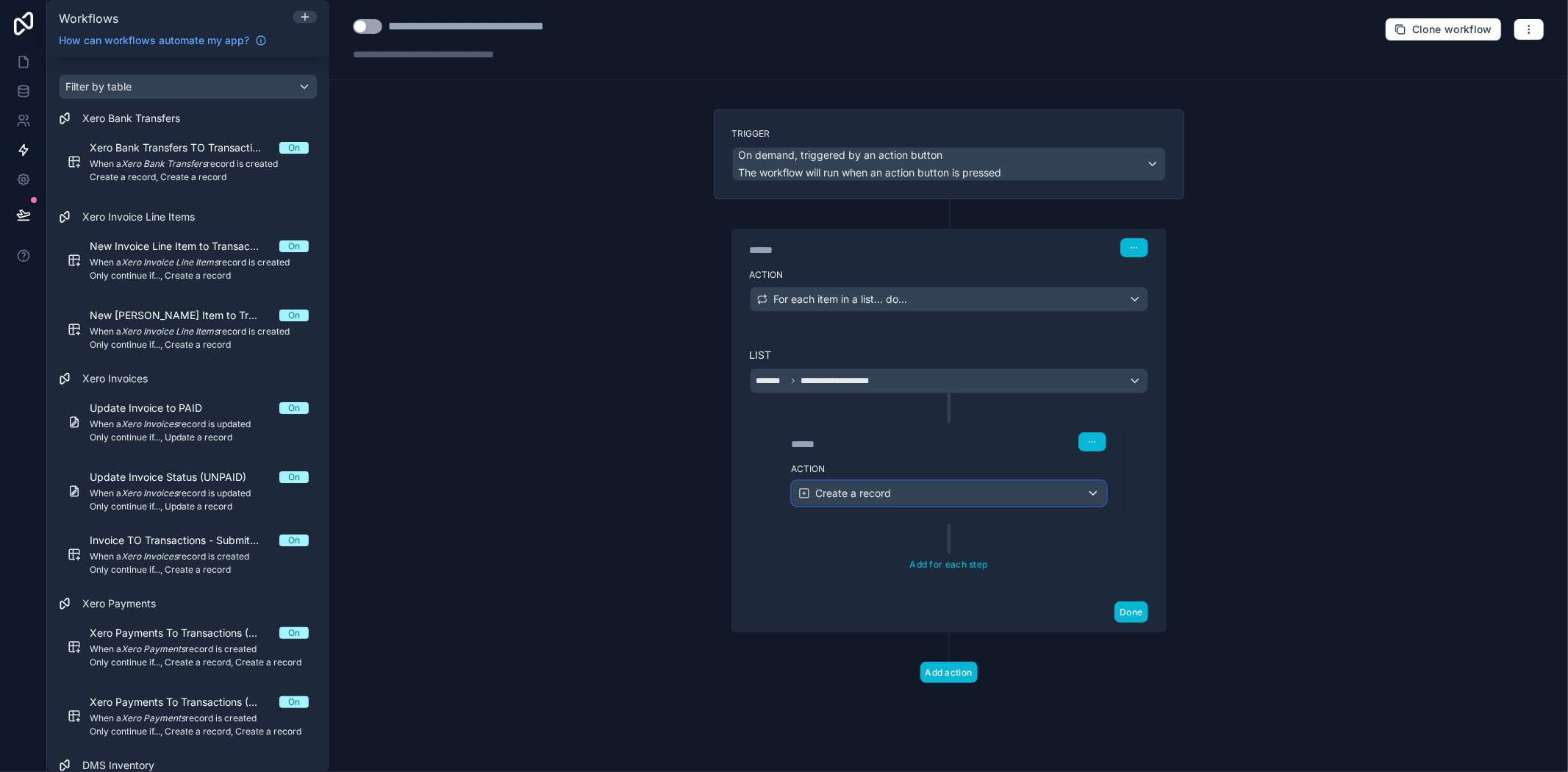
click at [950, 497] on div "Create a record" at bounding box center [949, 493] width 313 height 24
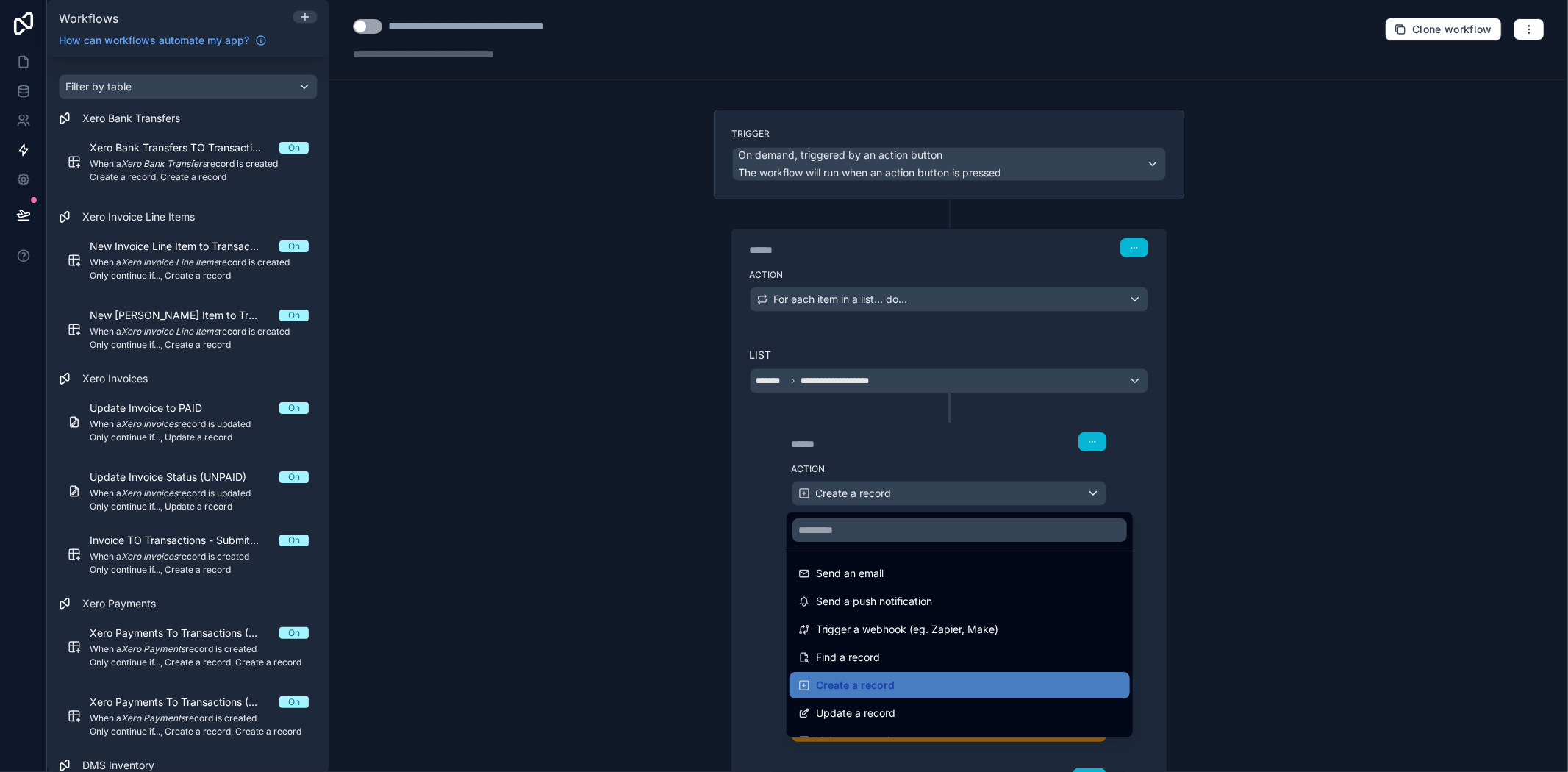
click at [950, 497] on div at bounding box center [784, 386] width 1568 height 772
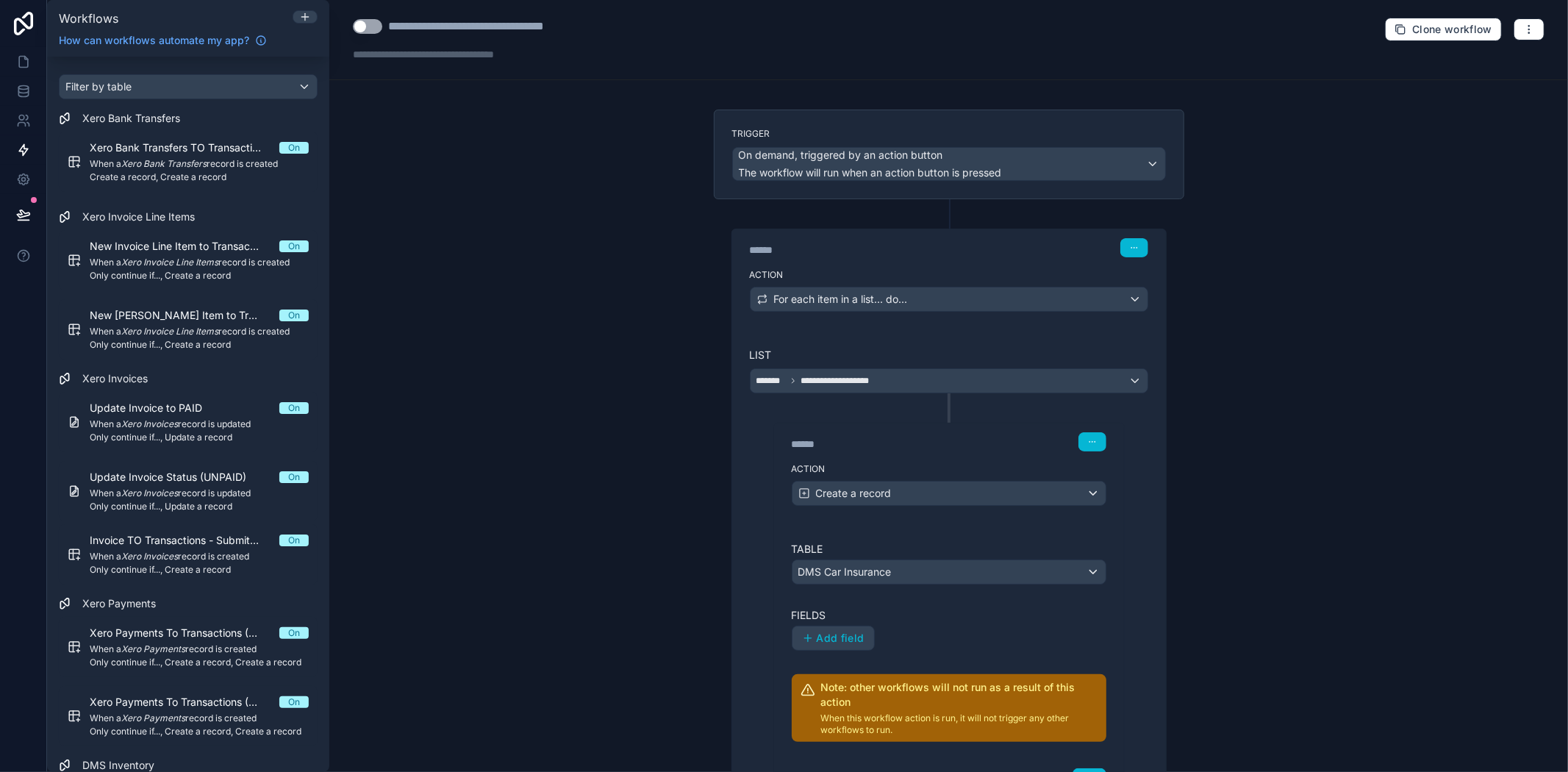
click at [924, 460] on div "Action Create a record" at bounding box center [949, 490] width 350 height 66
click at [914, 576] on div "DMS Car Insurance" at bounding box center [949, 572] width 313 height 24
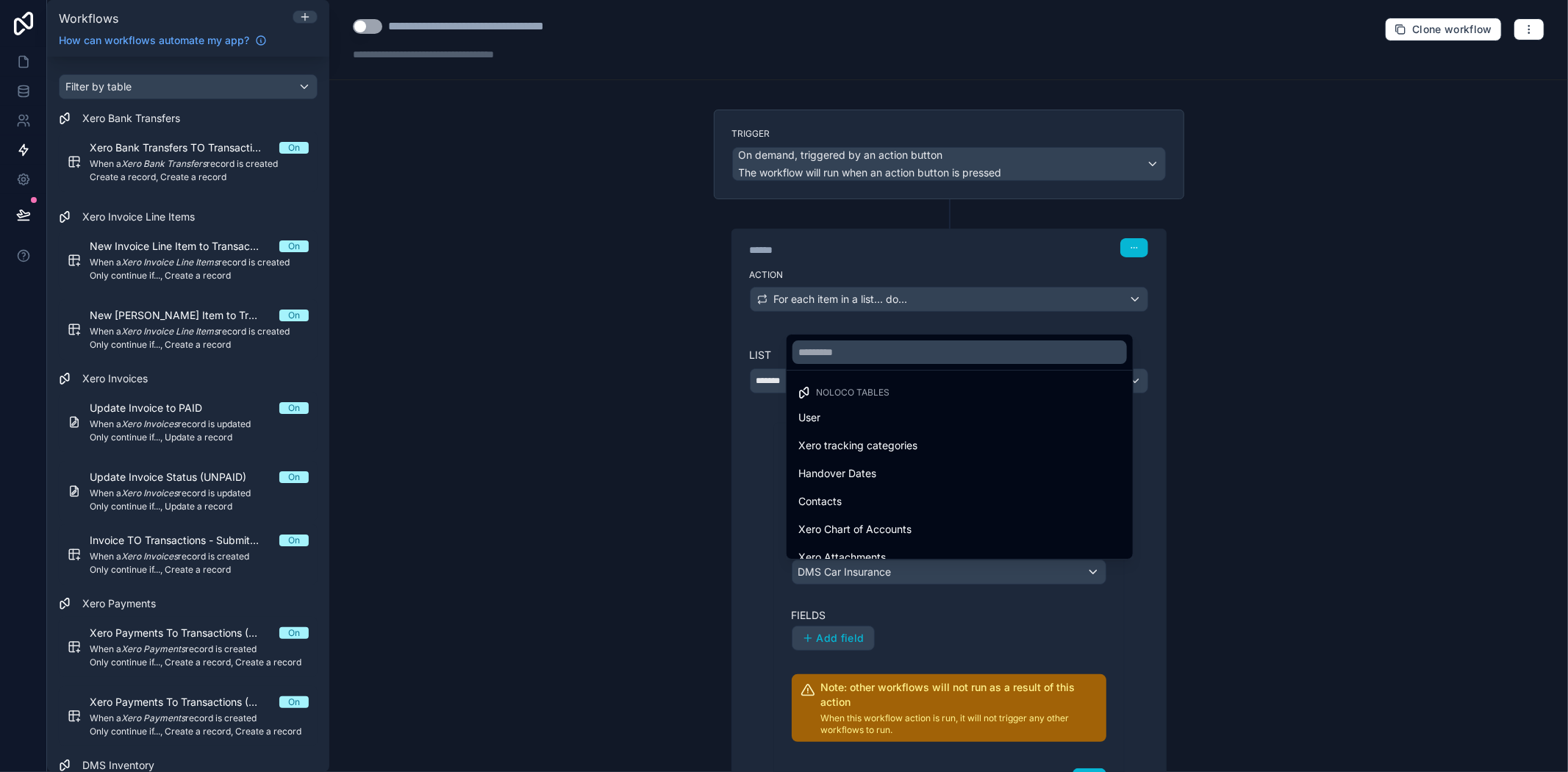
click at [928, 611] on div at bounding box center [784, 386] width 1568 height 772
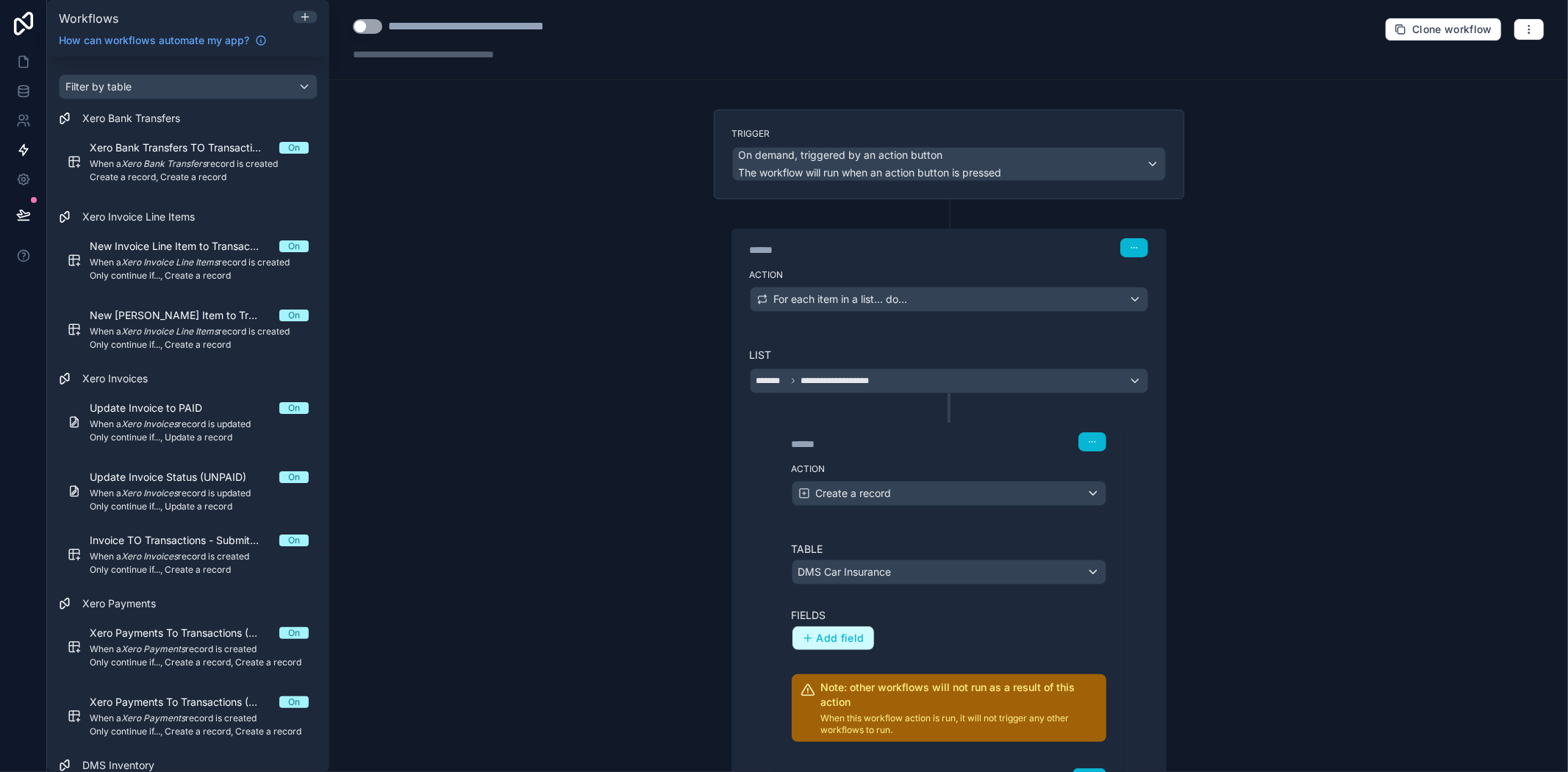
click at [831, 628] on button "Add field" at bounding box center [834, 638] width 81 height 24
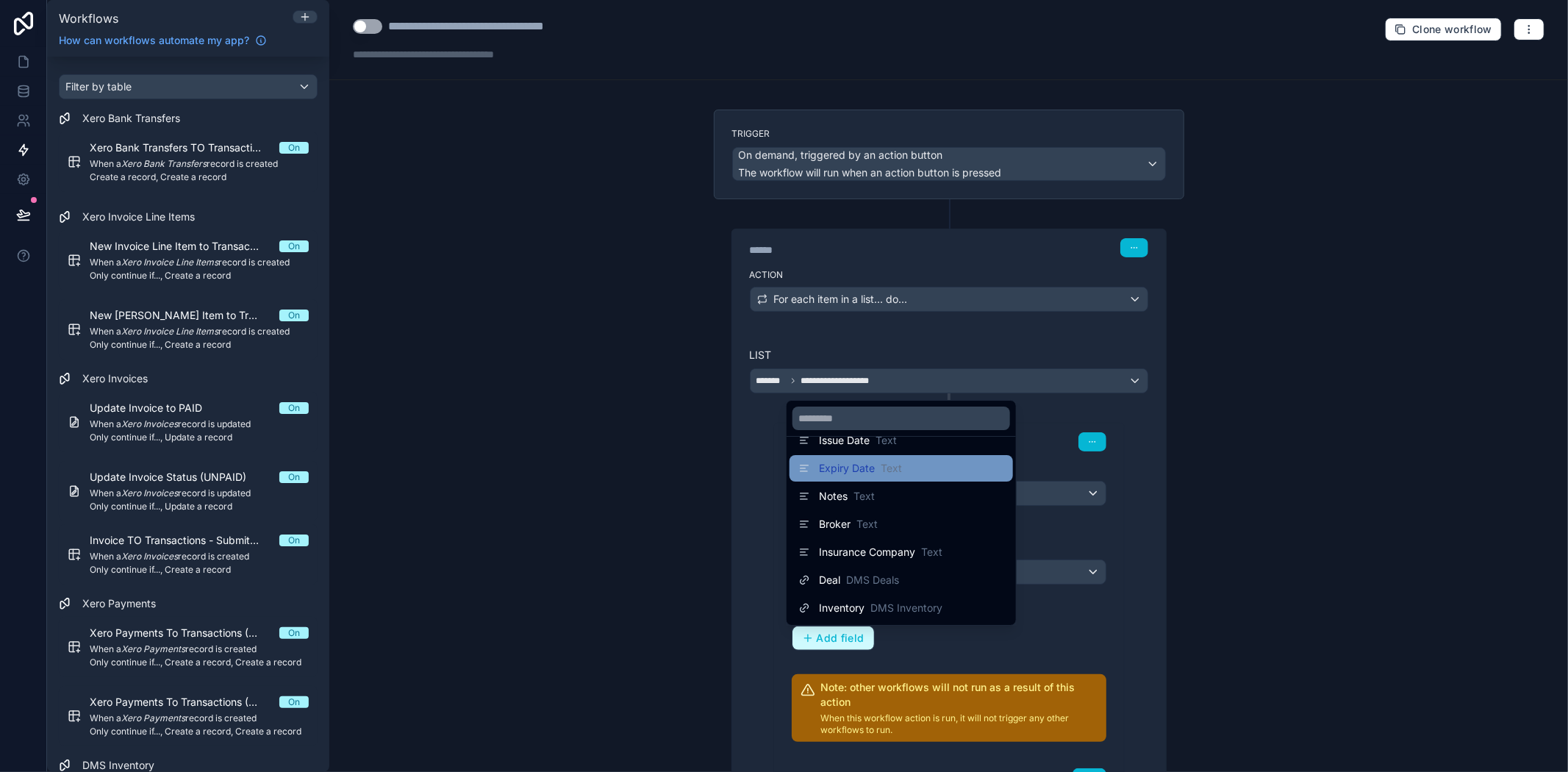
scroll to position [326, 0]
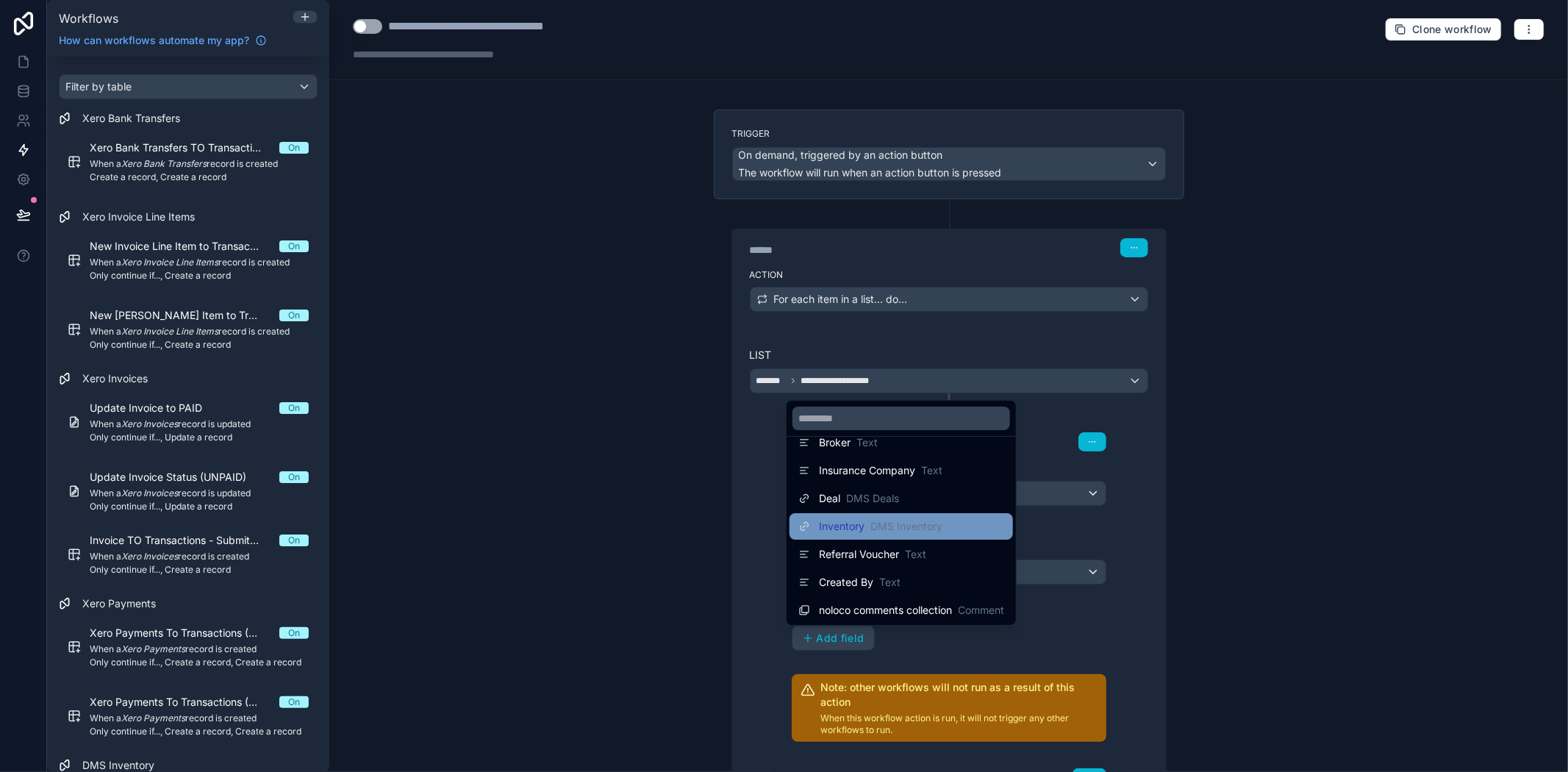
click at [866, 524] on div "Inventory DMS Inventory" at bounding box center [880, 526] width 124 height 15
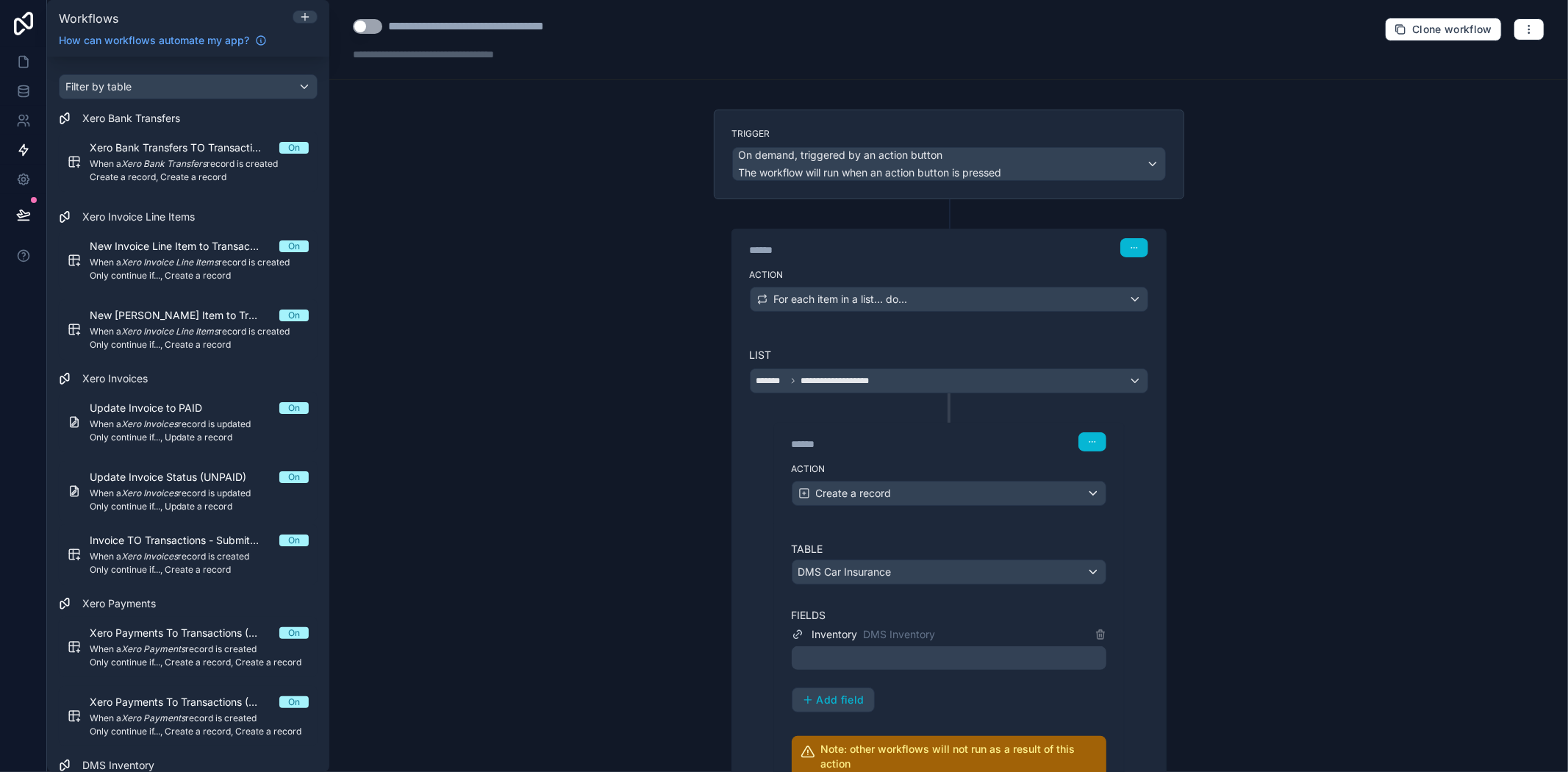
click at [1022, 703] on div "Inventory DMS Inventory Add field" at bounding box center [949, 668] width 315 height 87
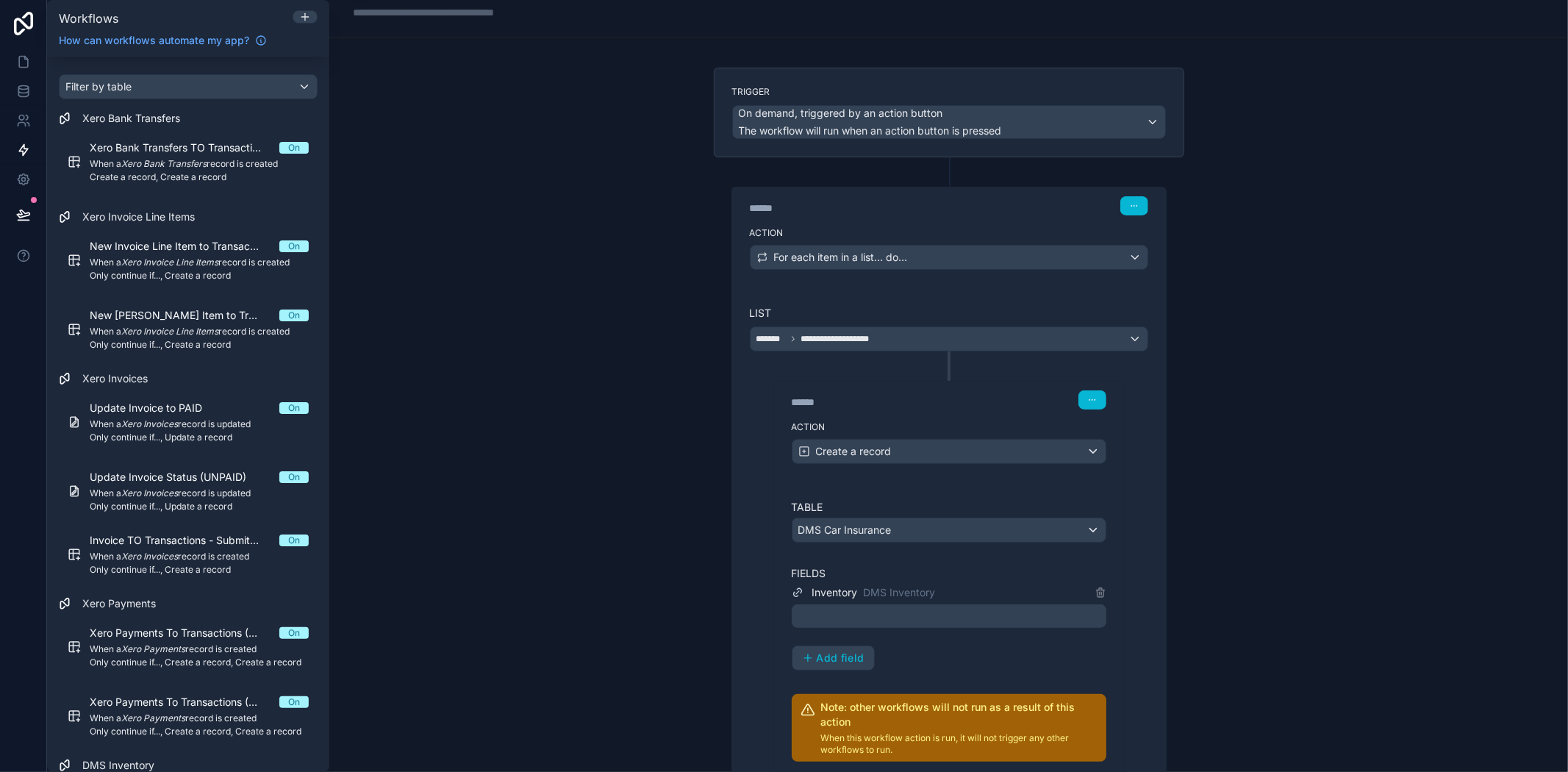
scroll to position [81, 0]
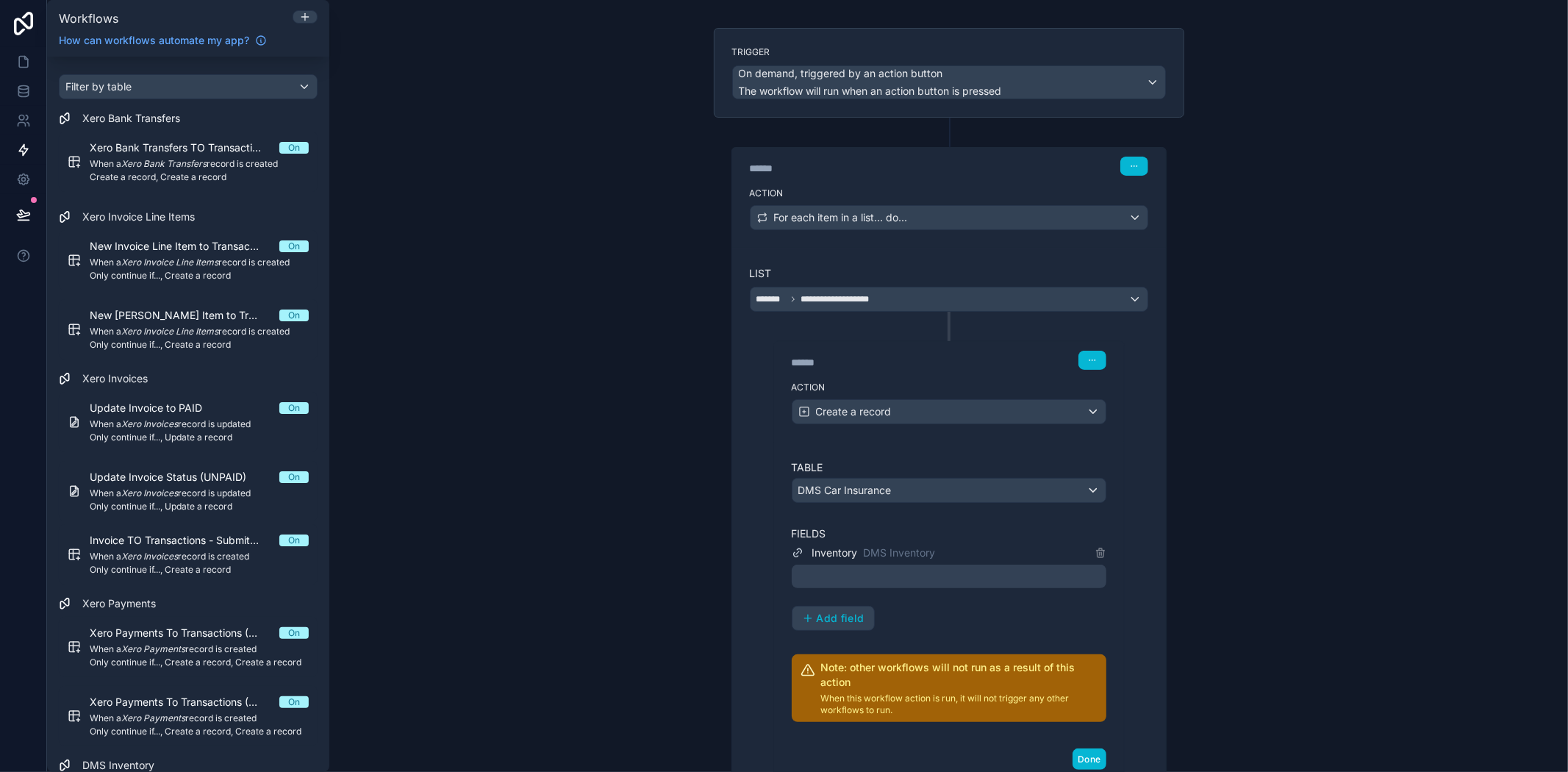
click at [866, 577] on div at bounding box center [949, 577] width 315 height 24
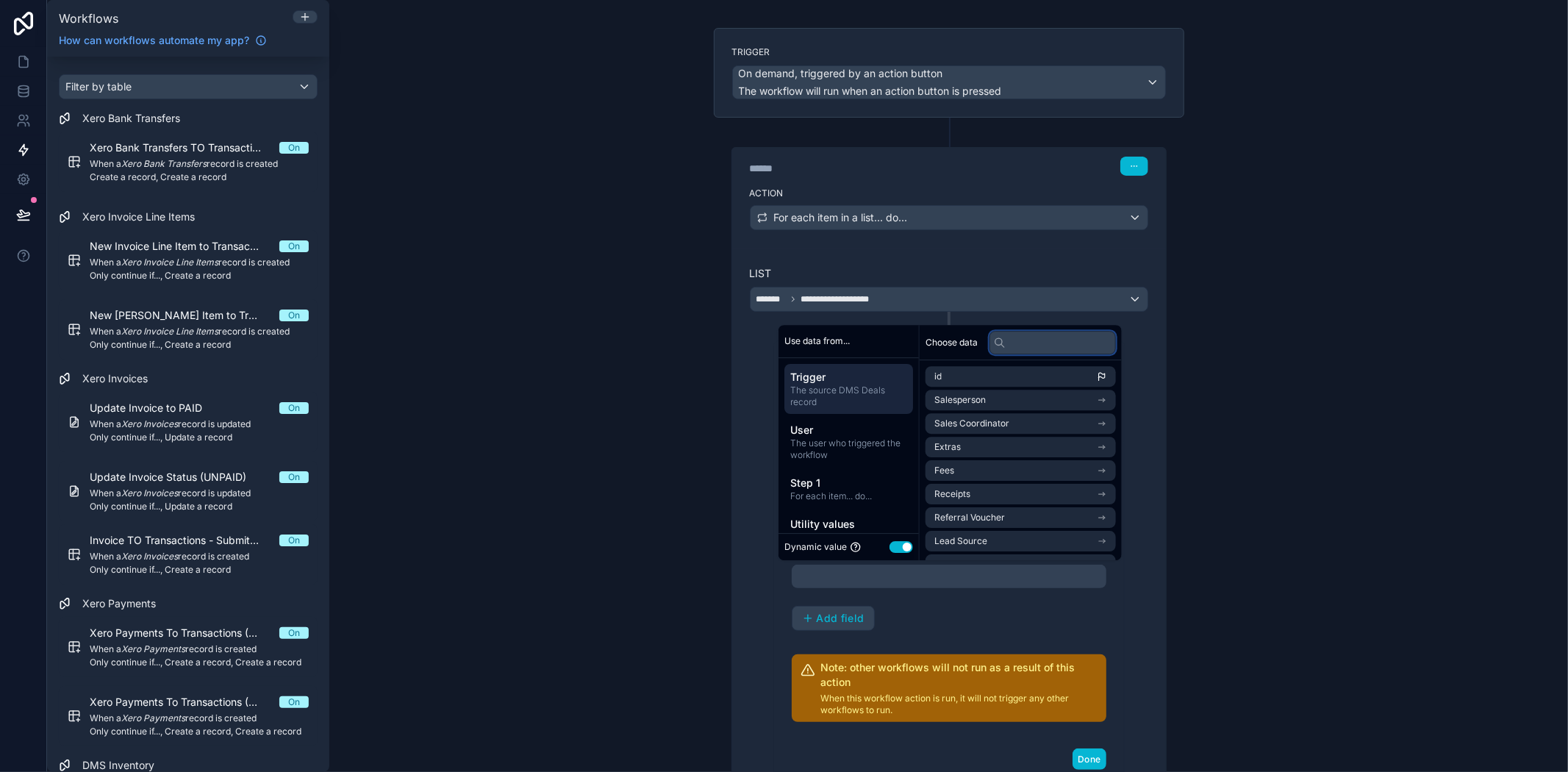
click at [1017, 346] on input "text" at bounding box center [1053, 343] width 127 height 24
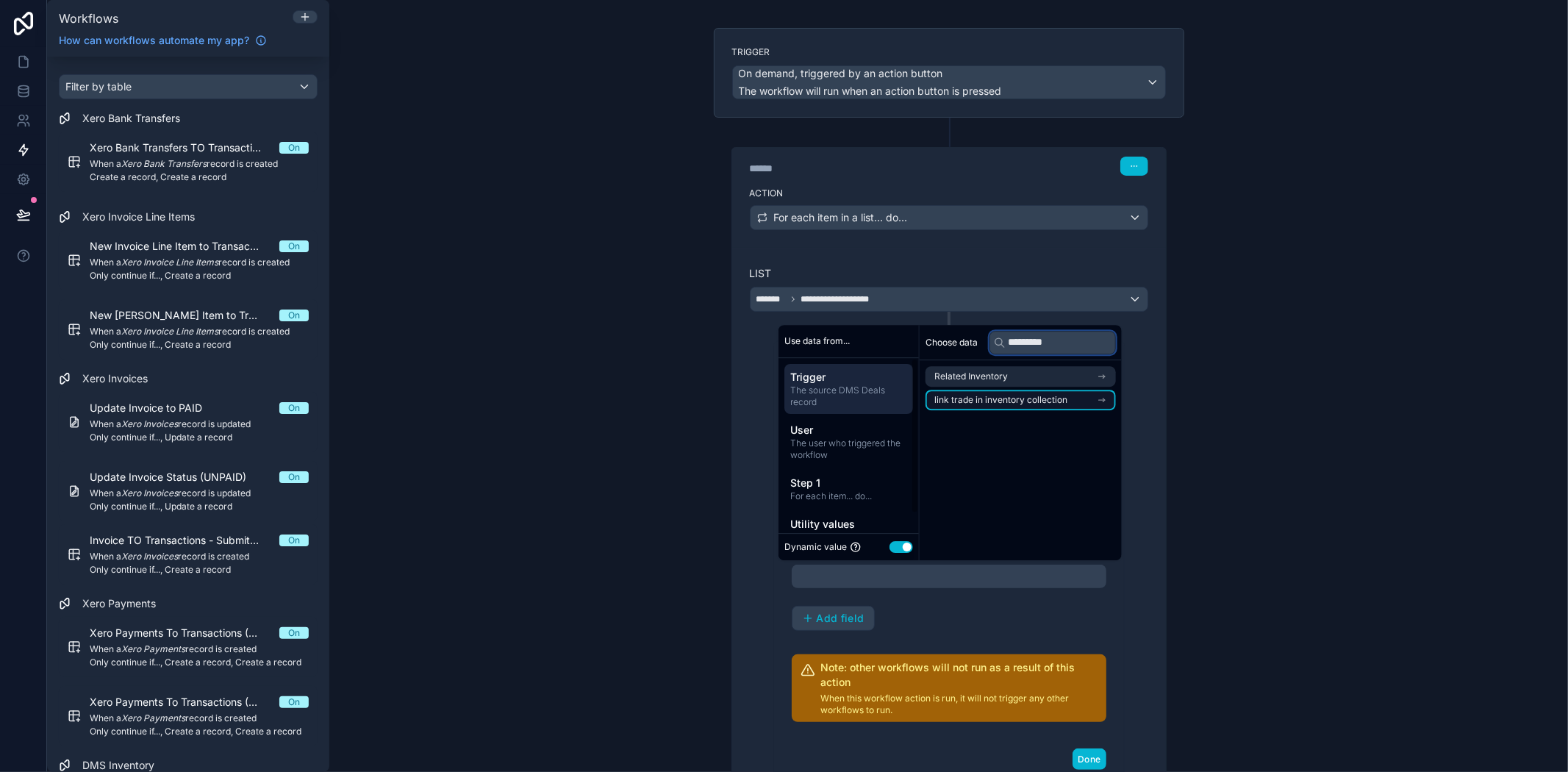
type input "*********"
click at [994, 402] on span "link trade in inventory collection" at bounding box center [1001, 400] width 133 height 12
click at [1056, 339] on input "*********" at bounding box center [1053, 343] width 127 height 24
drag, startPoint x: 1061, startPoint y: 343, endPoint x: 1000, endPoint y: 347, distance: 61.1
click at [1000, 347] on div "*********" at bounding box center [1053, 343] width 127 height 24
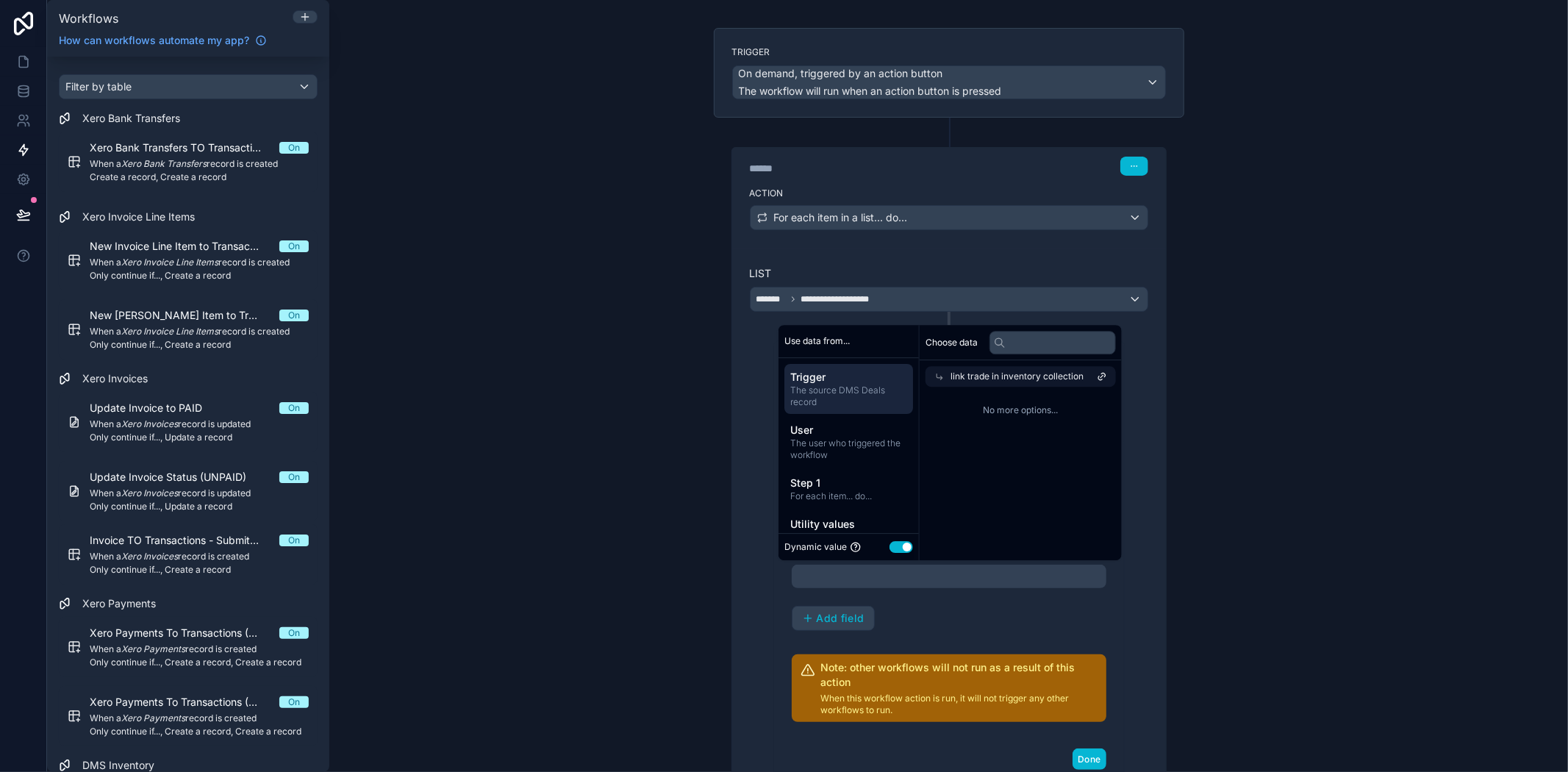
click at [1016, 439] on div "Choose data link trade in inventory collection No more options..." at bounding box center [1020, 443] width 202 height 235
click at [1032, 343] on input "text" at bounding box center [1053, 343] width 127 height 24
type input "***"
click at [910, 549] on button "Use setting" at bounding box center [902, 547] width 24 height 12
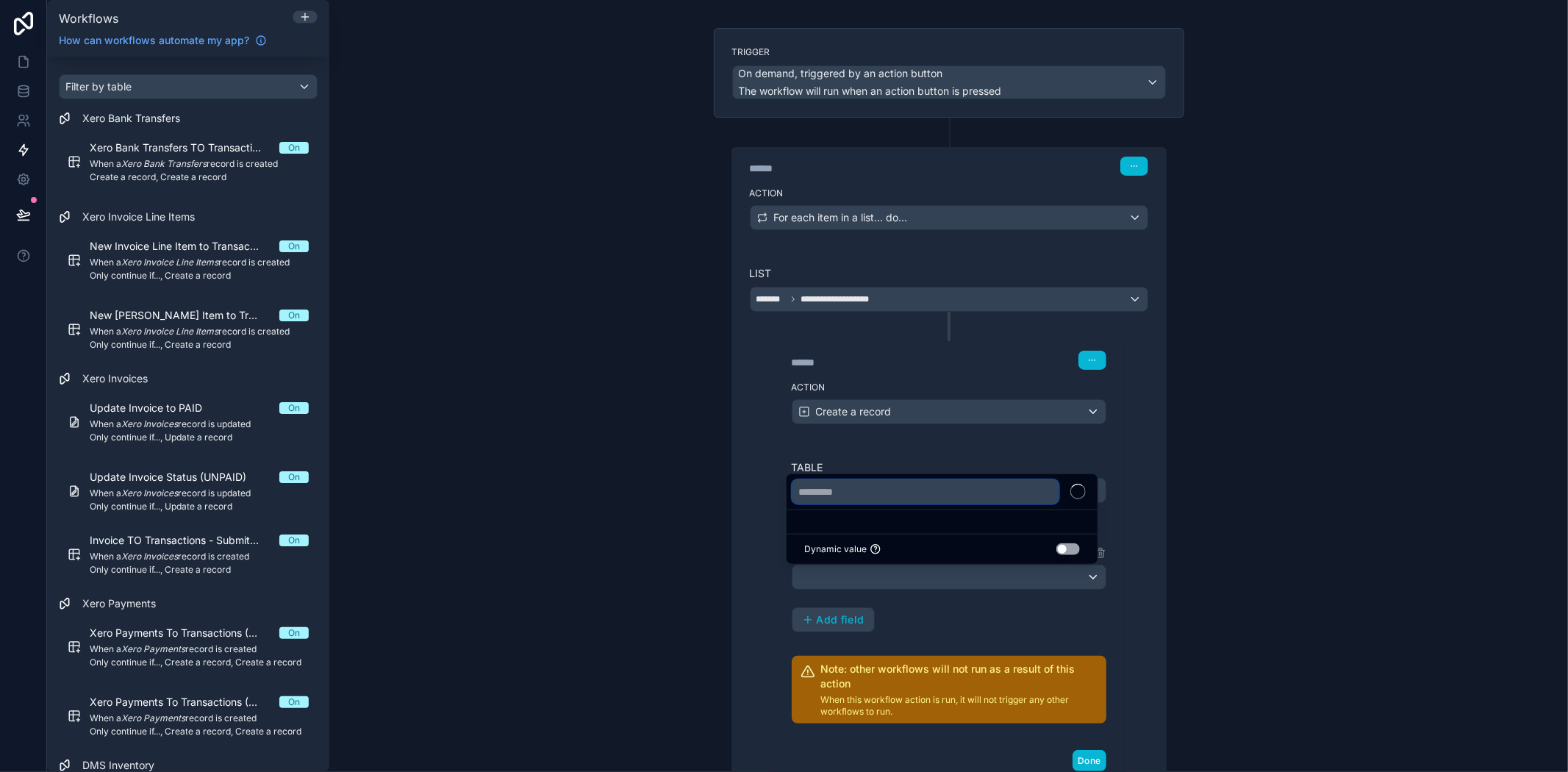
click at [964, 487] on input "text" at bounding box center [926, 492] width 267 height 24
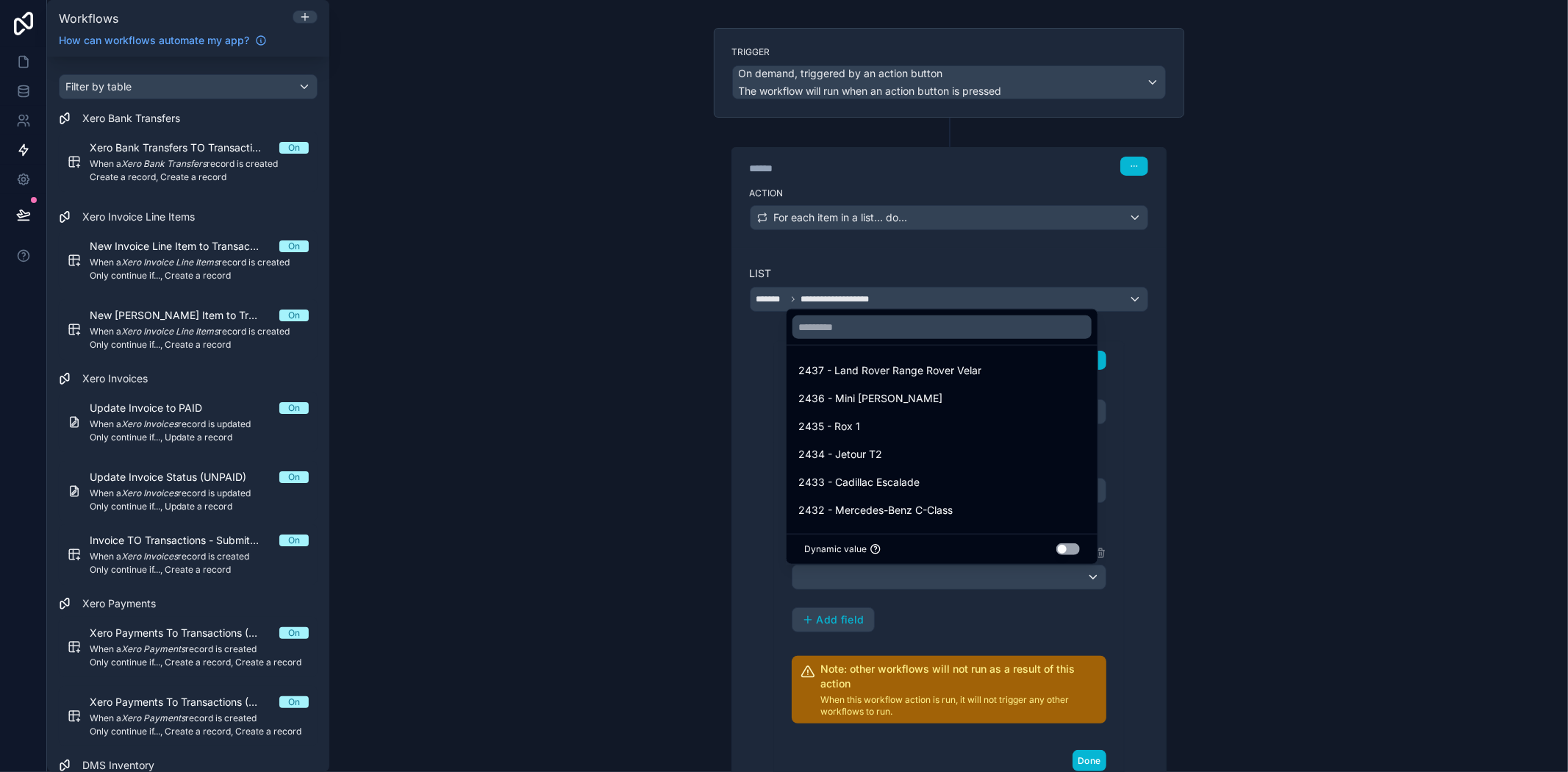
click at [866, 552] on div "Dynamic value Use setting" at bounding box center [942, 549] width 275 height 12
click at [862, 545] on span "Dynamic value" at bounding box center [835, 549] width 62 height 12
click at [1062, 543] on button "Use setting" at bounding box center [1068, 549] width 24 height 12
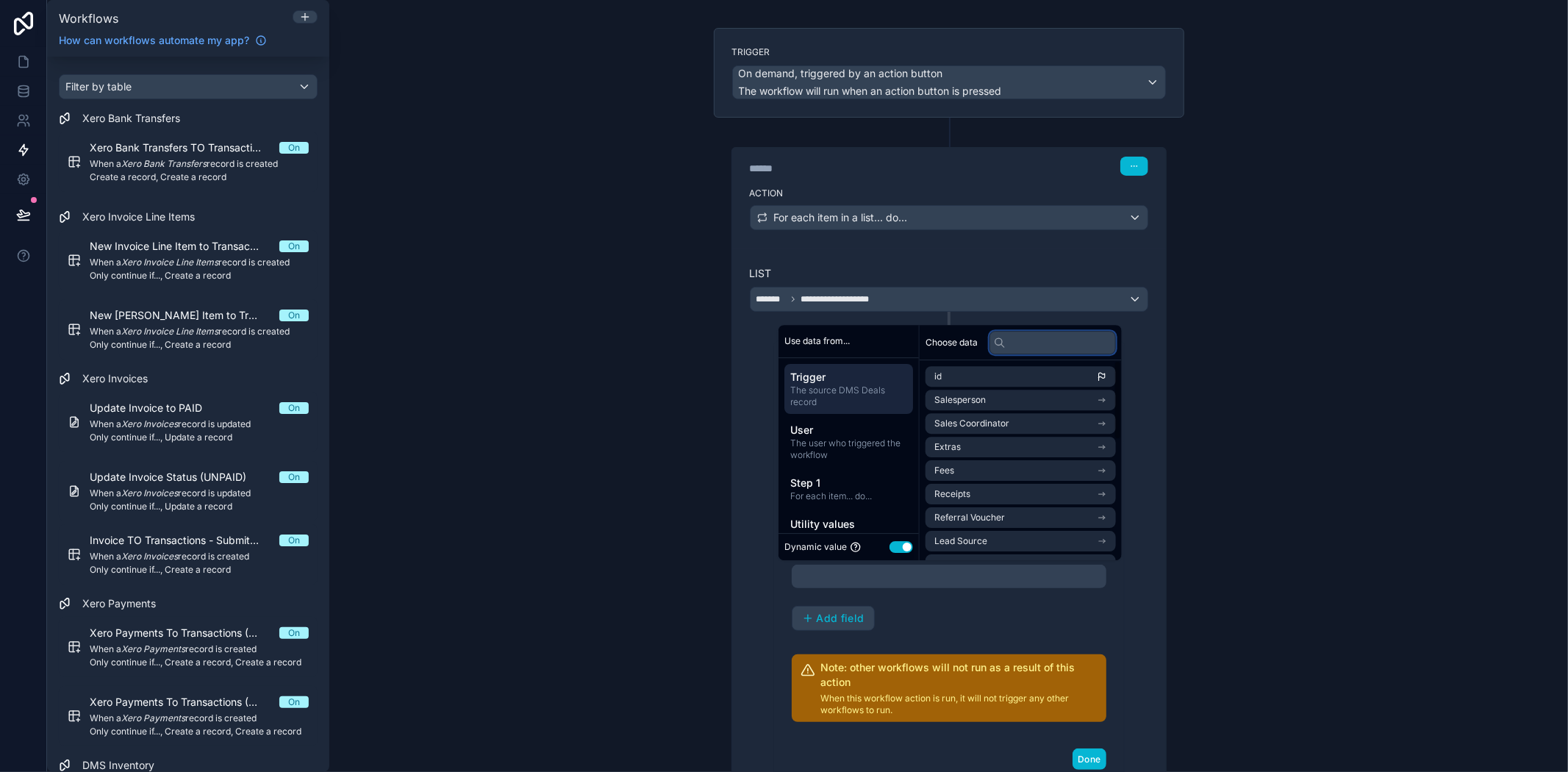
click at [1028, 338] on input "text" at bounding box center [1053, 343] width 127 height 24
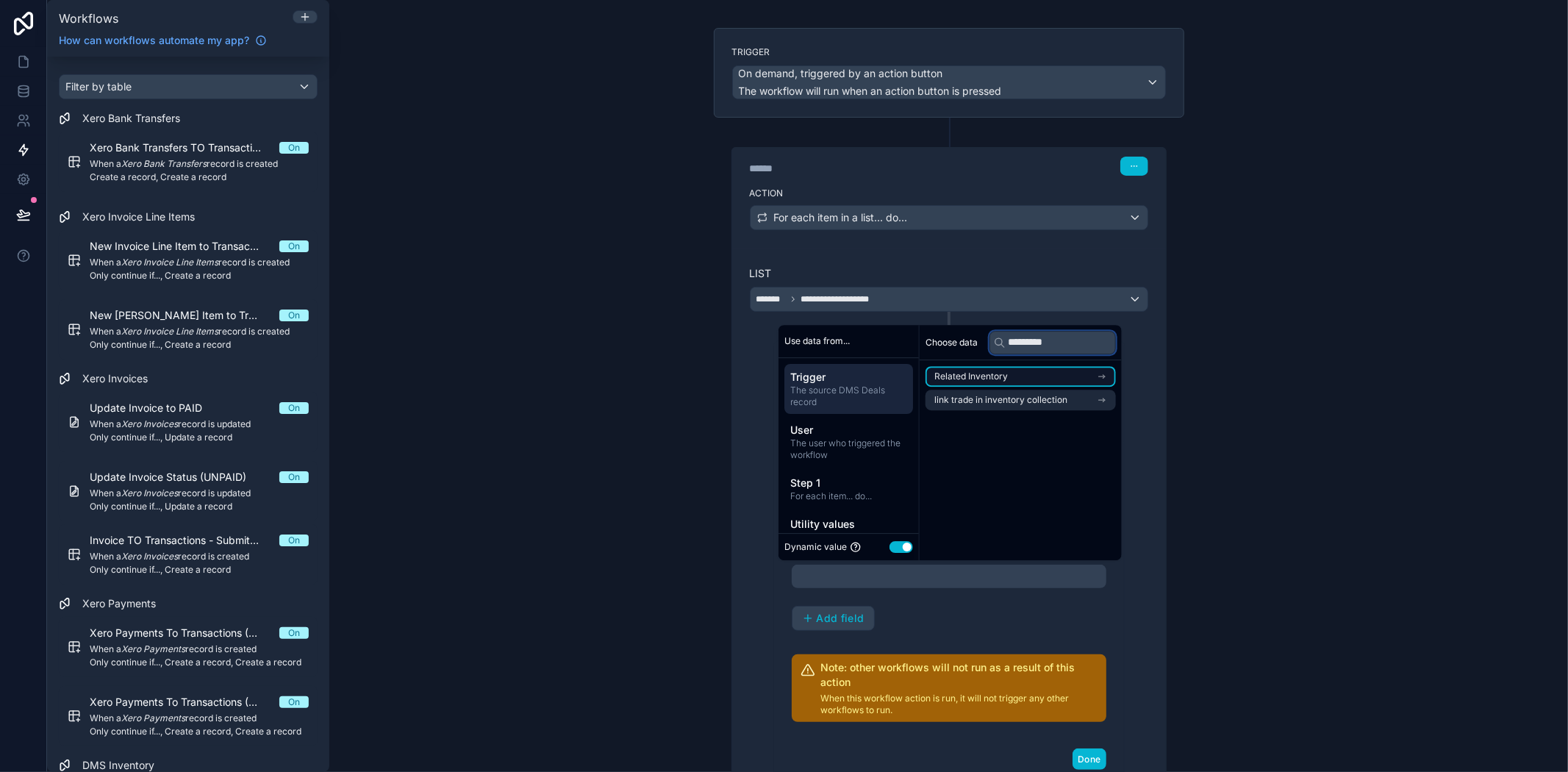
type input "*********"
click at [1059, 382] on li "Related Inventory" at bounding box center [1020, 377] width 190 height 21
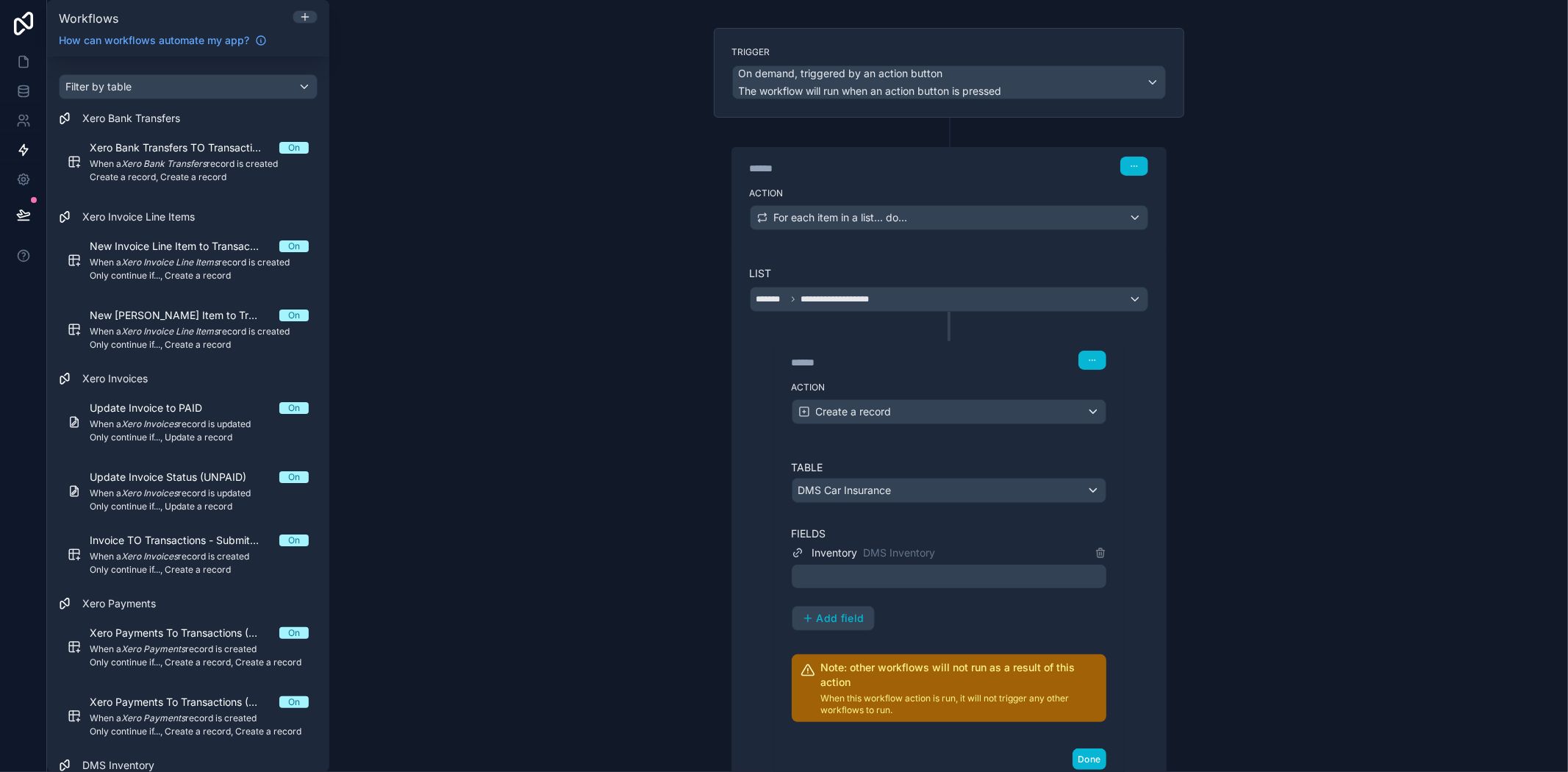
click at [941, 627] on div "Inventory DMS Inventory Add field" at bounding box center [949, 587] width 315 height 87
click at [946, 568] on div at bounding box center [949, 577] width 315 height 24
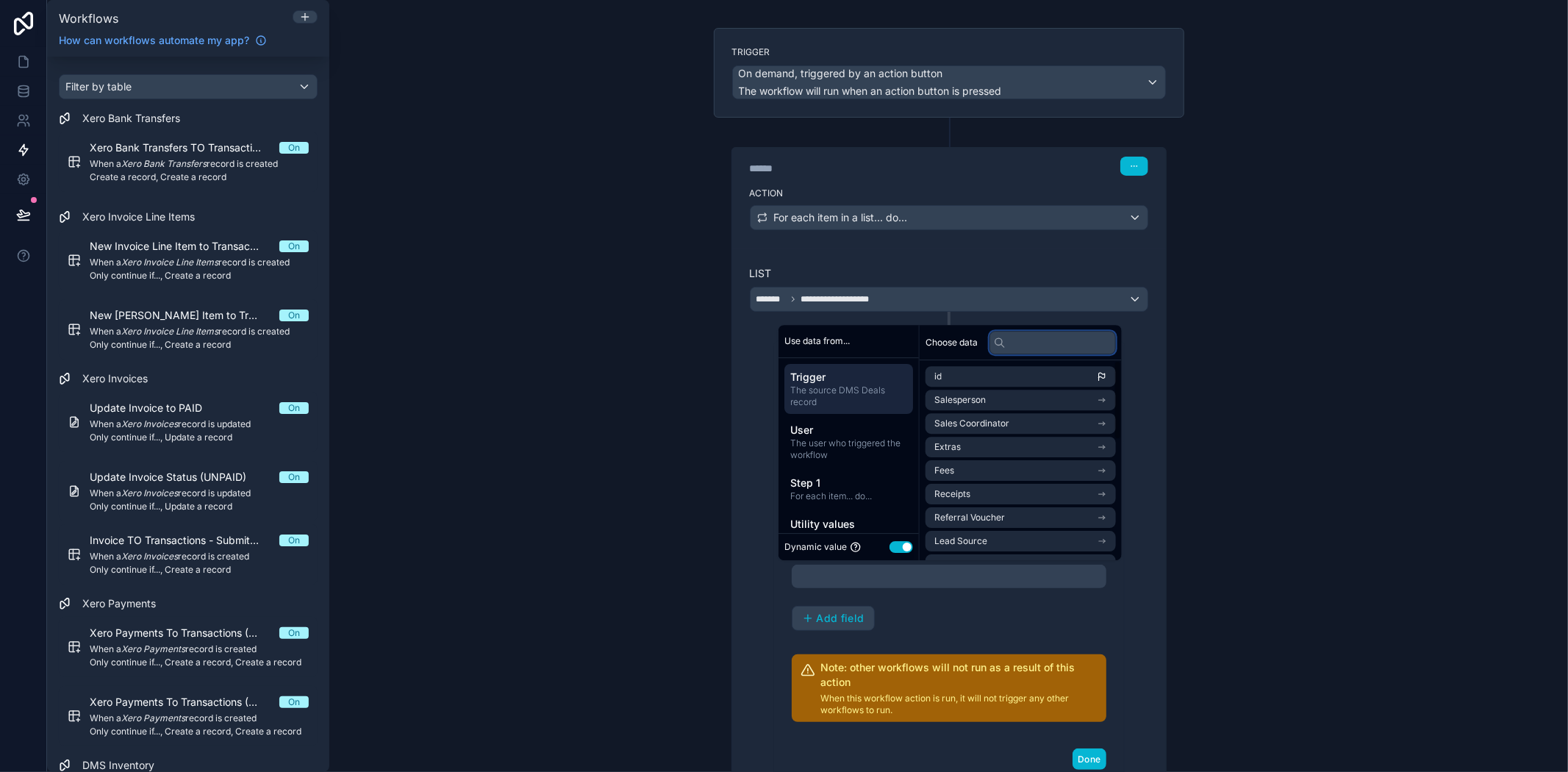
click at [1032, 341] on input "text" at bounding box center [1053, 343] width 127 height 24
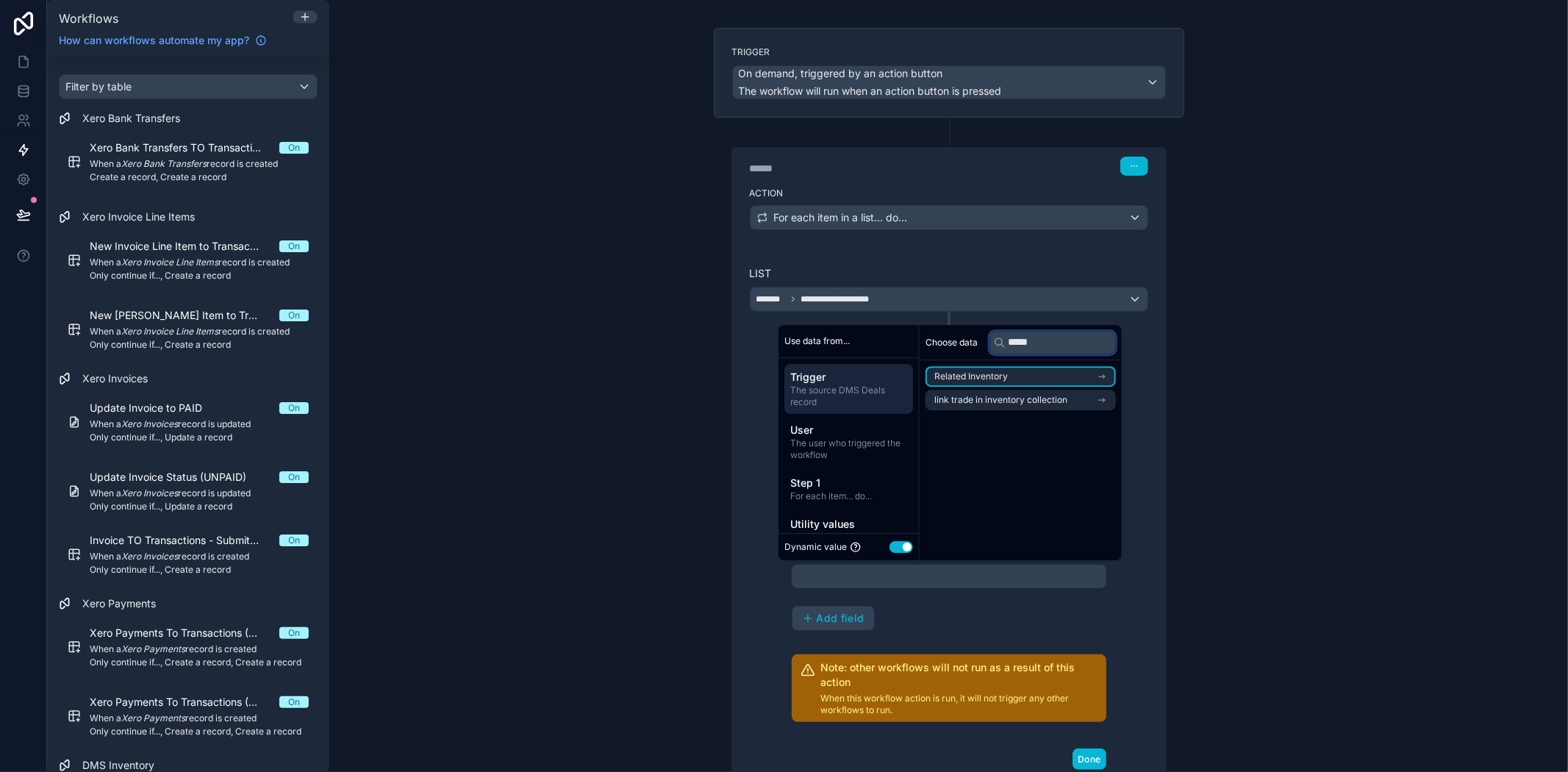
type input "*****"
click at [1053, 365] on div "Related Inventory link trade in inventory collection" at bounding box center [1020, 388] width 202 height 56
click at [1082, 375] on li "Related Inventory" at bounding box center [1020, 377] width 190 height 21
click at [1053, 380] on div "Related Inventory" at bounding box center [1020, 377] width 190 height 21
click at [1053, 380] on li "Related Inventory" at bounding box center [1020, 377] width 190 height 21
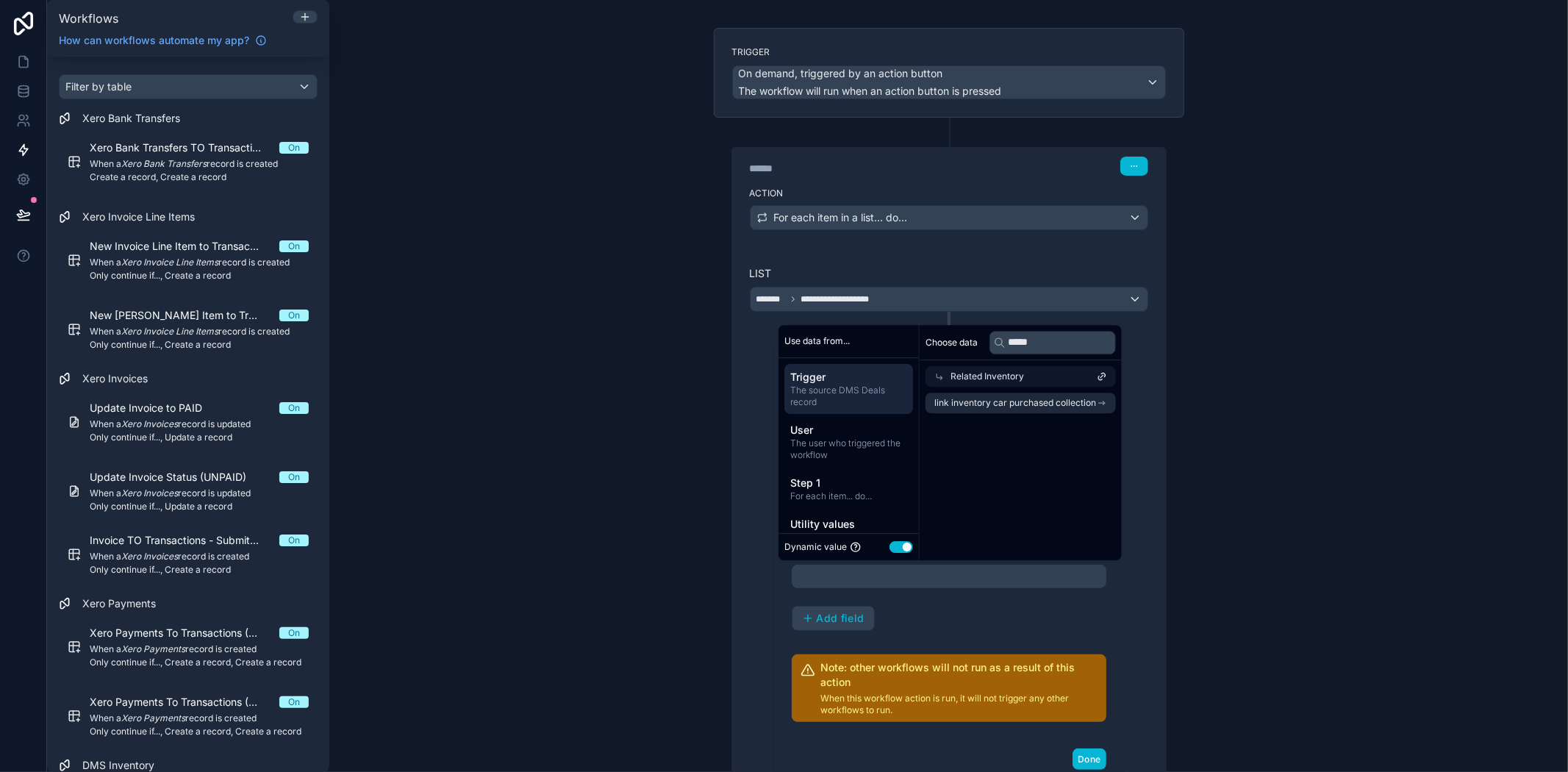
click at [950, 614] on div "Inventory DMS Inventory Add field" at bounding box center [949, 587] width 315 height 87
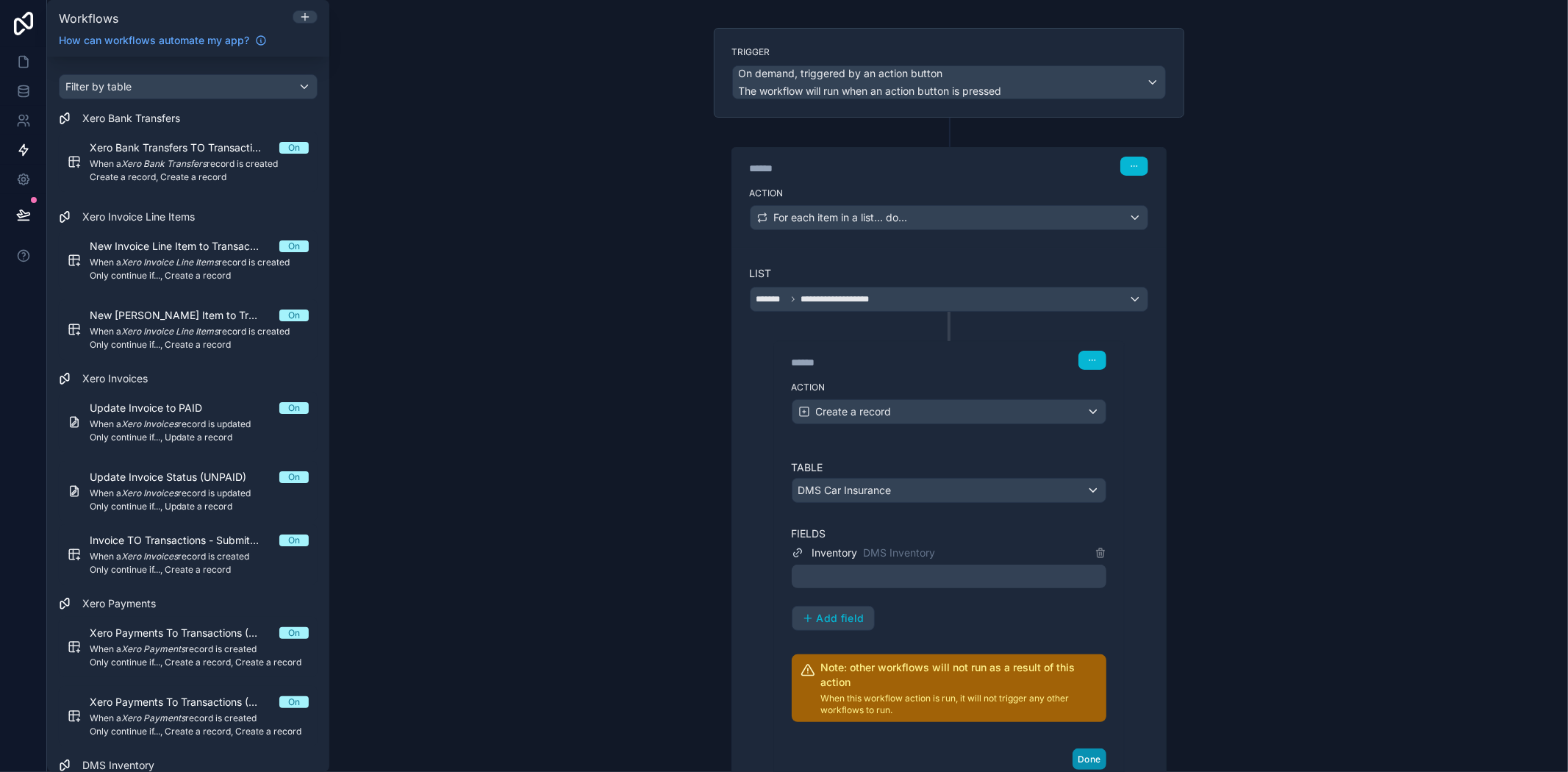
click at [1079, 761] on button "Done" at bounding box center [1089, 759] width 33 height 21
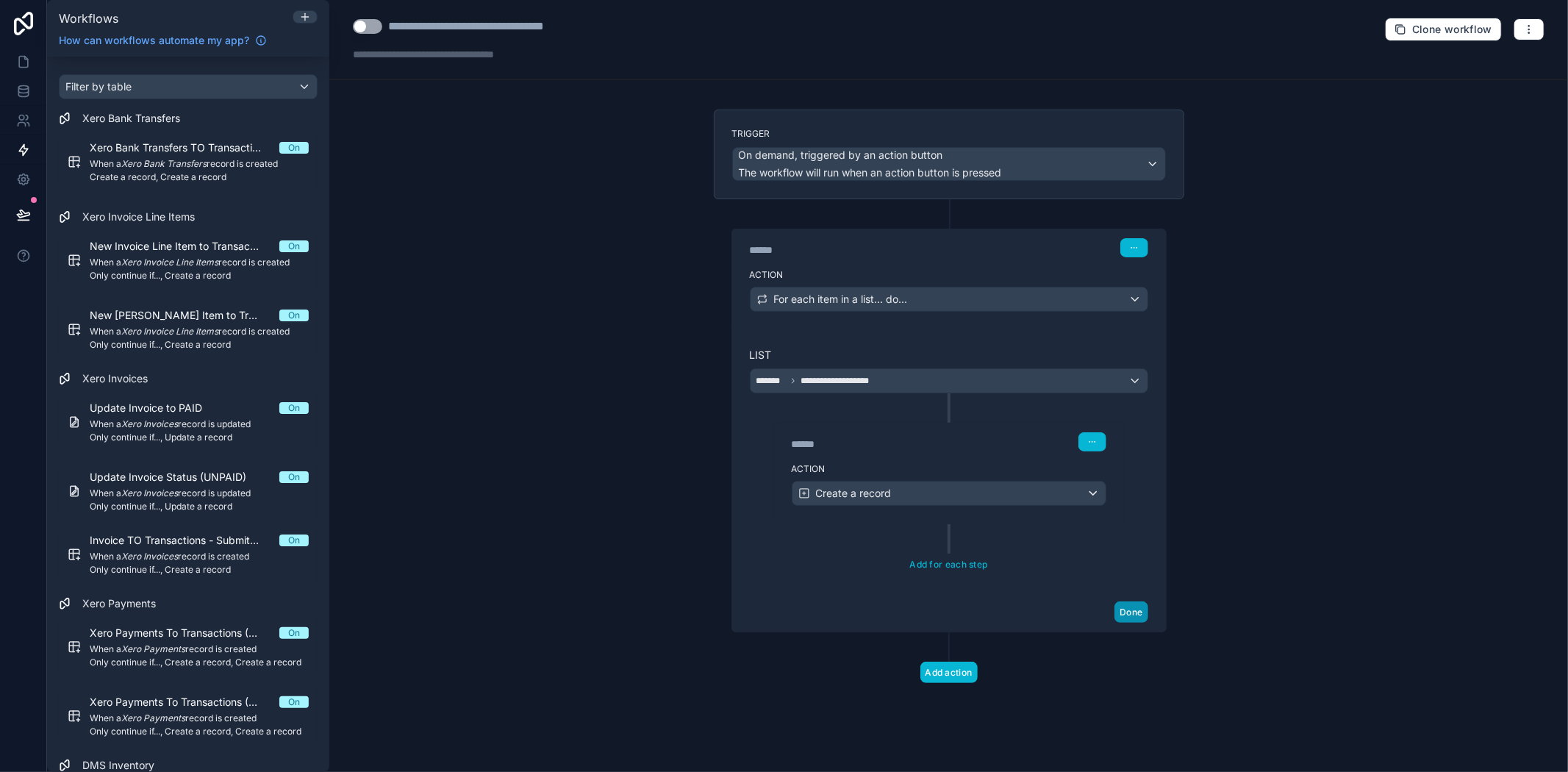
click at [1142, 605] on button "Done" at bounding box center [1131, 611] width 33 height 21
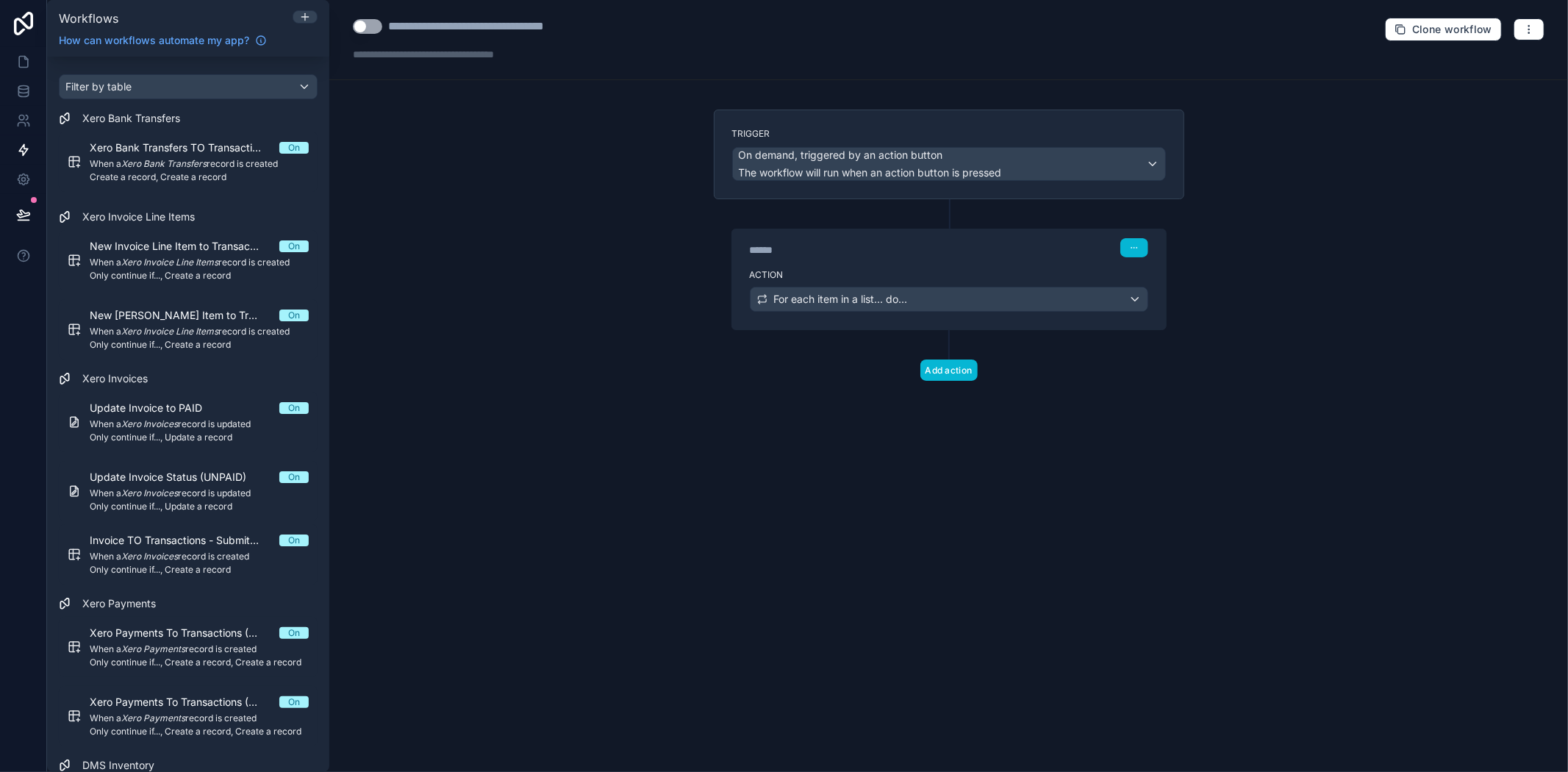
click at [374, 22] on button "Use setting" at bounding box center [368, 27] width 30 height 15
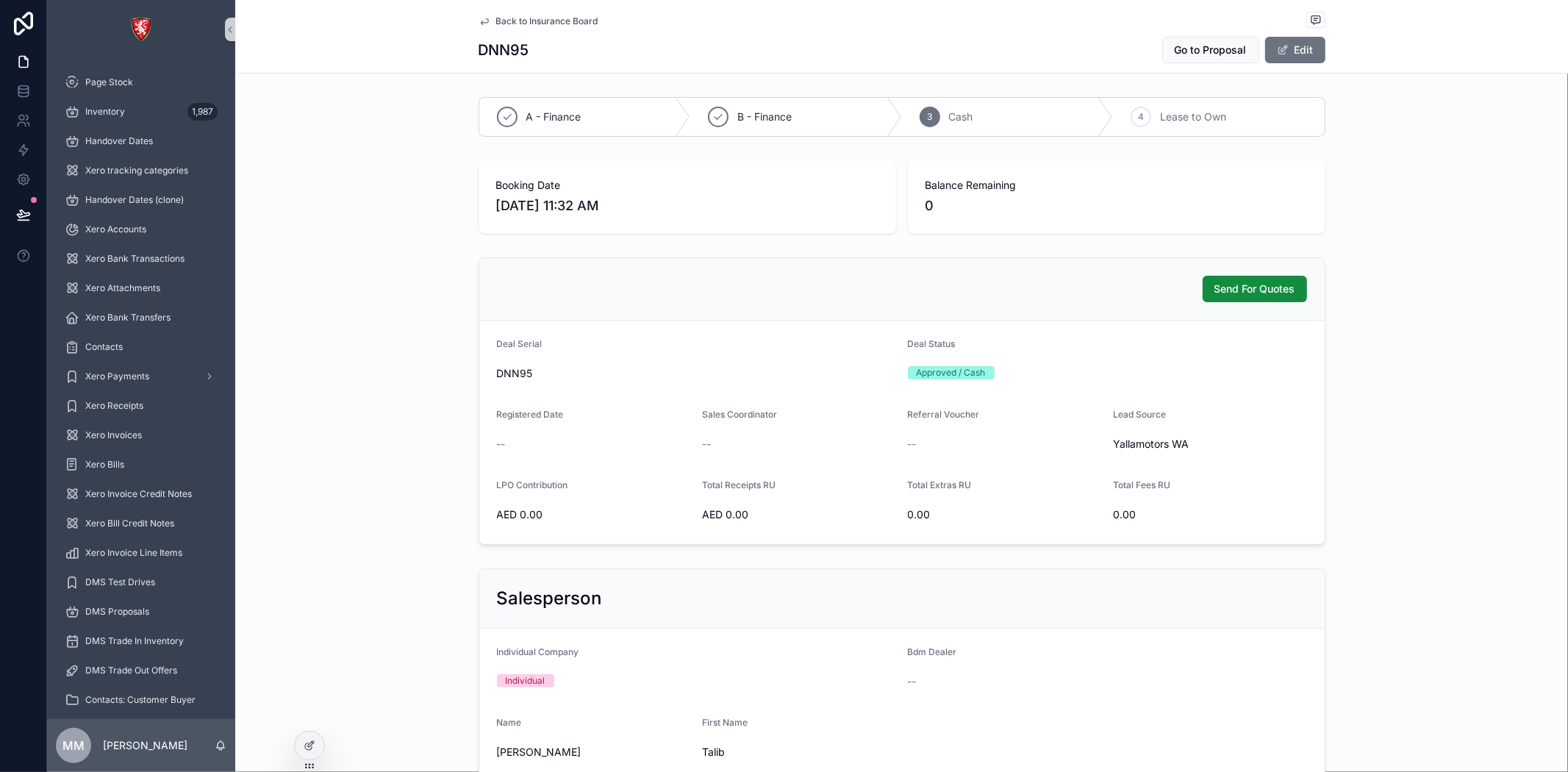
click at [1147, 280] on div "Send For Quotes" at bounding box center [902, 289] width 810 height 27
click at [1238, 292] on span "Send For Quotes" at bounding box center [1255, 289] width 81 height 15
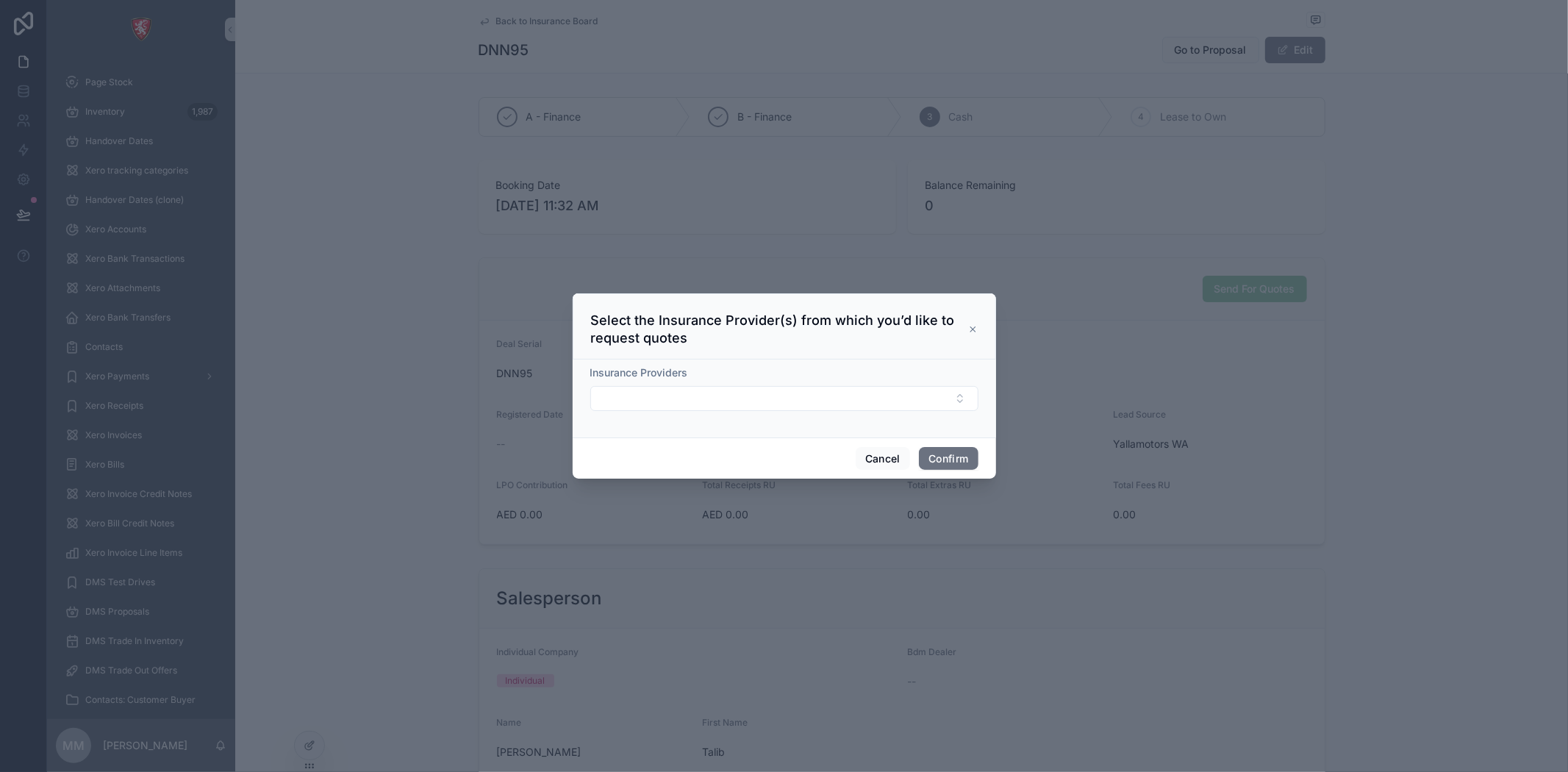
click at [964, 212] on div at bounding box center [784, 386] width 1568 height 772
click at [975, 327] on icon at bounding box center [973, 329] width 10 height 12
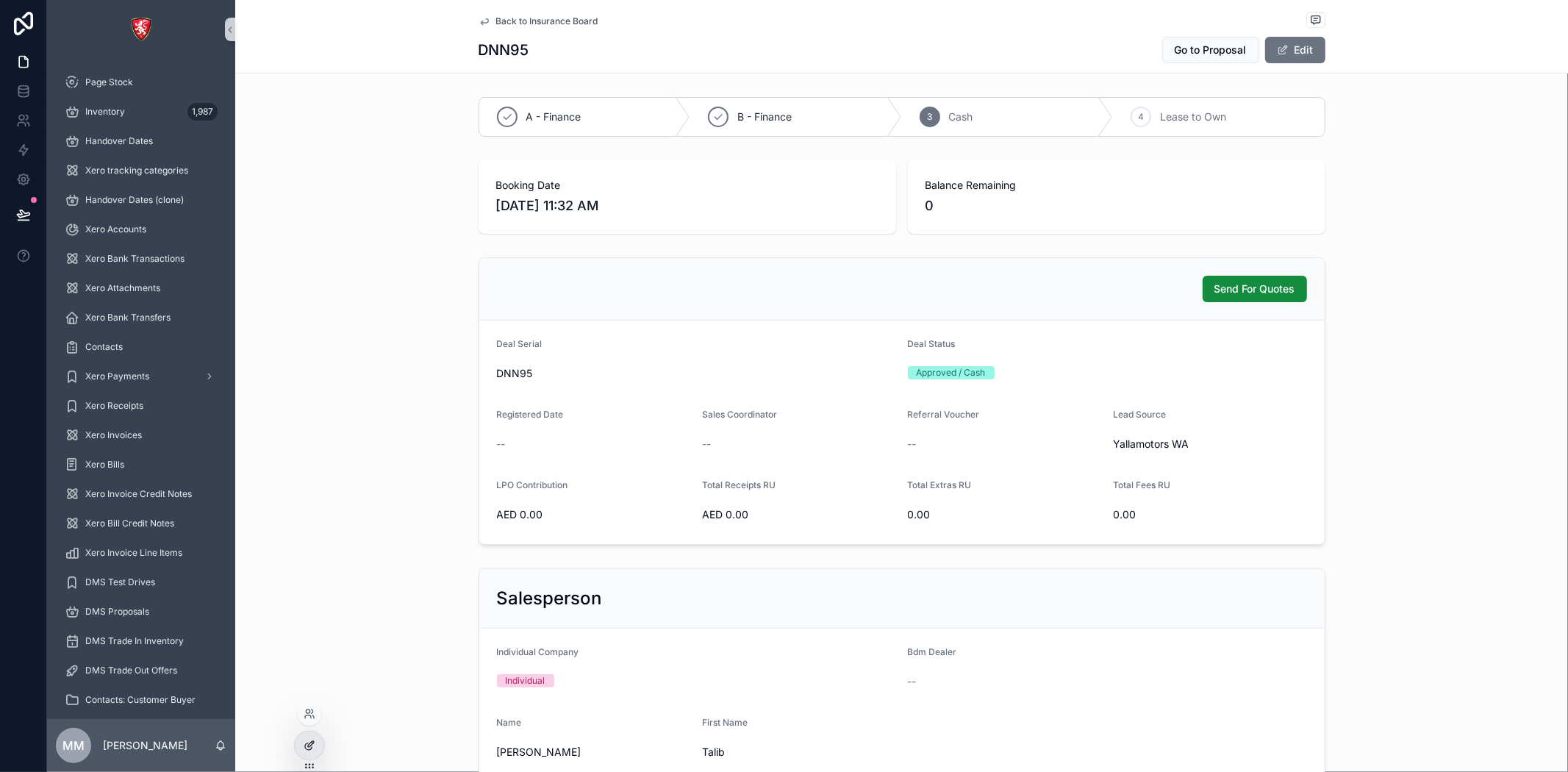
click at [311, 748] on icon at bounding box center [308, 746] width 7 height 7
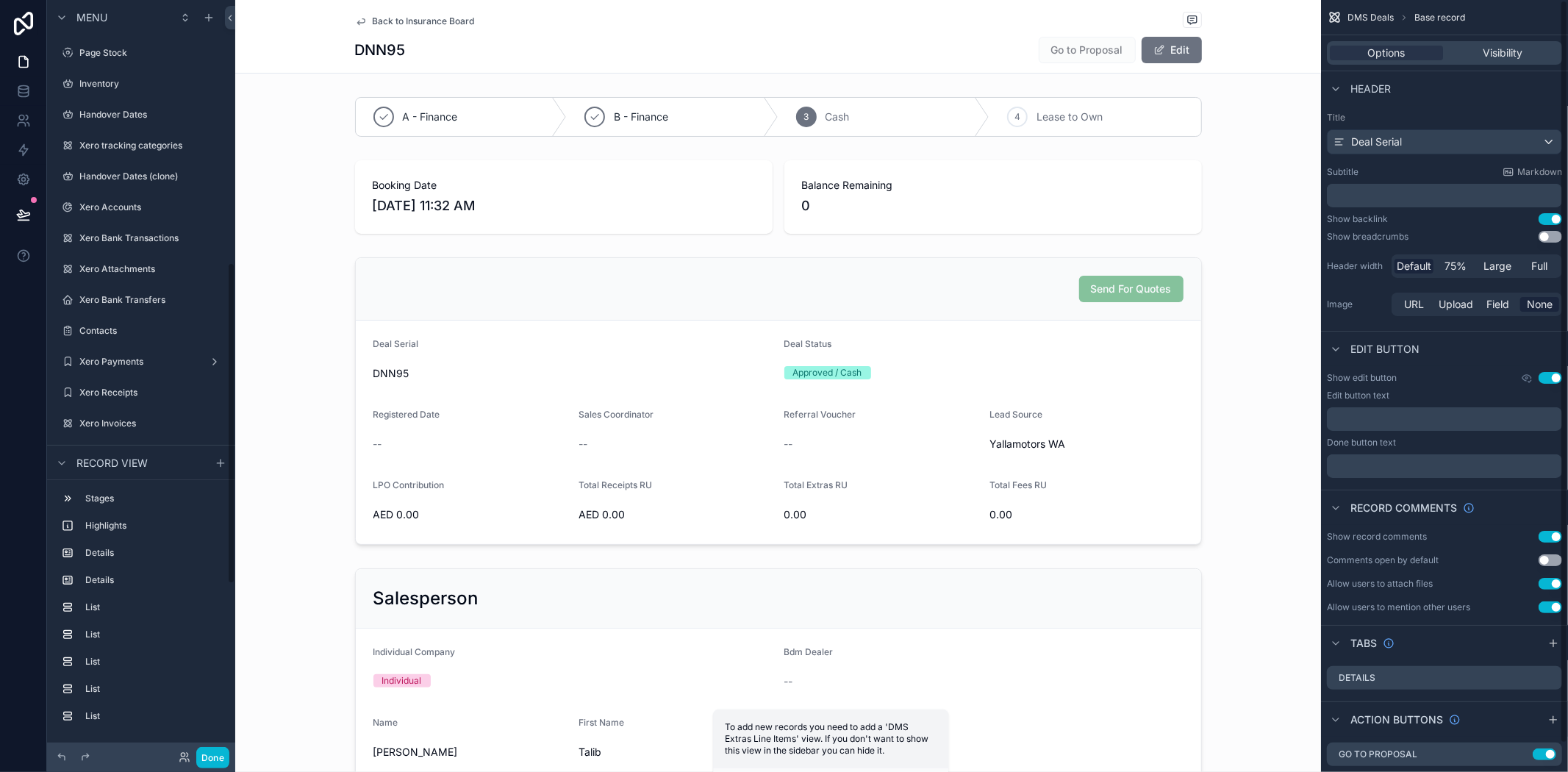
scroll to position [616, 0]
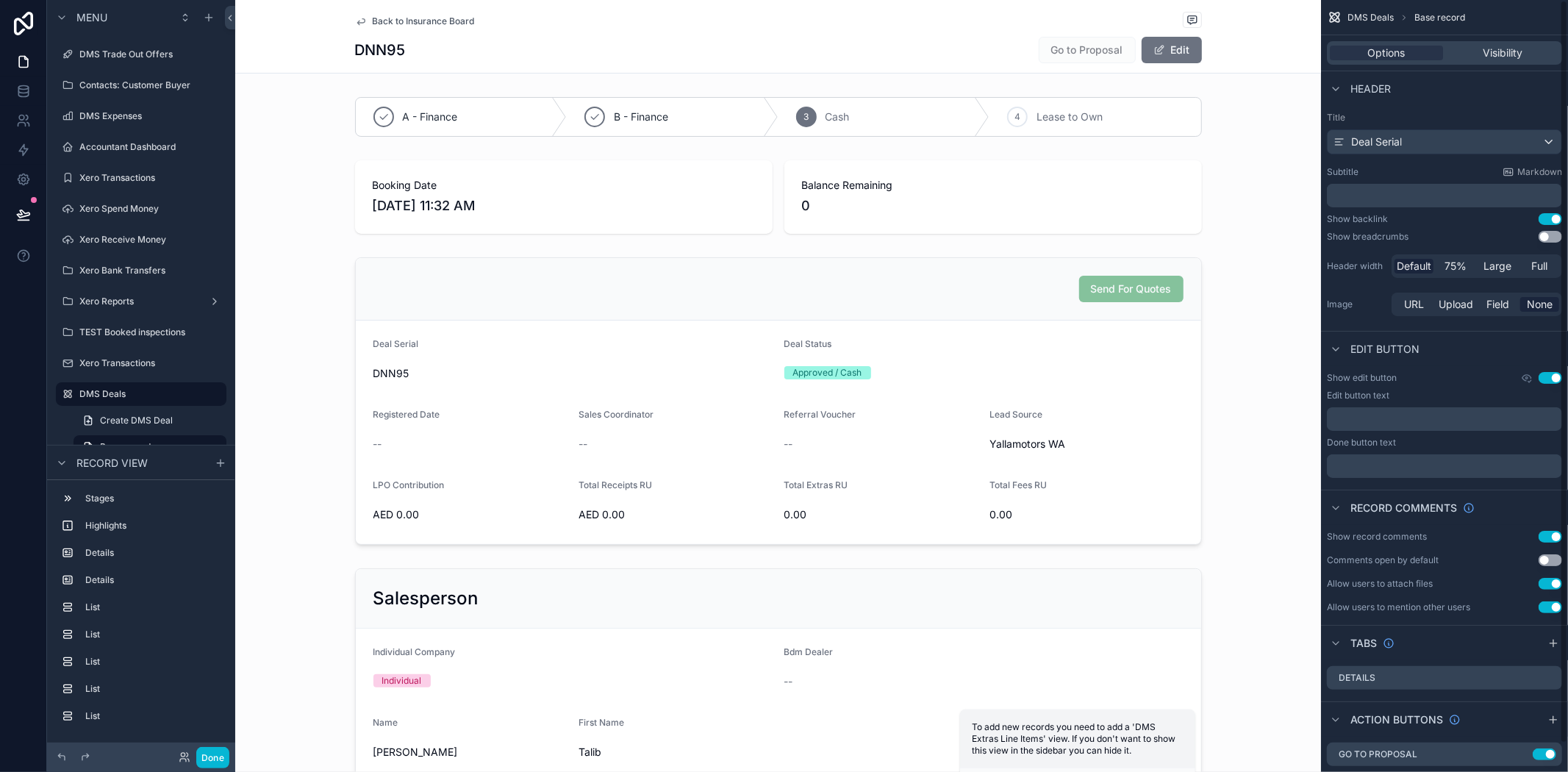
click at [988, 266] on div "scrollable content" at bounding box center [778, 401] width 1086 height 299
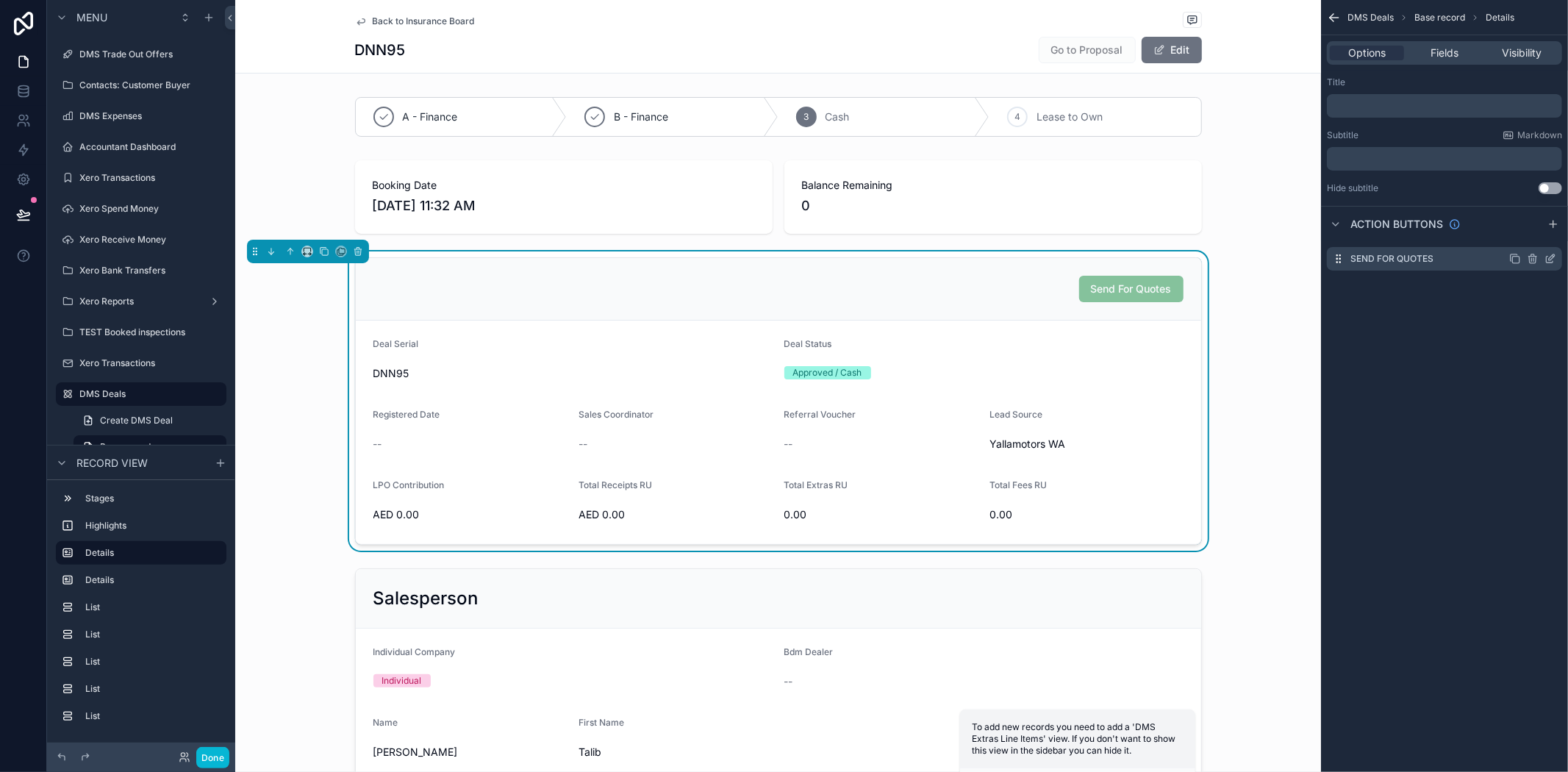
click at [1551, 258] on icon "scrollable content" at bounding box center [1552, 258] width 6 height 6
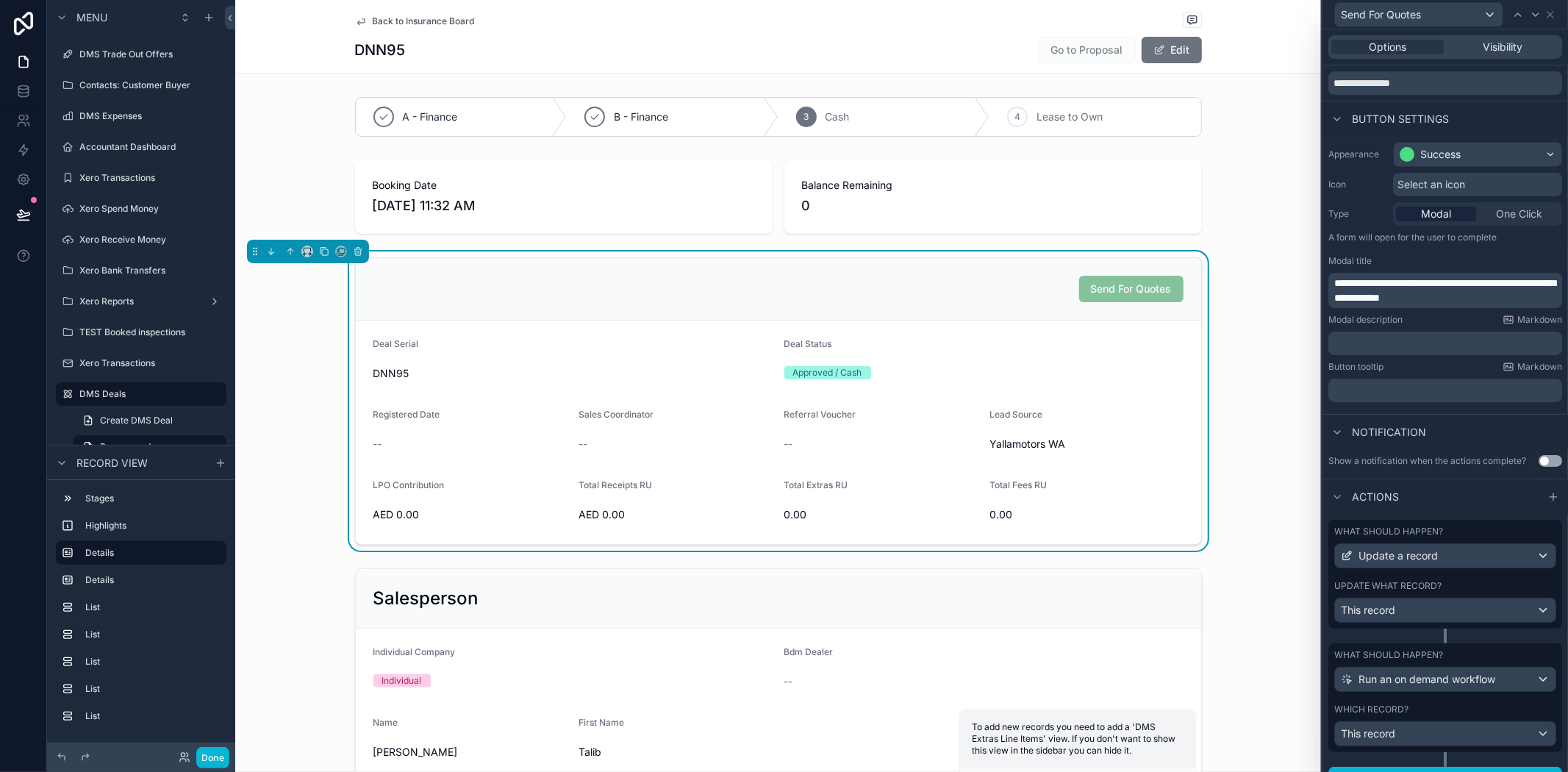
scroll to position [83, 0]
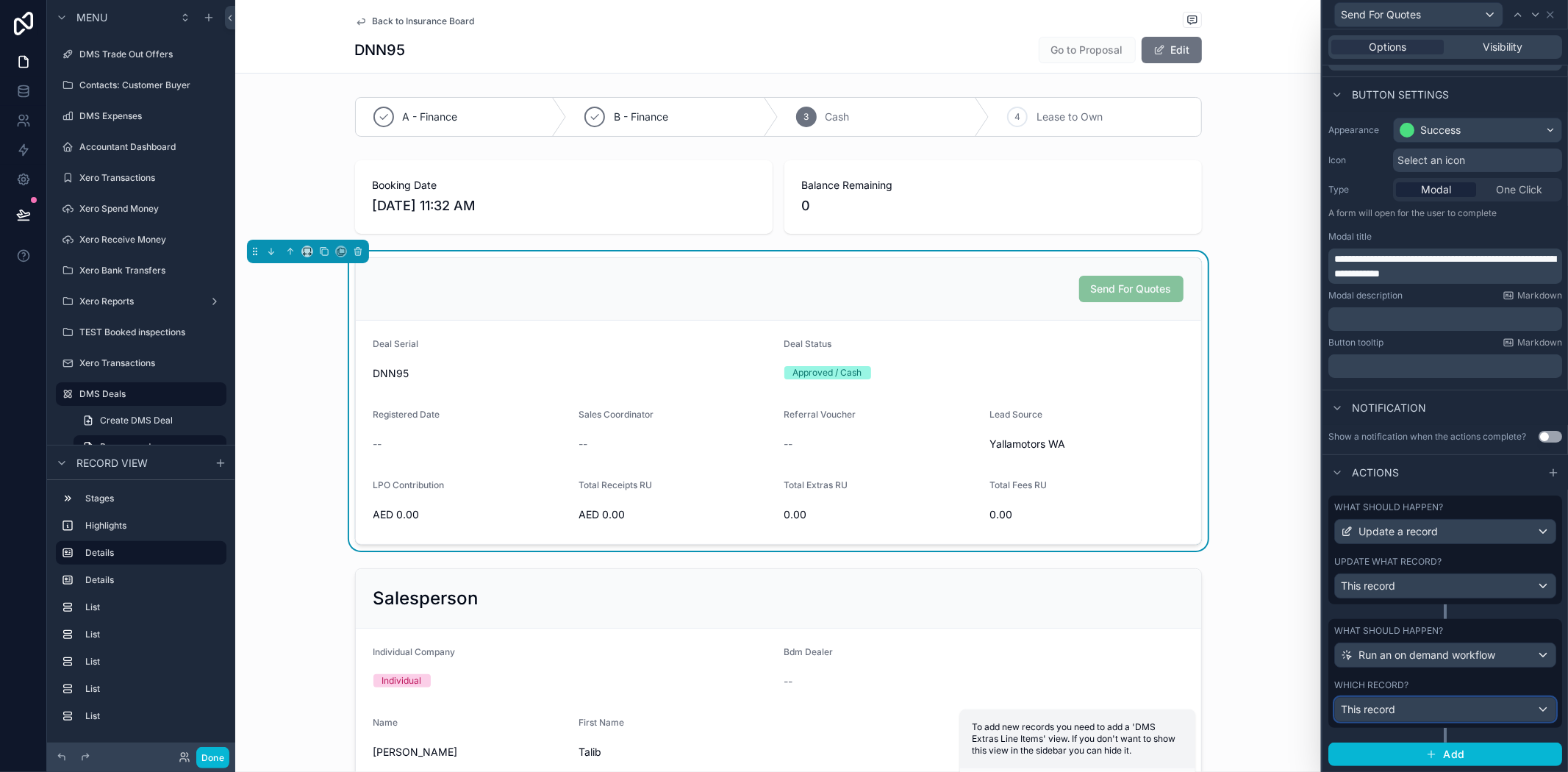
click at [1412, 709] on div "This record" at bounding box center [1445, 709] width 221 height 24
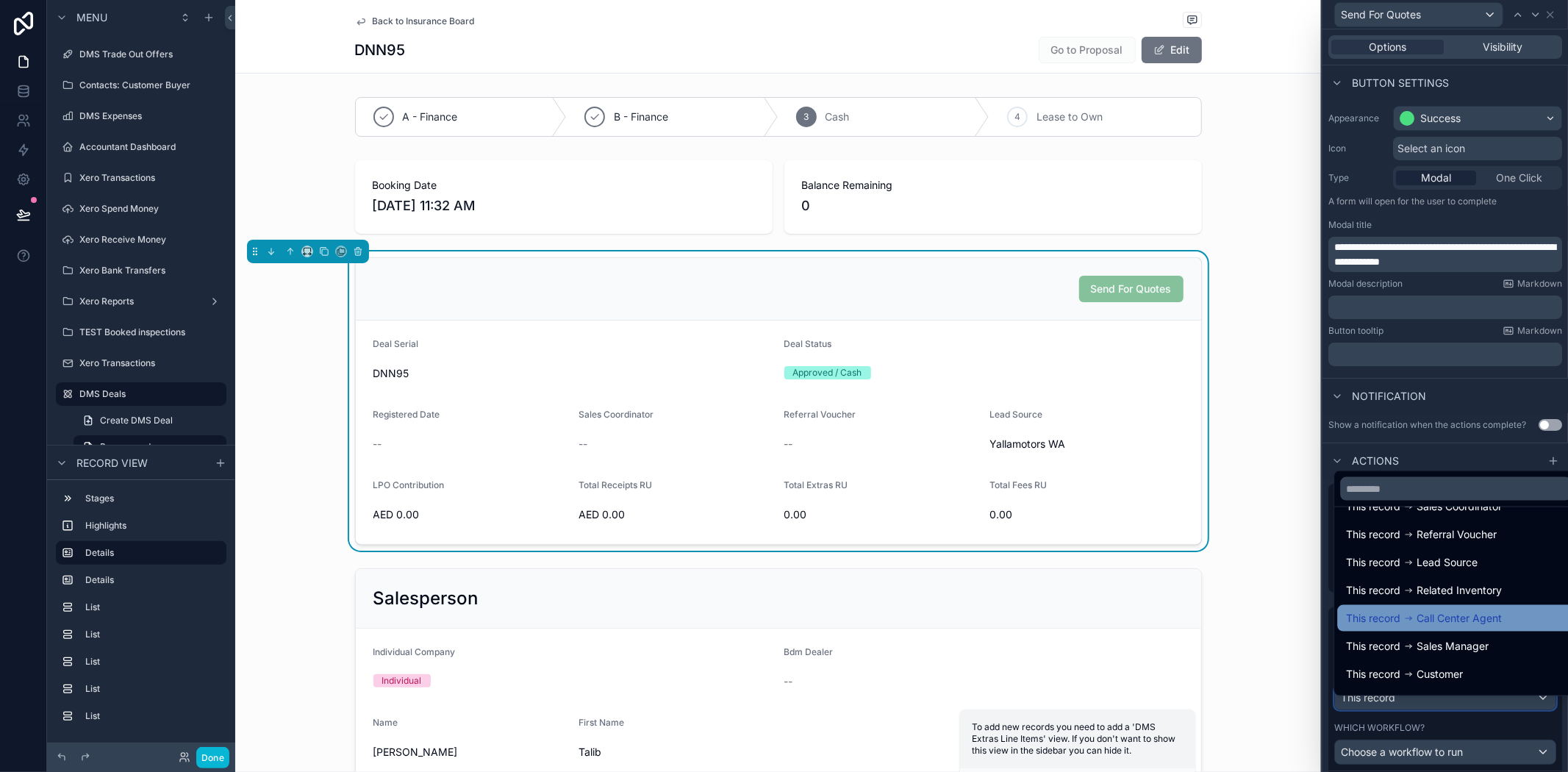
scroll to position [160, 0]
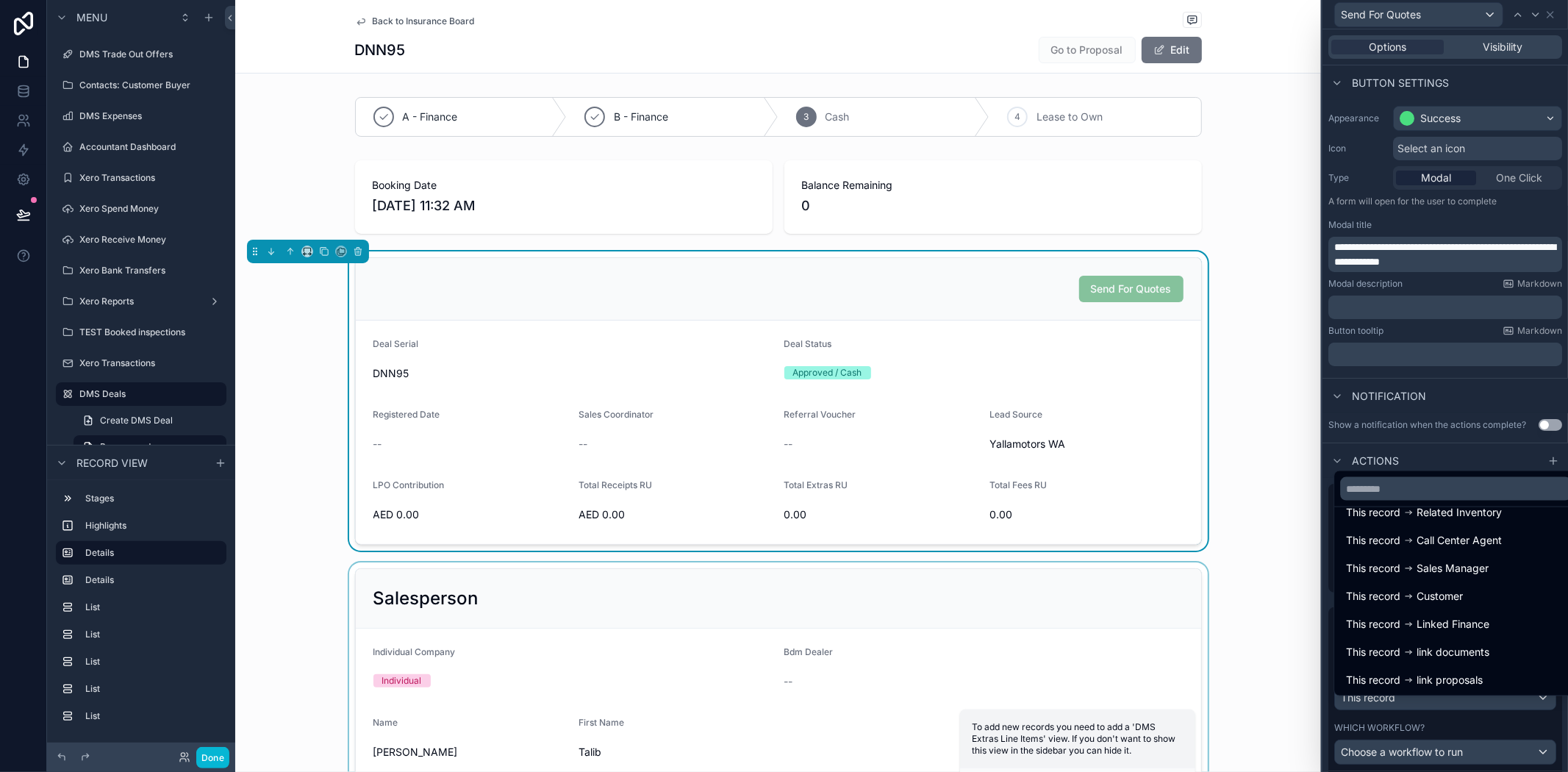
click at [1254, 716] on div "scrollable content" at bounding box center [778, 675] width 1086 height 226
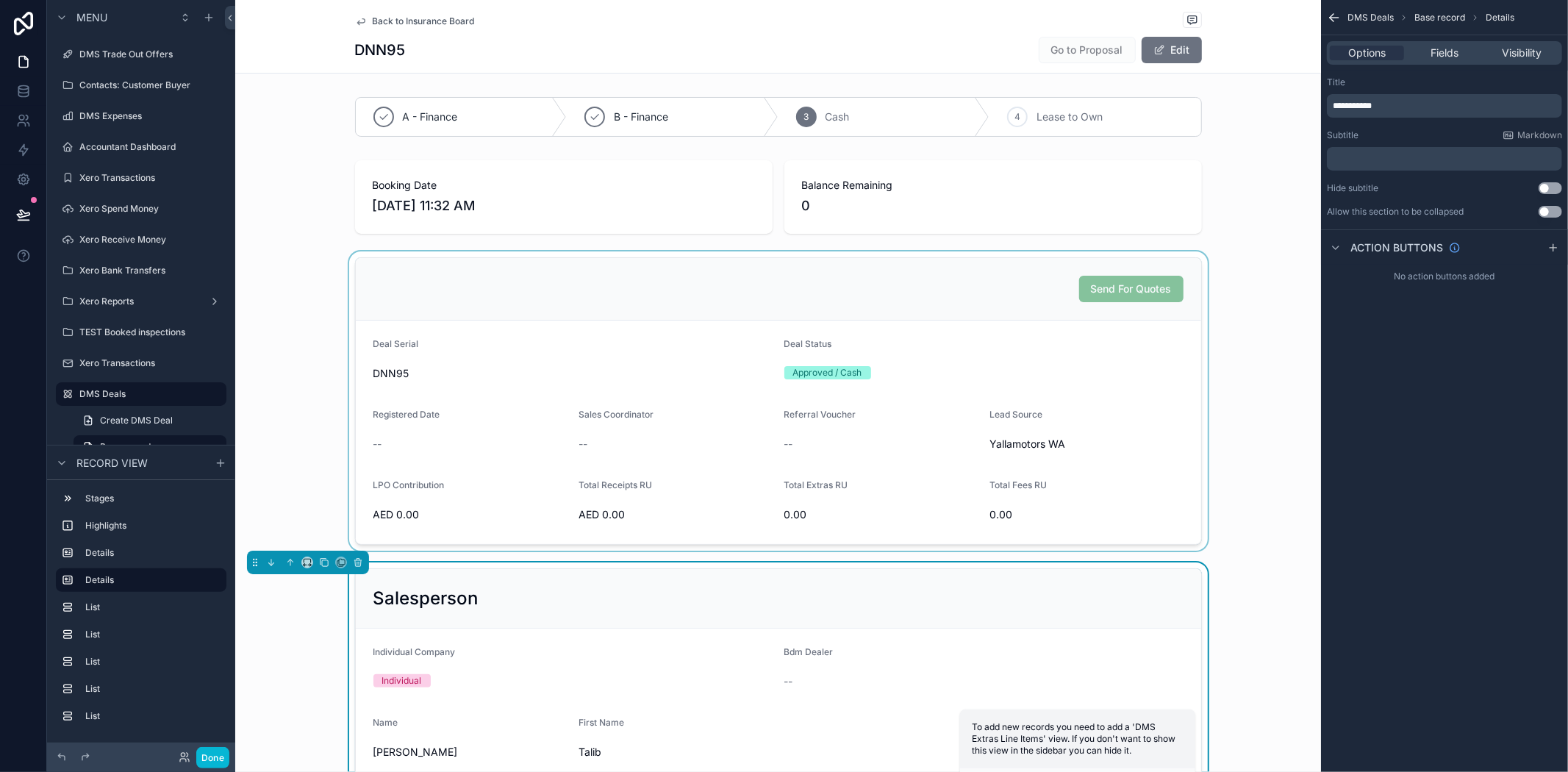
drag, startPoint x: 1016, startPoint y: 400, endPoint x: 1044, endPoint y: 386, distance: 31.3
click at [1016, 397] on div "scrollable content" at bounding box center [778, 401] width 1086 height 299
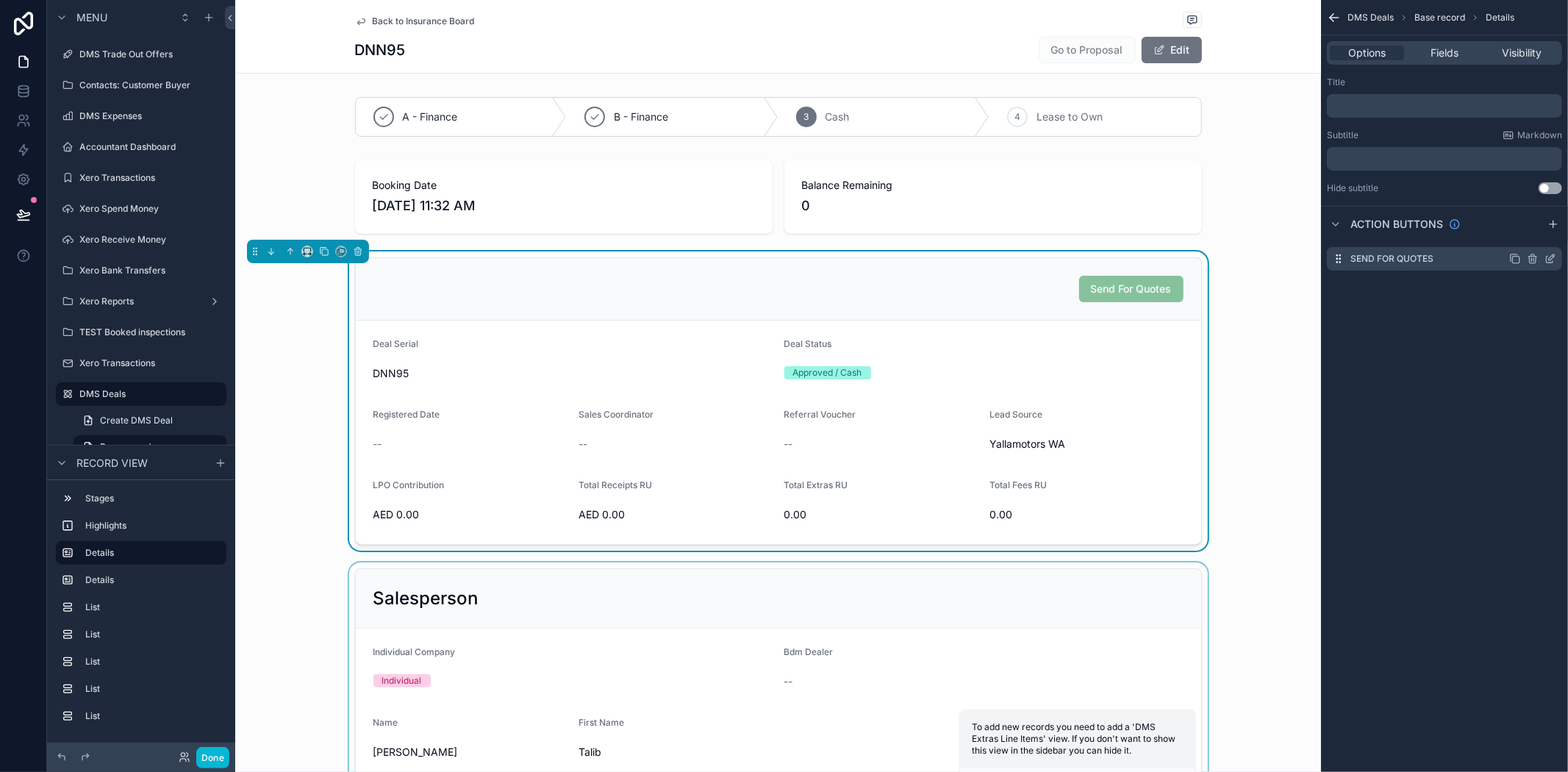
click at [1548, 255] on icon "scrollable content" at bounding box center [1551, 259] width 12 height 12
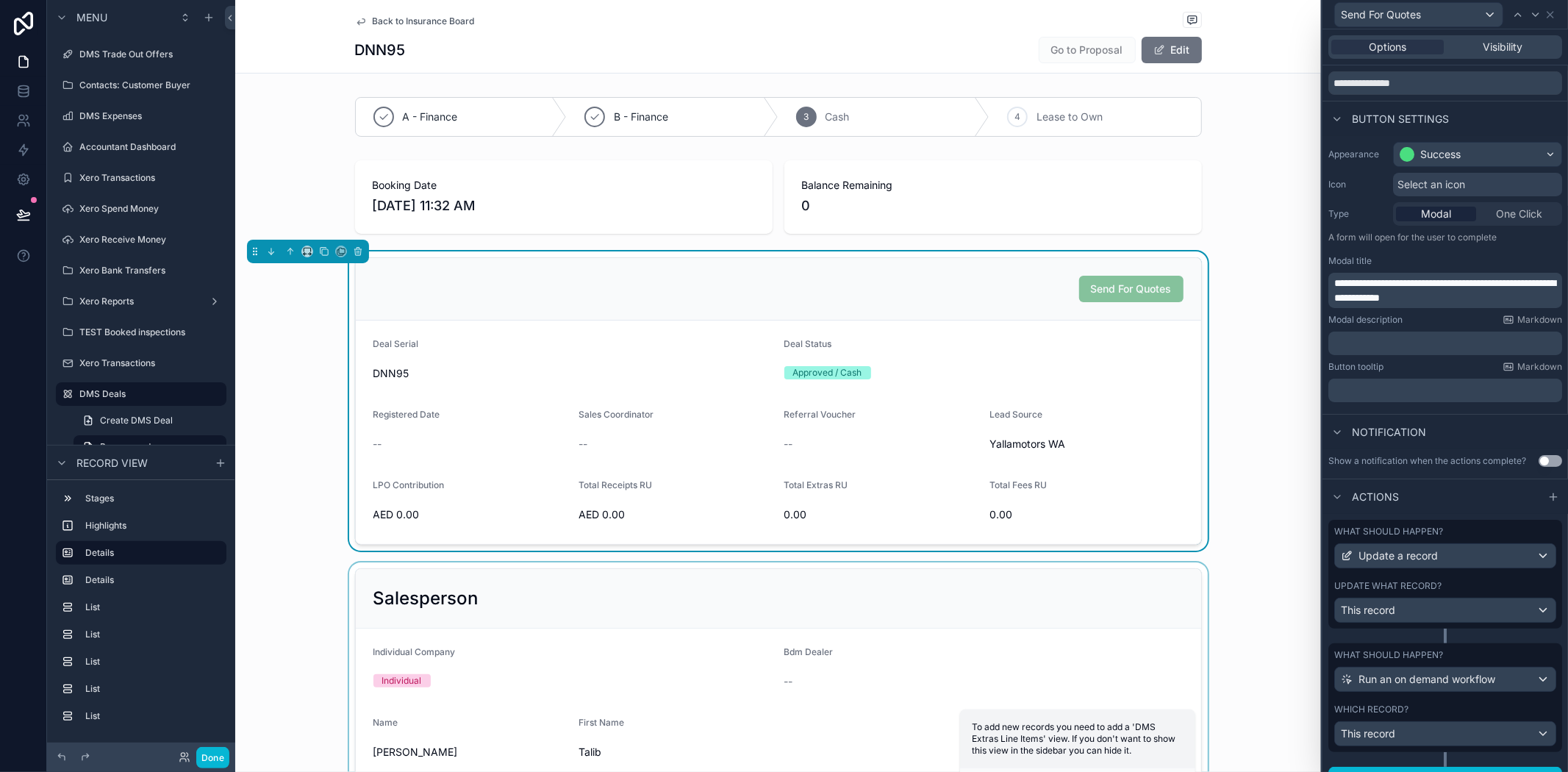
scroll to position [83, 0]
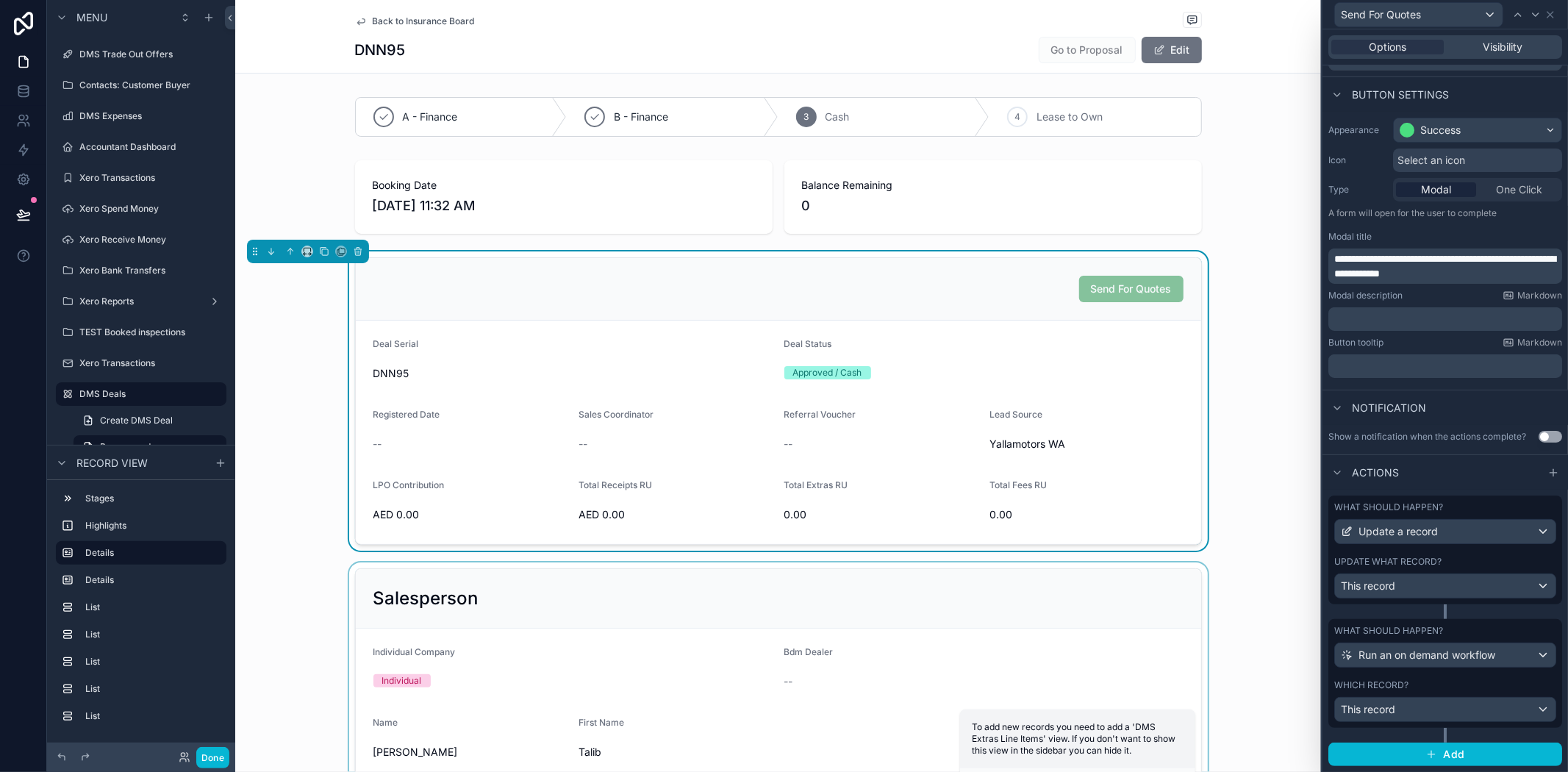
click at [1527, 731] on div "What should happen? Run an on demand workflow Which record? This record" at bounding box center [1446, 680] width 234 height 124
click at [1424, 706] on div "This record" at bounding box center [1445, 709] width 221 height 24
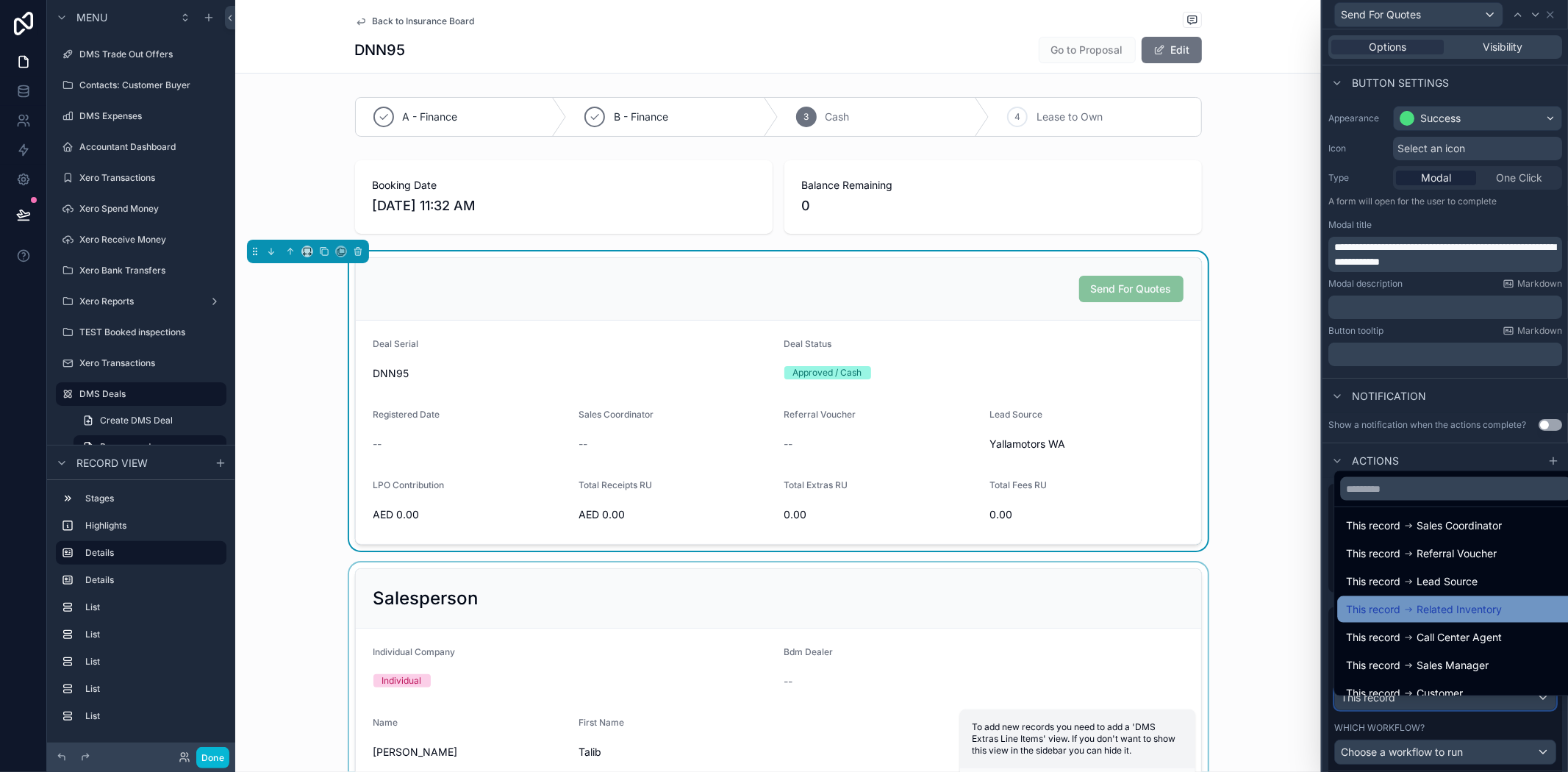
scroll to position [160, 0]
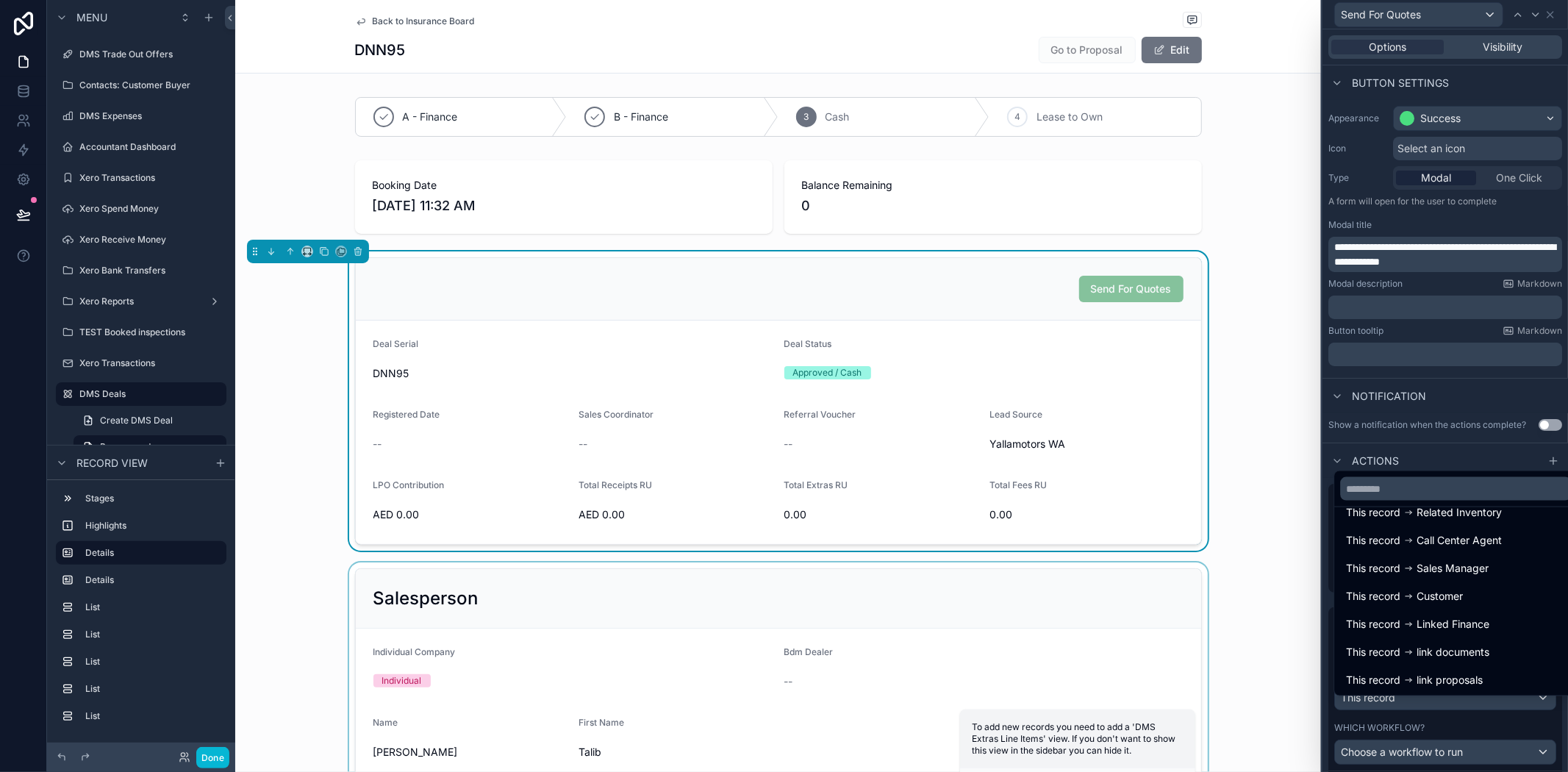
click at [1281, 705] on div "scrollable content" at bounding box center [778, 675] width 1086 height 226
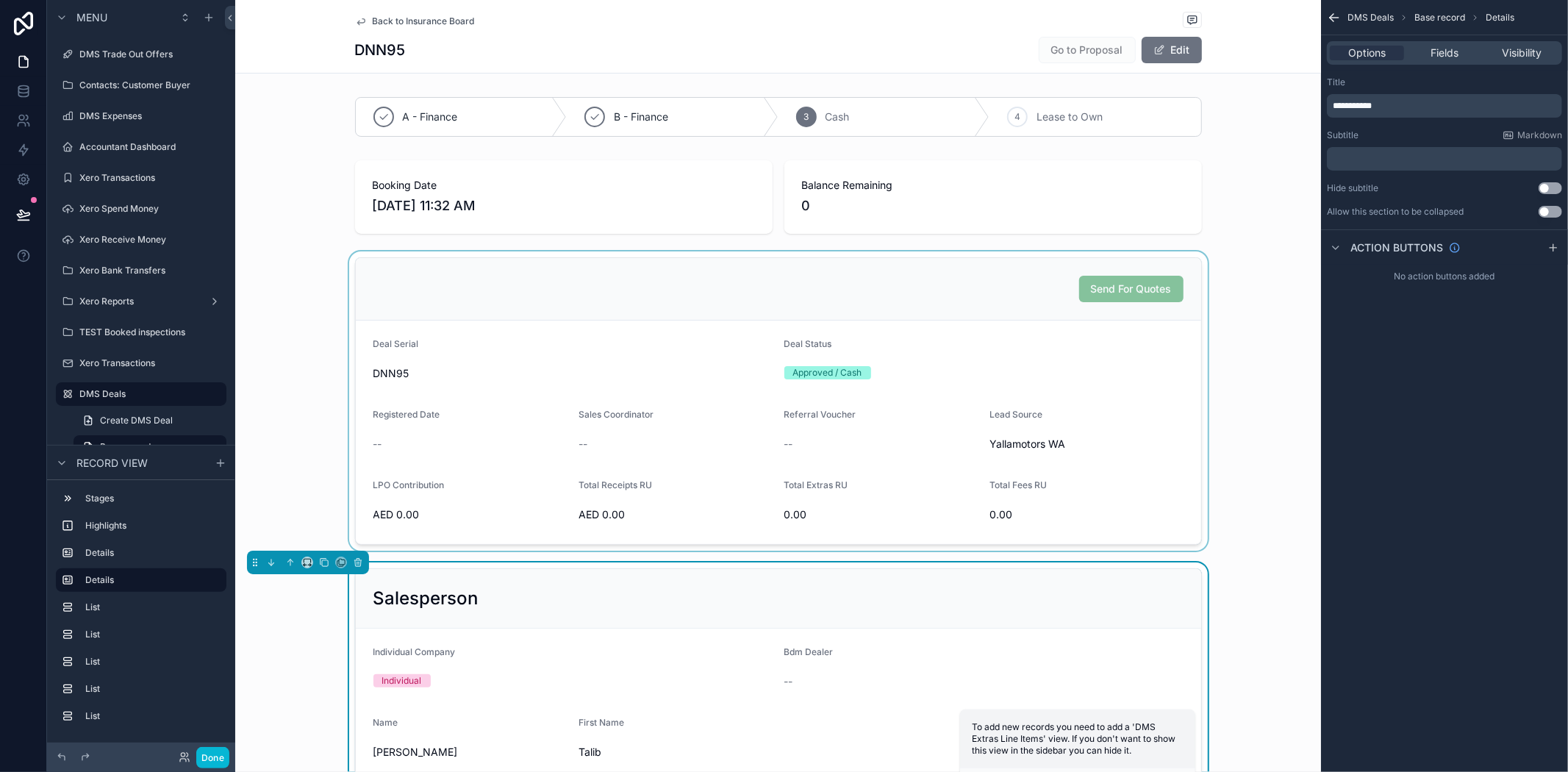
click at [934, 358] on div "scrollable content" at bounding box center [778, 401] width 1086 height 299
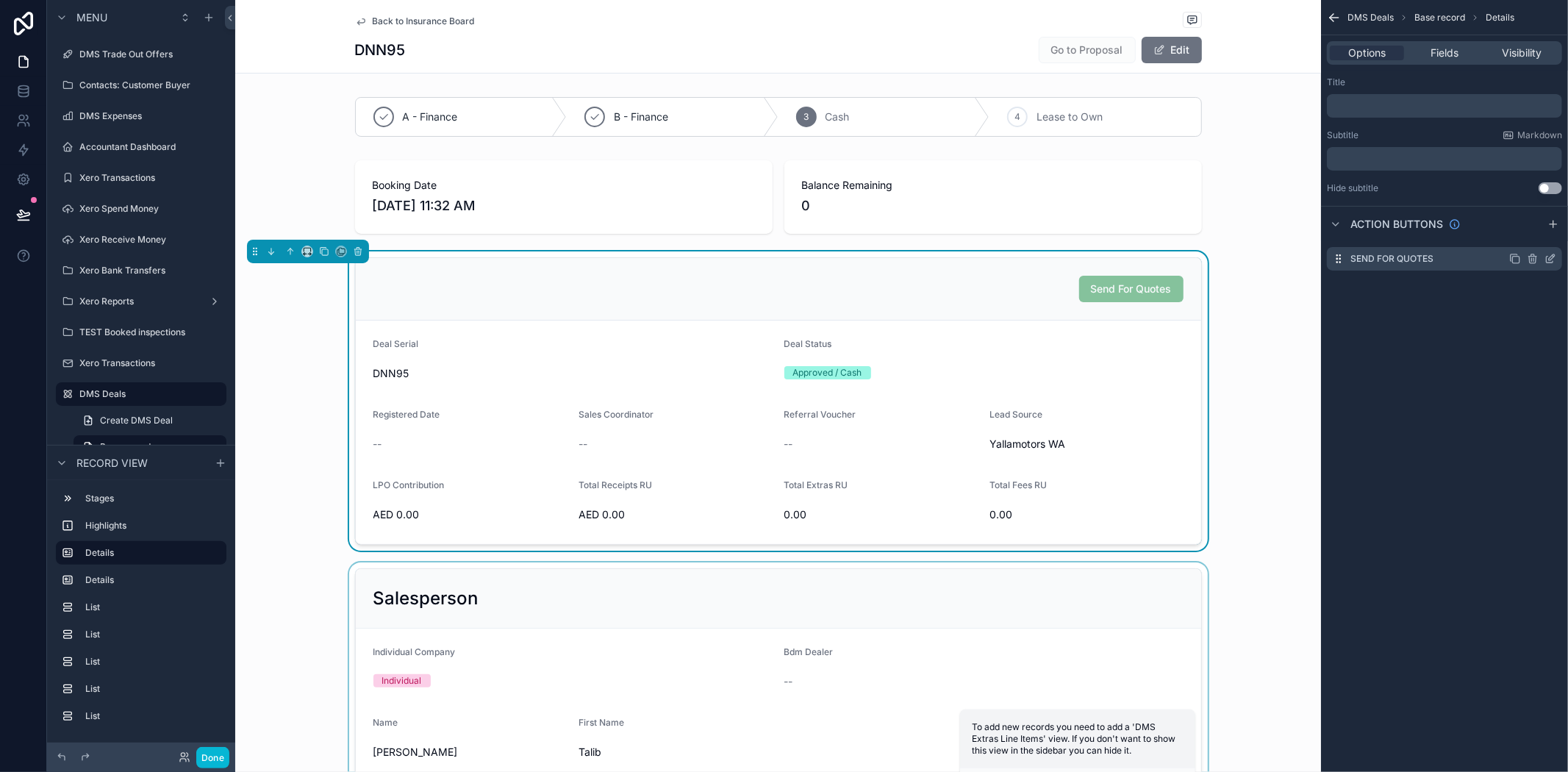
click at [1549, 258] on icon "scrollable content" at bounding box center [1551, 259] width 12 height 12
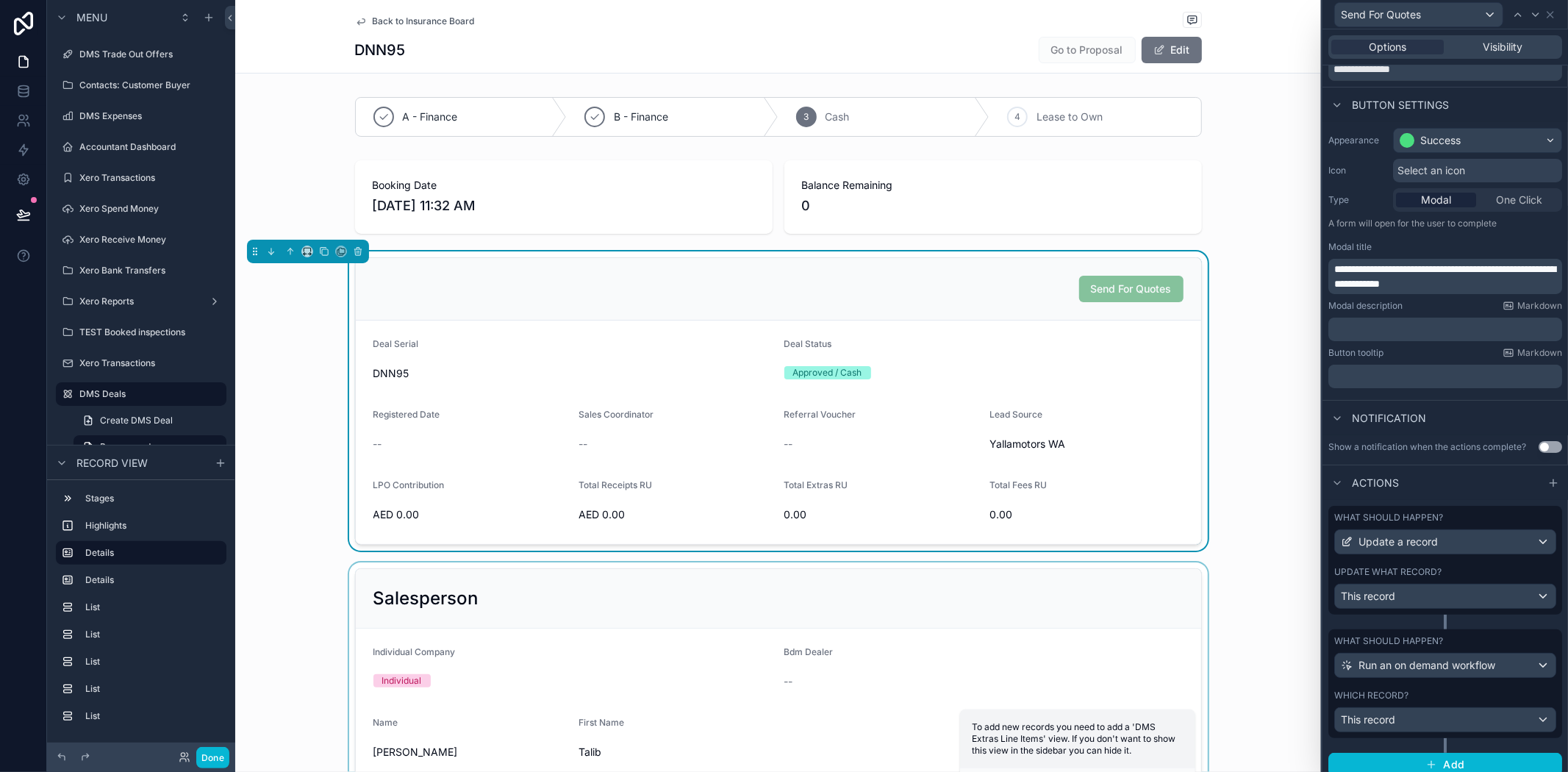
scroll to position [83, 0]
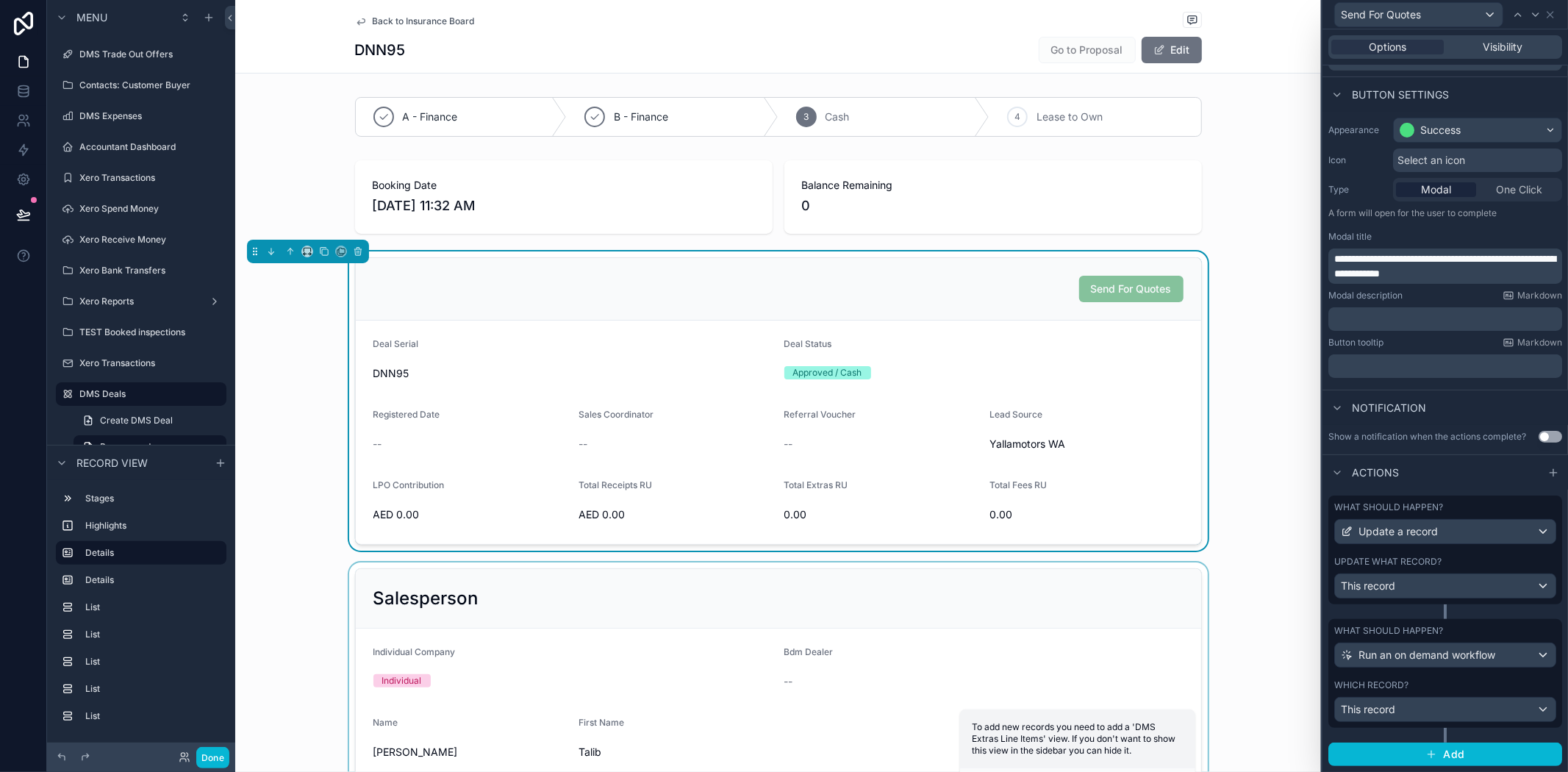
click at [1413, 631] on label "What should happen?" at bounding box center [1389, 631] width 109 height 12
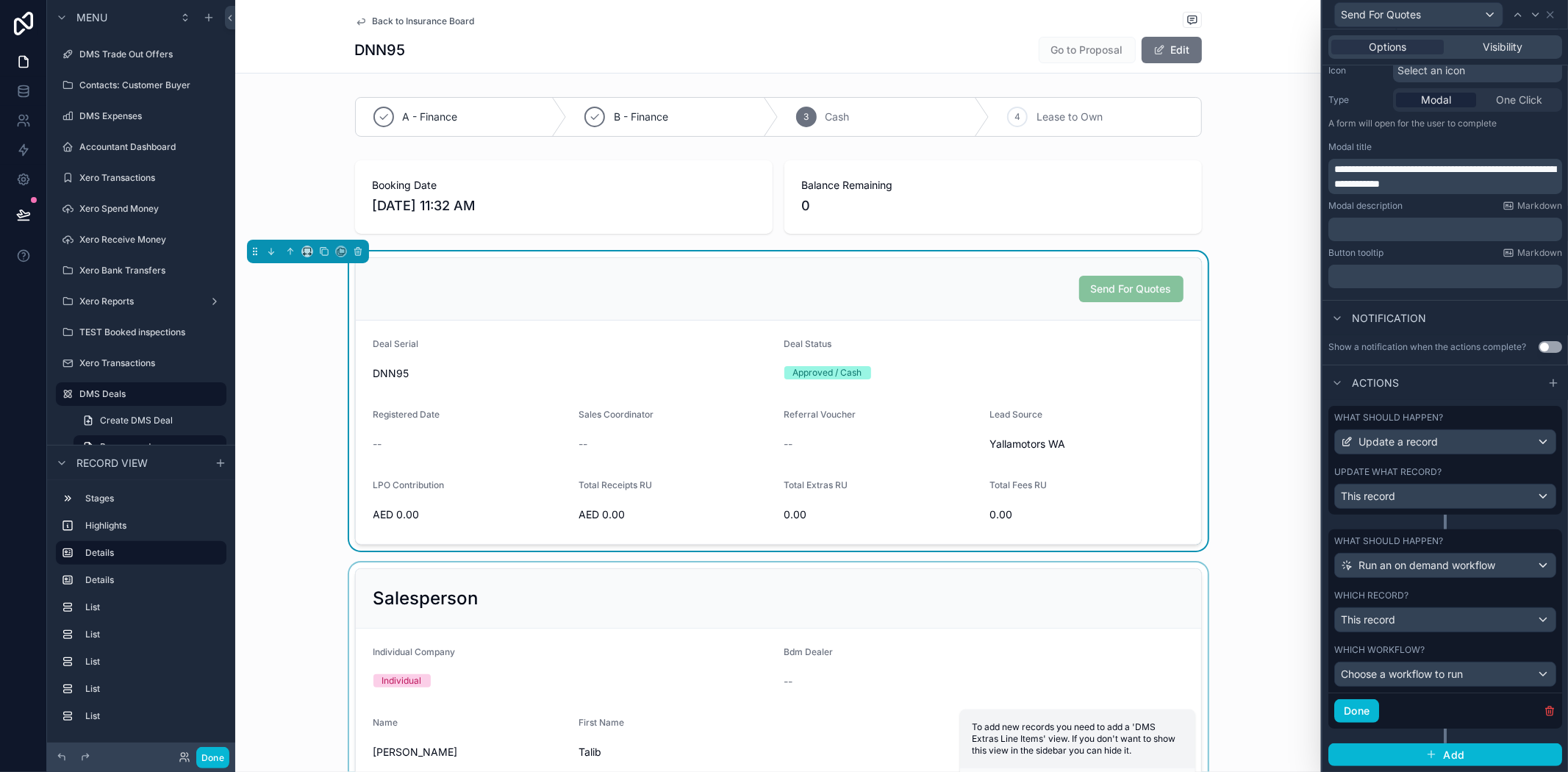
scroll to position [173, 0]
click at [1412, 674] on span "Choose a workflow to run" at bounding box center [1401, 674] width 122 height 13
click at [1458, 751] on span "Create item For Insurance providers" at bounding box center [1432, 753] width 172 height 18
click at [1353, 702] on button "Done" at bounding box center [1357, 711] width 45 height 24
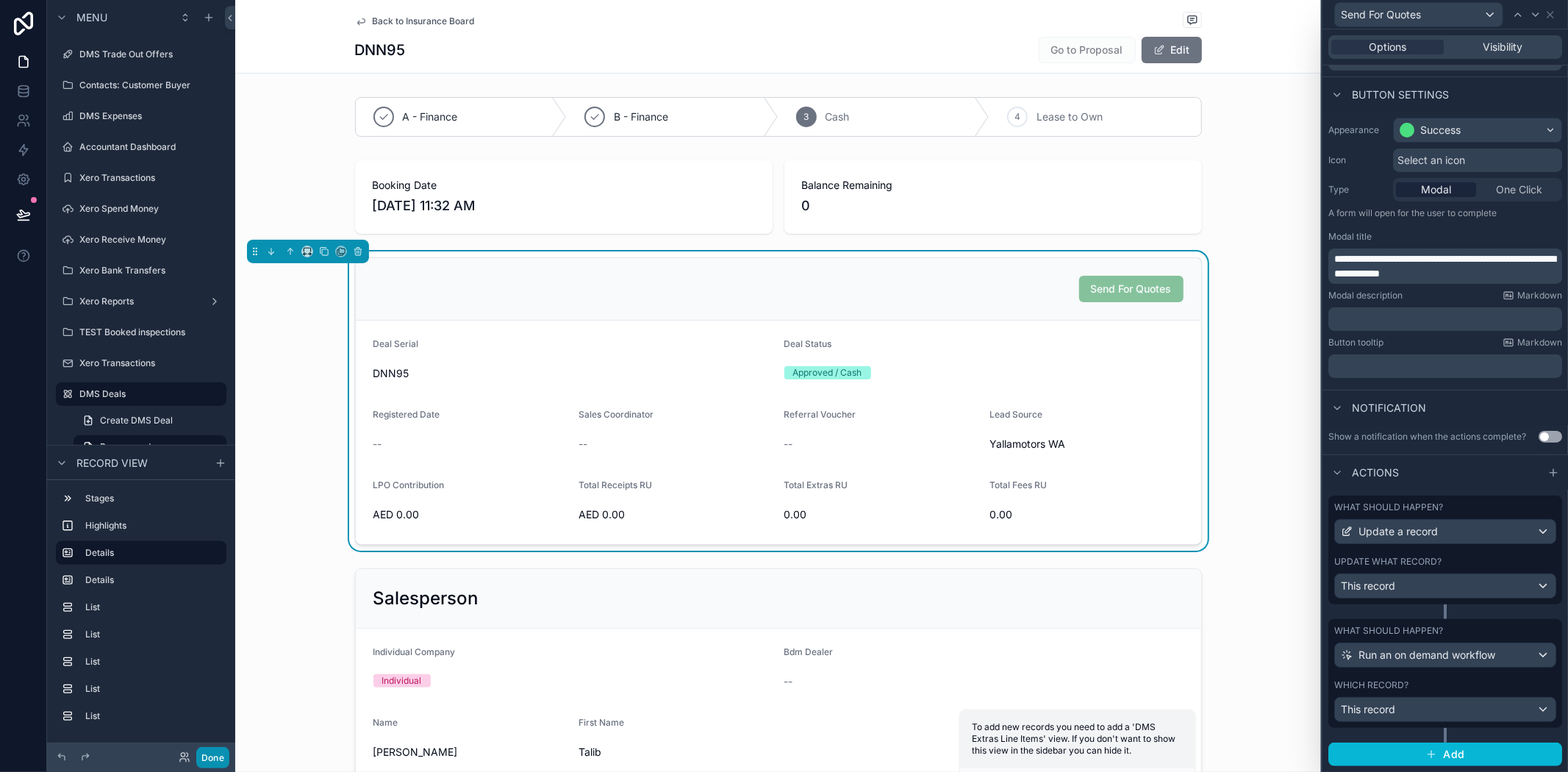
click at [224, 747] on button "Done" at bounding box center [212, 757] width 33 height 21
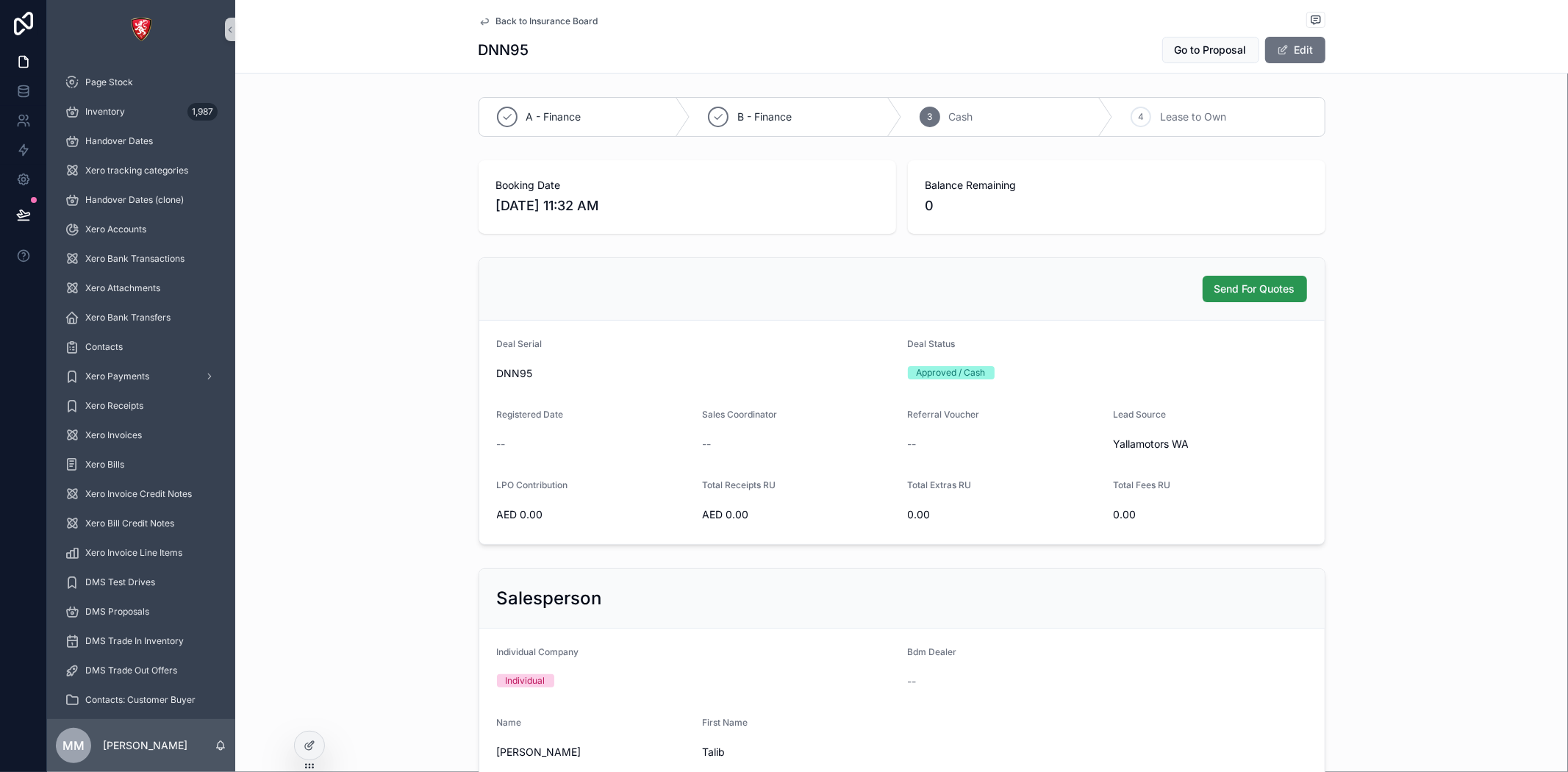
click at [1228, 290] on span "Send For Quotes" at bounding box center [1255, 289] width 81 height 15
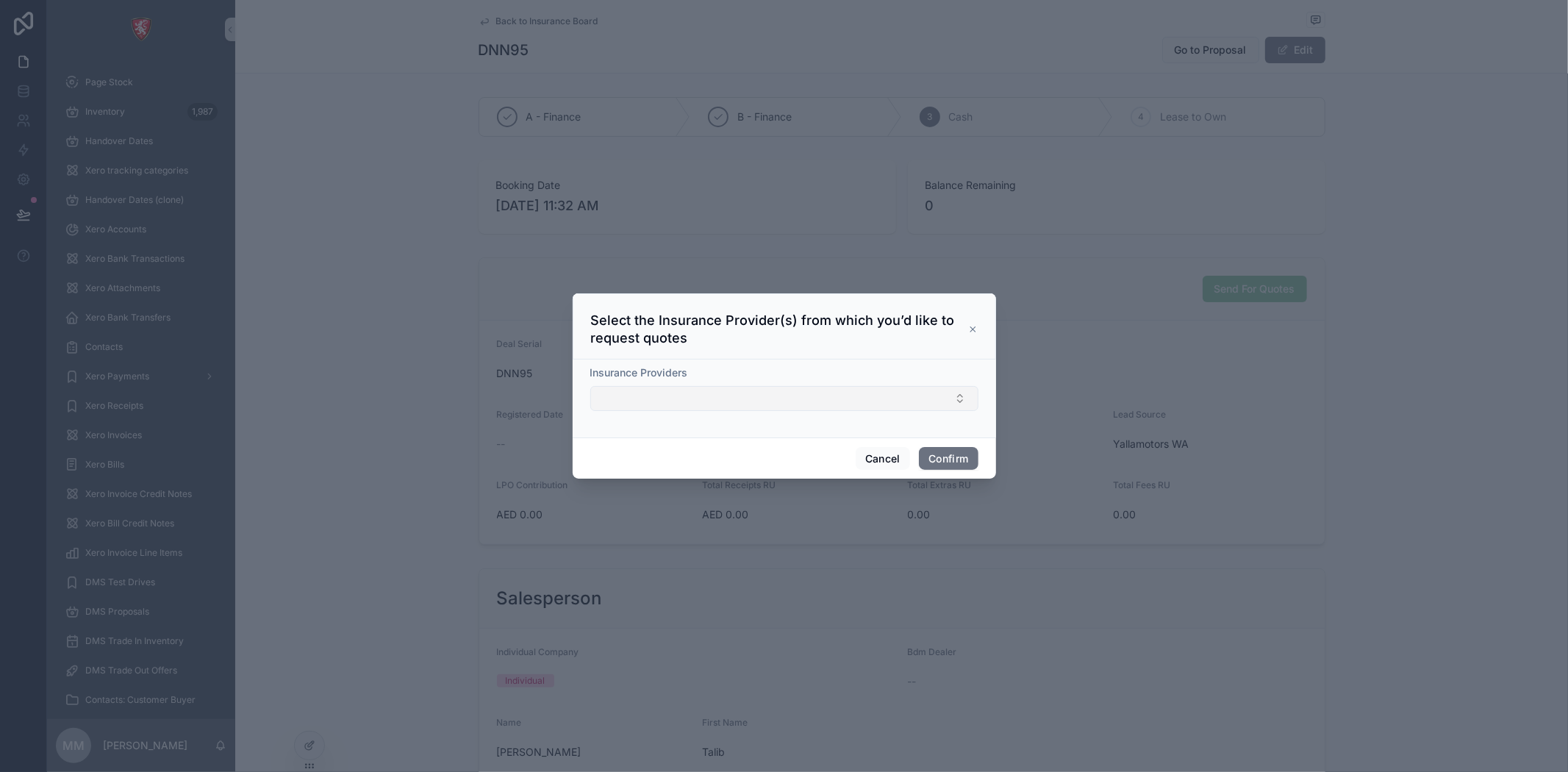
click at [684, 392] on button "Select Button" at bounding box center [784, 398] width 388 height 25
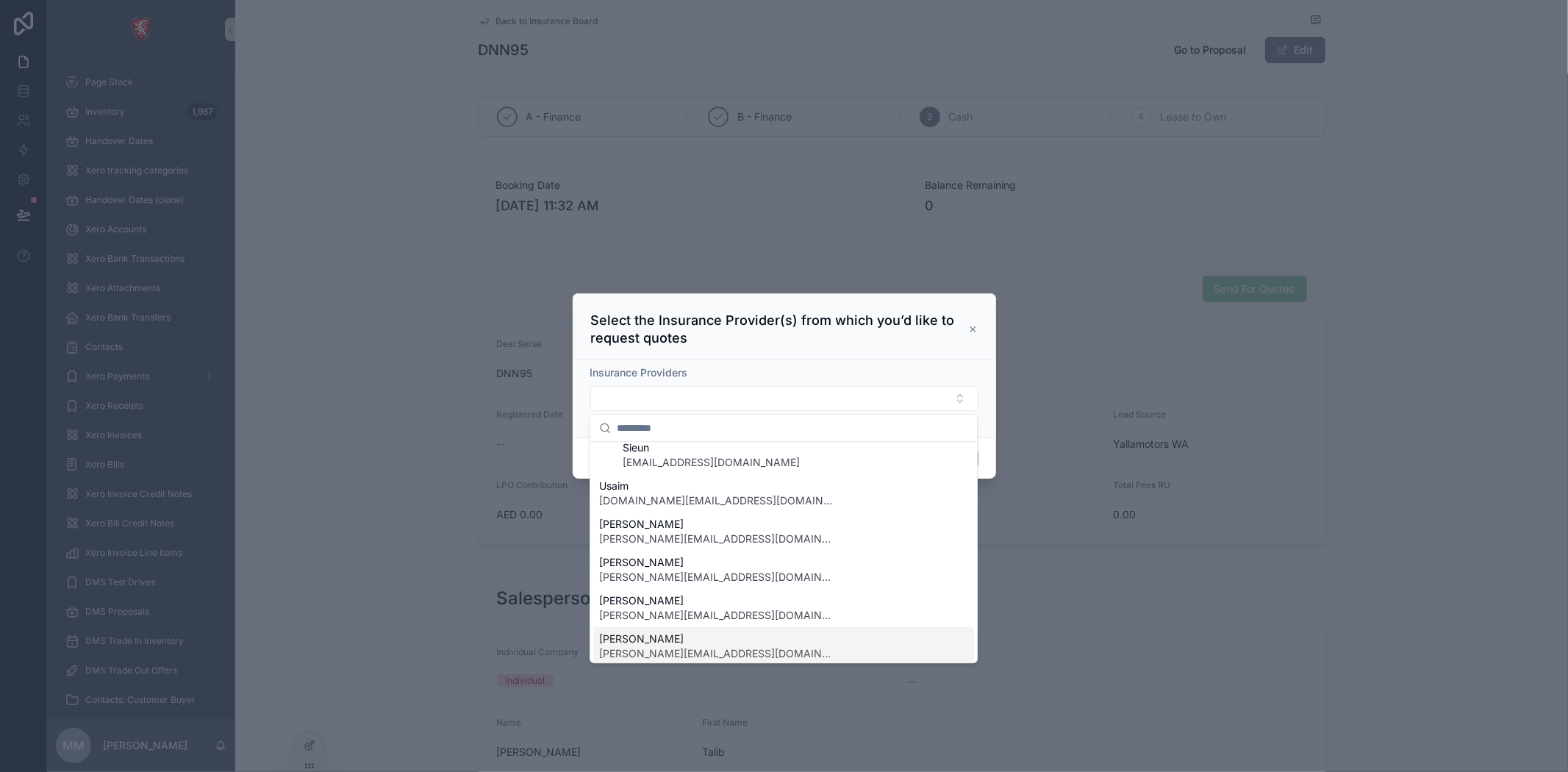
scroll to position [191, 0]
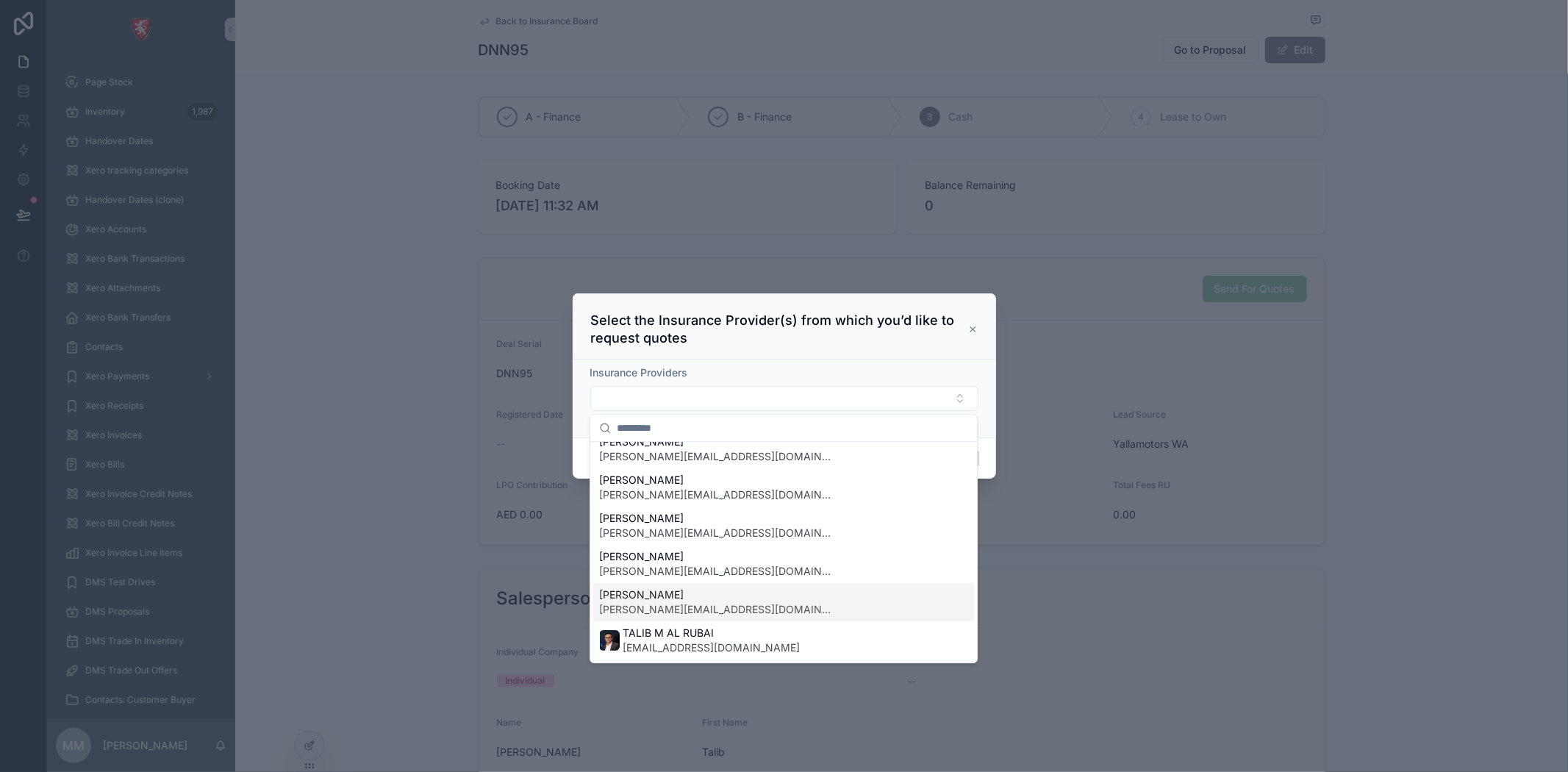
click at [698, 600] on div "Juby Jogi juby@albacars.ae" at bounding box center [783, 603] width 381 height 38
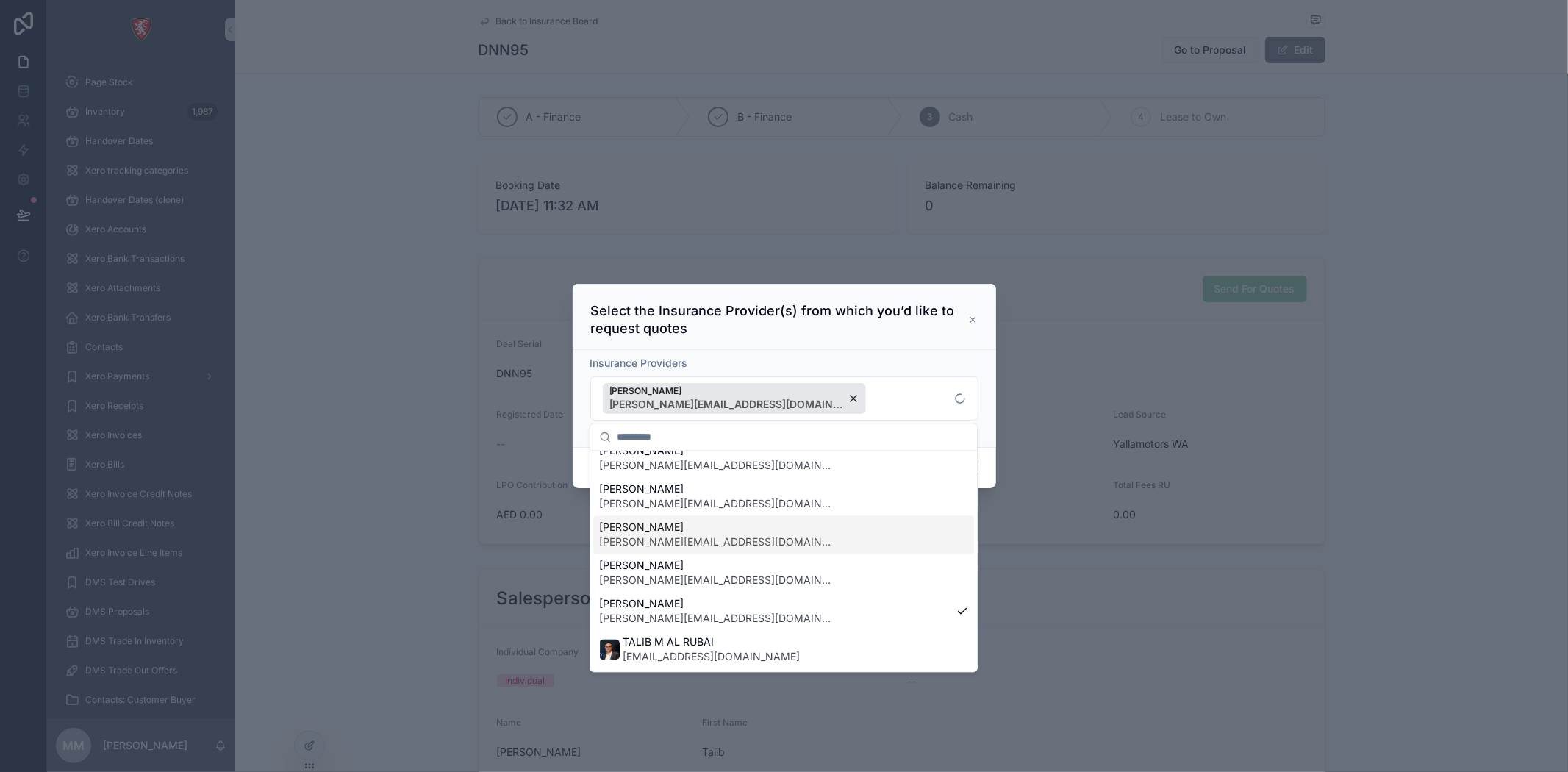
click at [693, 541] on span "shadab@albacars.ae" at bounding box center [717, 543] width 235 height 15
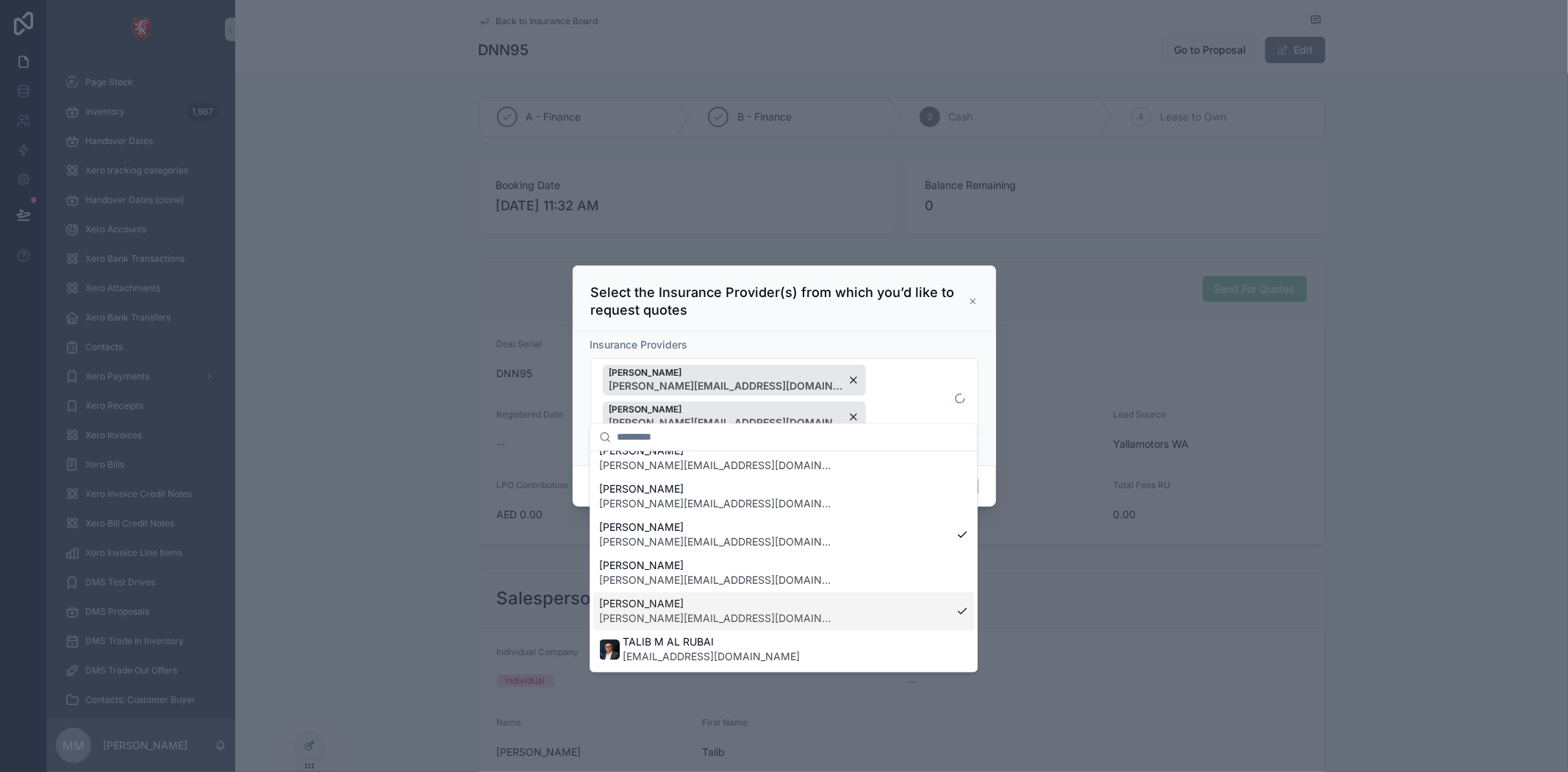
click at [290, 474] on div at bounding box center [784, 386] width 1568 height 772
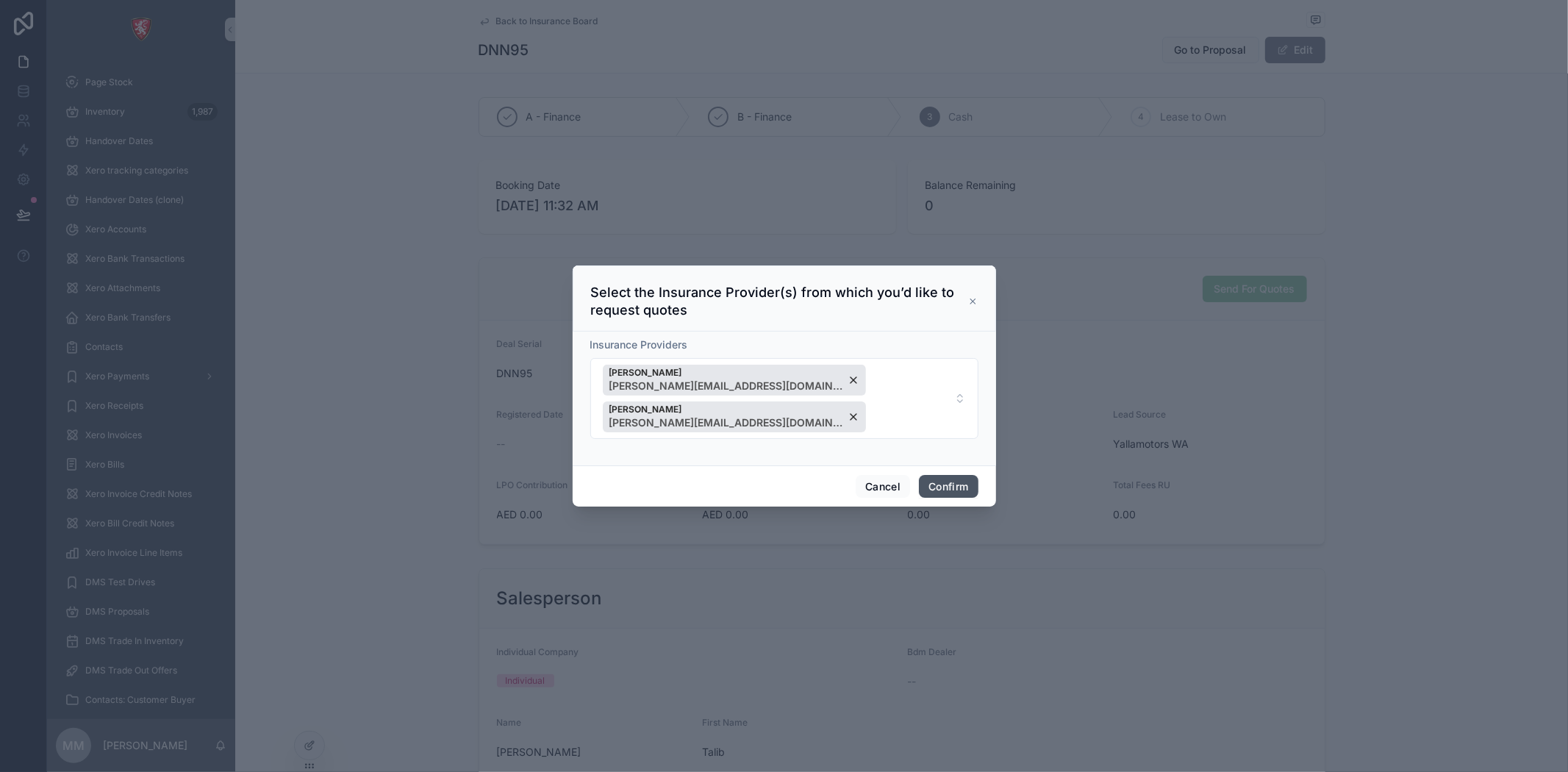
click at [931, 475] on button "Confirm" at bounding box center [948, 487] width 58 height 24
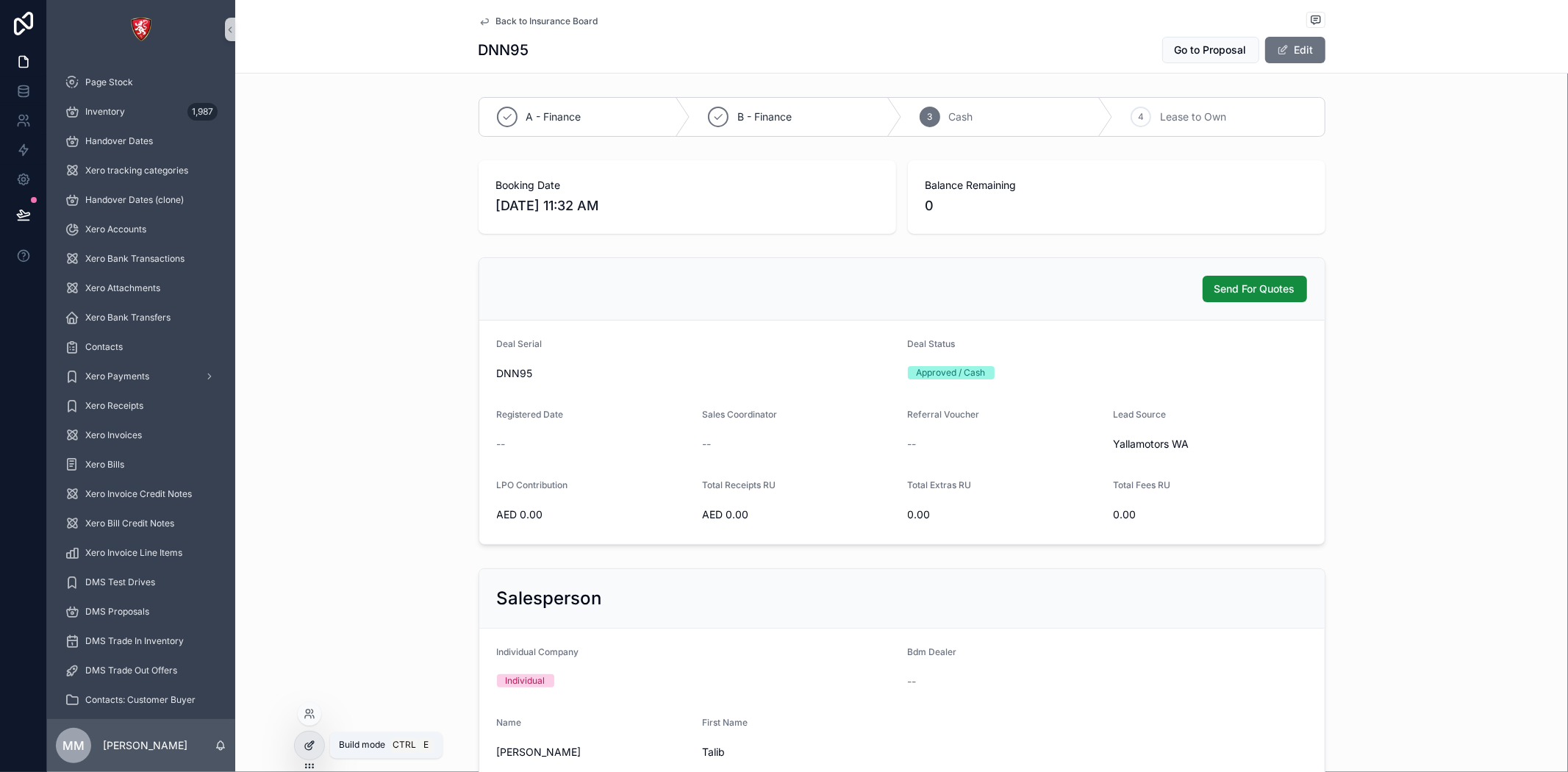
click at [304, 753] on div at bounding box center [309, 745] width 30 height 28
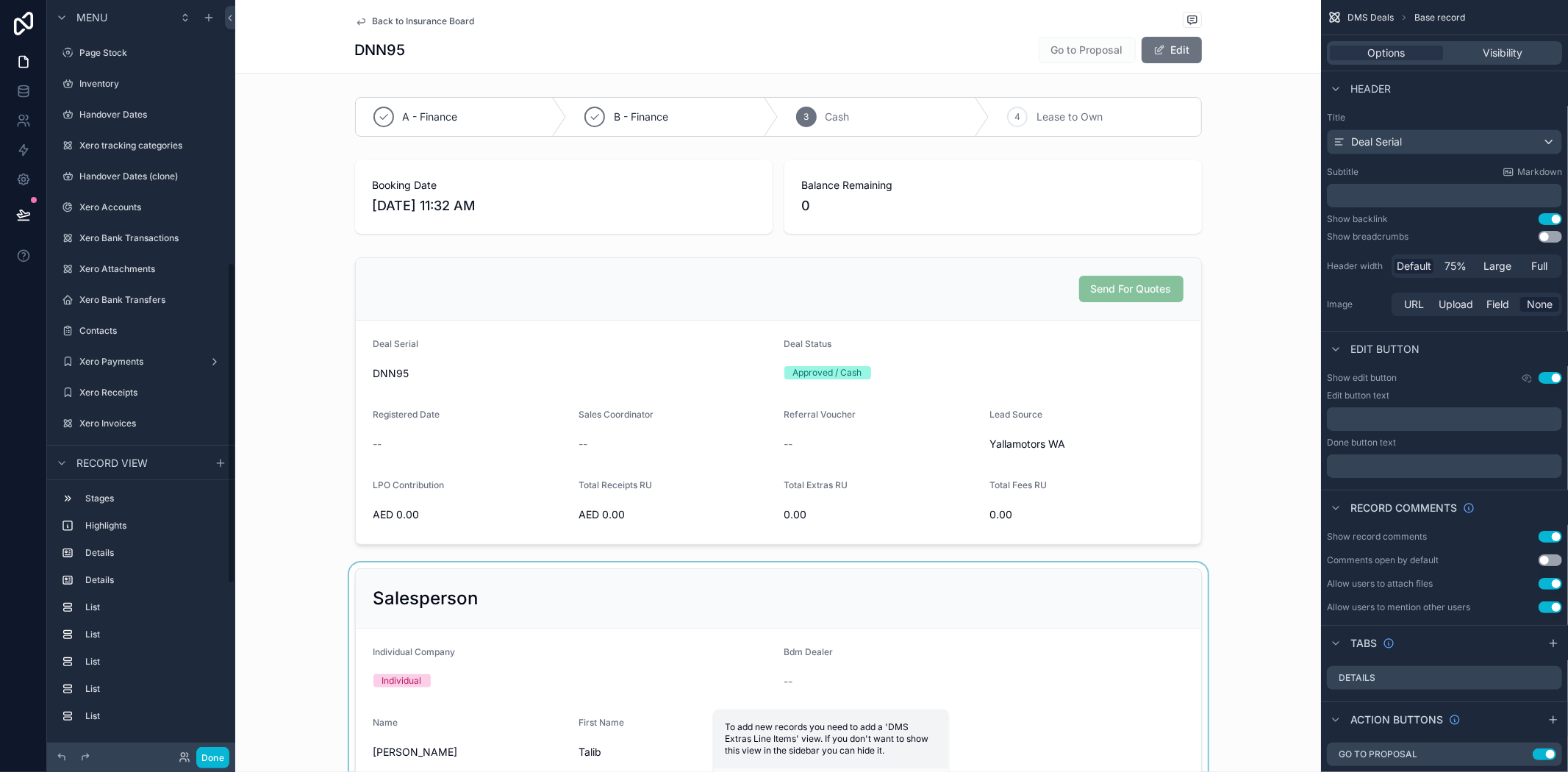
scroll to position [616, 0]
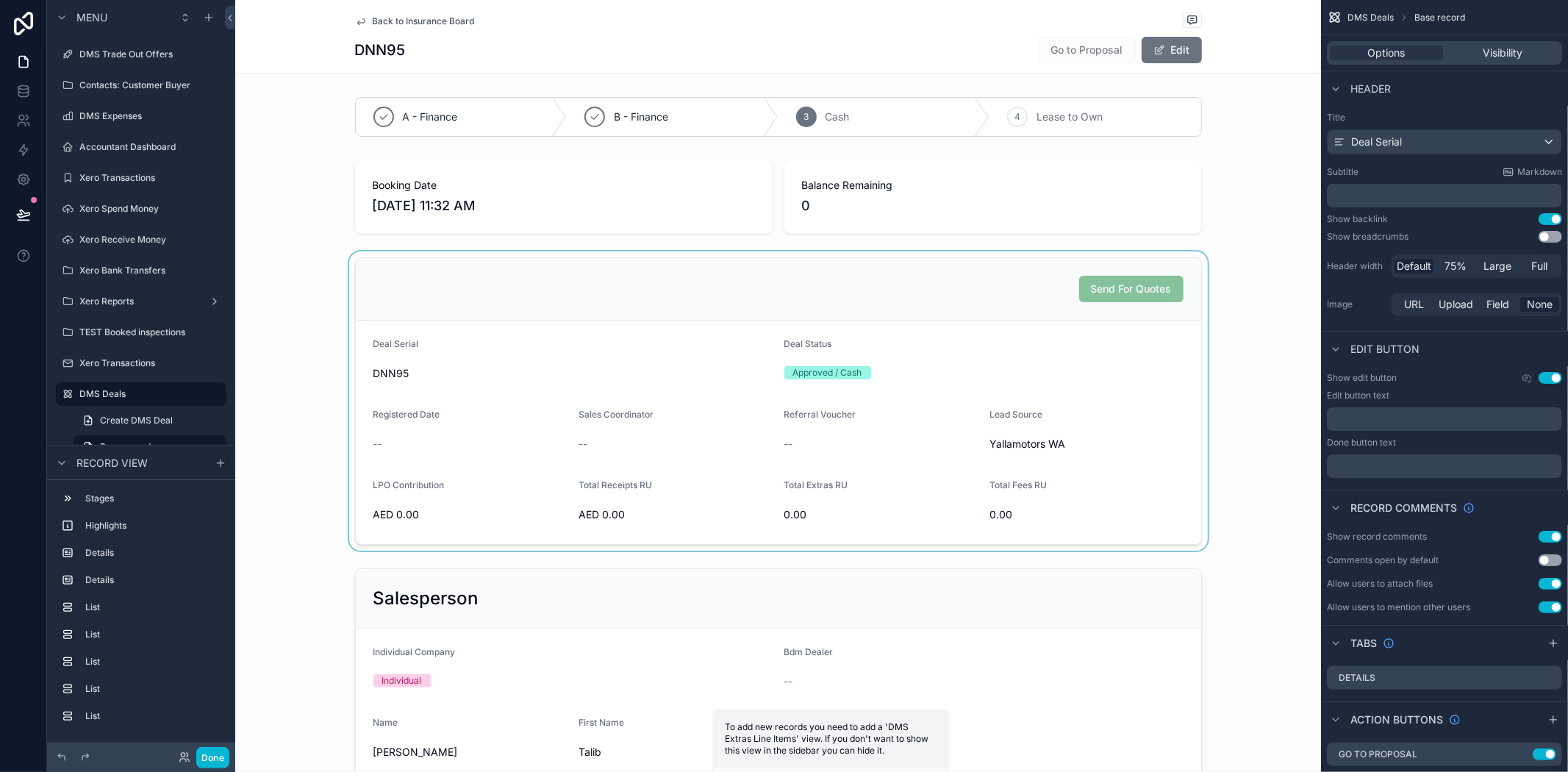
click at [1134, 406] on div "scrollable content" at bounding box center [778, 401] width 1086 height 299
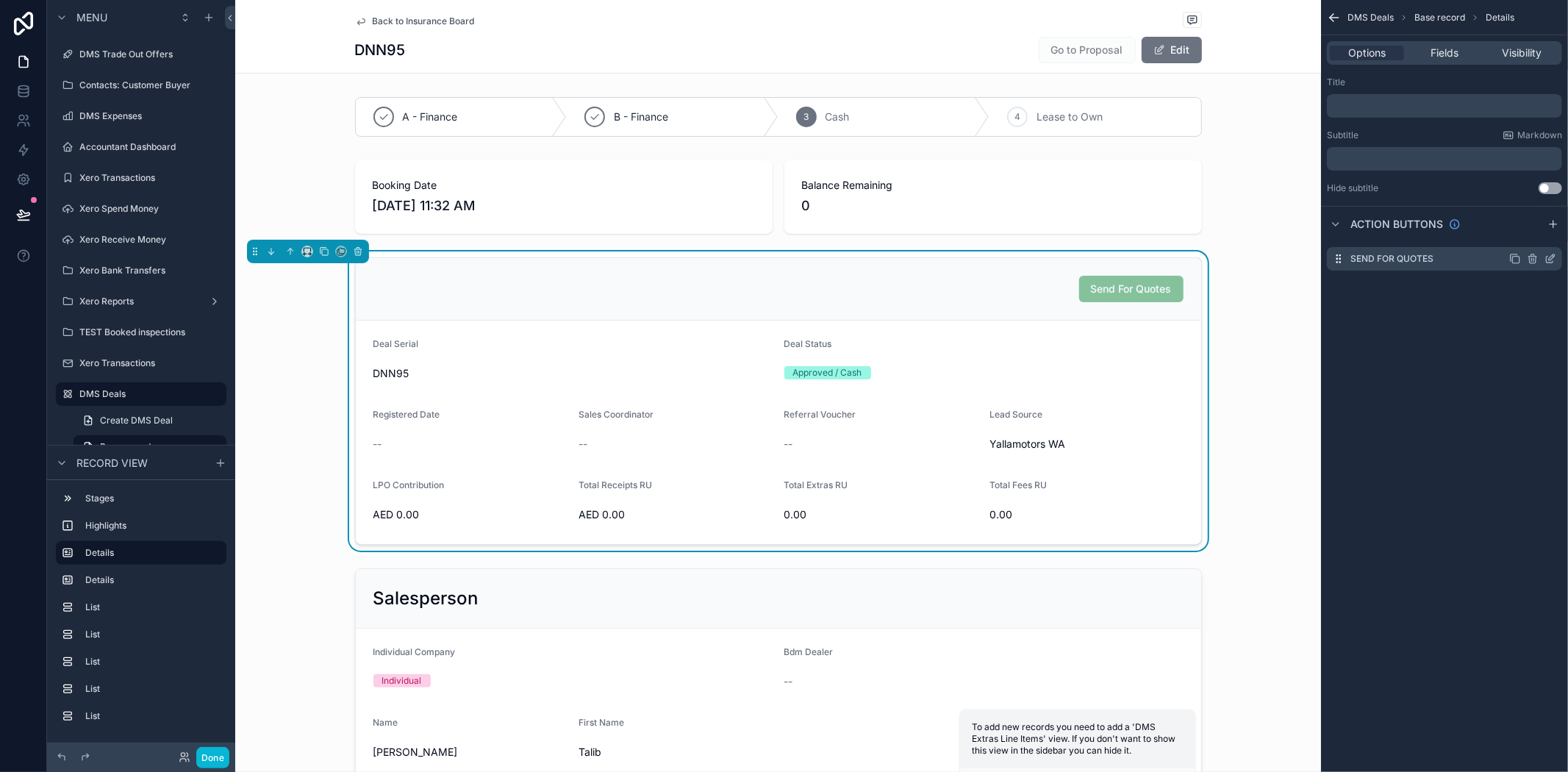
click at [1552, 258] on icon "scrollable content" at bounding box center [1552, 258] width 6 height 6
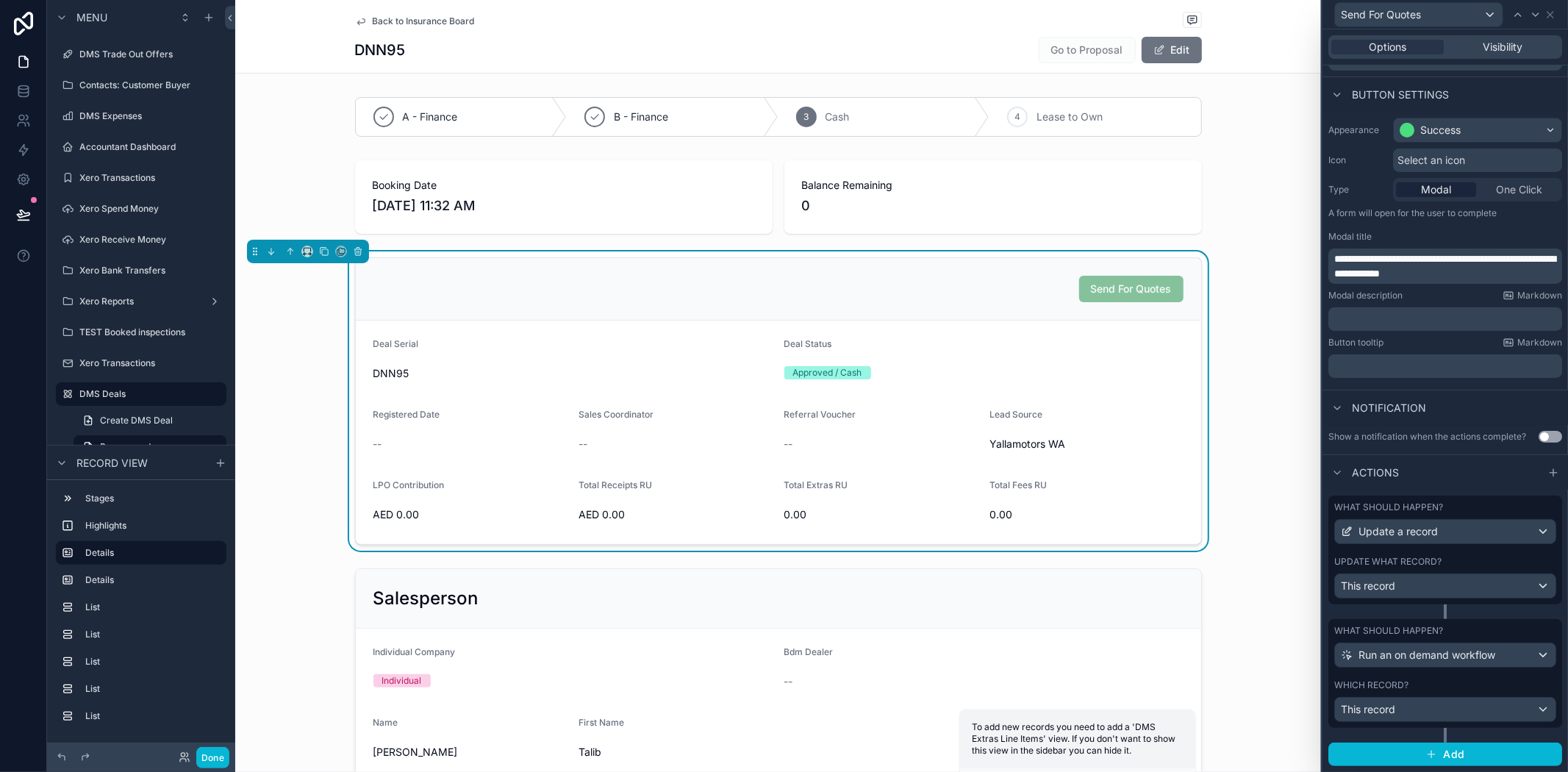
scroll to position [83, 0]
click at [1384, 588] on span "This record" at bounding box center [1367, 586] width 54 height 15
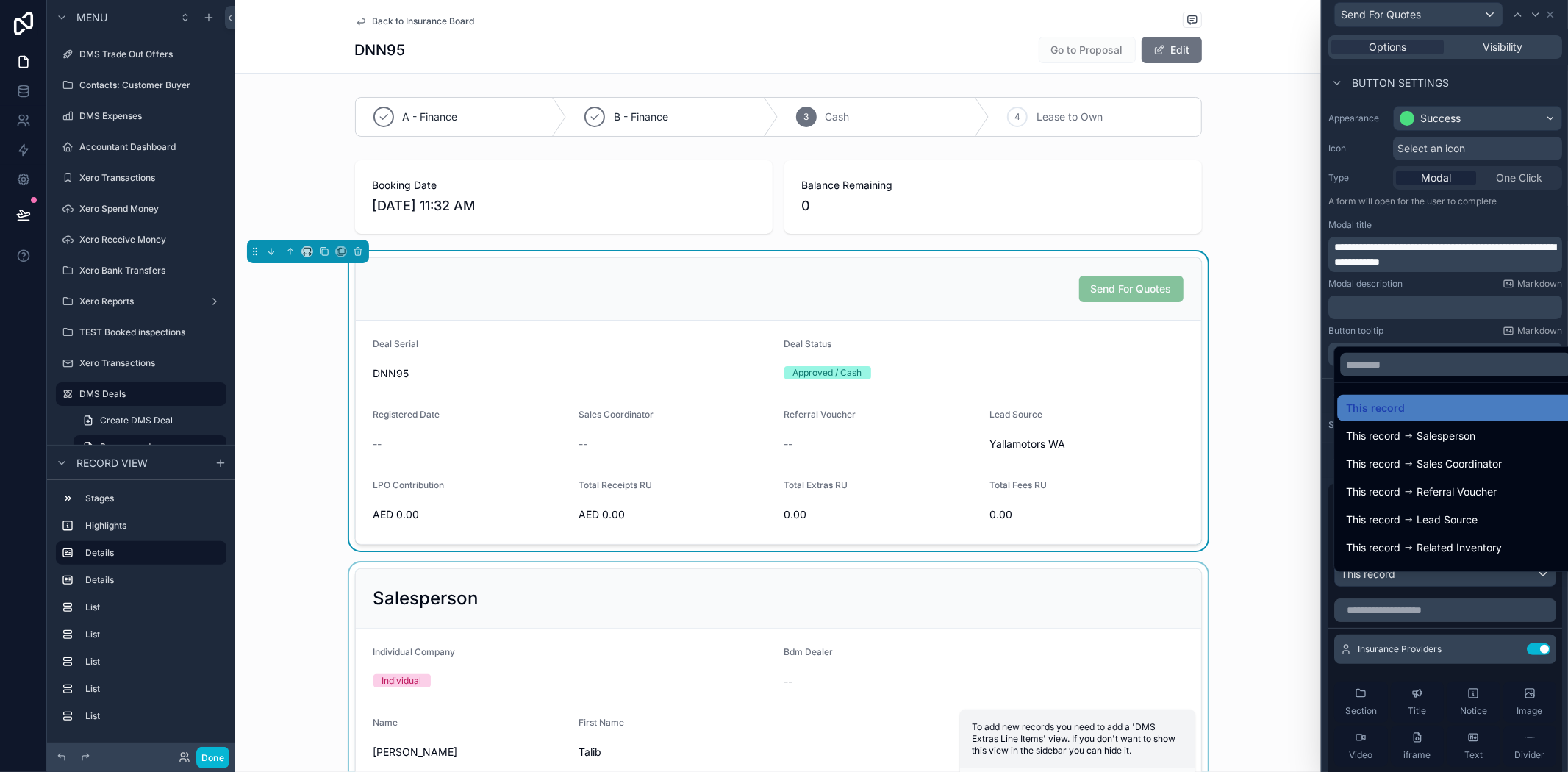
click at [1244, 585] on div "scrollable content" at bounding box center [778, 675] width 1086 height 226
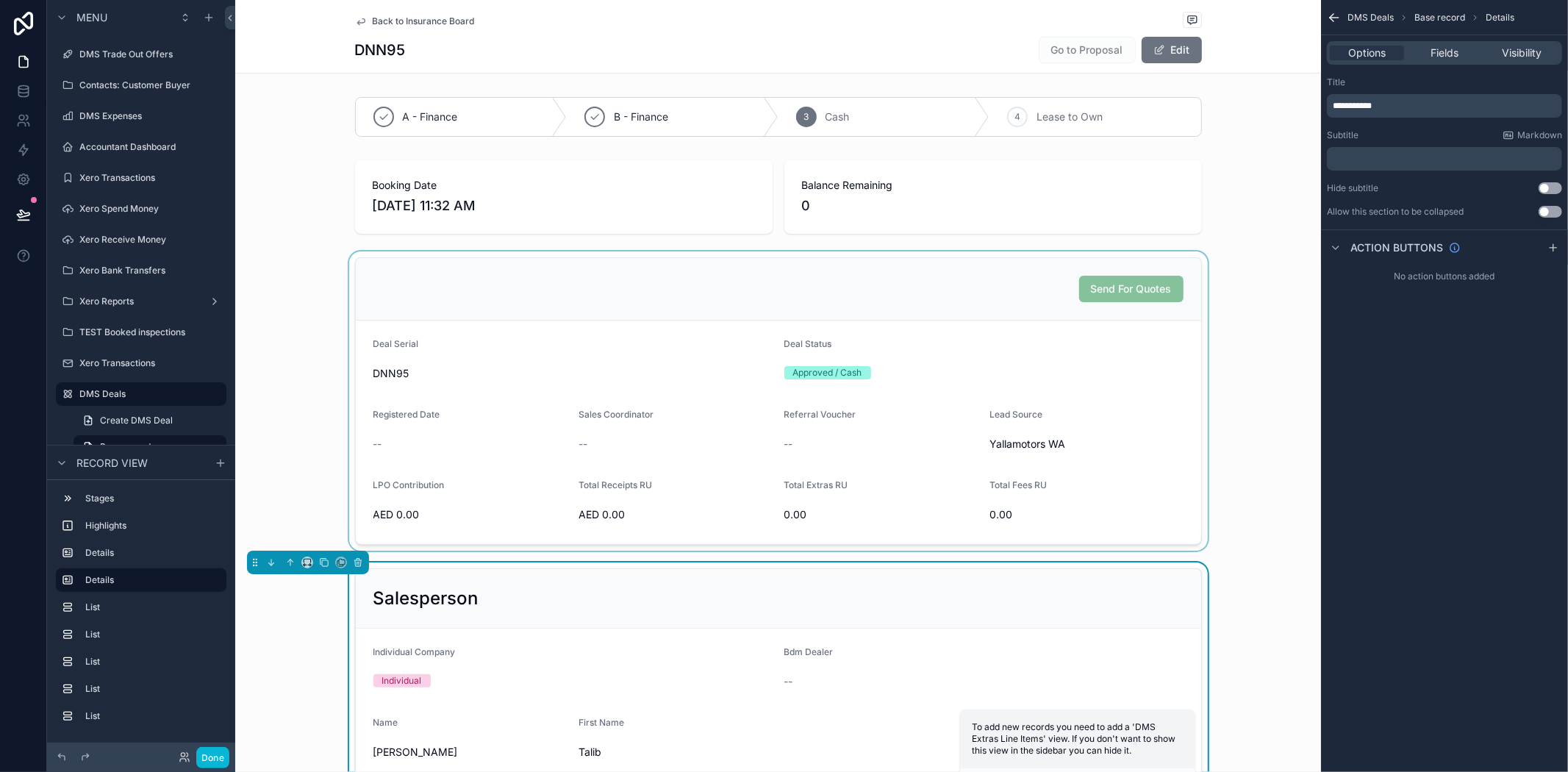
click at [1126, 395] on div "scrollable content" at bounding box center [778, 401] width 1086 height 299
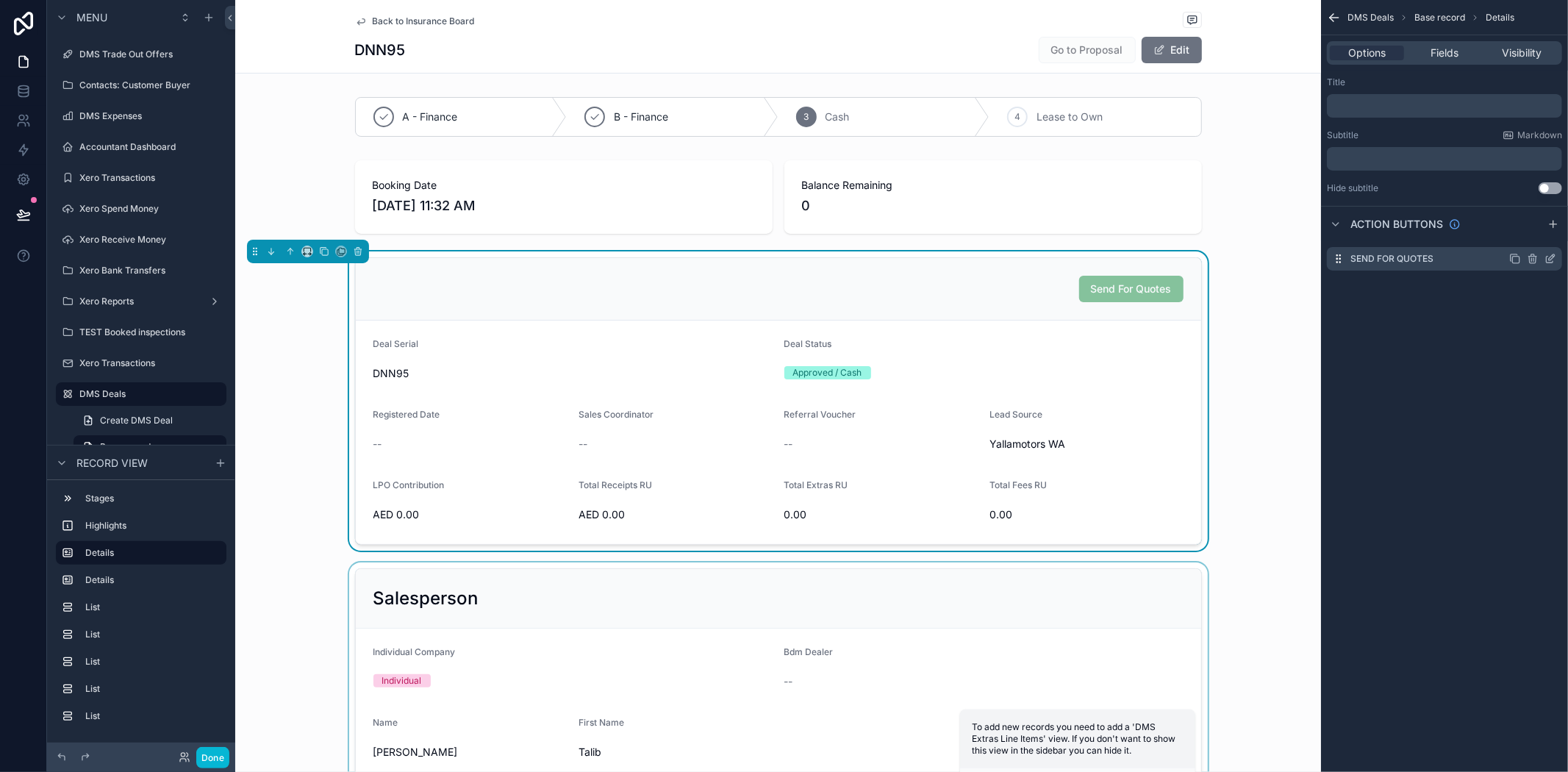
click at [1549, 254] on icon "scrollable content" at bounding box center [1551, 259] width 12 height 12
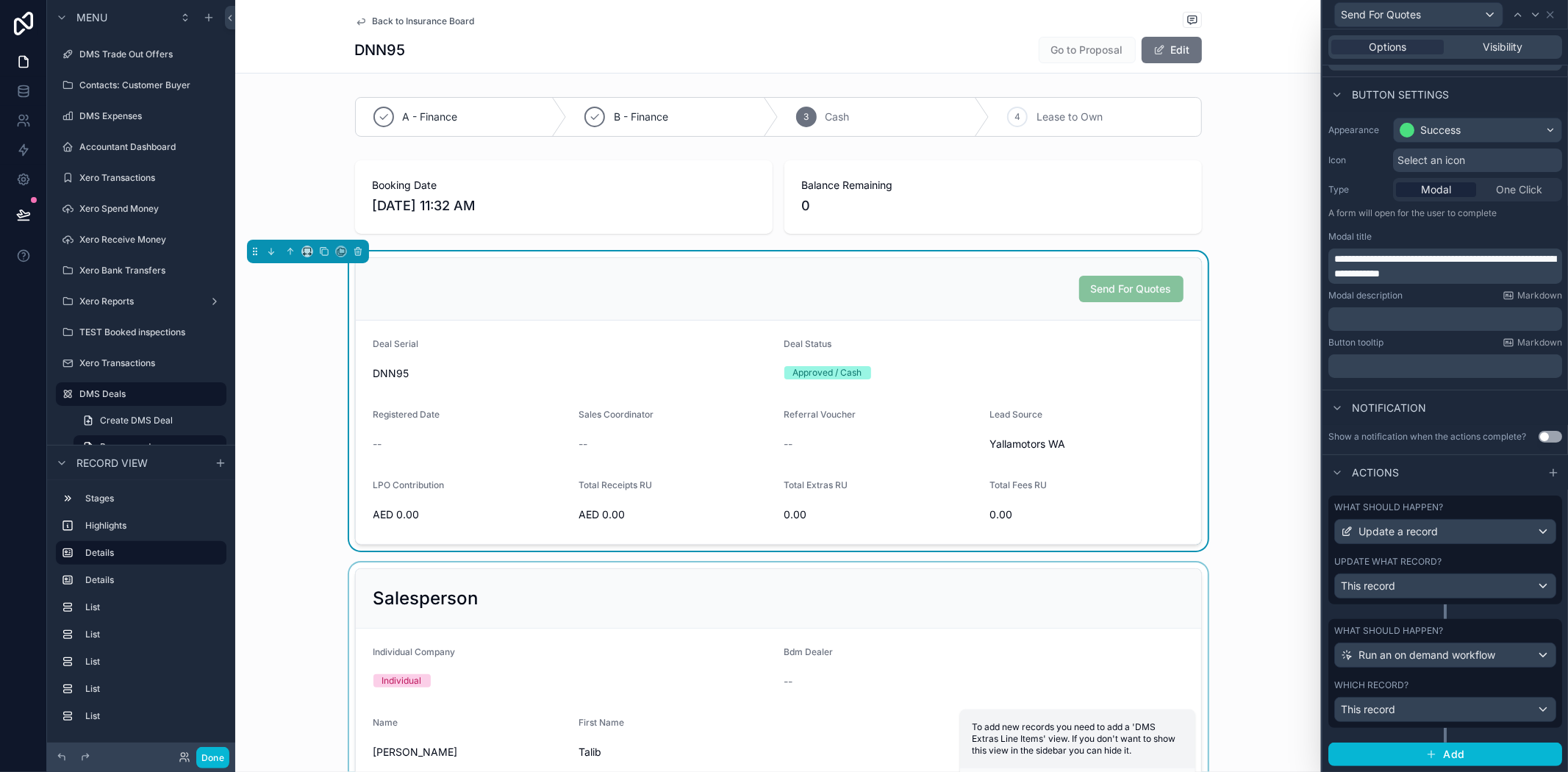
click at [1450, 673] on div "What should happen? Run an on demand workflow Which record? This record" at bounding box center [1446, 673] width 234 height 109
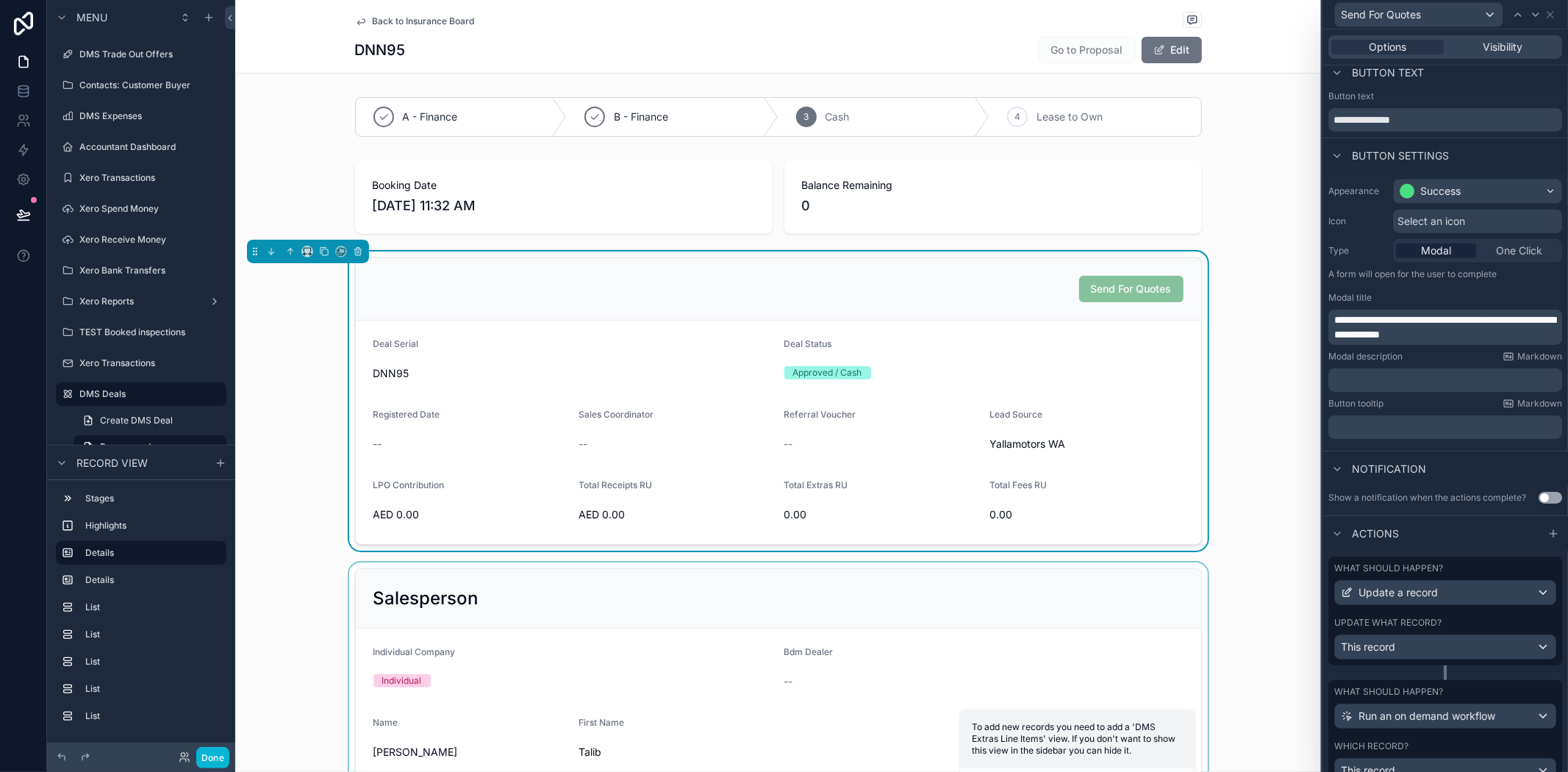
scroll to position [92, 0]
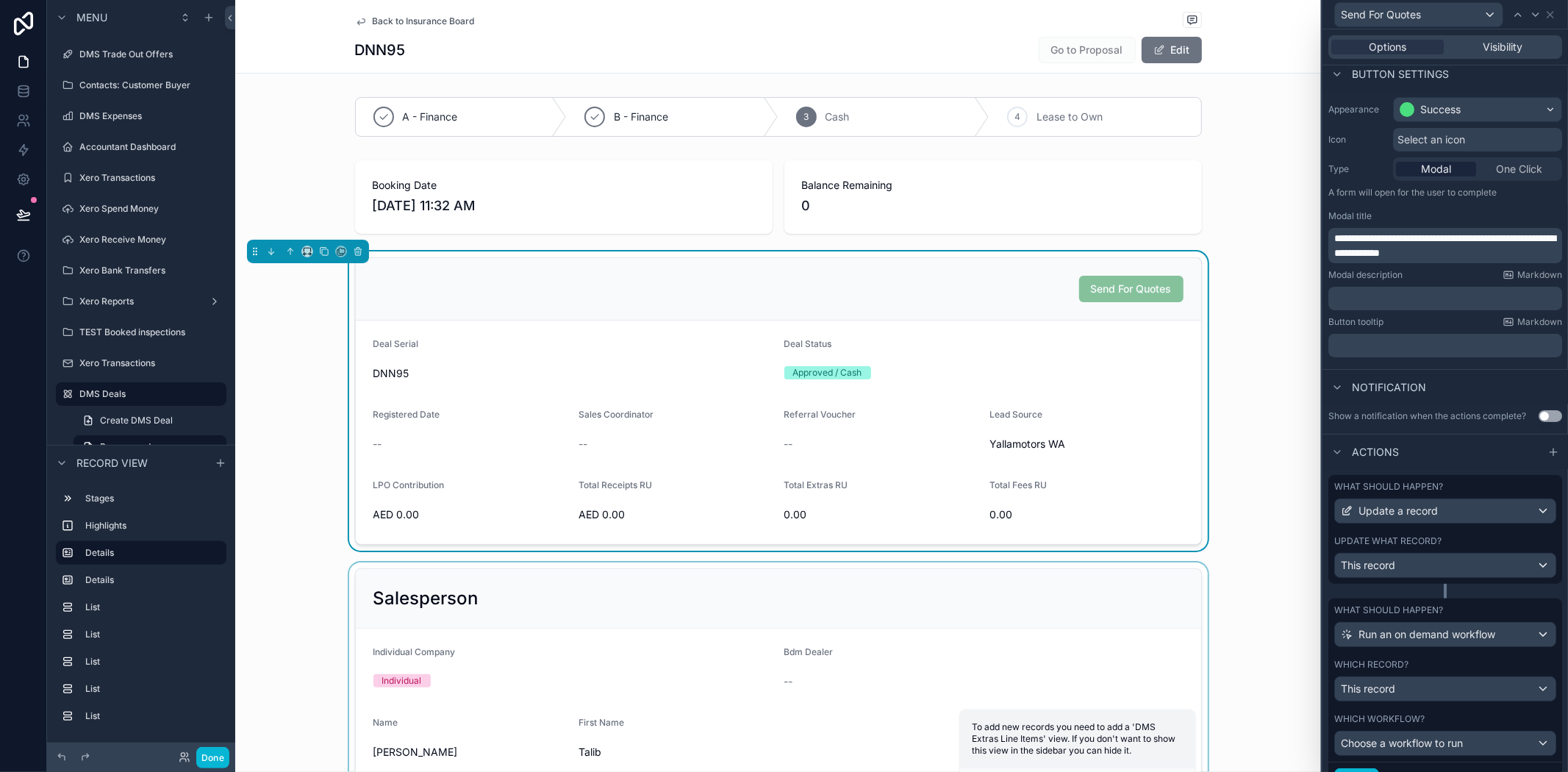
click at [1452, 598] on div "What should happen? Update a record Update what record? This record" at bounding box center [1446, 537] width 234 height 124
click at [1461, 523] on button "Update a record" at bounding box center [1446, 511] width 222 height 25
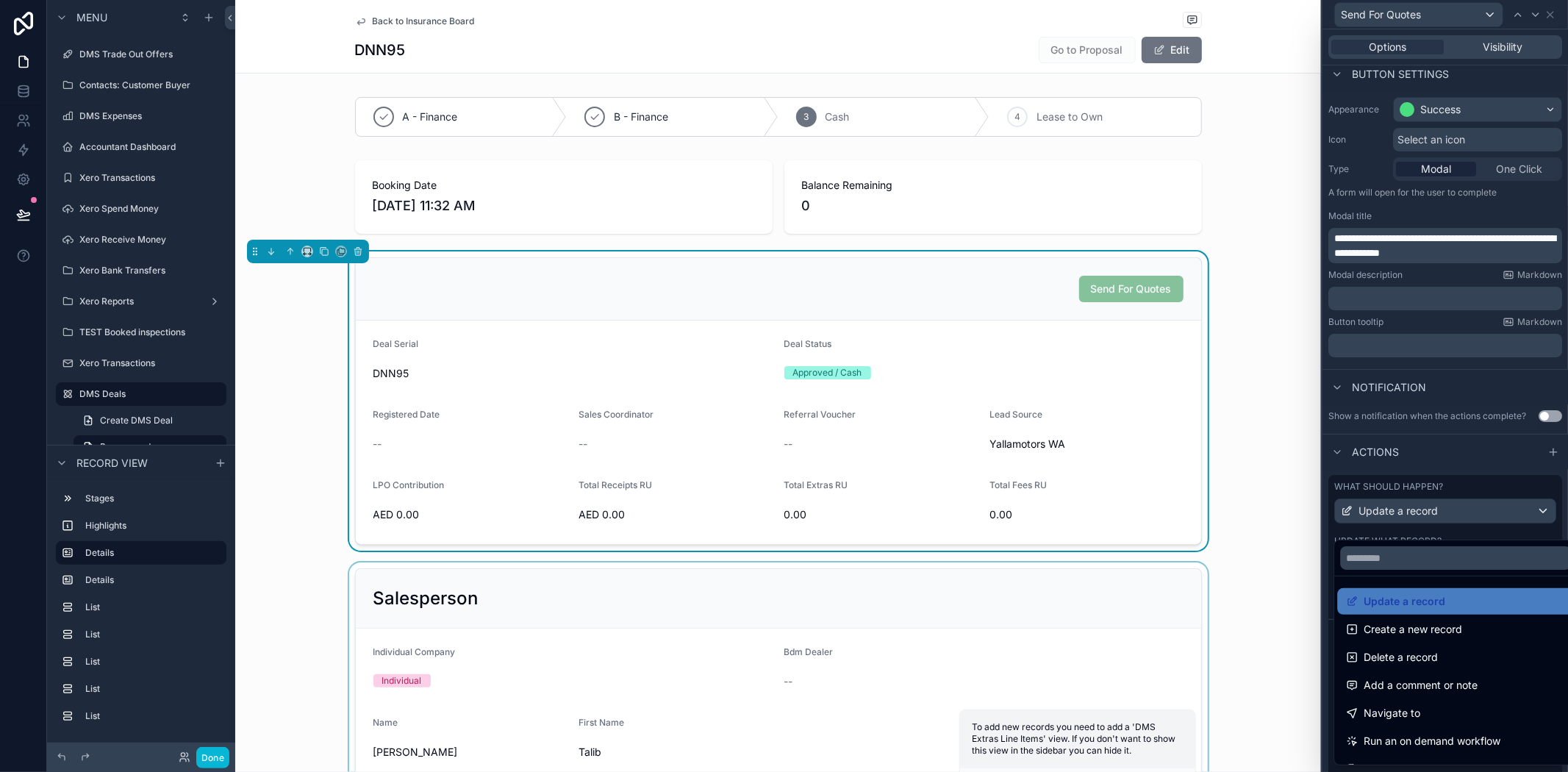
click at [1464, 518] on div at bounding box center [1446, 386] width 246 height 772
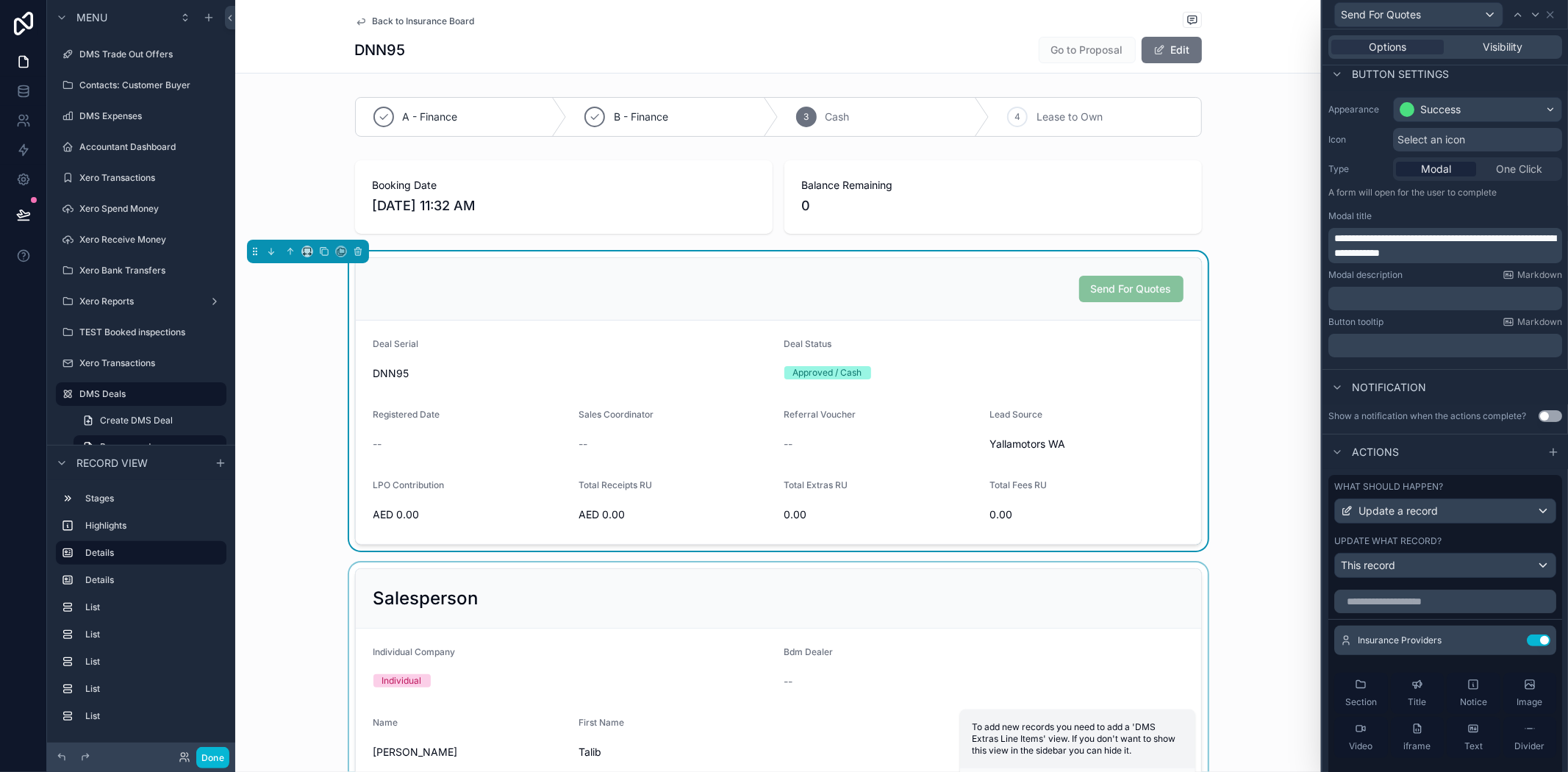
click at [1461, 547] on div "Update what record?" at bounding box center [1446, 541] width 222 height 12
click at [1475, 523] on div "Update a record" at bounding box center [1445, 511] width 221 height 24
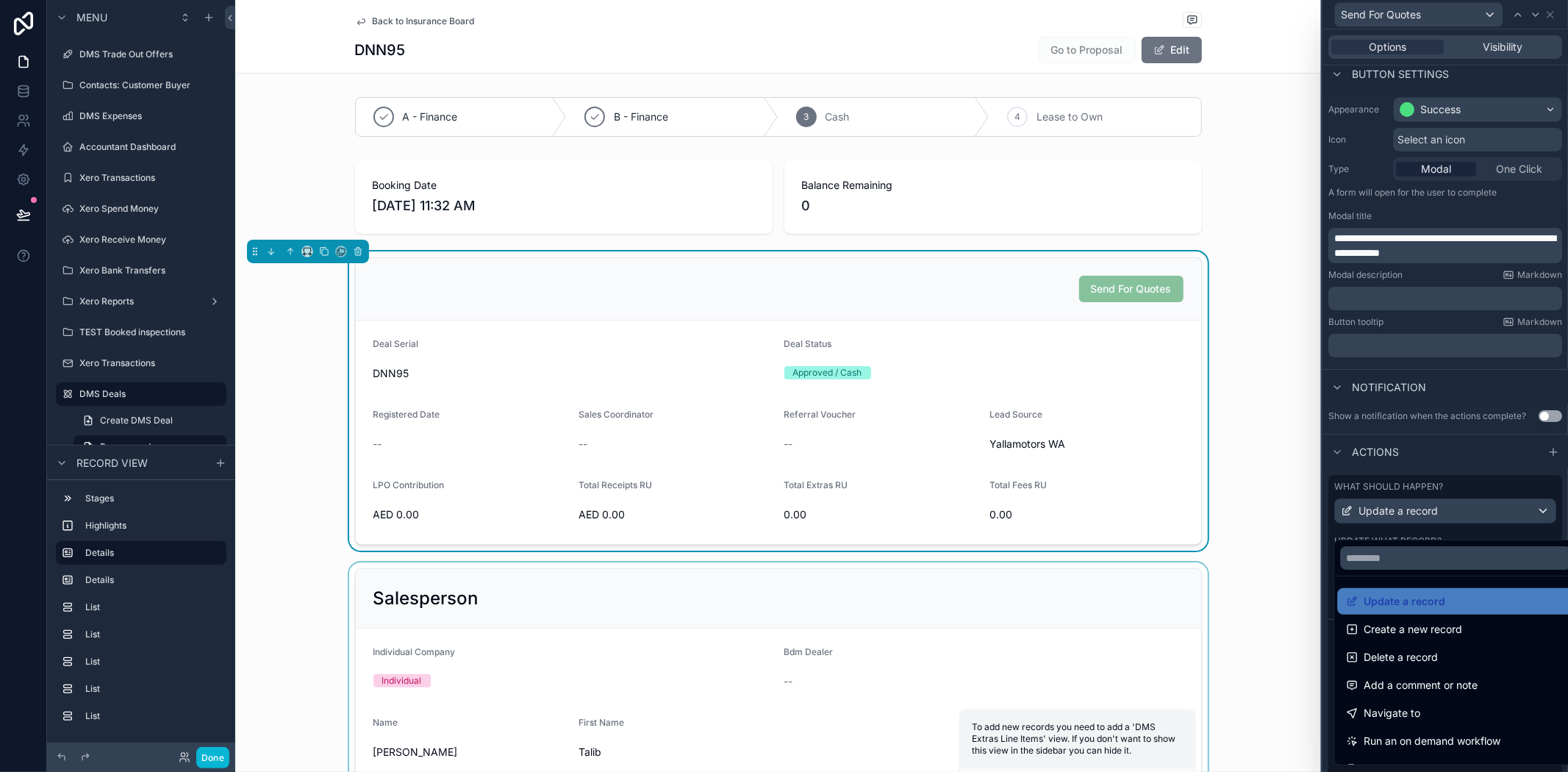
click at [1469, 491] on div at bounding box center [1446, 386] width 246 height 772
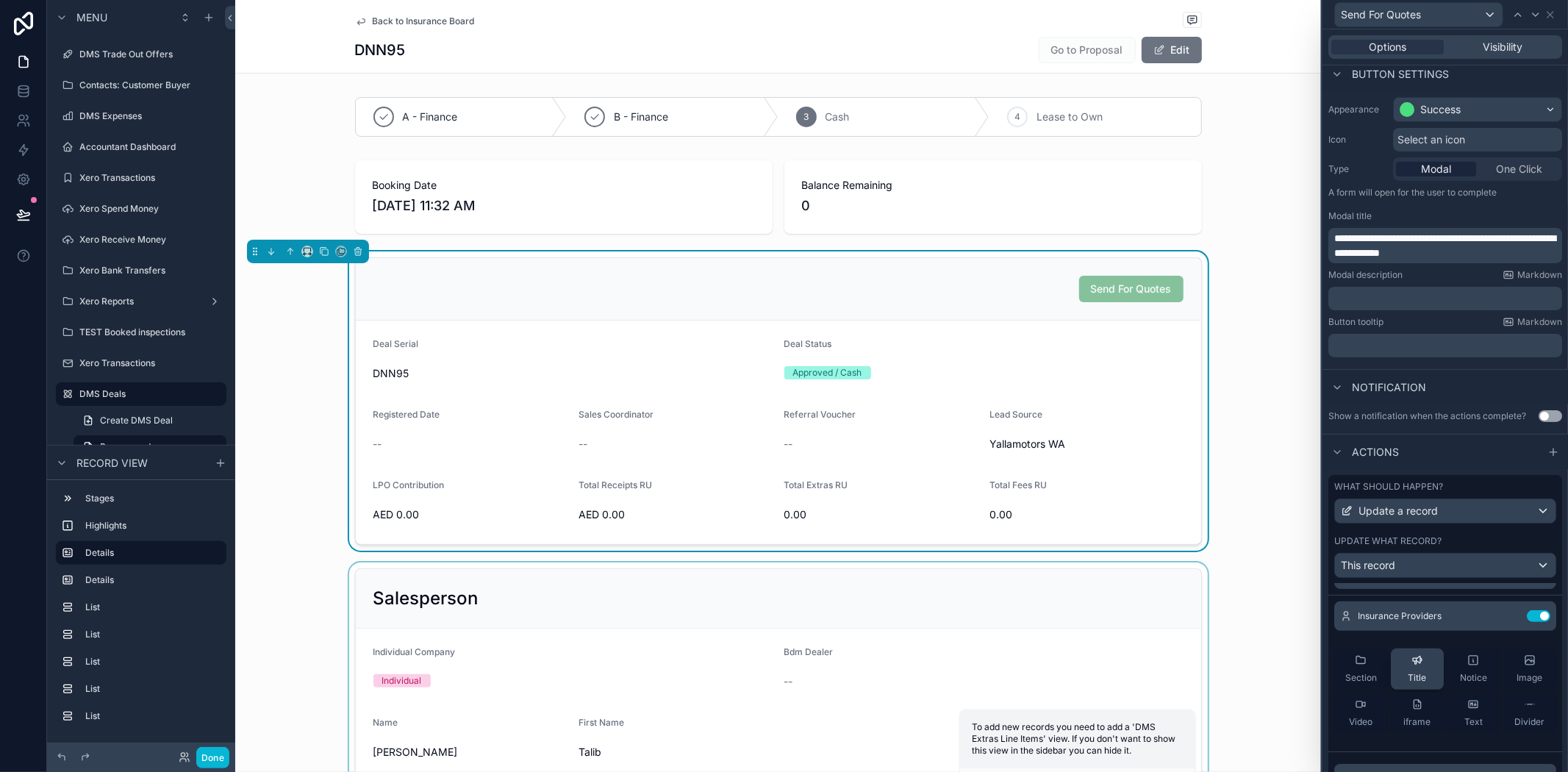
scroll to position [0, 0]
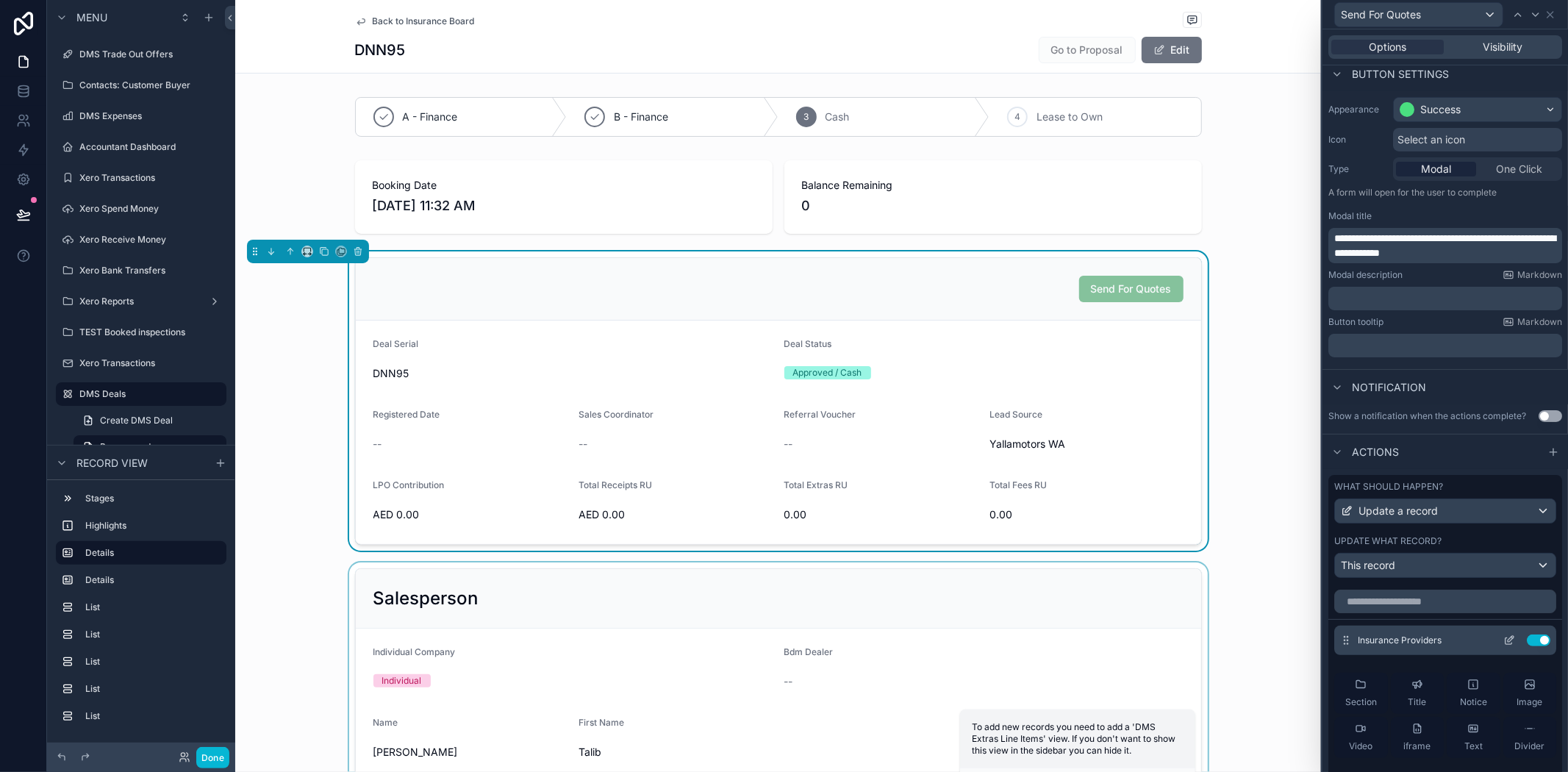
click at [1504, 646] on icon at bounding box center [1510, 640] width 12 height 12
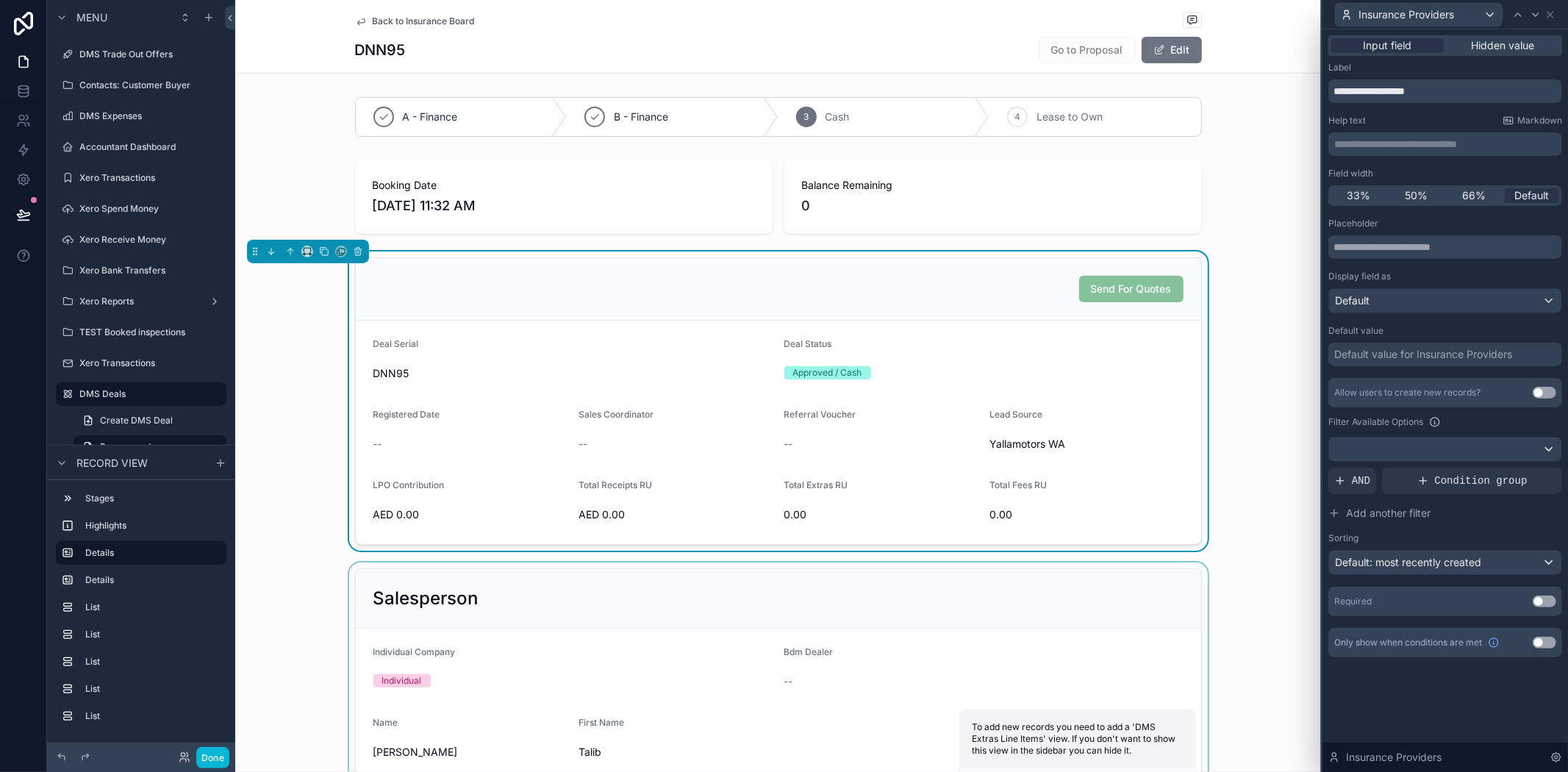
click at [1413, 465] on div "Allow users to create new records? Use setting Filter Available Options AND Con…" at bounding box center [1446, 476] width 234 height 197
click at [1417, 454] on div at bounding box center [1446, 449] width 232 height 24
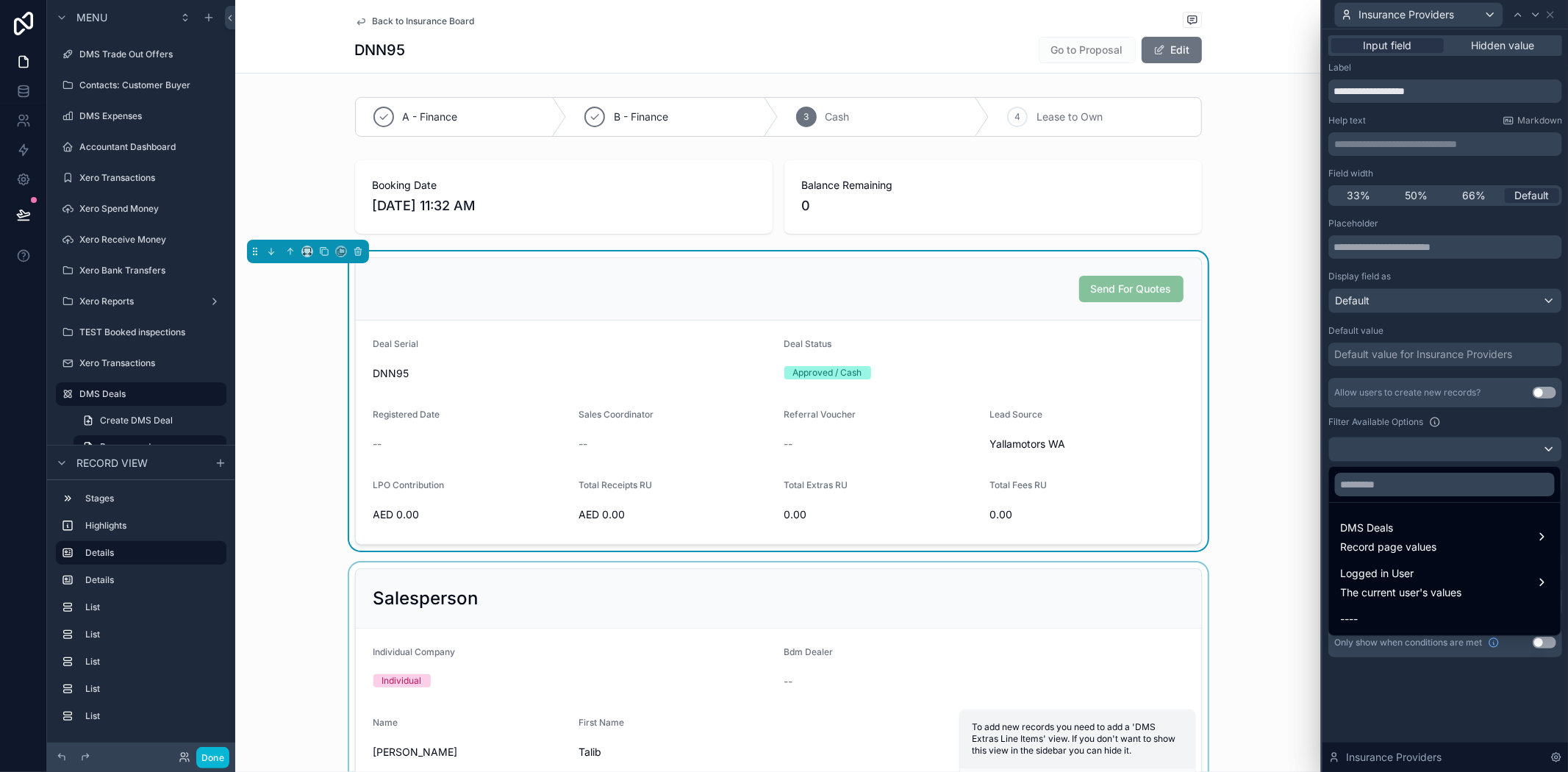
click at [1373, 432] on div at bounding box center [1446, 386] width 246 height 772
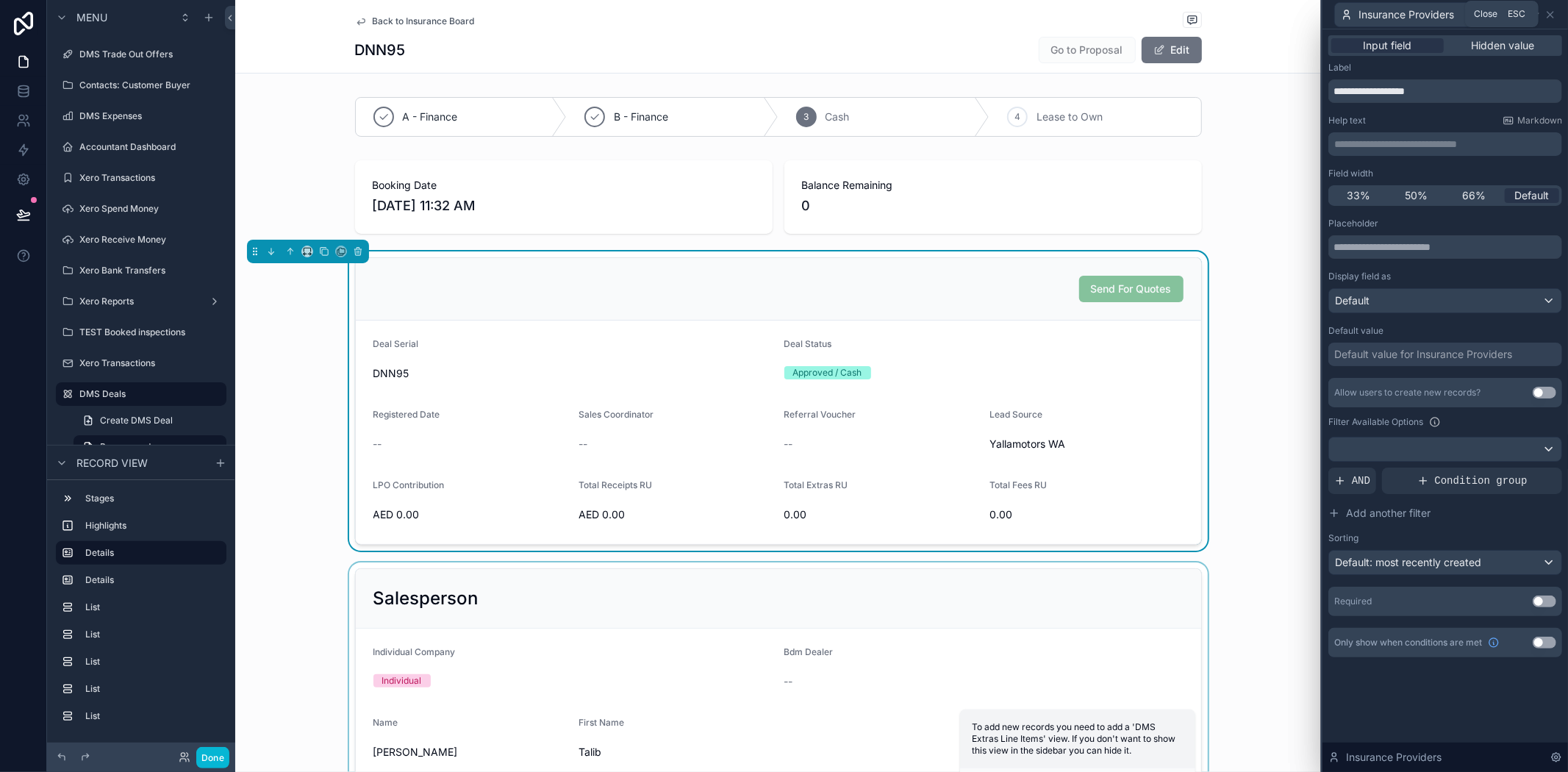
drag, startPoint x: 1551, startPoint y: 10, endPoint x: 1554, endPoint y: 61, distance: 51.1
click at [1551, 10] on icon at bounding box center [1551, 15] width 12 height 12
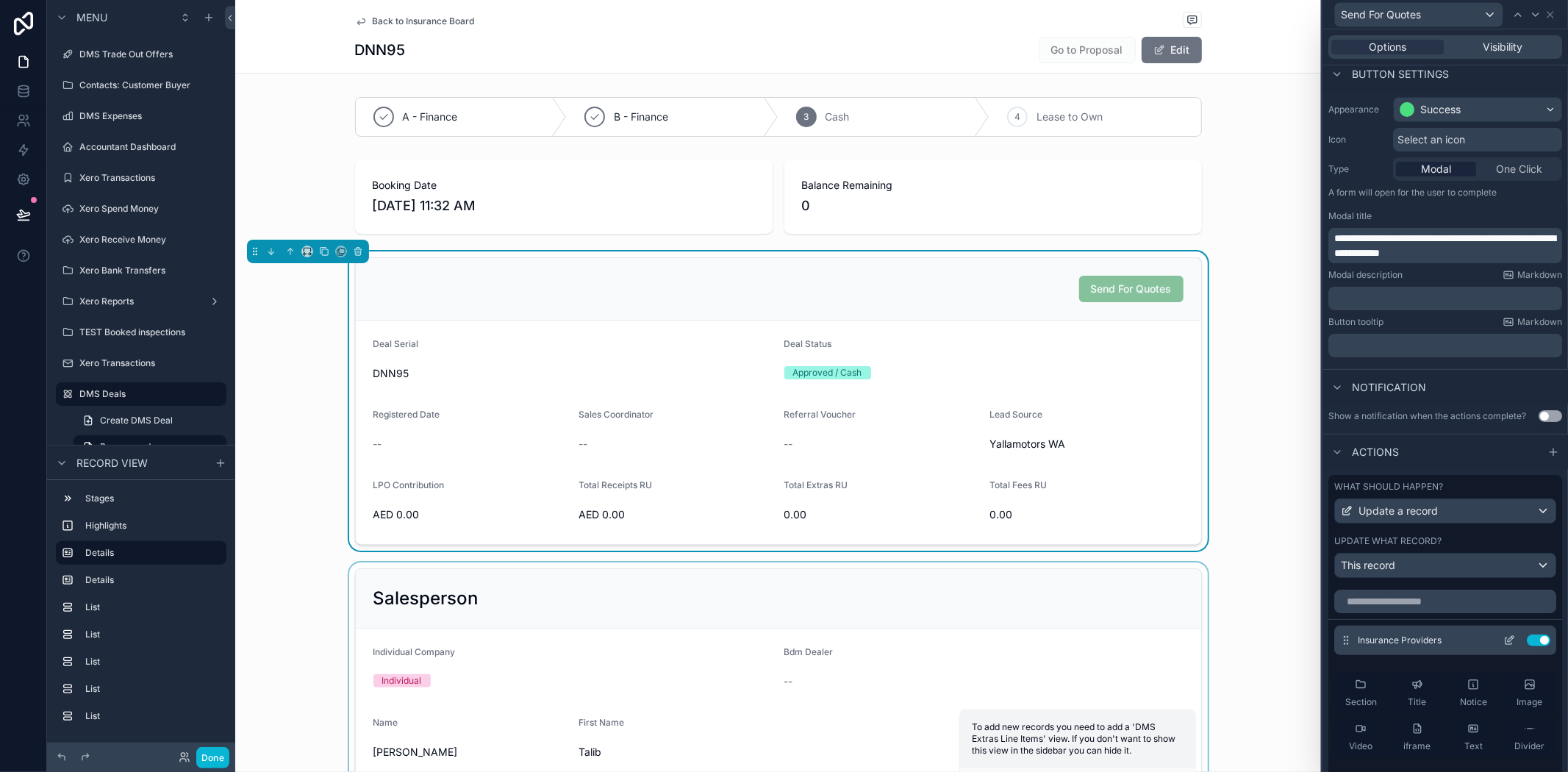
click at [1504, 646] on icon at bounding box center [1510, 640] width 12 height 12
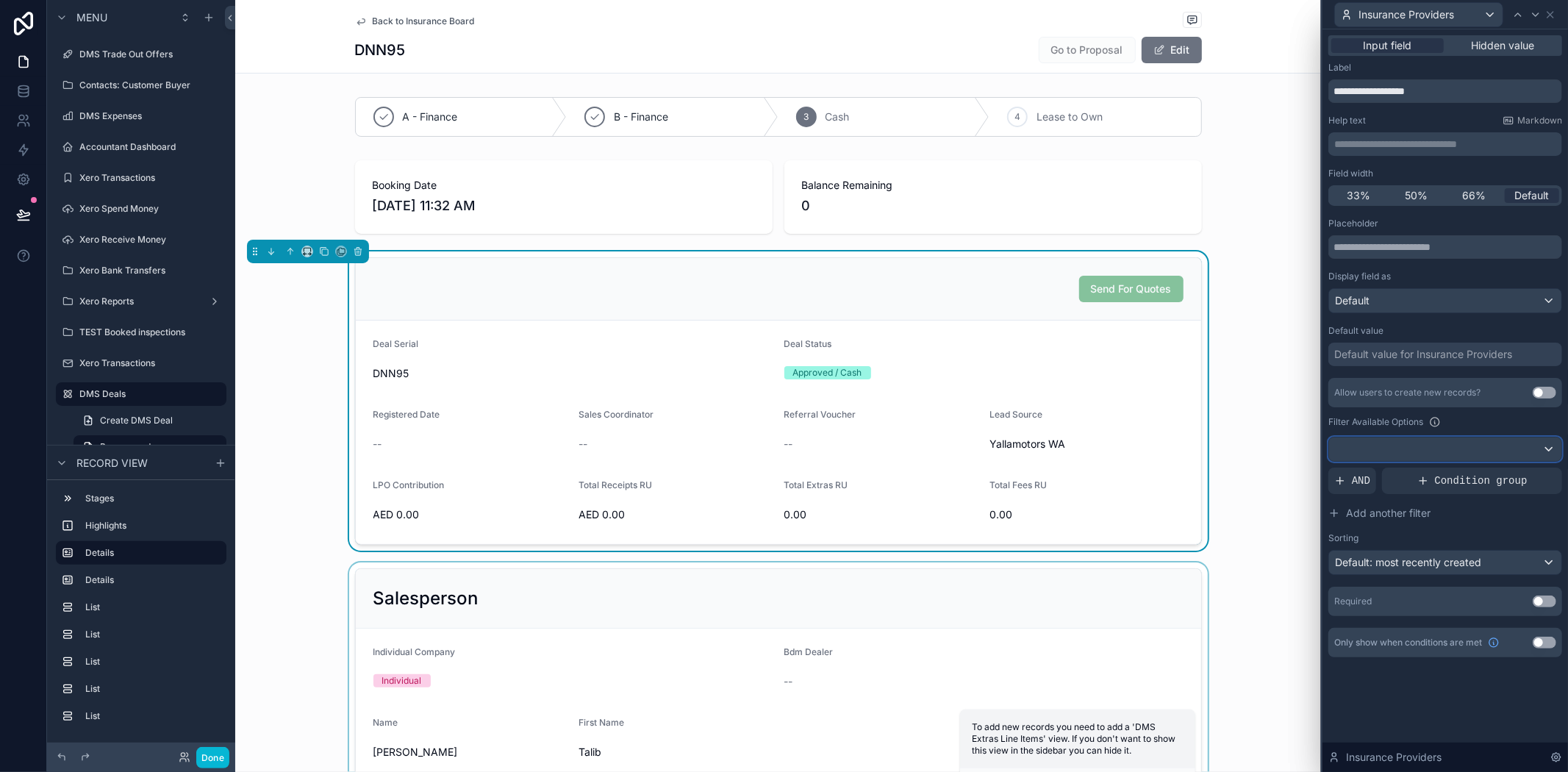
click at [1403, 454] on div at bounding box center [1446, 449] width 232 height 24
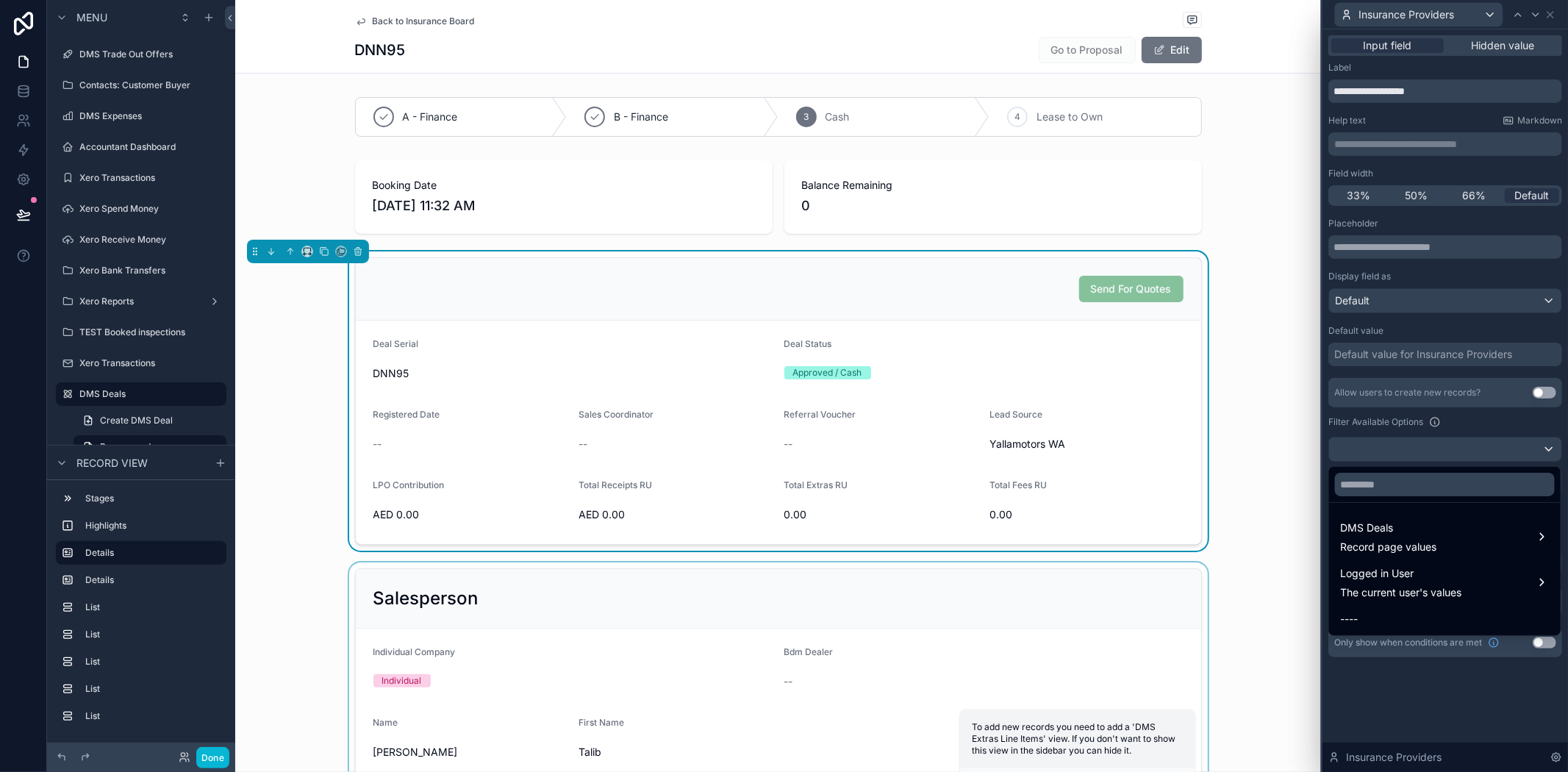
click at [1293, 533] on div "Send For Quotes Deal Serial DNN95 Deal Status Approved / Cash Registered Date -…" at bounding box center [778, 401] width 1086 height 299
click at [1459, 413] on div at bounding box center [1446, 386] width 246 height 772
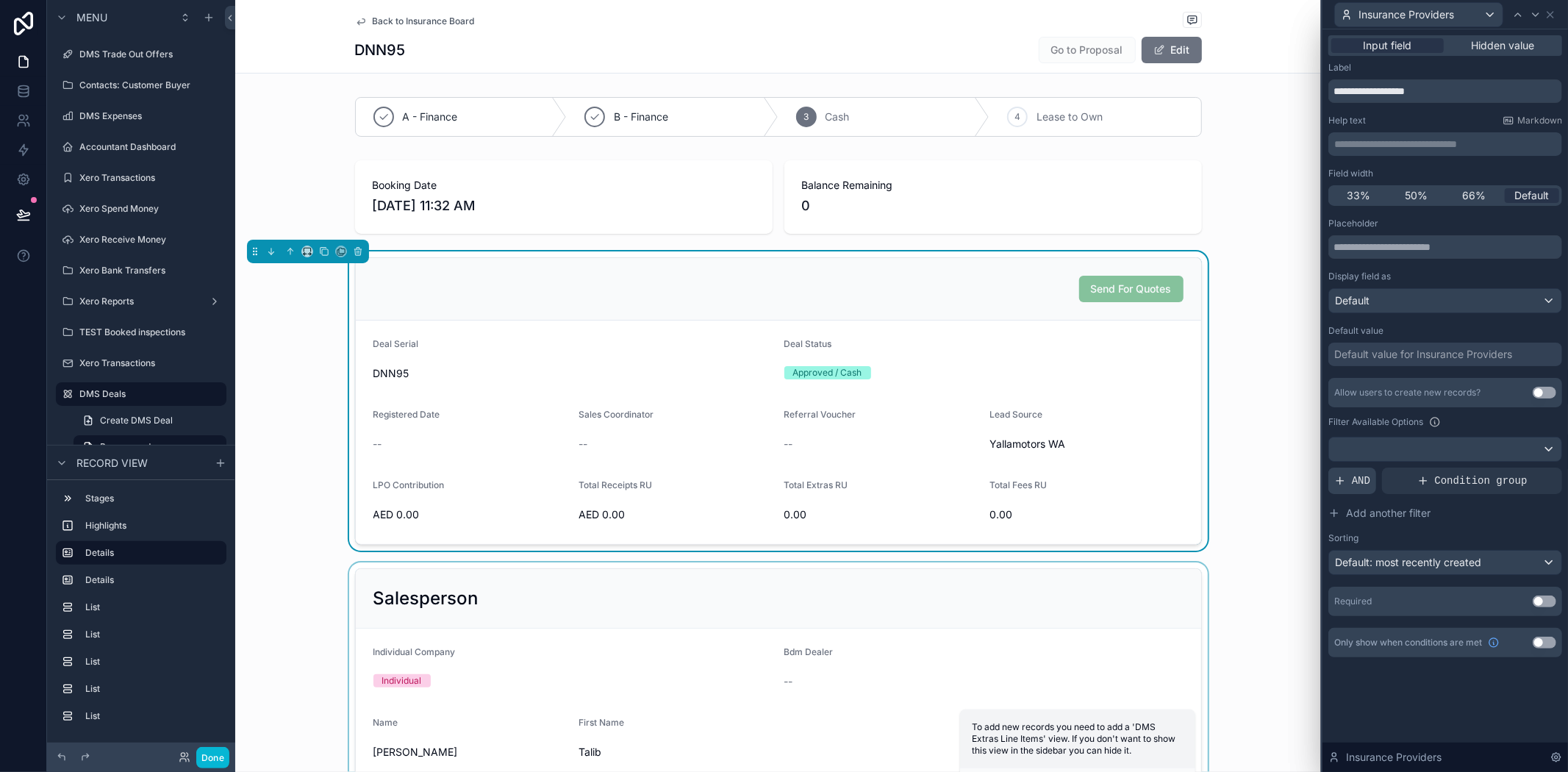
click at [1352, 480] on span "AND" at bounding box center [1361, 481] width 19 height 15
click at [1368, 511] on span "Add another filter" at bounding box center [1388, 513] width 84 height 15
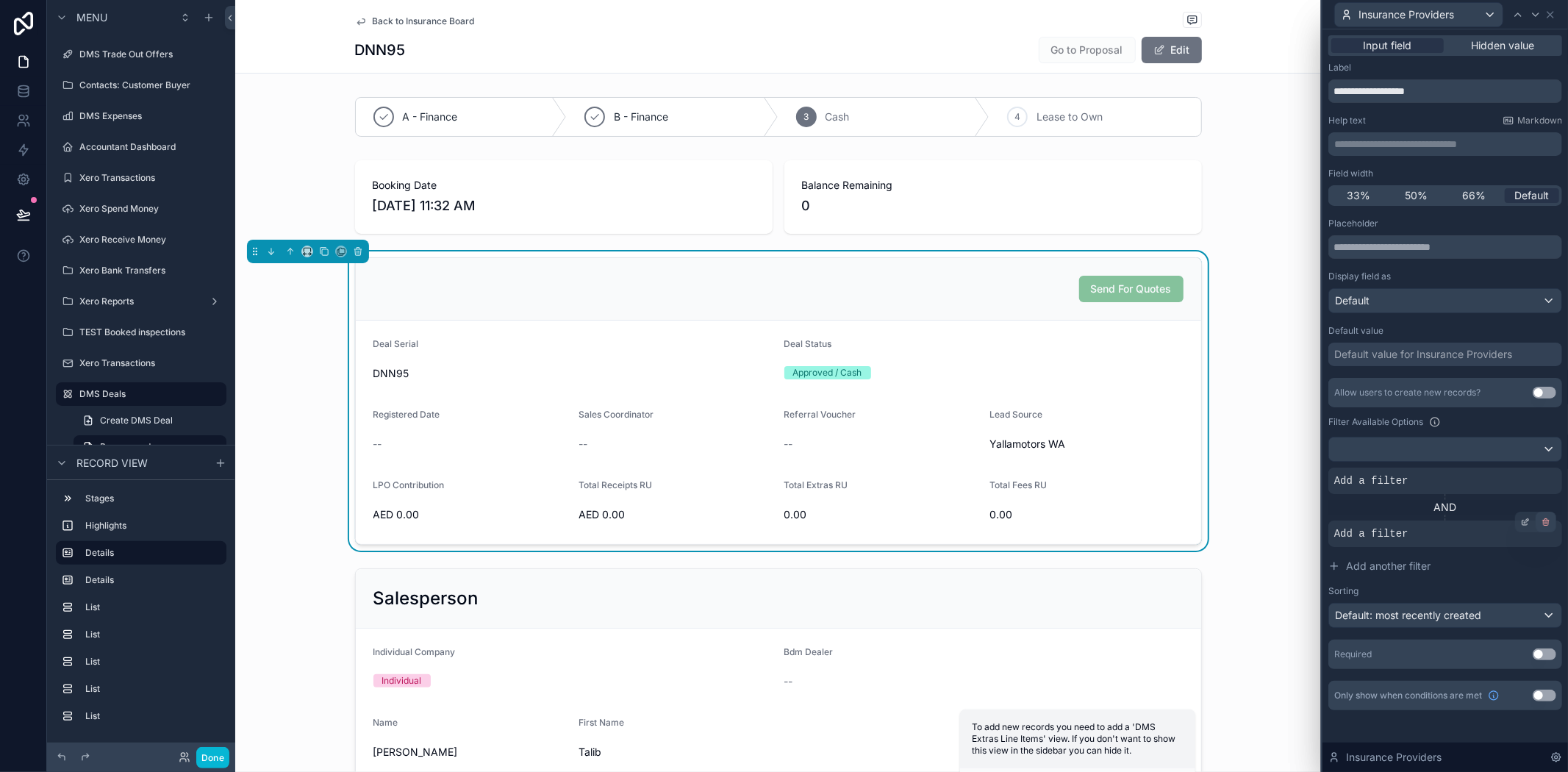
click at [1542, 517] on icon at bounding box center [1547, 522] width 9 height 9
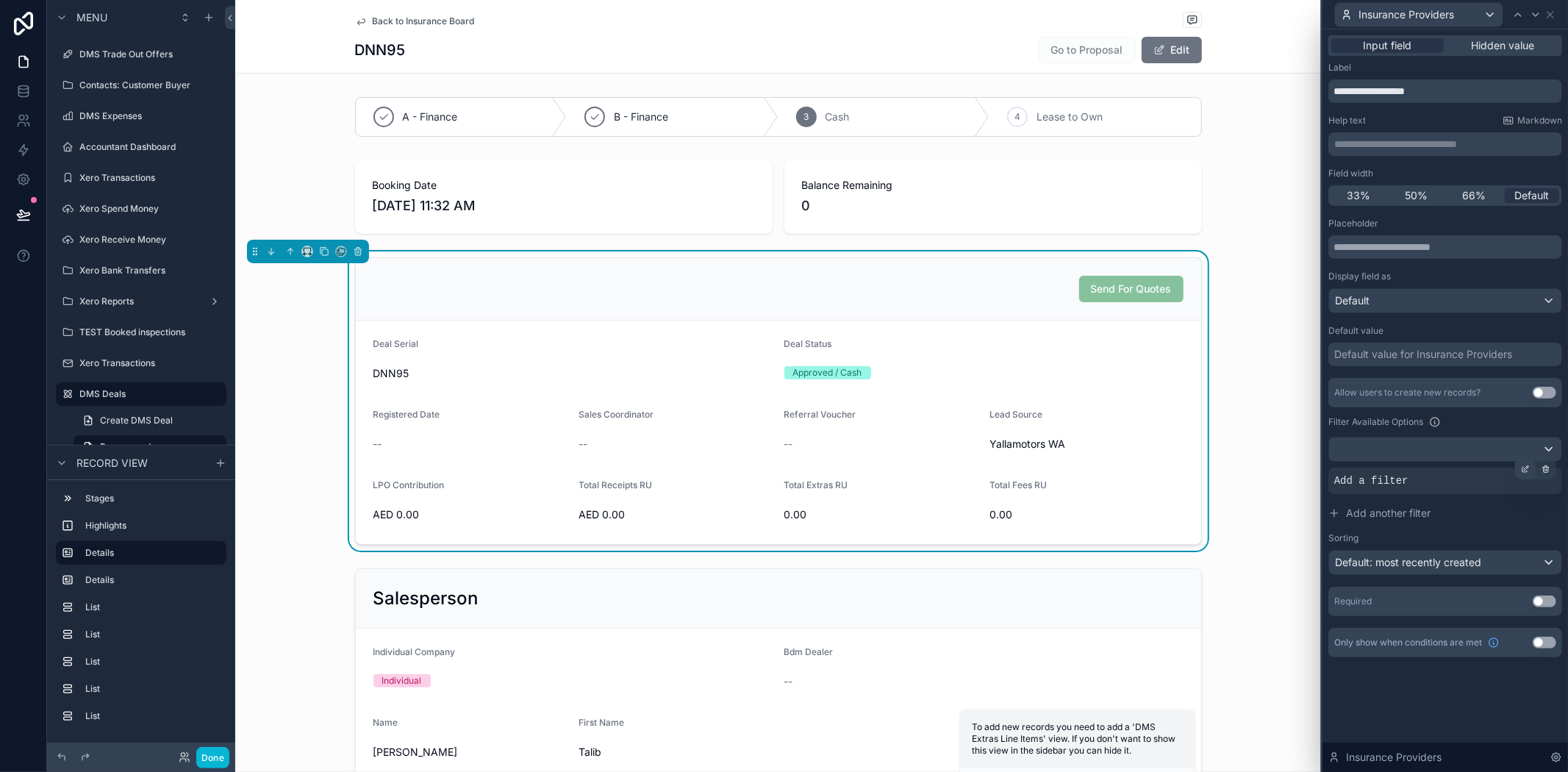
click at [1526, 466] on icon at bounding box center [1526, 469] width 9 height 9
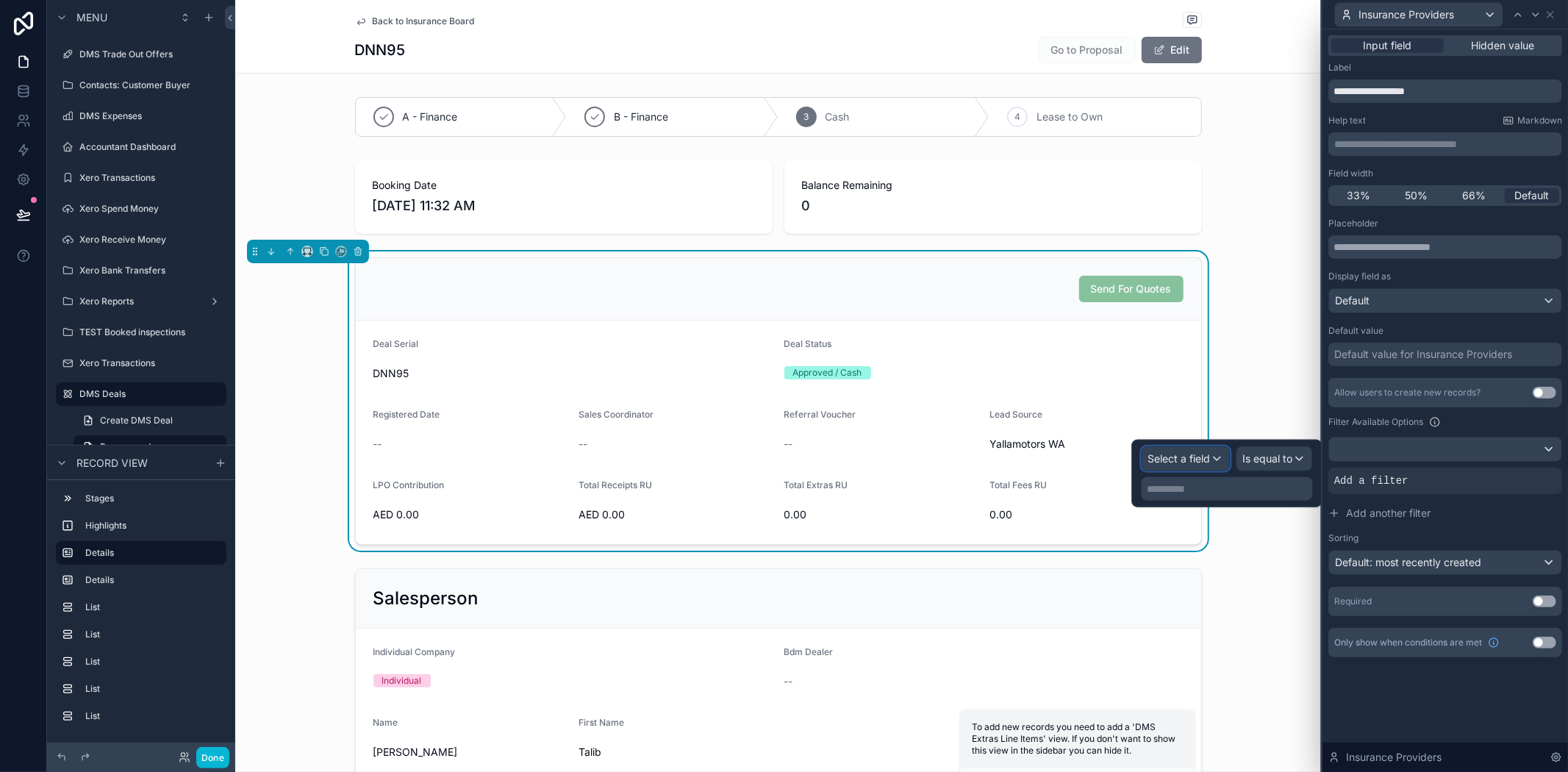
click at [1182, 457] on span "Select a field" at bounding box center [1179, 458] width 62 height 13
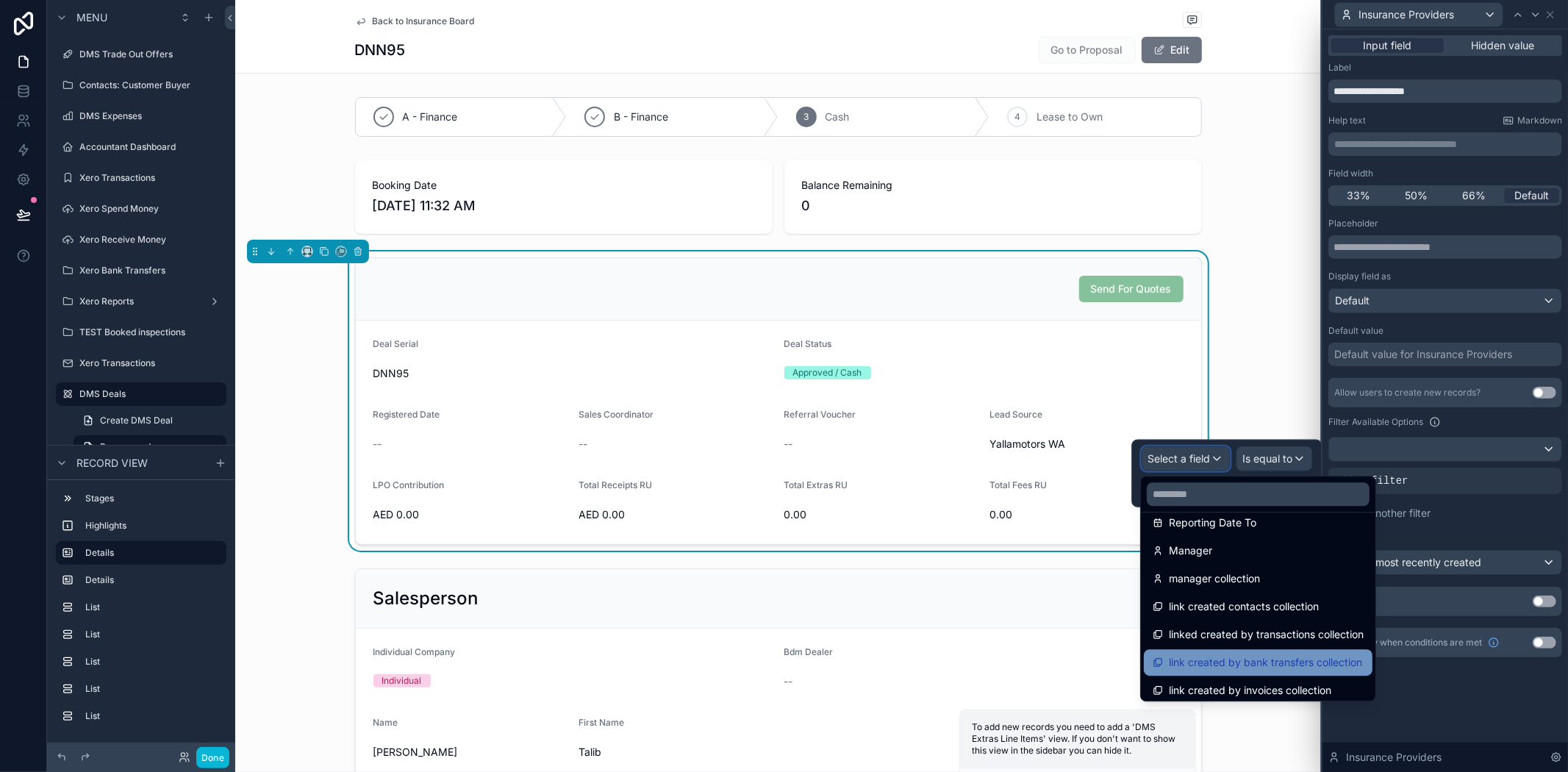
scroll to position [662, 0]
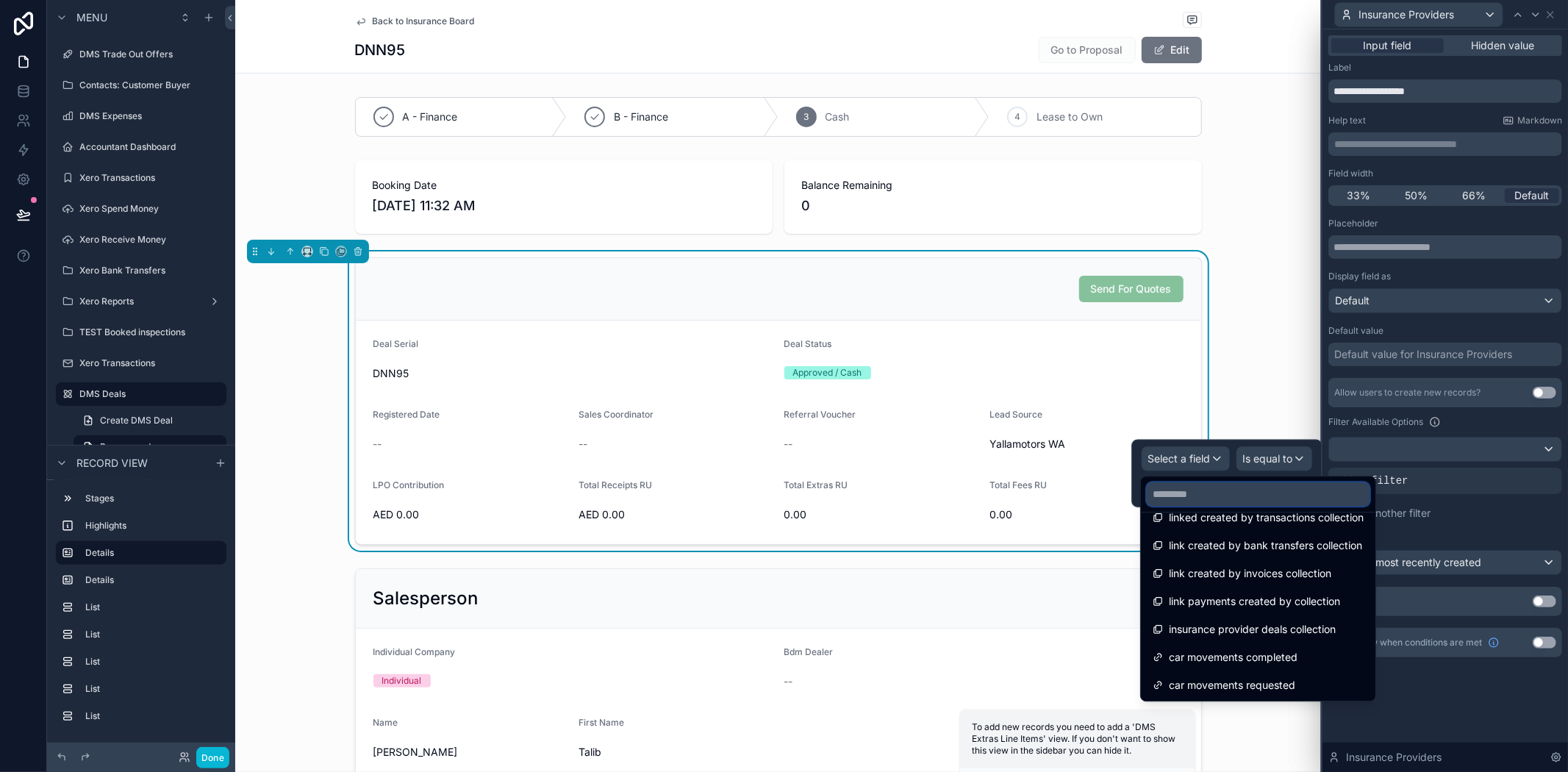
click at [1229, 493] on input "text" at bounding box center [1258, 494] width 223 height 24
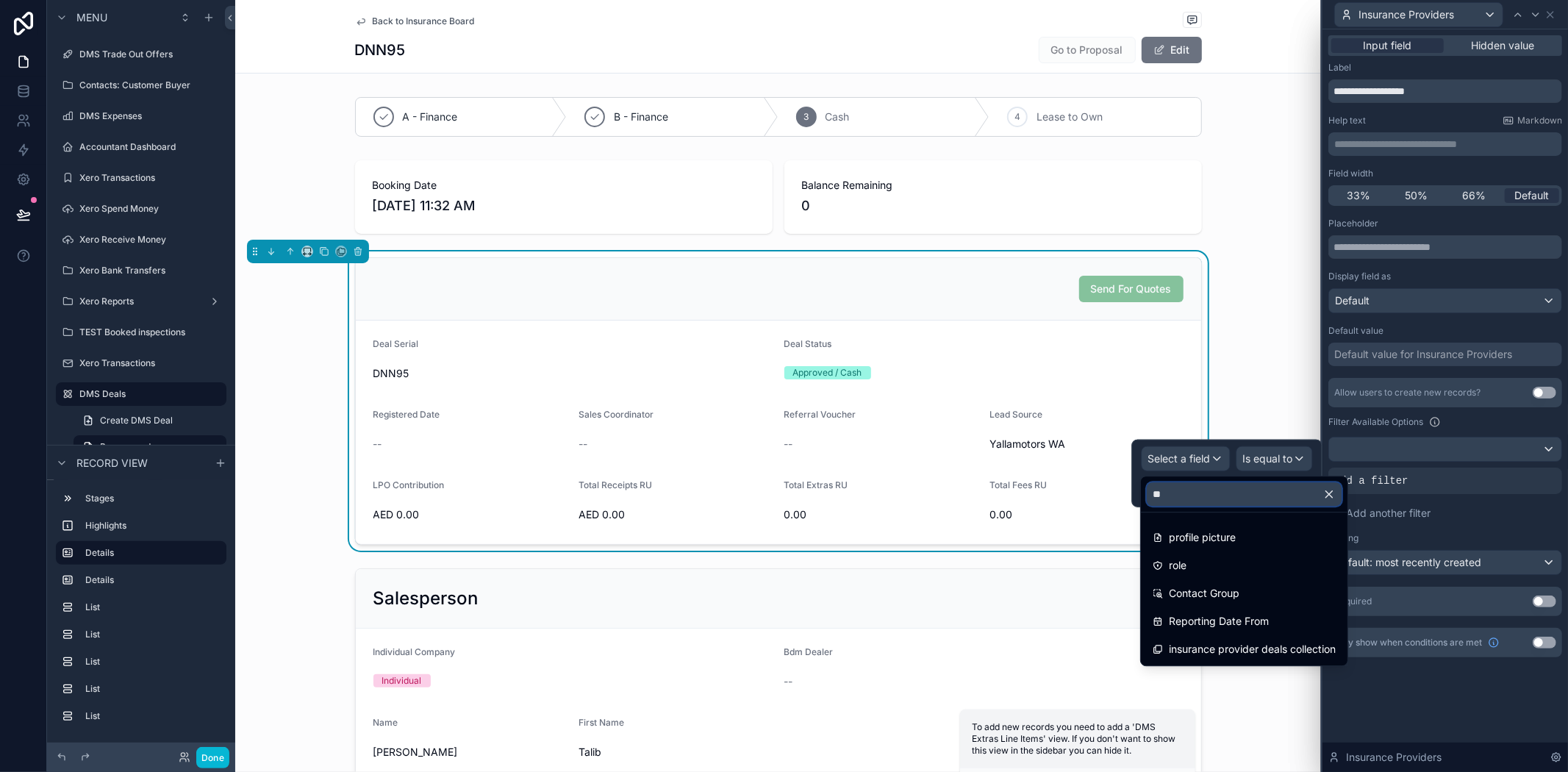
scroll to position [0, 0]
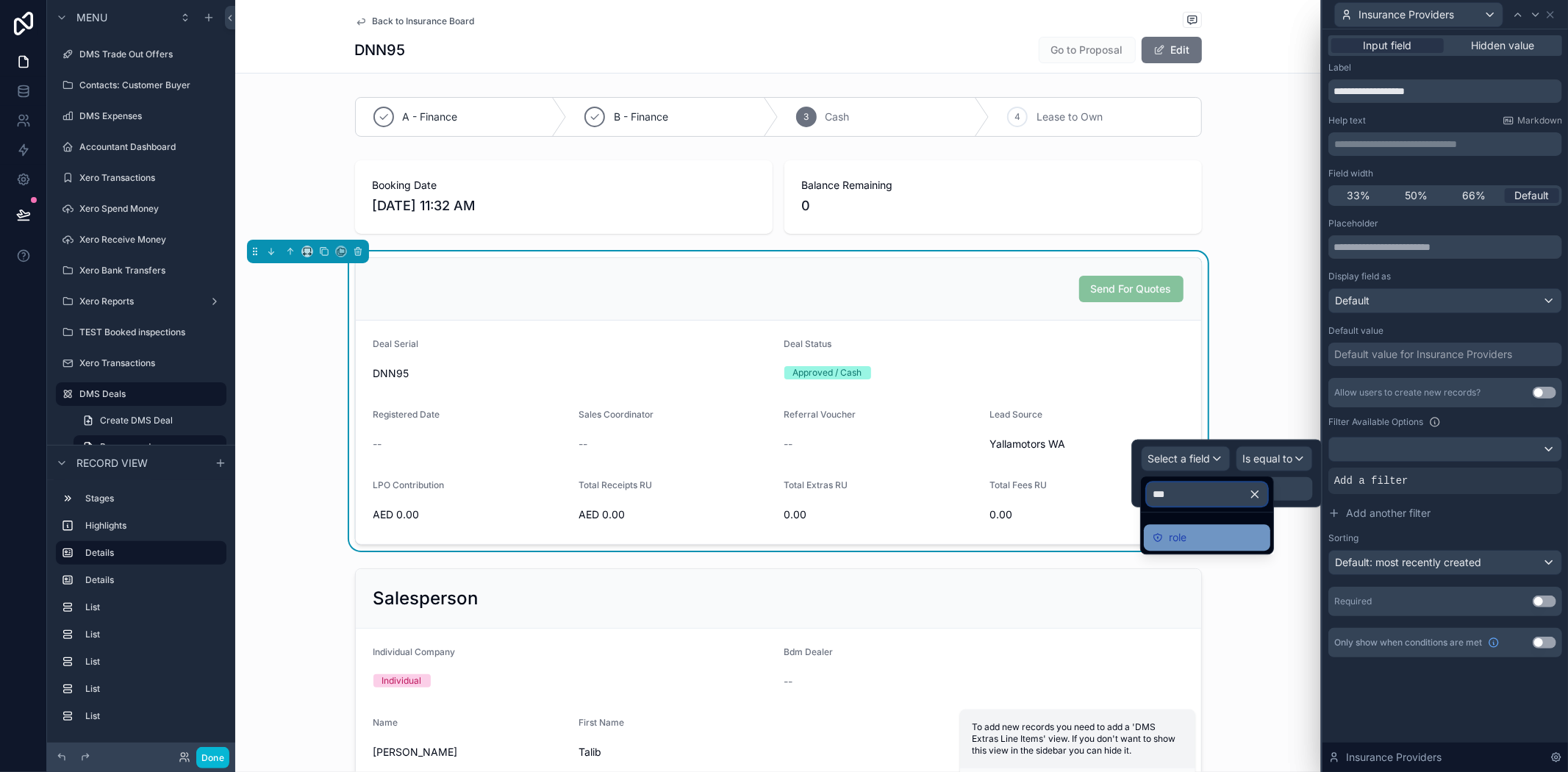
type input "***"
click at [1223, 546] on div "role" at bounding box center [1207, 537] width 109 height 18
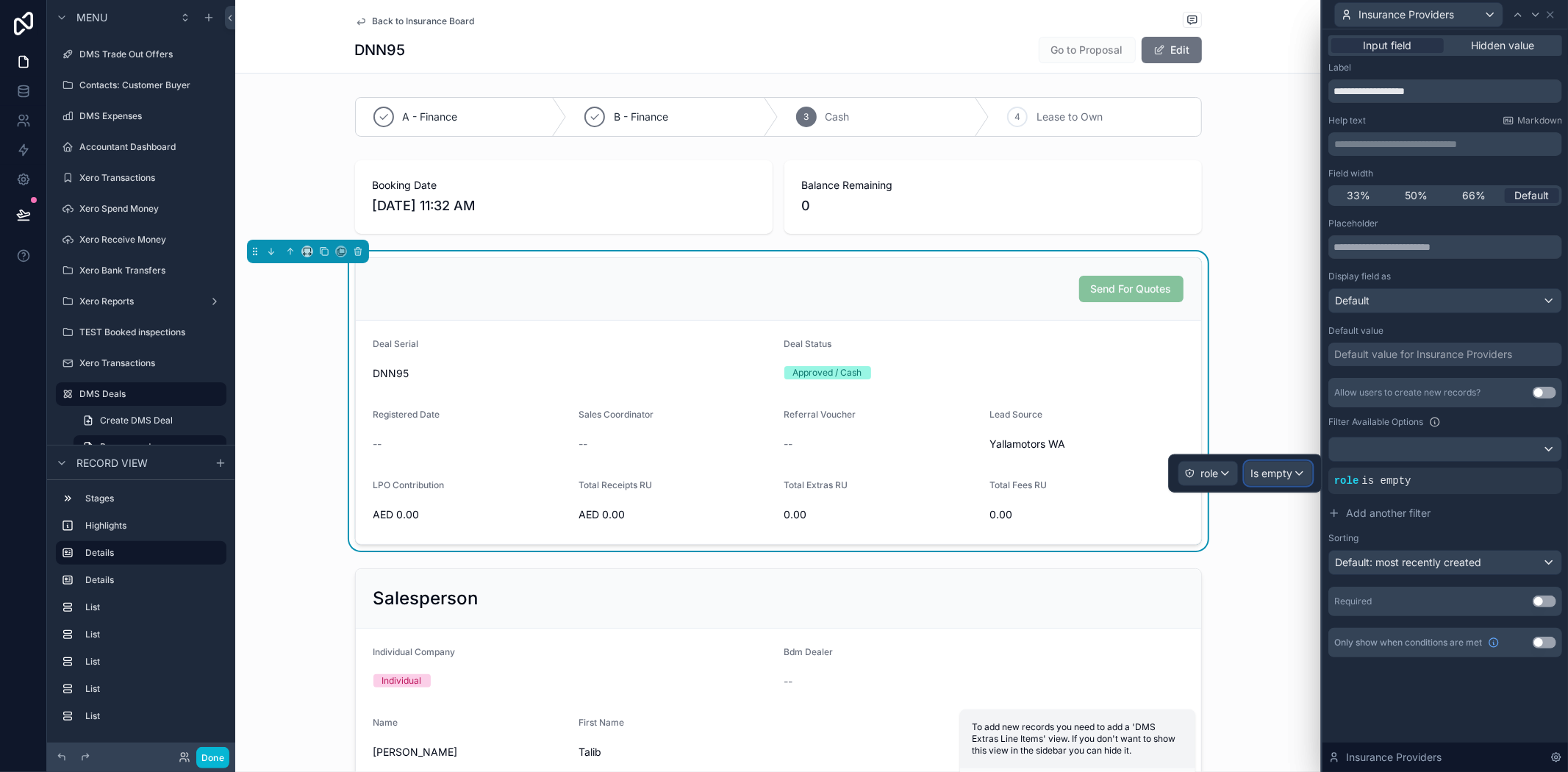
click at [1275, 474] on span "Is empty" at bounding box center [1272, 474] width 42 height 15
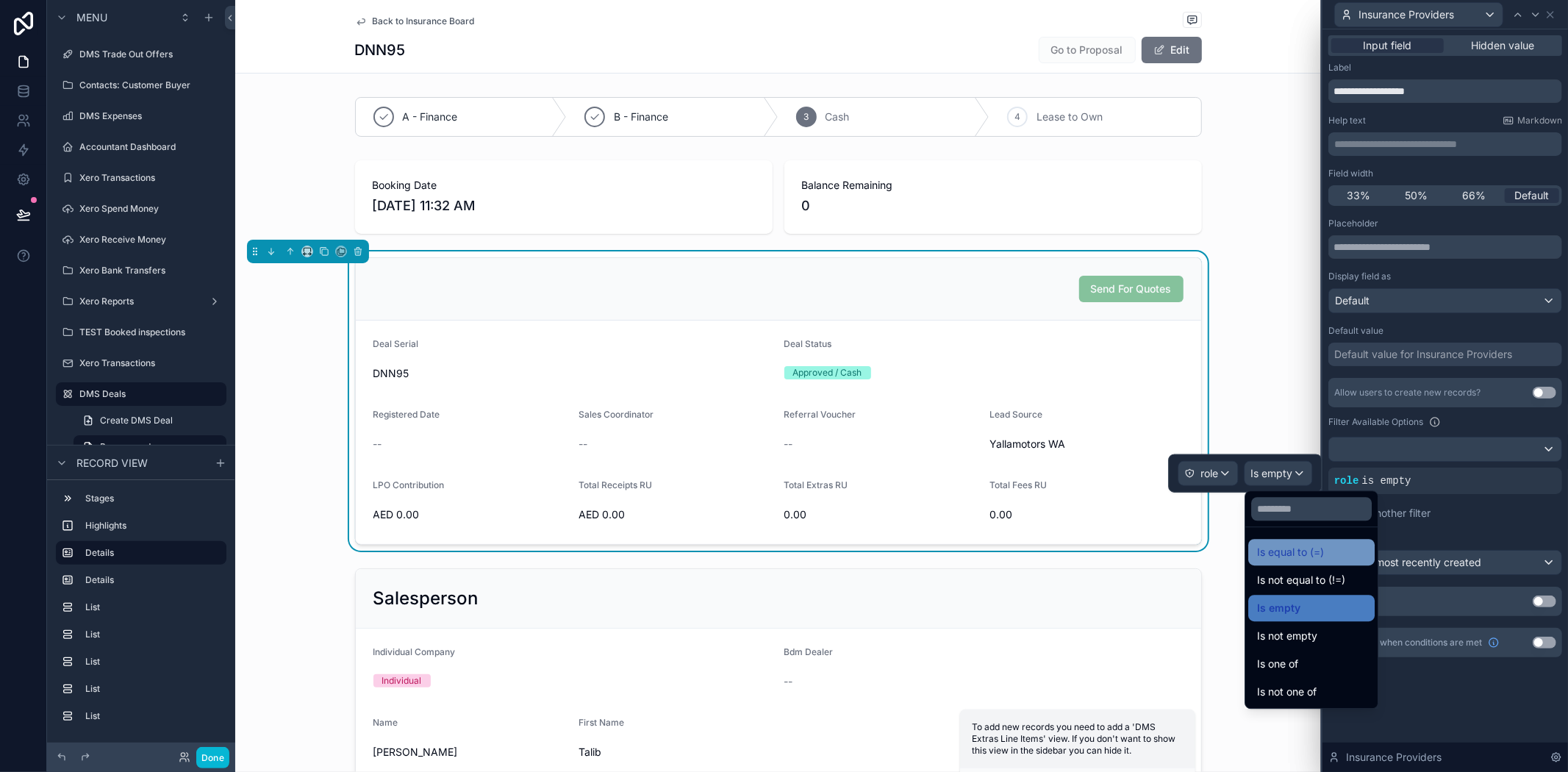
click at [1292, 562] on div "Is equal to (=)" at bounding box center [1311, 552] width 127 height 27
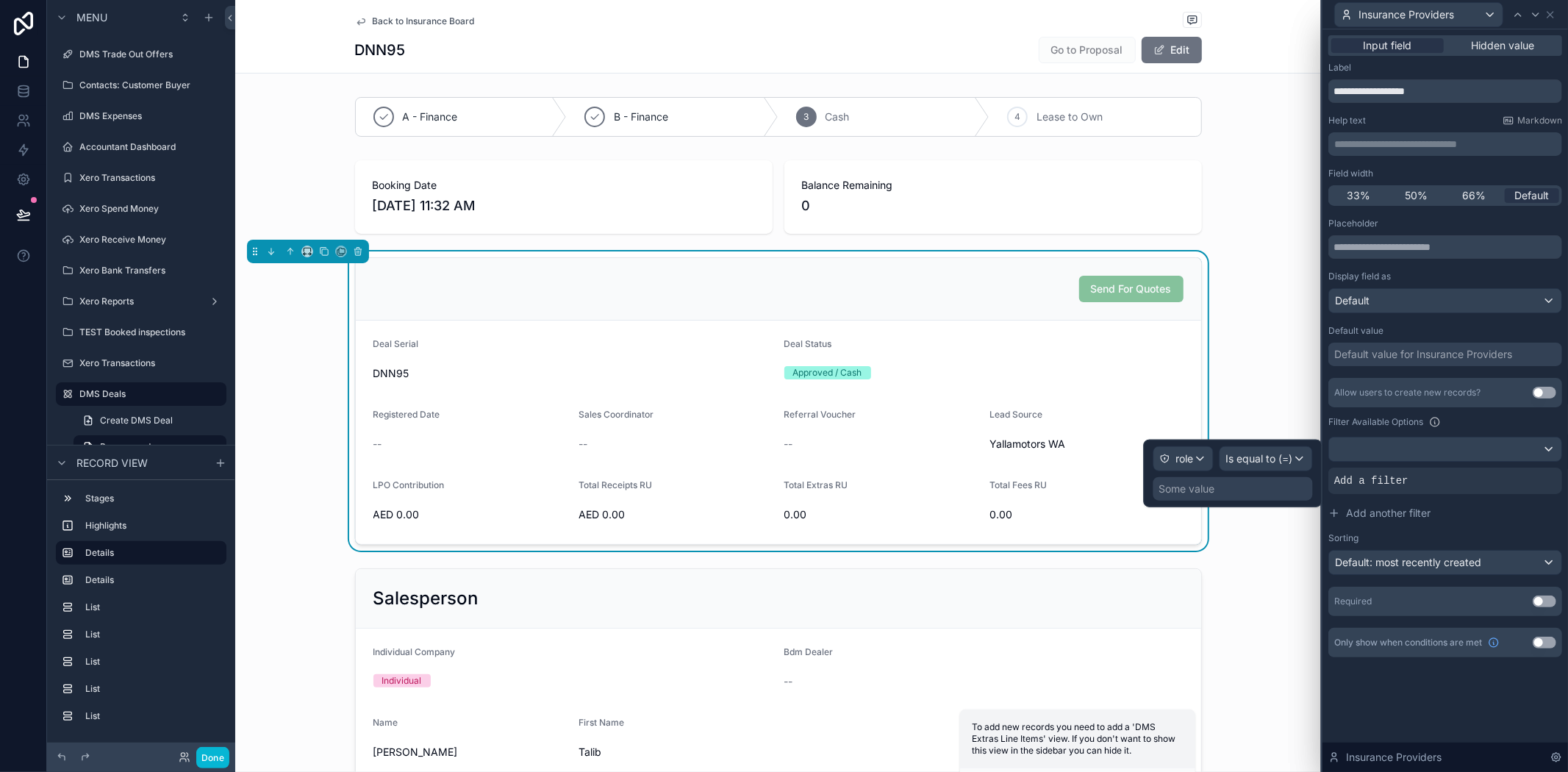
click at [1269, 492] on div "Some value" at bounding box center [1233, 489] width 160 height 24
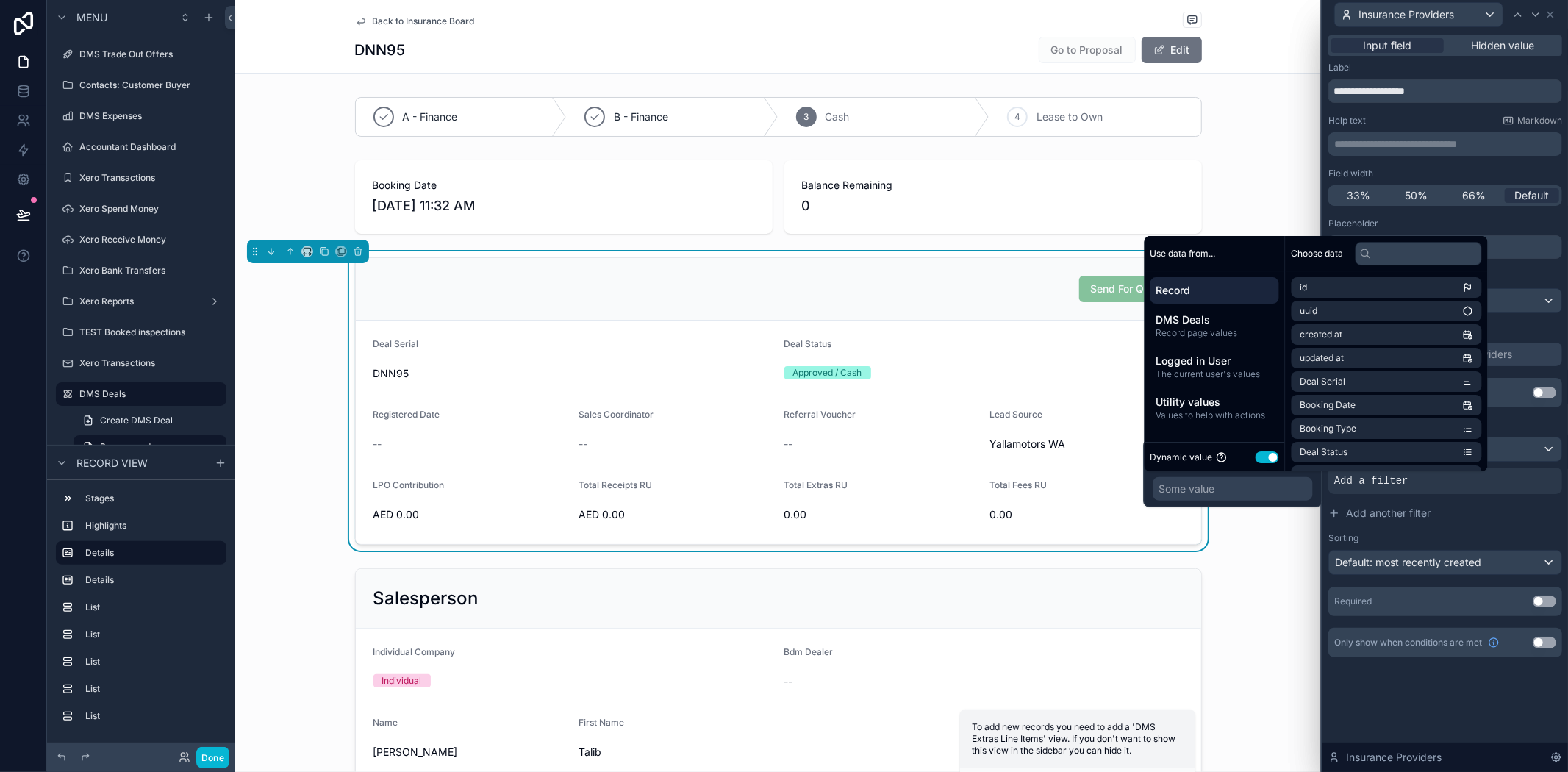
click at [1253, 494] on div "Some value" at bounding box center [1233, 489] width 160 height 24
click at [1270, 454] on button "Use setting" at bounding box center [1267, 457] width 24 height 12
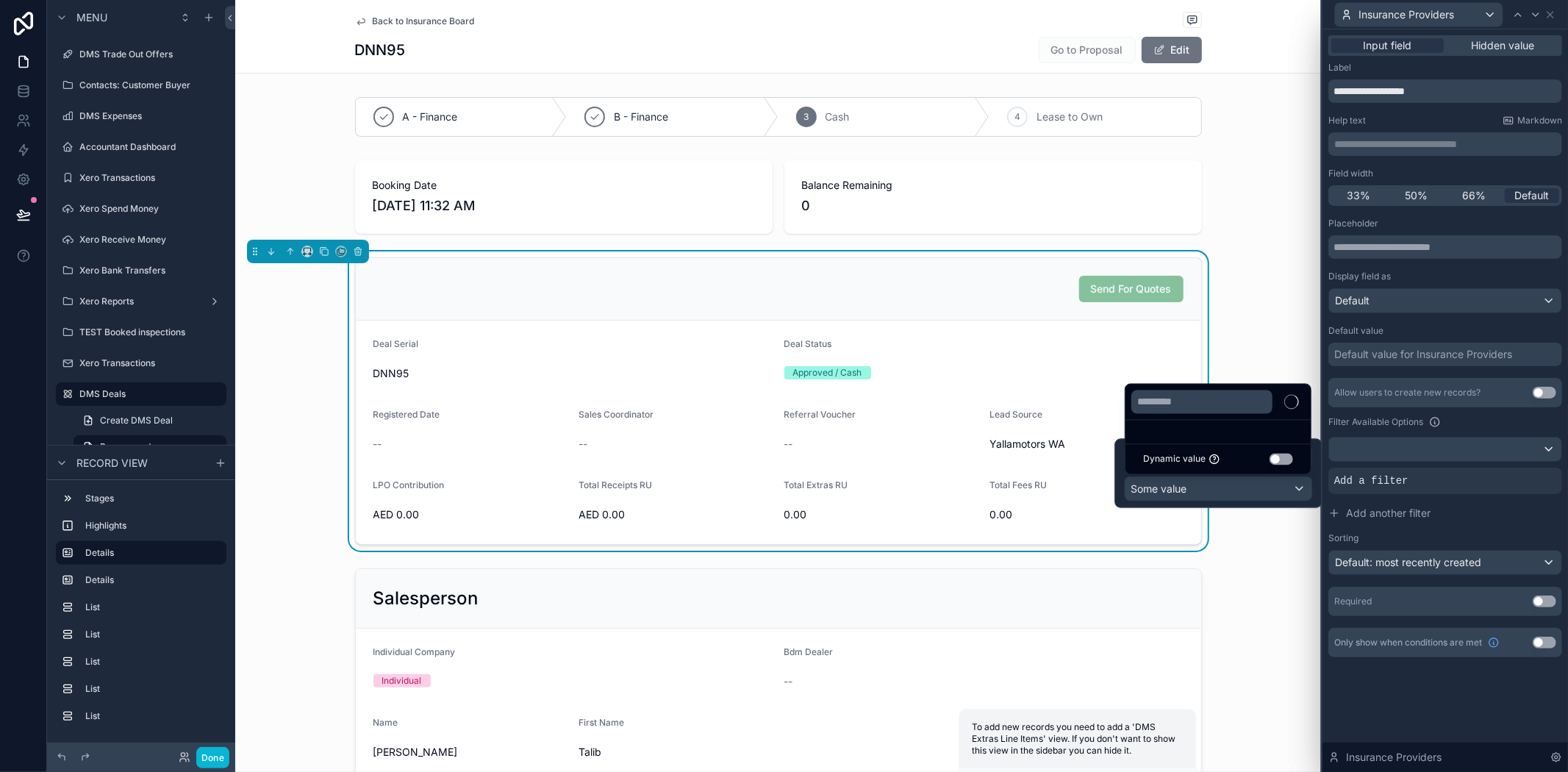
click at [1210, 487] on div at bounding box center [1219, 473] width 207 height 69
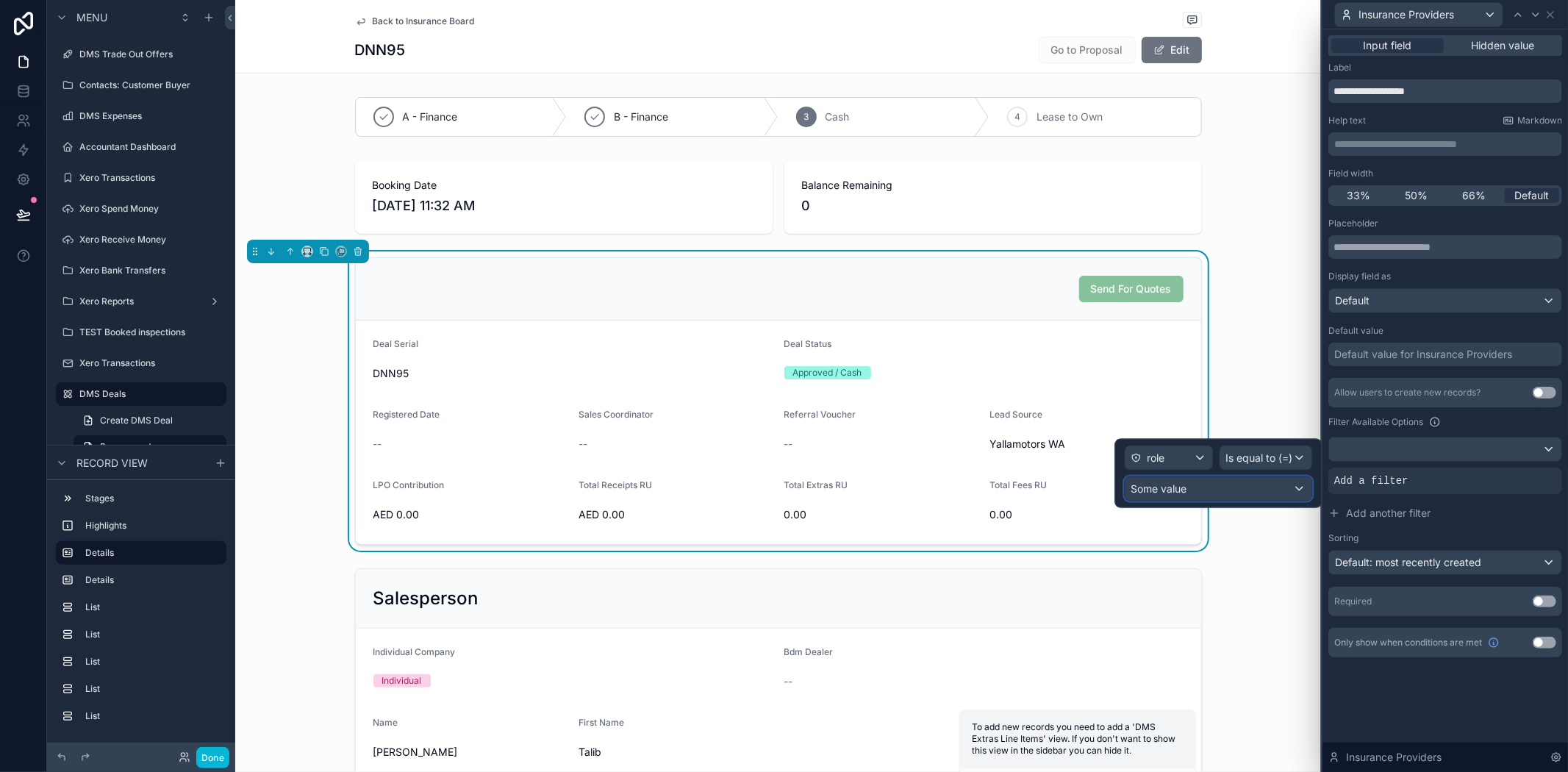
click at [1210, 487] on div "Some value" at bounding box center [1219, 489] width 187 height 24
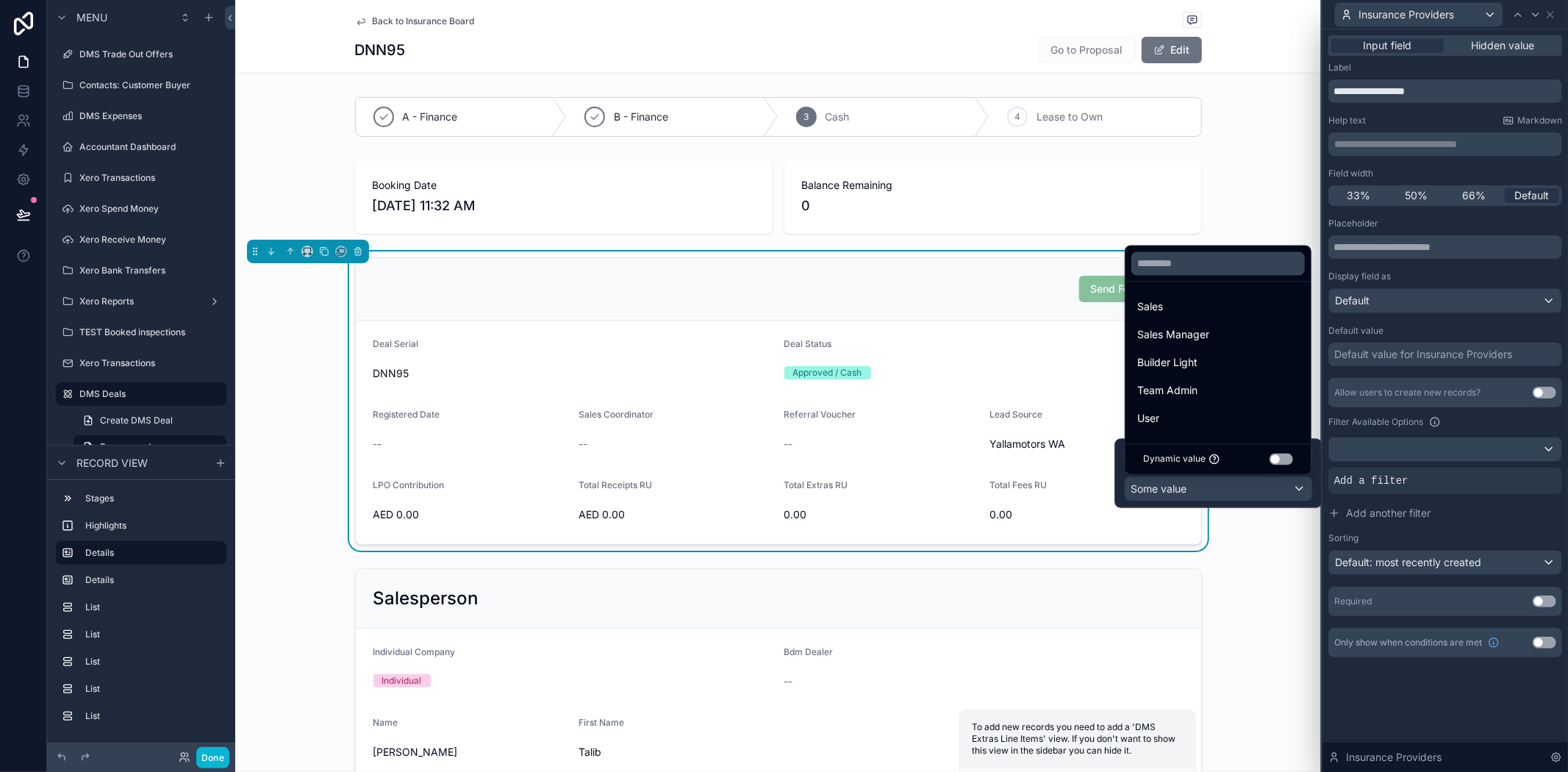
click at [1195, 494] on div at bounding box center [1219, 473] width 207 height 69
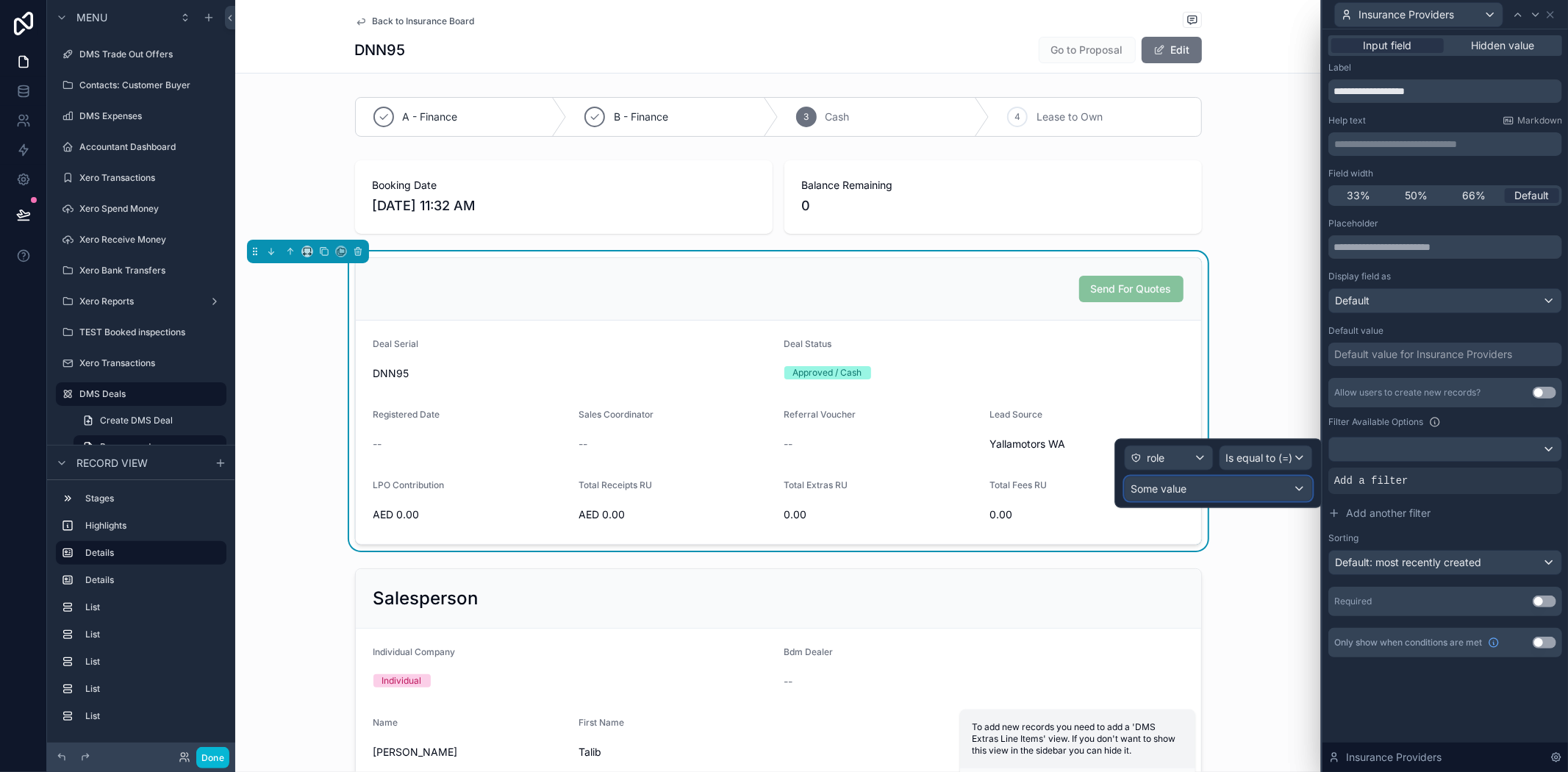
click at [1185, 490] on span "Some value" at bounding box center [1159, 488] width 56 height 13
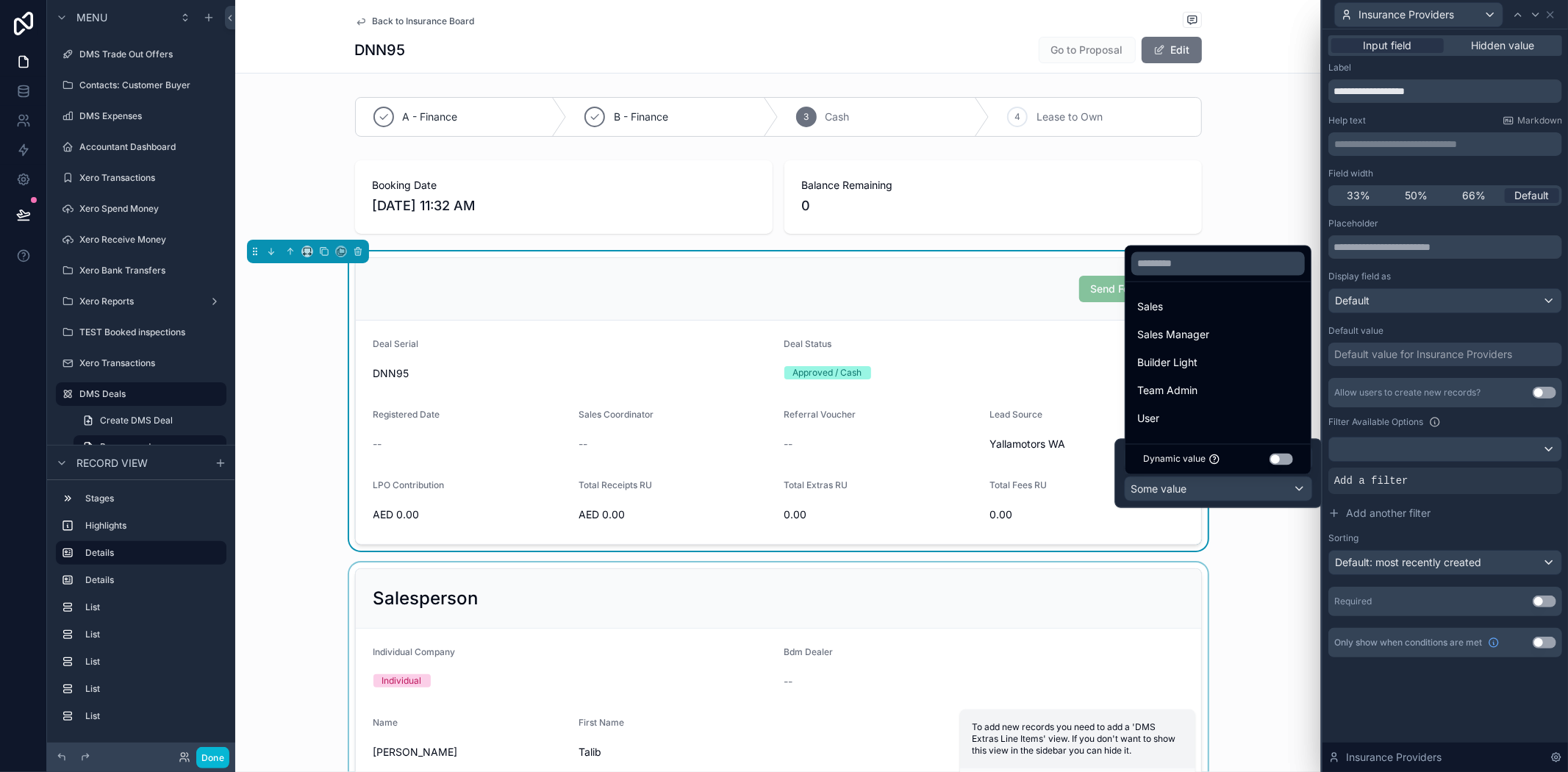
click at [1275, 585] on div "scrollable content" at bounding box center [778, 675] width 1086 height 226
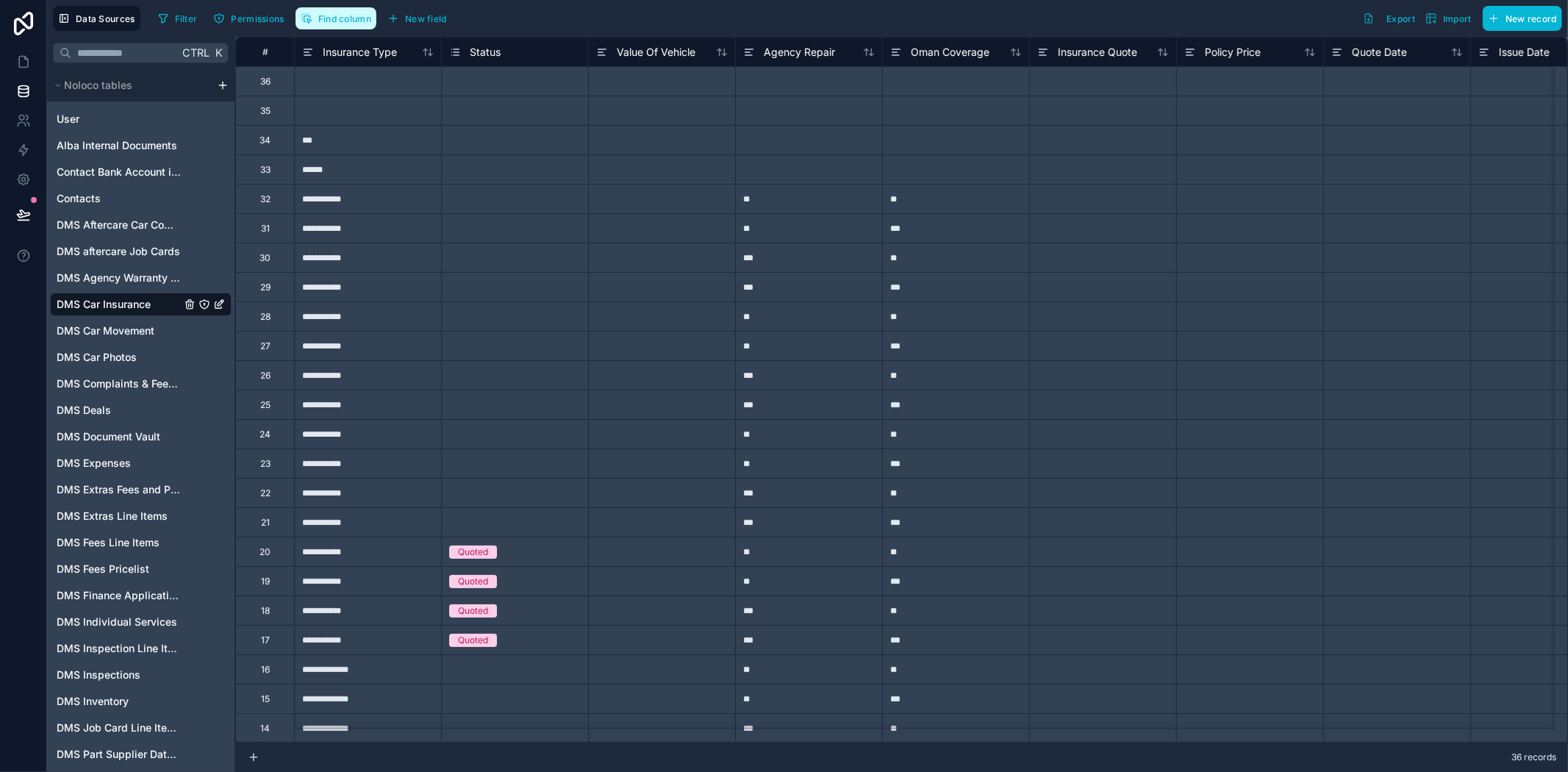
click at [339, 26] on button "Find column" at bounding box center [335, 19] width 81 height 22
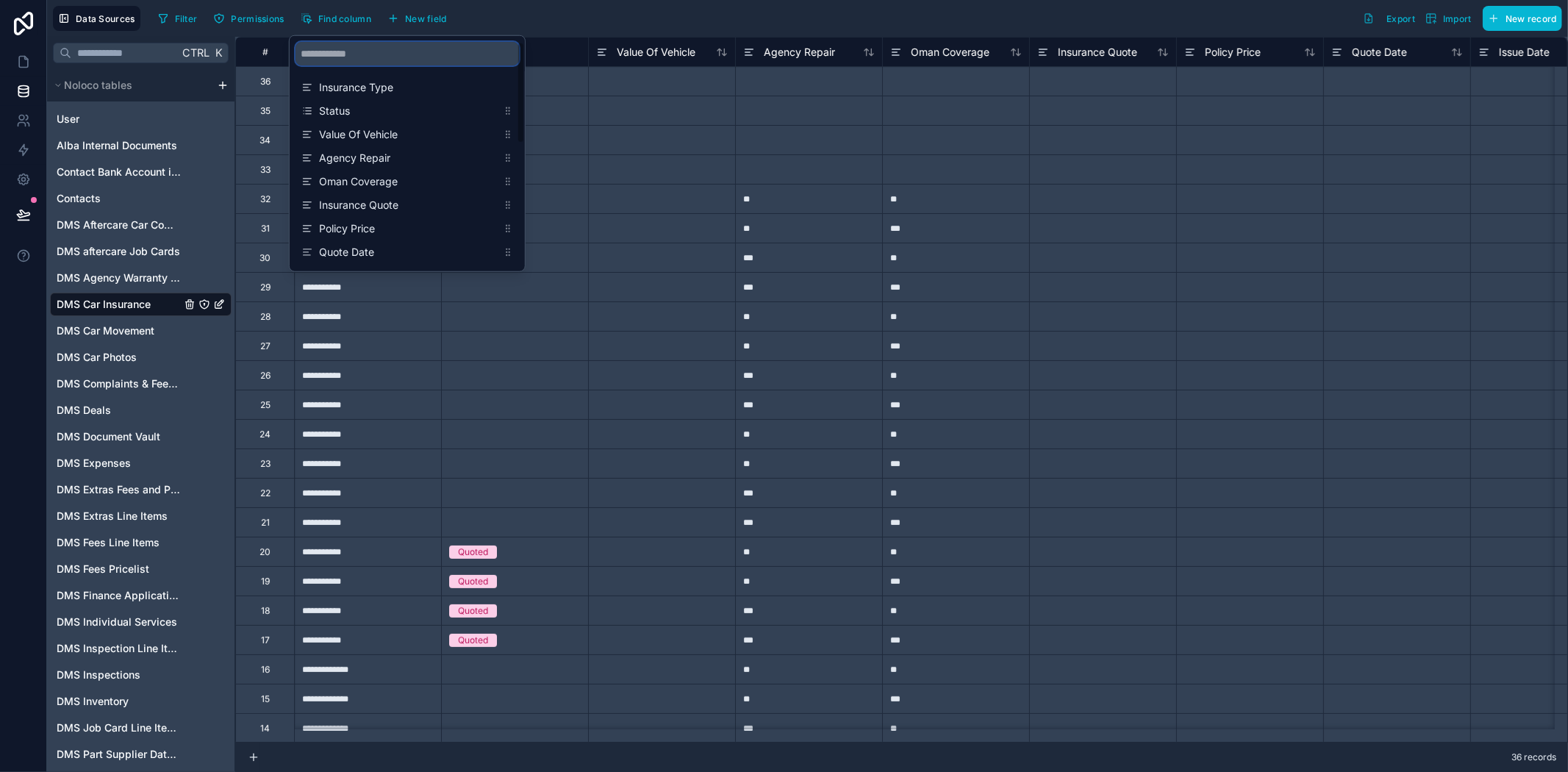
click at [363, 50] on input "scrollable content" at bounding box center [407, 54] width 224 height 24
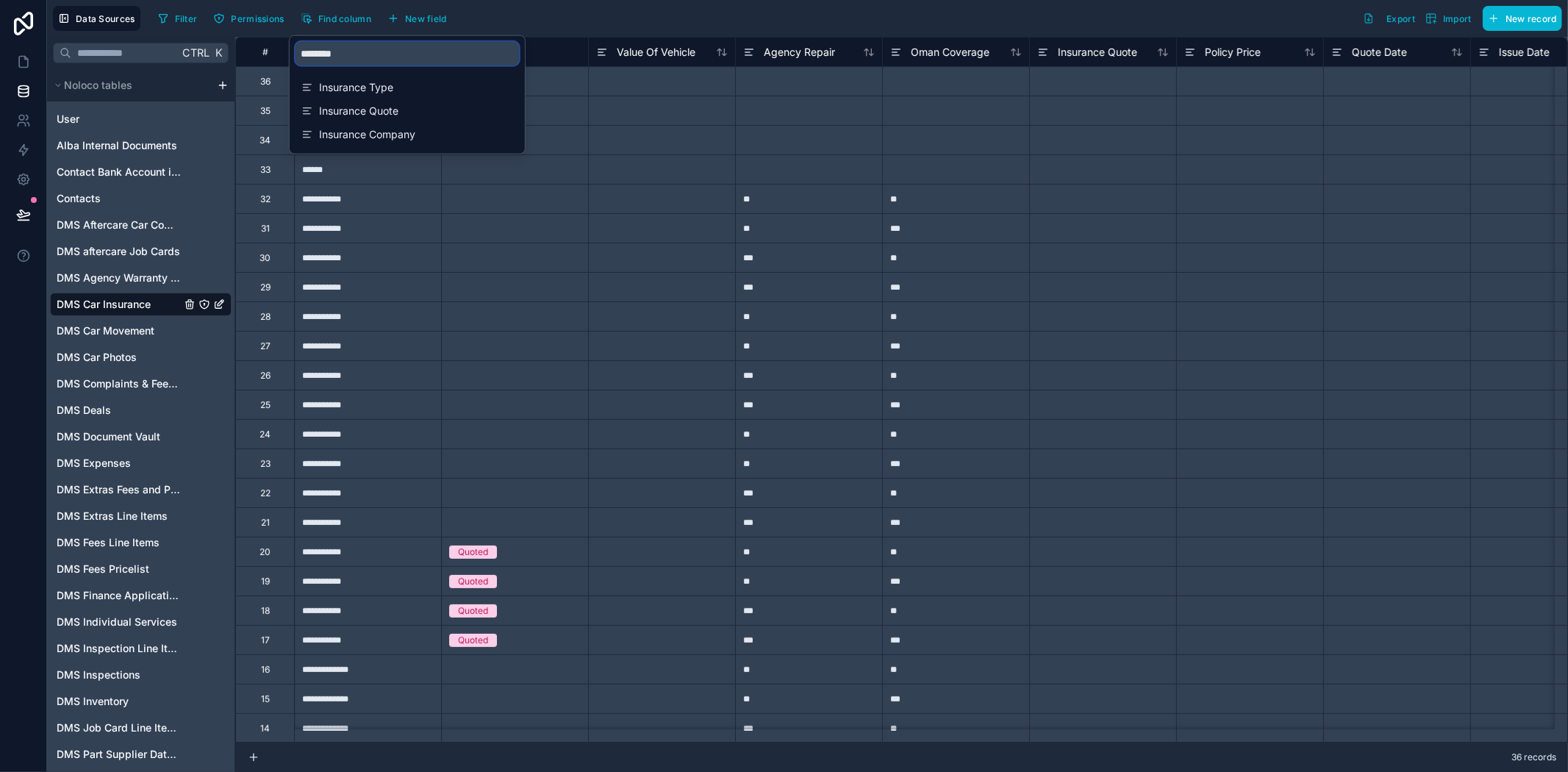
type input "*********"
click at [559, 30] on div "Filter Permissions Find column New field Export Import New record" at bounding box center [857, 19] width 1410 height 25
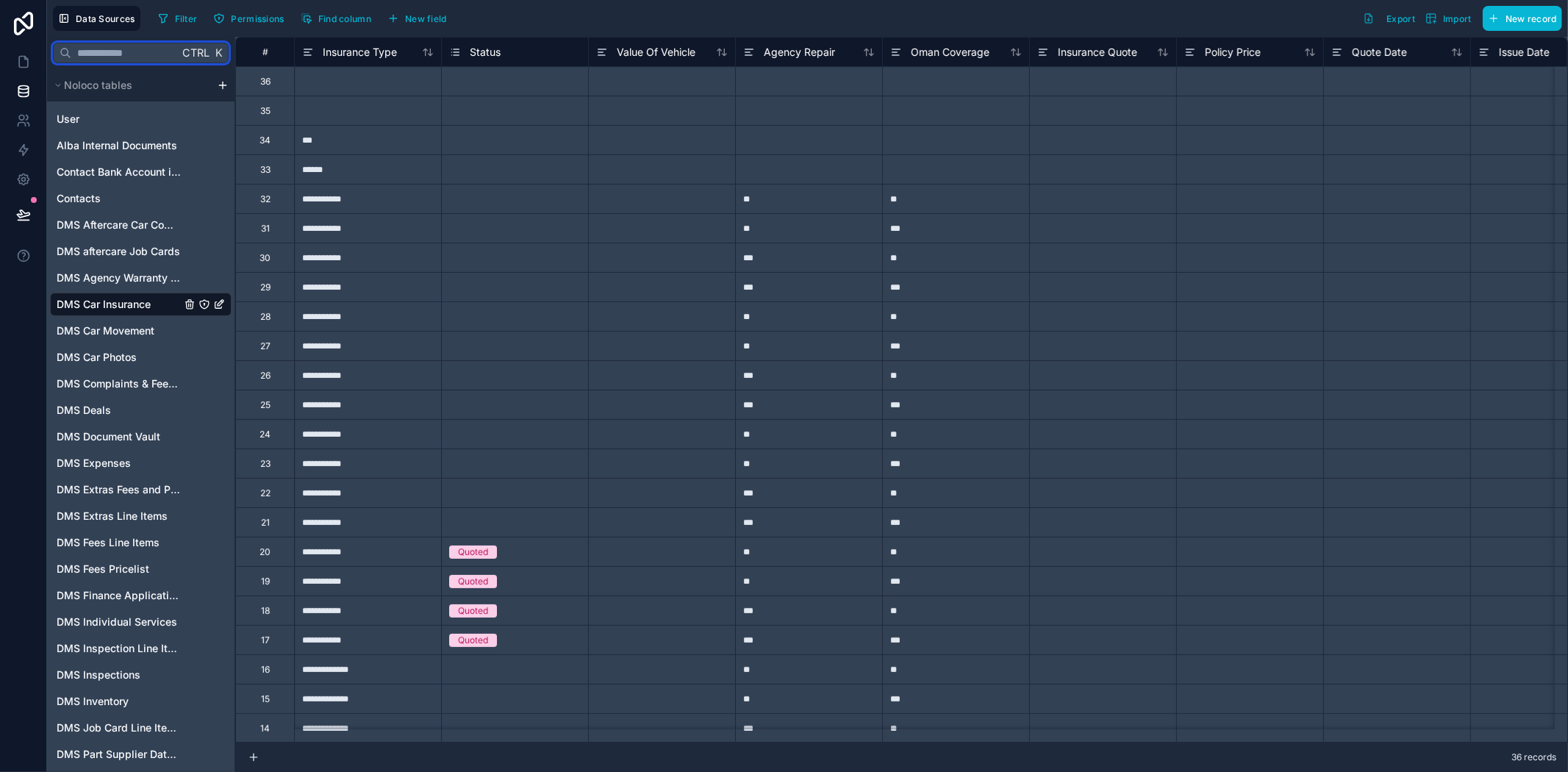
click at [131, 54] on input "text" at bounding box center [124, 53] width 107 height 27
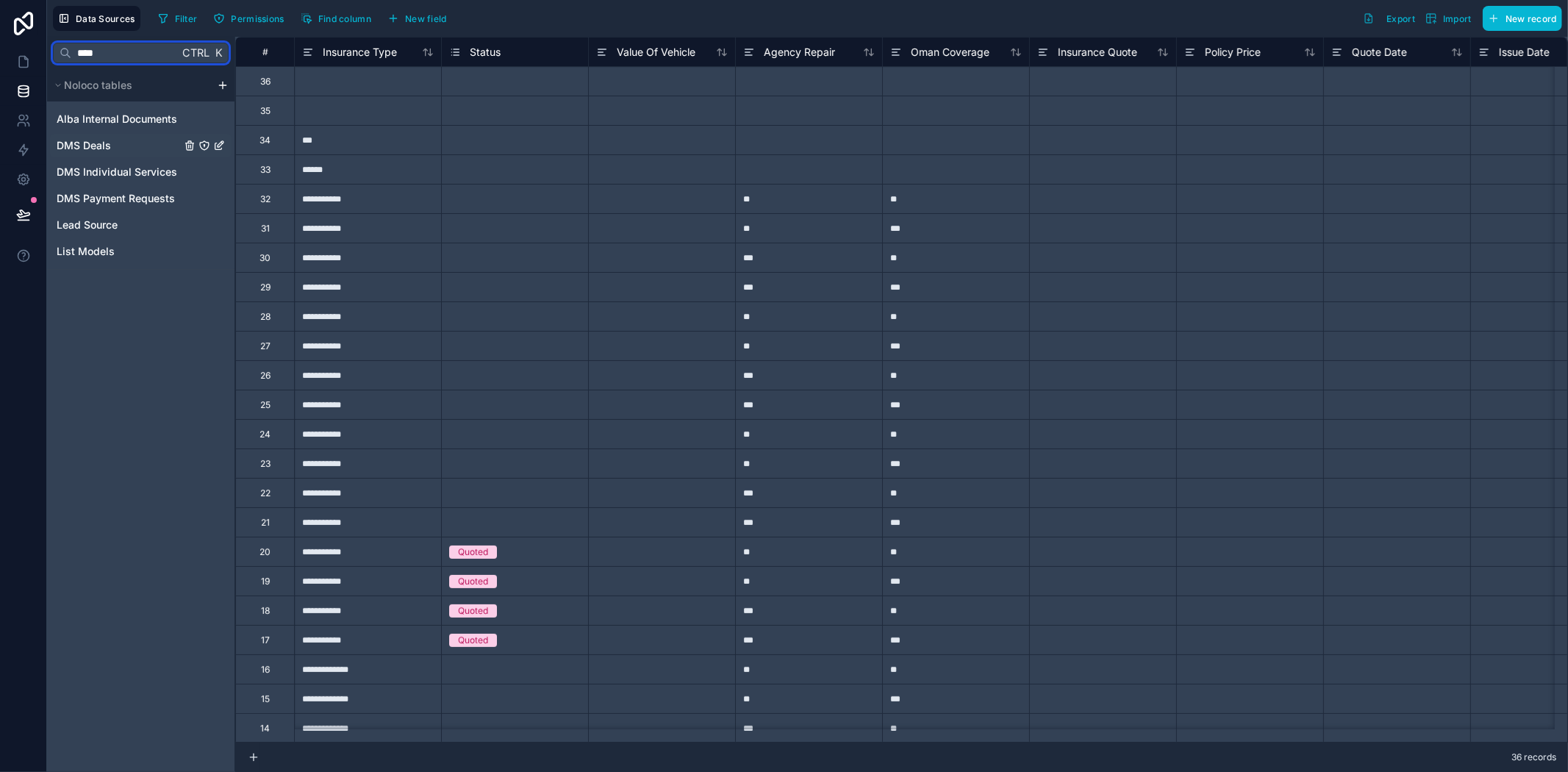
type input "****"
click at [105, 141] on span "DMS Deals" at bounding box center [83, 146] width 54 height 15
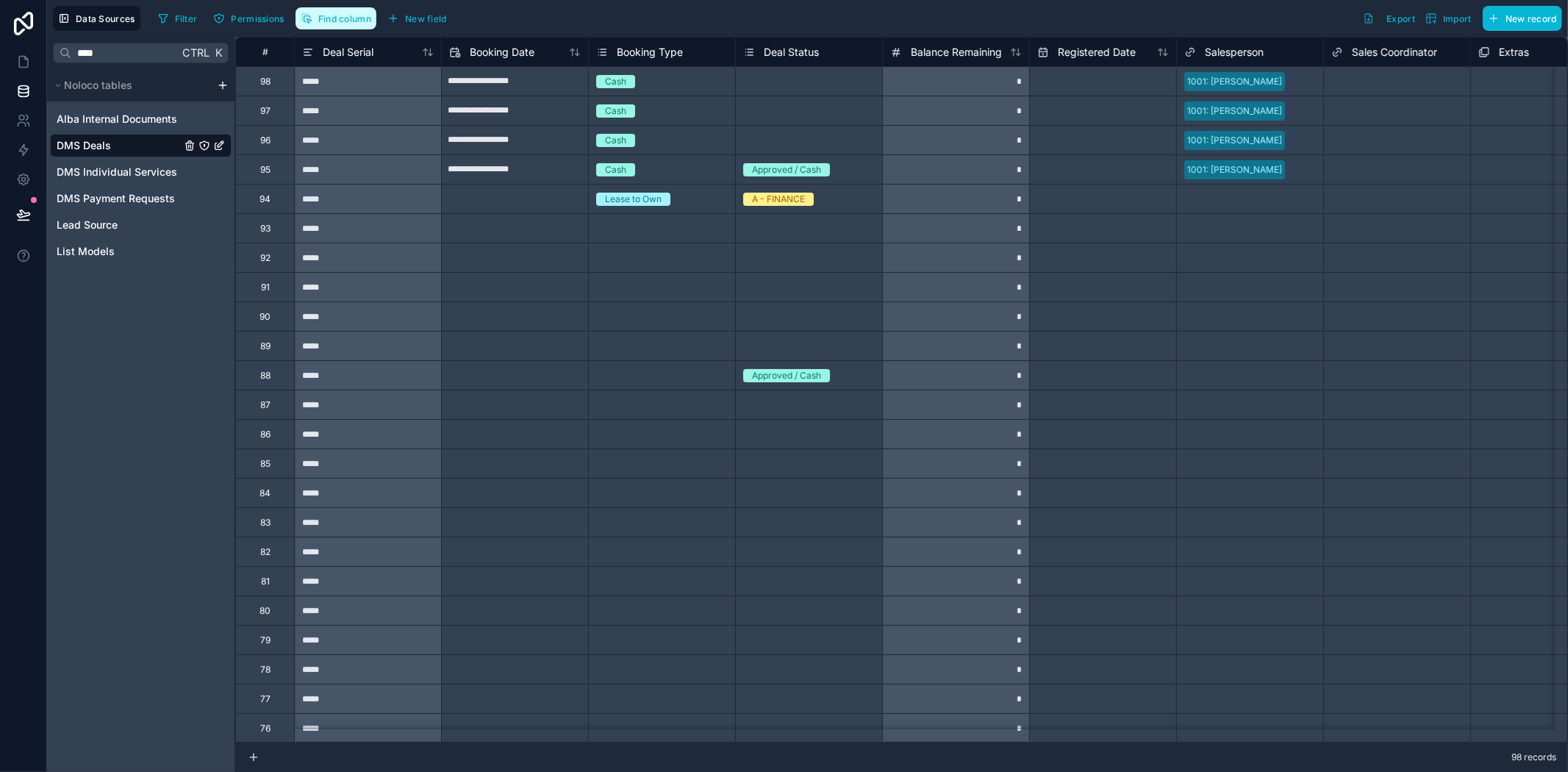
click at [295, 10] on button "Find column" at bounding box center [335, 19] width 81 height 22
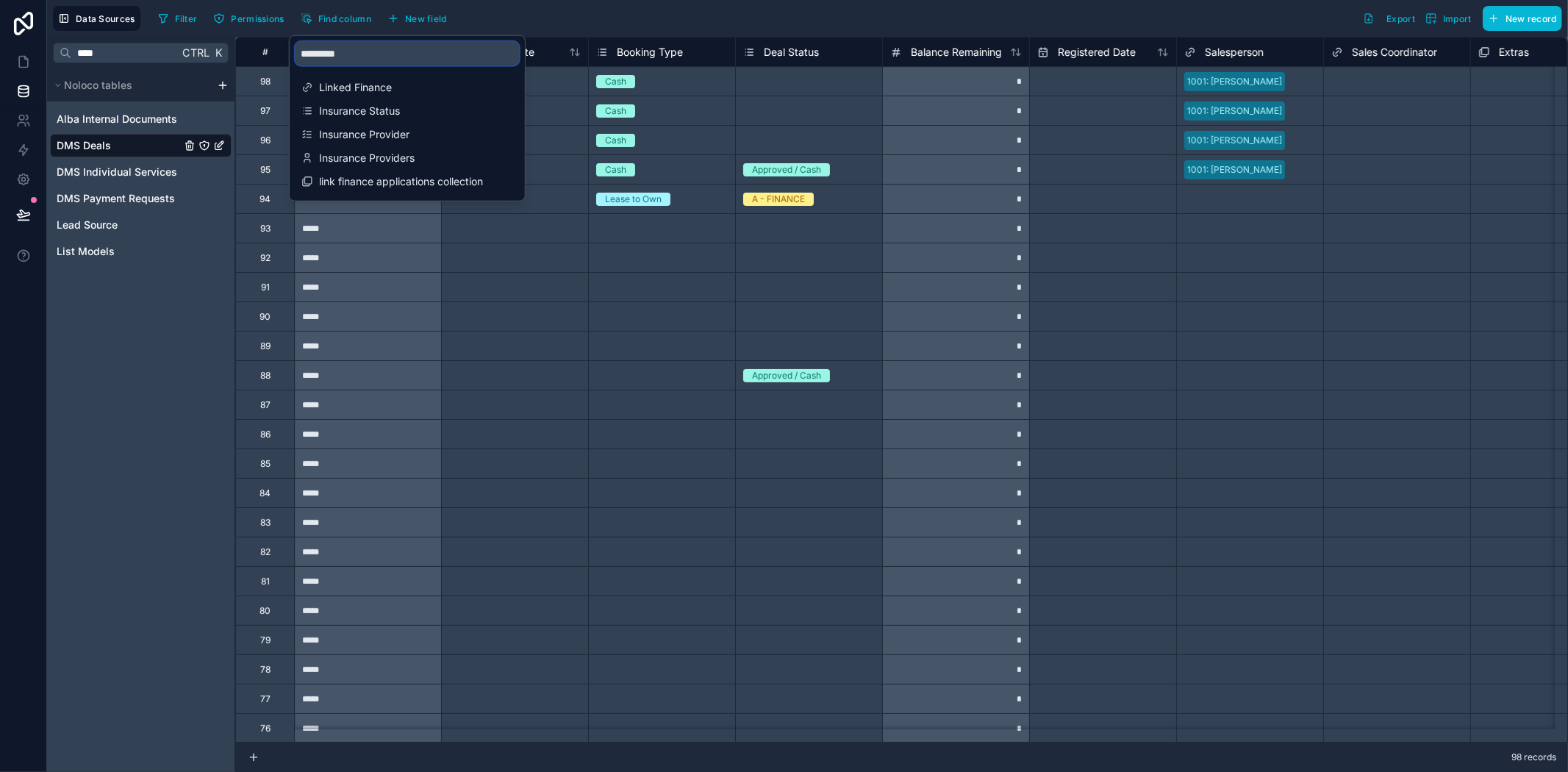
click at [437, 58] on input "*********" at bounding box center [407, 54] width 224 height 24
click at [435, 127] on span "Insurance Provider" at bounding box center [408, 135] width 178 height 15
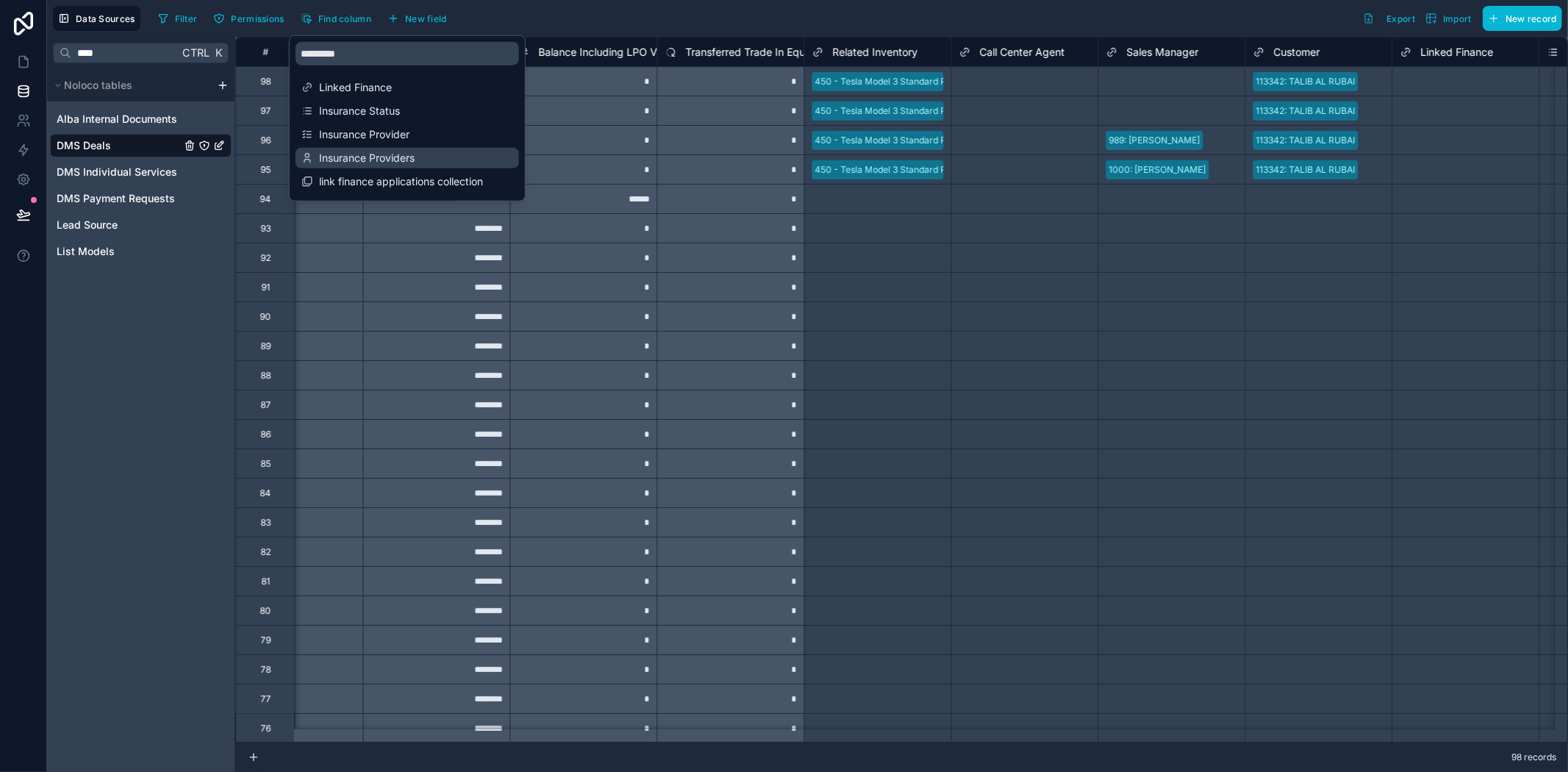
click at [425, 159] on span "Insurance Providers" at bounding box center [408, 158] width 178 height 15
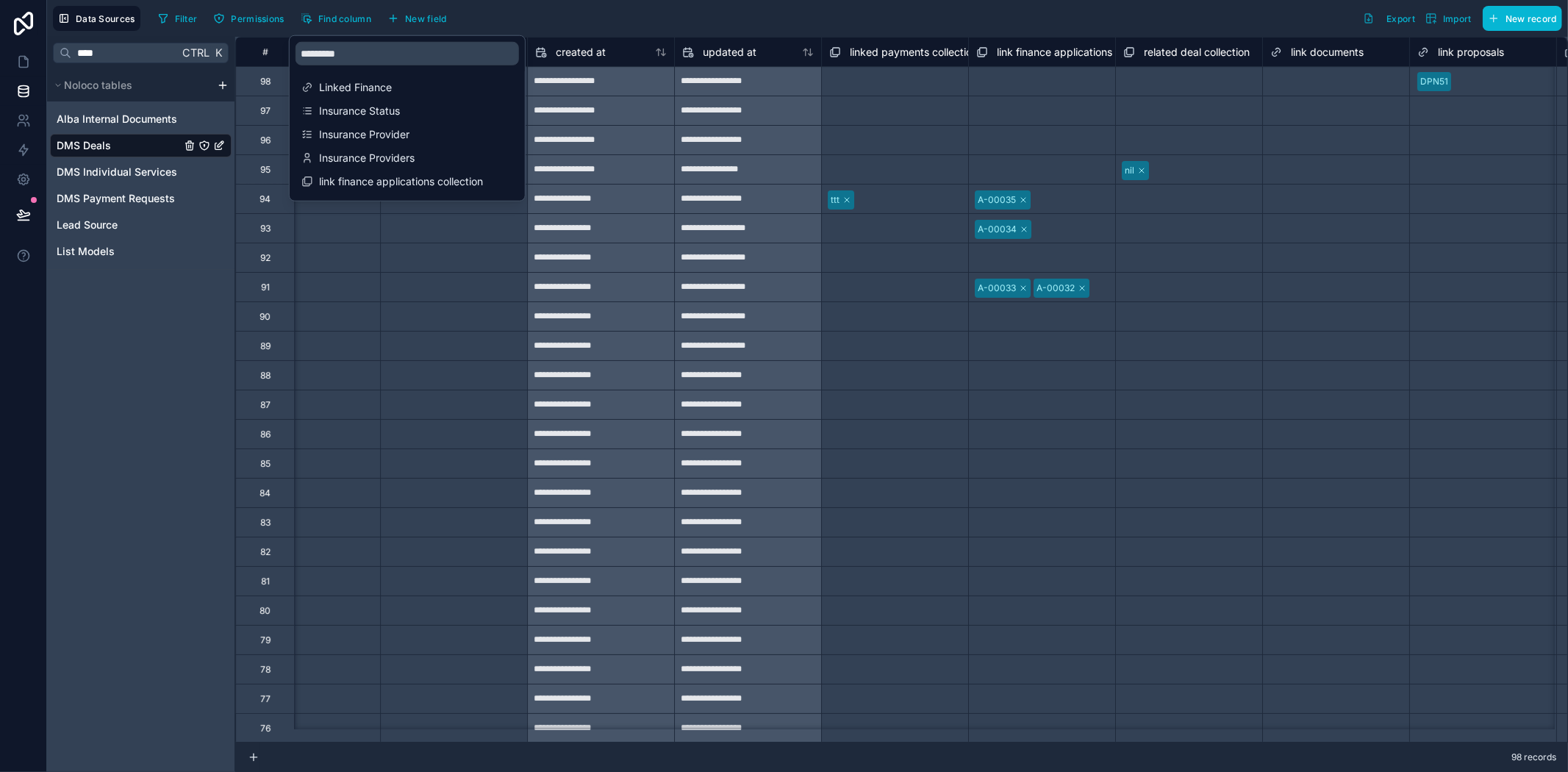
scroll to position [0, 4264]
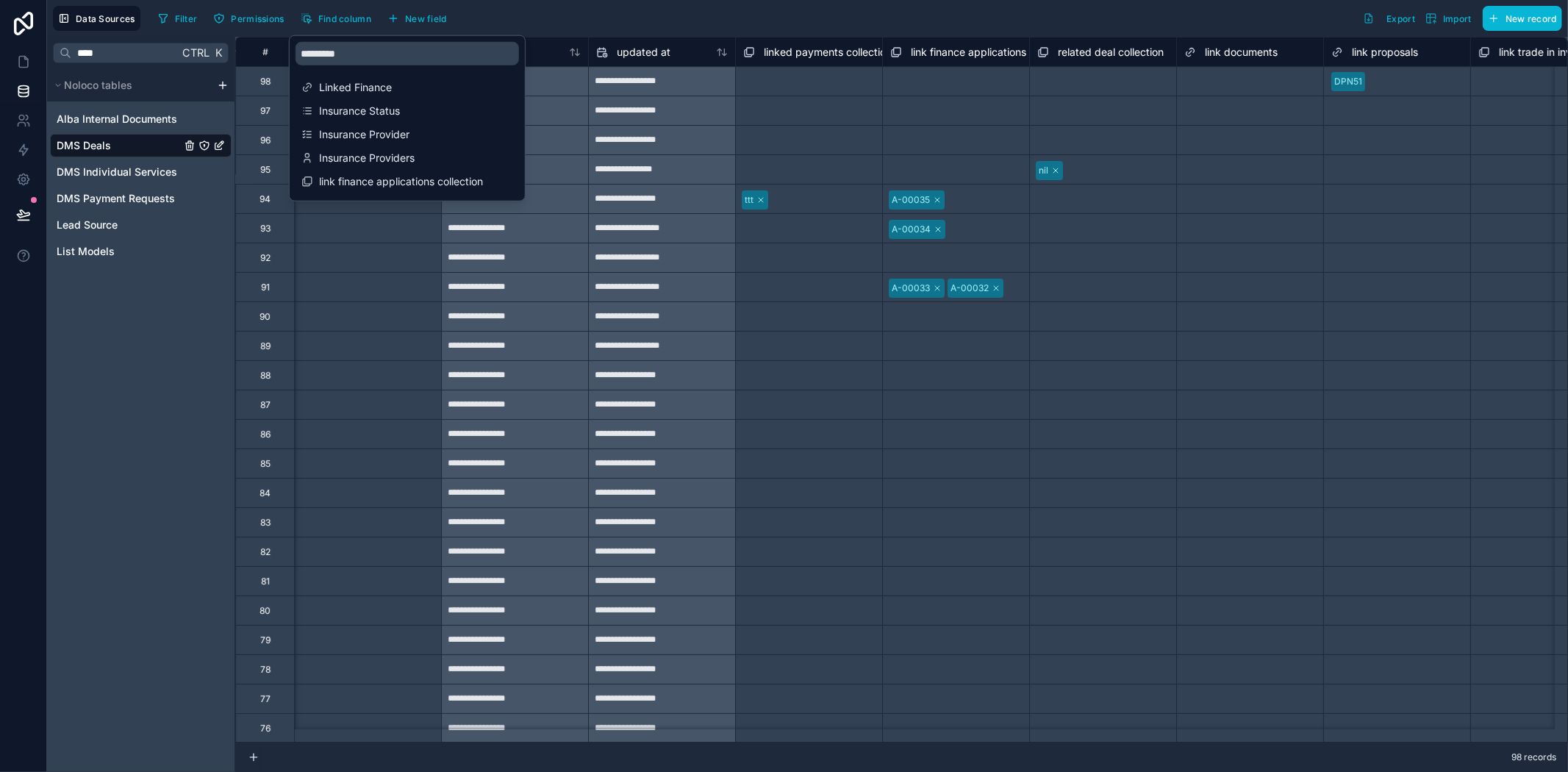
click at [975, 20] on div "Filter Permissions Find column New field Export Import New record" at bounding box center [857, 19] width 1410 height 25
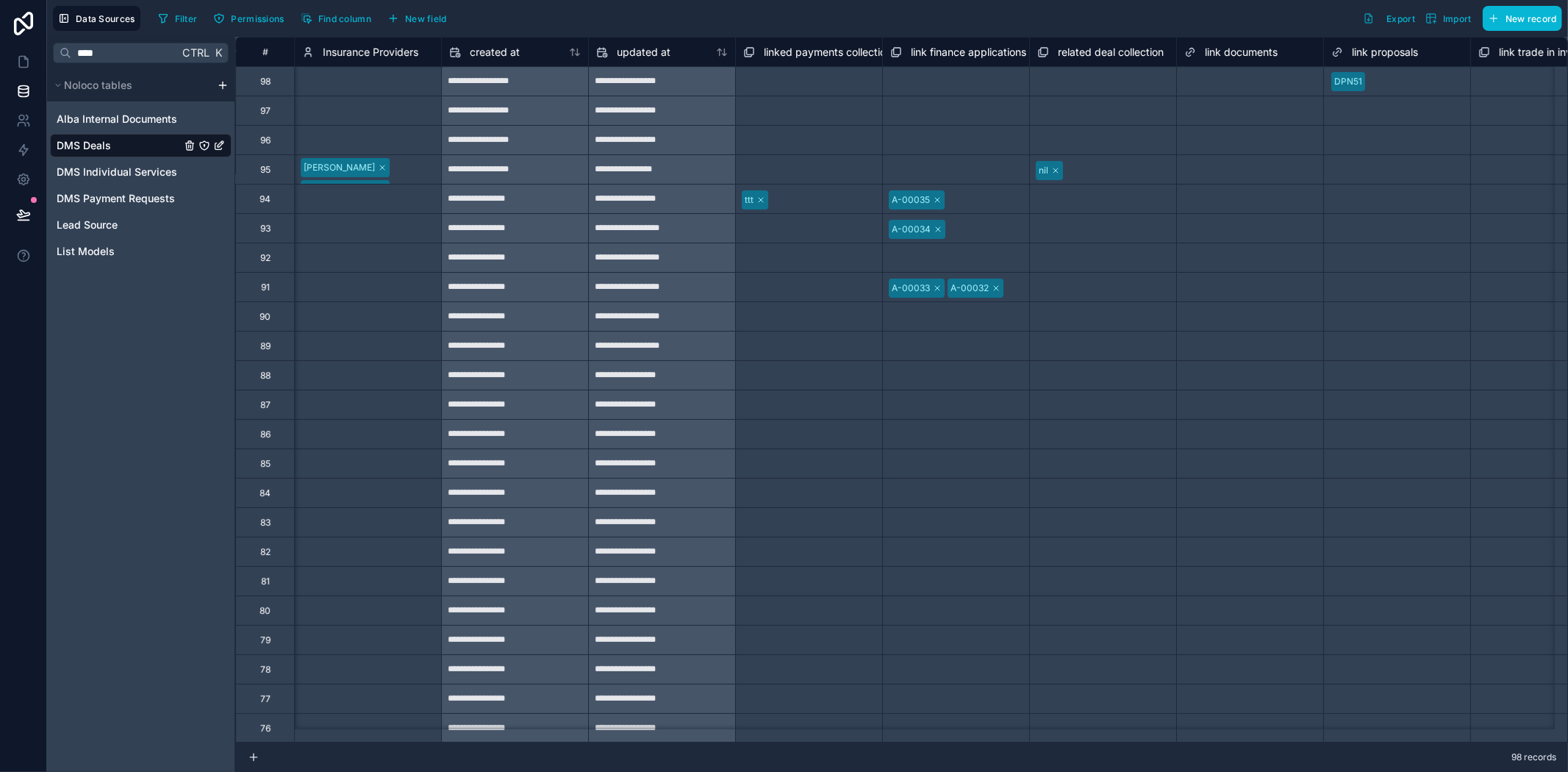
click at [384, 55] on span "Insurance Providers" at bounding box center [370, 53] width 96 height 15
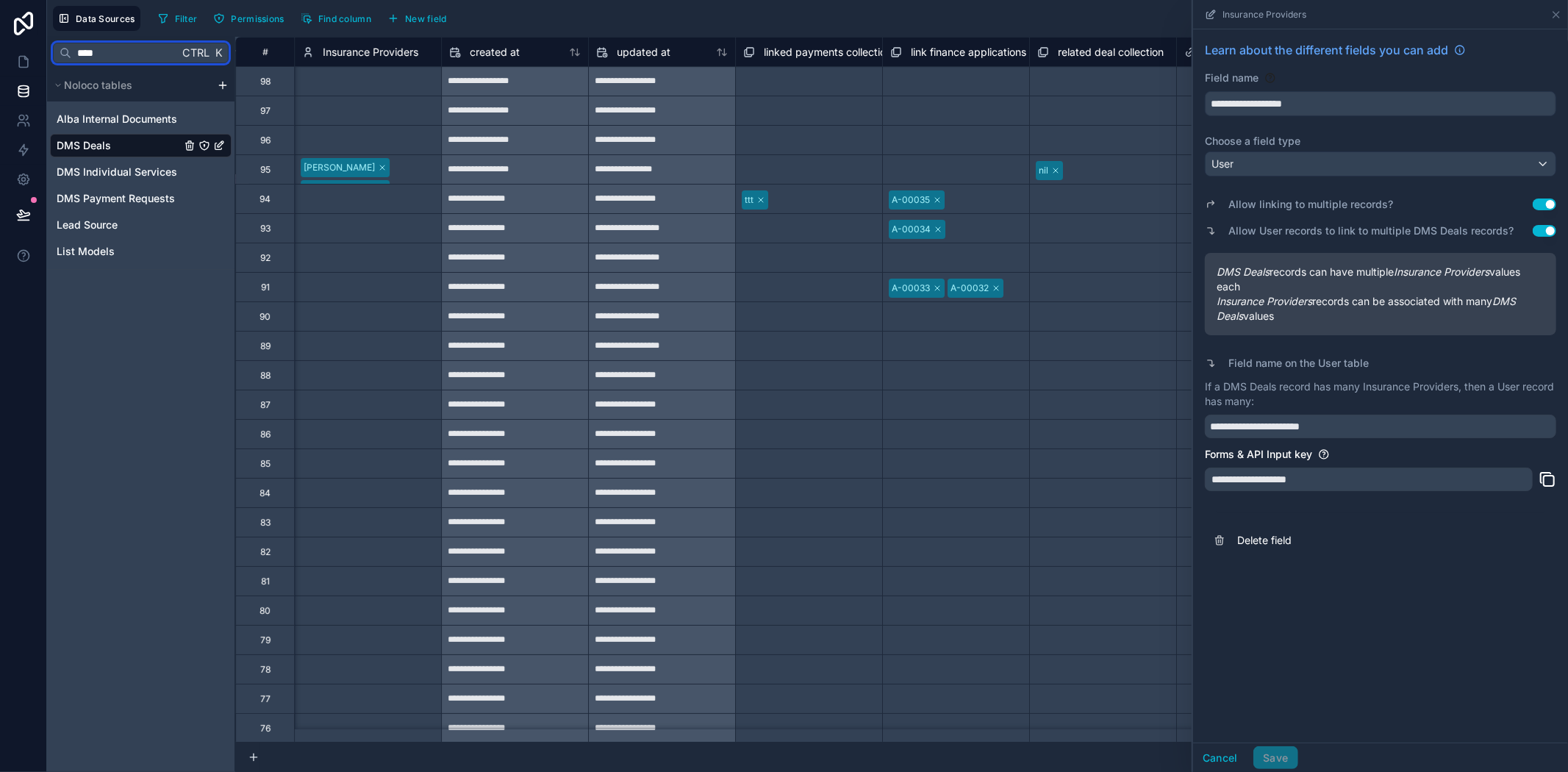
drag, startPoint x: 118, startPoint y: 45, endPoint x: 42, endPoint y: 45, distance: 76.0
click at [42, 45] on div "**********" at bounding box center [784, 386] width 1568 height 772
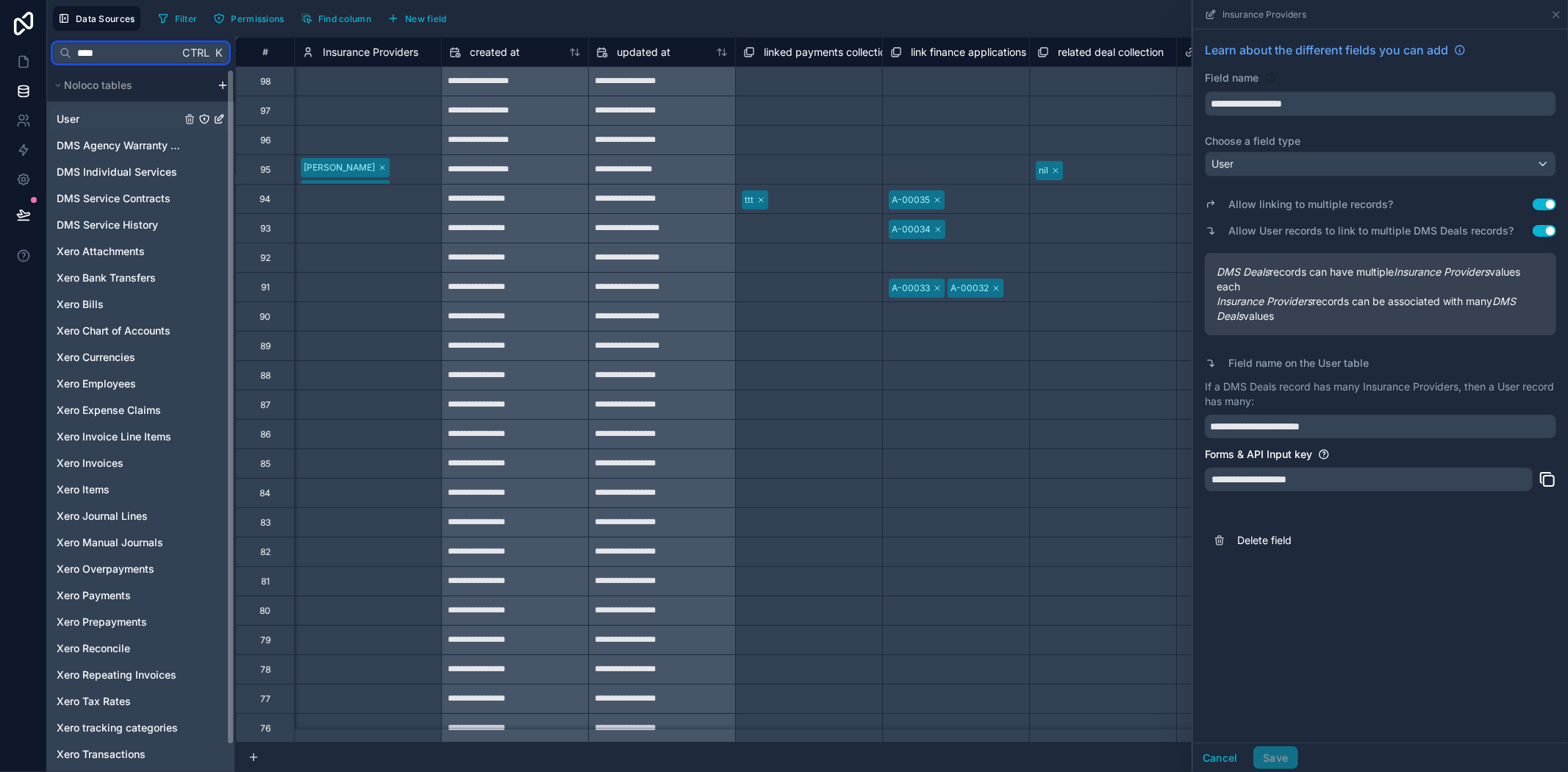
type input "****"
click at [85, 118] on div "User" at bounding box center [141, 119] width 181 height 24
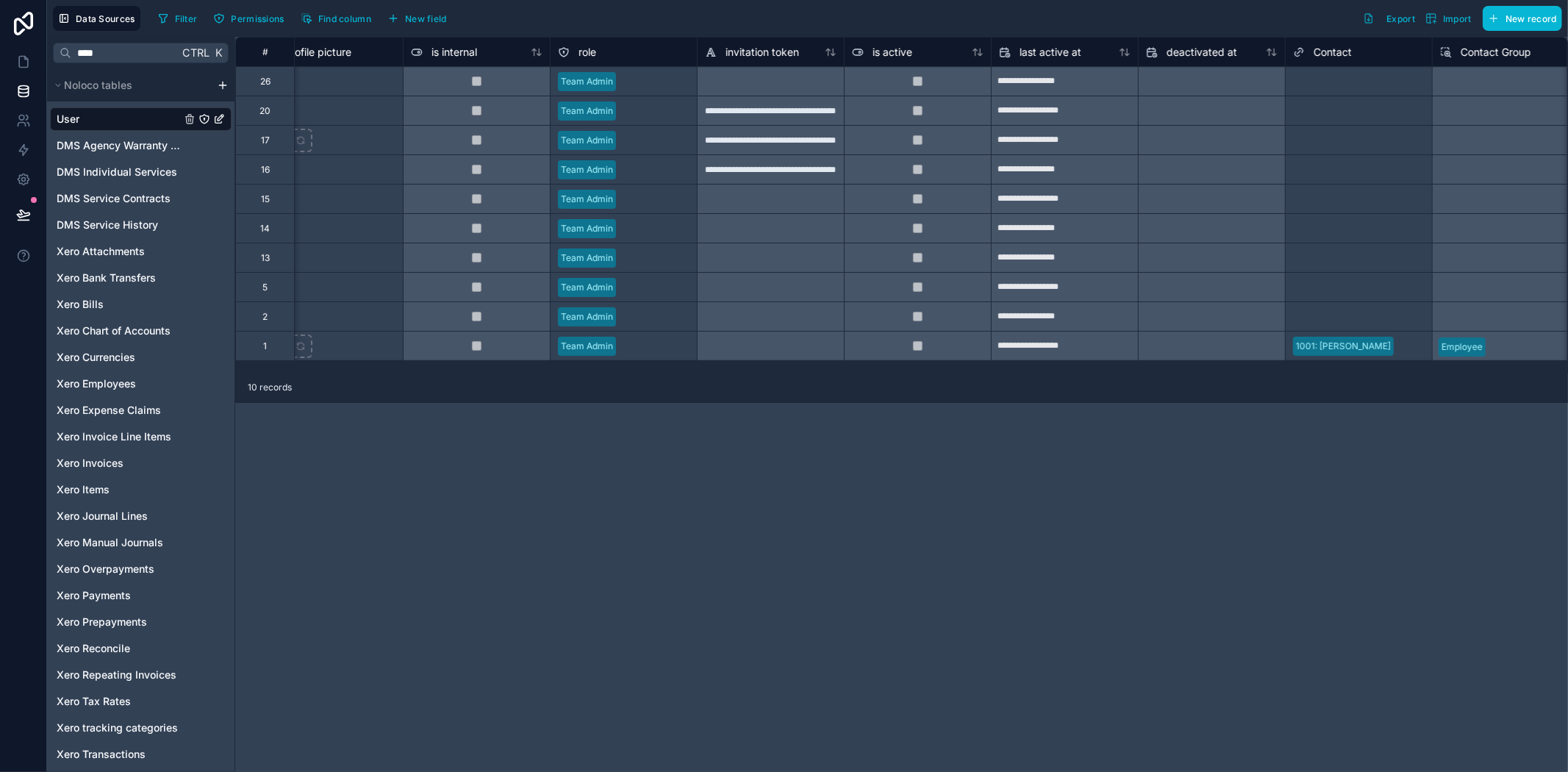
scroll to position [0, 486]
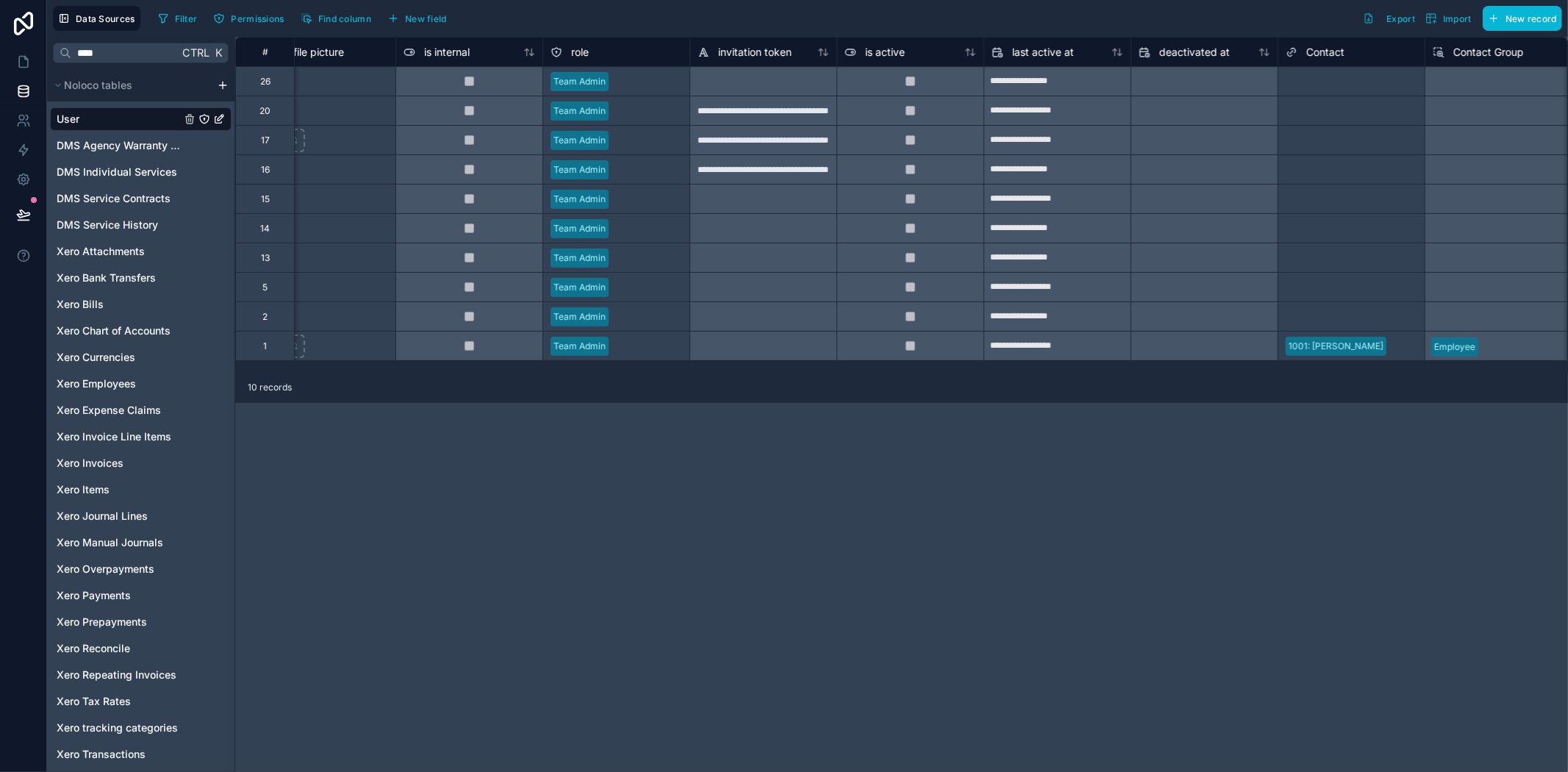
click at [567, 40] on div "role" at bounding box center [616, 52] width 147 height 30
click at [574, 41] on div "role" at bounding box center [616, 52] width 147 height 30
click at [579, 50] on span "role" at bounding box center [580, 53] width 18 height 15
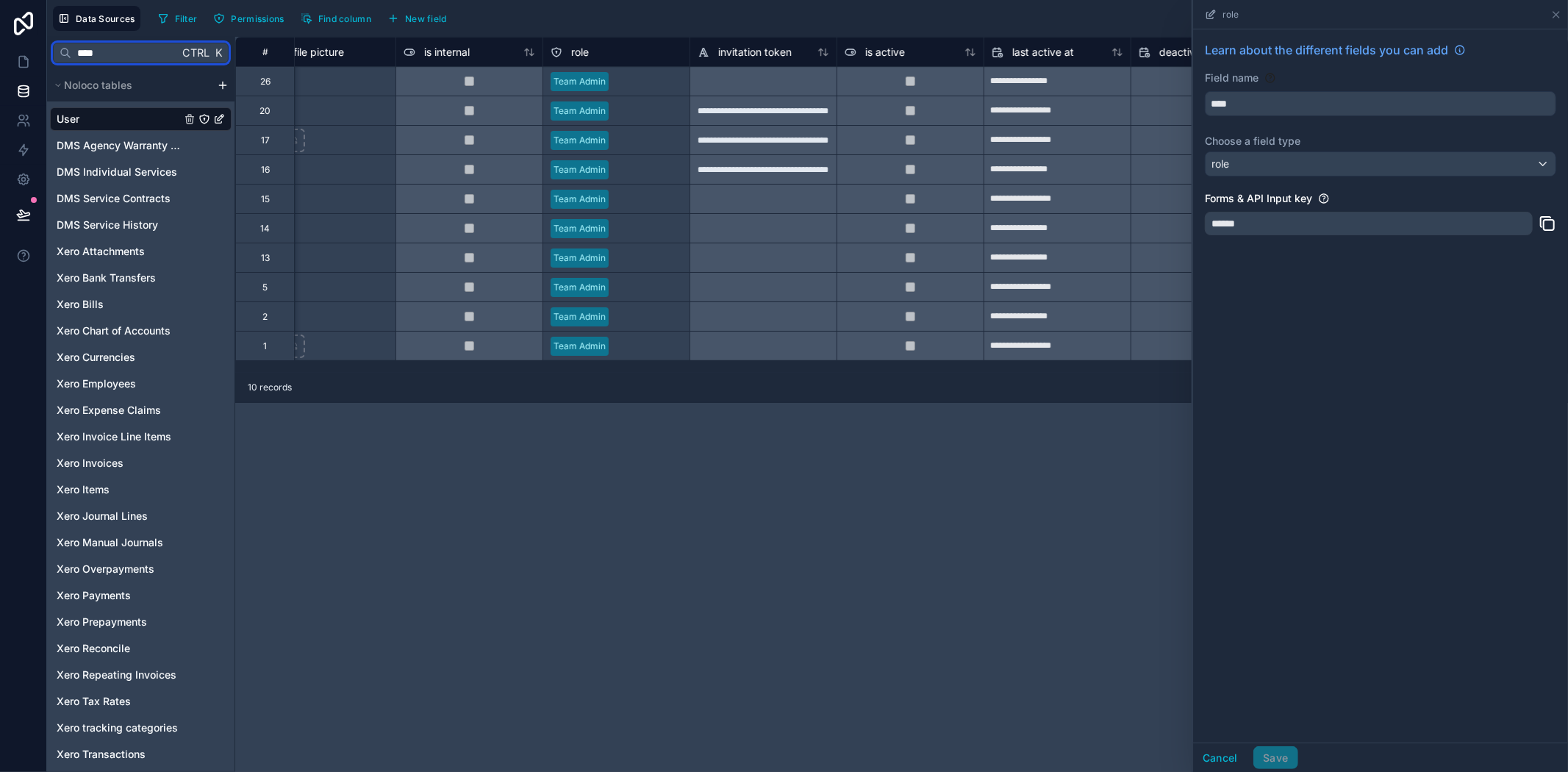
click at [101, 47] on input "****" at bounding box center [124, 53] width 107 height 27
click at [116, 49] on input "****" at bounding box center [124, 53] width 107 height 27
click at [30, 118] on icon at bounding box center [24, 121] width 15 height 15
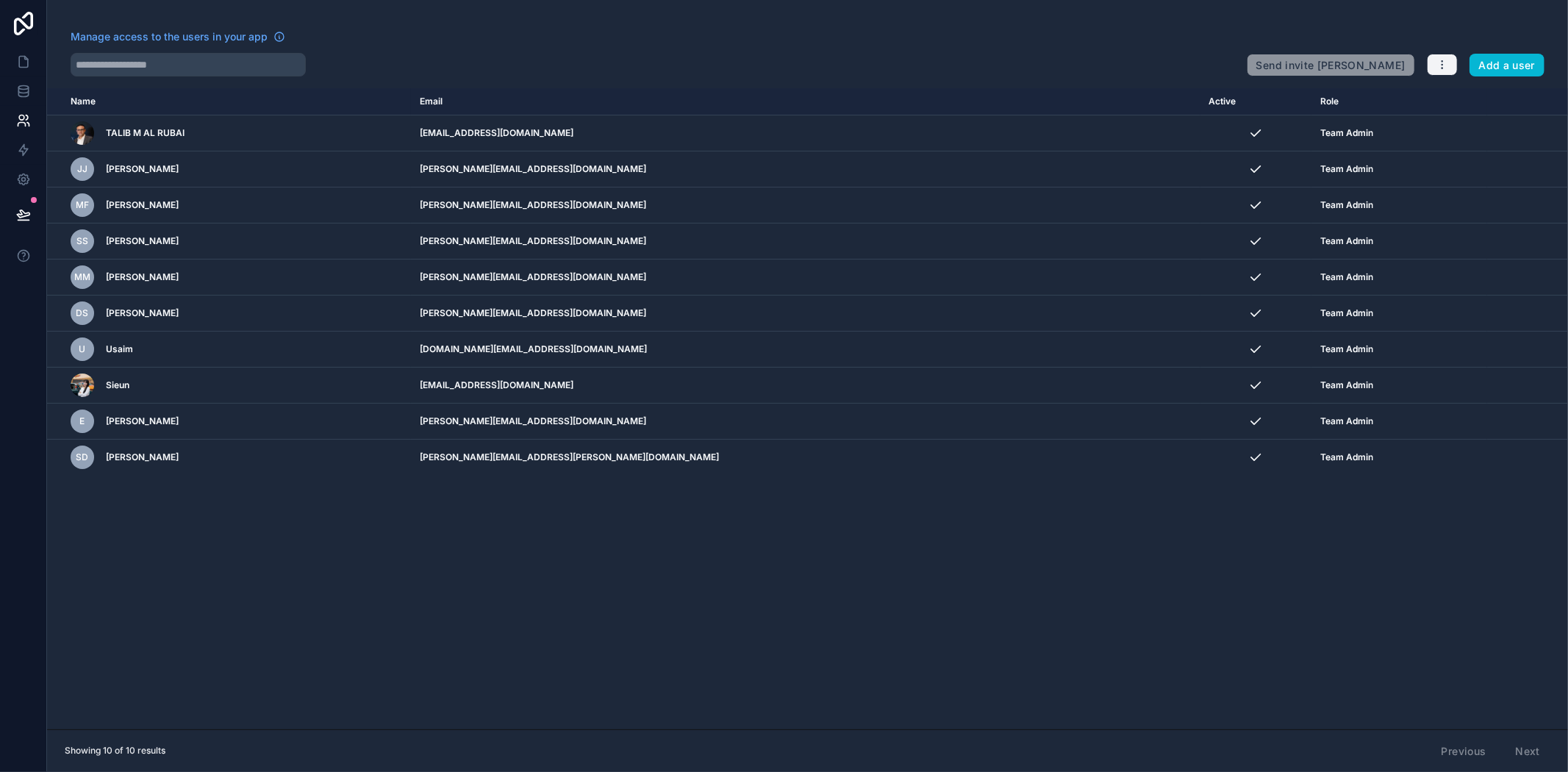
click at [1447, 60] on icon "button" at bounding box center [1443, 64] width 12 height 12
click at [1467, 93] on link "Manage roles" at bounding box center [1472, 99] width 92 height 24
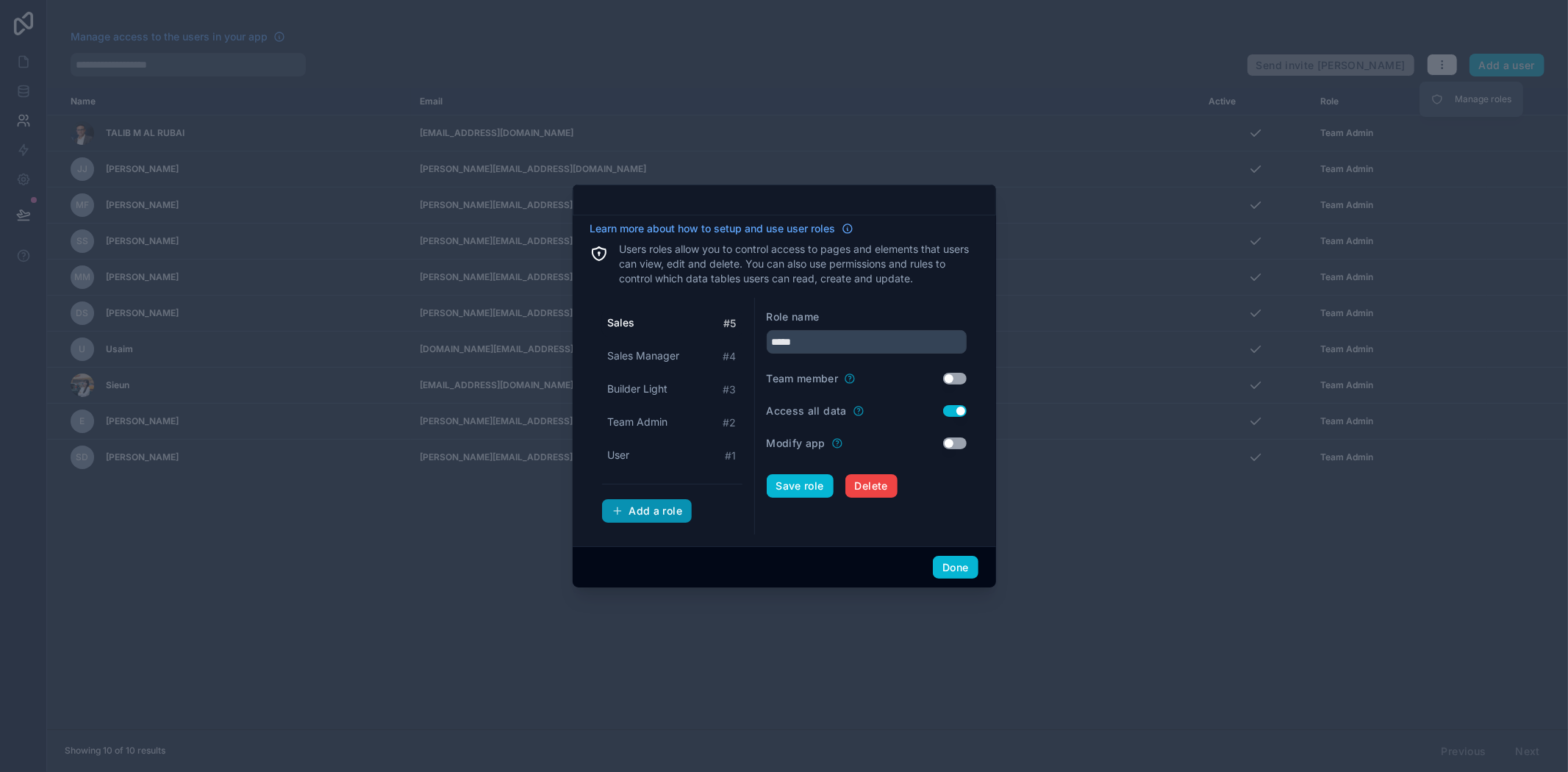
click at [649, 515] on div "Add a role" at bounding box center [647, 511] width 71 height 13
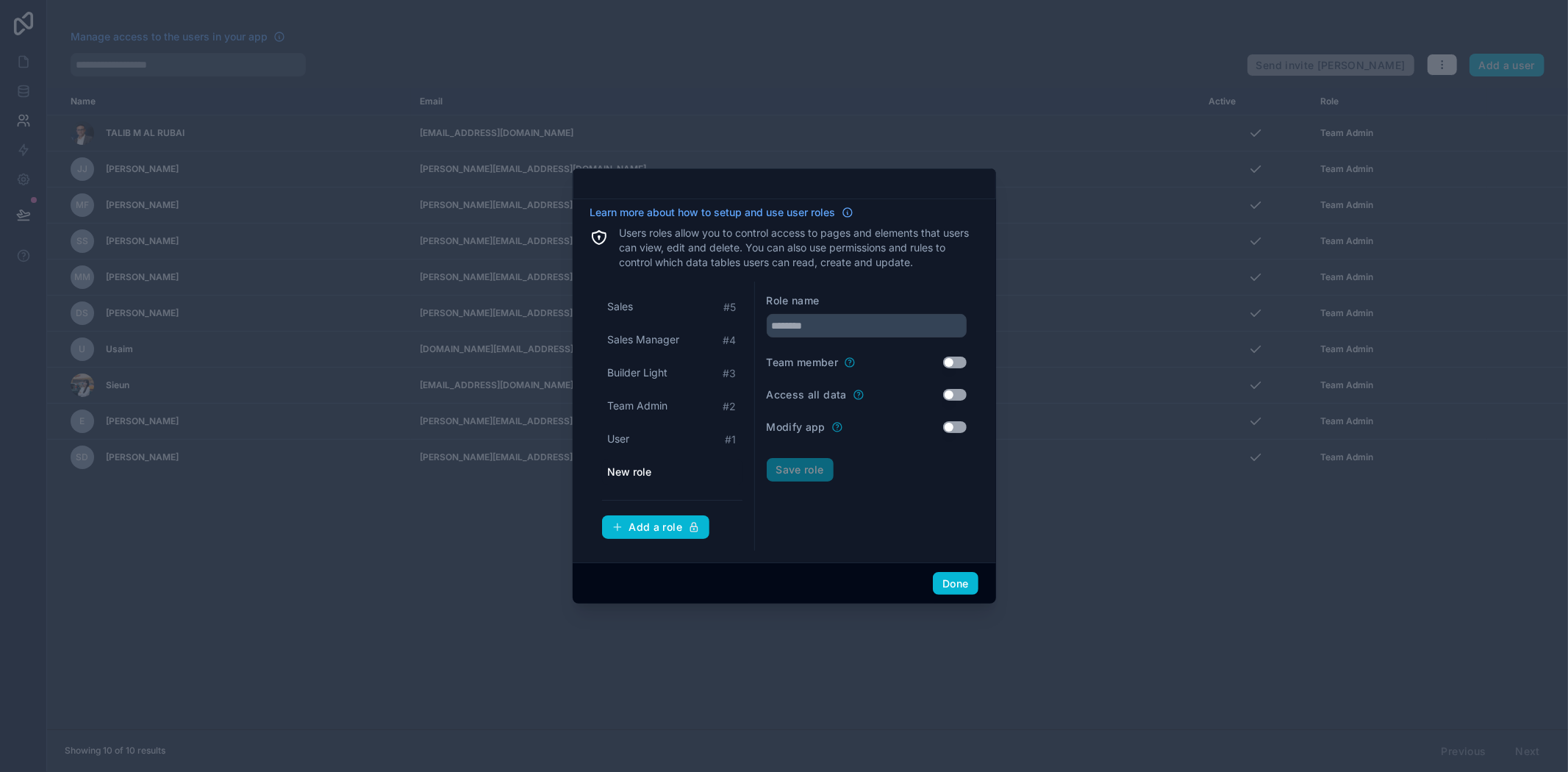
drag, startPoint x: 842, startPoint y: 528, endPoint x: 843, endPoint y: 496, distance: 32.0
click at [843, 525] on form "Role name Team member Use setting Access all data Use setting Modify app Use se…" at bounding box center [867, 416] width 200 height 246
click at [840, 331] on input "text" at bounding box center [867, 326] width 200 height 24
type input "**********"
click at [945, 581] on button "Done" at bounding box center [955, 584] width 45 height 24
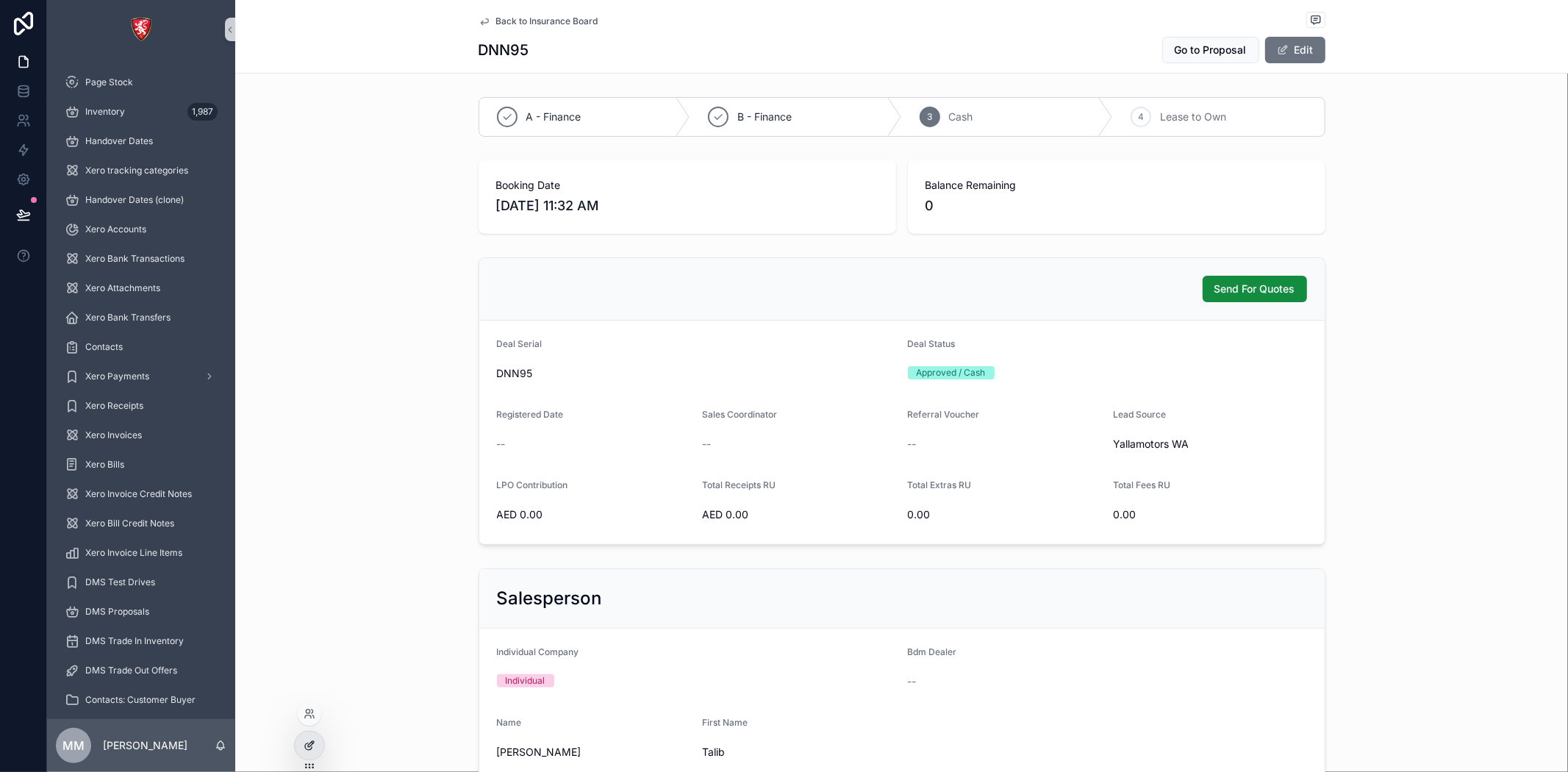
click at [302, 736] on div at bounding box center [309, 745] width 30 height 28
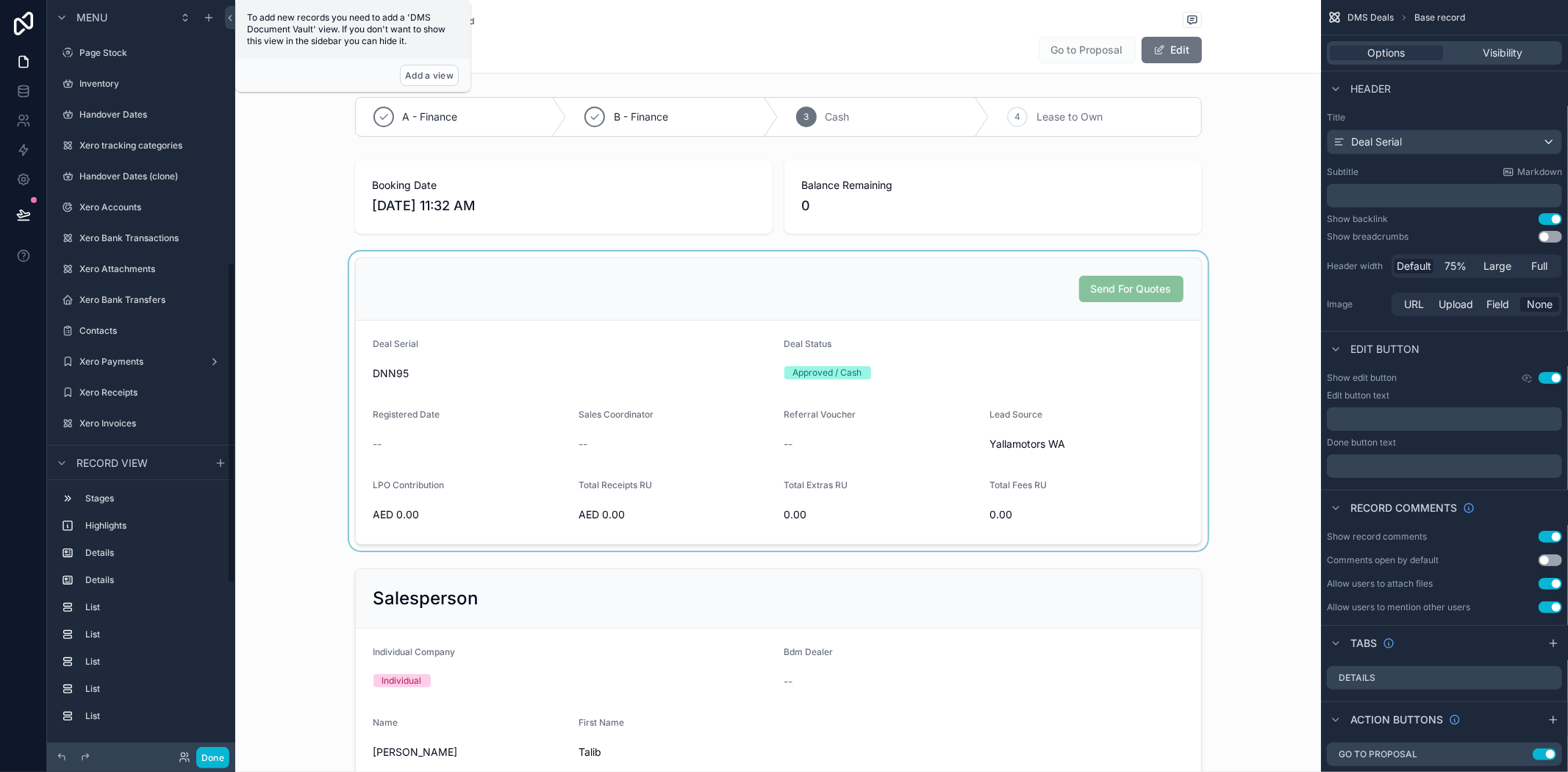
click at [1256, 432] on div "scrollable content" at bounding box center [778, 401] width 1086 height 299
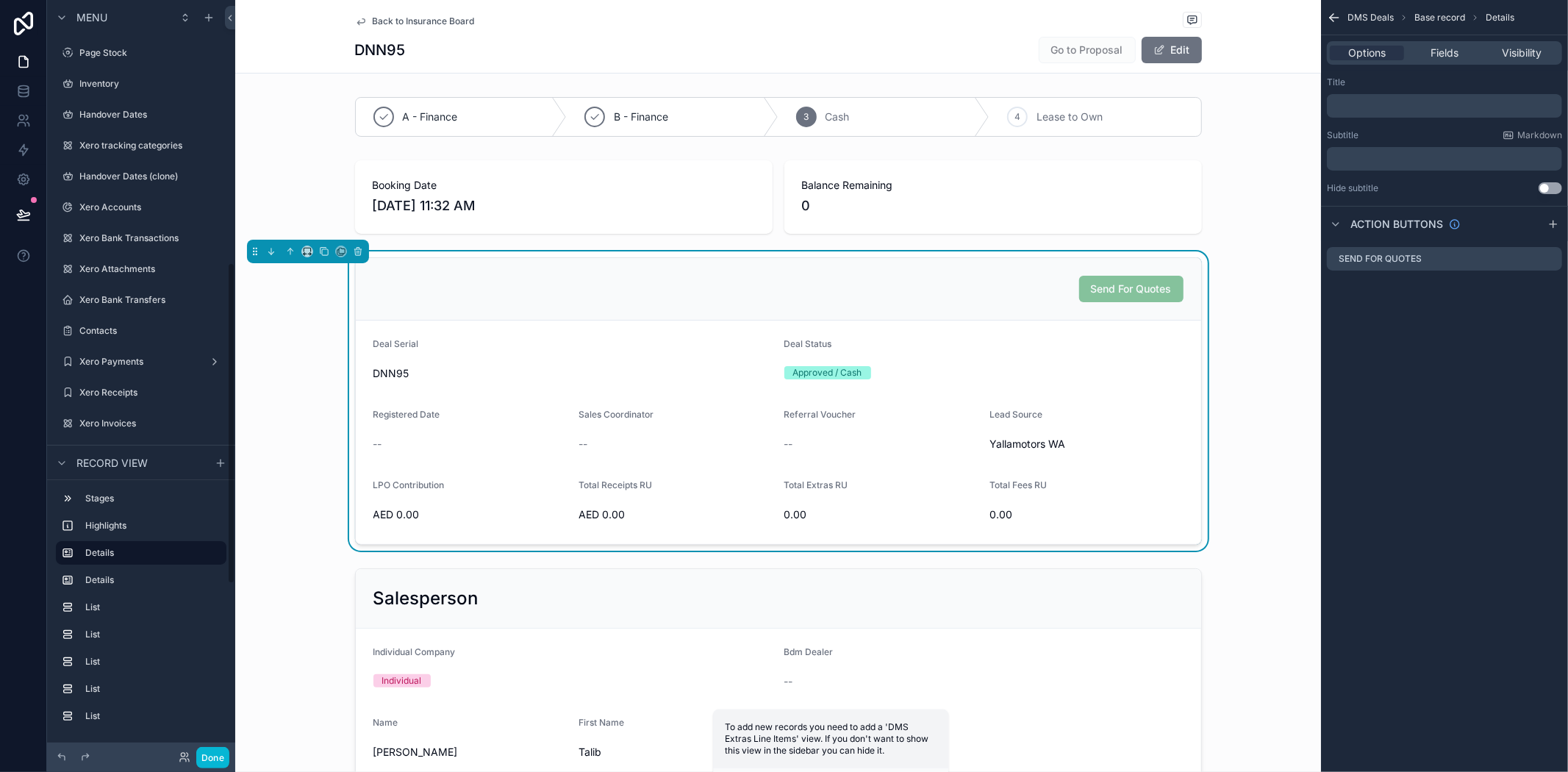
scroll to position [616, 0]
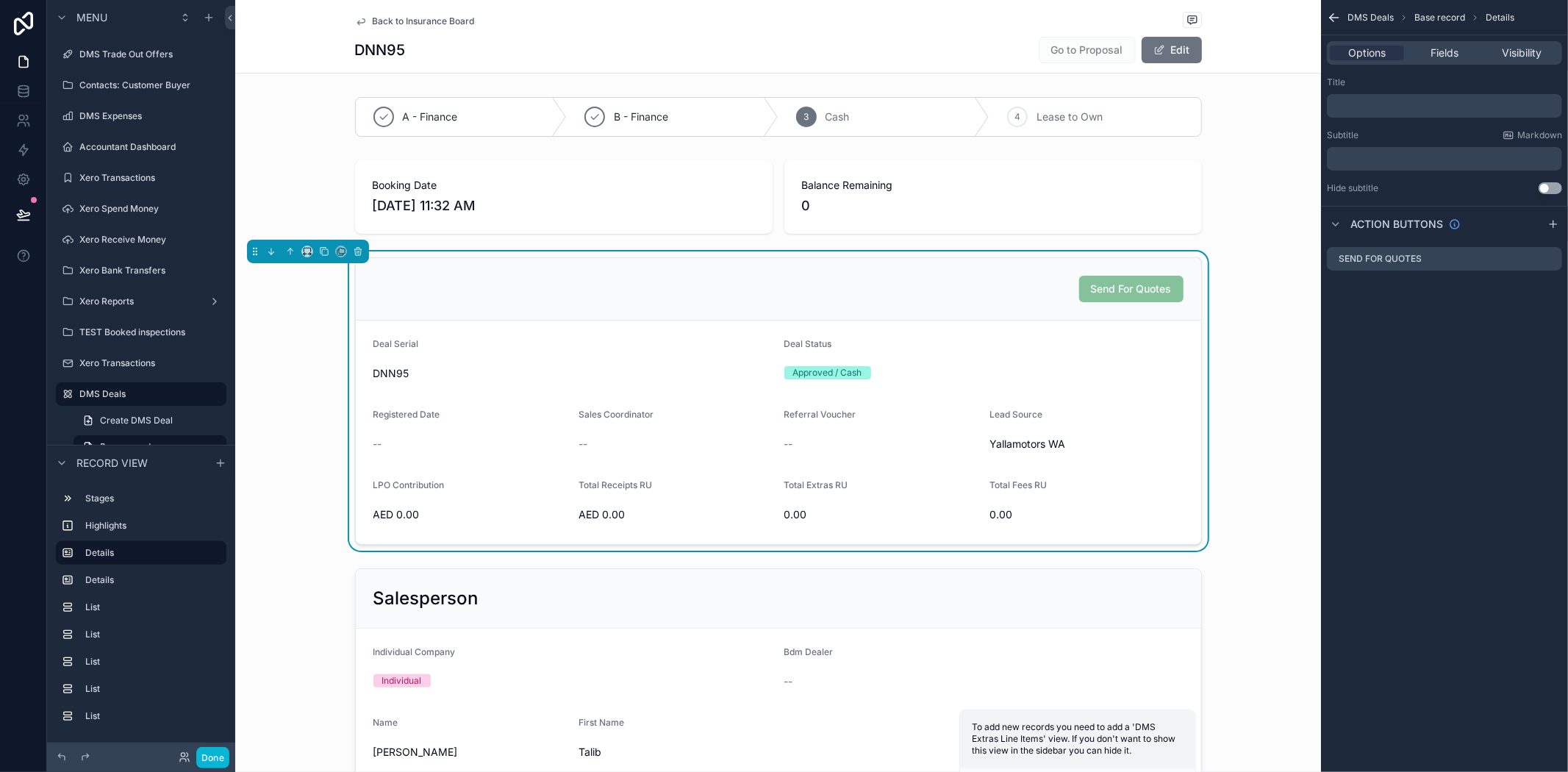
click at [1051, 342] on div "Deal Status" at bounding box center [984, 347] width 399 height 18
click at [1549, 253] on icon "scrollable content" at bounding box center [1551, 259] width 12 height 12
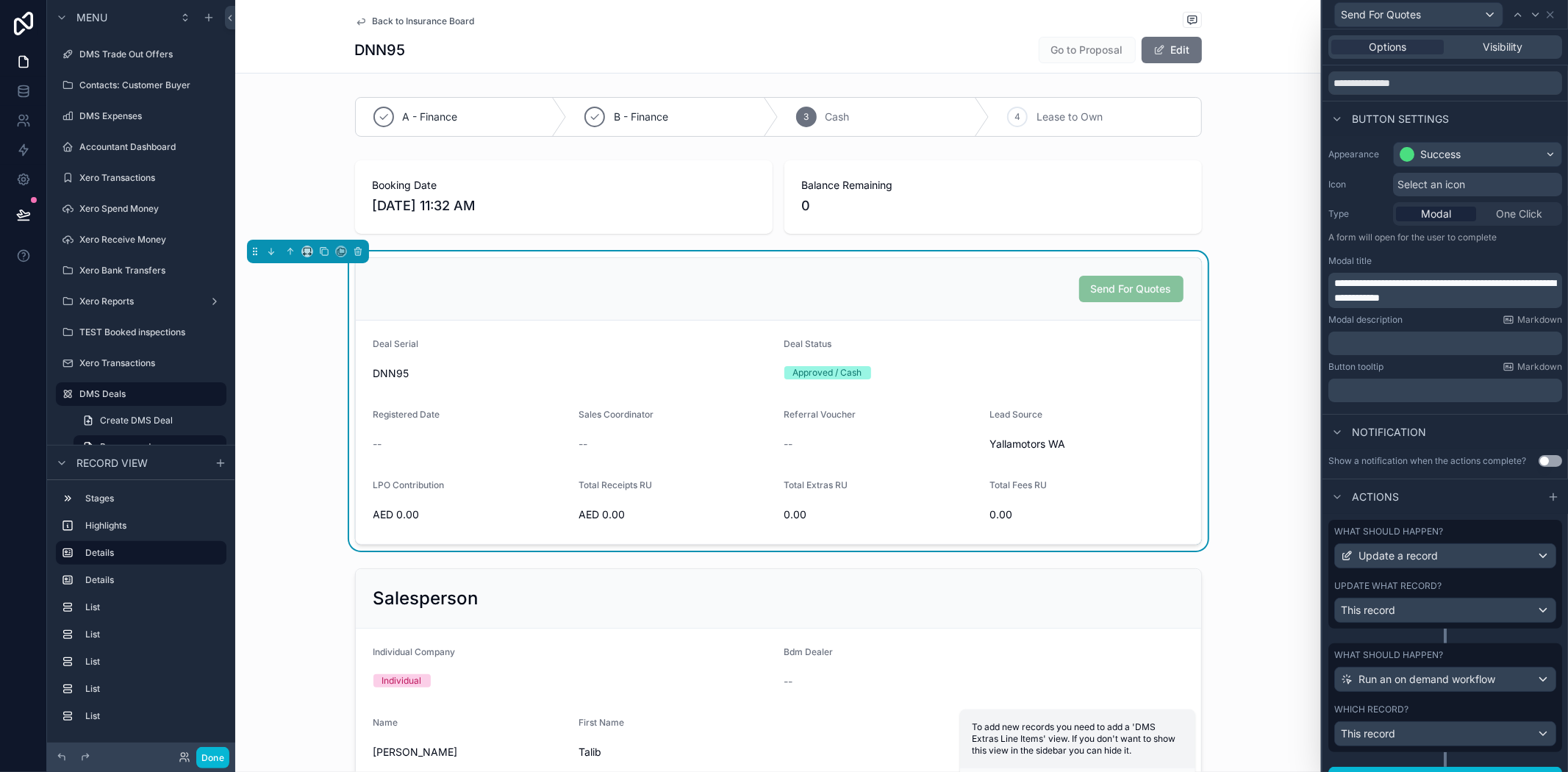
scroll to position [83, 0]
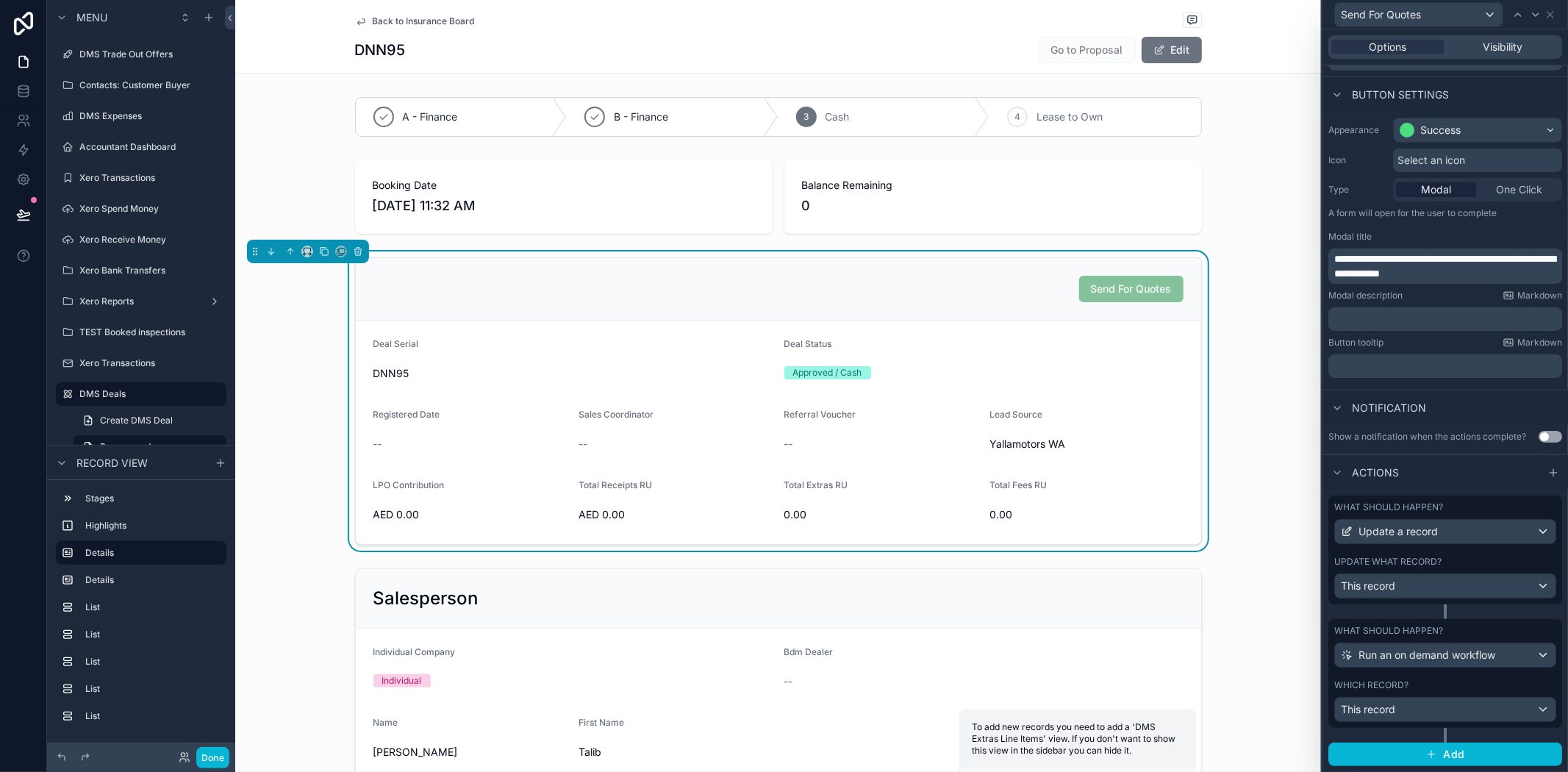
drag, startPoint x: 1463, startPoint y: 554, endPoint x: 1488, endPoint y: 576, distance: 33.3
click at [1464, 554] on div "What should happen? Update a record Update what record? This record" at bounding box center [1446, 549] width 234 height 109
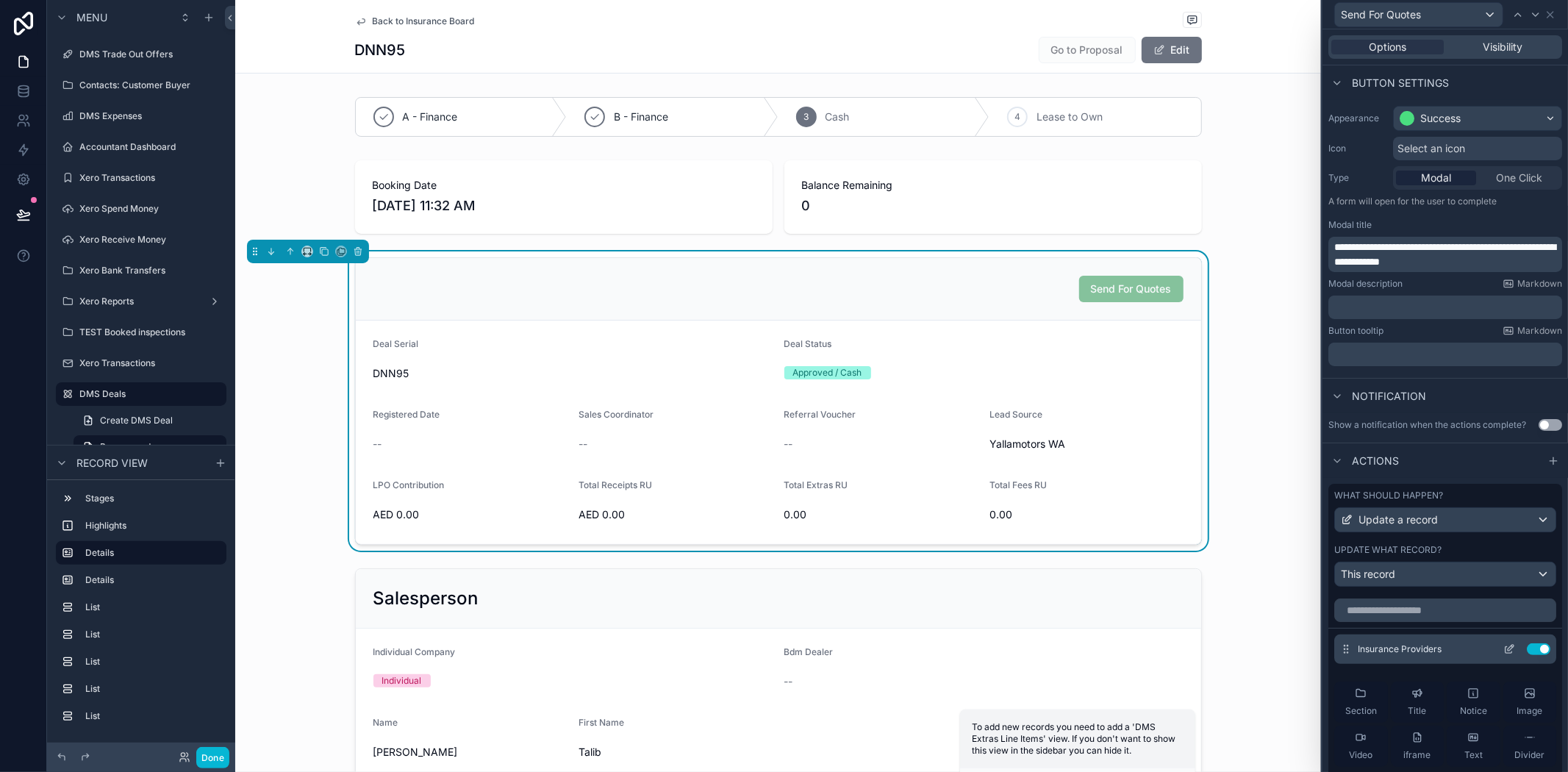
click at [1504, 655] on icon at bounding box center [1510, 649] width 12 height 12
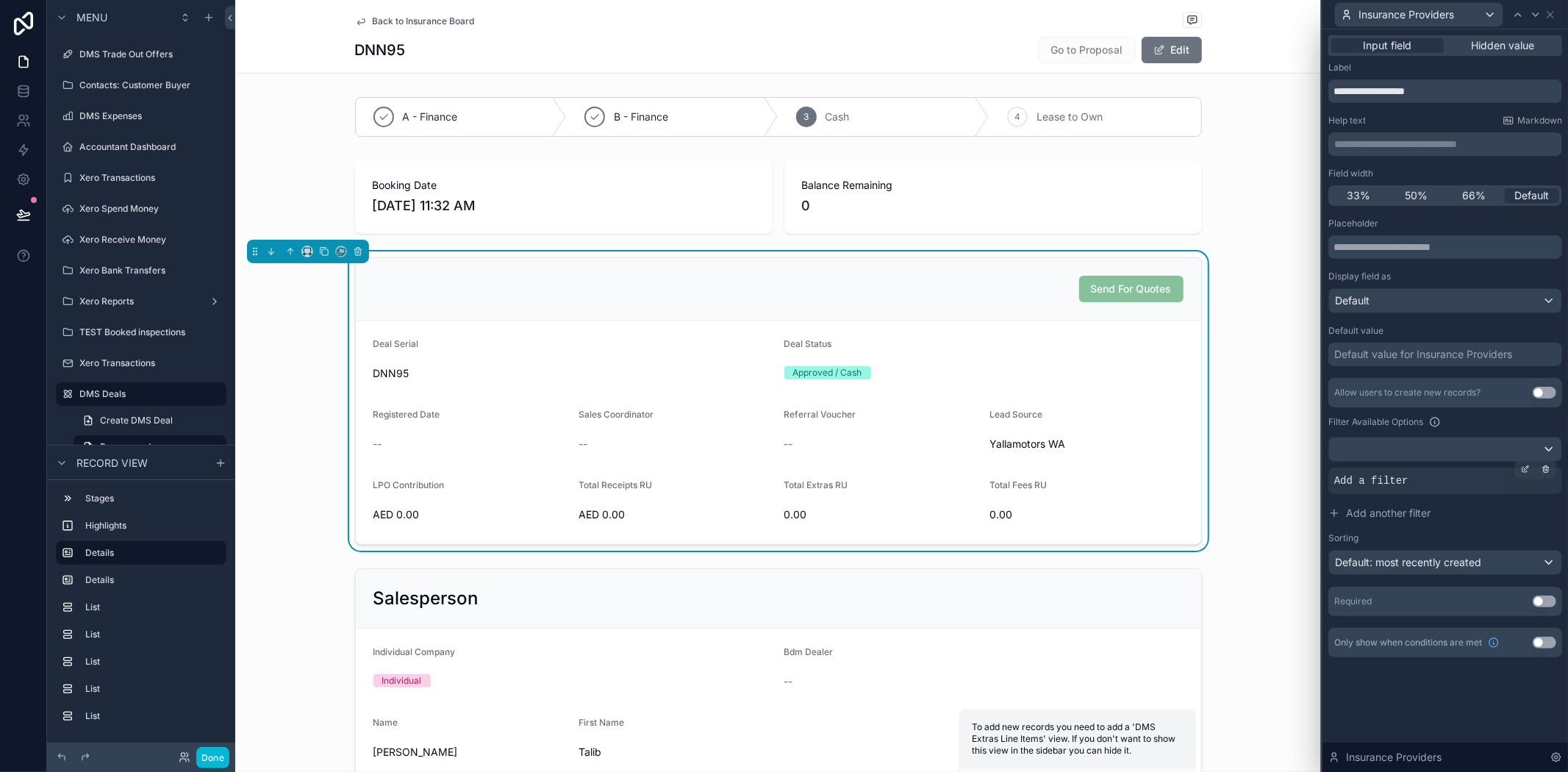
click at [1421, 483] on div "Add a filter" at bounding box center [1446, 481] width 234 height 27
click at [1527, 467] on icon at bounding box center [1528, 468] width 1 height 1
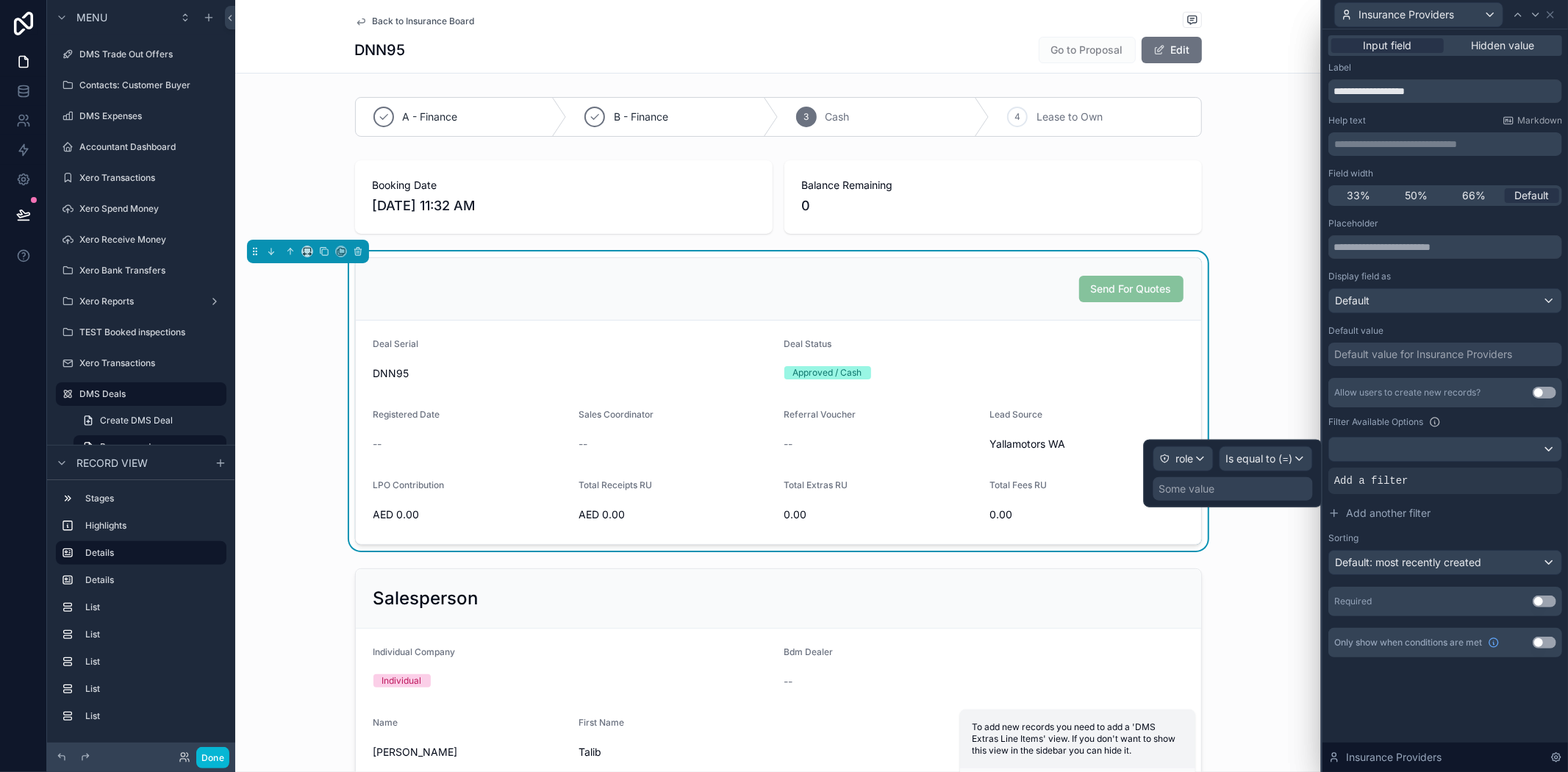
click at [1231, 480] on div "Some value" at bounding box center [1233, 489] width 160 height 24
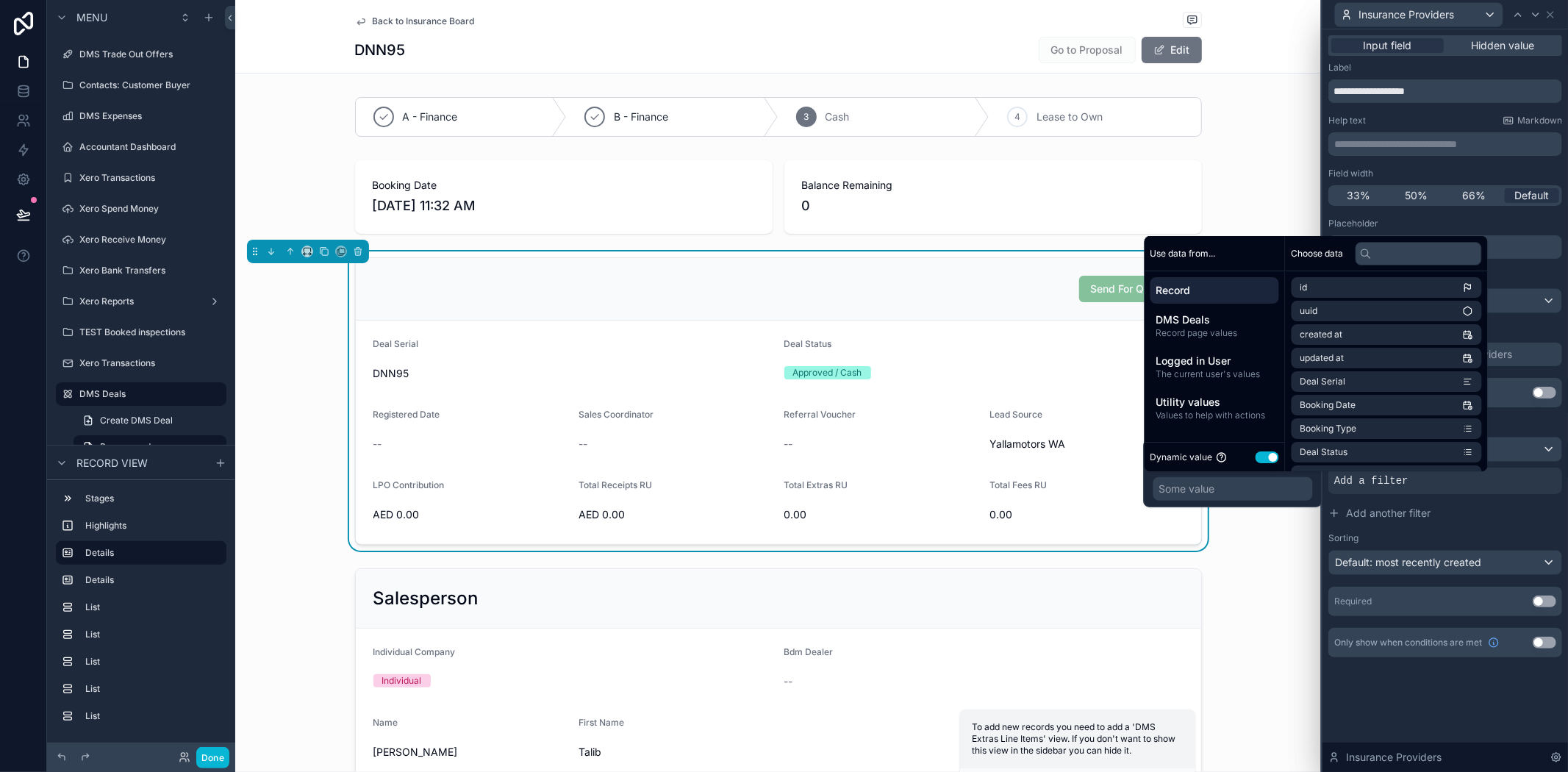
click at [1233, 491] on div "Some value" at bounding box center [1233, 489] width 160 height 24
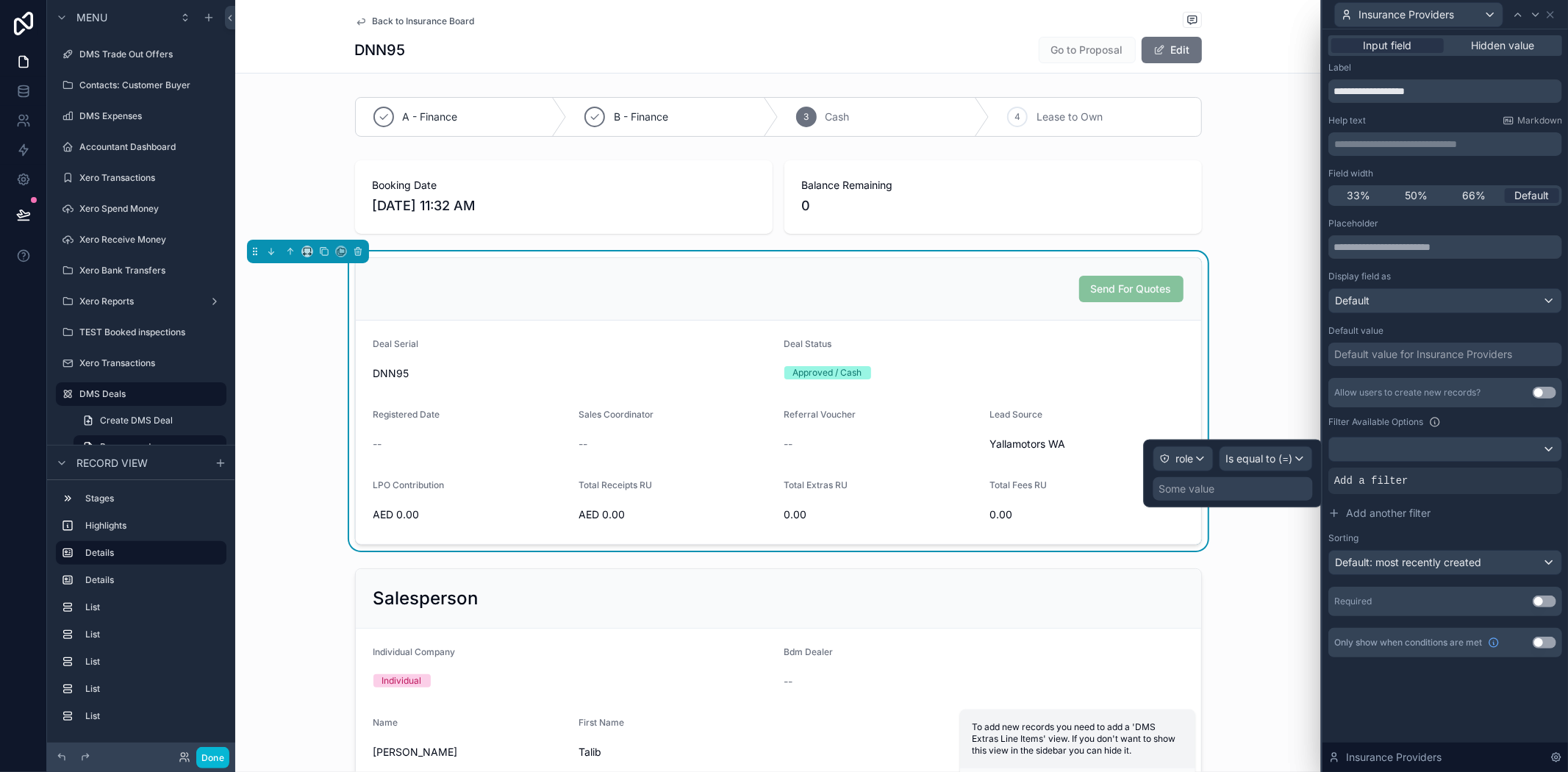
click at [1233, 491] on div "Some value" at bounding box center [1233, 489] width 160 height 24
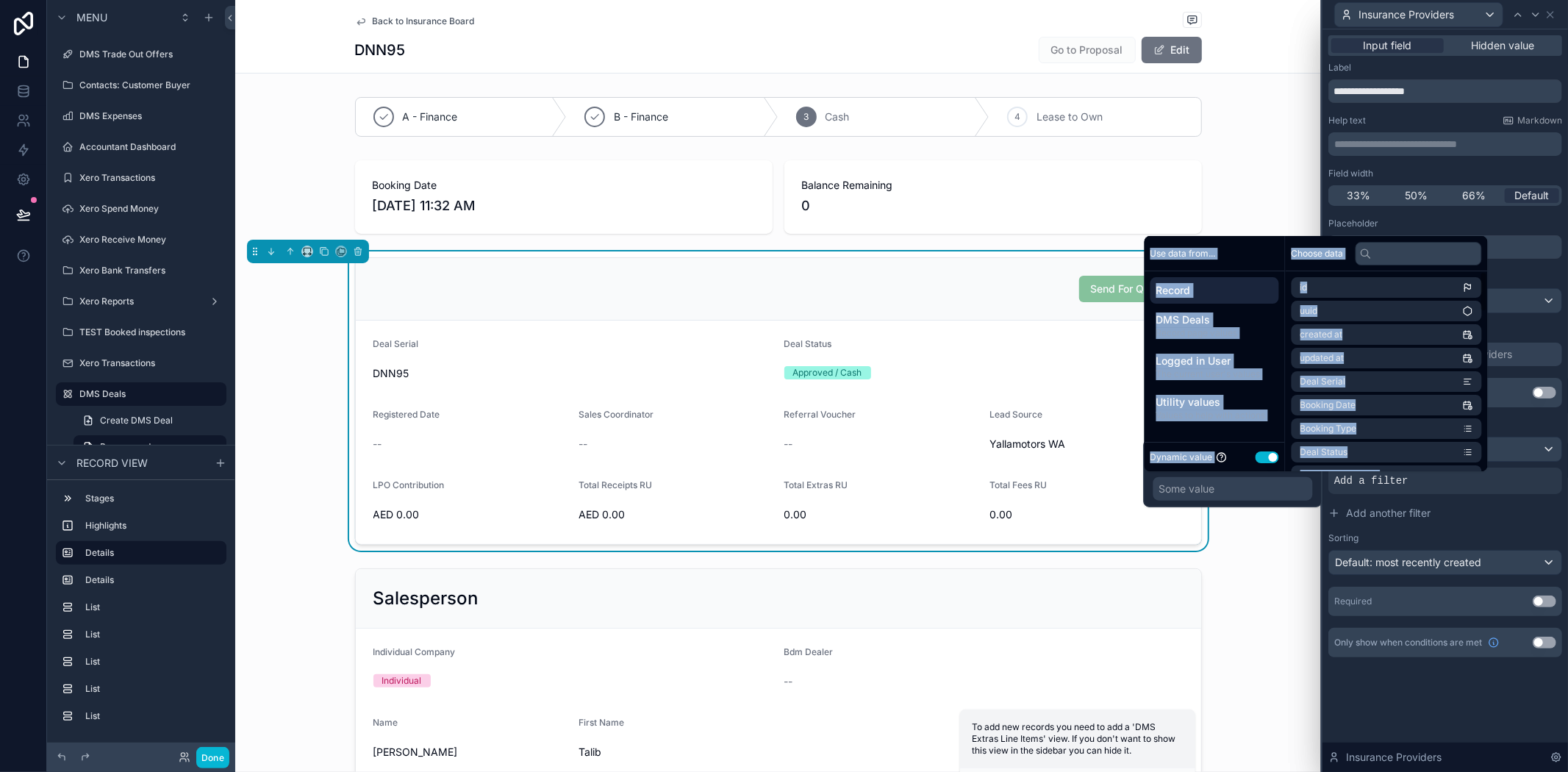
click at [1252, 497] on div "Some value" at bounding box center [1233, 489] width 160 height 24
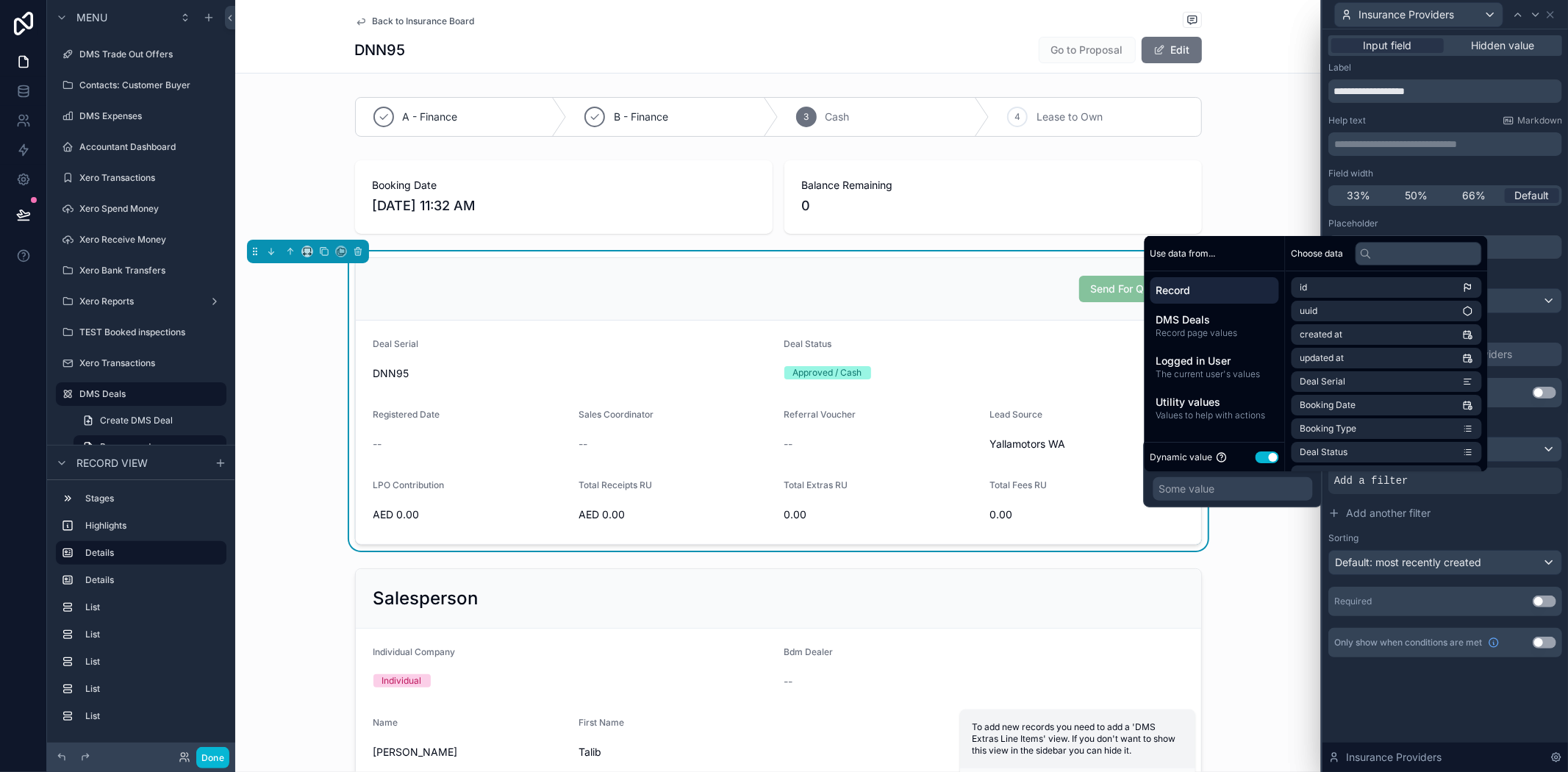
click at [1270, 460] on button "Use setting" at bounding box center [1267, 457] width 24 height 12
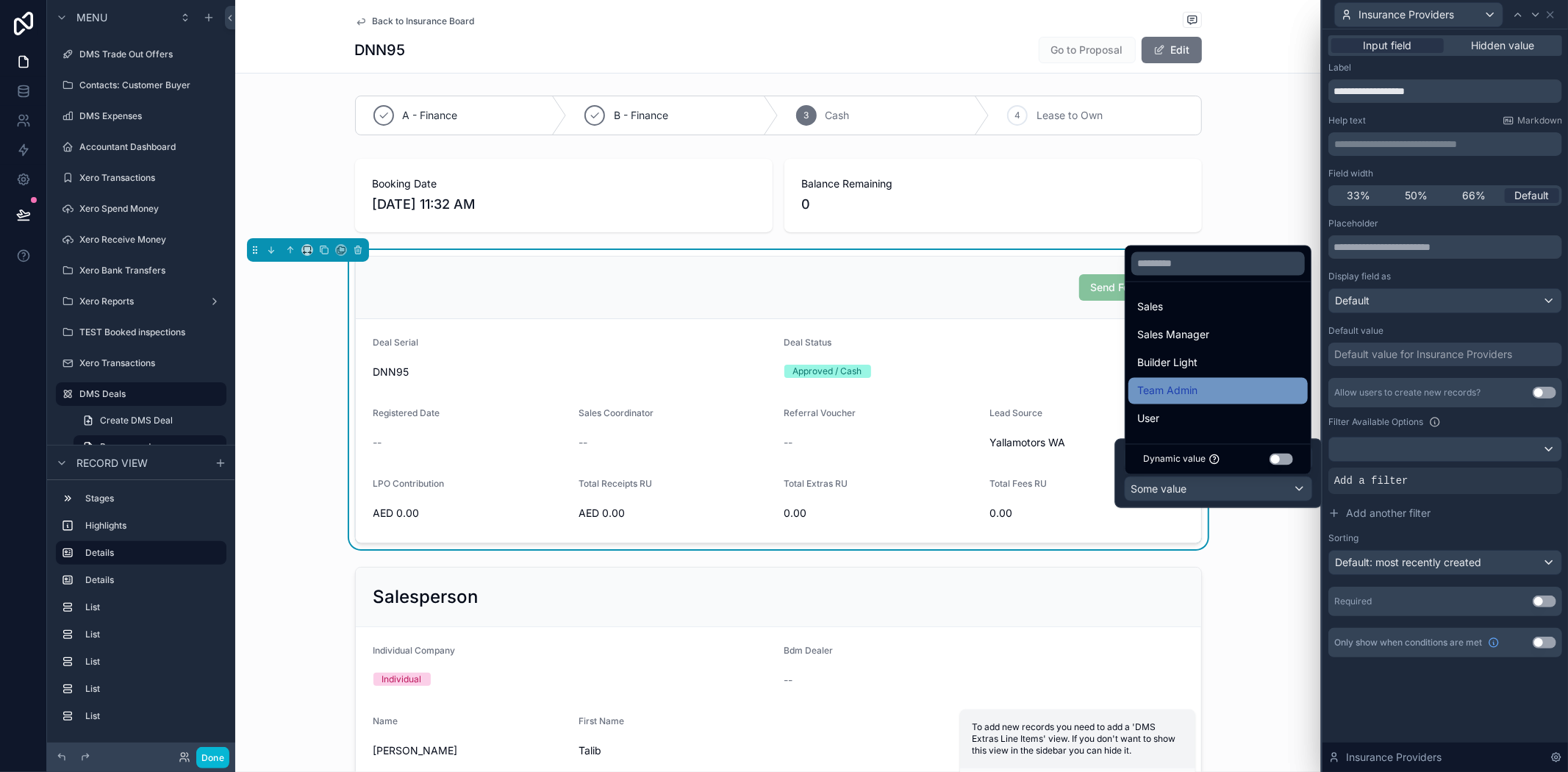
scroll to position [0, 0]
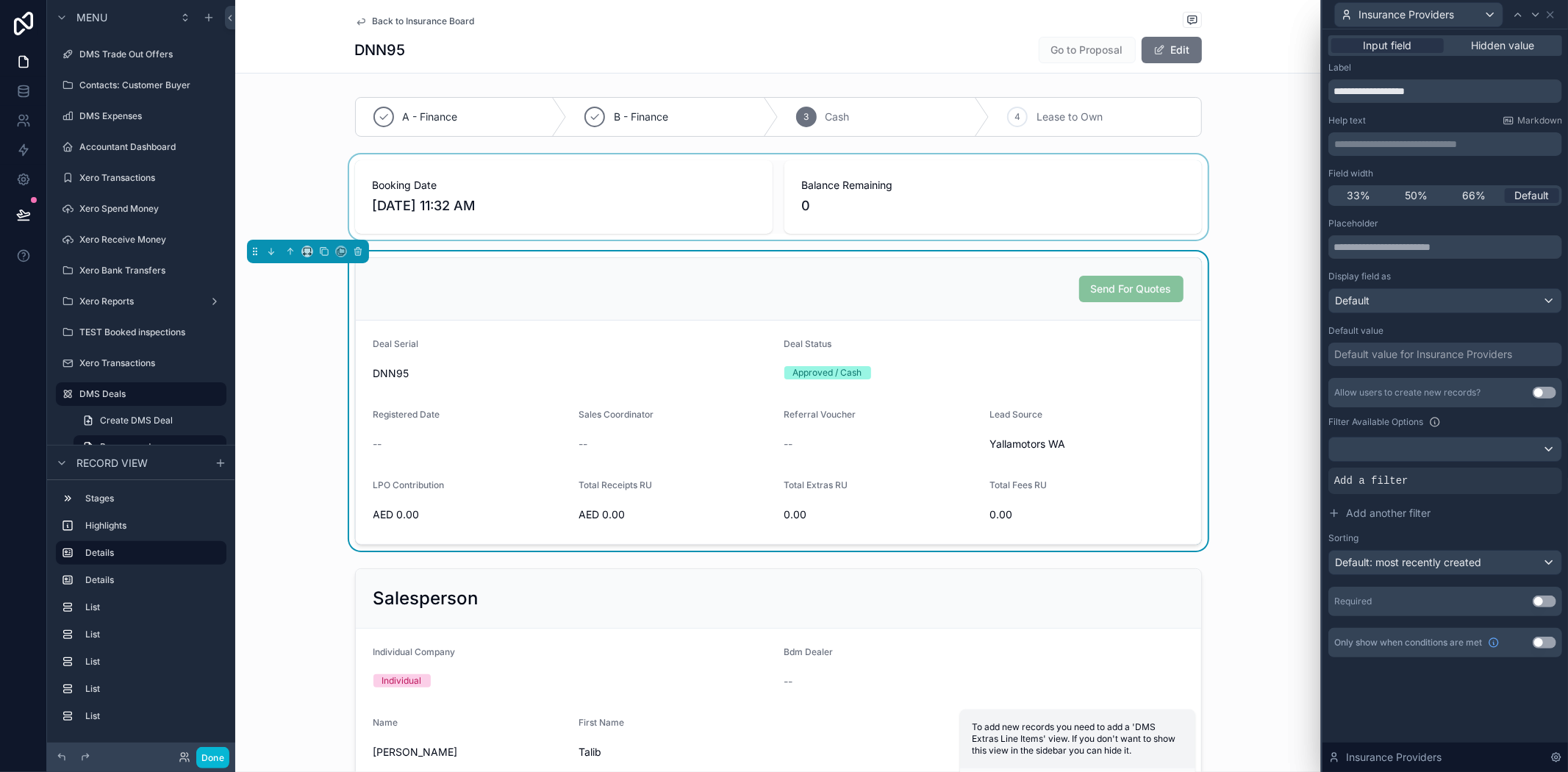
click at [1241, 194] on div "scrollable content" at bounding box center [778, 197] width 1086 height 85
